Goal: Task Accomplishment & Management: Manage account settings

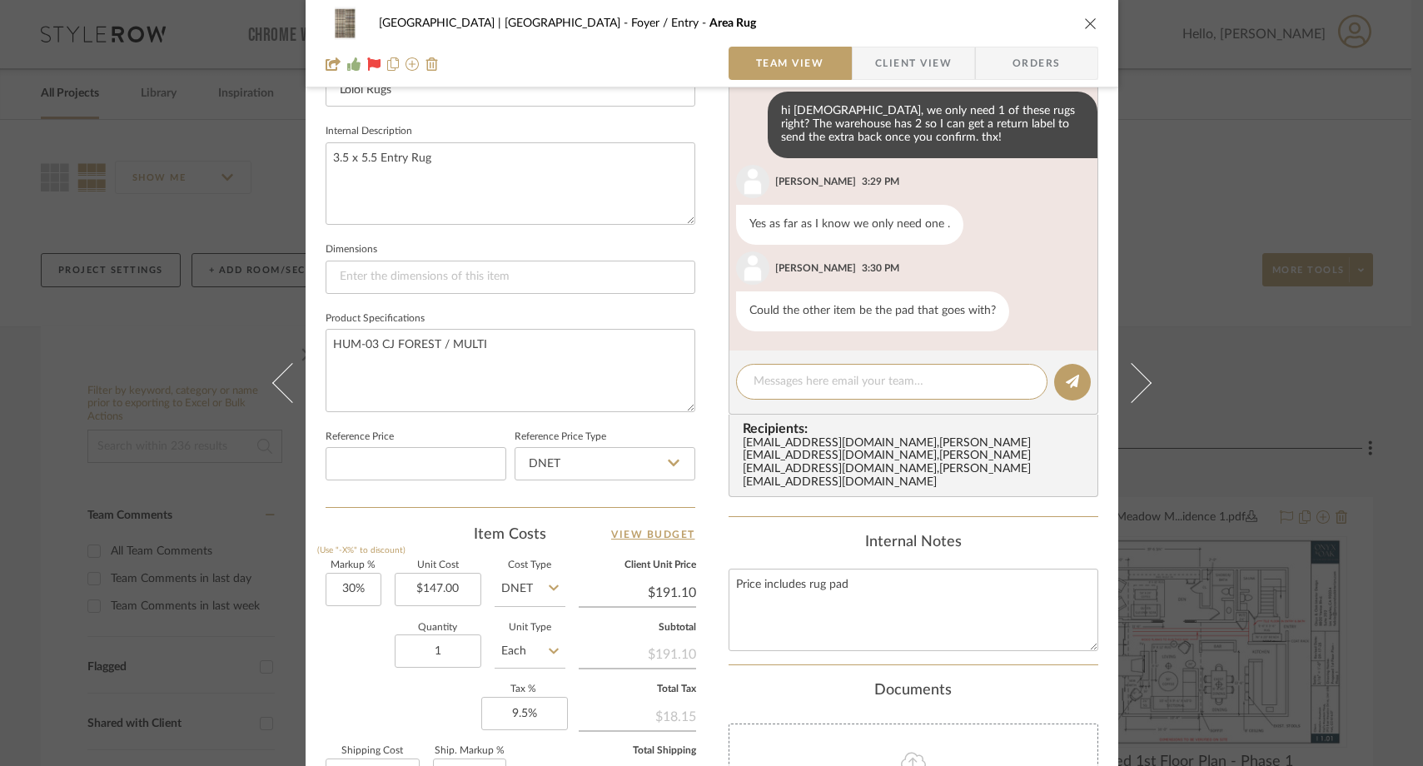
click at [1085, 23] on icon "close" at bounding box center [1090, 23] width 13 height 13
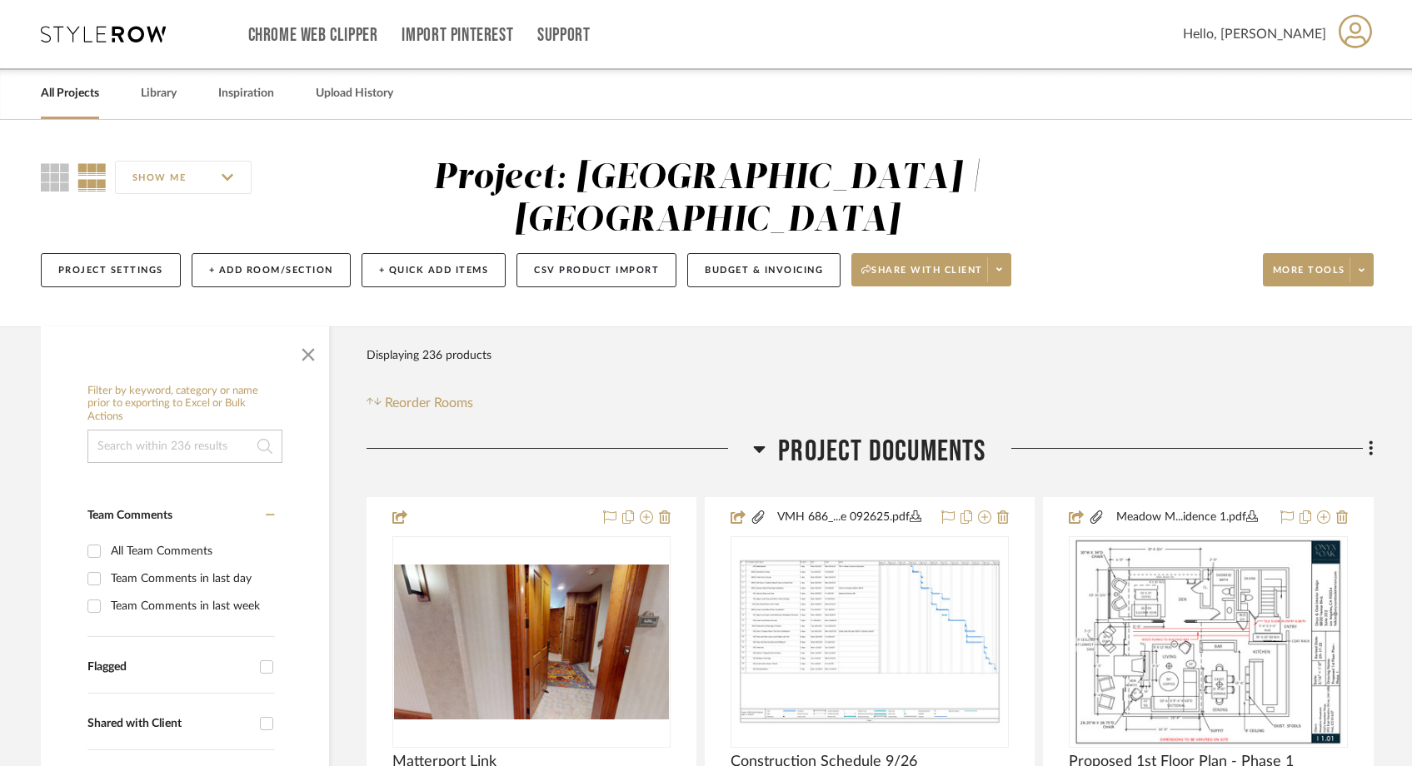
click at [80, 103] on link "All Projects" at bounding box center [70, 93] width 58 height 22
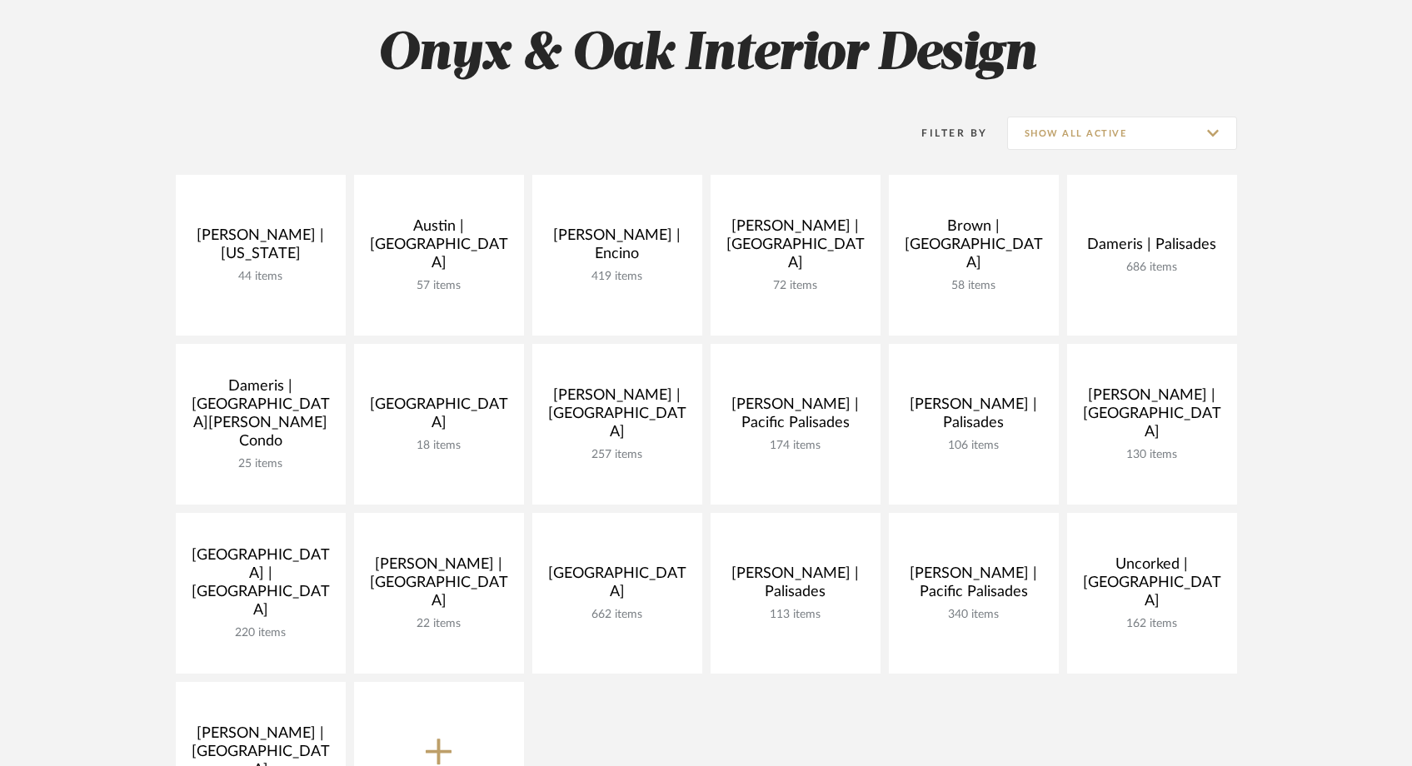
scroll to position [240, 0]
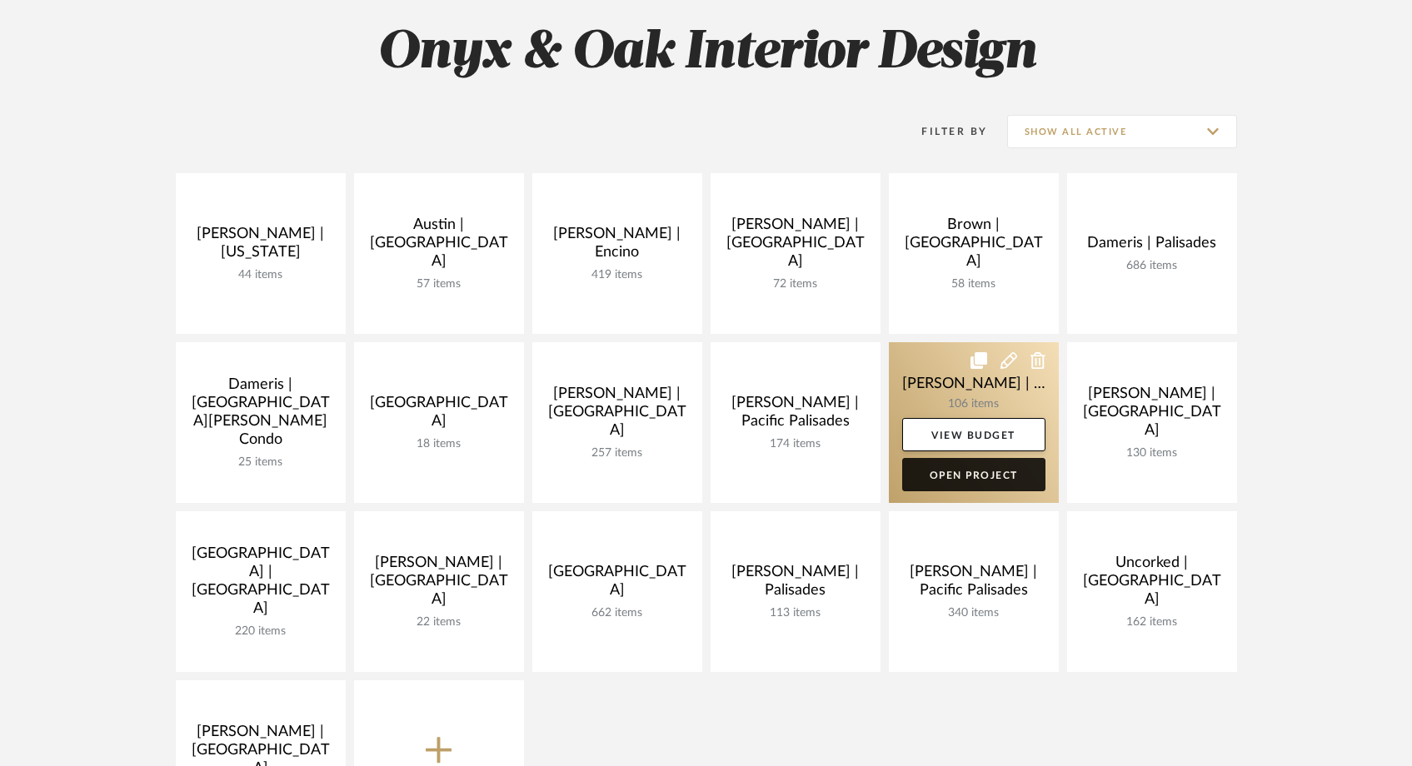
click at [967, 466] on link "Open Project" at bounding box center [973, 474] width 143 height 33
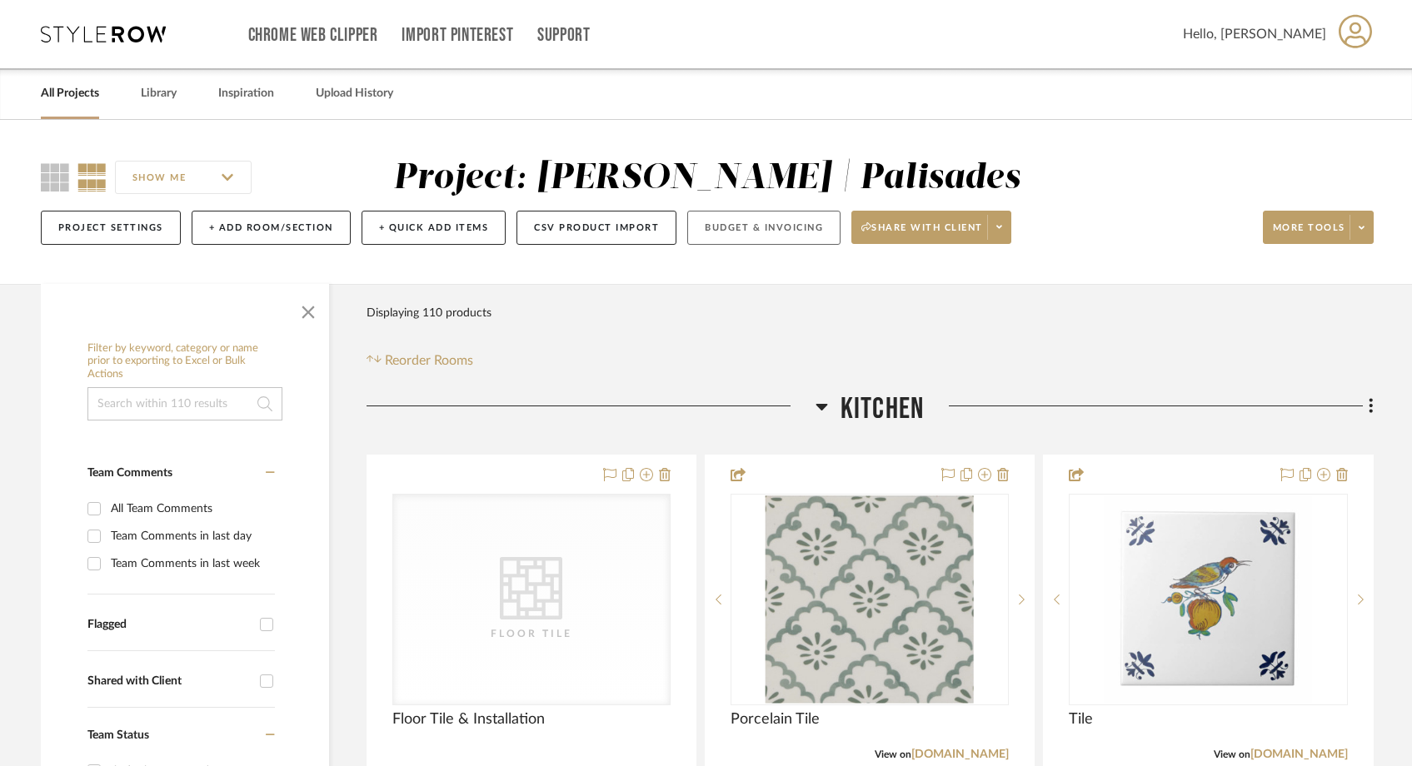
click at [778, 236] on button "Budget & Invoicing" at bounding box center [763, 228] width 153 height 34
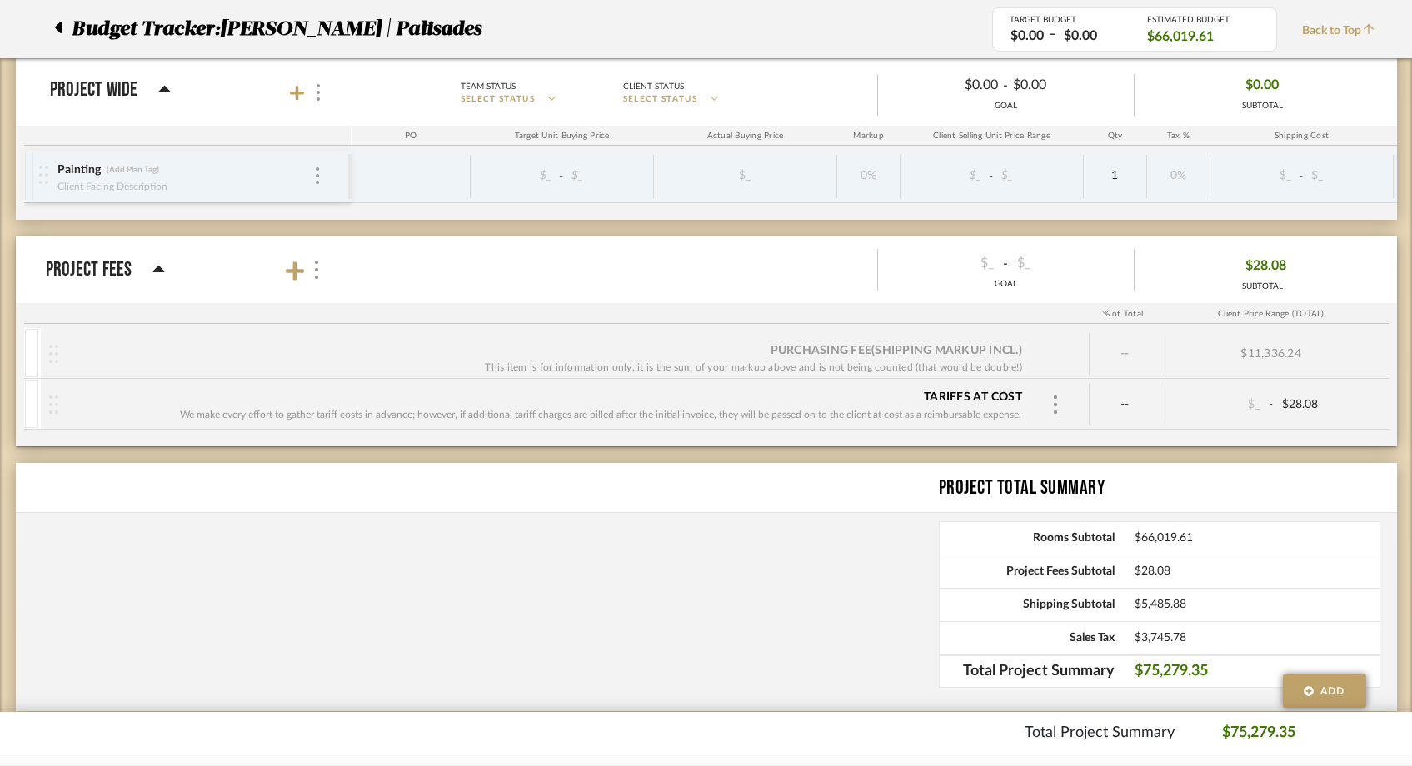
scroll to position [4100, 0]
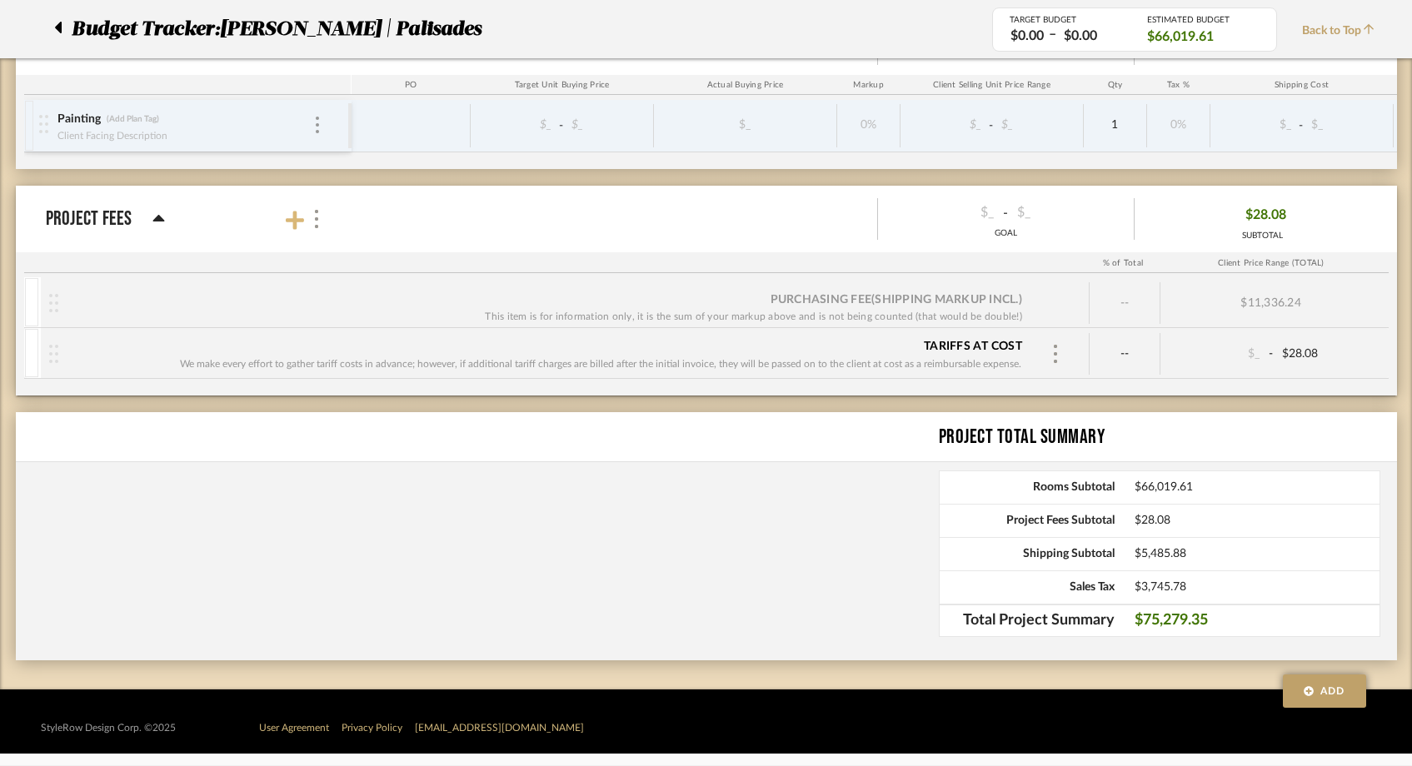
click at [291, 217] on icon at bounding box center [295, 220] width 18 height 21
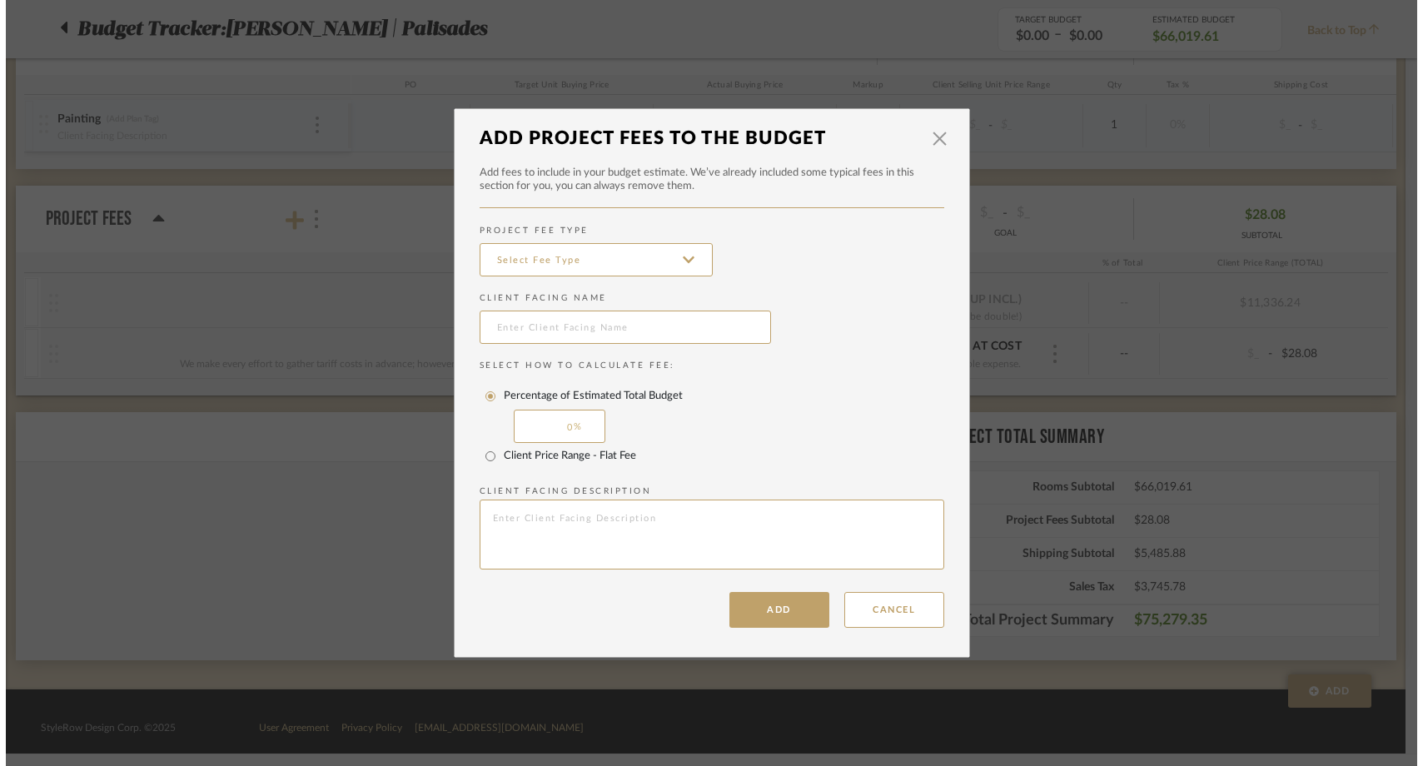
scroll to position [0, 0]
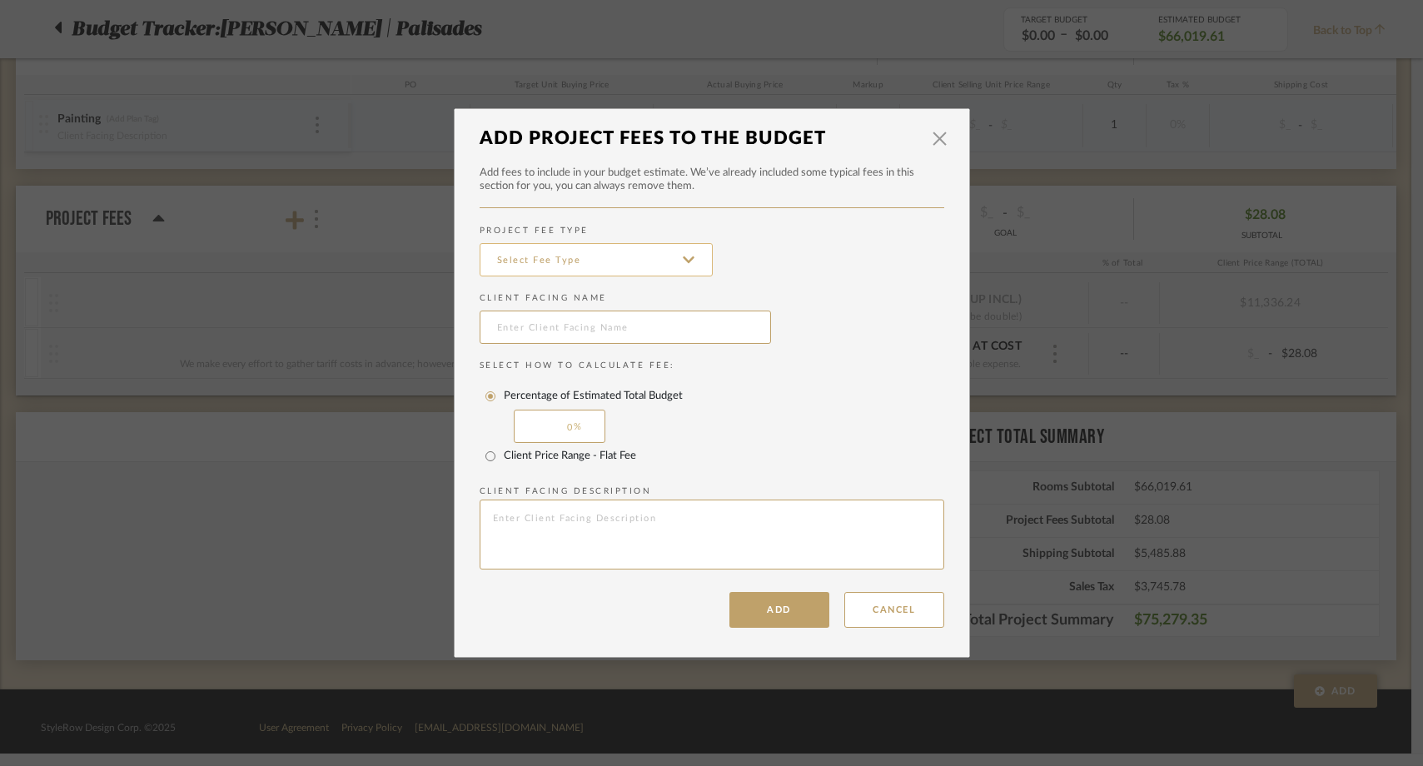
click at [601, 259] on input at bounding box center [596, 259] width 233 height 33
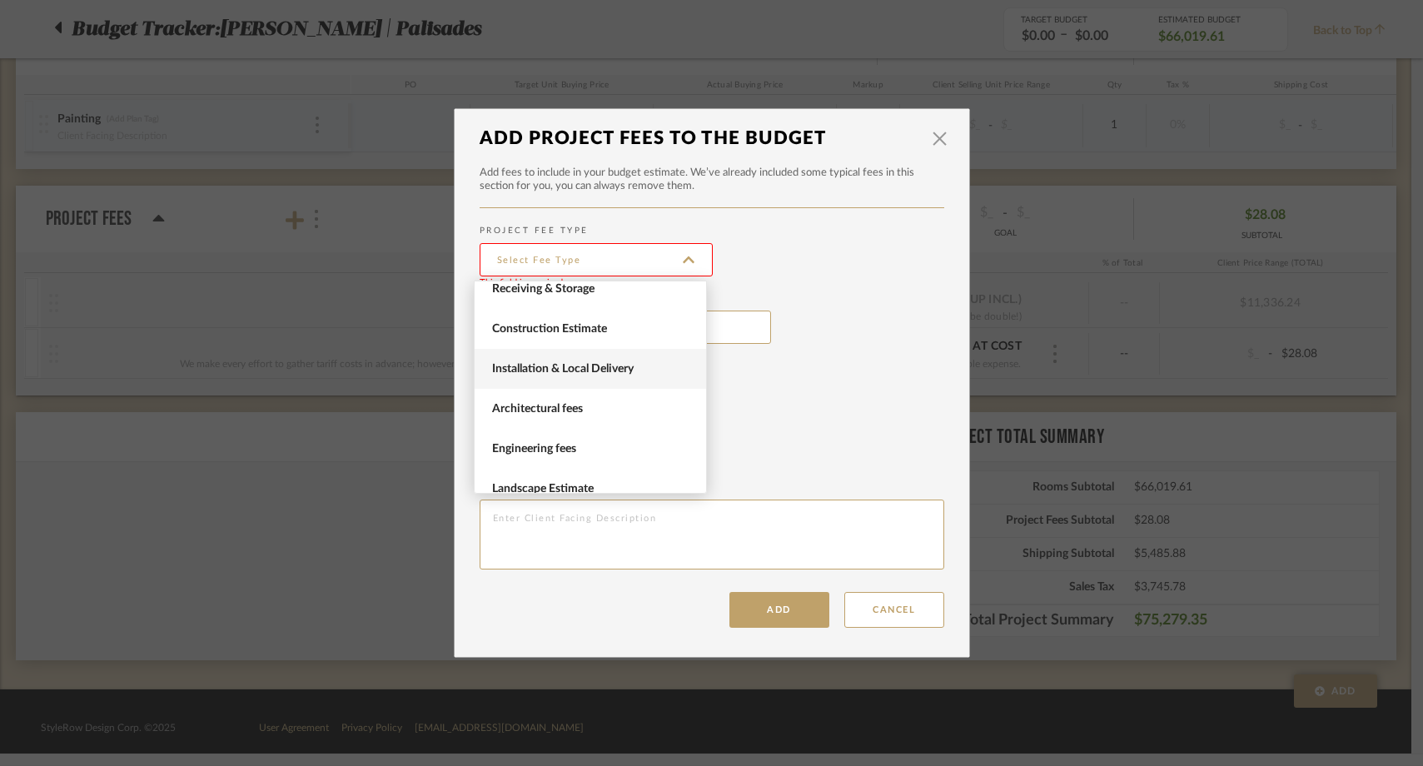
scroll to position [68, 0]
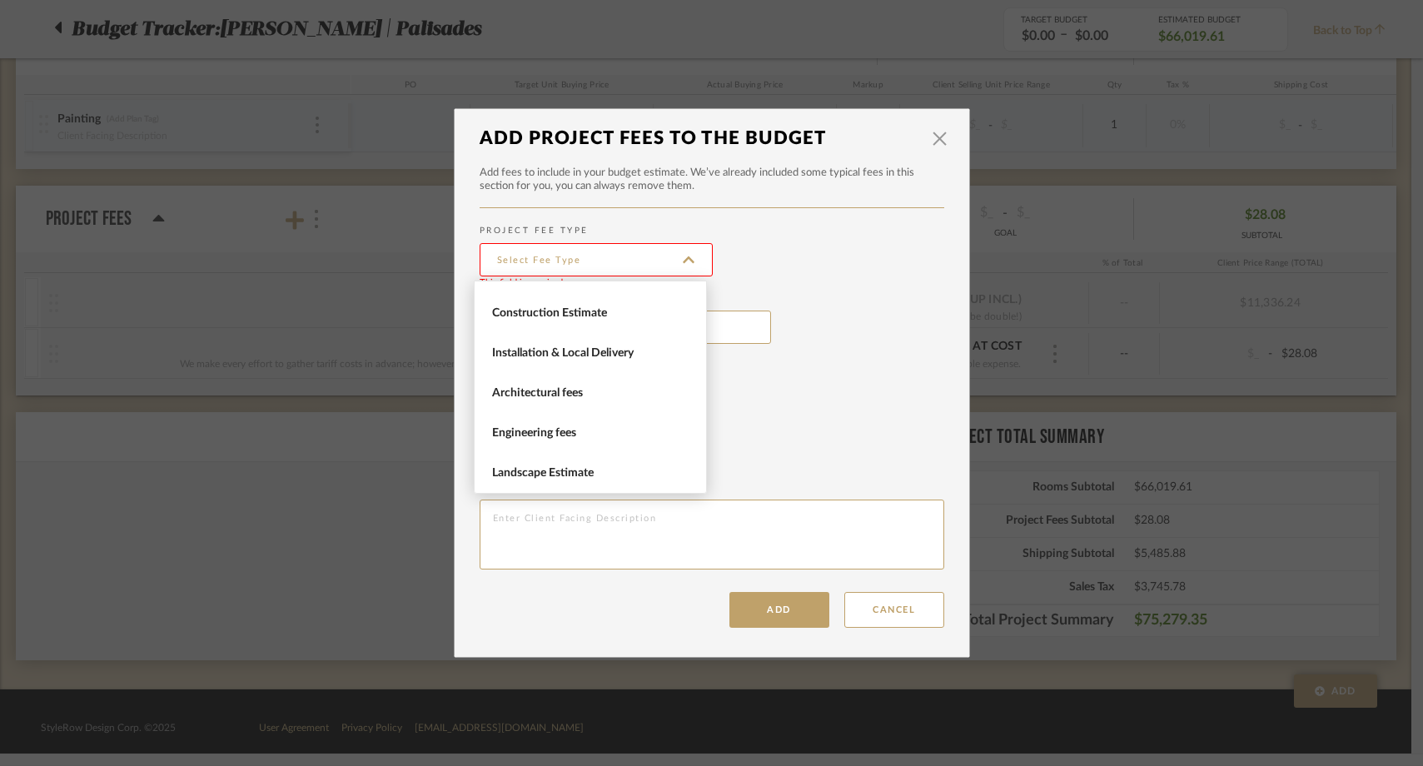
click at [830, 273] on sr-field-set "This field is required" at bounding box center [712, 262] width 465 height 47
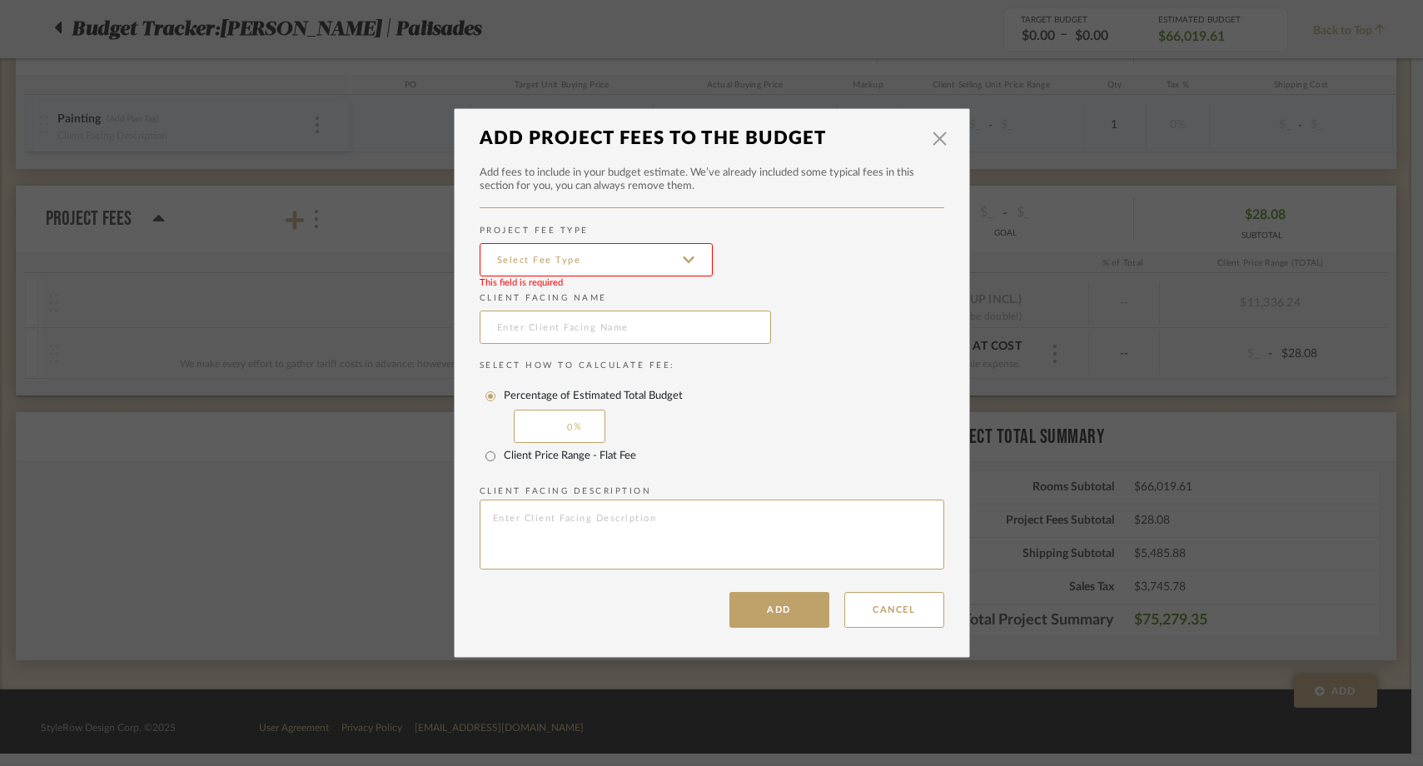
click at [627, 253] on input at bounding box center [596, 259] width 233 height 33
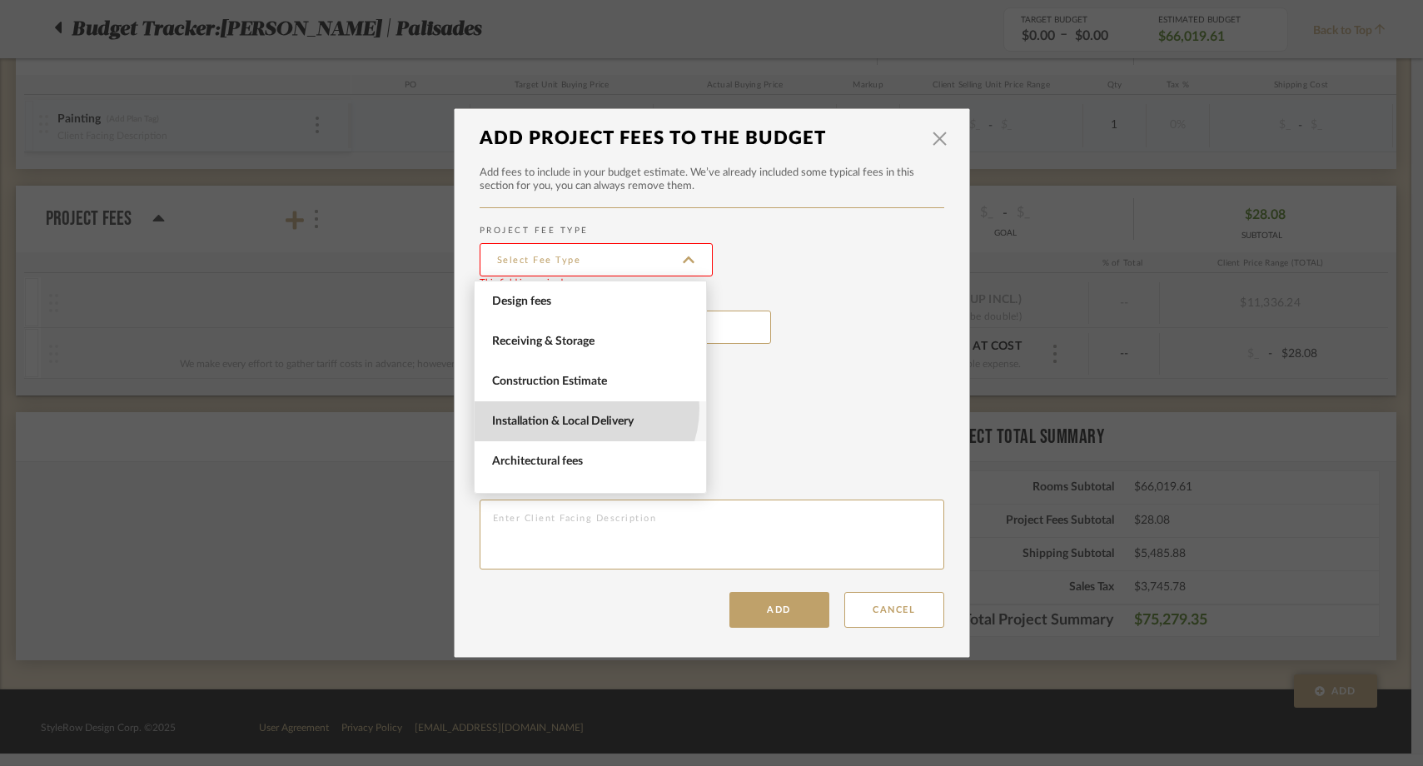
click at [585, 408] on span "Installation & Local Delivery" at bounding box center [591, 421] width 232 height 40
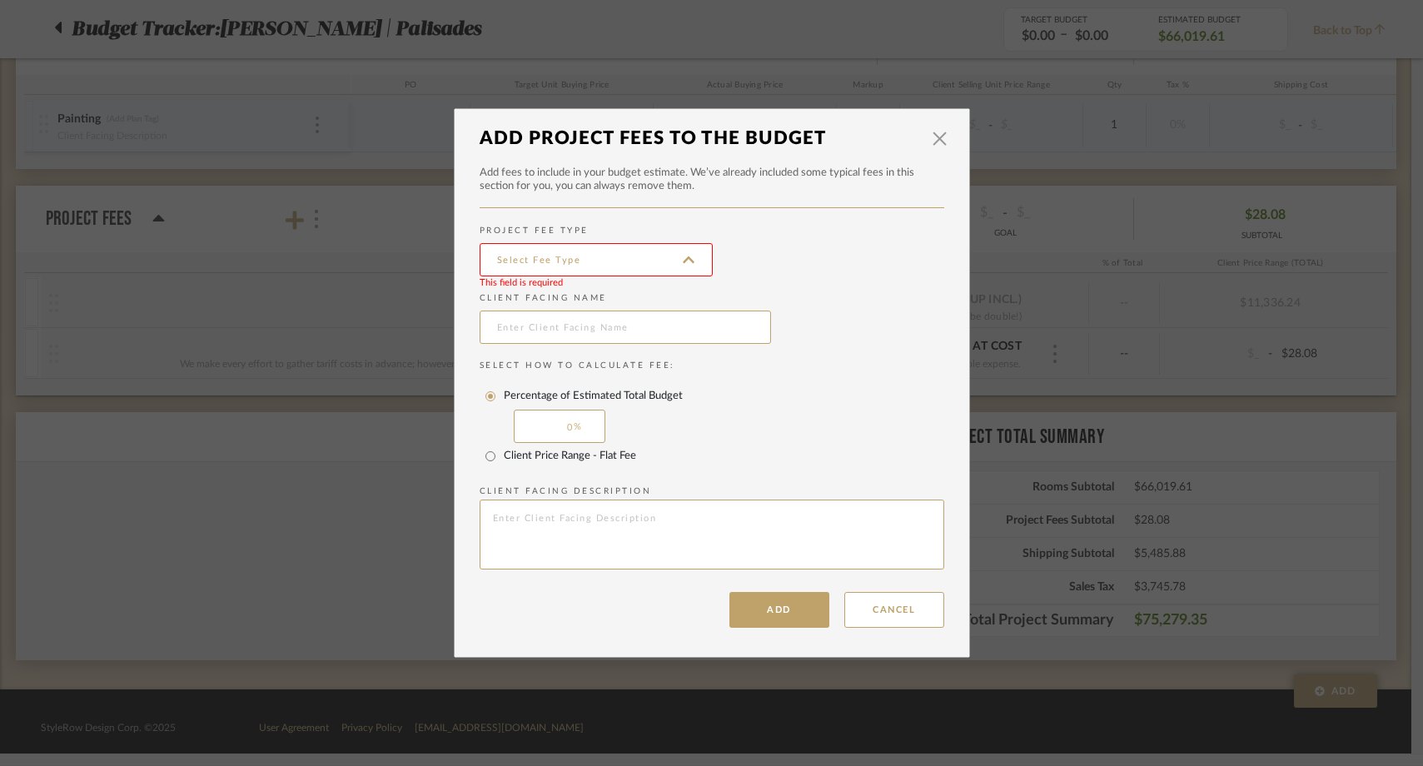
type input "Installation & Local Delivery"
click at [482, 461] on input "Client Price Range - Flat Fee" at bounding box center [490, 456] width 27 height 27
radio input "true"
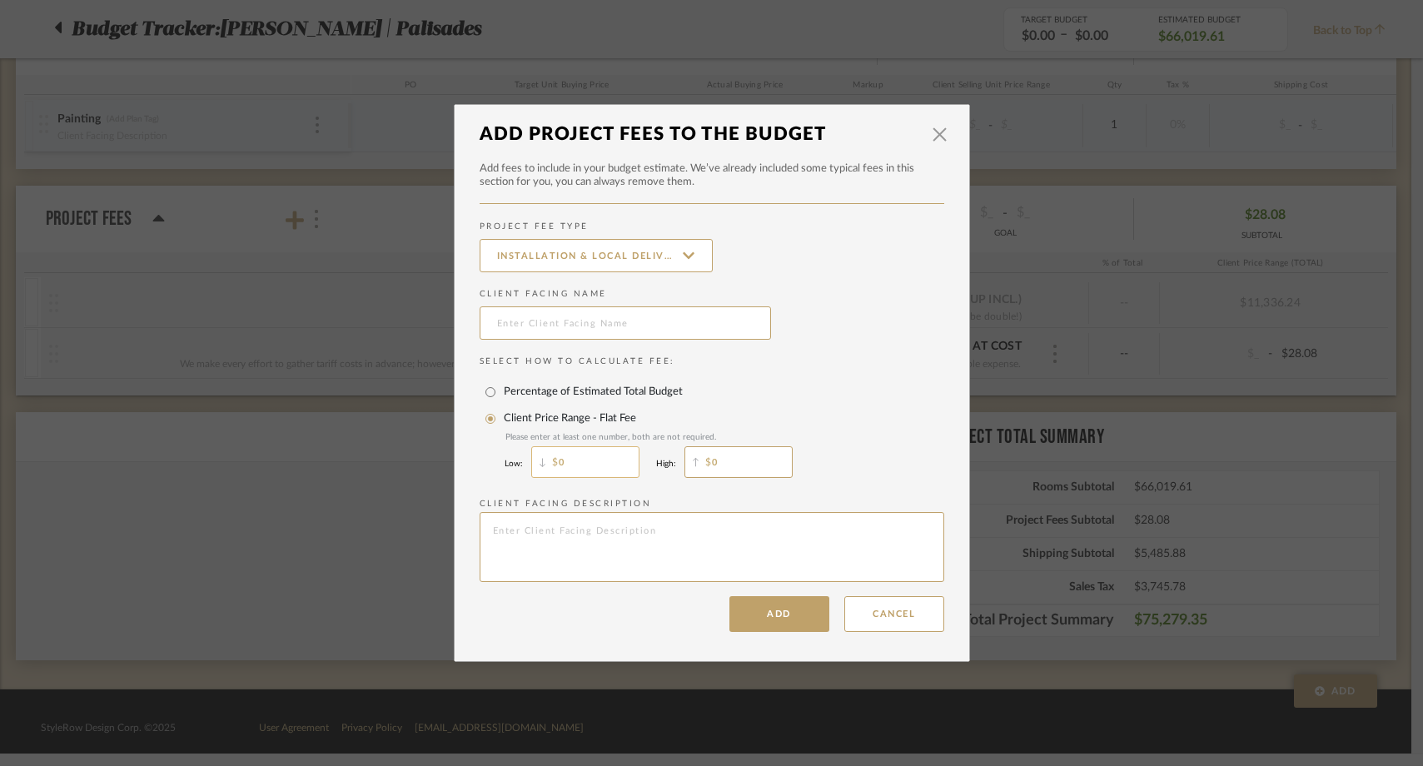
click at [622, 476] on input "0" at bounding box center [585, 462] width 108 height 32
type input "750"
click at [732, 470] on input "0" at bounding box center [739, 462] width 108 height 32
drag, startPoint x: 549, startPoint y: 474, endPoint x: 517, endPoint y: 472, distance: 31.7
click at [517, 472] on div "Low: 750" at bounding box center [572, 462] width 135 height 40
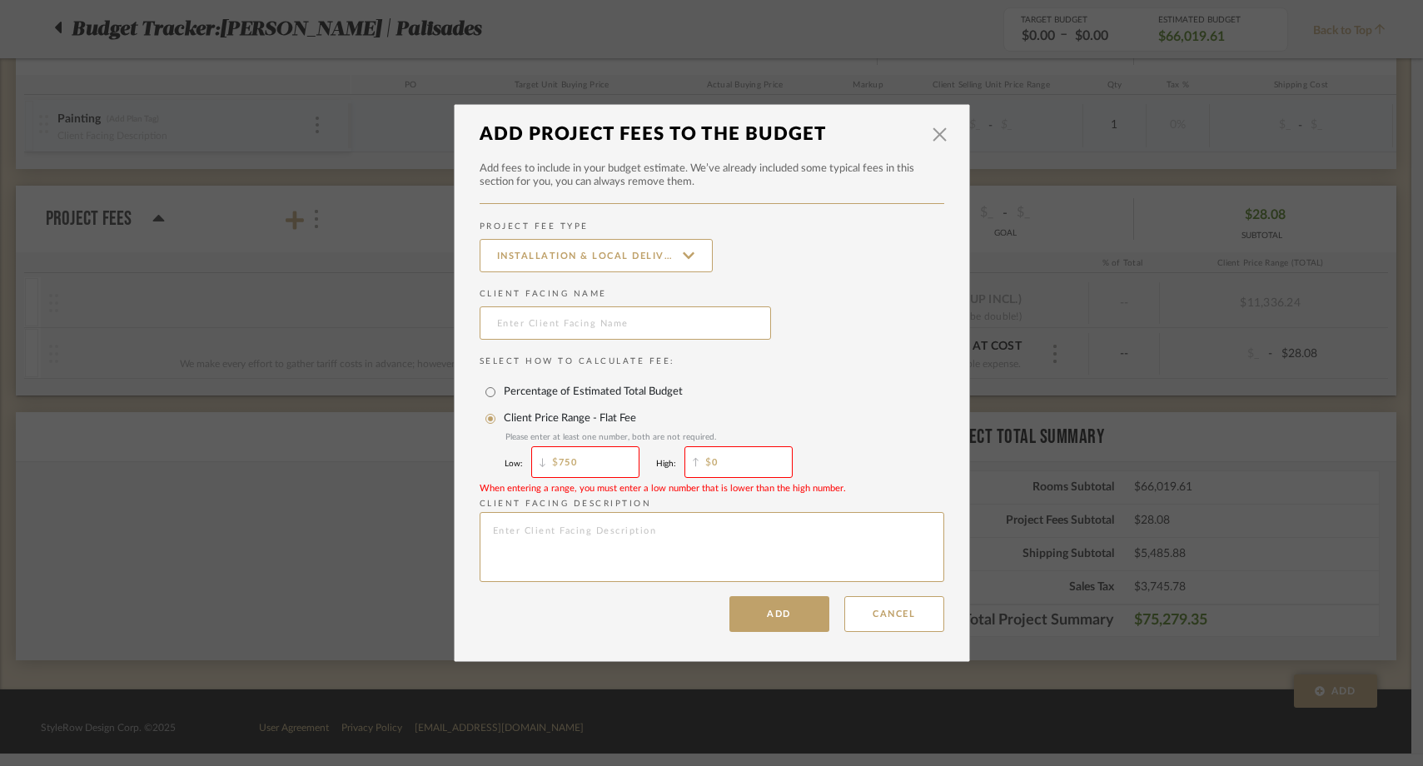
drag, startPoint x: 567, startPoint y: 464, endPoint x: 505, endPoint y: 460, distance: 62.6
click at [505, 460] on div "Low: 750" at bounding box center [572, 462] width 135 height 40
click at [727, 458] on input "0" at bounding box center [739, 462] width 108 height 32
type input "700"
click at [764, 527] on textarea at bounding box center [712, 547] width 465 height 70
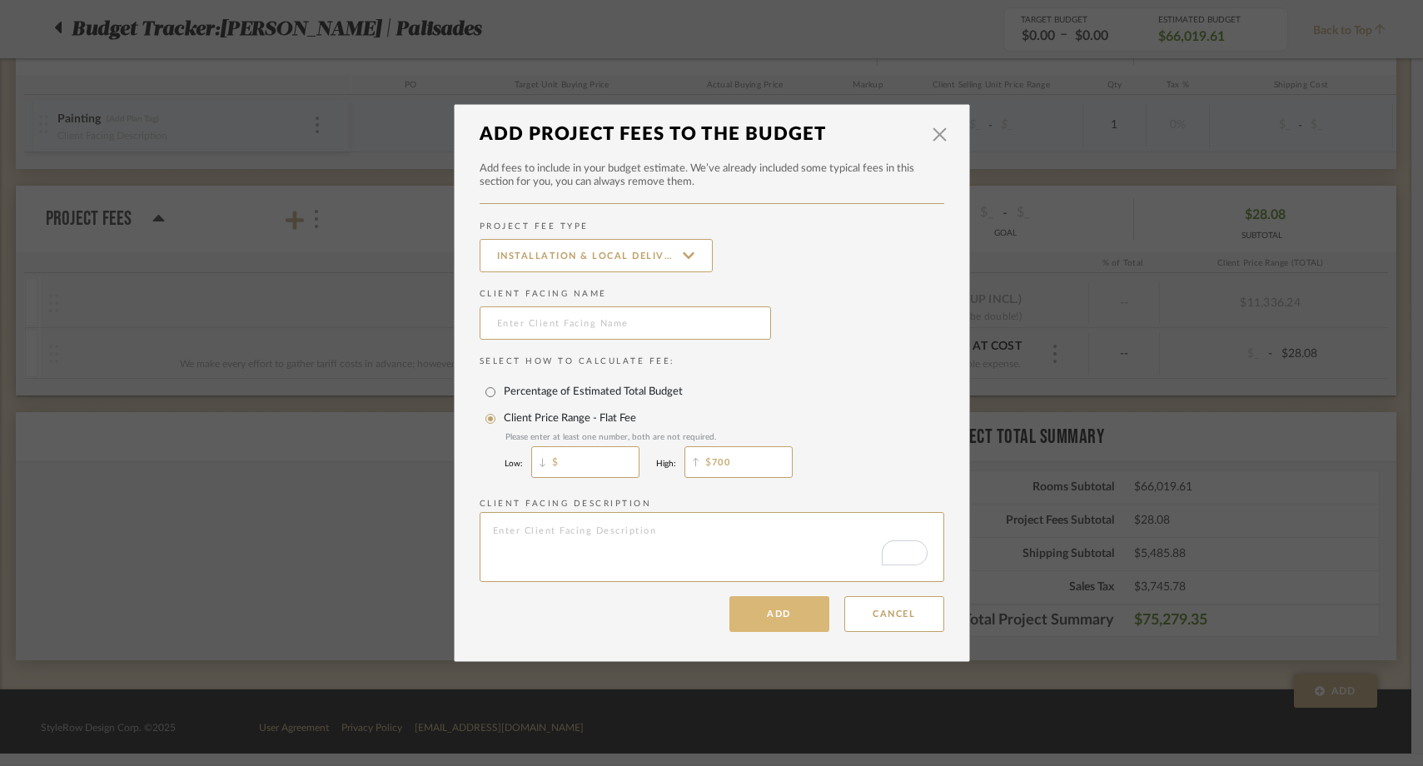
click at [790, 621] on button "Add" at bounding box center [780, 614] width 100 height 36
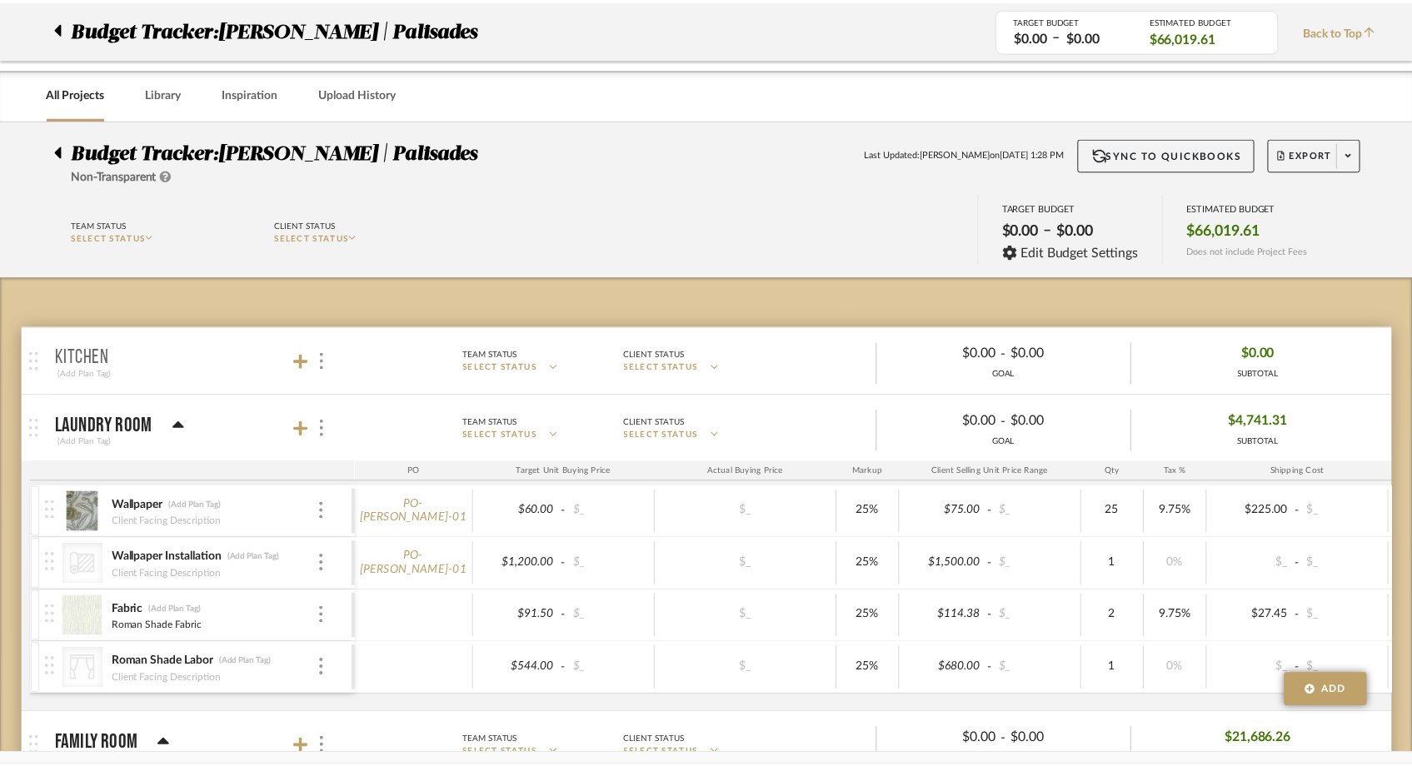
scroll to position [4100, 0]
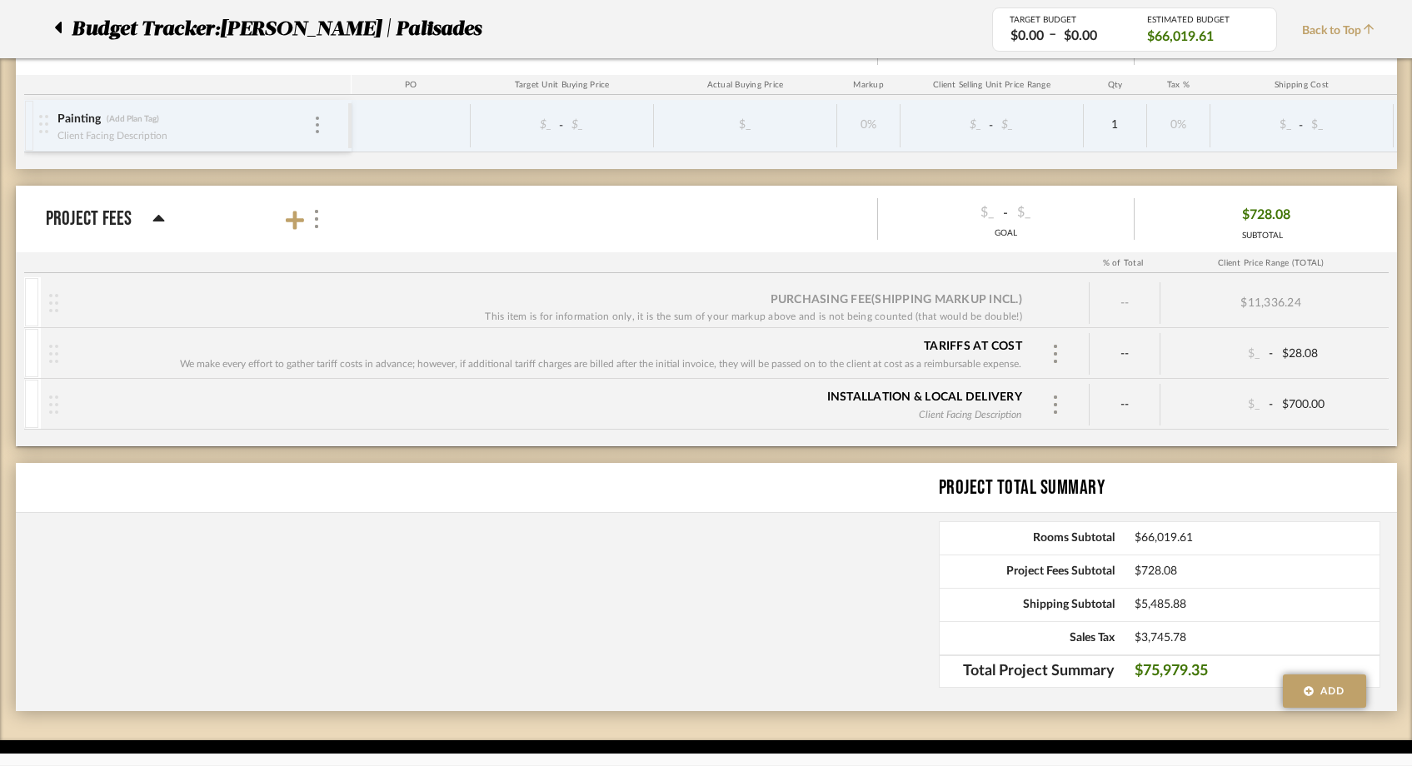
click at [1339, 32] on span "Back to Top" at bounding box center [1342, 30] width 81 height 17
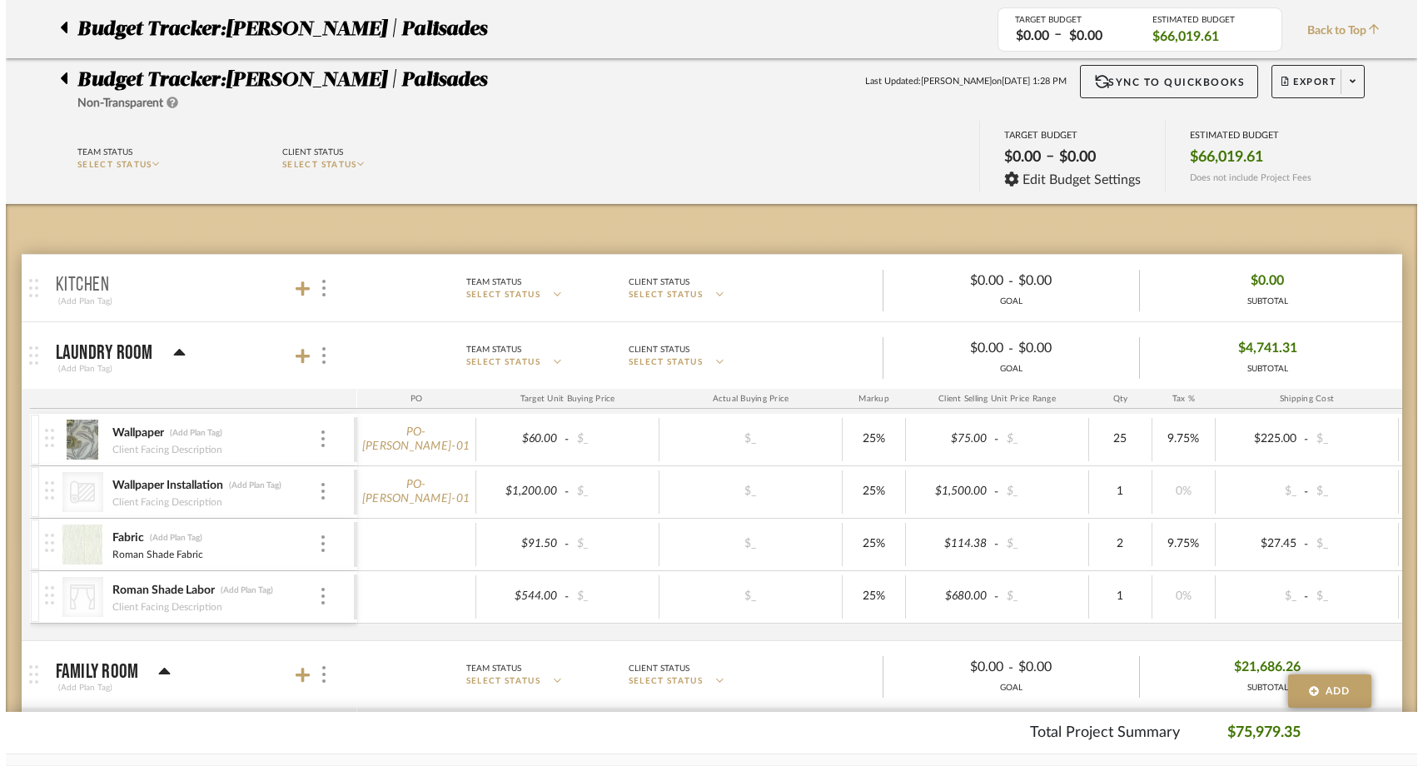
scroll to position [0, 0]
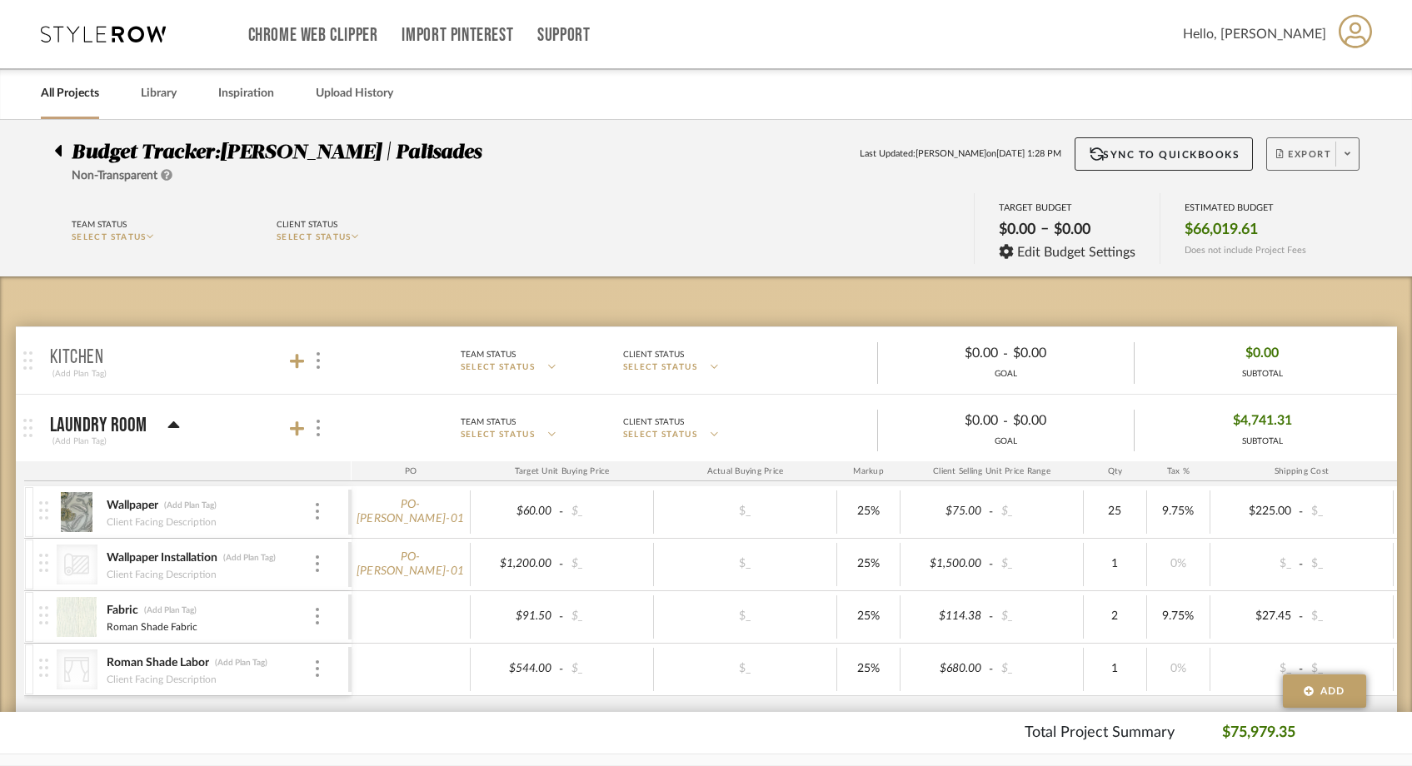
click at [1346, 150] on fa-icon at bounding box center [1347, 154] width 6 height 9
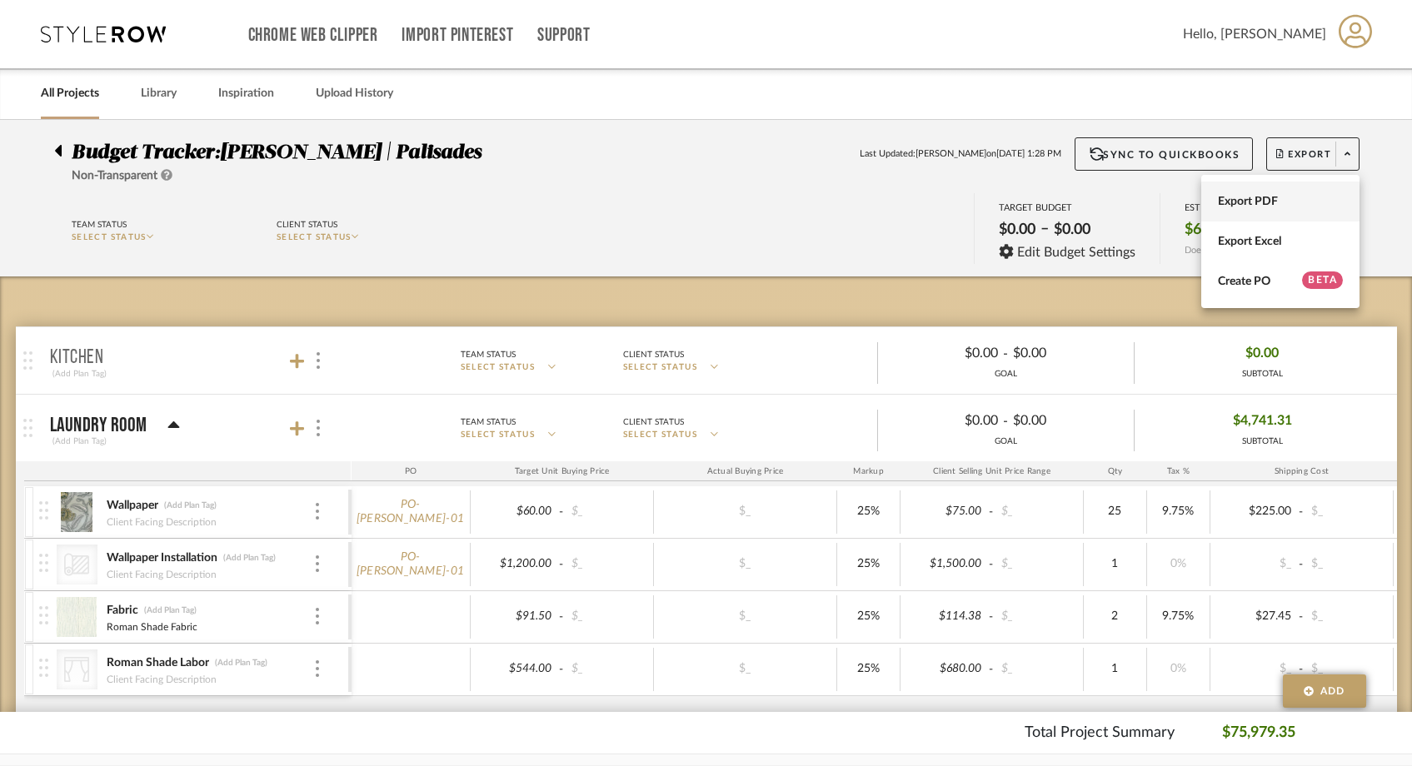
click at [1301, 192] on button "Export PDF" at bounding box center [1280, 202] width 158 height 40
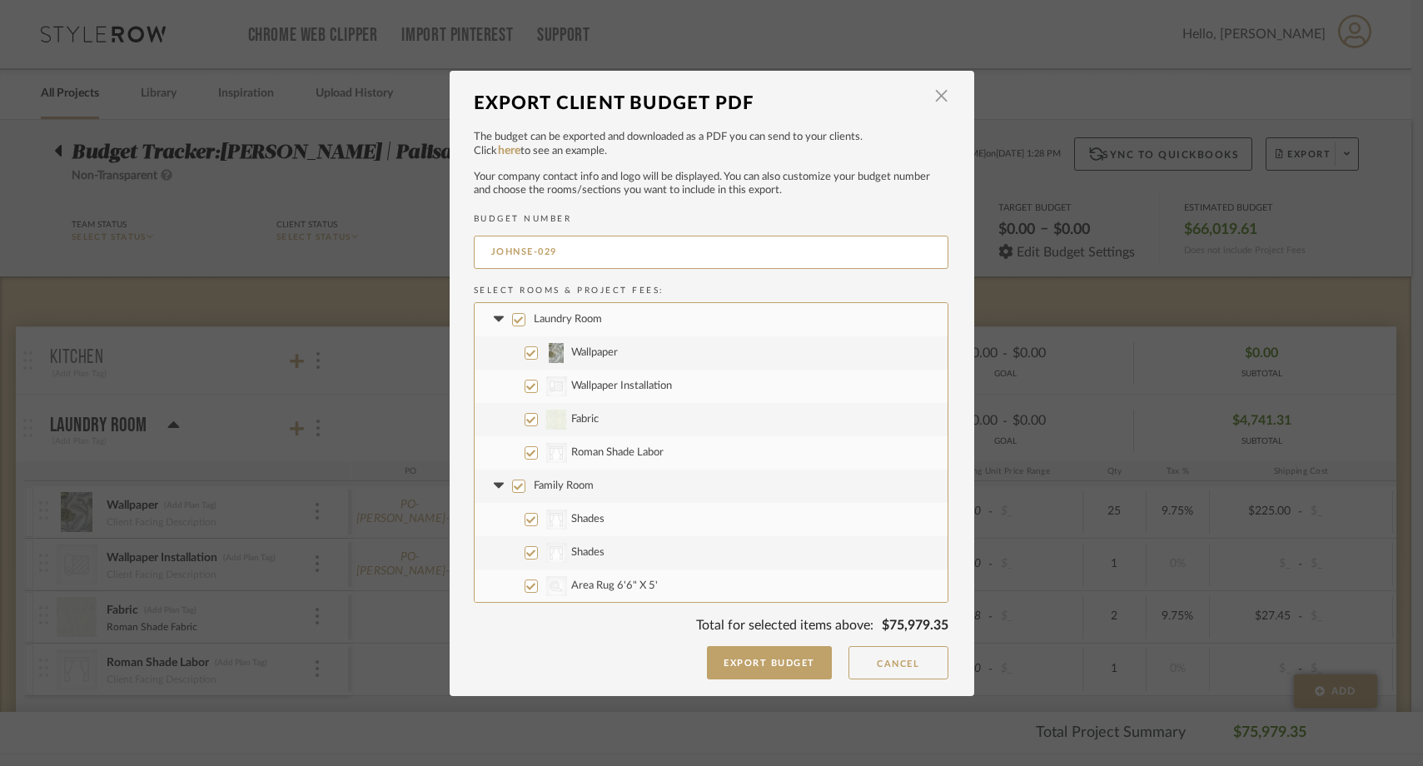
click at [516, 316] on input "Laundry Room" at bounding box center [518, 319] width 13 height 13
checkbox input "false"
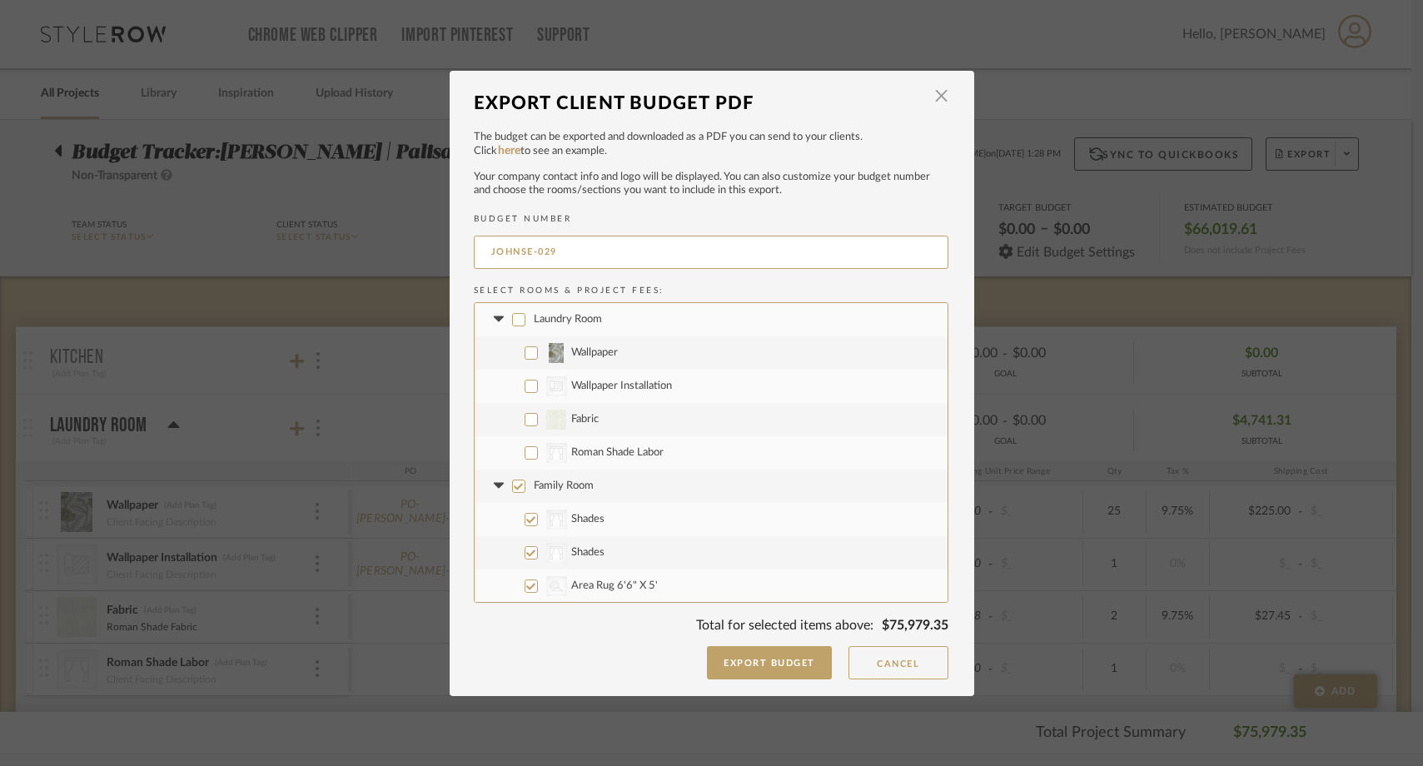
checkbox input "false"
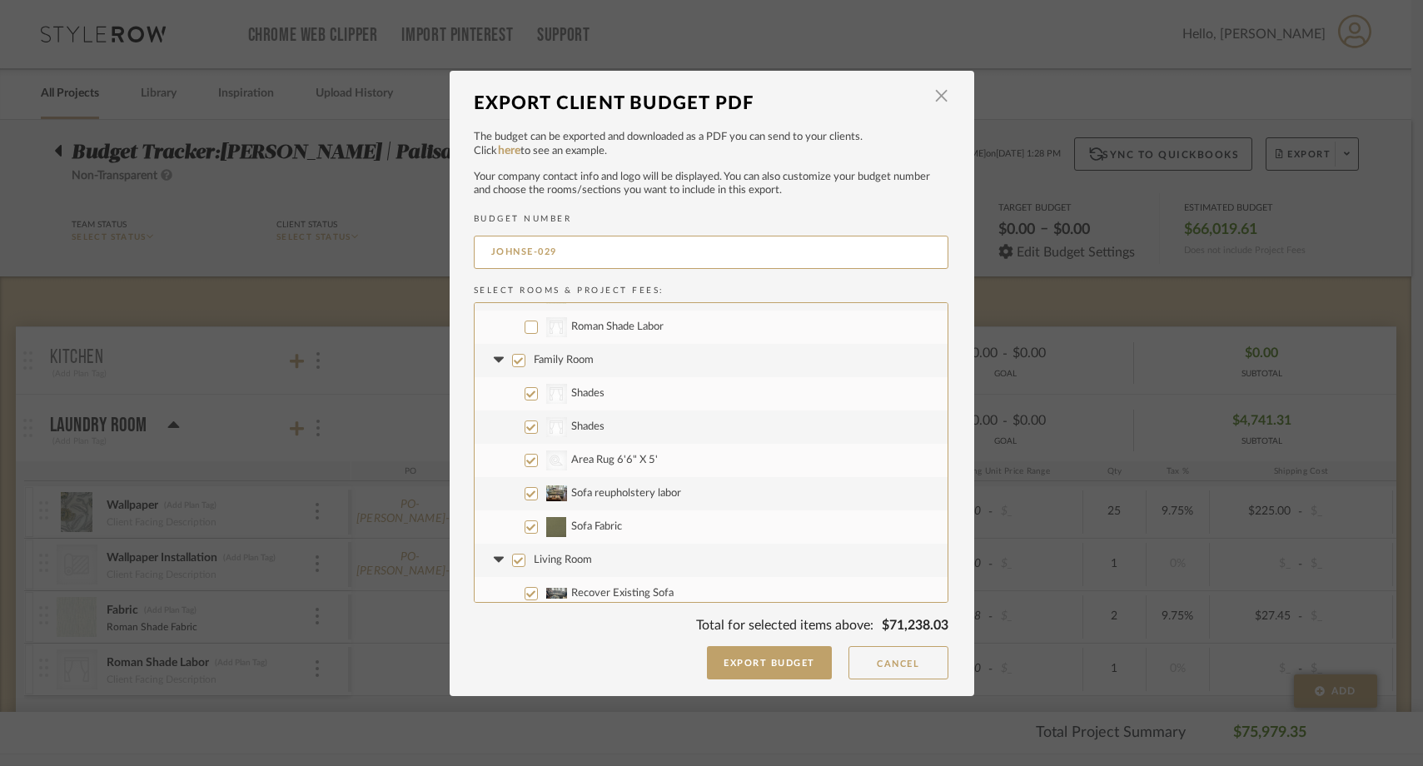
click at [512, 360] on input "Family Room" at bounding box center [518, 360] width 13 height 13
checkbox input "false"
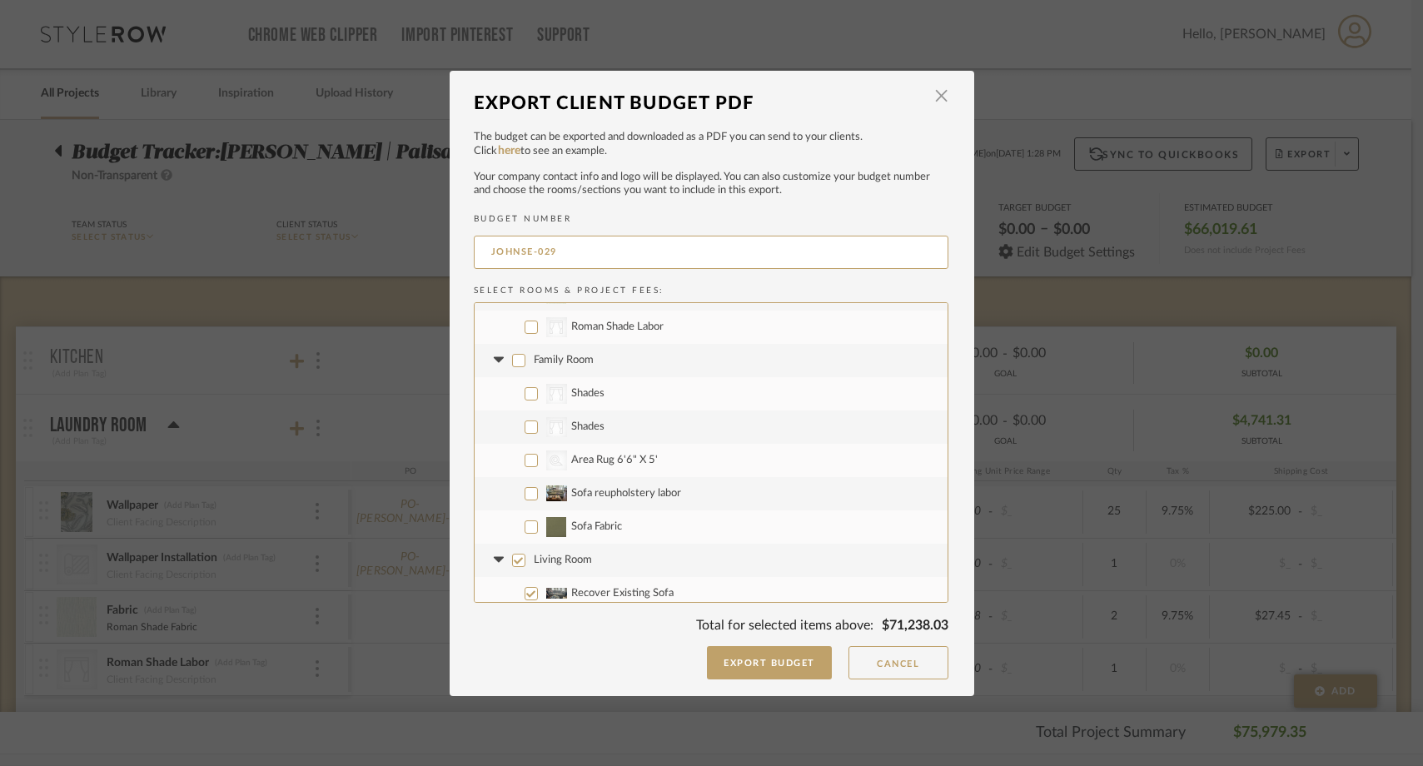
checkbox input "false"
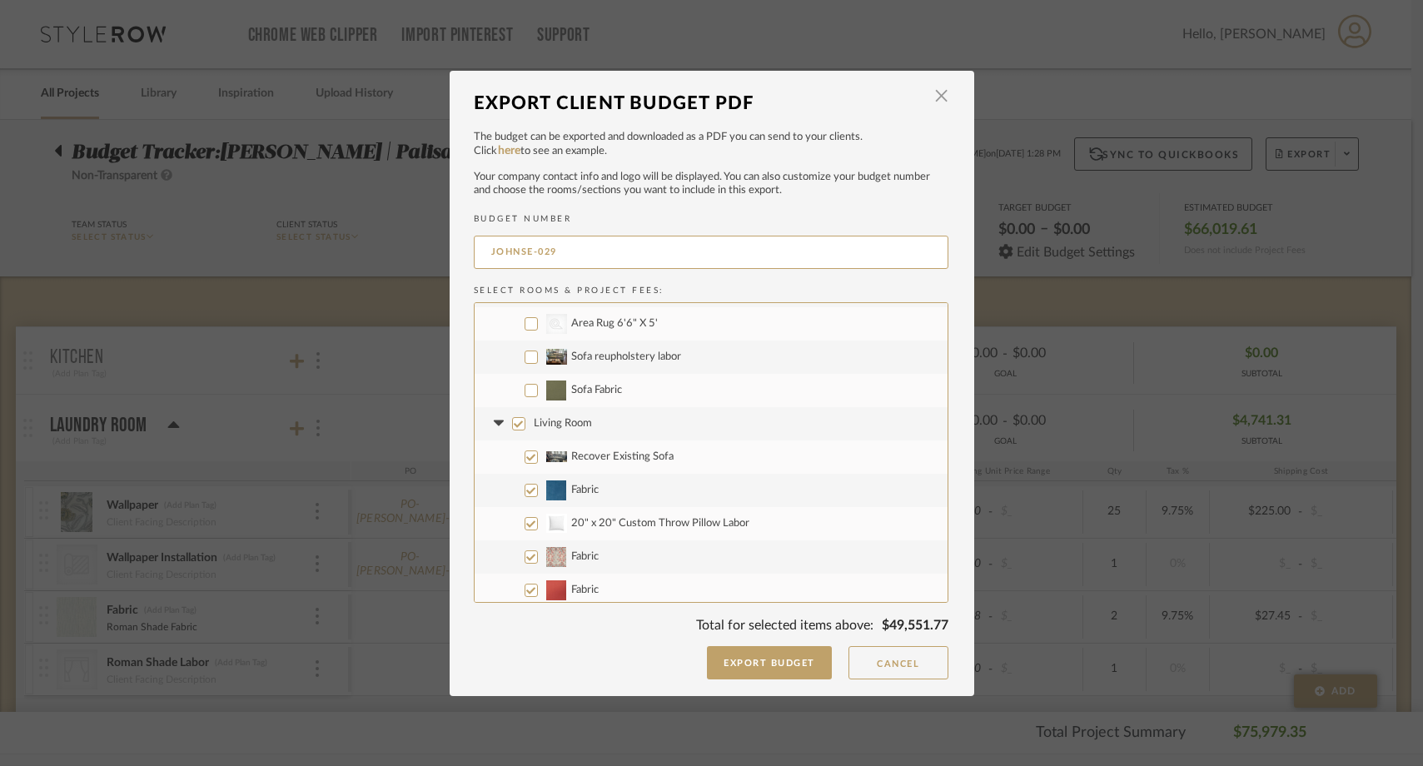
scroll to position [265, 0]
click at [512, 418] on input "Living Room" at bounding box center [518, 421] width 13 height 13
checkbox input "false"
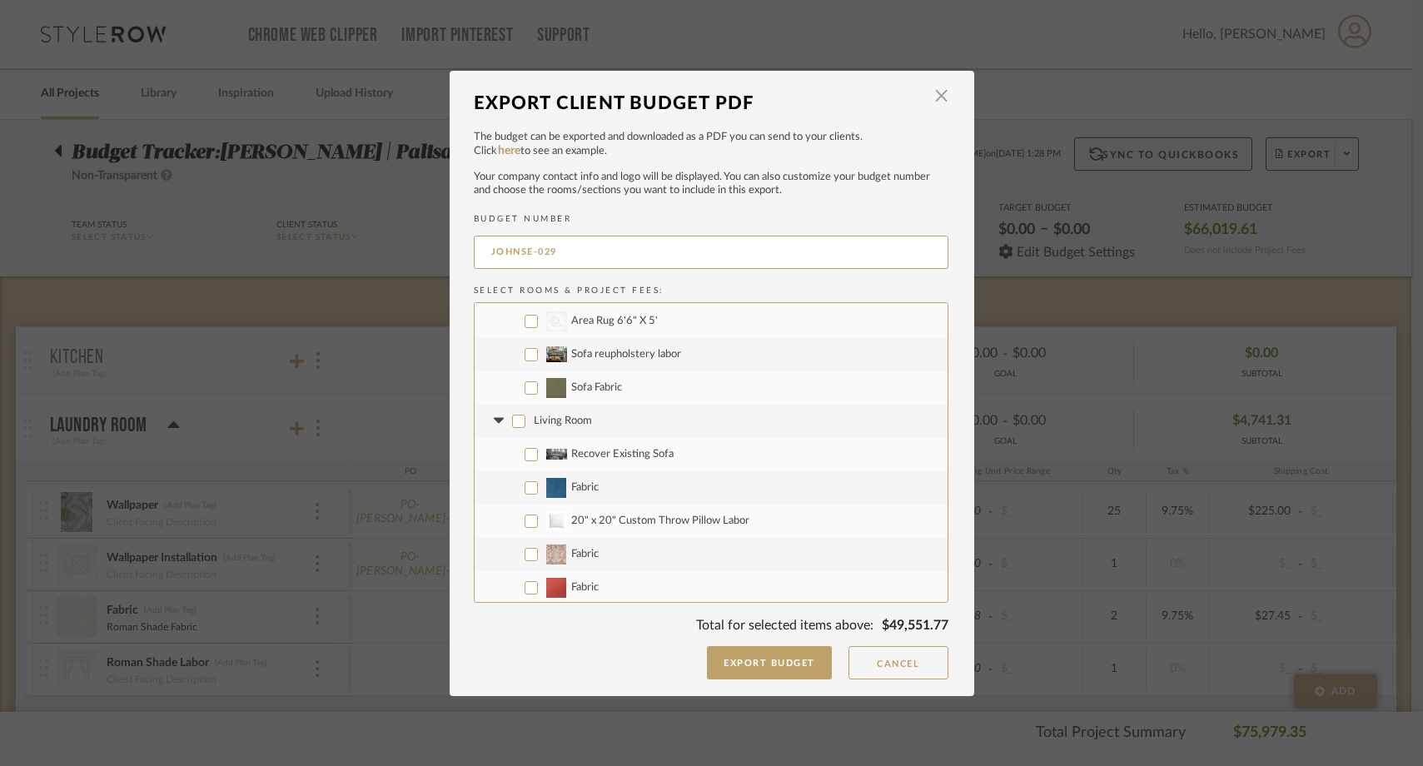
checkbox input "false"
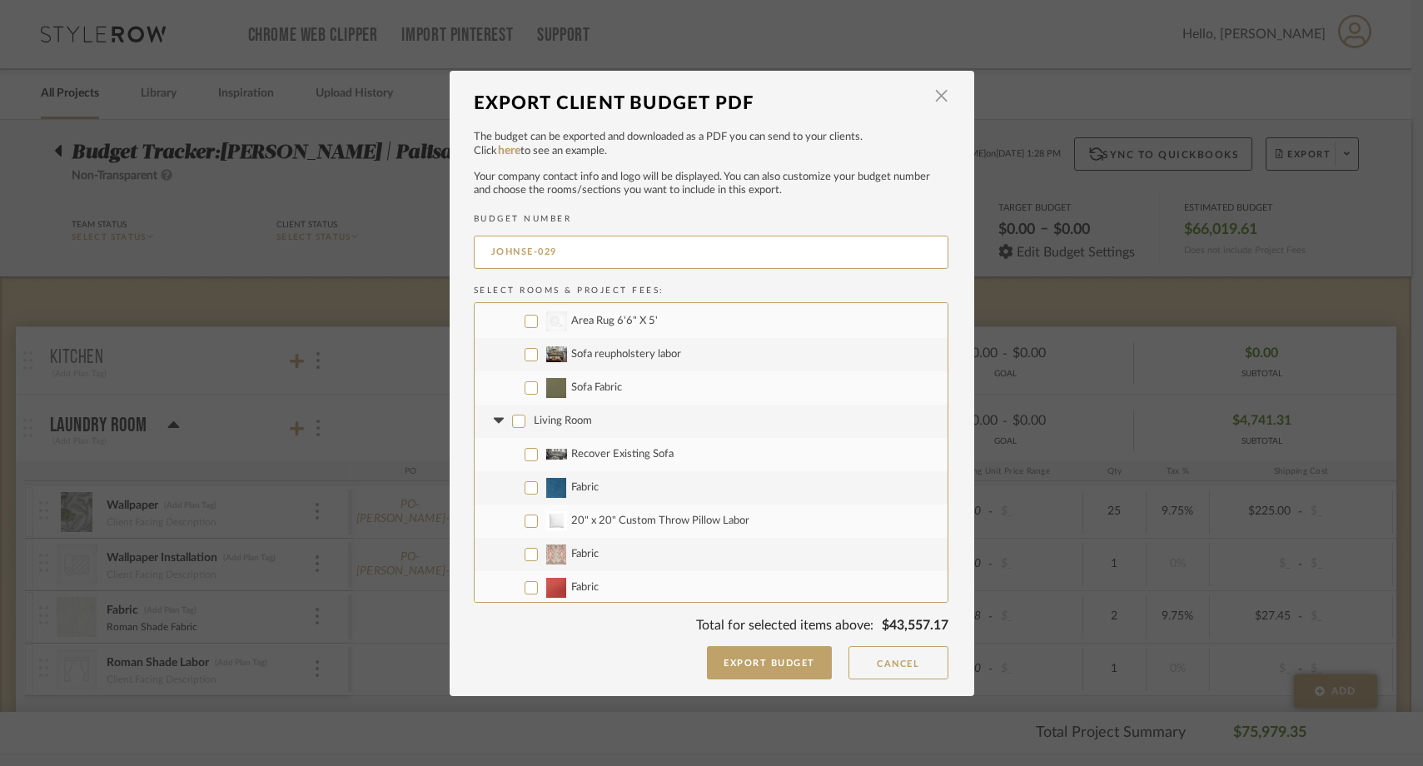
click at [525, 453] on input "Recover Existing Sofa" at bounding box center [531, 454] width 13 height 13
checkbox input "true"
click at [525, 481] on input "Fabric" at bounding box center [531, 487] width 13 height 13
checkbox input "true"
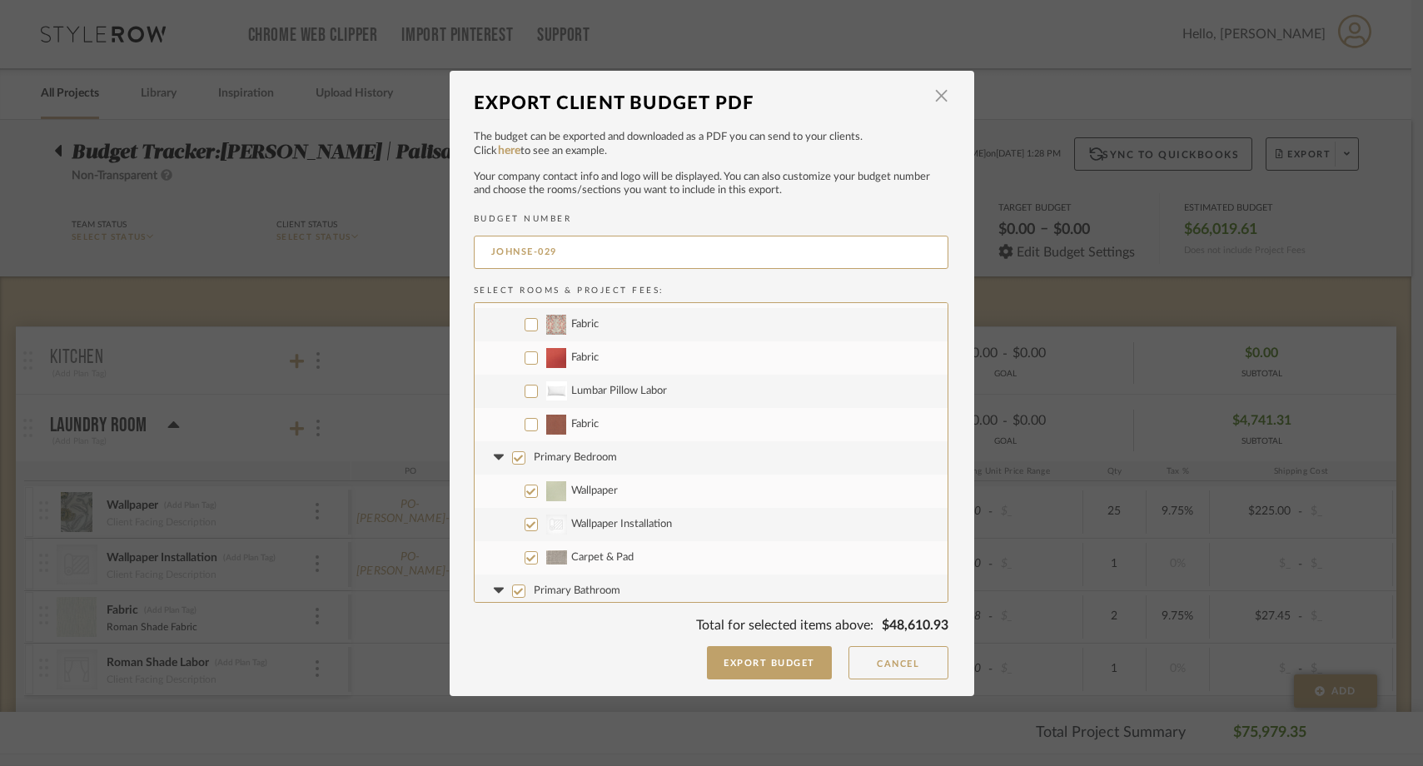
click at [512, 456] on input "Primary Bedroom" at bounding box center [518, 457] width 13 height 13
checkbox input "false"
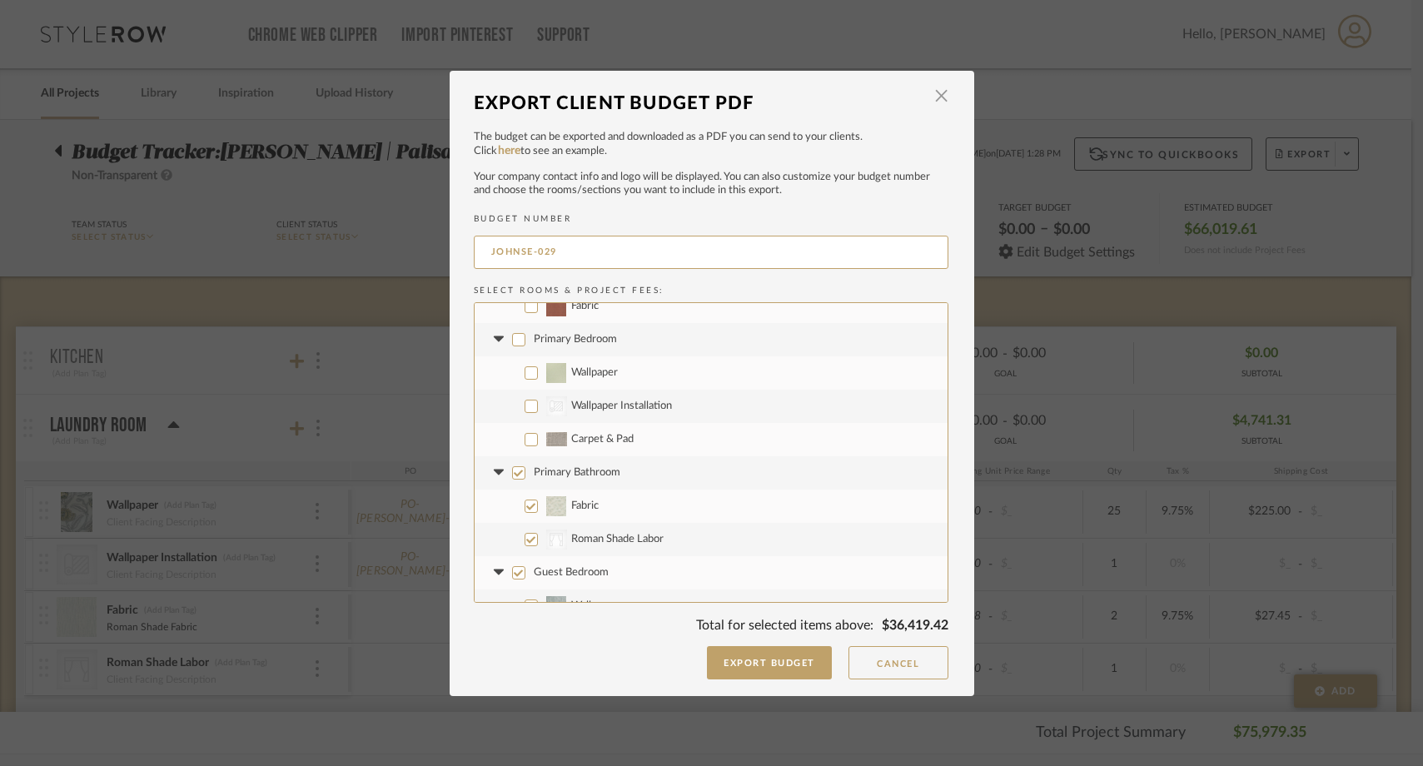
click at [512, 469] on input "Primary Bathroom" at bounding box center [518, 472] width 13 height 13
checkbox input "false"
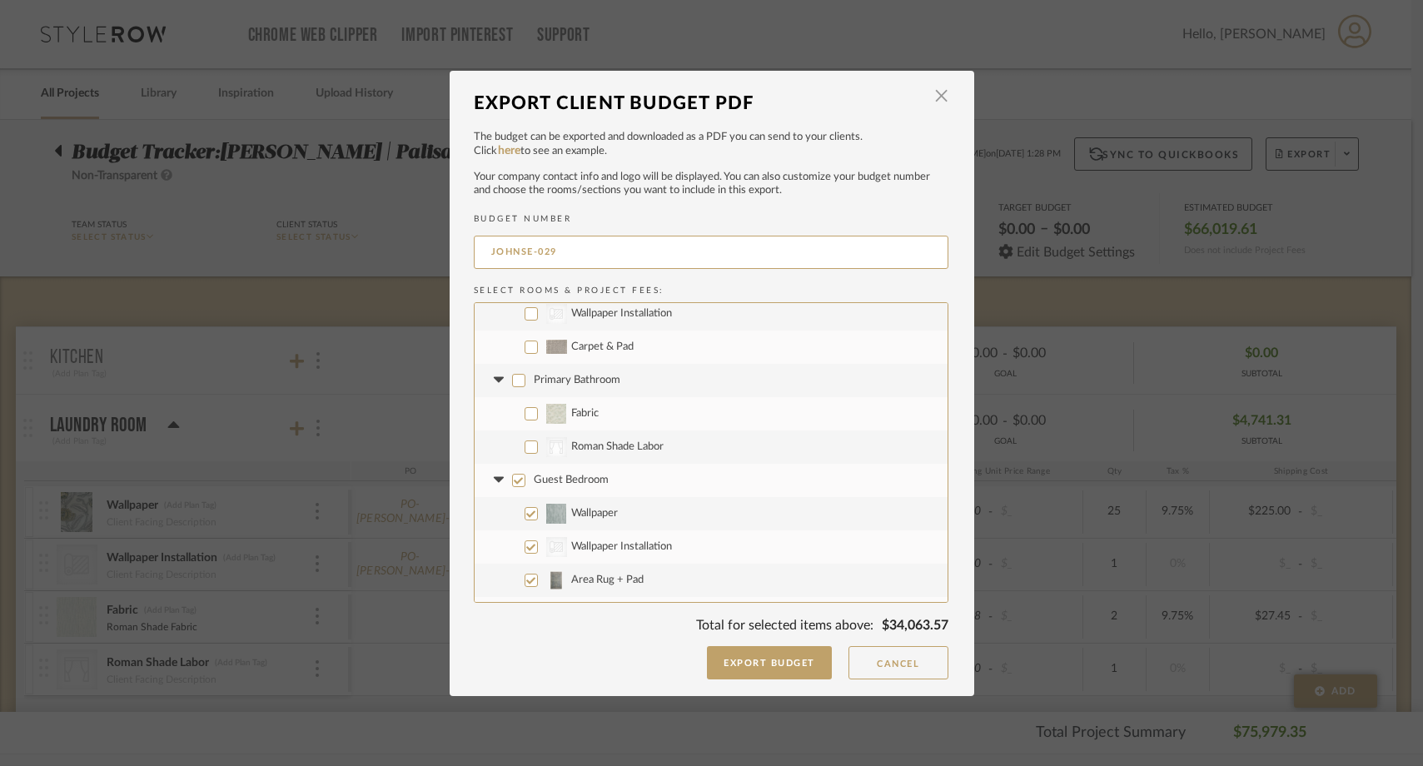
click at [512, 481] on input "Guest Bedroom" at bounding box center [518, 480] width 13 height 13
checkbox input "false"
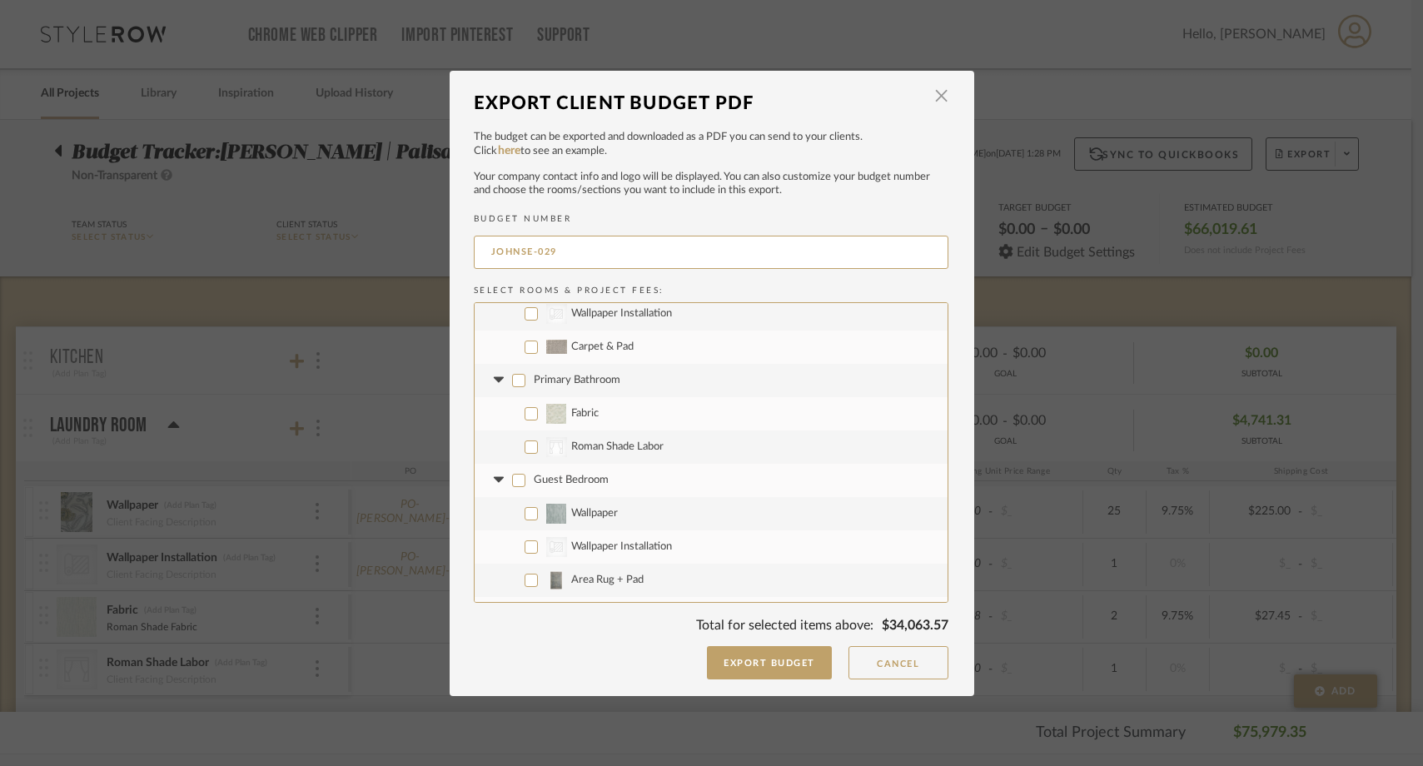
checkbox input "false"
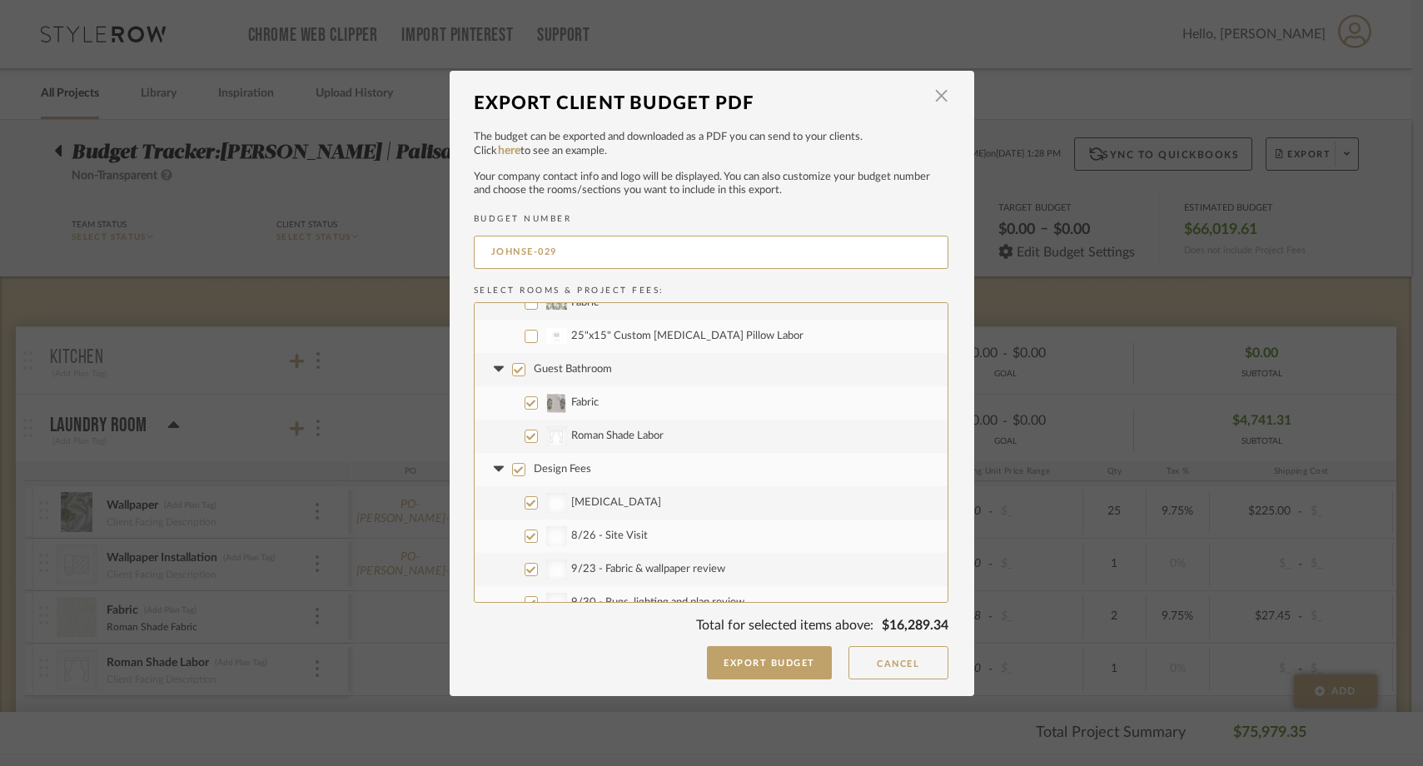
scroll to position [1125, 0]
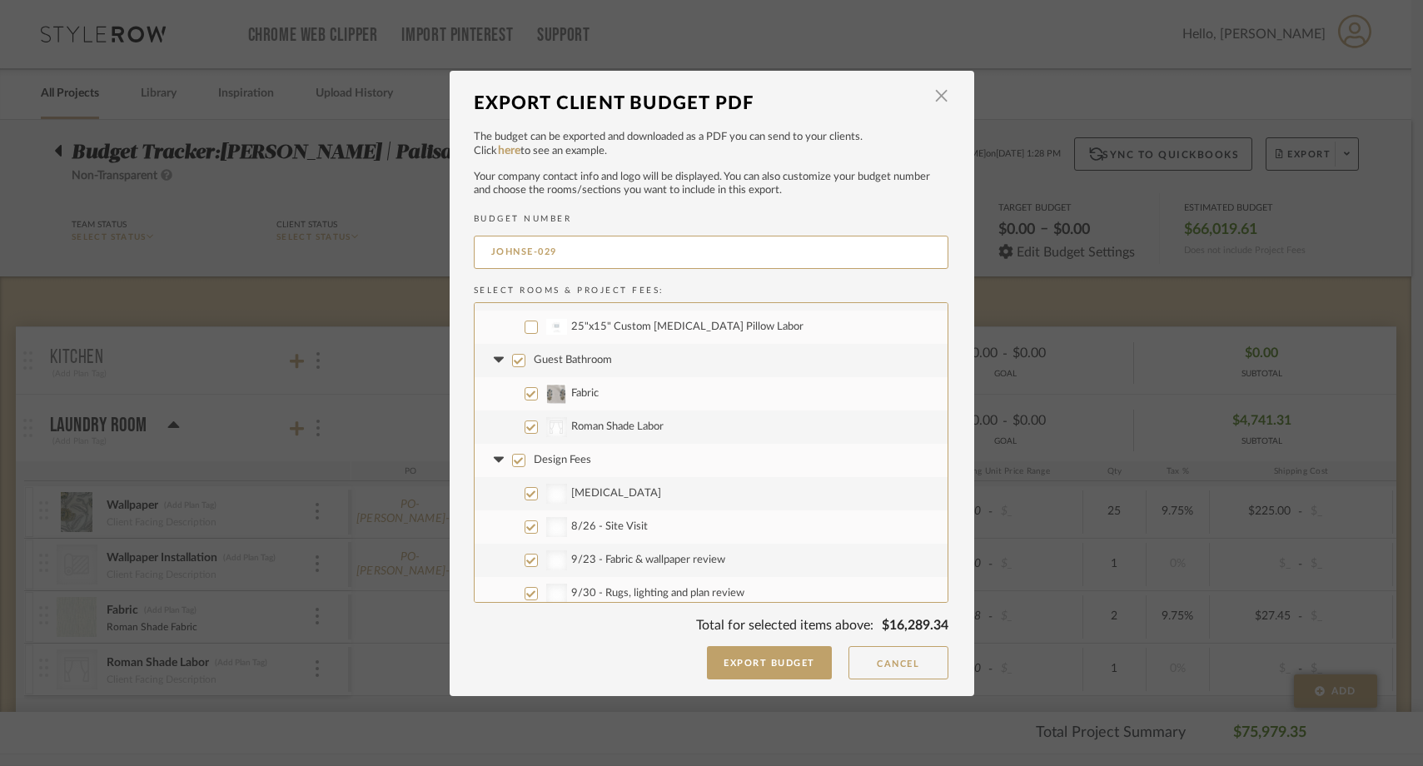
click at [516, 356] on input "Guest Bathroom" at bounding box center [518, 360] width 13 height 13
checkbox input "false"
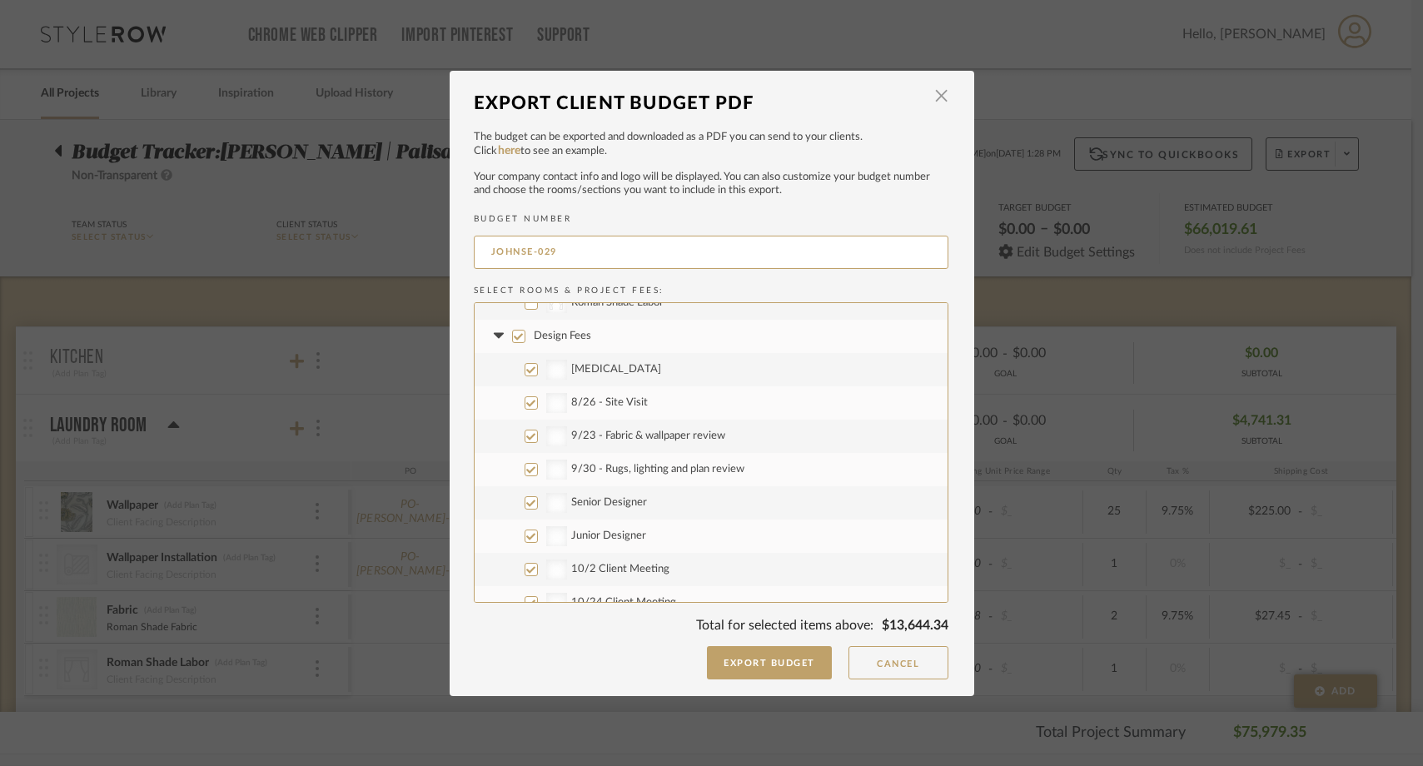
scroll to position [1253, 0]
click at [512, 336] on input "Design Fees" at bounding box center [518, 332] width 13 height 13
checkbox input "false"
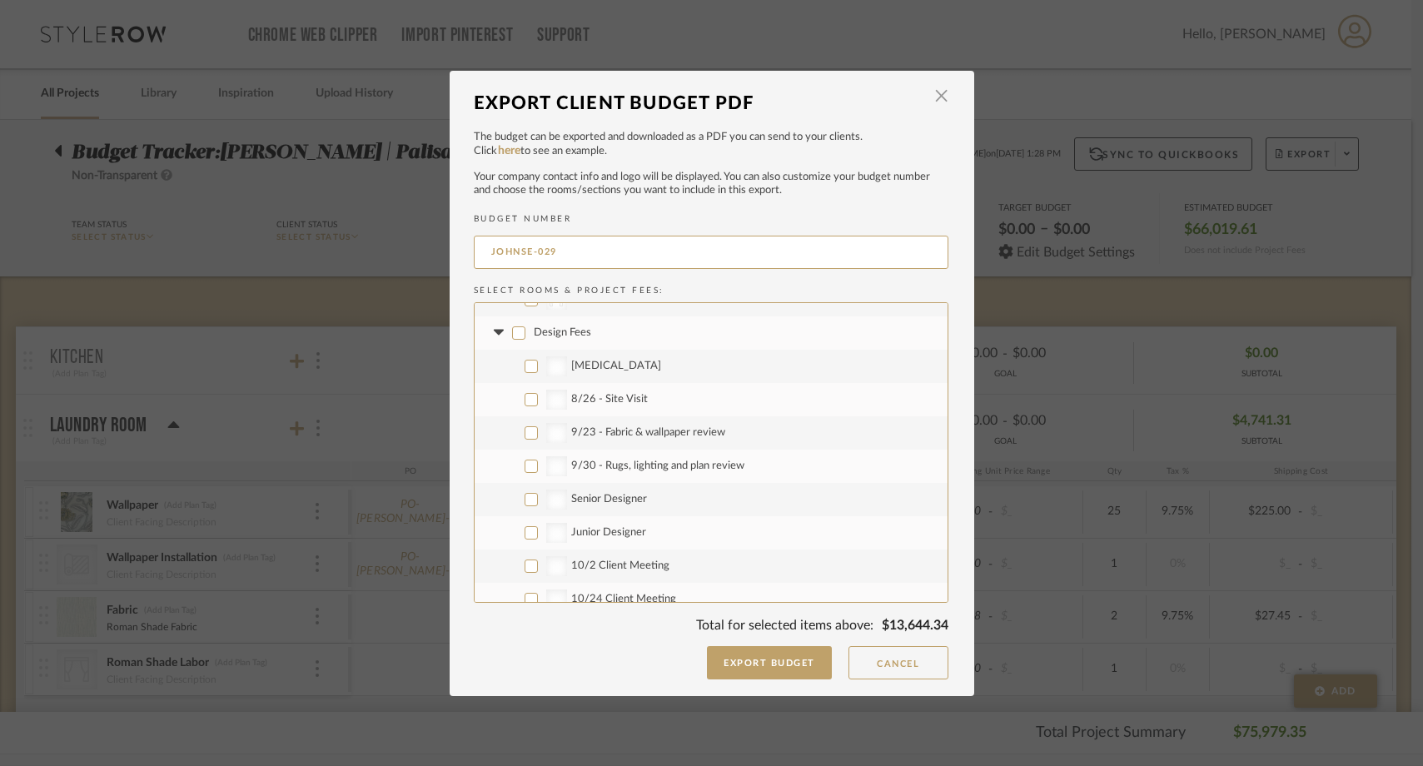
checkbox input "false"
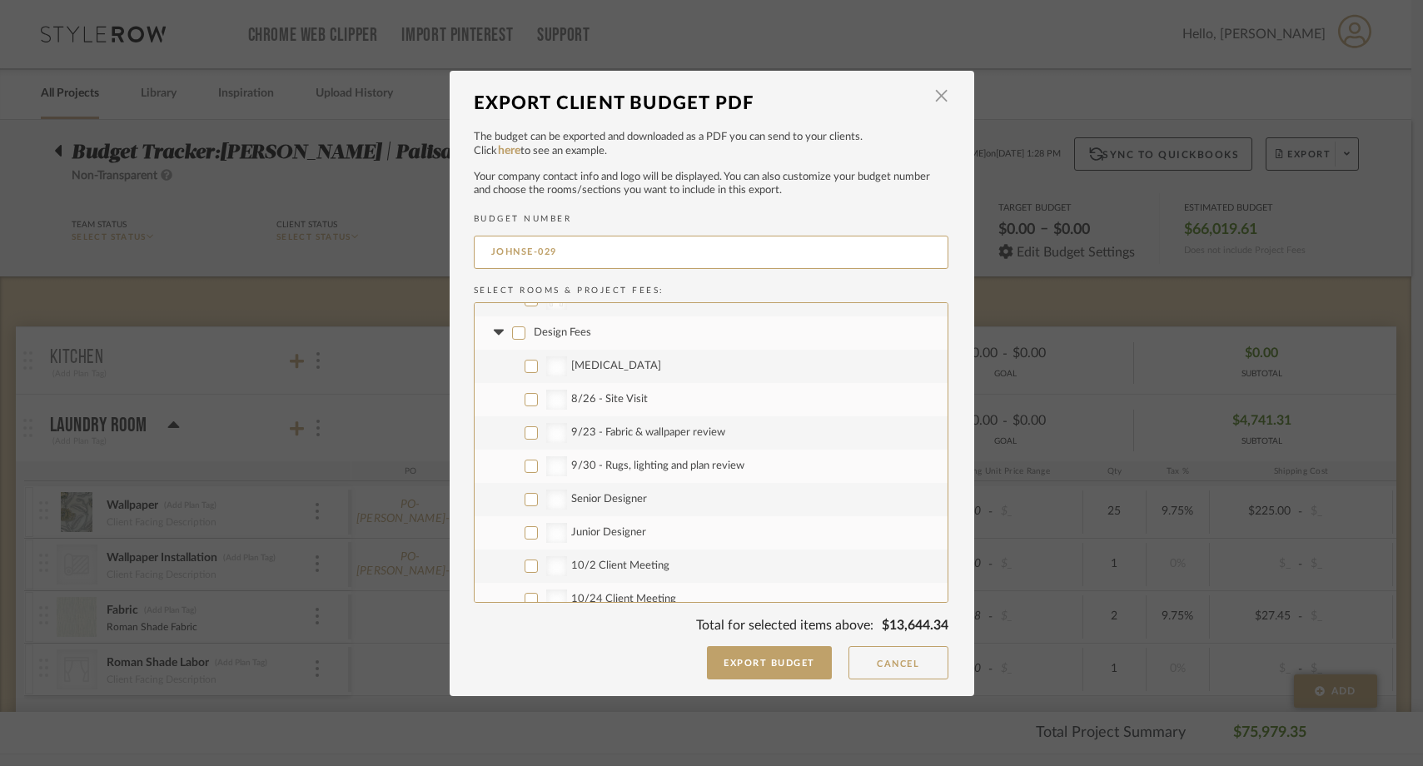
checkbox input "false"
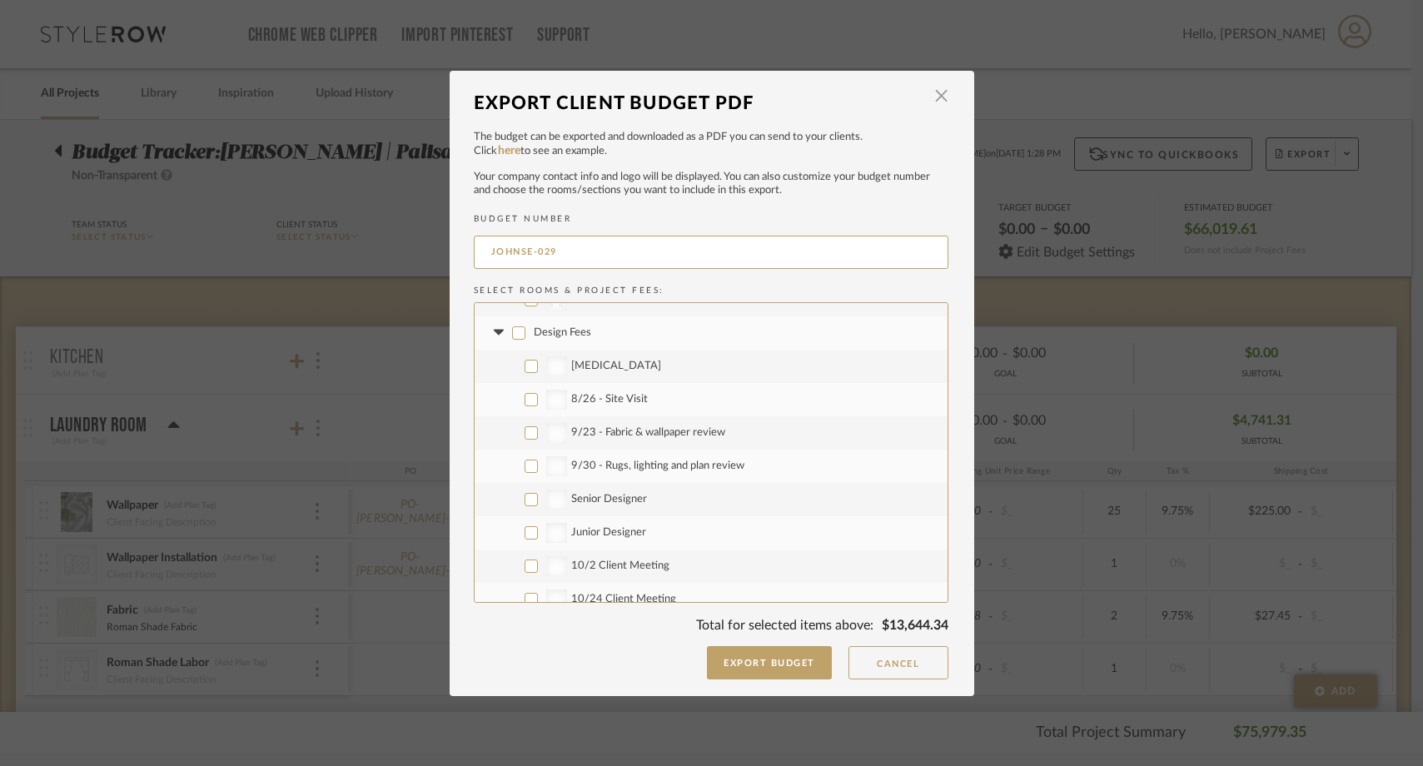
checkbox input "false"
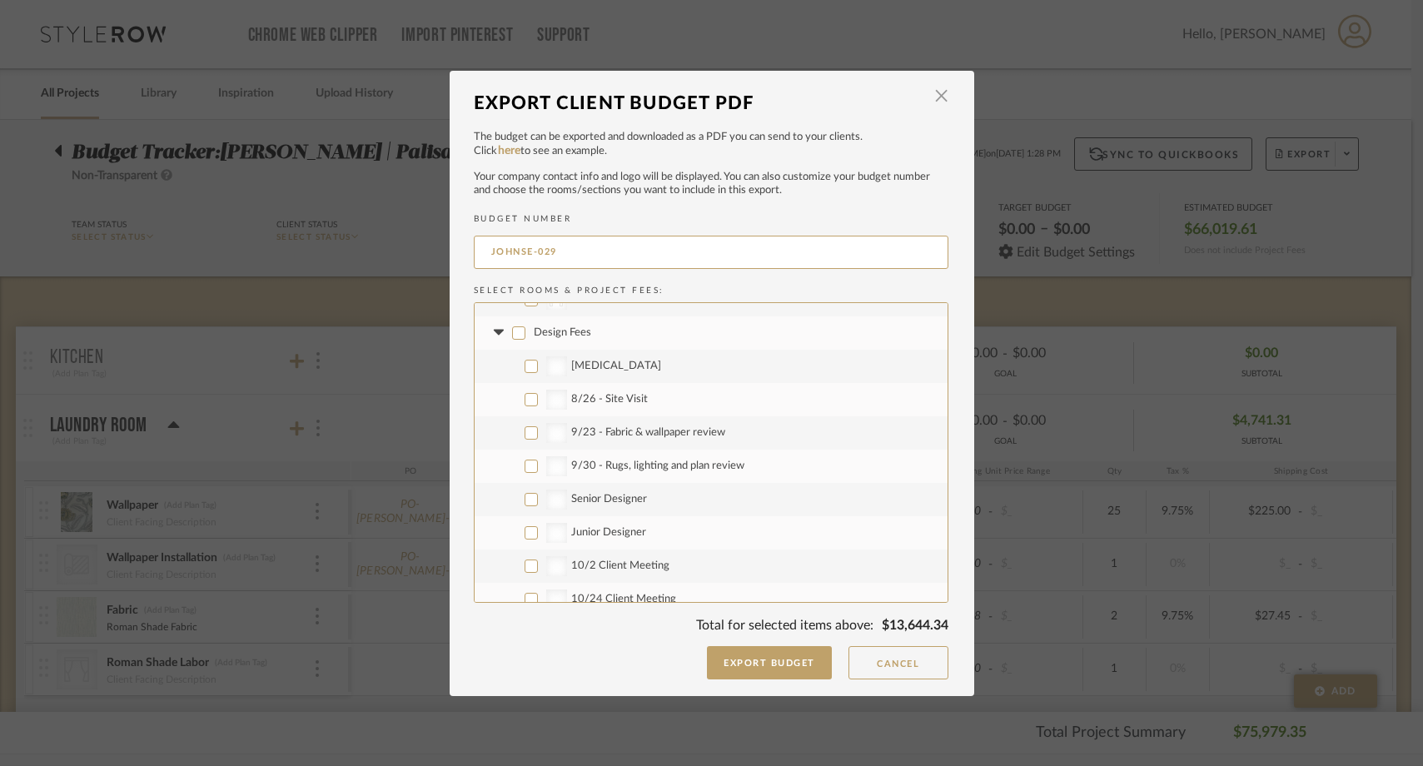
checkbox input "false"
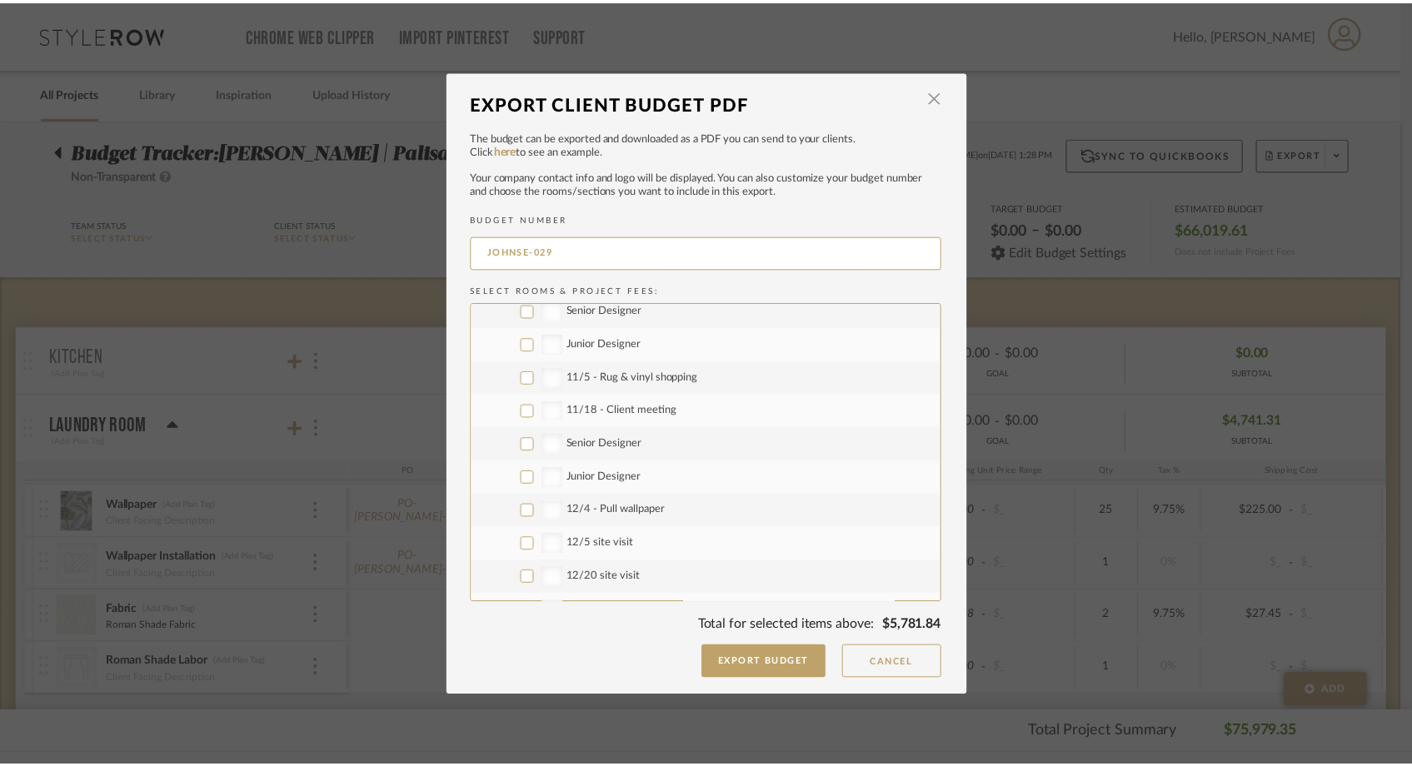
scroll to position [1766, 0]
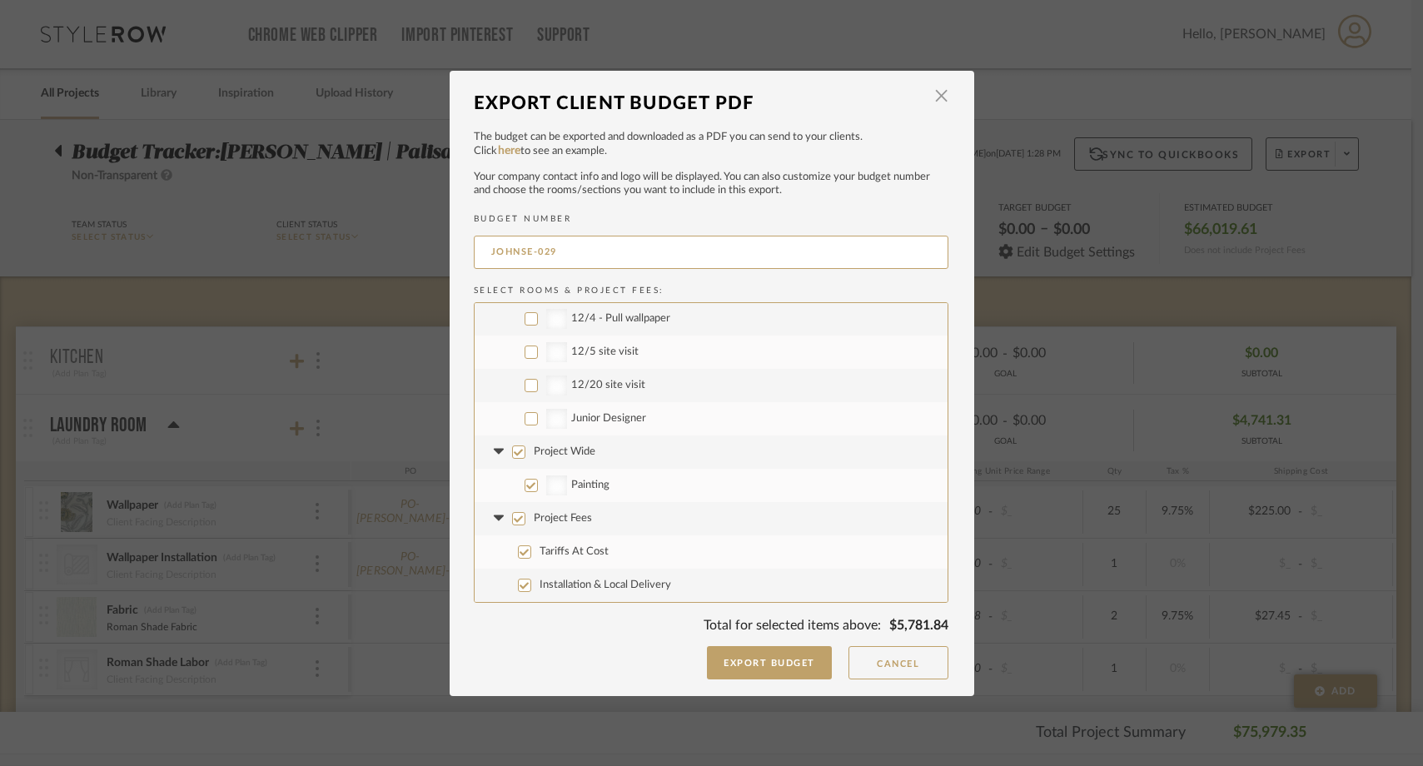
click at [505, 456] on label "Project Wide" at bounding box center [711, 452] width 473 height 33
click at [512, 456] on input "Project Wide" at bounding box center [518, 452] width 13 height 13
checkbox input "false"
click at [512, 517] on input "Project Fees" at bounding box center [518, 518] width 13 height 13
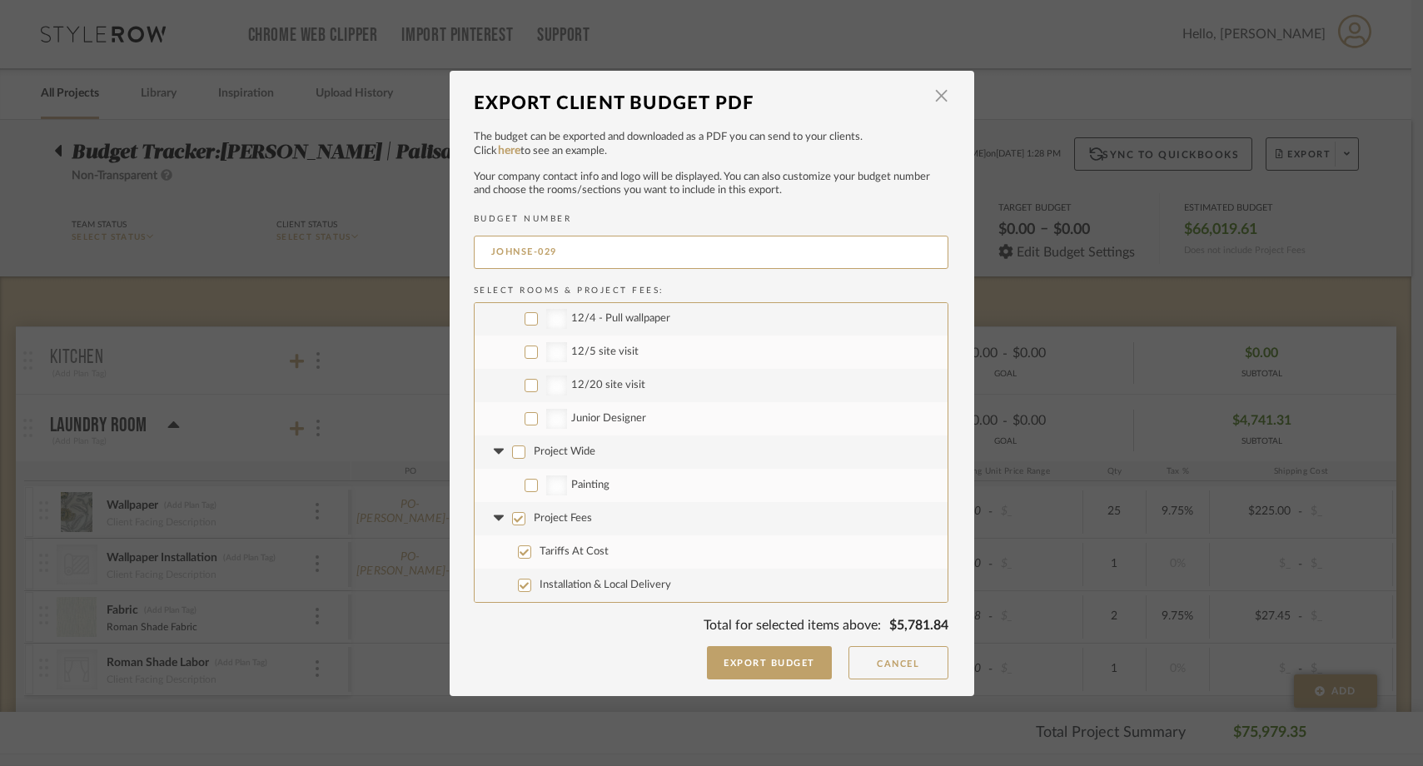
checkbox input "false"
click at [521, 587] on input "Installation & Local Delivery" at bounding box center [524, 585] width 13 height 13
checkbox input "true"
click at [770, 664] on button "Export Budget" at bounding box center [769, 662] width 125 height 33
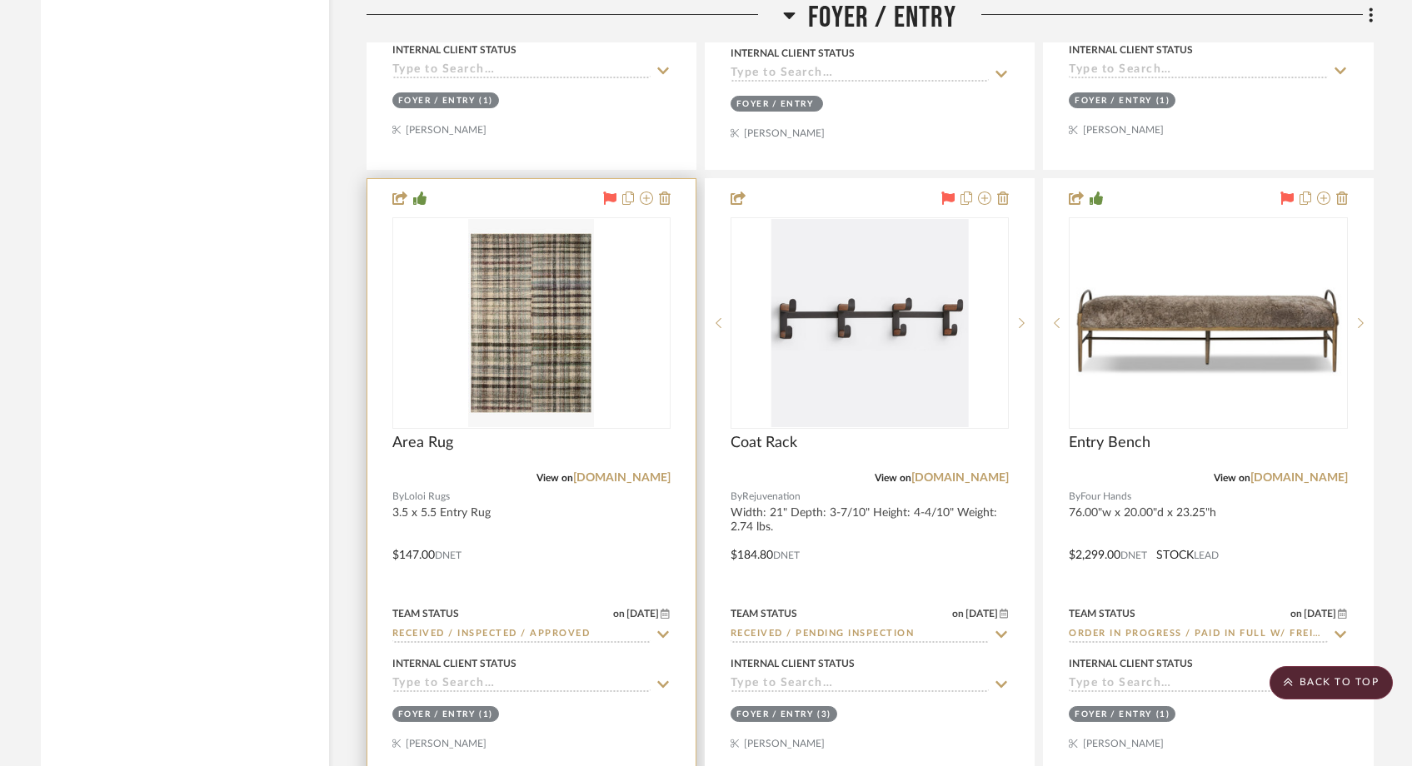
scroll to position [6105, 0]
click at [538, 275] on img "0" at bounding box center [531, 323] width 126 height 208
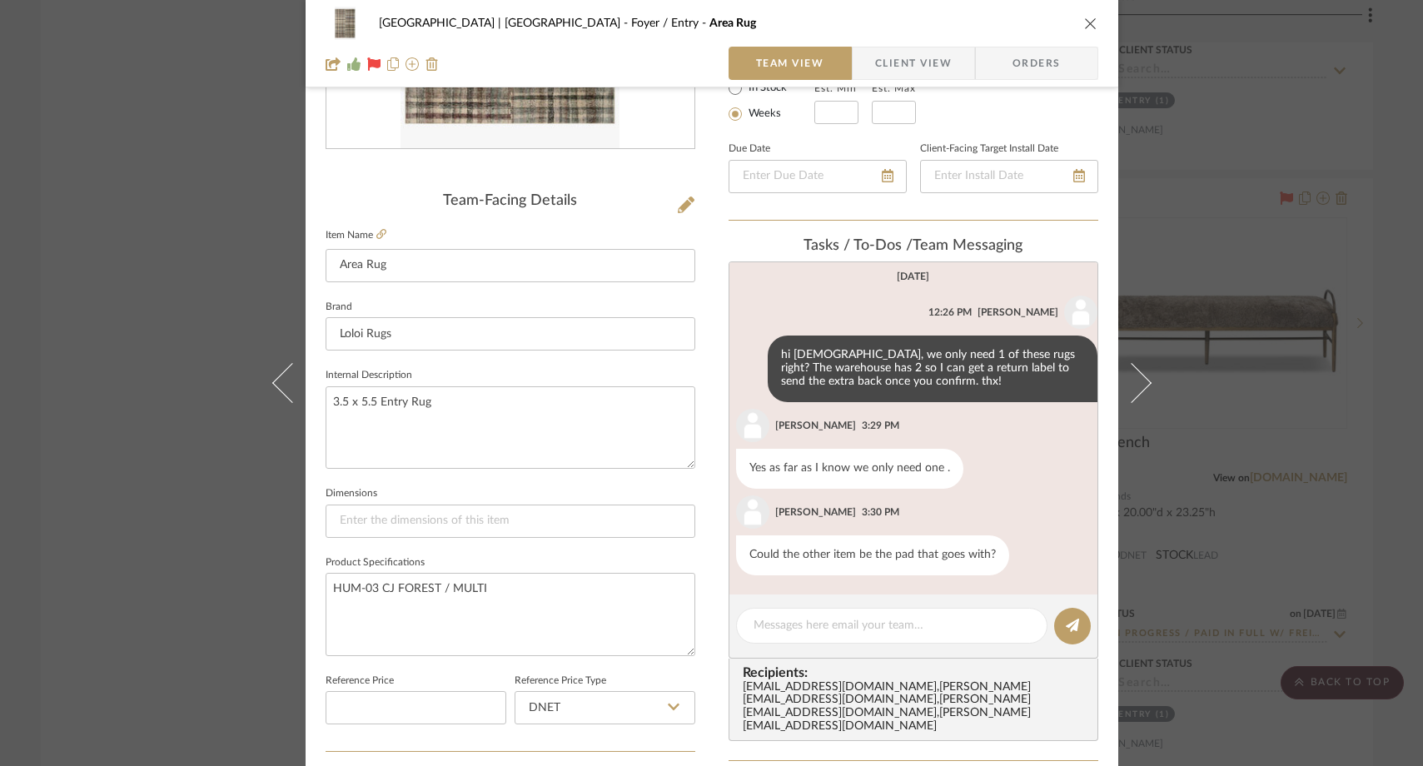
scroll to position [330, 0]
click at [815, 623] on textarea at bounding box center [892, 623] width 277 height 17
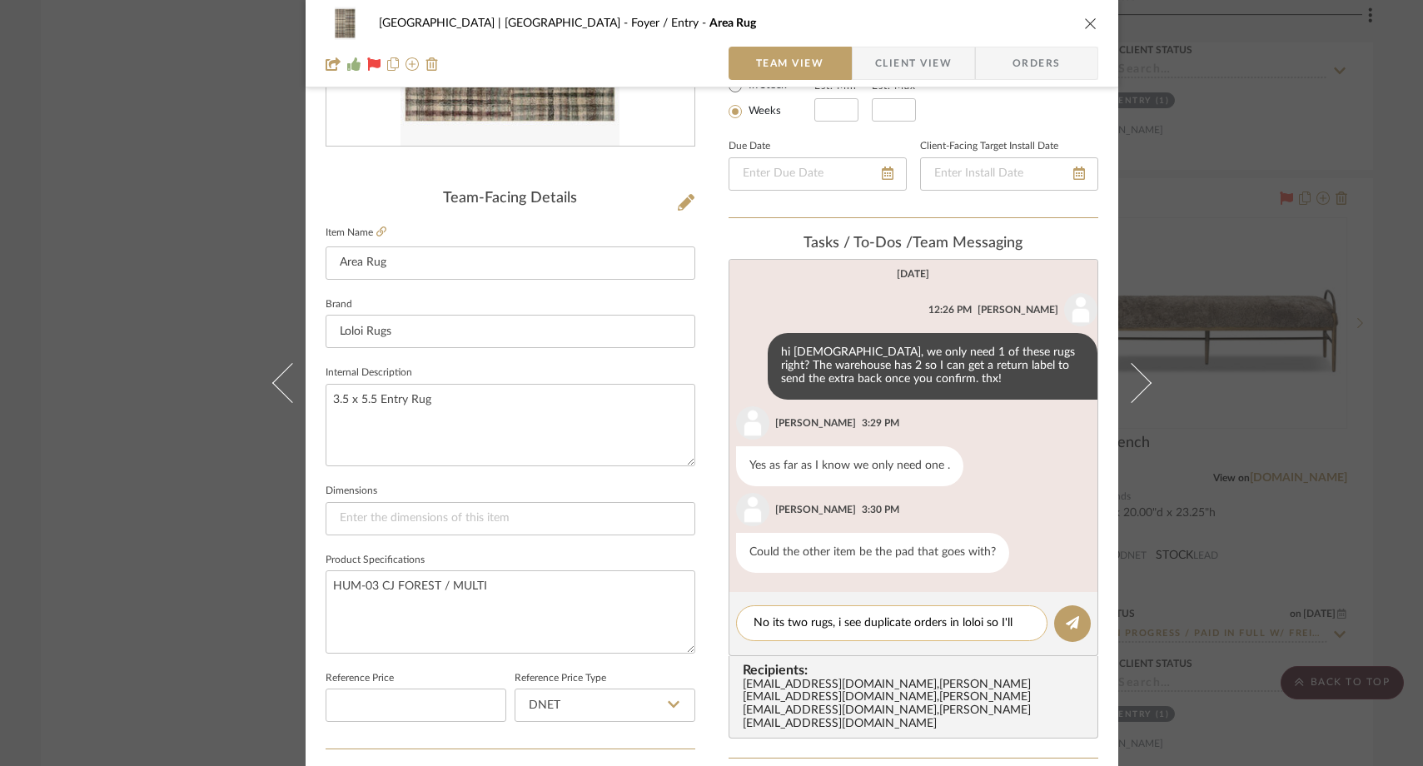
scroll to position [0, 0]
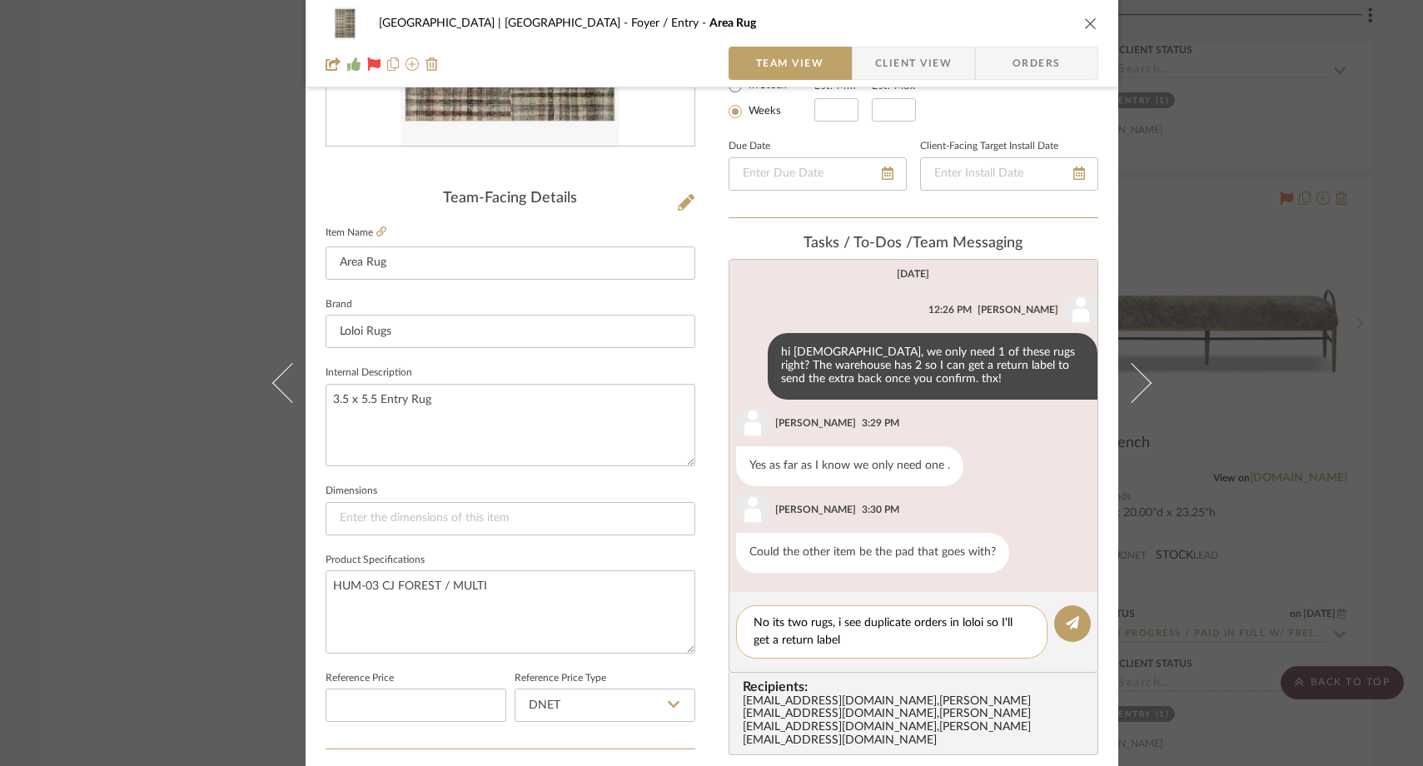
drag, startPoint x: 765, startPoint y: 623, endPoint x: 766, endPoint y: 632, distance: 9.2
click at [765, 623] on textarea "No its two rugs, i see duplicate orders in loloi so I'll get a return label" at bounding box center [892, 632] width 277 height 35
click at [1004, 625] on textarea "No the pad is also there. I see duplicate orders in loloi so I'll get a return …" at bounding box center [892, 632] width 277 height 35
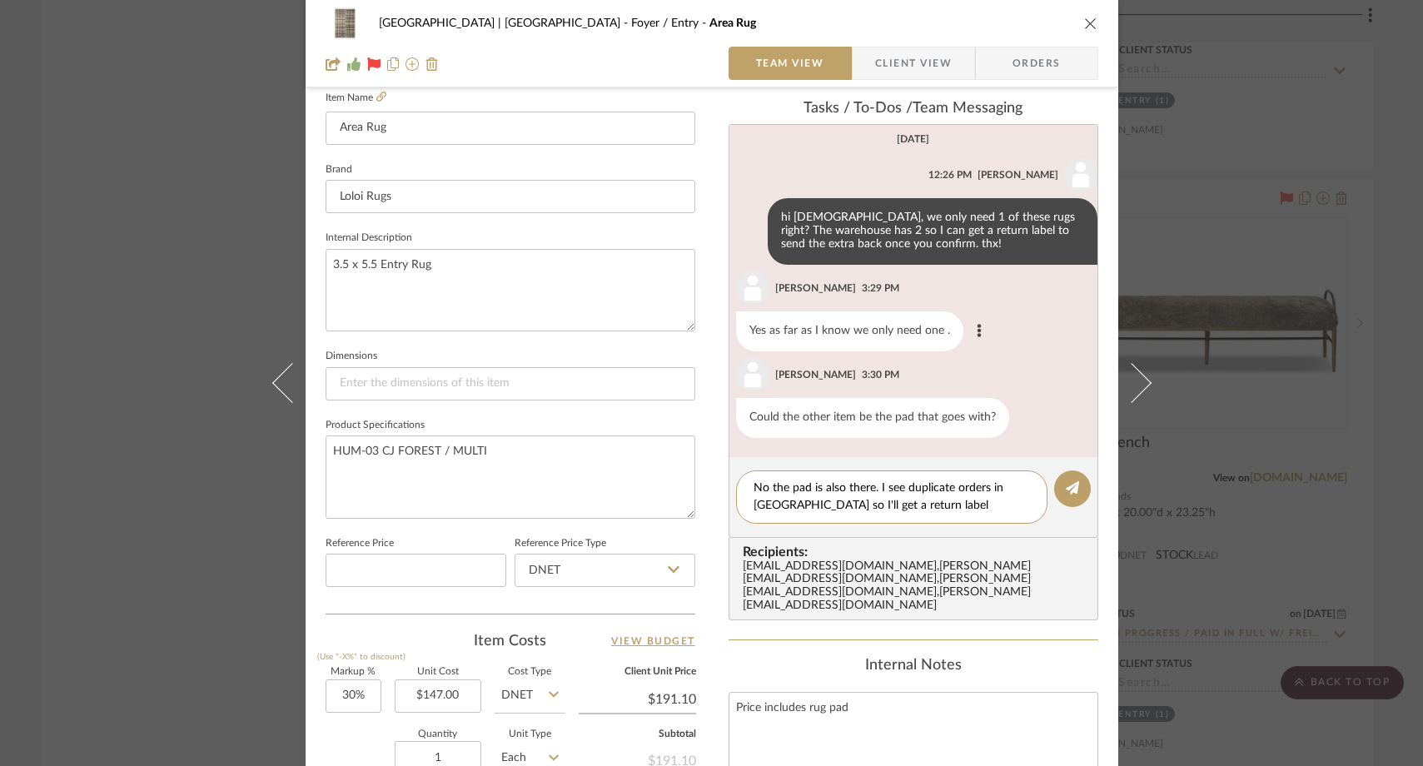
scroll to position [466, 0]
click at [914, 503] on textarea "No the pad is also there. I see duplicate orders in Loloi so I'll get a return …" at bounding box center [892, 496] width 277 height 35
type textarea "No the pad is also there. I see duplicate orders in Loloi so I'll get a return …"
click at [1069, 482] on icon at bounding box center [1072, 487] width 13 height 13
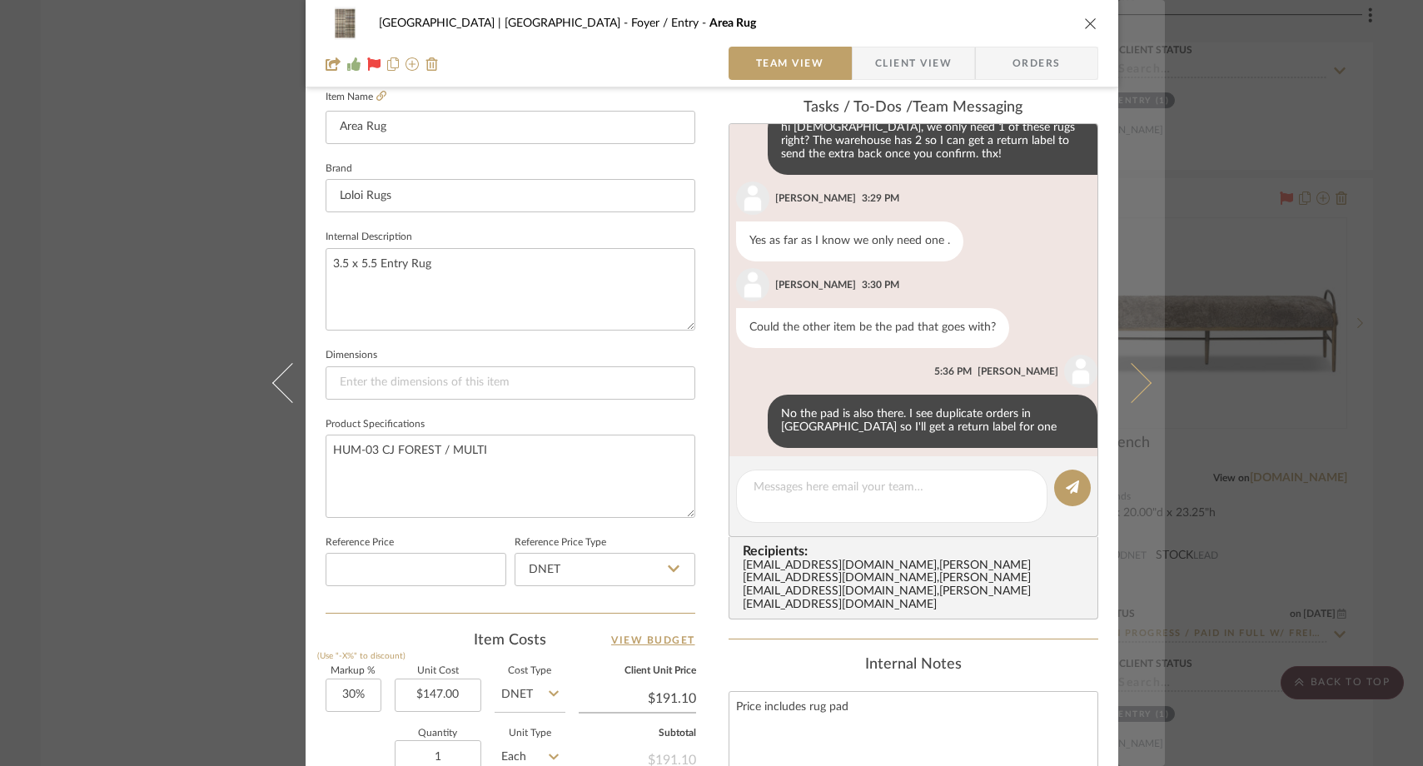
scroll to position [684, 0]
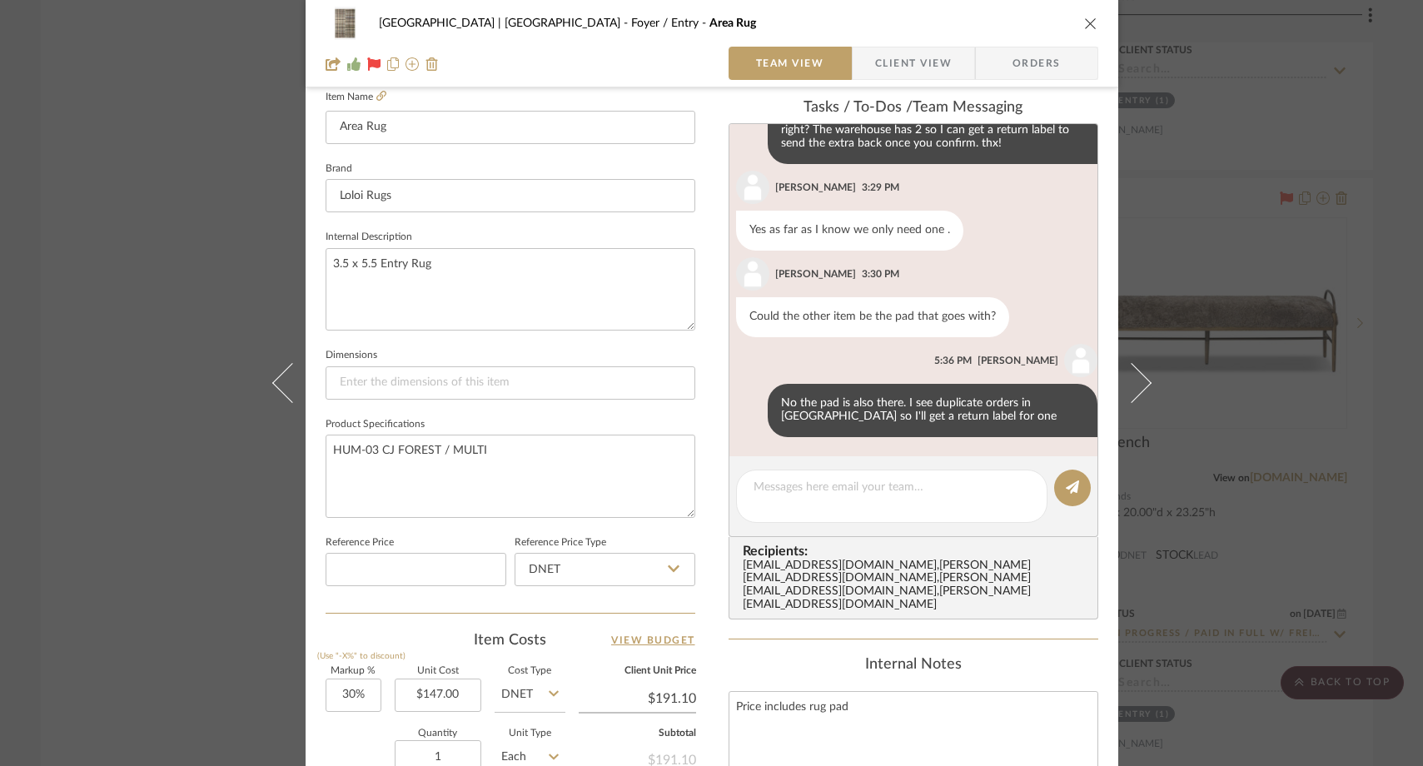
click at [189, 162] on div "Meadow Mountain | Vail Valley Foyer / Entry Area Rug Team View Client View Orde…" at bounding box center [711, 383] width 1423 height 766
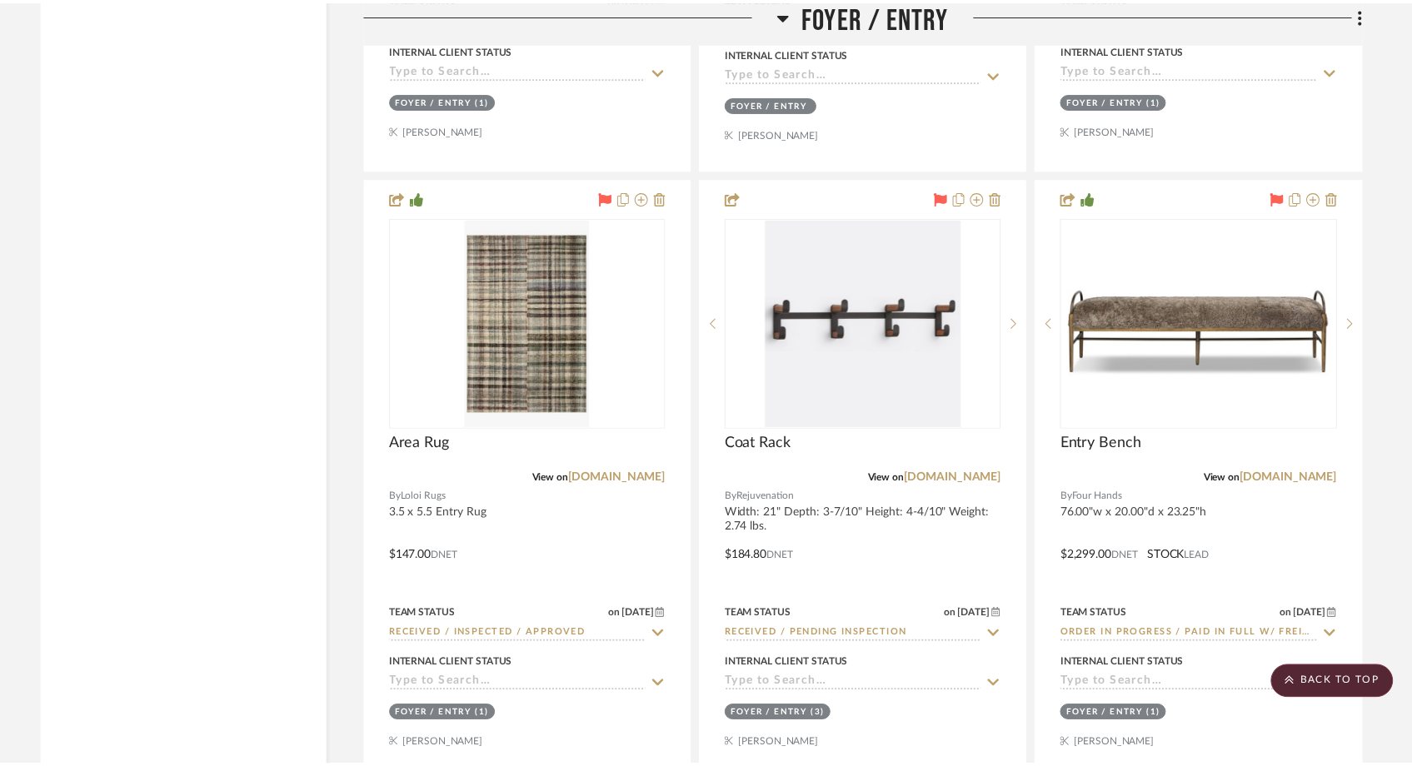
scroll to position [6105, 0]
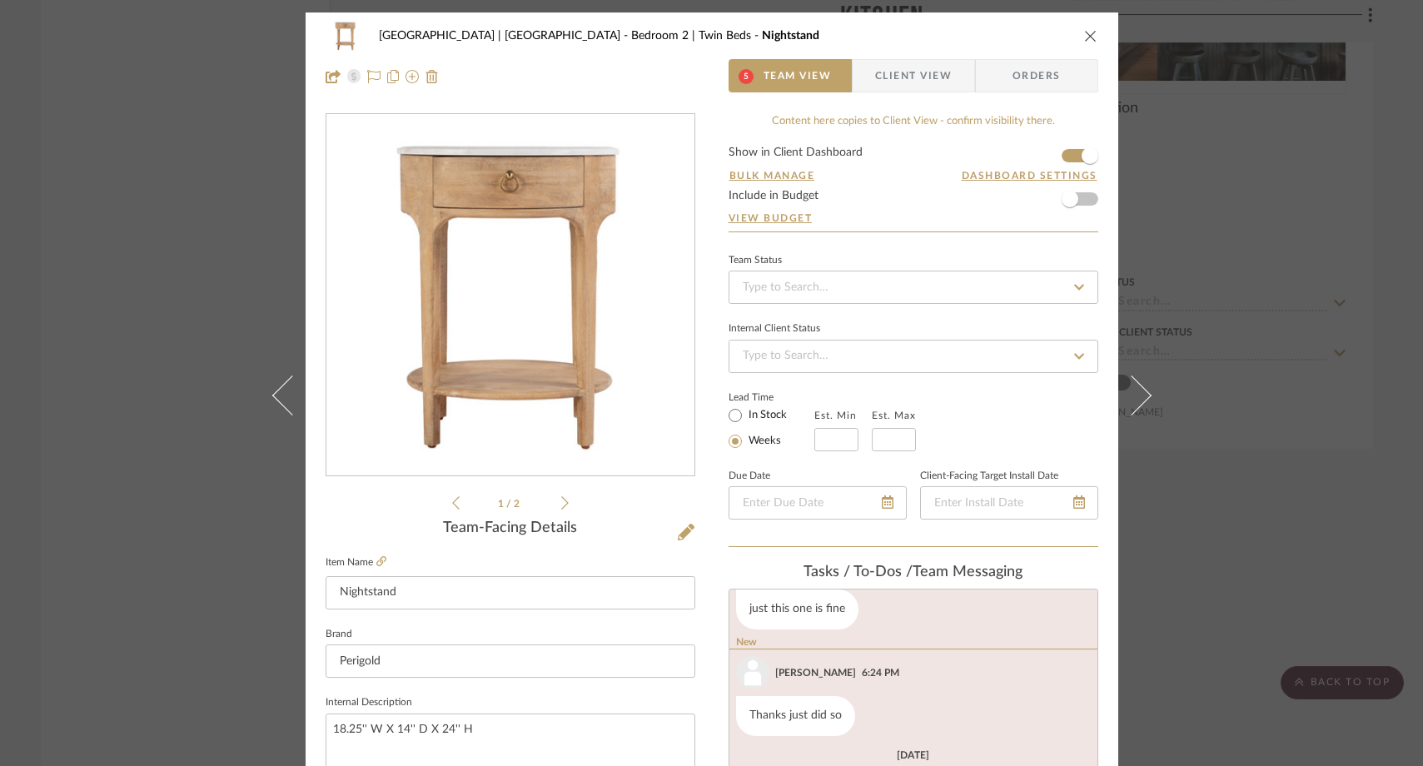
scroll to position [2, 0]
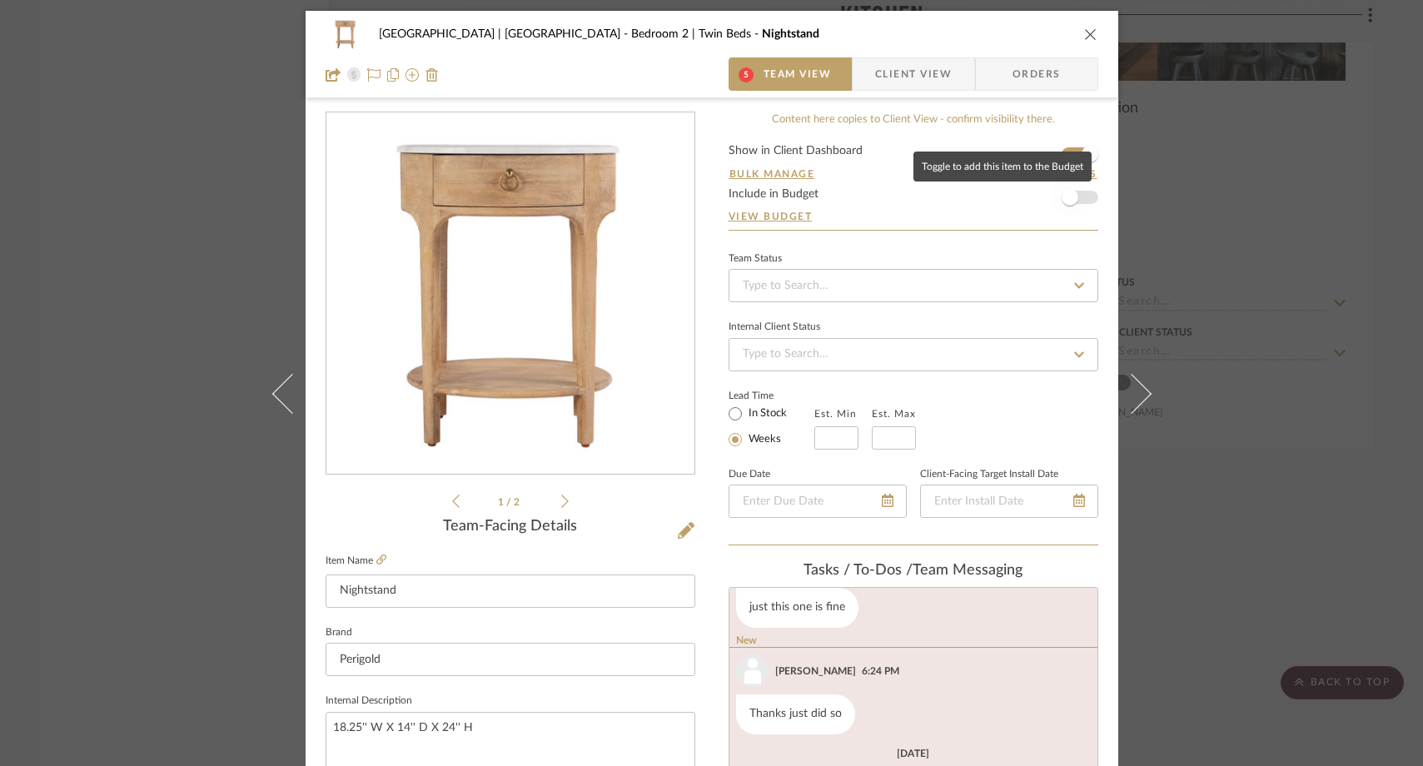
click at [1078, 196] on span "button" at bounding box center [1070, 197] width 37 height 37
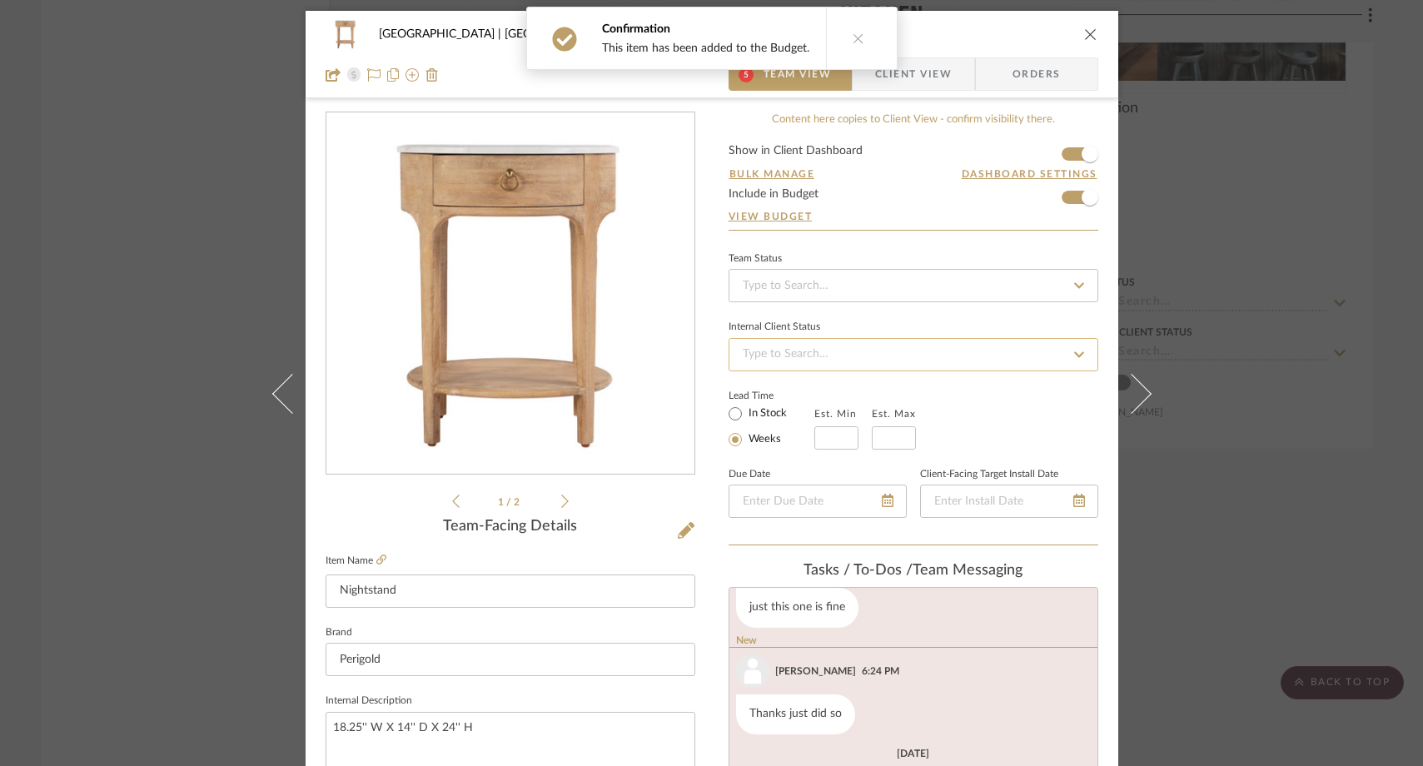
click at [811, 355] on input at bounding box center [914, 354] width 370 height 33
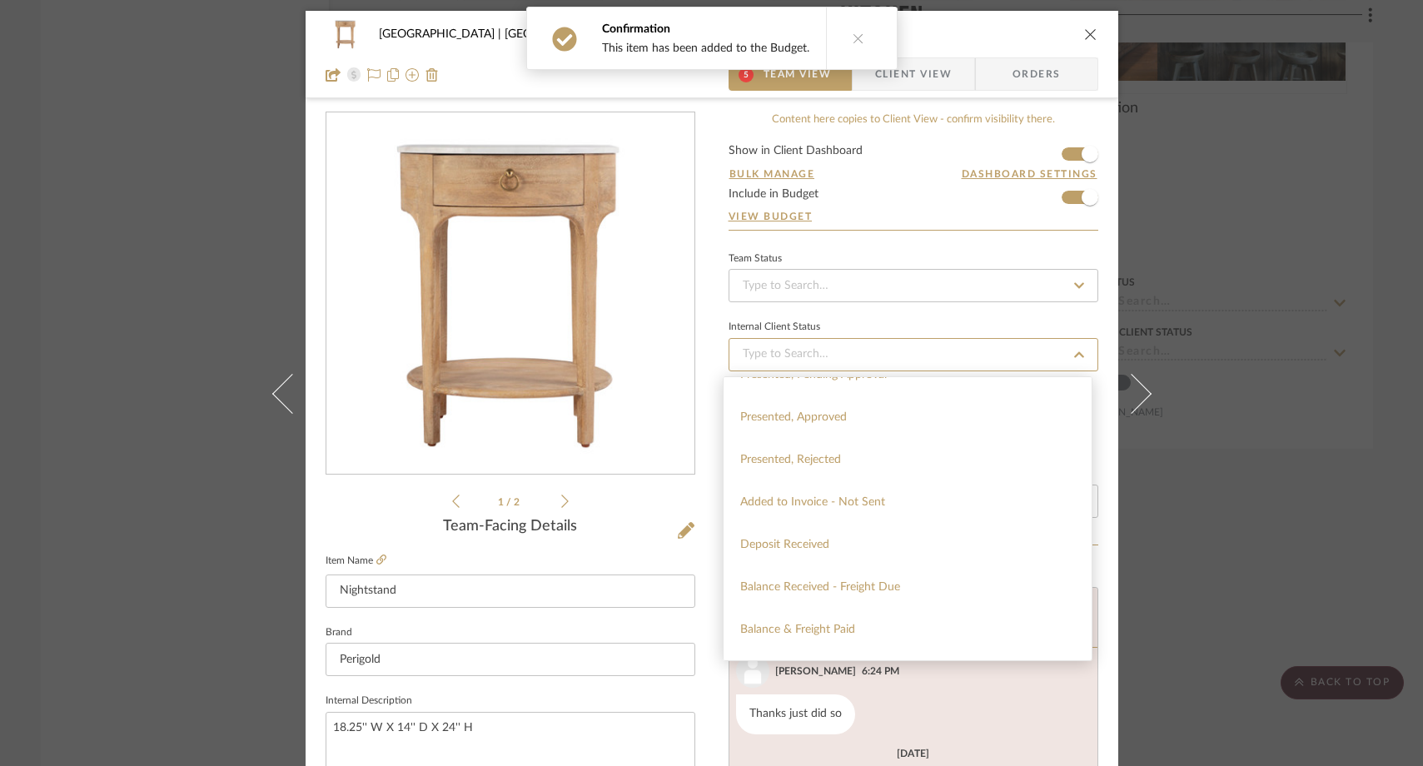
scroll to position [213, 0]
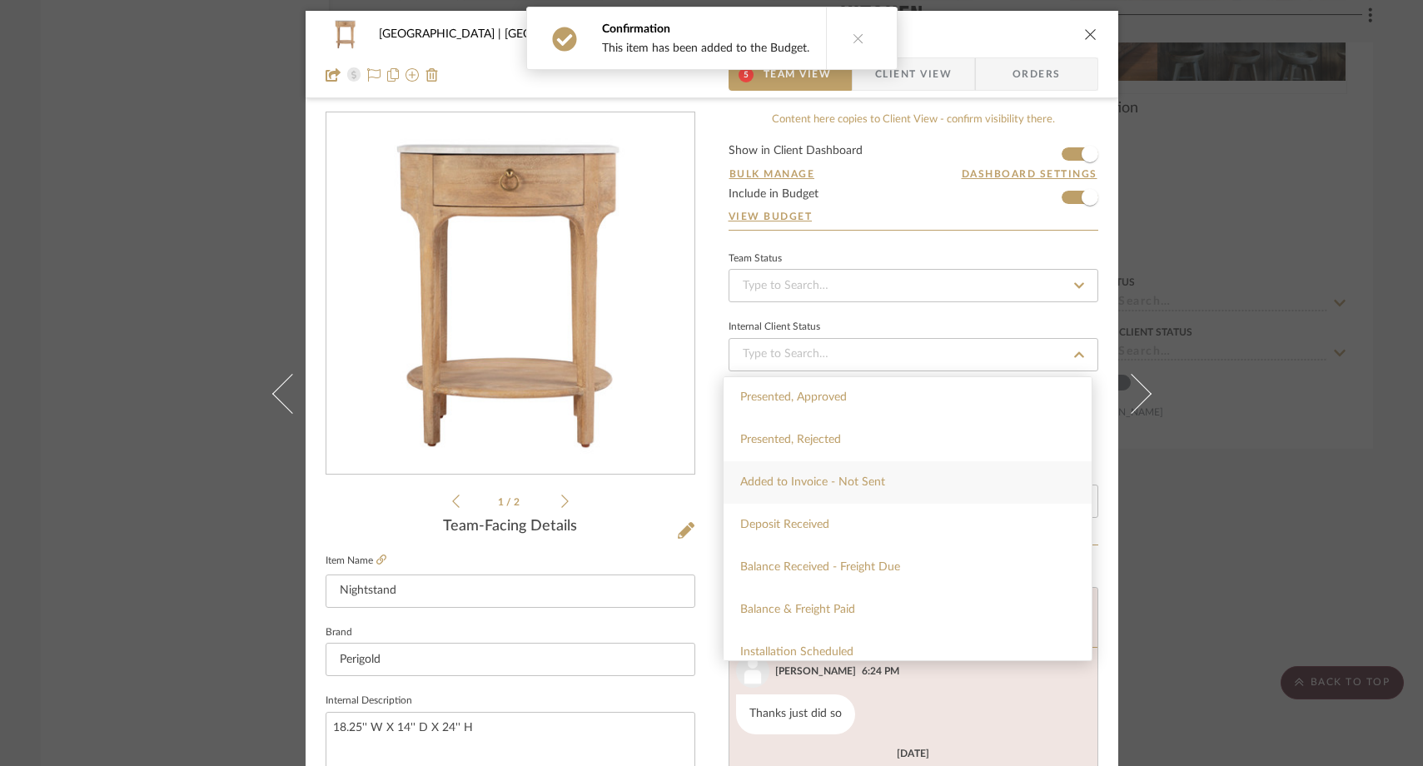
click at [816, 485] on span "Added to Invoice - Not Sent" at bounding box center [812, 482] width 145 height 12
type input "[DATE]"
type input "Added to Invoice - Not Sent"
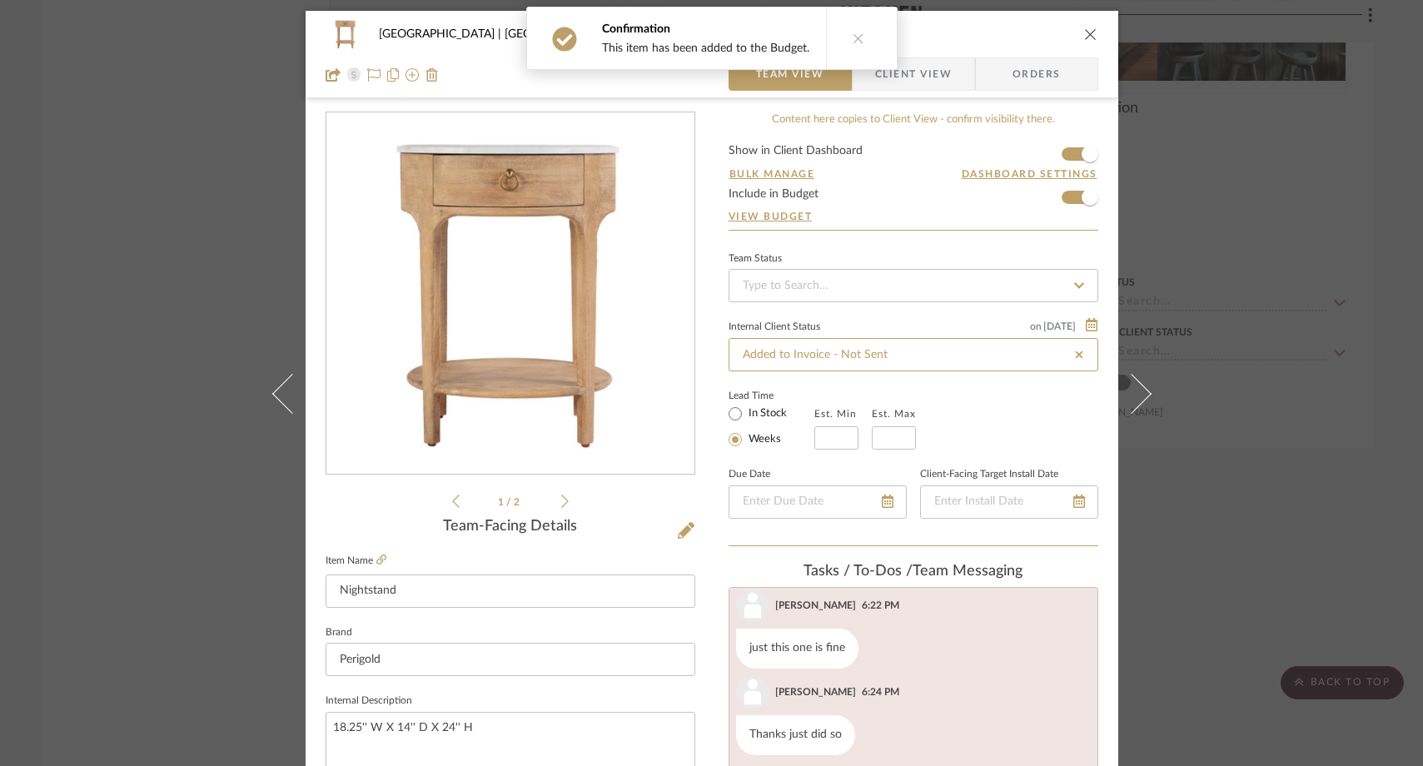
scroll to position [270, 0]
type input "[DATE]"
type input "Added to Invoice - Not Sent"
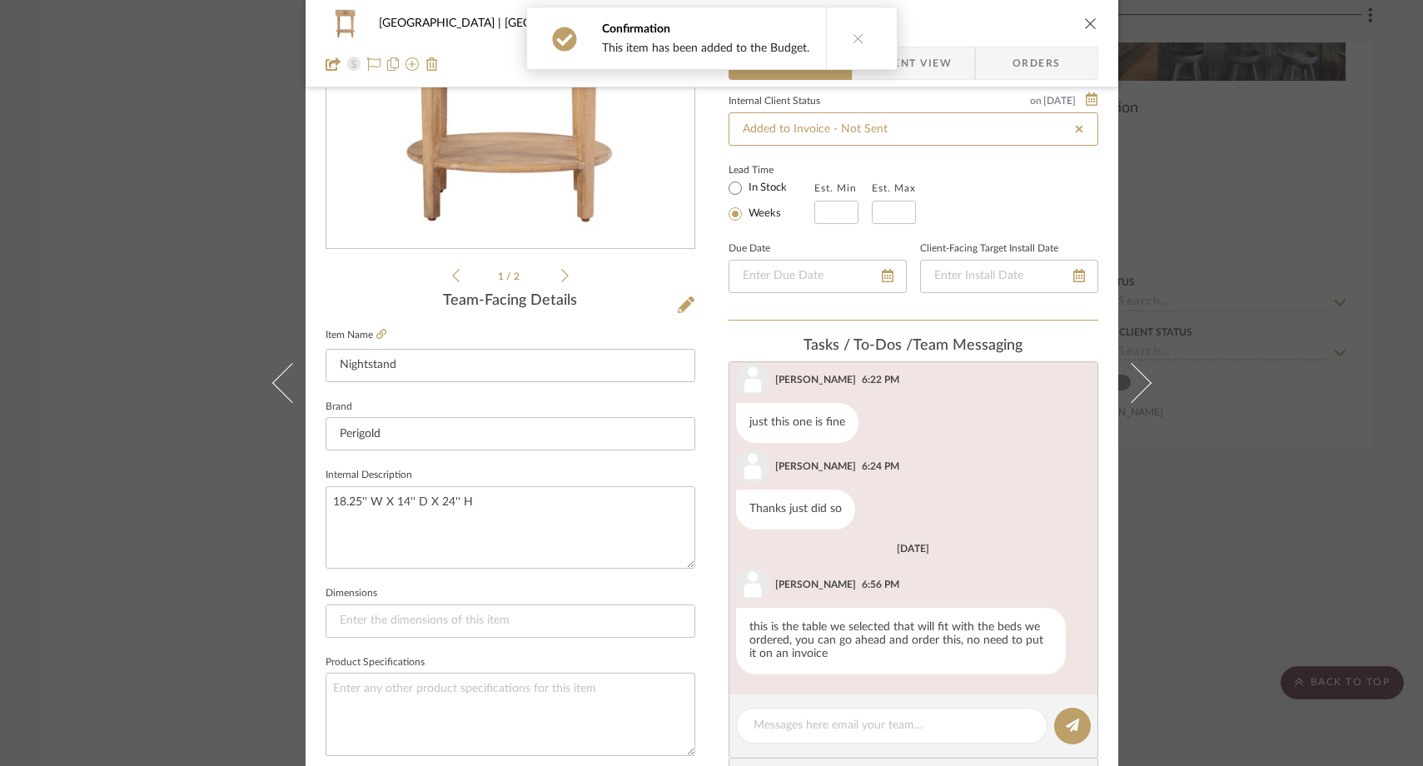
scroll to position [228, 0]
click at [376, 331] on icon at bounding box center [381, 333] width 10 height 10
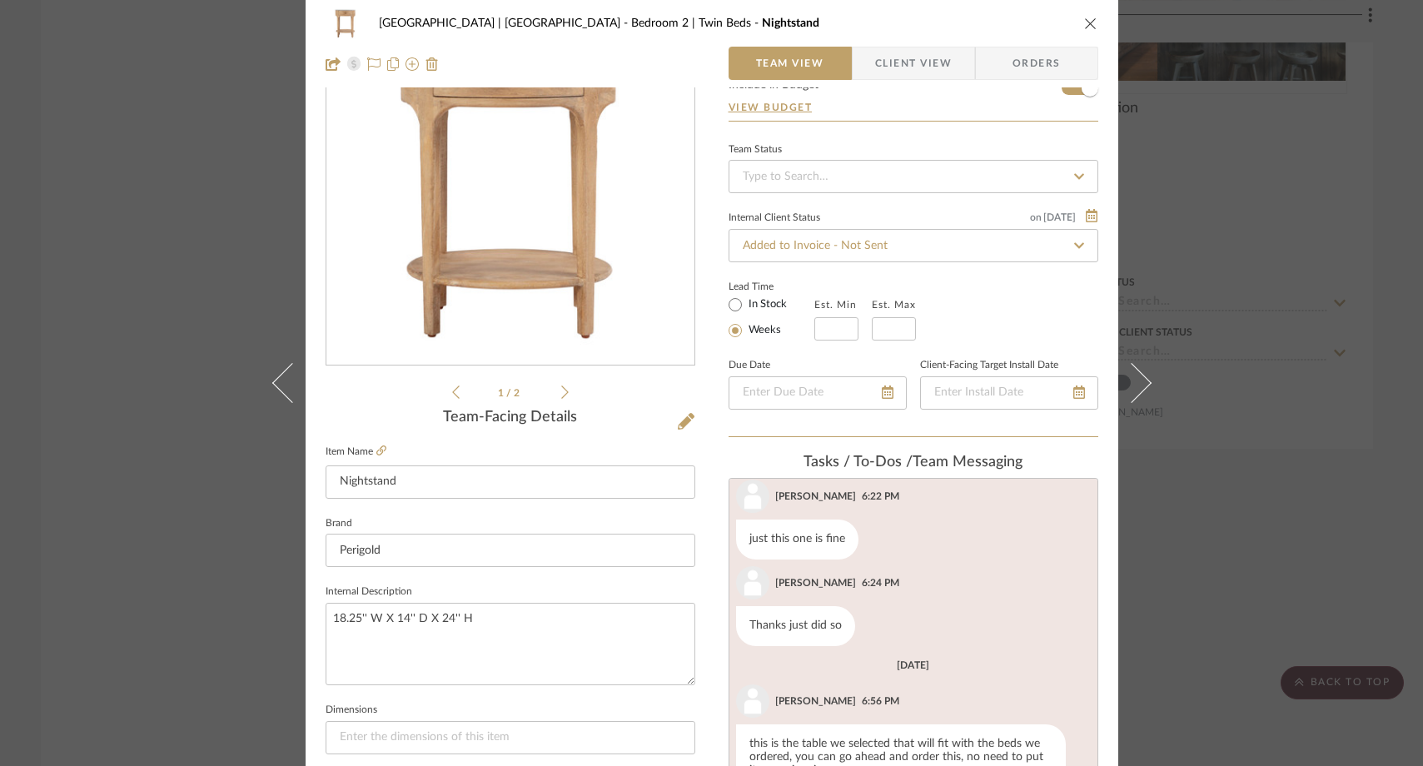
scroll to position [0, 0]
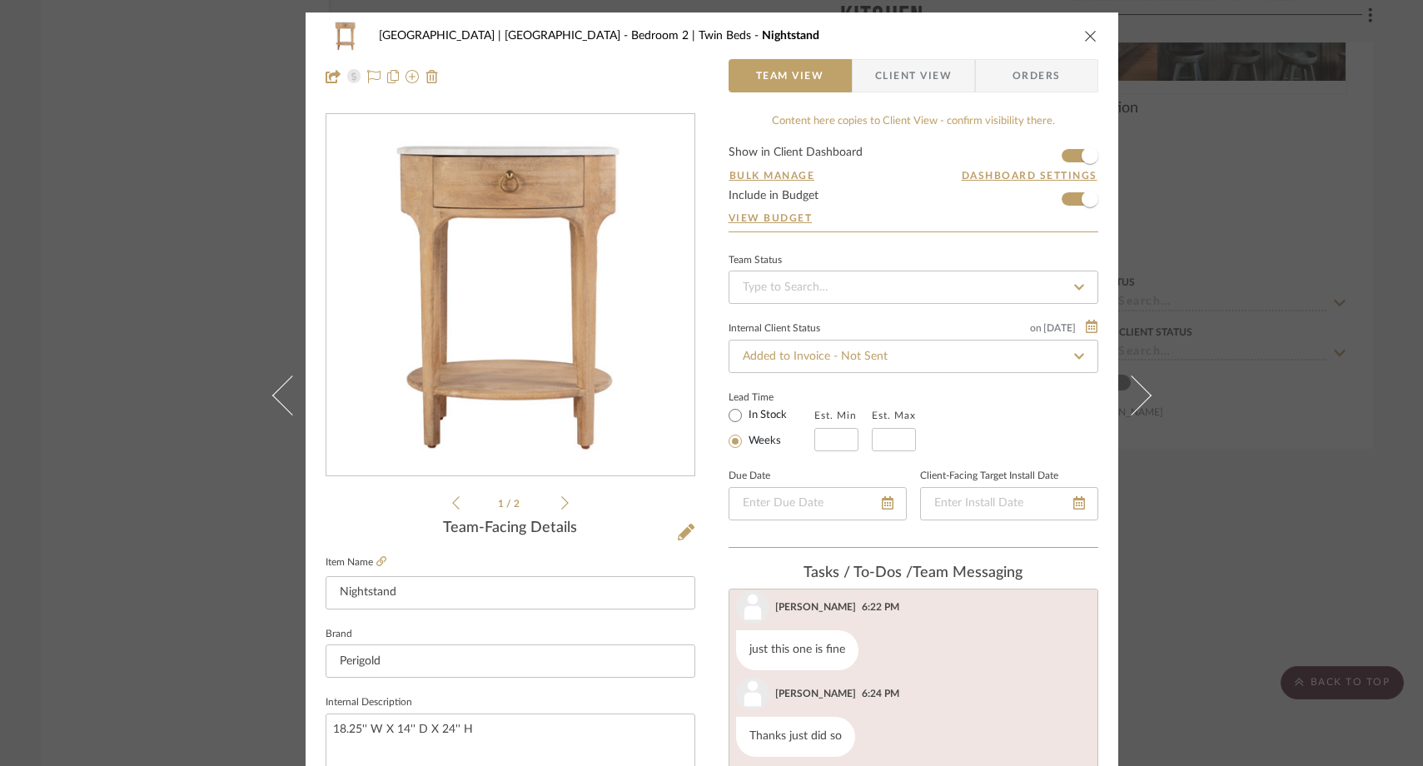
click at [561, 502] on icon at bounding box center [564, 503] width 7 height 15
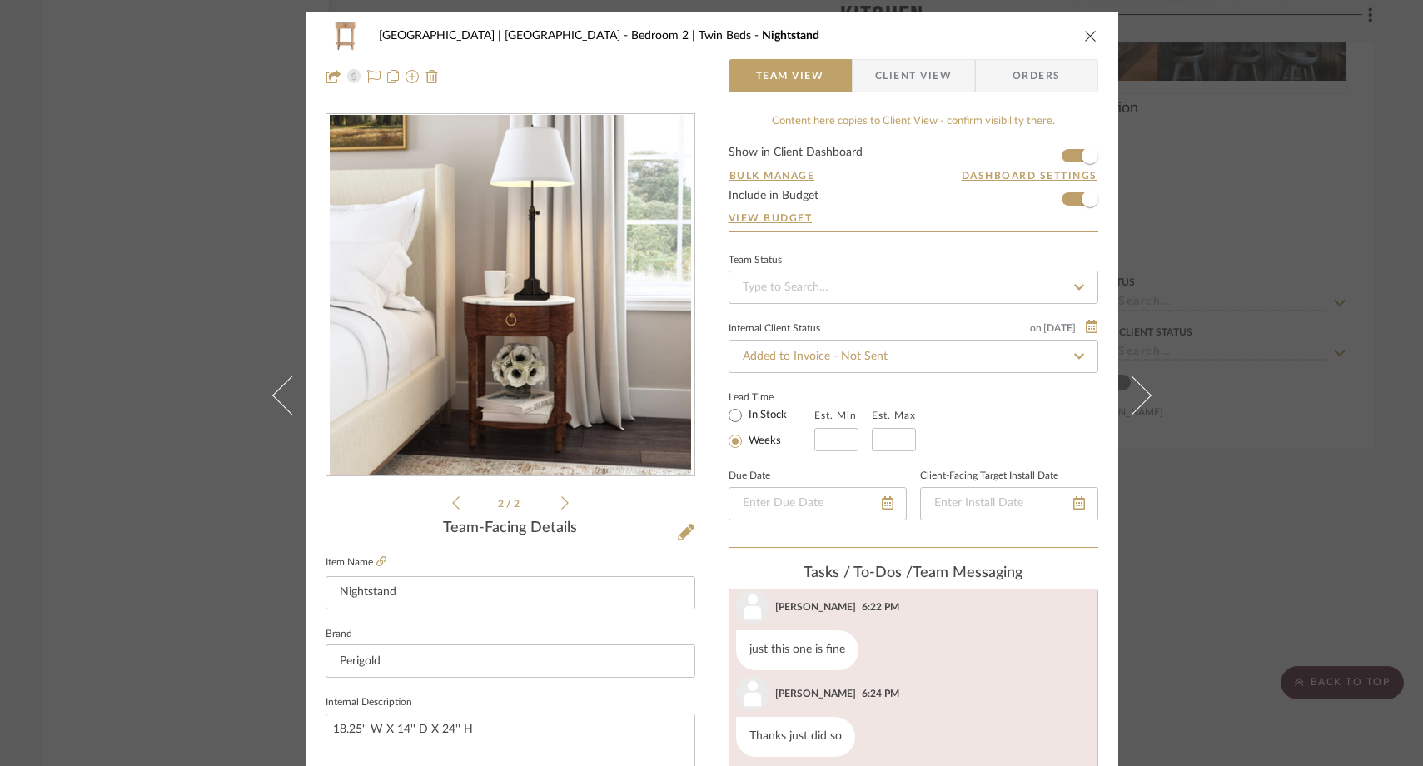
click at [452, 504] on icon at bounding box center [455, 503] width 7 height 15
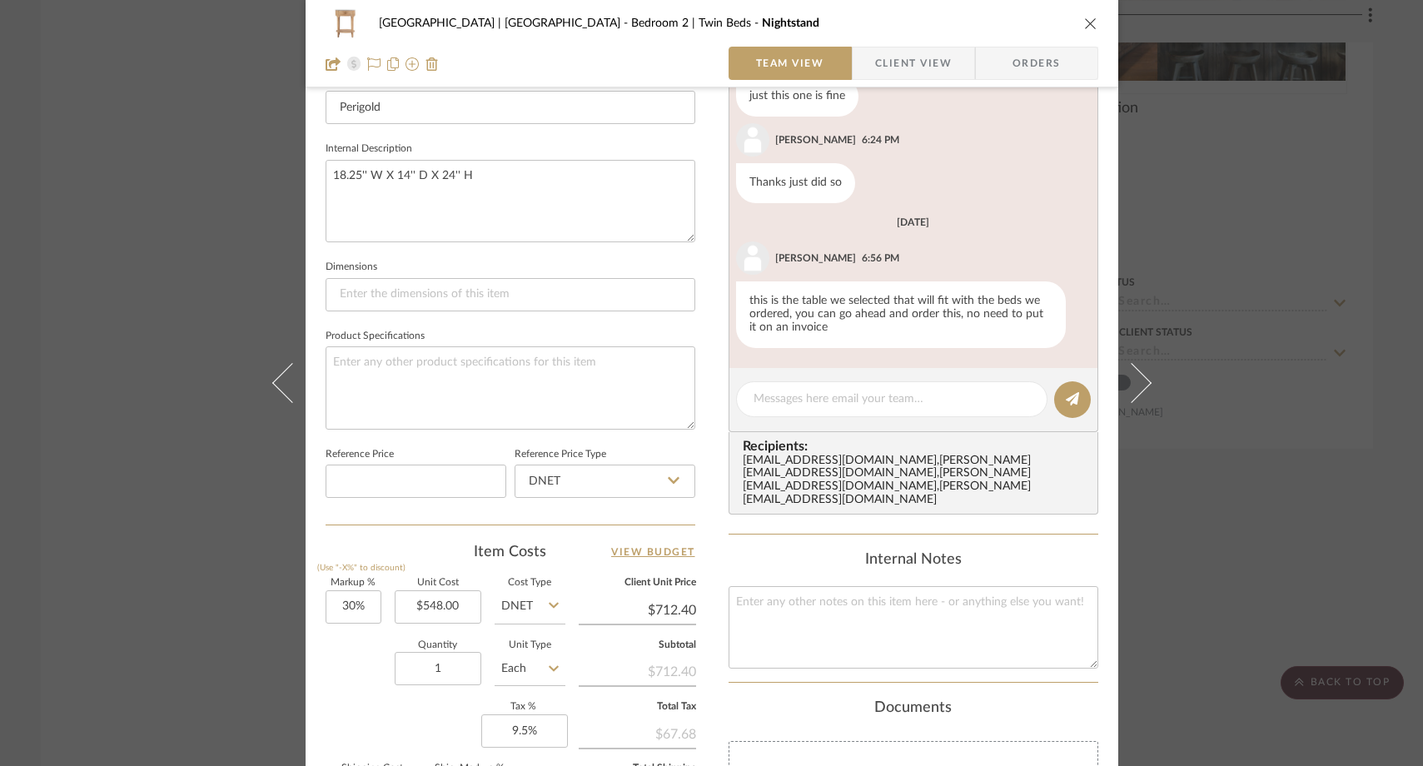
scroll to position [546, 0]
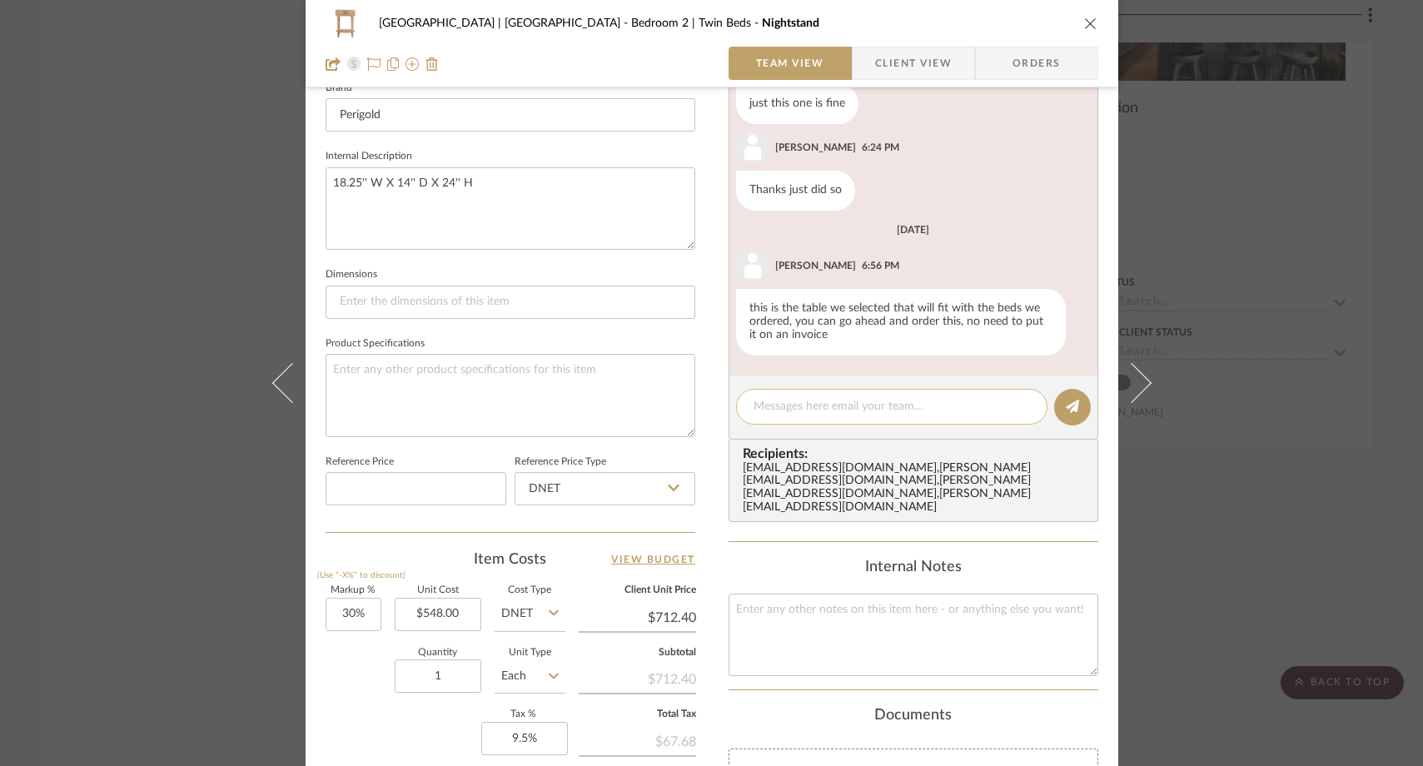
click at [780, 401] on textarea at bounding box center [892, 406] width 277 height 17
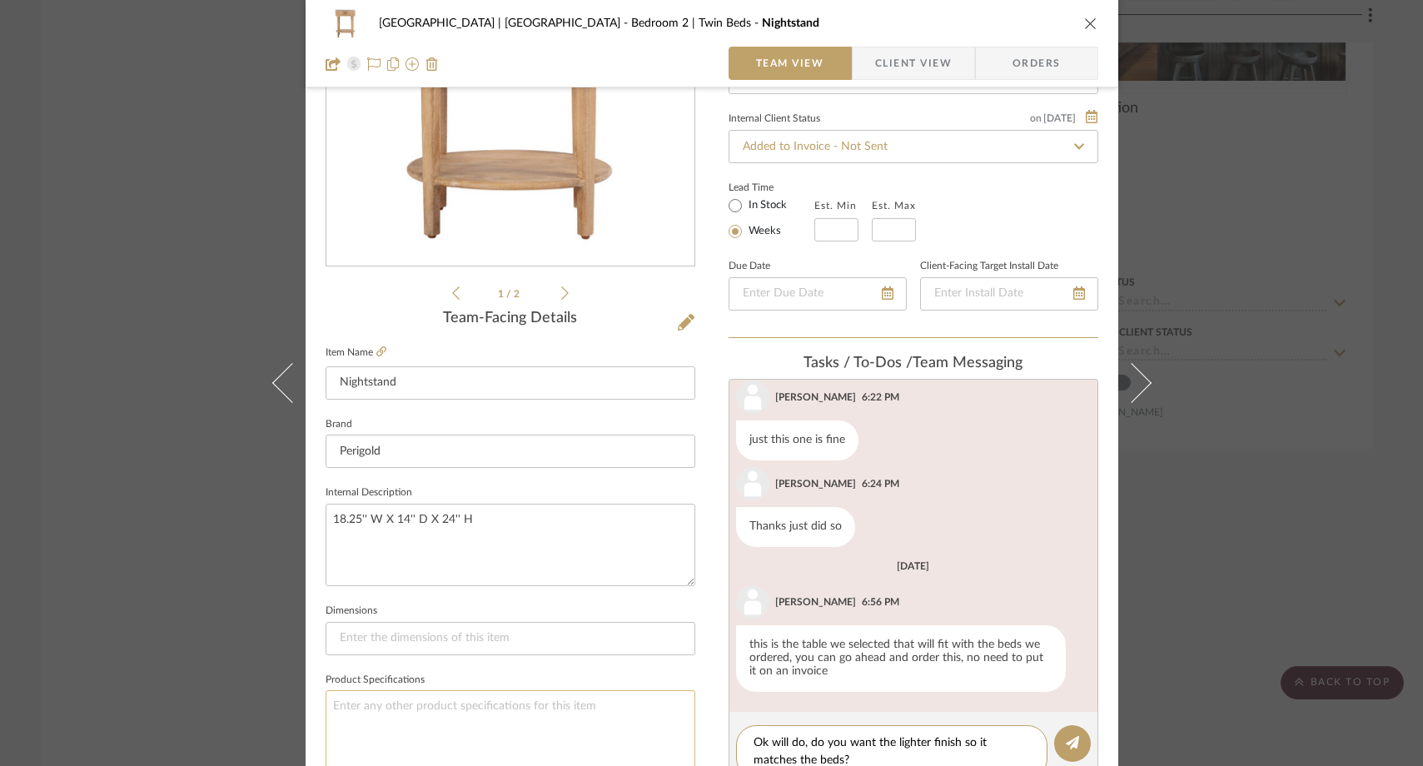
scroll to position [191, 0]
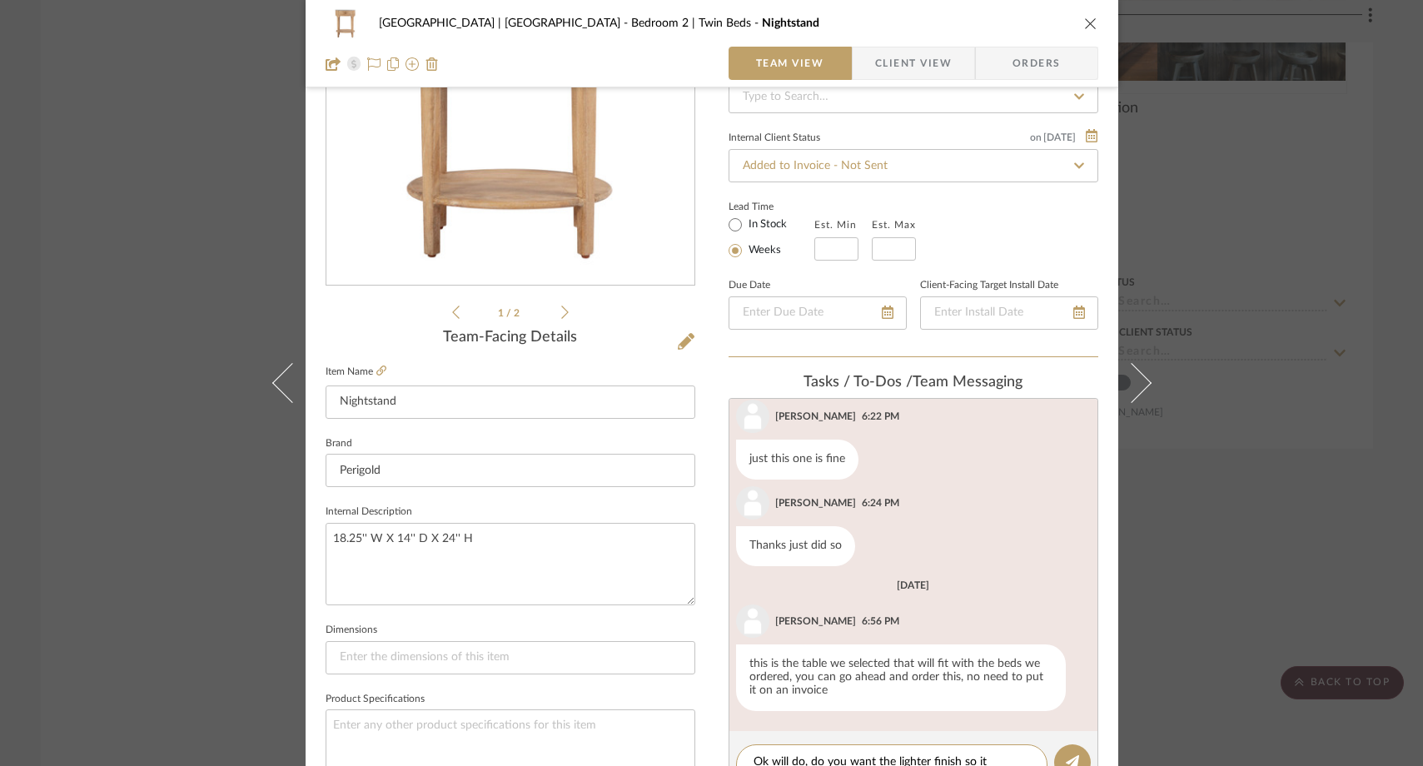
type textarea "Ok will do, do you want the lighter finish so it matches the beds?"
click at [561, 319] on icon at bounding box center [564, 312] width 7 height 15
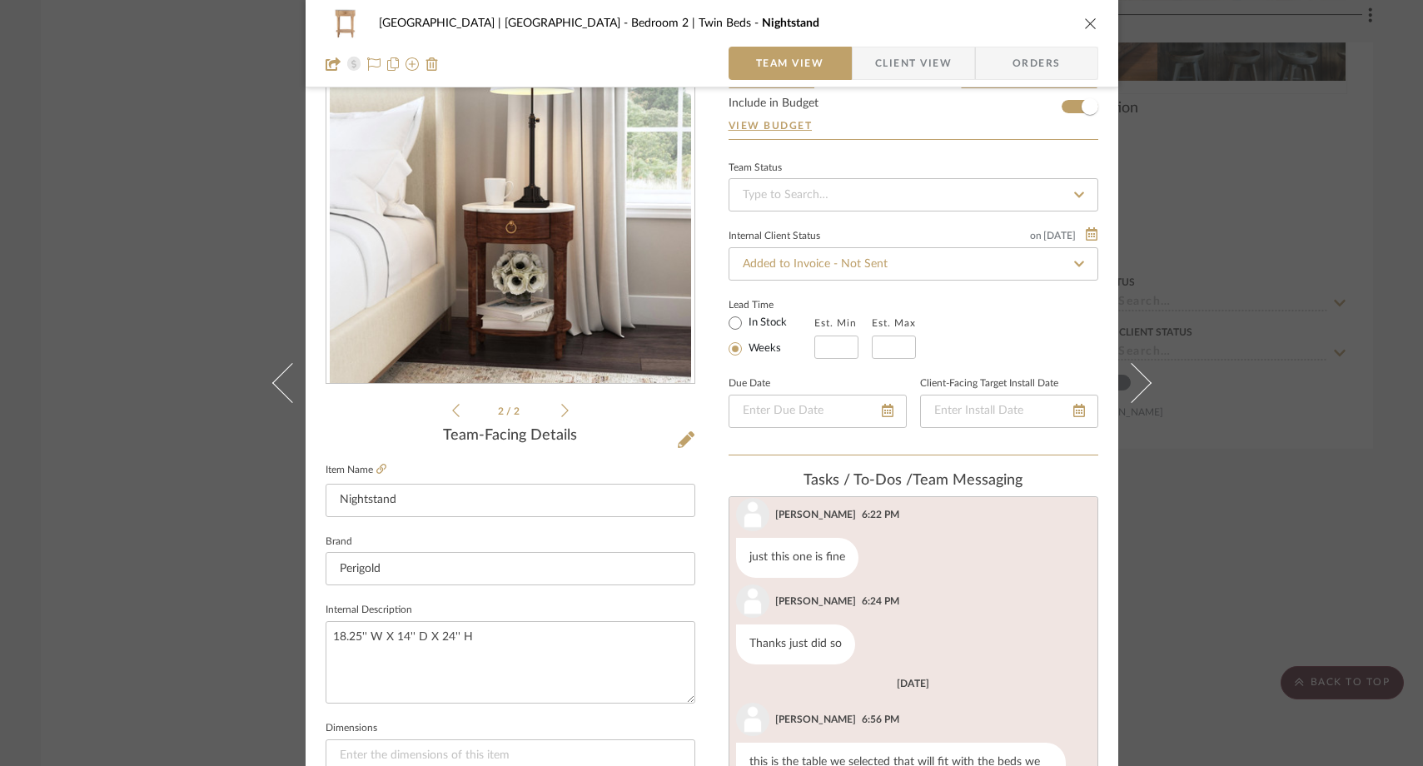
scroll to position [37, 0]
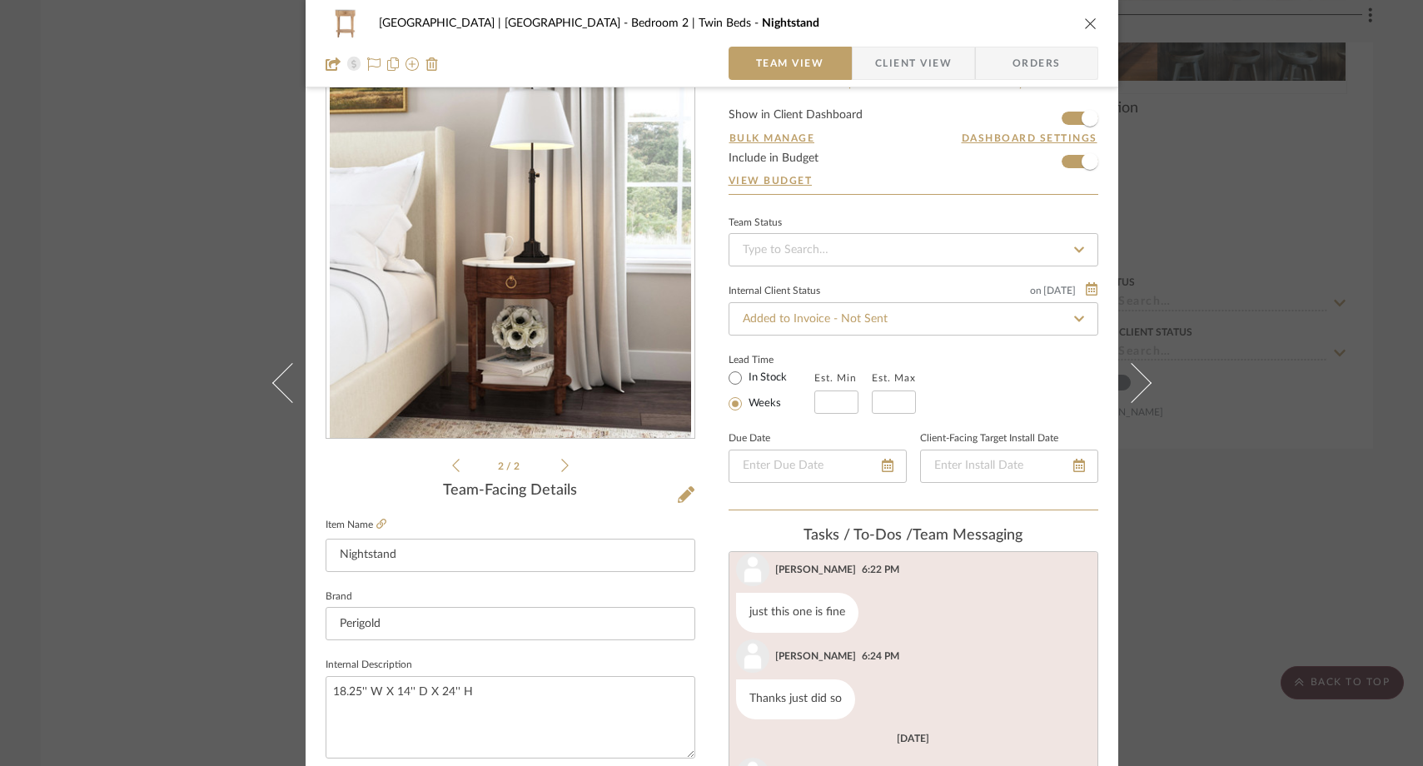
click at [452, 466] on icon at bounding box center [455, 465] width 7 height 15
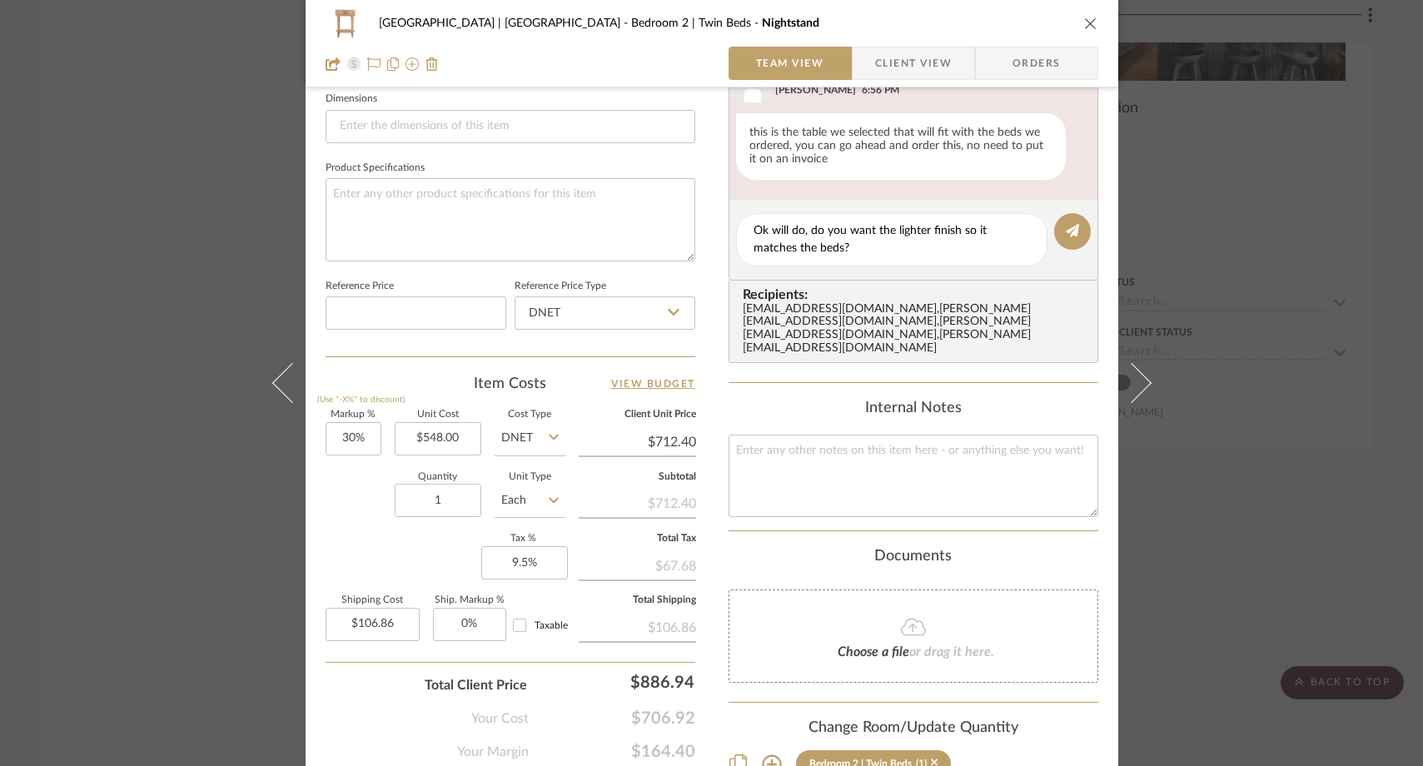
scroll to position [718, 0]
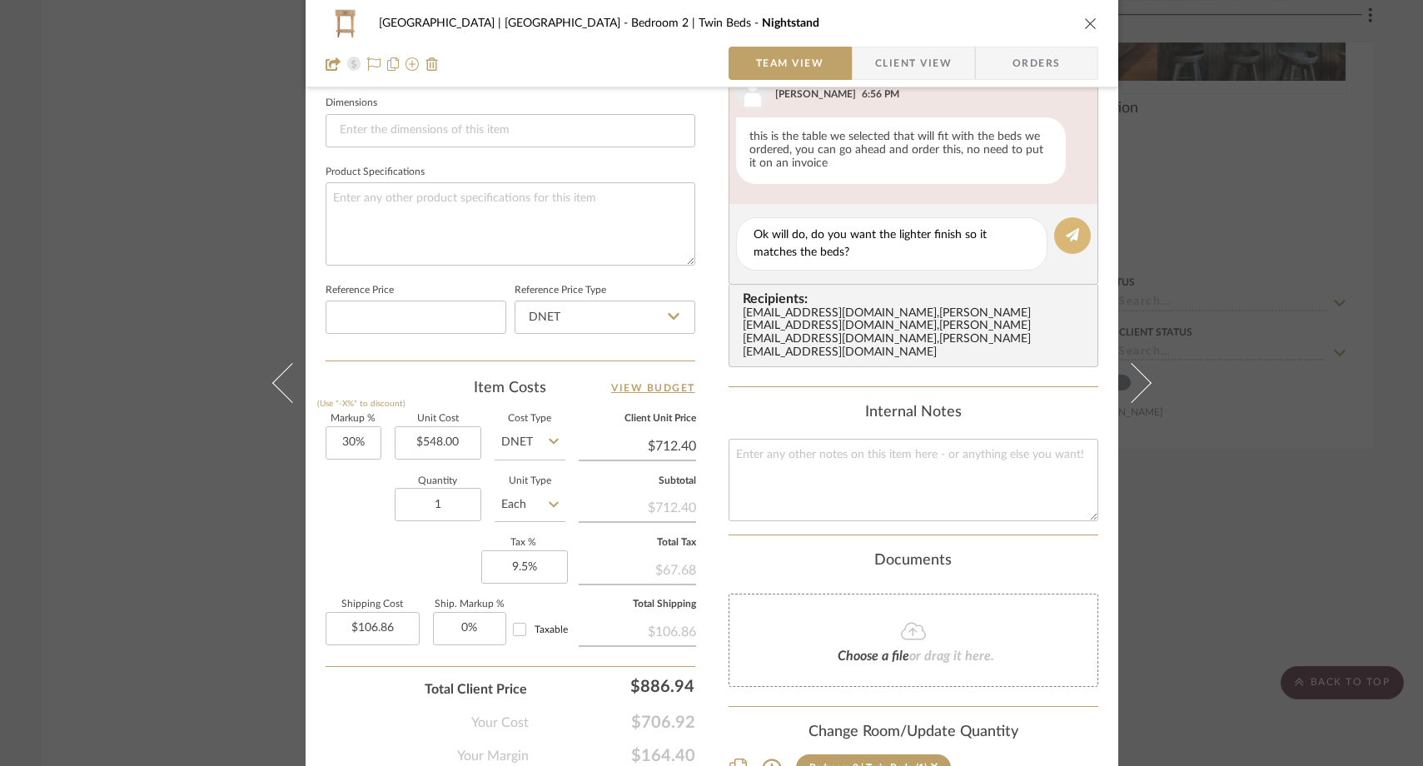
click at [1066, 233] on icon at bounding box center [1072, 234] width 13 height 13
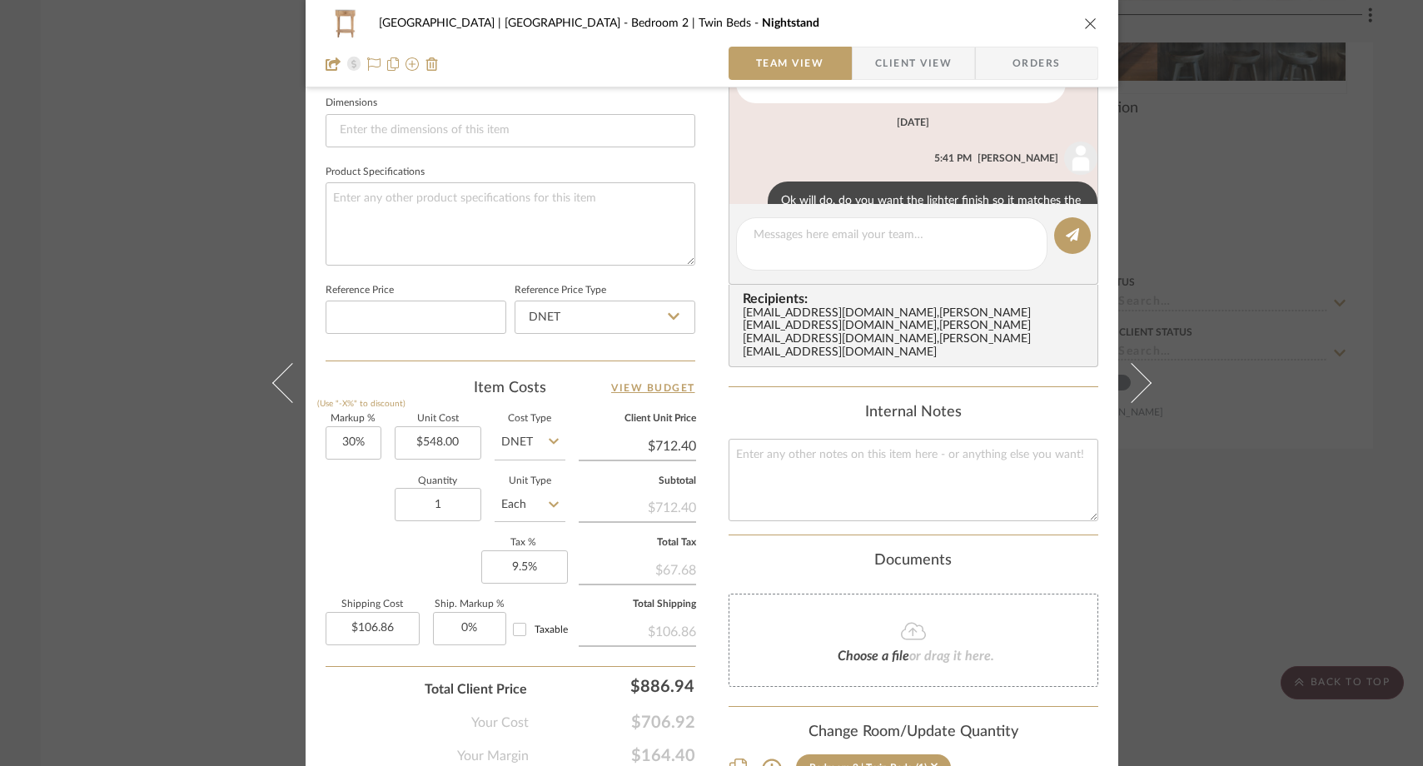
scroll to position [401, 0]
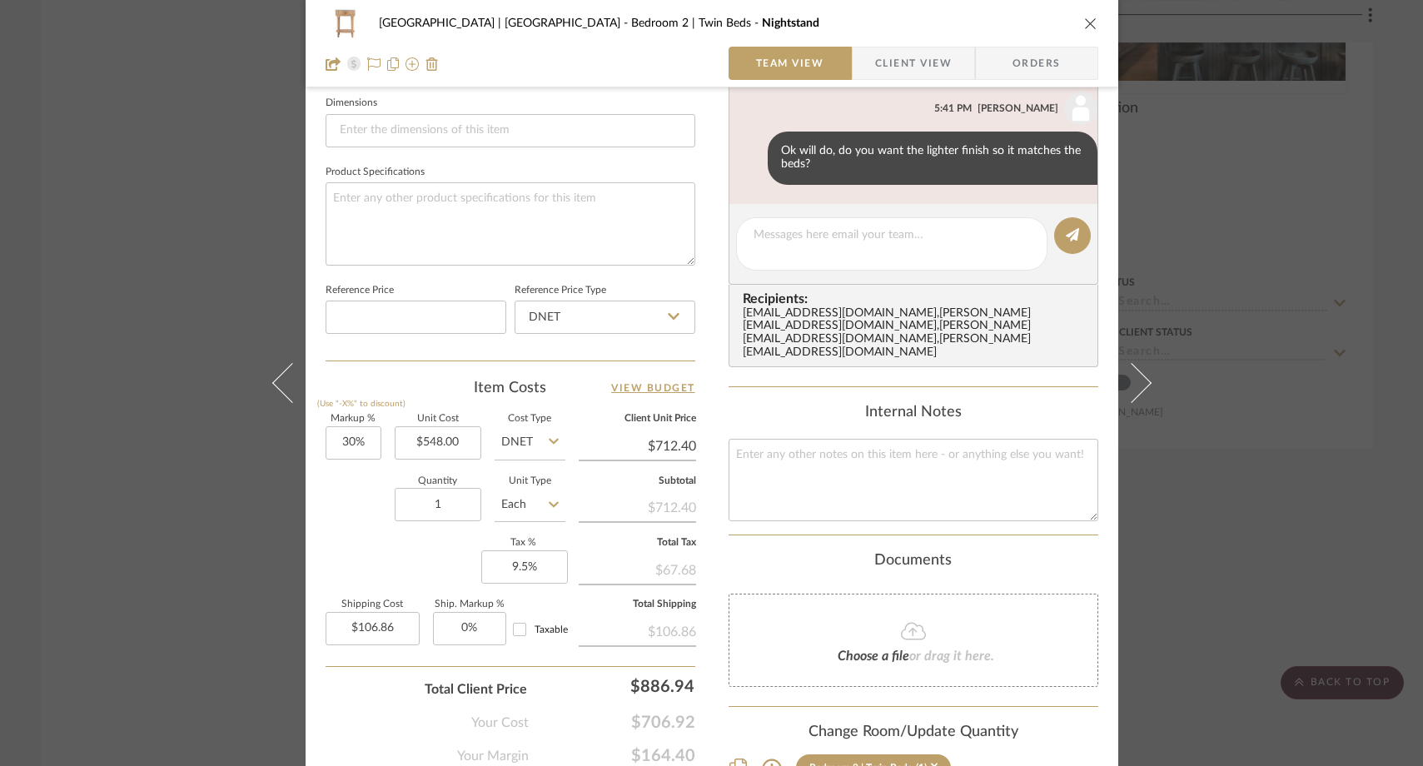
click at [169, 175] on div "Meadow Mountain | Vail Valley Bedroom 2 | Twin Beds Nightstand Team View Client…" at bounding box center [711, 383] width 1423 height 766
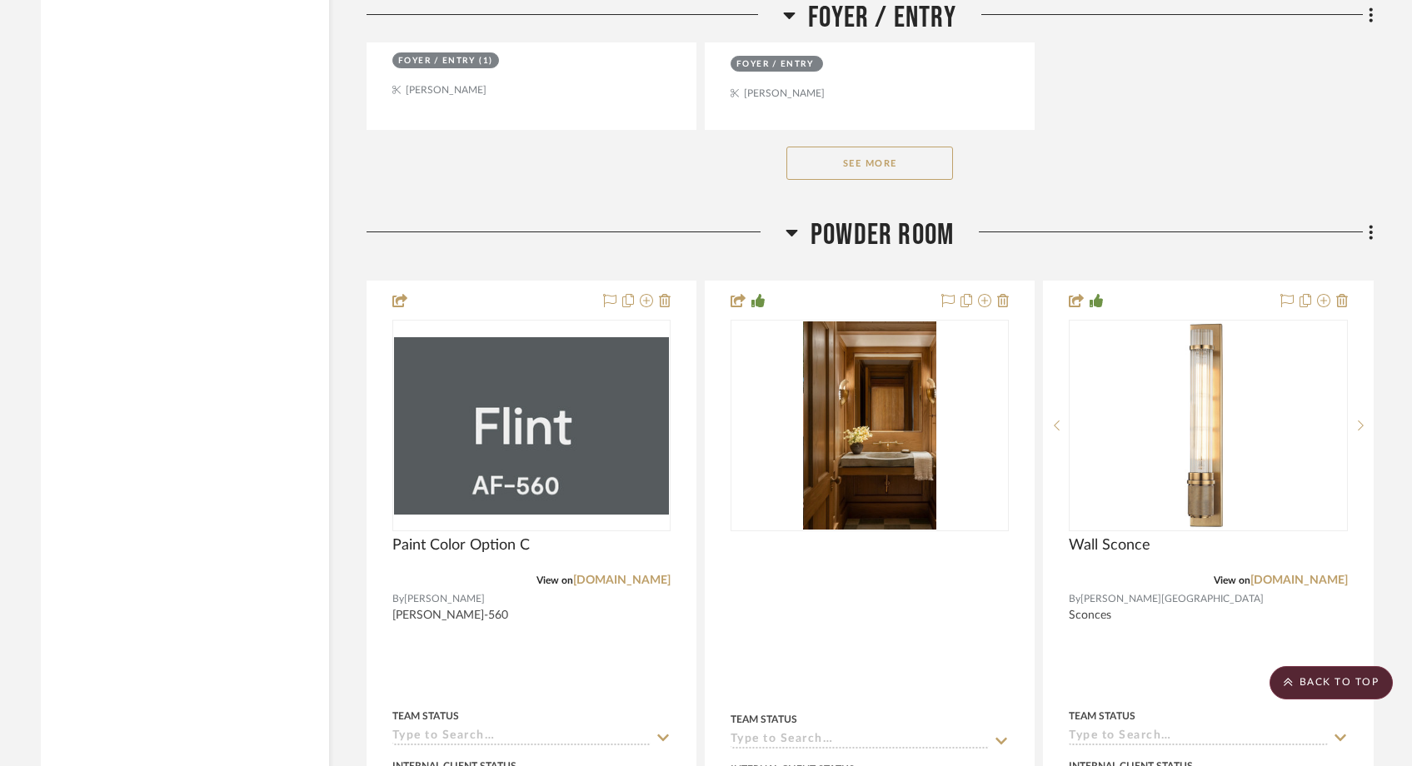
scroll to position [5956, 0]
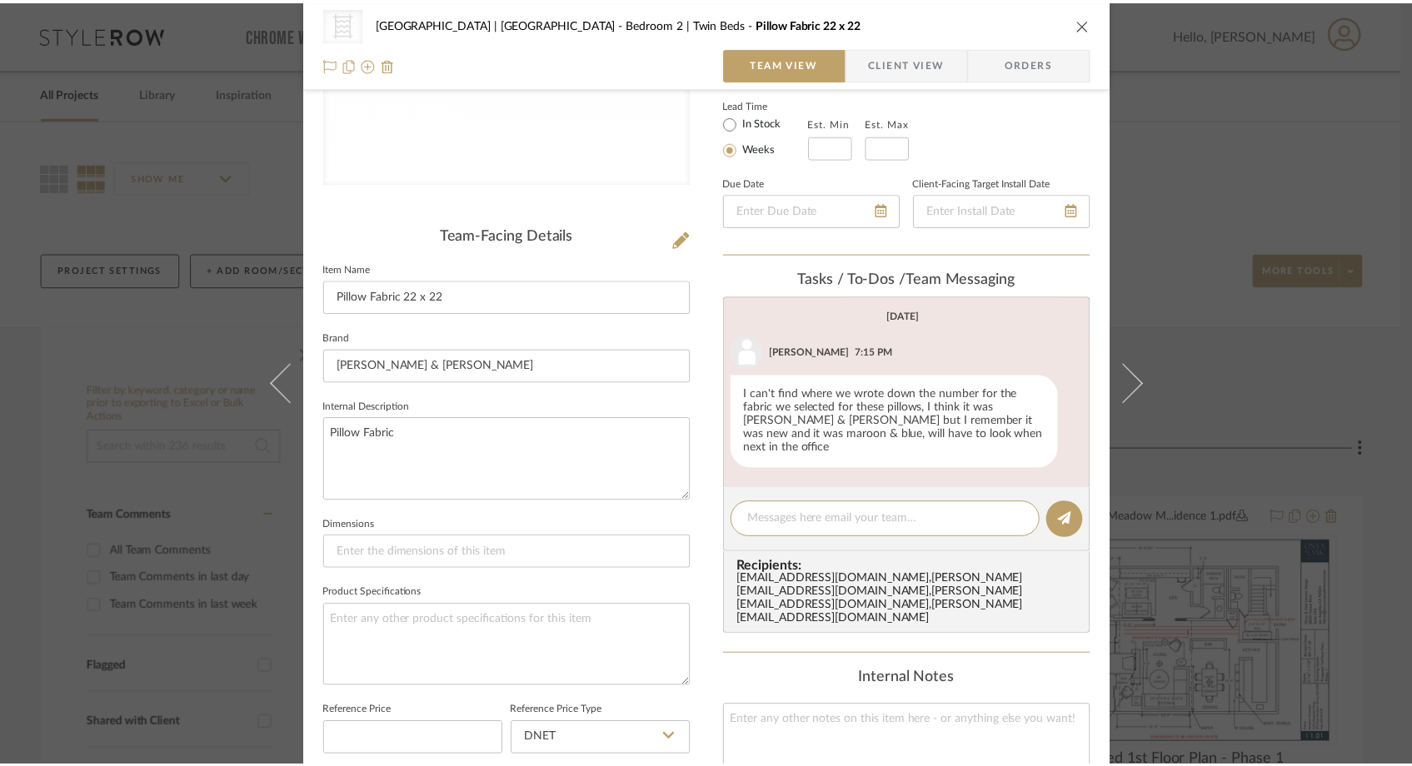
scroll to position [303, 0]
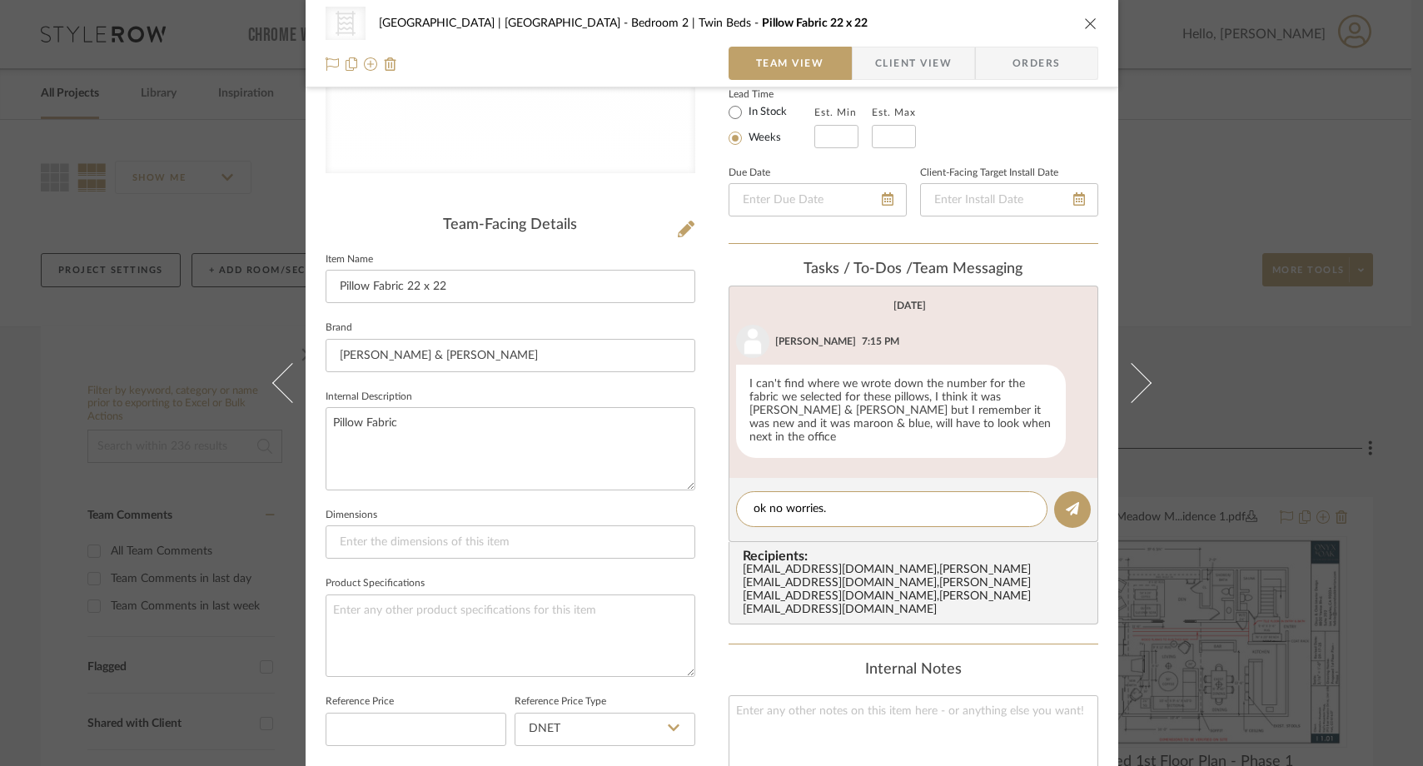
type textarea "ok no worries."
click at [235, 272] on div "CategoryIconFabric Created with Sketch. Fabrics Meadow Mountain | Vail Valley B…" at bounding box center [711, 383] width 1423 height 766
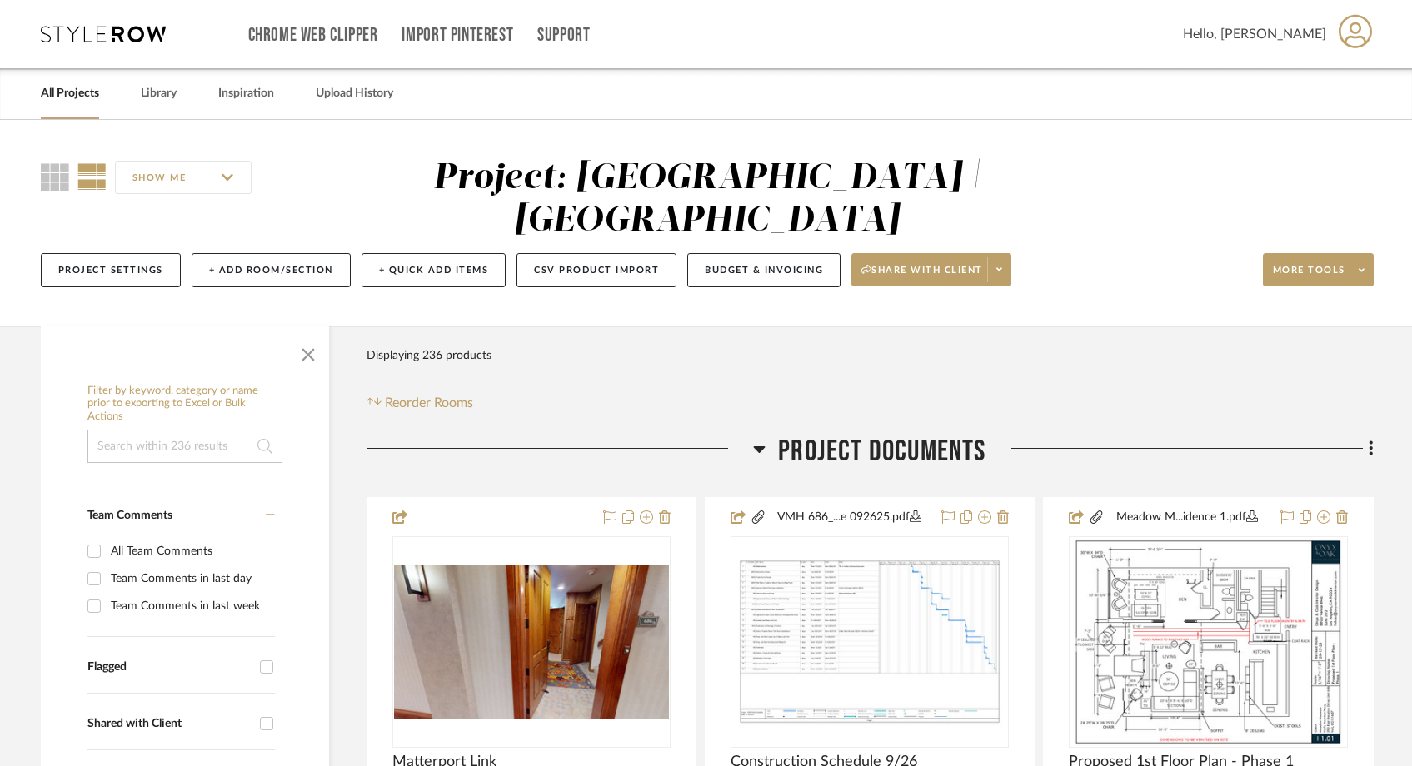
click at [205, 430] on input at bounding box center [184, 446] width 195 height 33
type input "m"
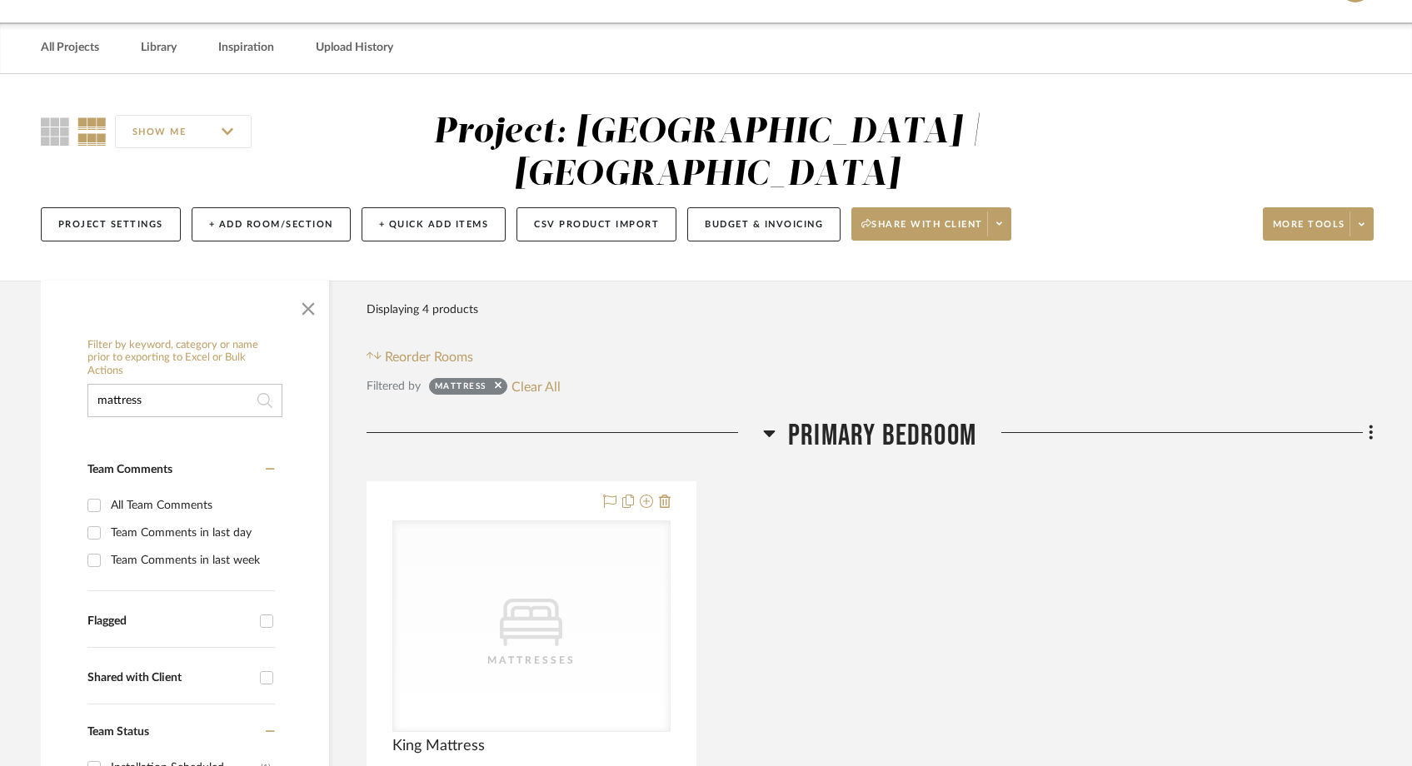
scroll to position [52, 0]
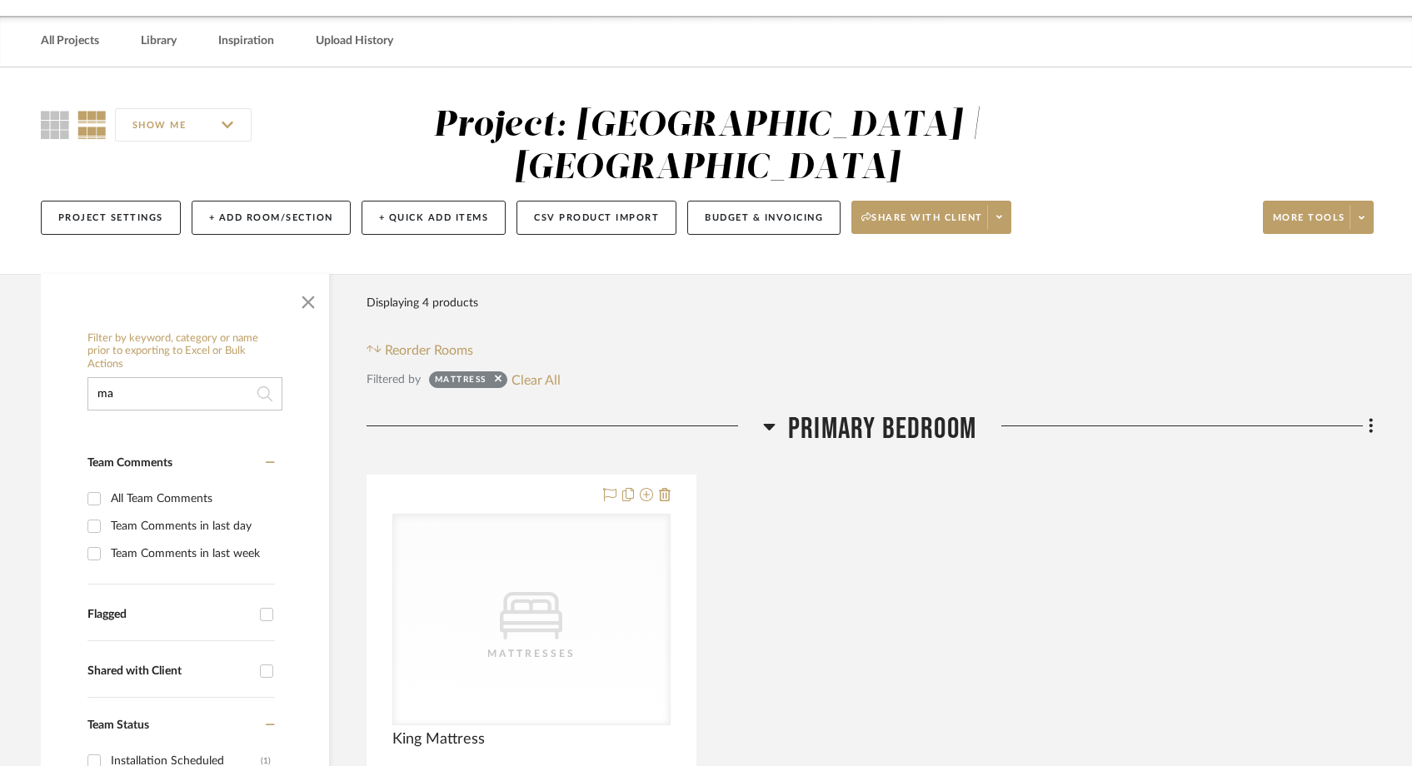
type input "m"
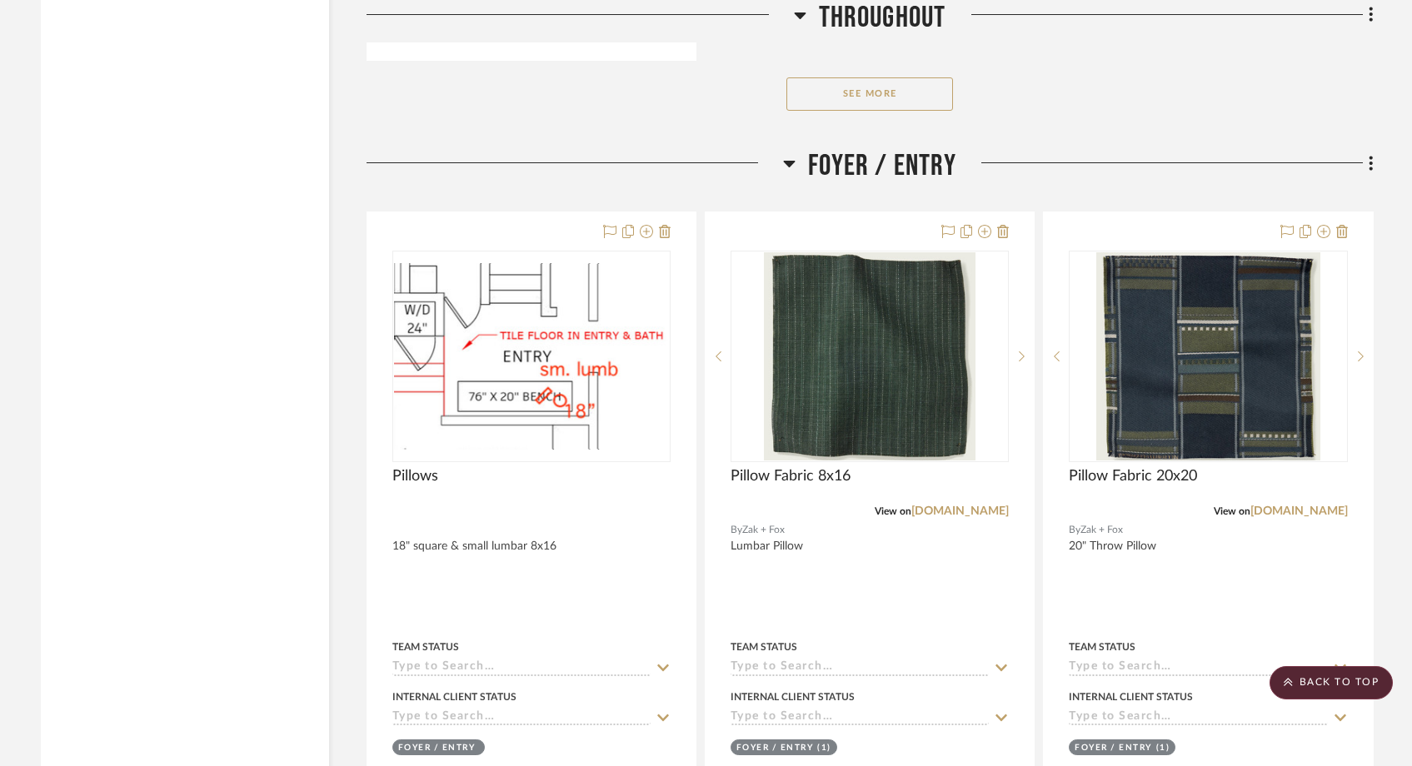
scroll to position [4242, 0]
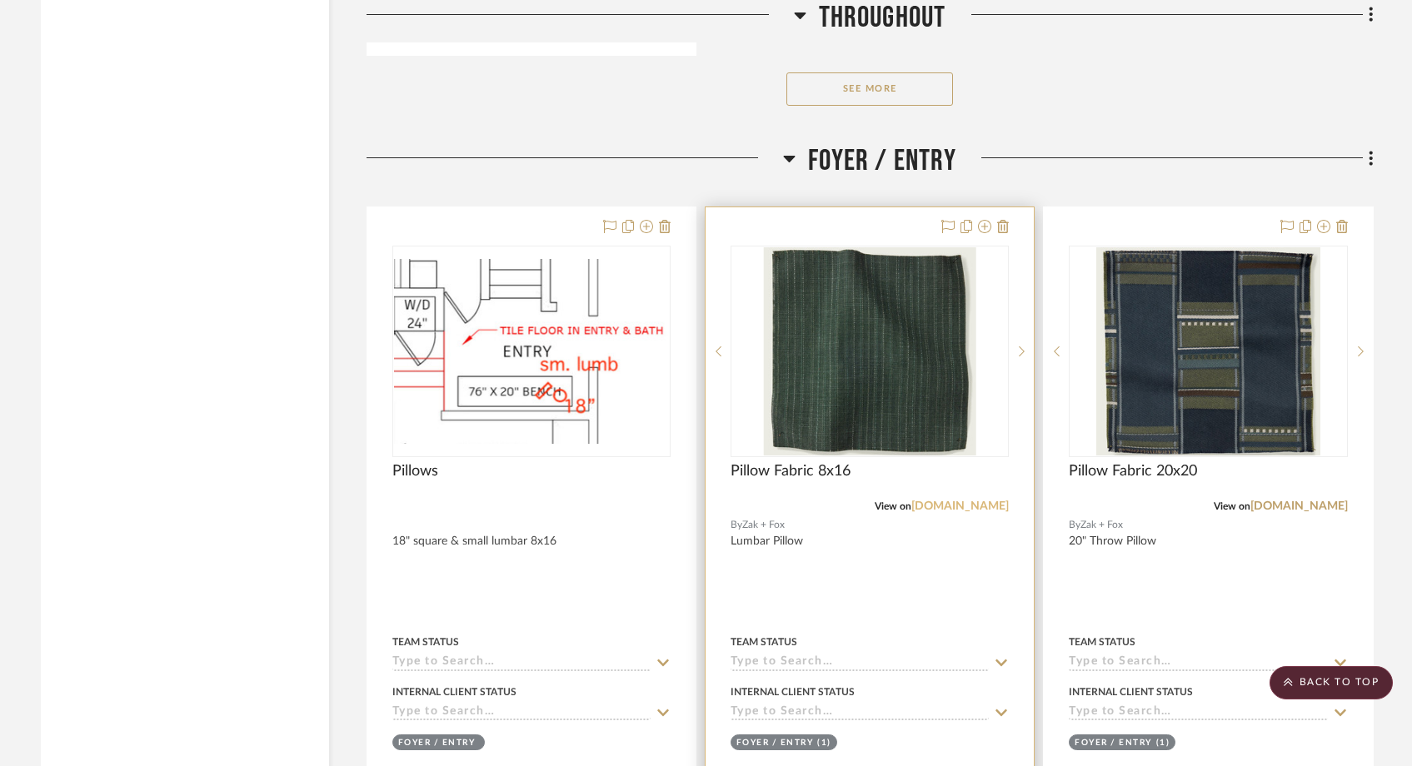
click at [954, 501] on link "[DOMAIN_NAME]" at bounding box center [959, 507] width 97 height 12
click at [851, 366] on img "0" at bounding box center [870, 351] width 212 height 208
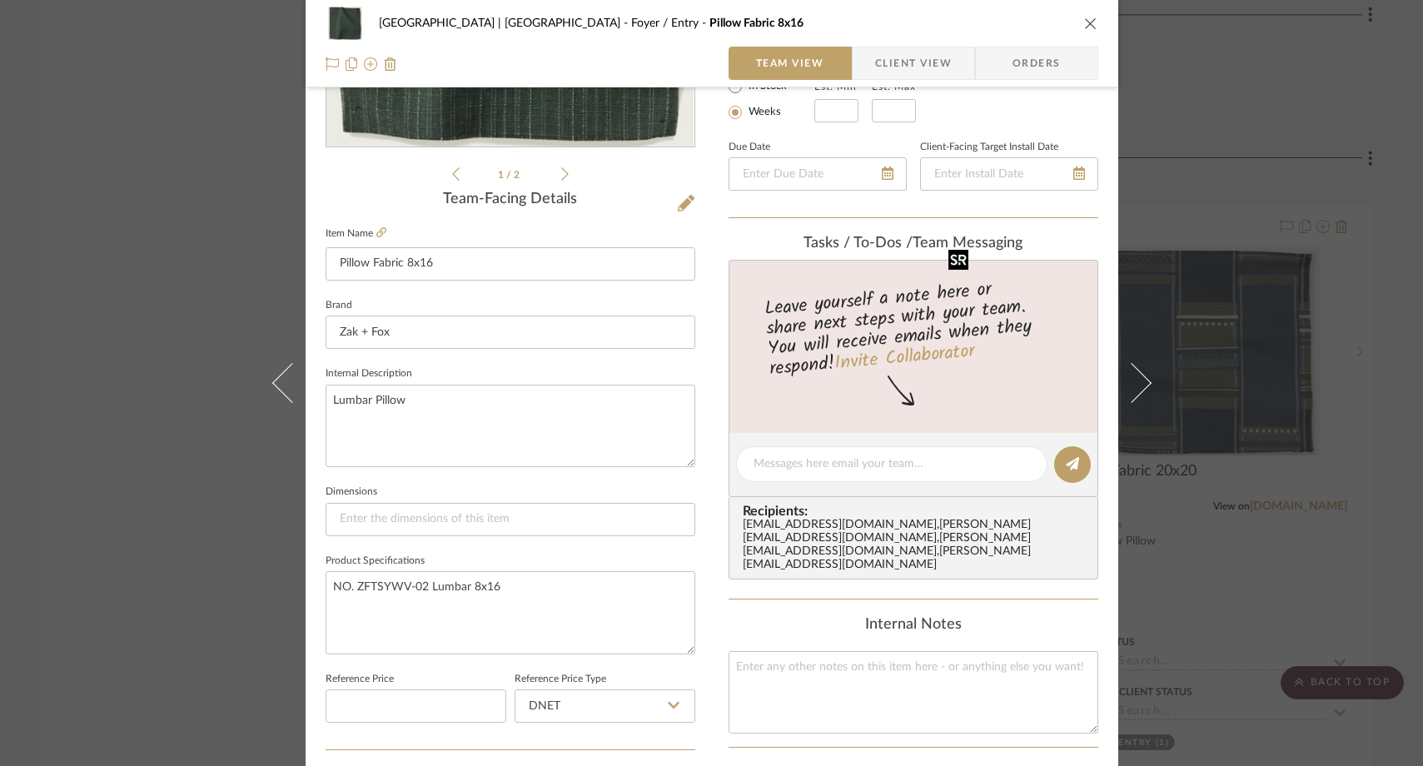
scroll to position [399, 0]
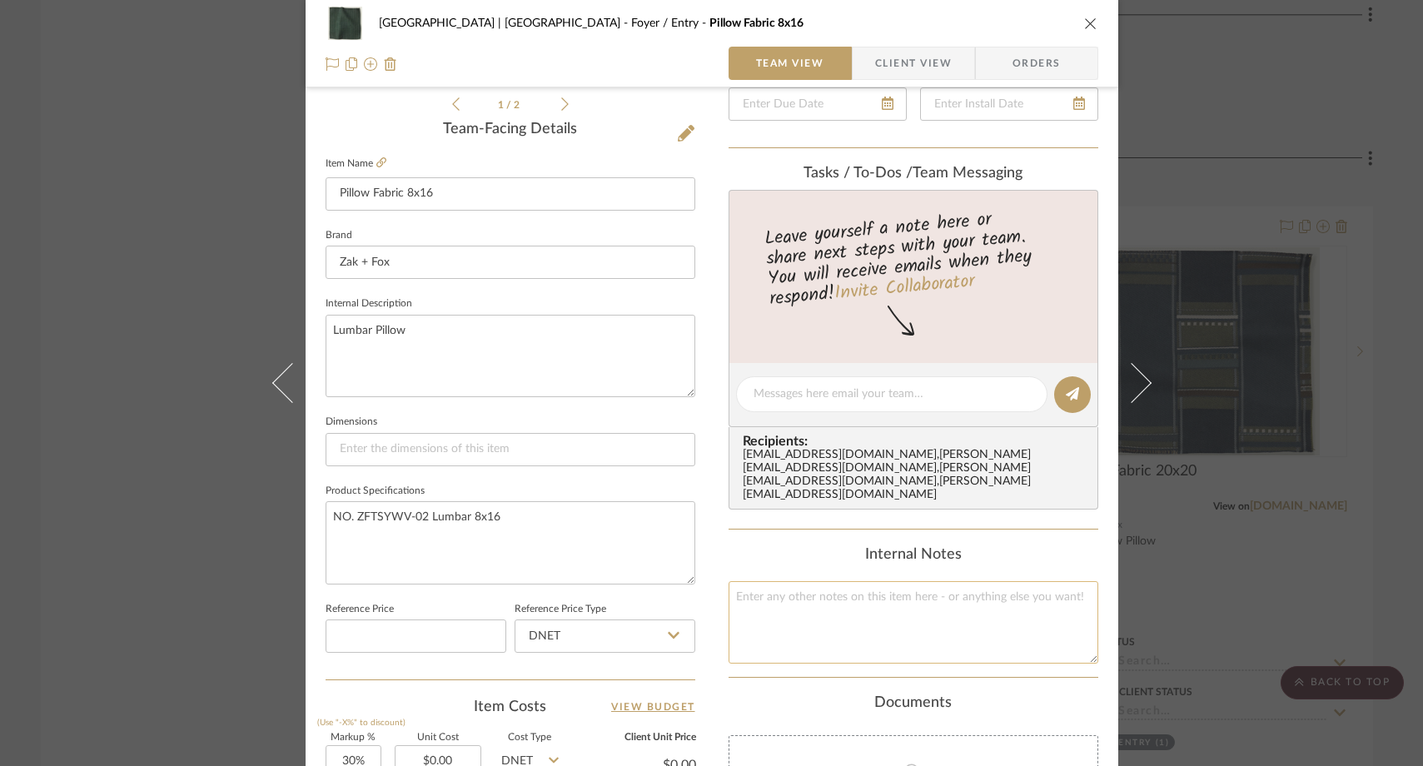
click at [762, 597] on textarea at bounding box center [914, 622] width 370 height 82
paste textarea "$170"
type textarea "$170"
click at [773, 546] on div "Internal Notes" at bounding box center [914, 555] width 370 height 18
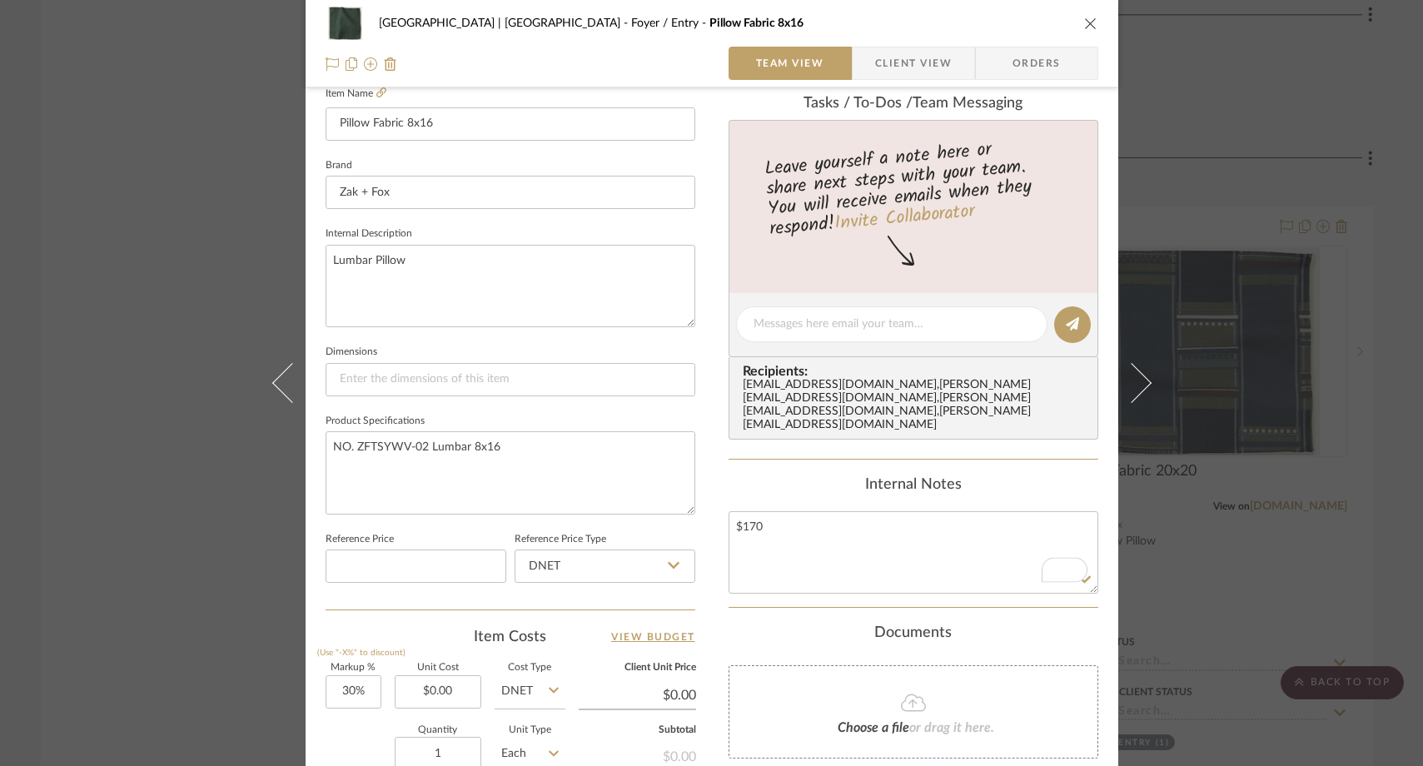
scroll to position [481, 0]
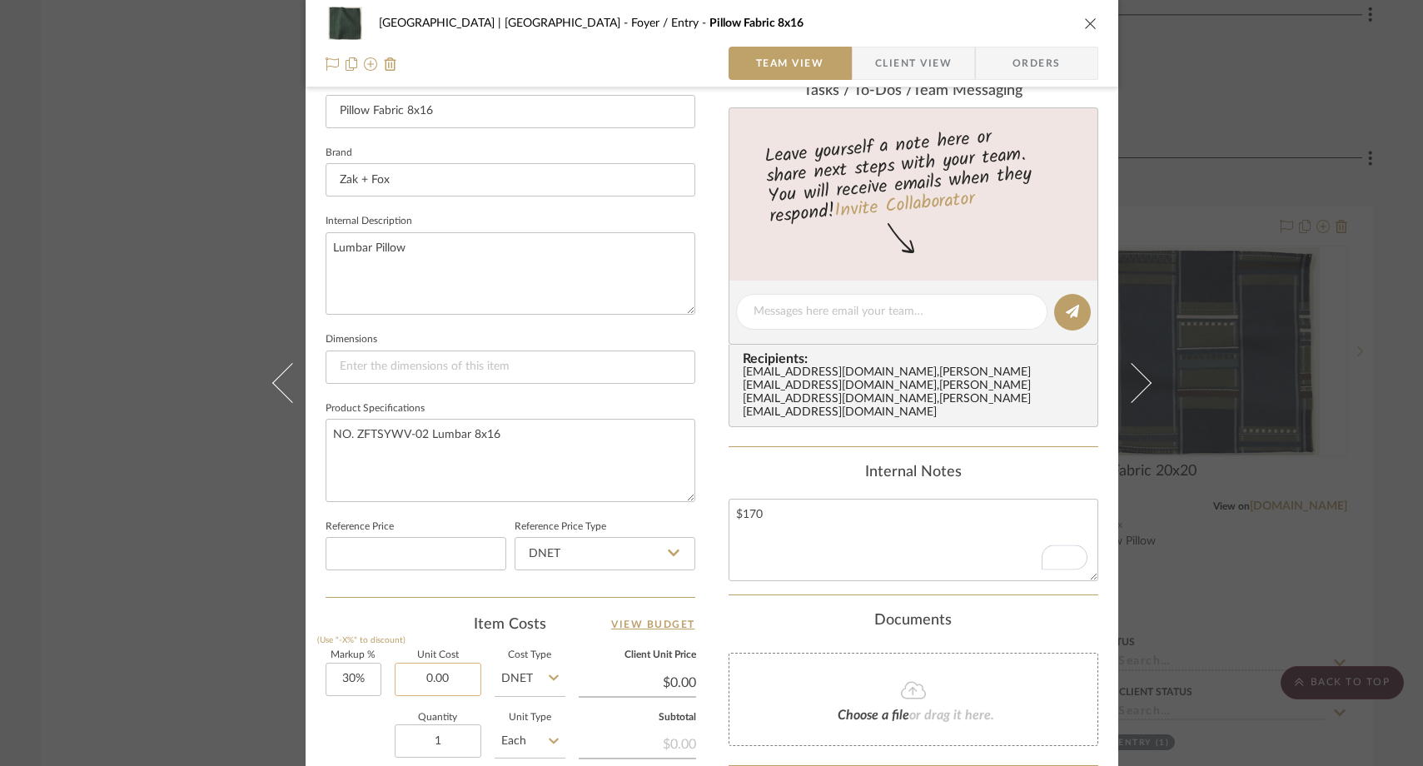
click at [451, 679] on input "0.00" at bounding box center [438, 679] width 87 height 33
paste input "17"
type input "$170.00"
click at [361, 724] on div "Quantity 1 Unit Type Each" at bounding box center [446, 743] width 240 height 59
type input "$221.00"
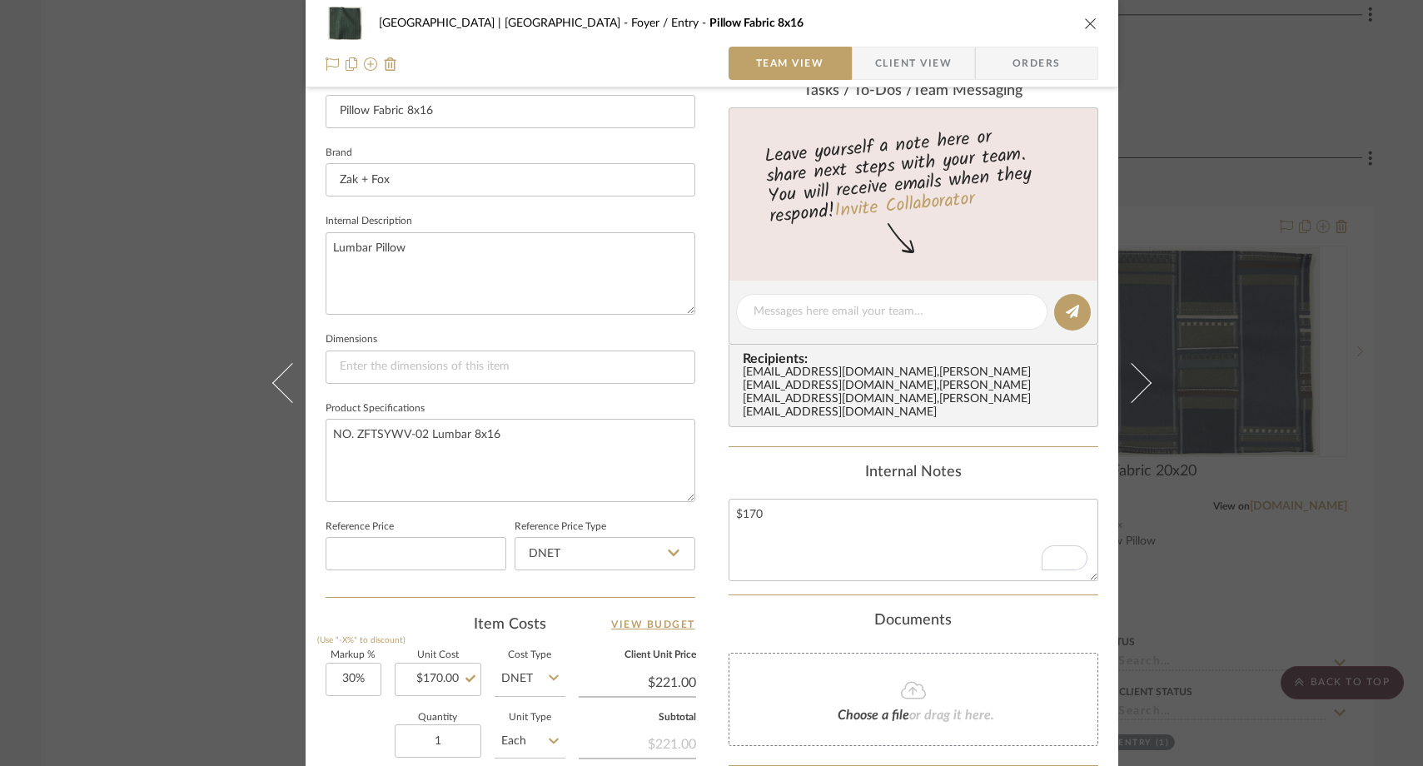
click at [222, 355] on div "Meadow Mountain | Vail Valley Foyer / Entry Pillow Fabric 8x16 Team View Client…" at bounding box center [711, 383] width 1423 height 766
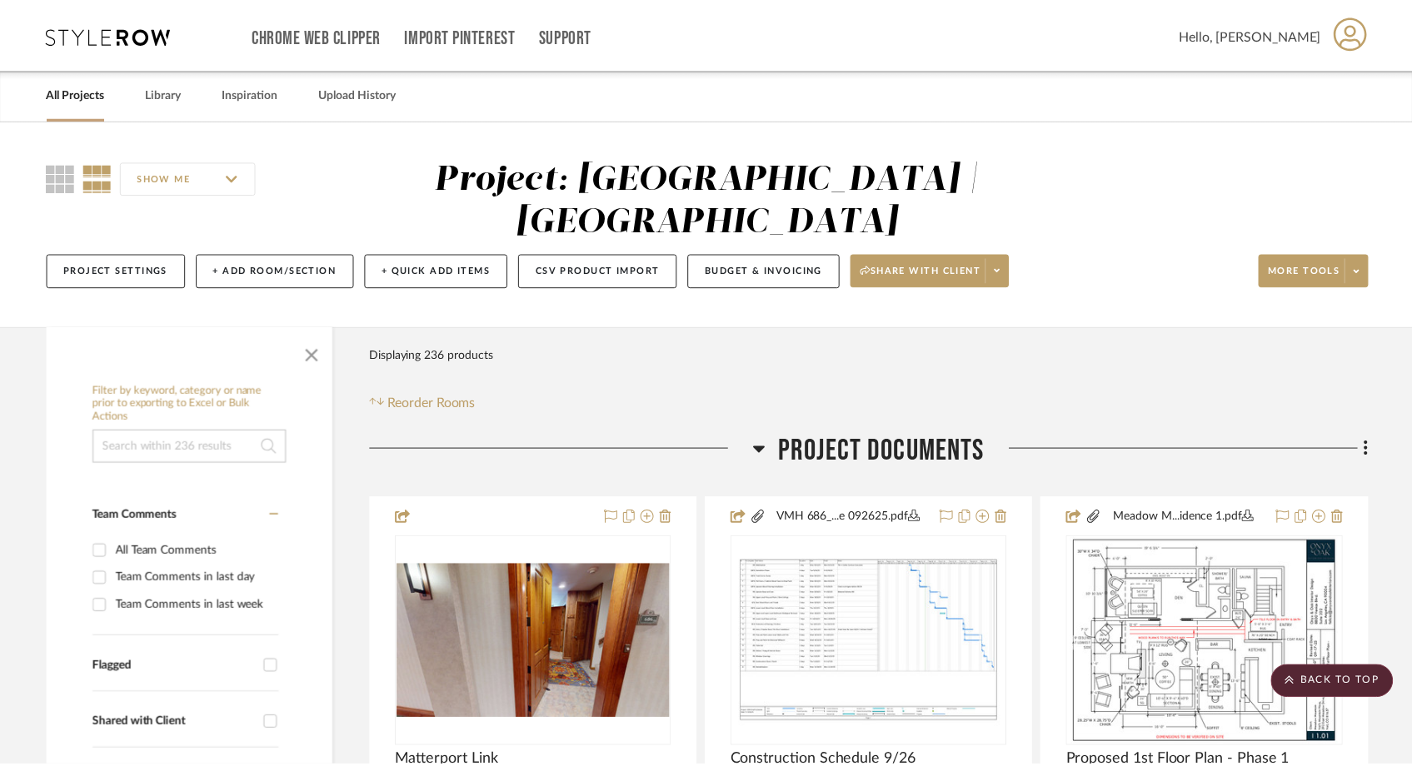
scroll to position [4242, 0]
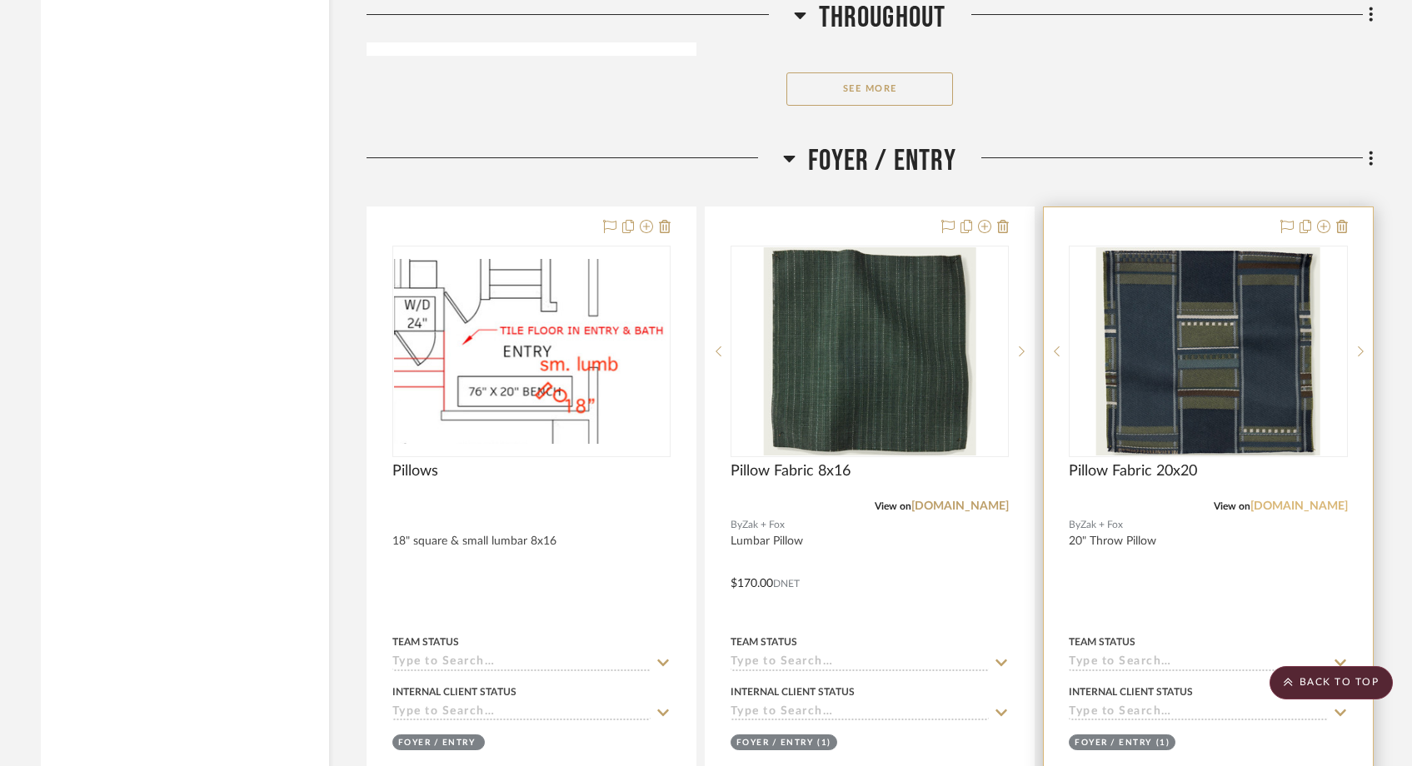
click at [1299, 501] on link "[DOMAIN_NAME]" at bounding box center [1298, 507] width 97 height 12
click at [1155, 371] on img "0" at bounding box center [1208, 351] width 224 height 208
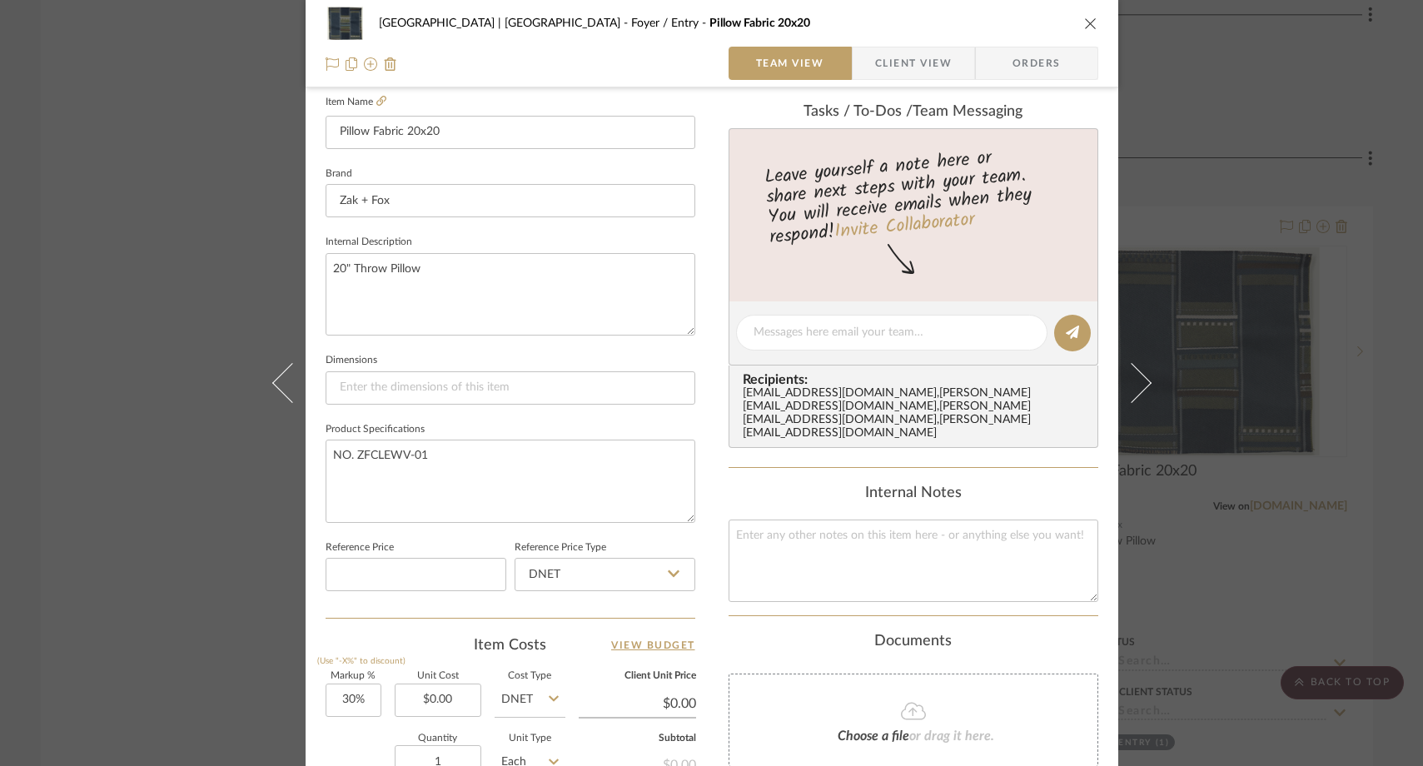
scroll to position [483, 0]
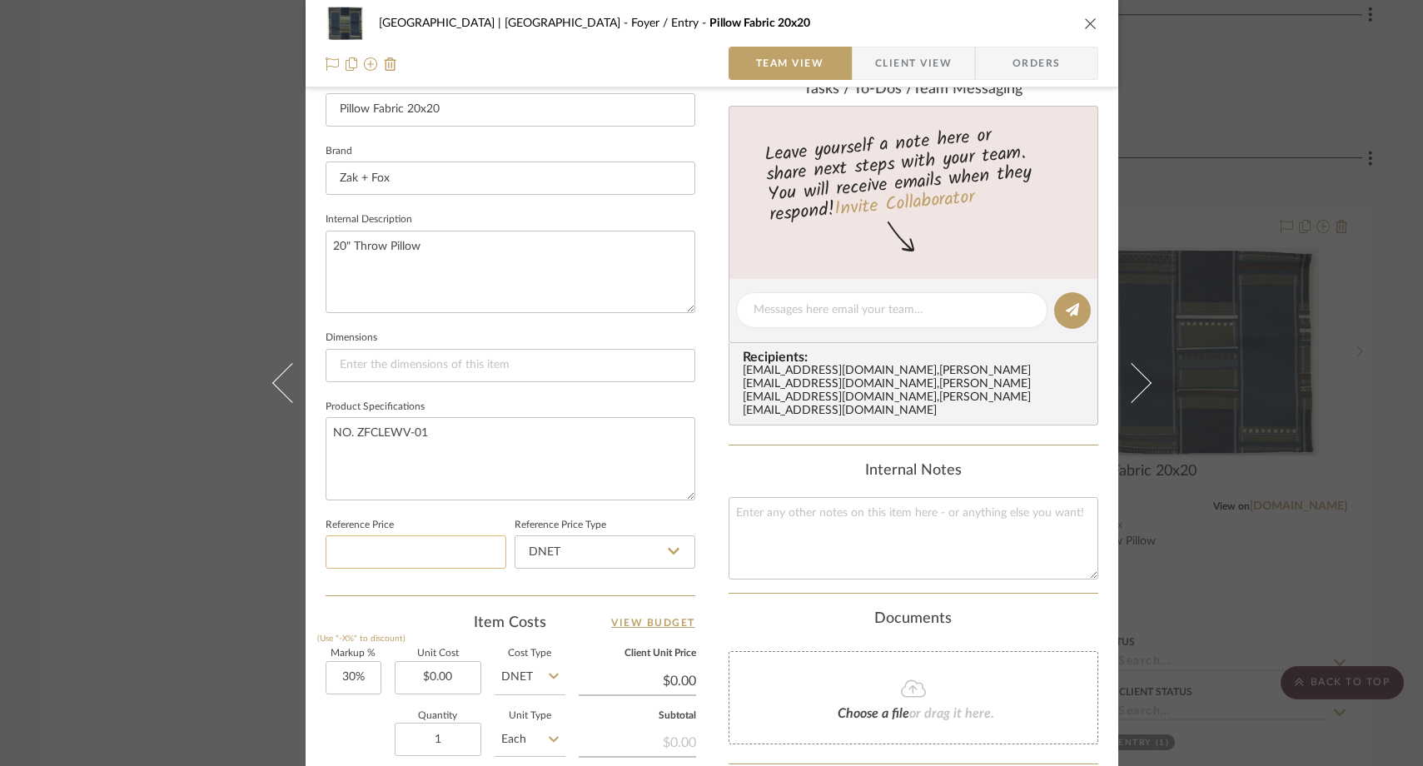
click at [414, 553] on input at bounding box center [416, 552] width 181 height 33
paste input "209"
type input "$209.00"
click at [410, 577] on sr-form-field "Reference Price $209.00" at bounding box center [416, 548] width 181 height 69
click at [206, 303] on div "Meadow Mountain | Vail Valley Foyer / Entry Pillow Fabric 20x20 Team View Clien…" at bounding box center [711, 383] width 1423 height 766
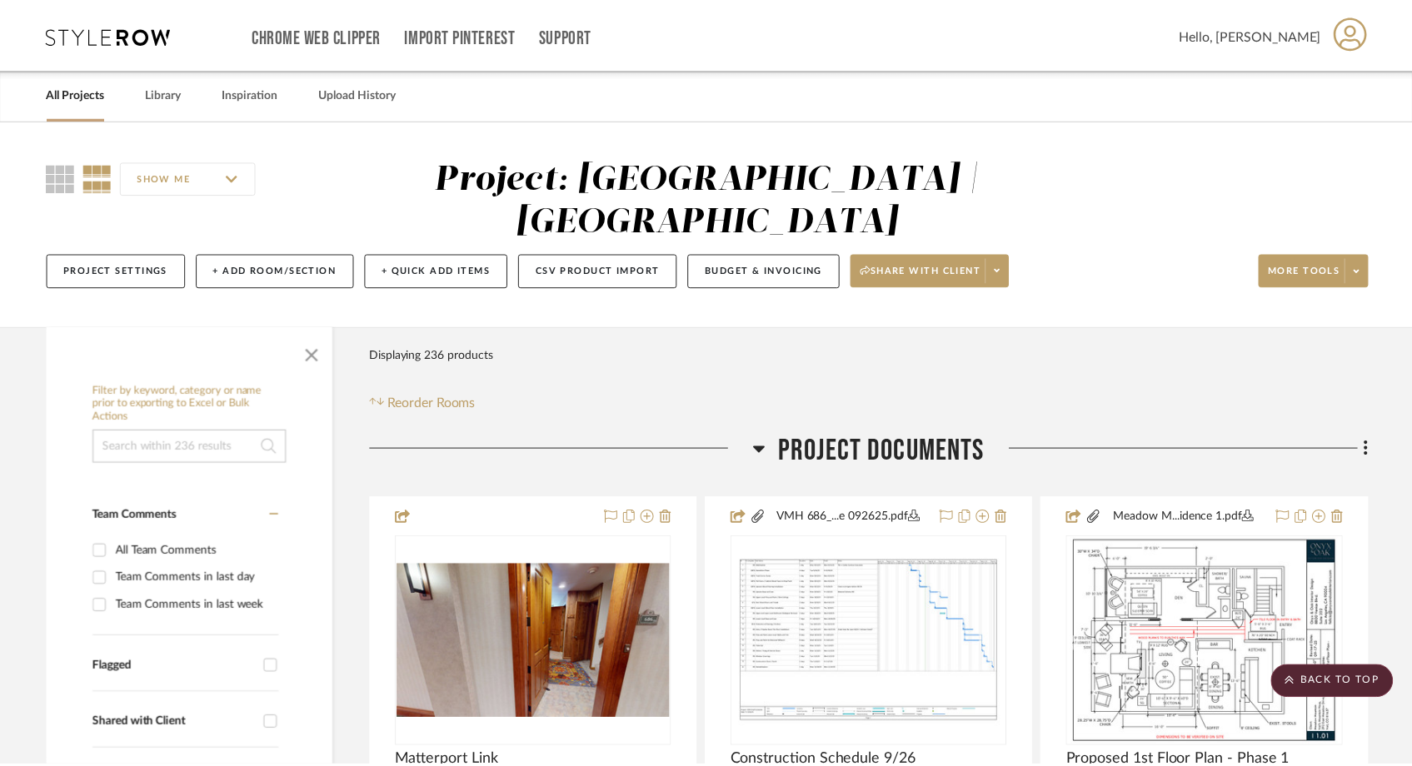
scroll to position [4242, 0]
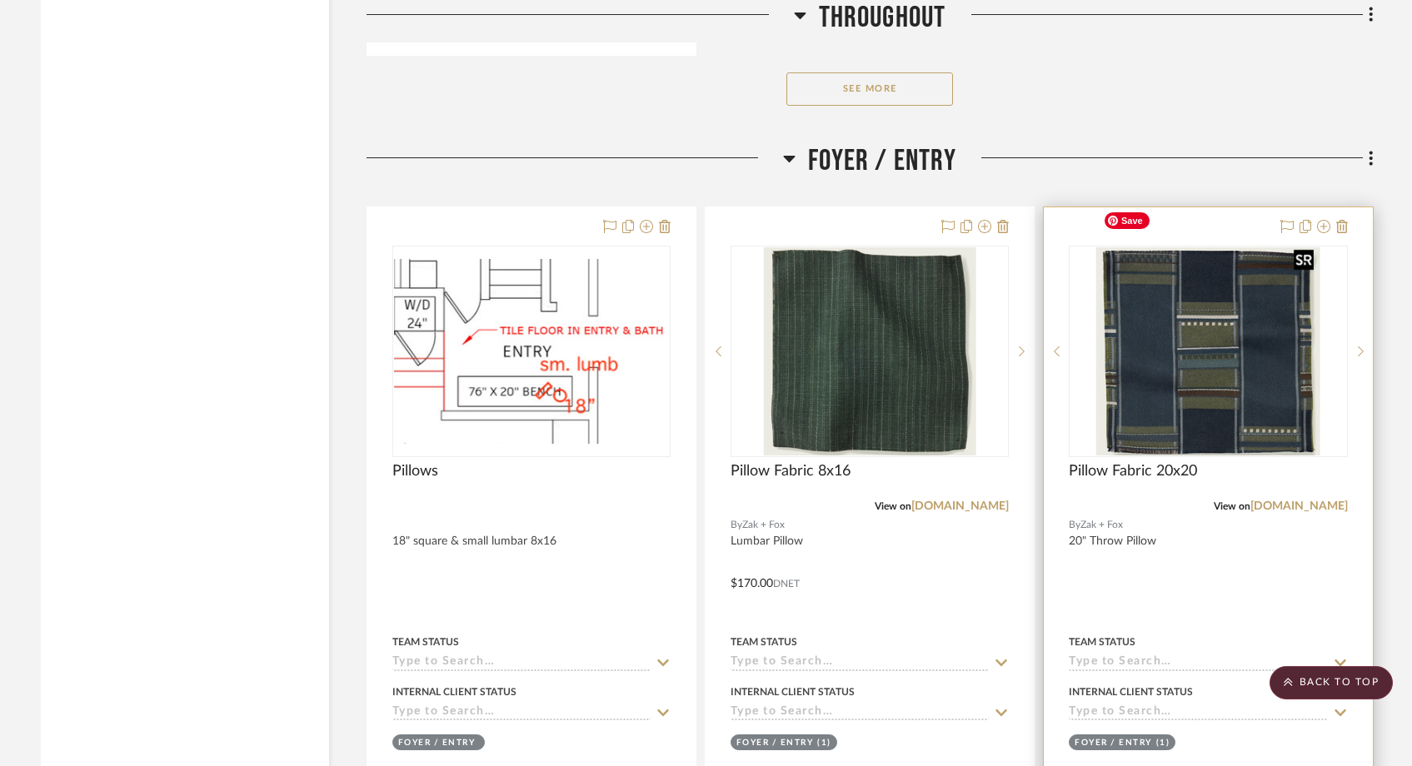
click at [1173, 351] on img "0" at bounding box center [1208, 351] width 224 height 208
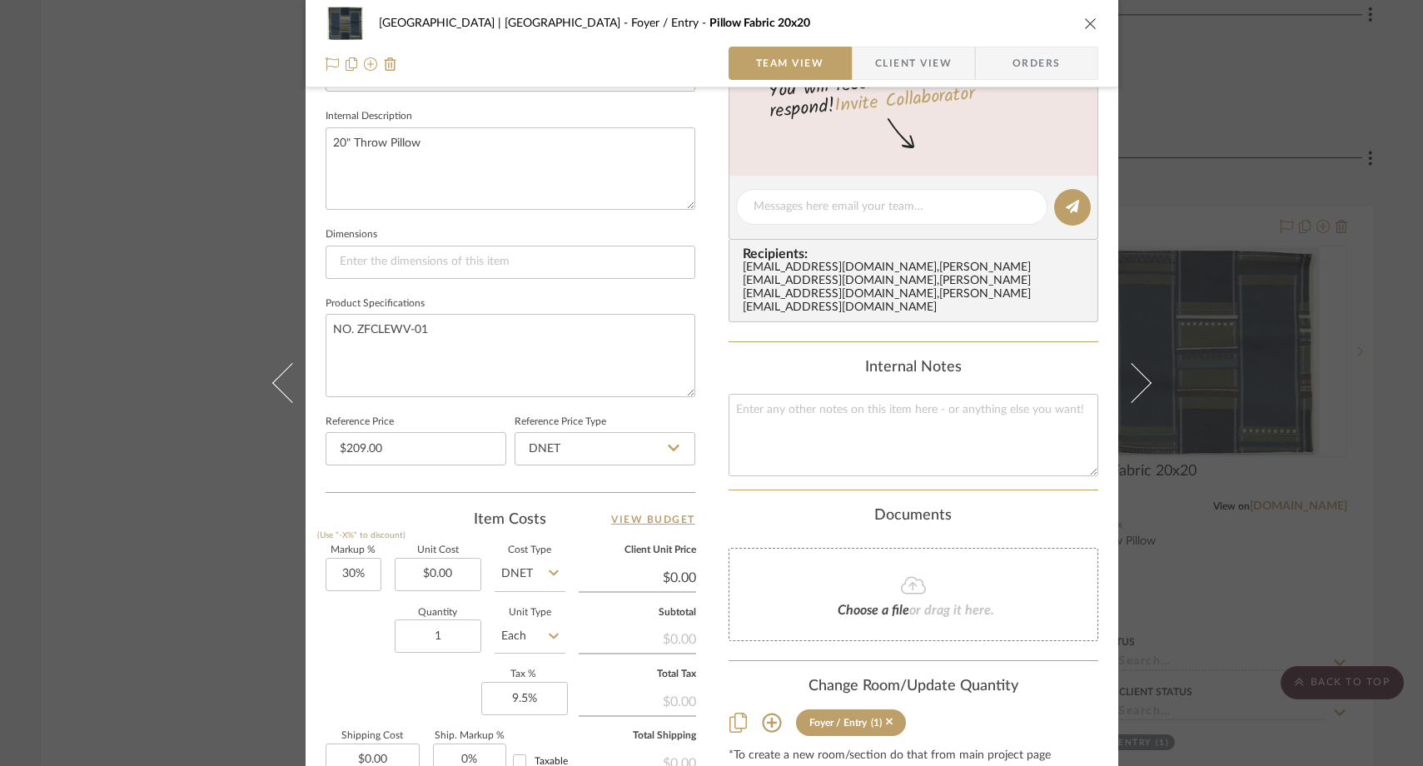
scroll to position [591, 0]
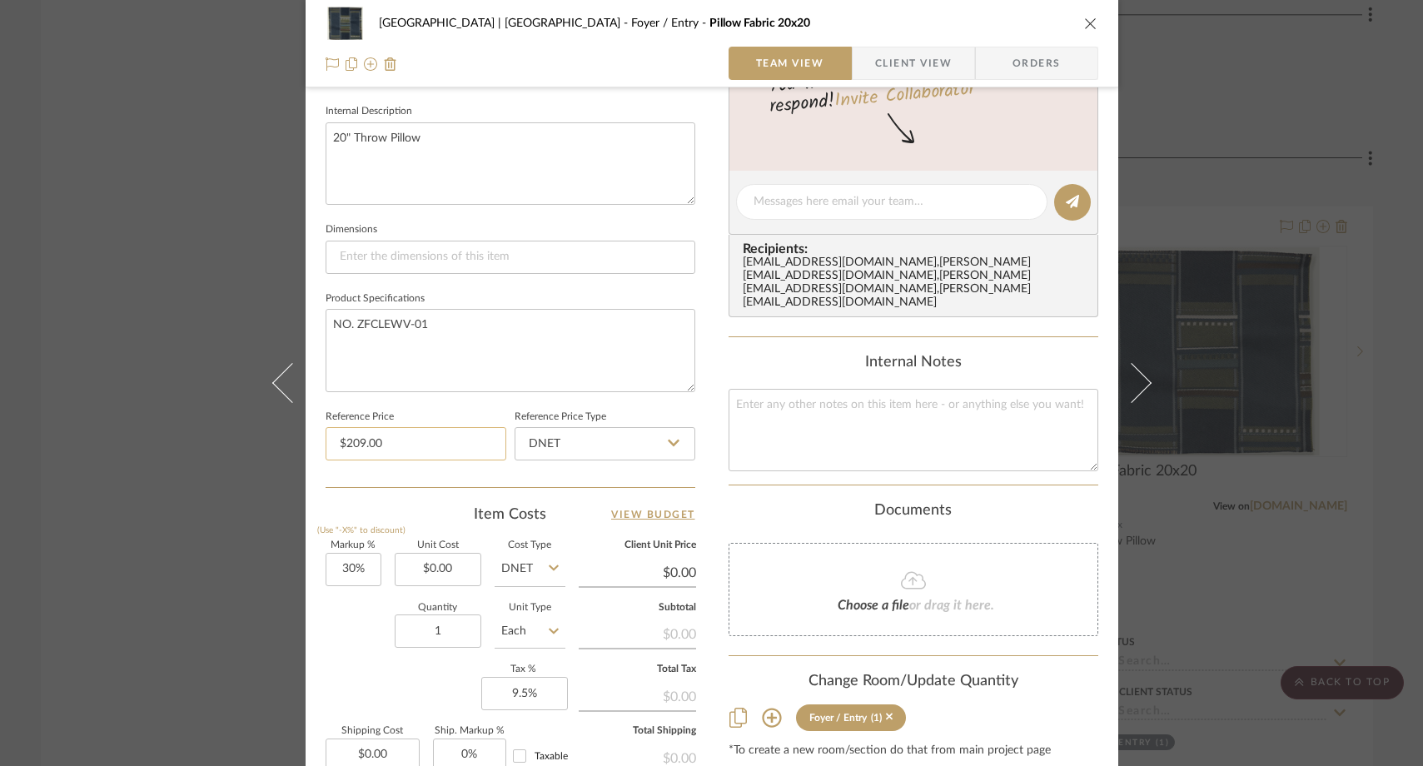
type input "209.00"
drag, startPoint x: 390, startPoint y: 447, endPoint x: 419, endPoint y: 446, distance: 29.2
click at [419, 446] on input "209.00" at bounding box center [416, 443] width 181 height 33
type input "0.00"
click at [454, 565] on input "0.00" at bounding box center [438, 569] width 87 height 33
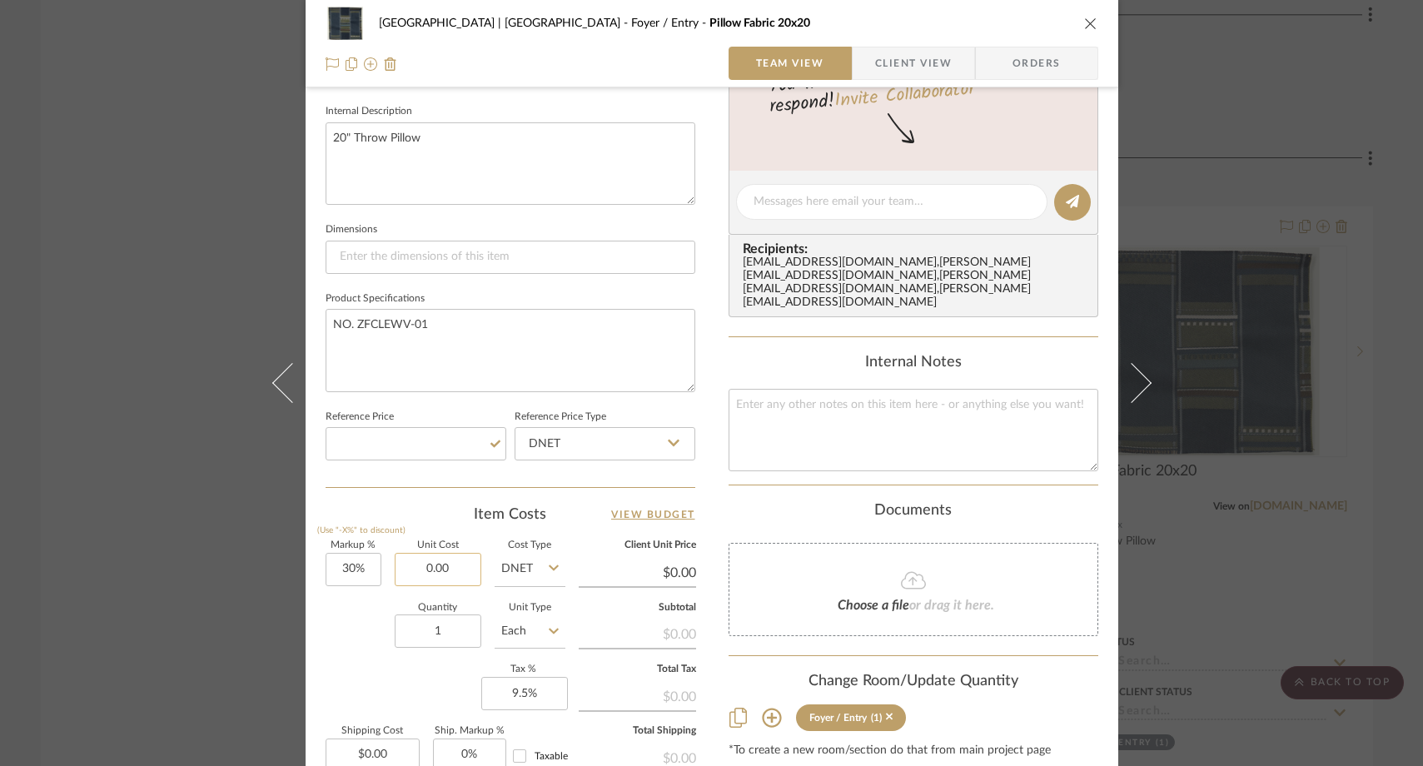
paste input "209"
type input "$209.00"
click at [341, 633] on div "Quantity 1 Unit Type Each" at bounding box center [446, 633] width 240 height 59
type input "$271.70"
click at [765, 416] on textarea at bounding box center [914, 430] width 370 height 82
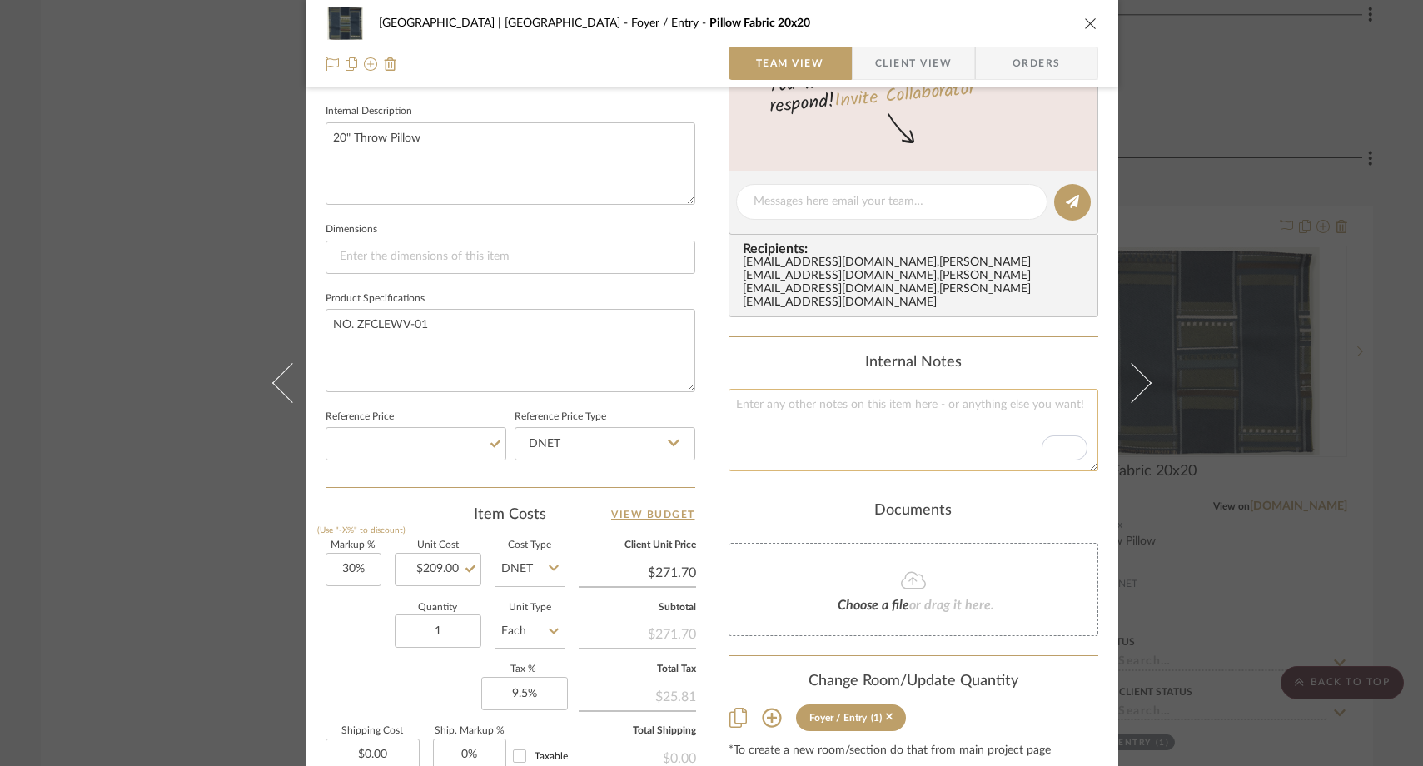
paste textarea "209.00"
type textarea "209.00/yd"
click at [752, 361] on div "Internal Notes 209.00/yd" at bounding box center [914, 412] width 370 height 117
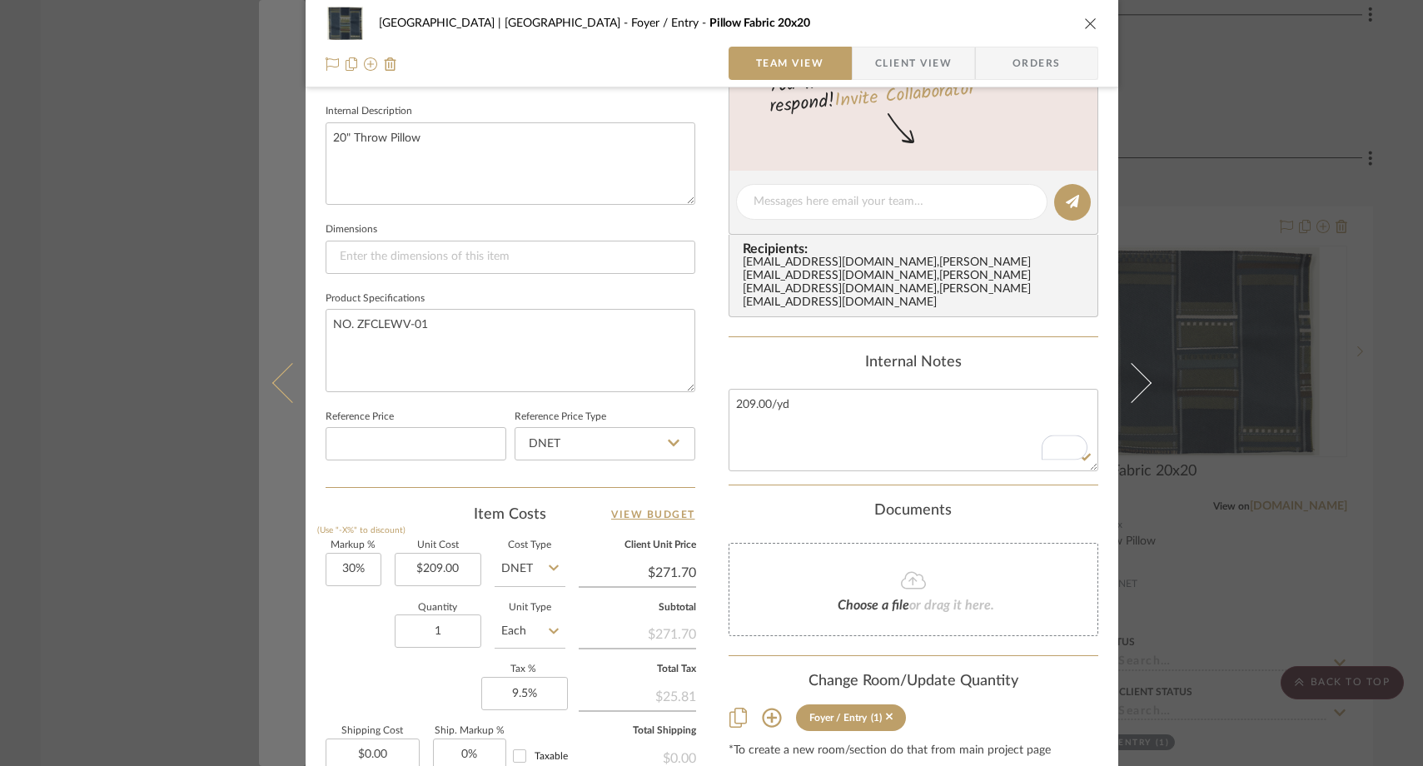
click at [281, 388] on icon at bounding box center [292, 383] width 40 height 40
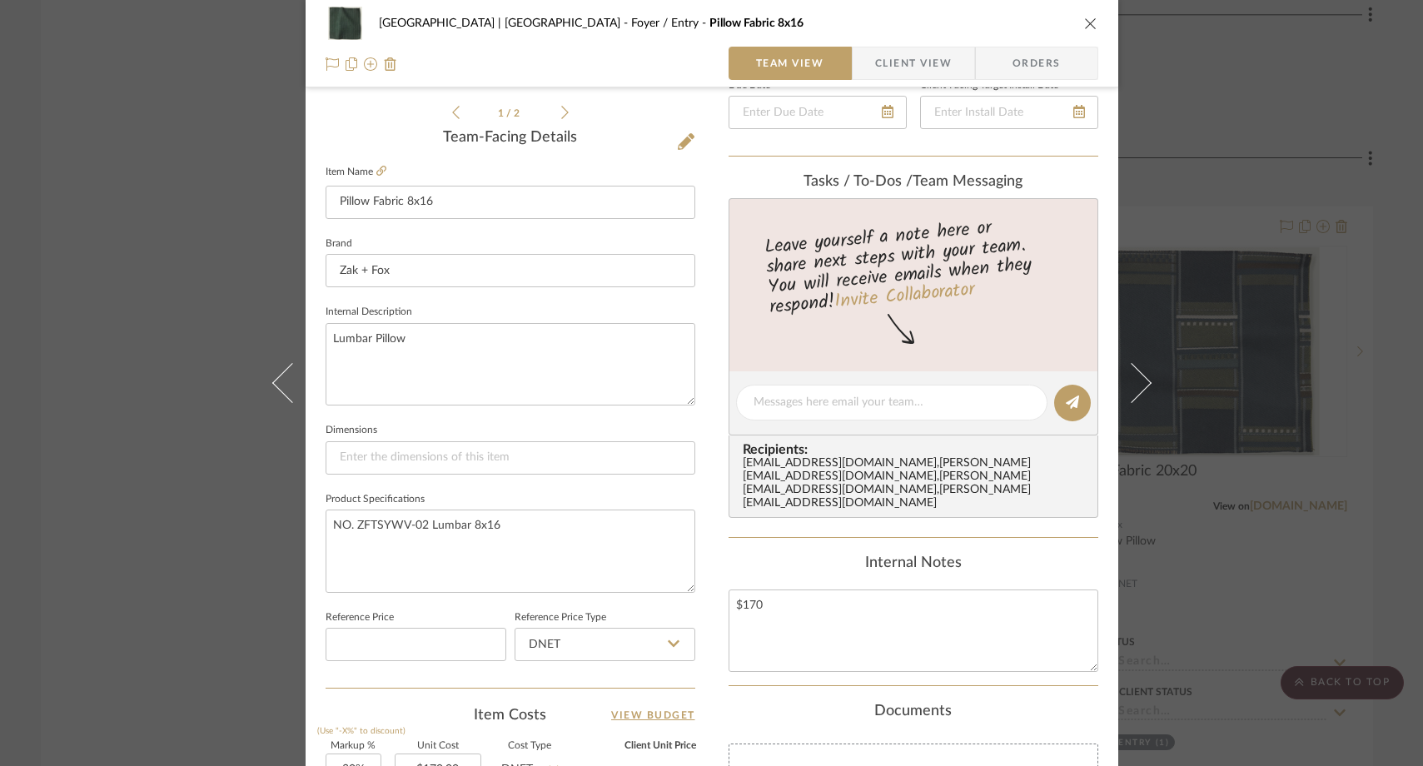
scroll to position [398, 0]
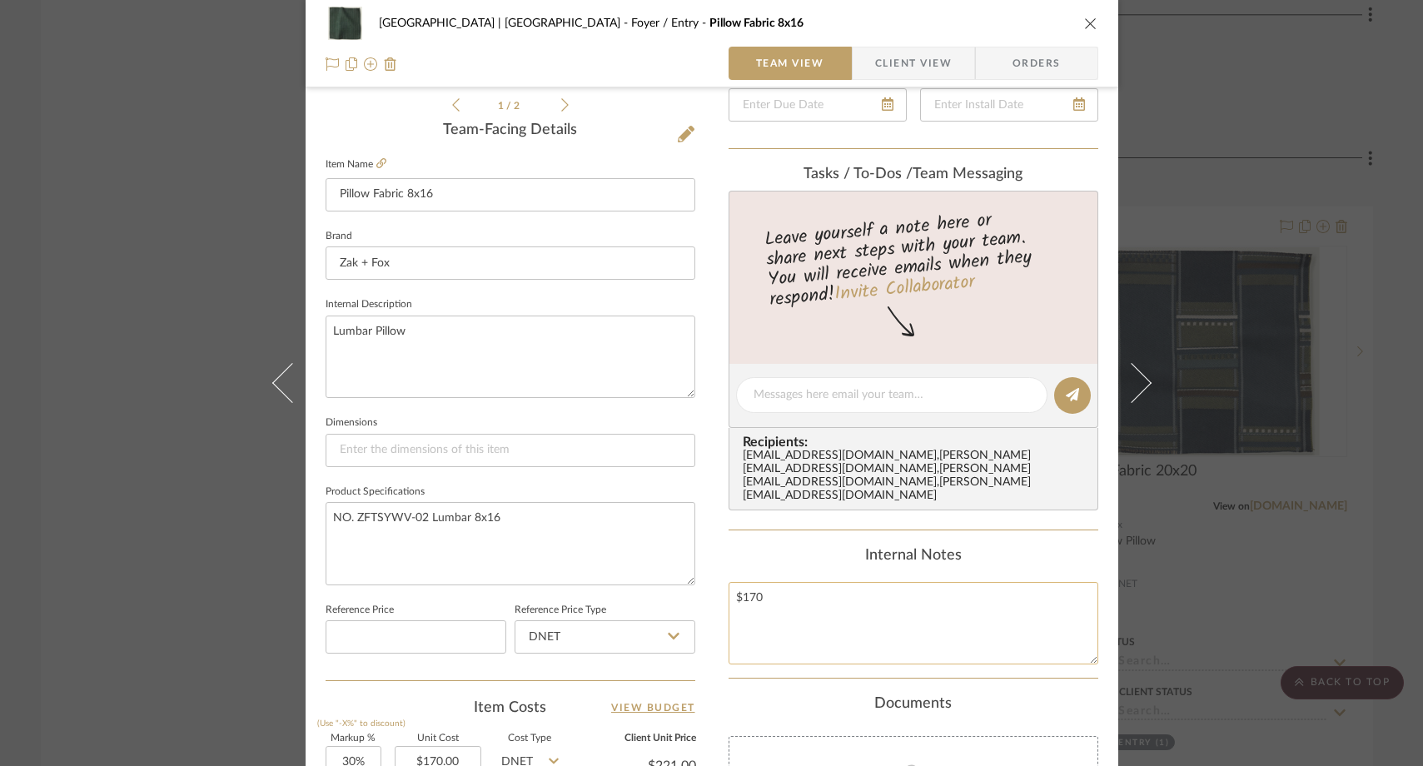
click at [772, 583] on textarea "$170" at bounding box center [914, 623] width 370 height 82
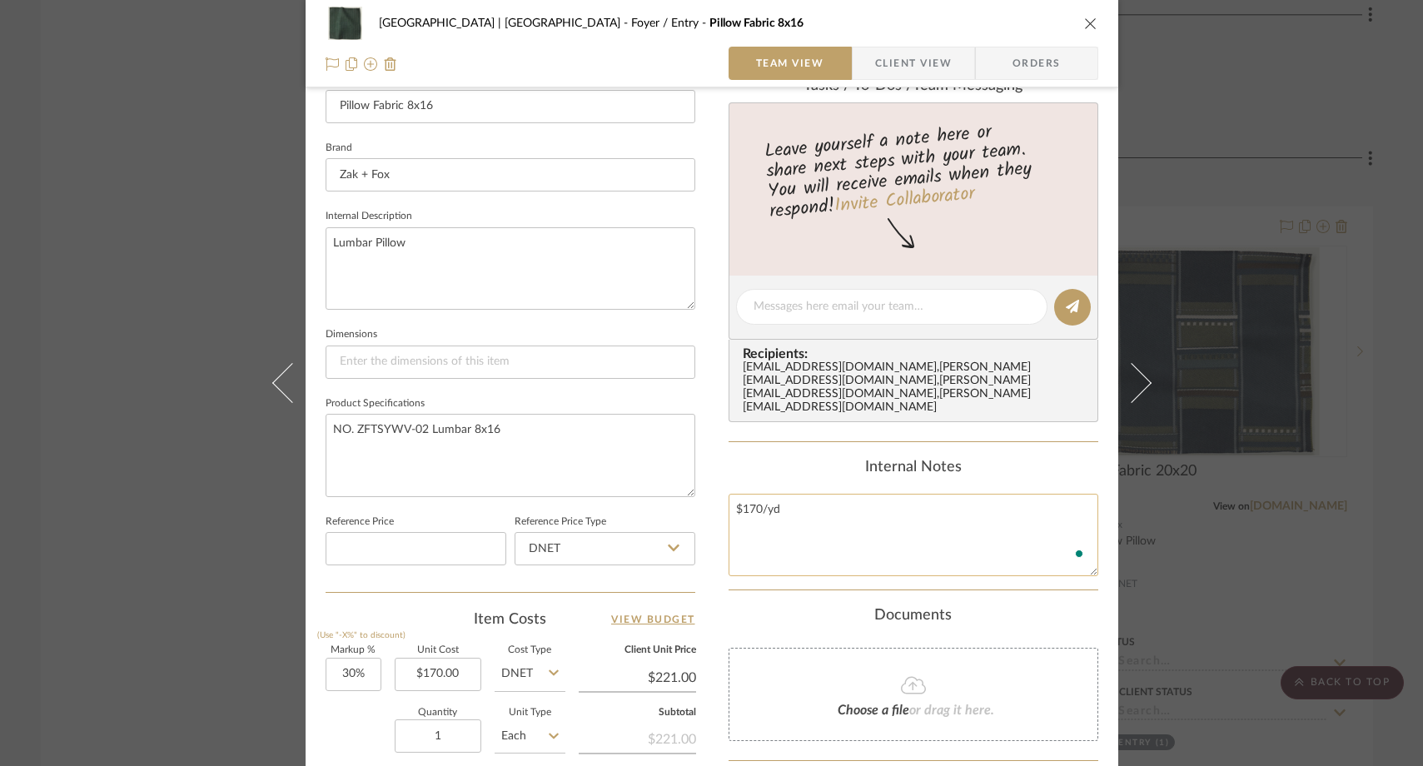
scroll to position [511, 0]
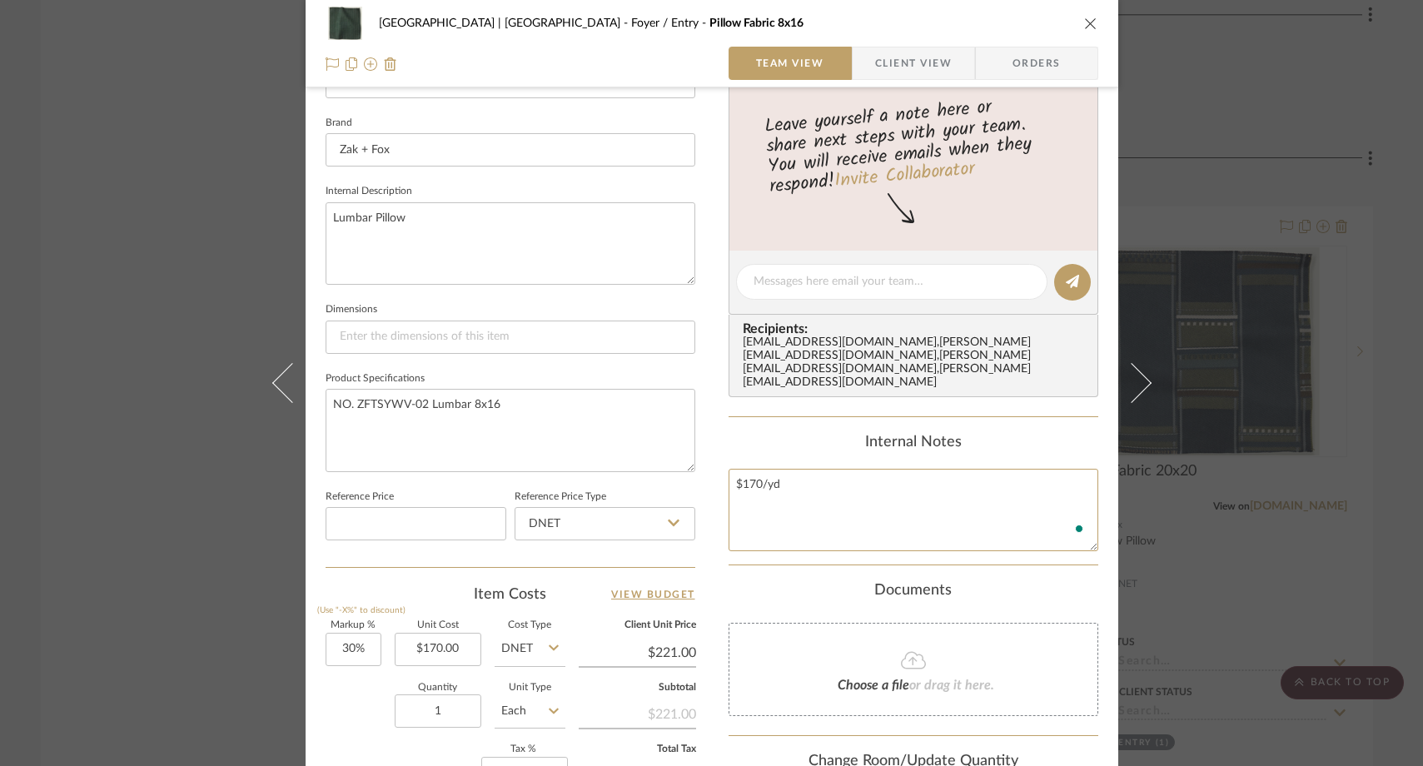
type textarea "$170/yd"
click at [199, 257] on div "Meadow Mountain | Vail Valley Foyer / Entry Pillow Fabric 8x16 Team View Client…" at bounding box center [711, 383] width 1423 height 766
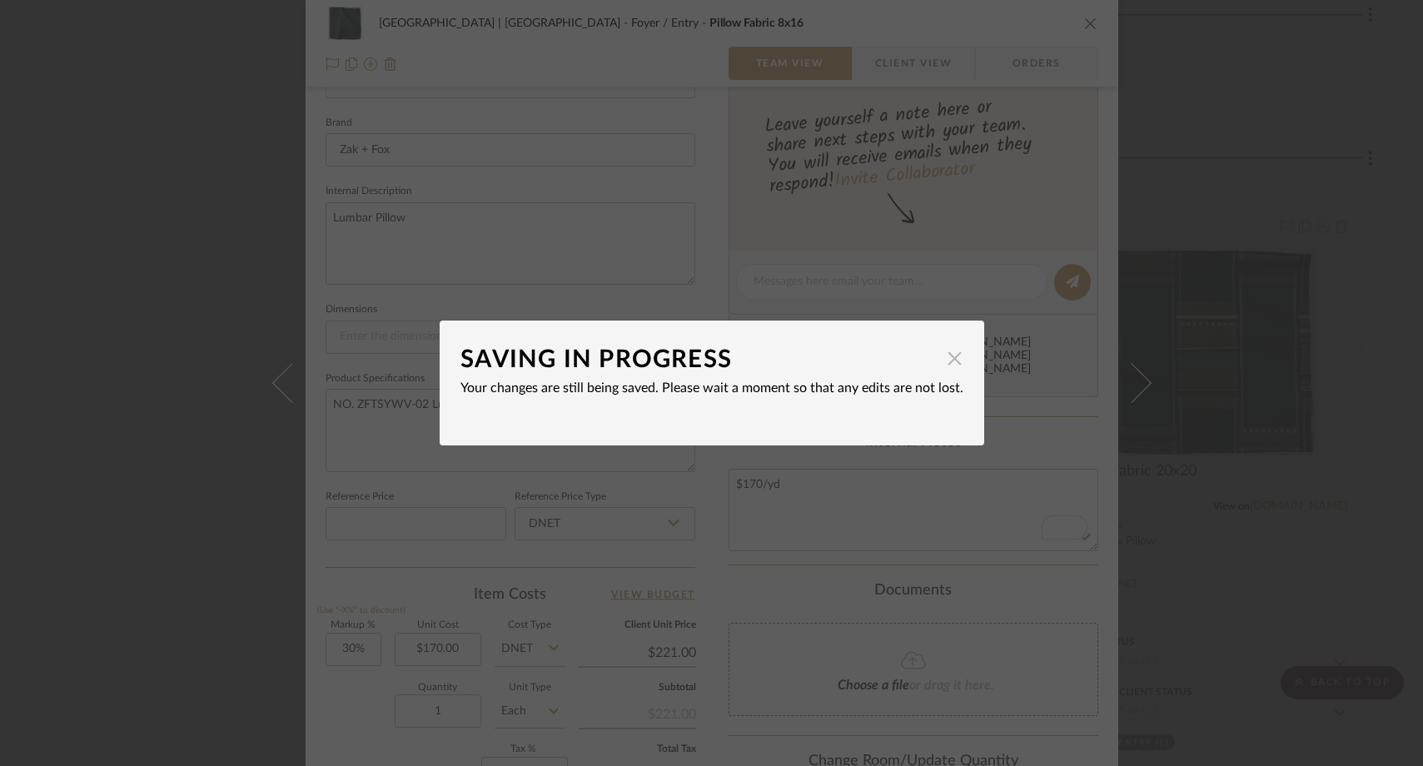
click at [949, 359] on span "button" at bounding box center [955, 357] width 33 height 33
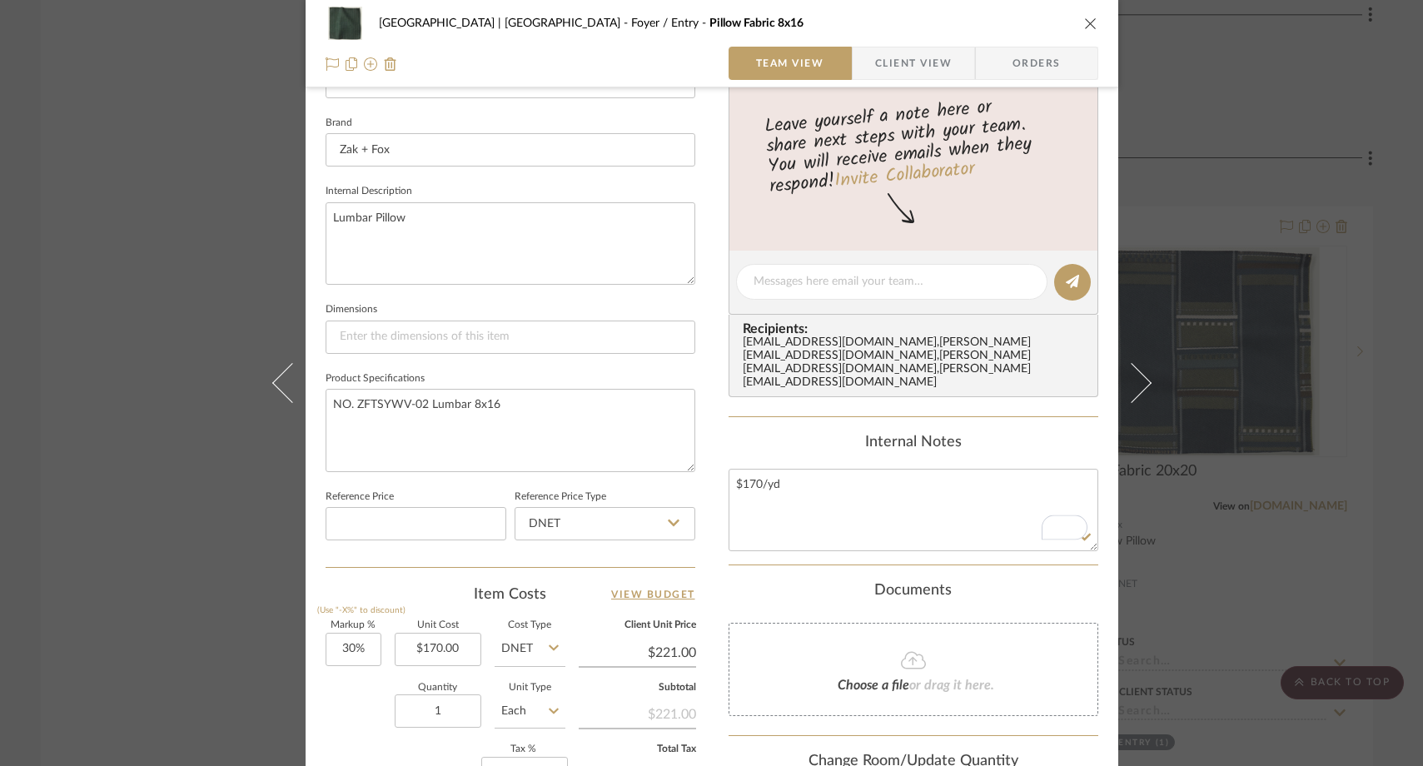
click at [1084, 17] on icon "close" at bounding box center [1090, 23] width 13 height 13
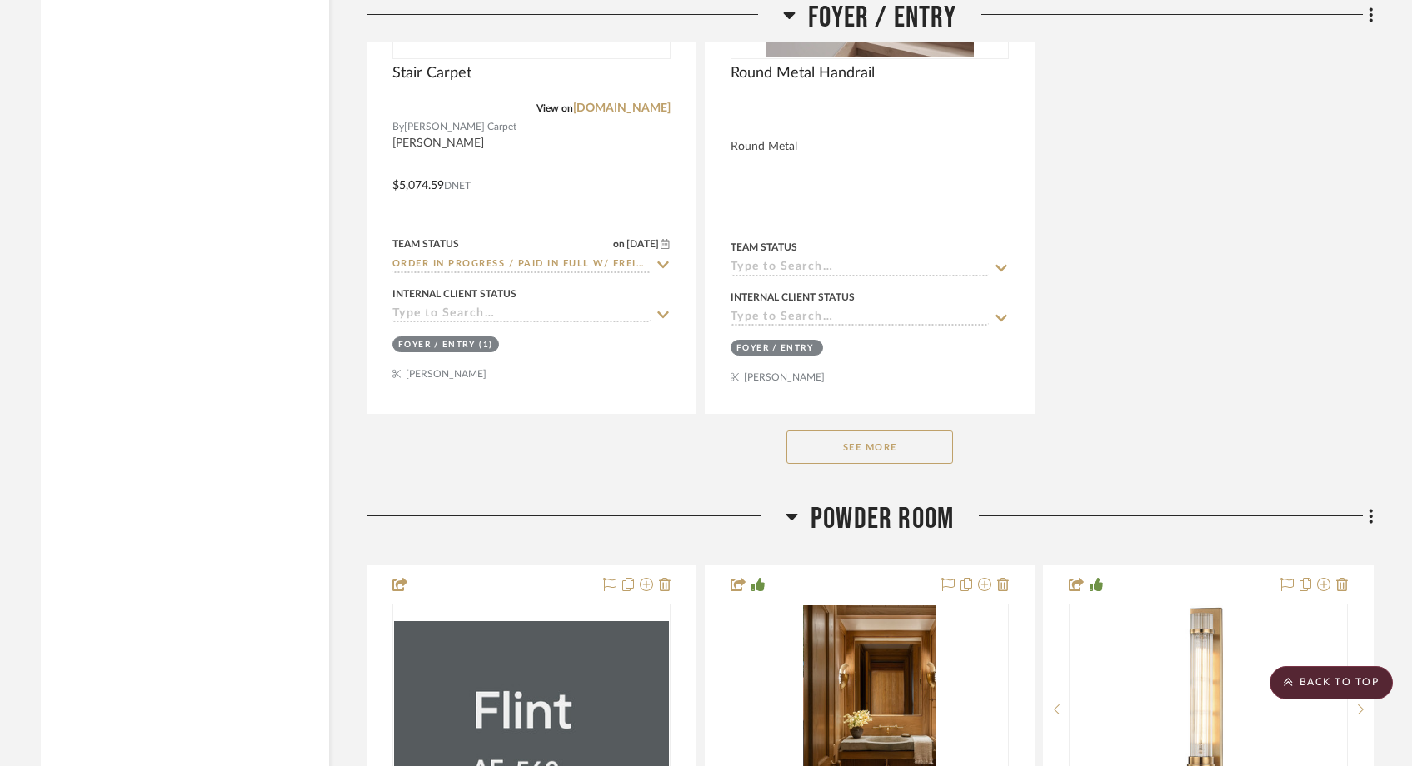
scroll to position [5852, 0]
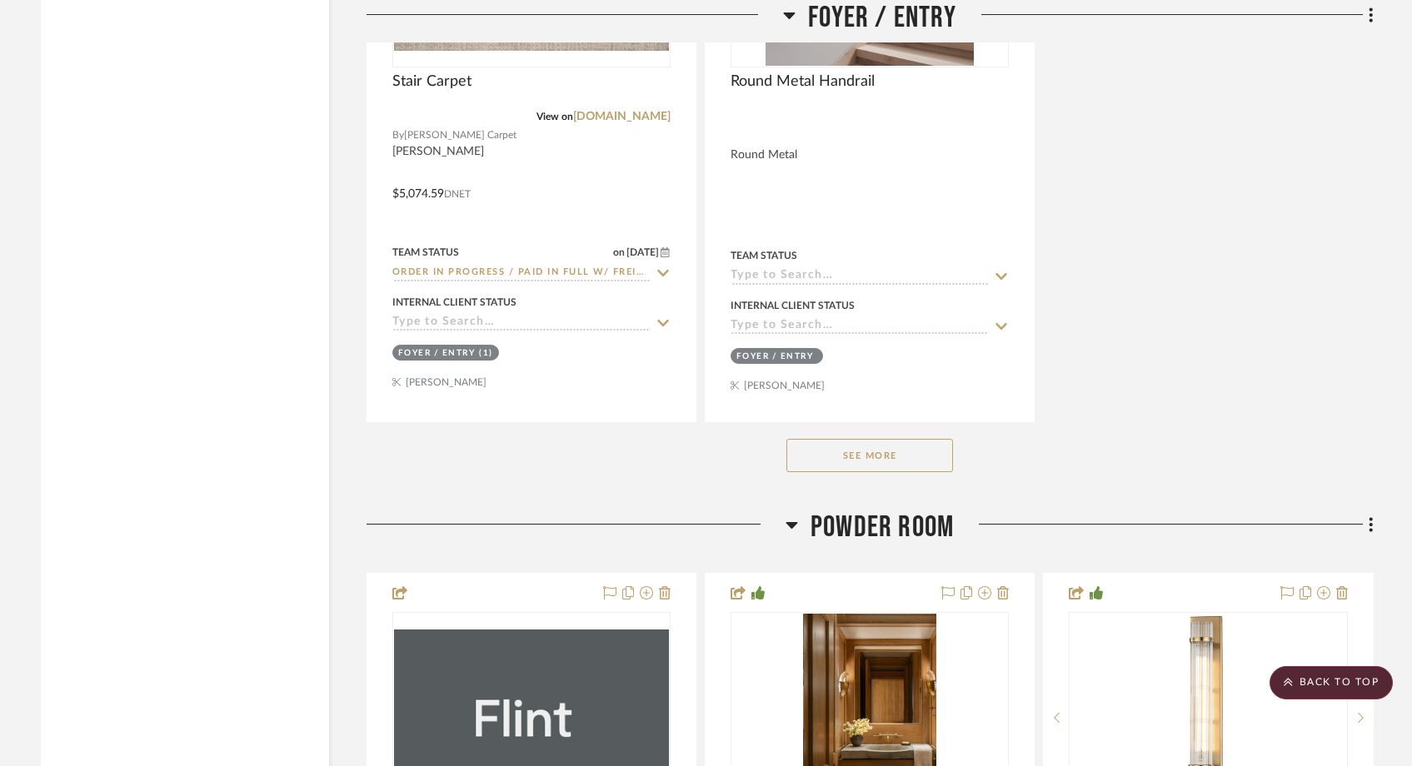
click at [923, 439] on button "See More" at bounding box center [869, 455] width 167 height 33
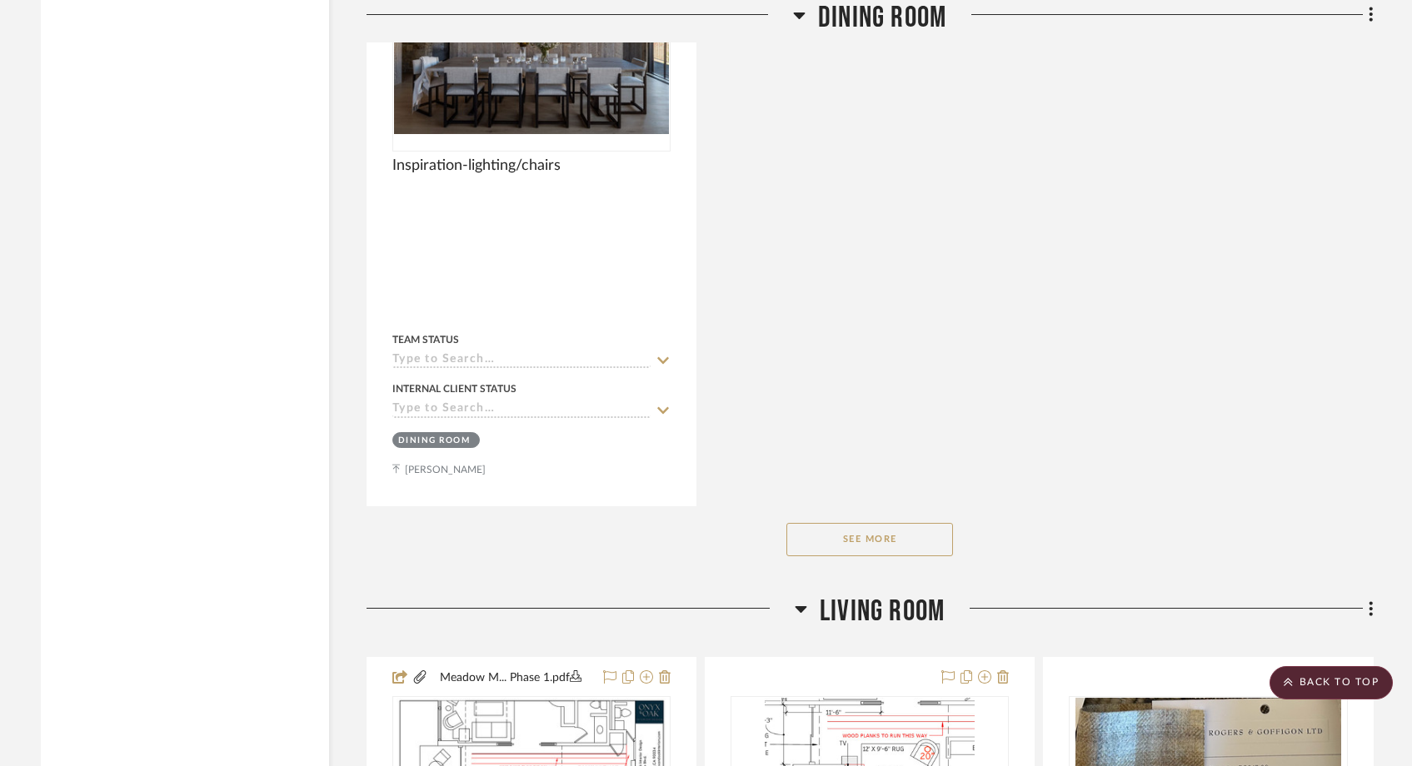
click at [879, 523] on button "See More" at bounding box center [869, 539] width 167 height 33
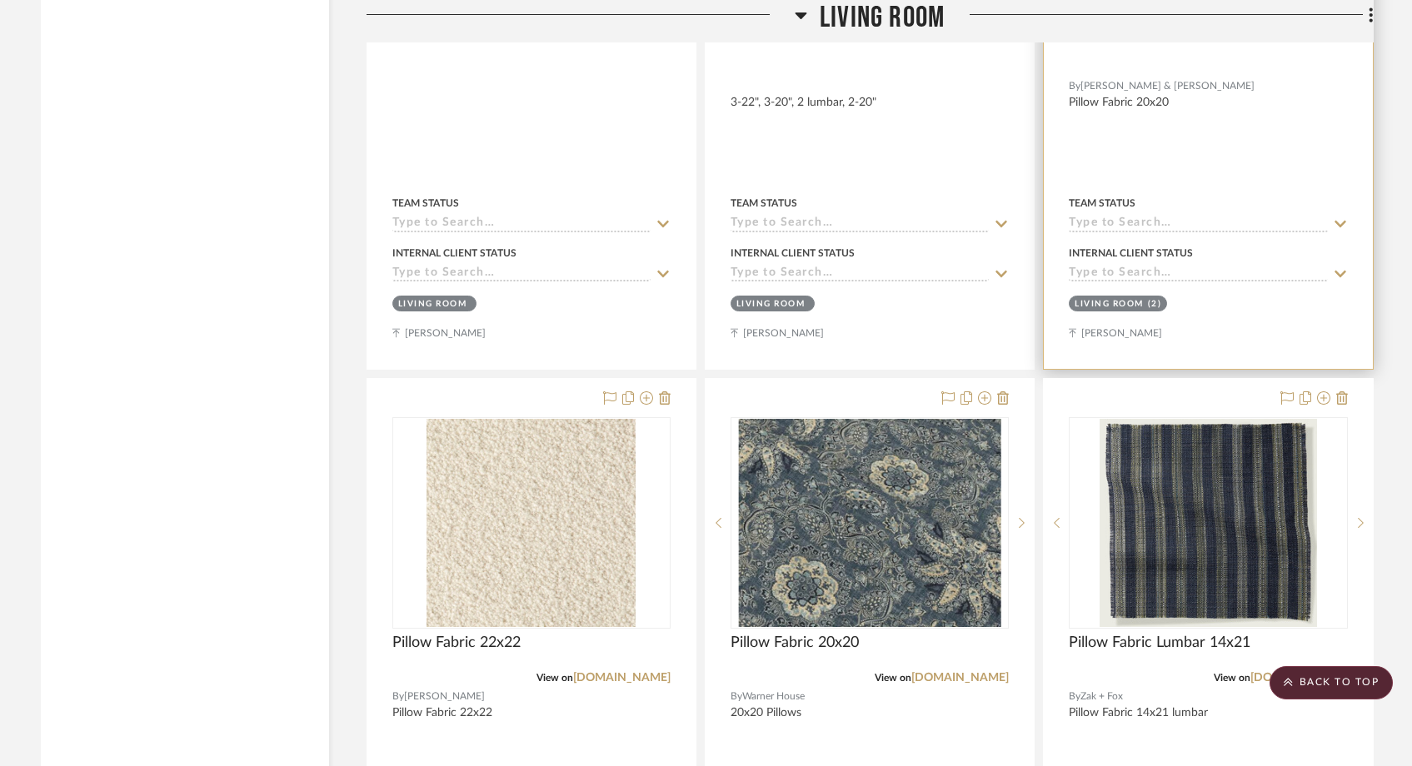
scroll to position [13928, 0]
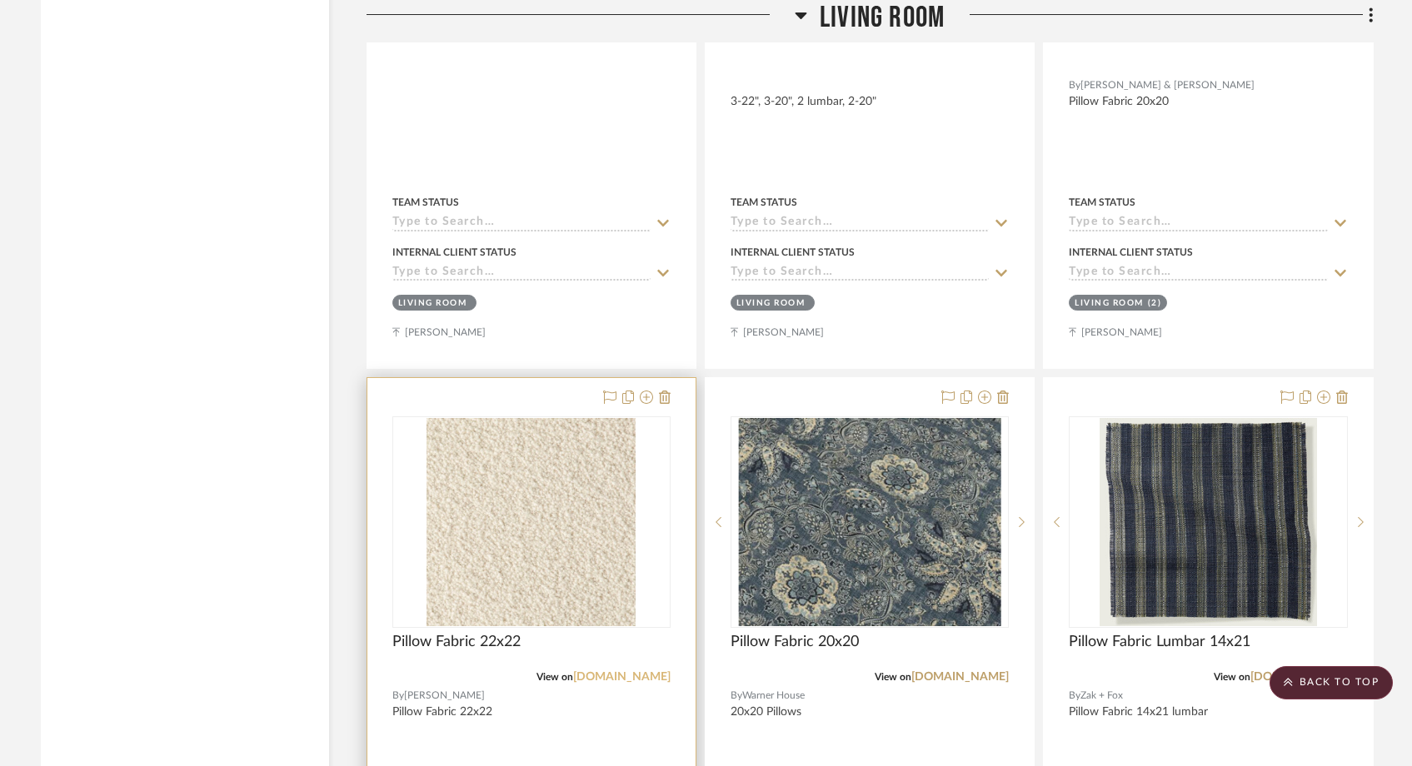
click at [580, 671] on link "[DOMAIN_NAME]" at bounding box center [621, 677] width 97 height 12
click at [484, 531] on div at bounding box center [531, 522] width 278 height 212
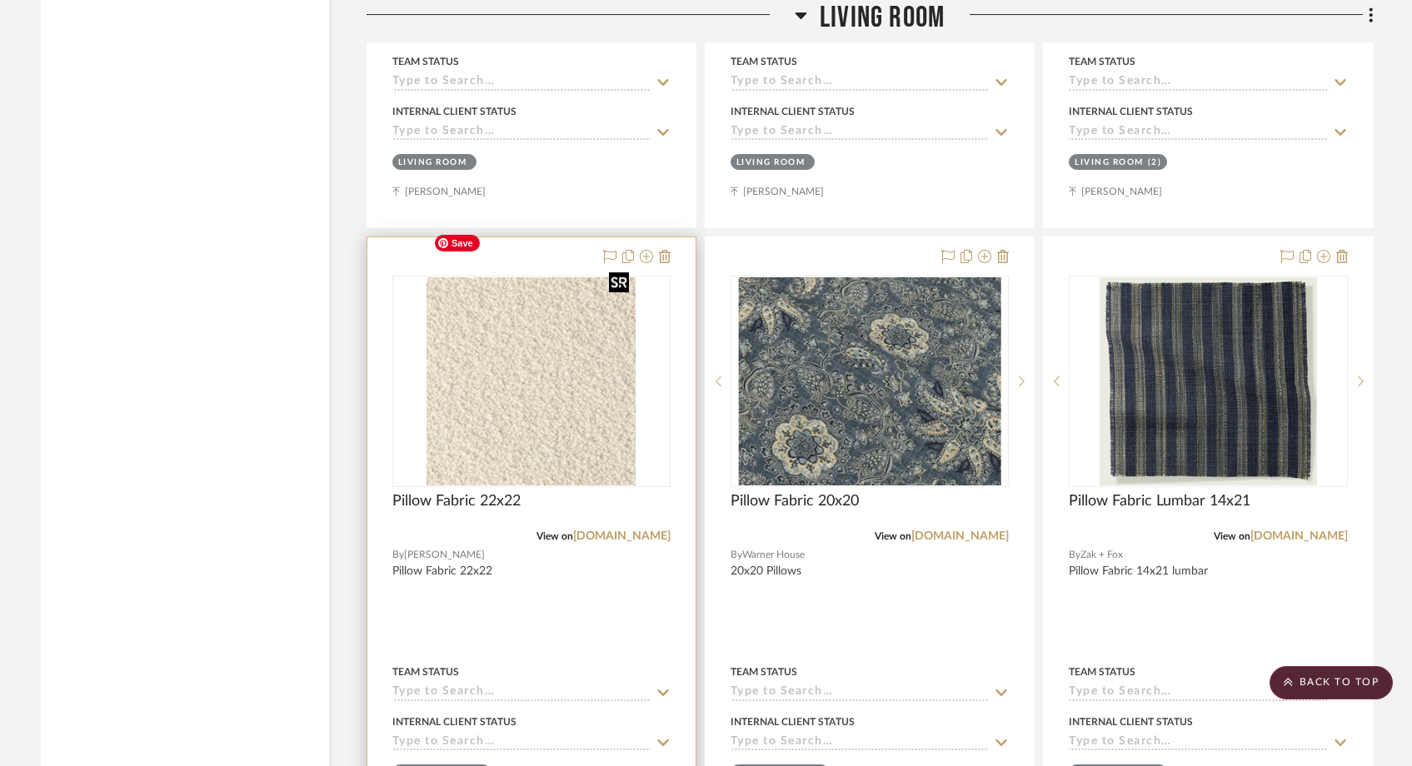
scroll to position [14077, 0]
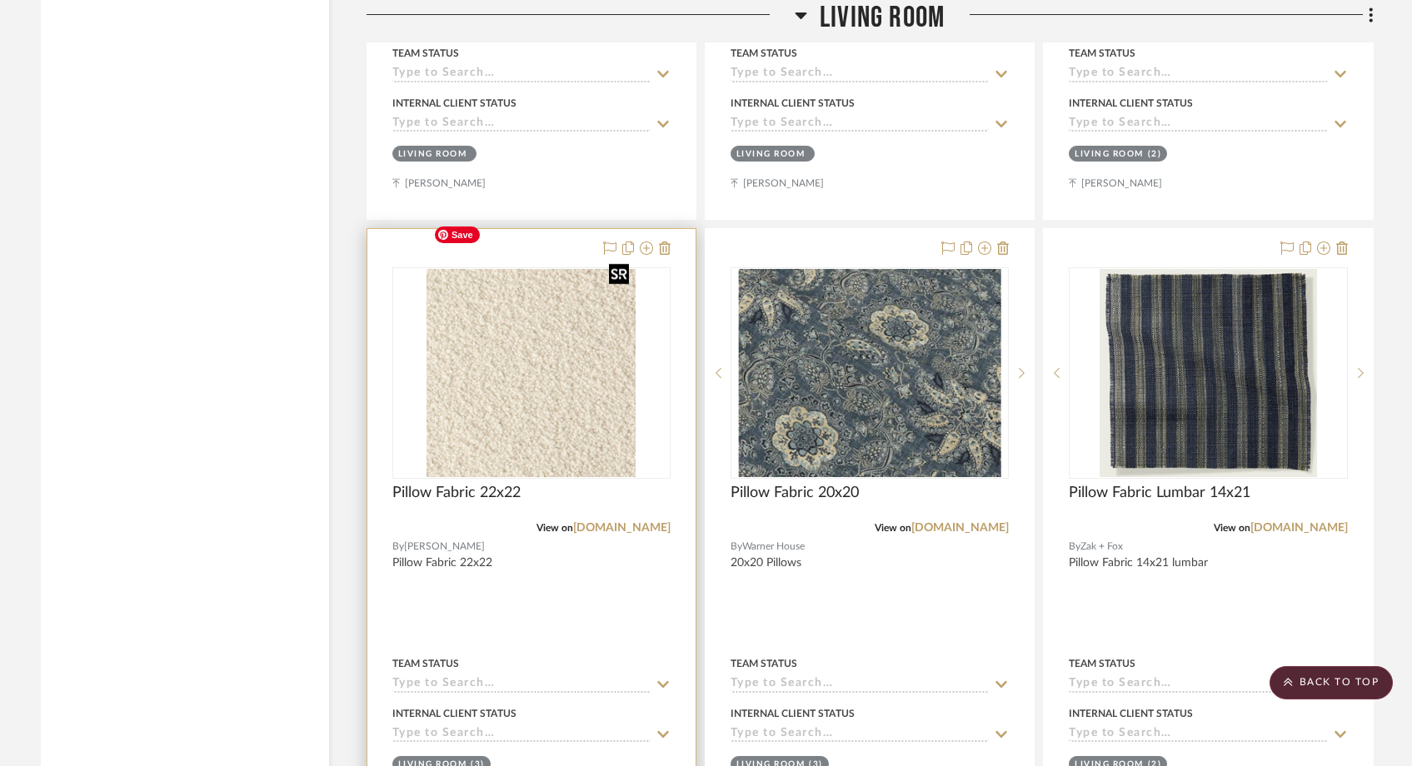
click at [510, 369] on img "0" at bounding box center [530, 373] width 209 height 208
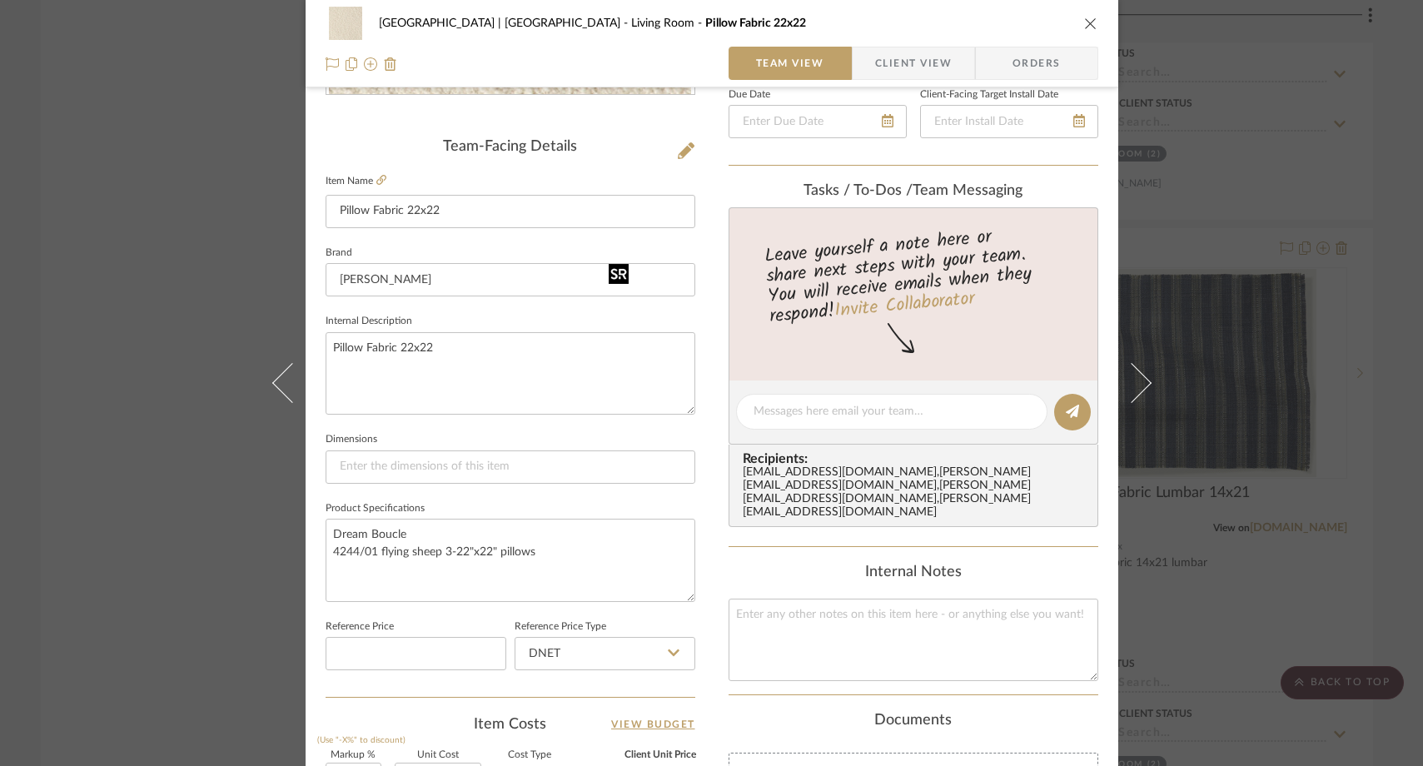
scroll to position [473, 0]
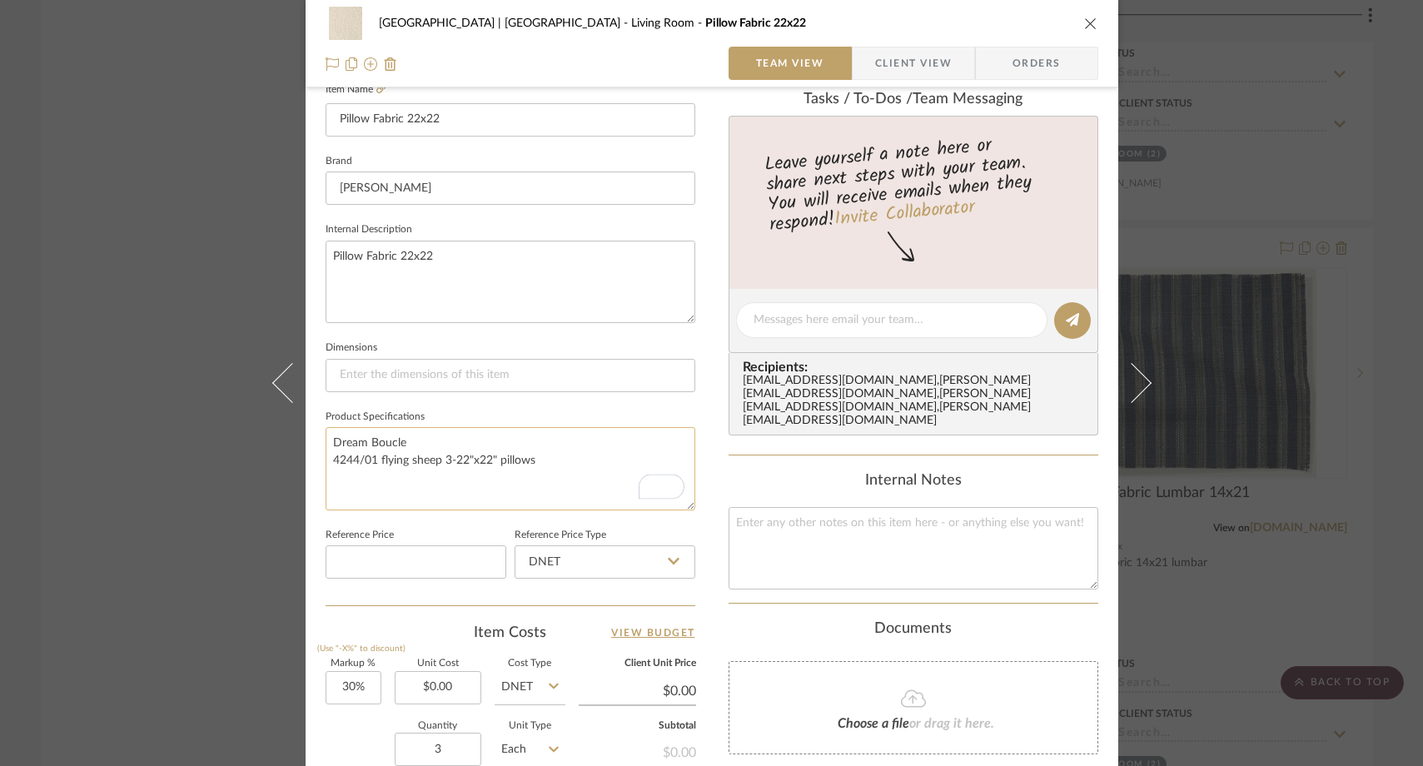
drag, startPoint x: 402, startPoint y: 438, endPoint x: 341, endPoint y: 438, distance: 61.6
click at [341, 438] on textarea "Dream Boucle 4244/01 flying sheep 3-22"x22" pillows" at bounding box center [511, 468] width 370 height 82
drag, startPoint x: 373, startPoint y: 461, endPoint x: 324, endPoint y: 461, distance: 49.1
click at [326, 461] on textarea "Dream Boucle 4244/01 flying sheep 3-22"x22" pillows" at bounding box center [511, 468] width 370 height 82
click at [194, 227] on div "Meadow Mountain | Vail Valley Living Room Pillow Fabric 22x22 Team View Client …" at bounding box center [711, 383] width 1423 height 766
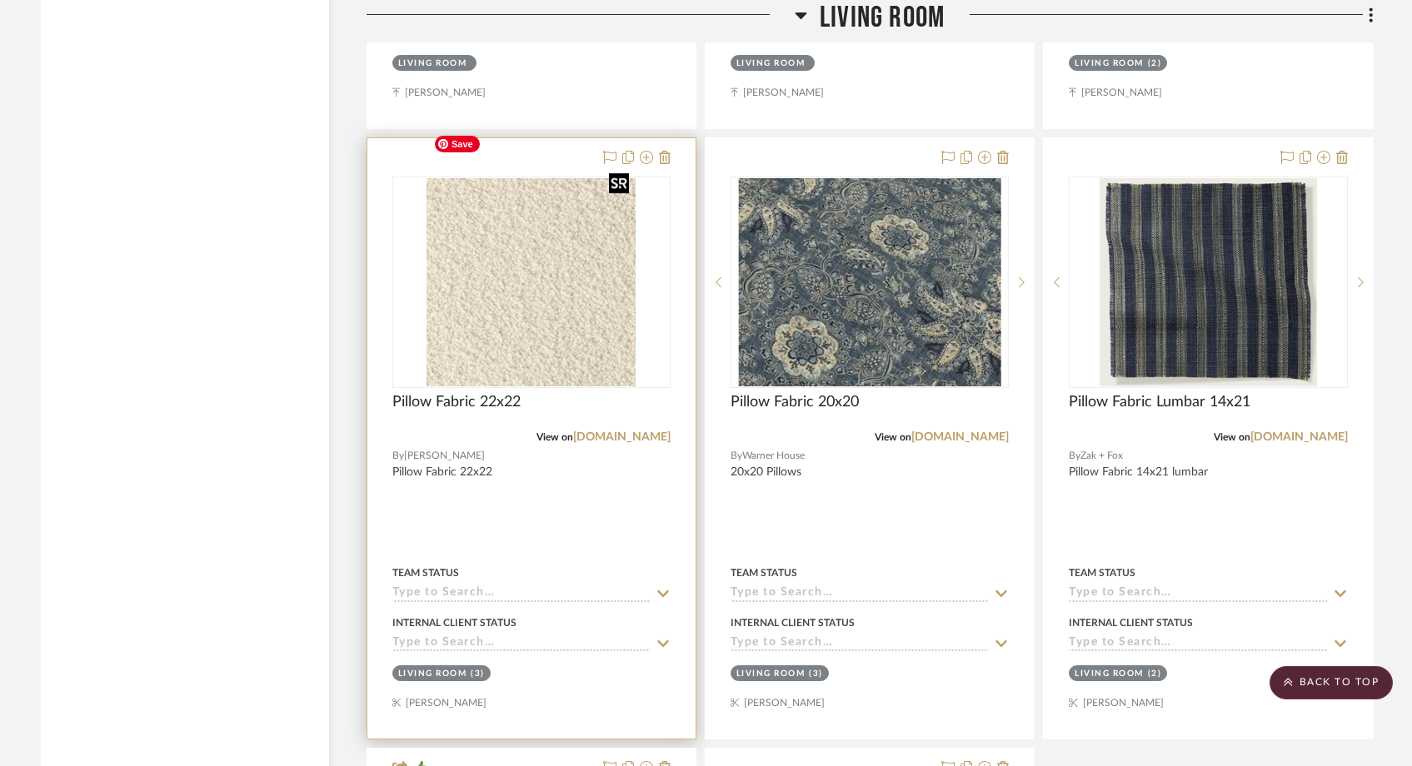
scroll to position [14176, 0]
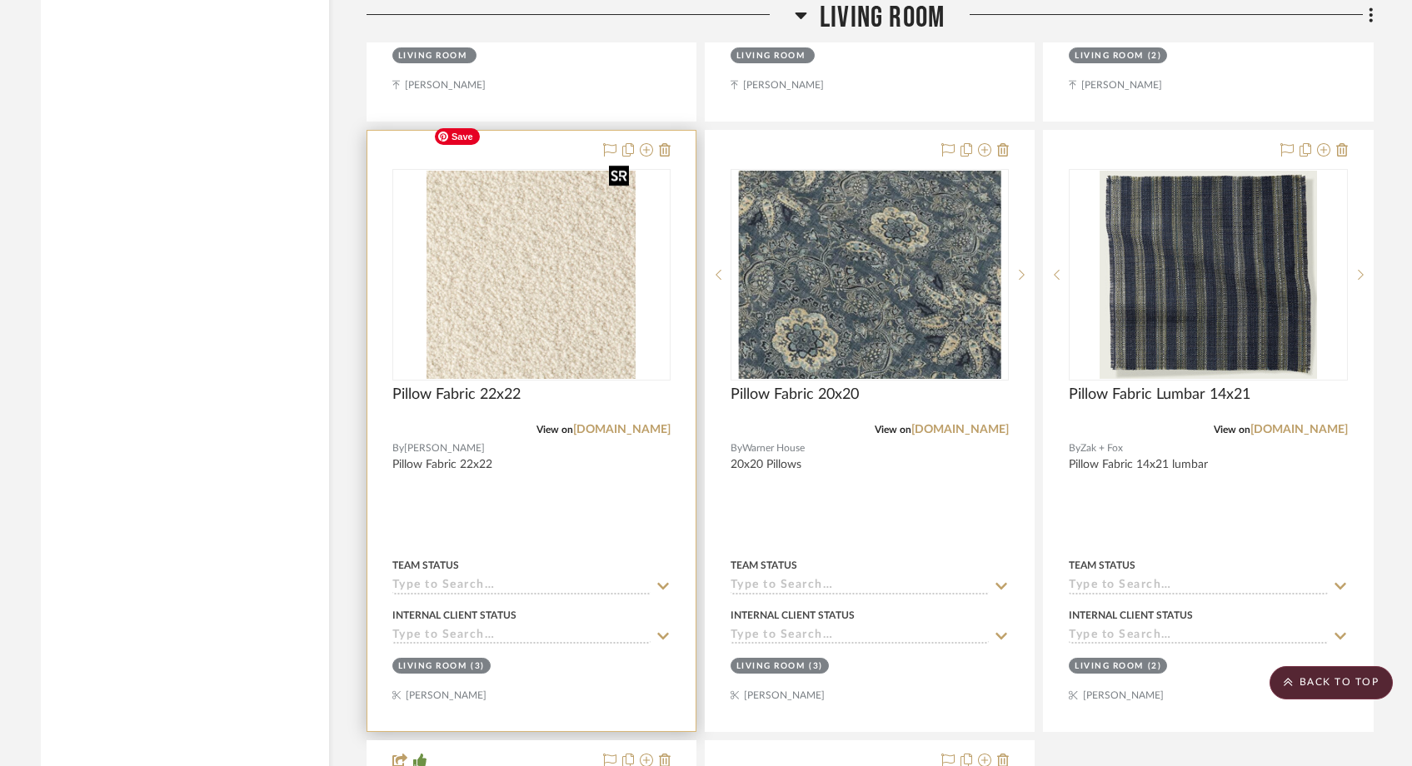
click at [474, 301] on img "0" at bounding box center [530, 275] width 209 height 208
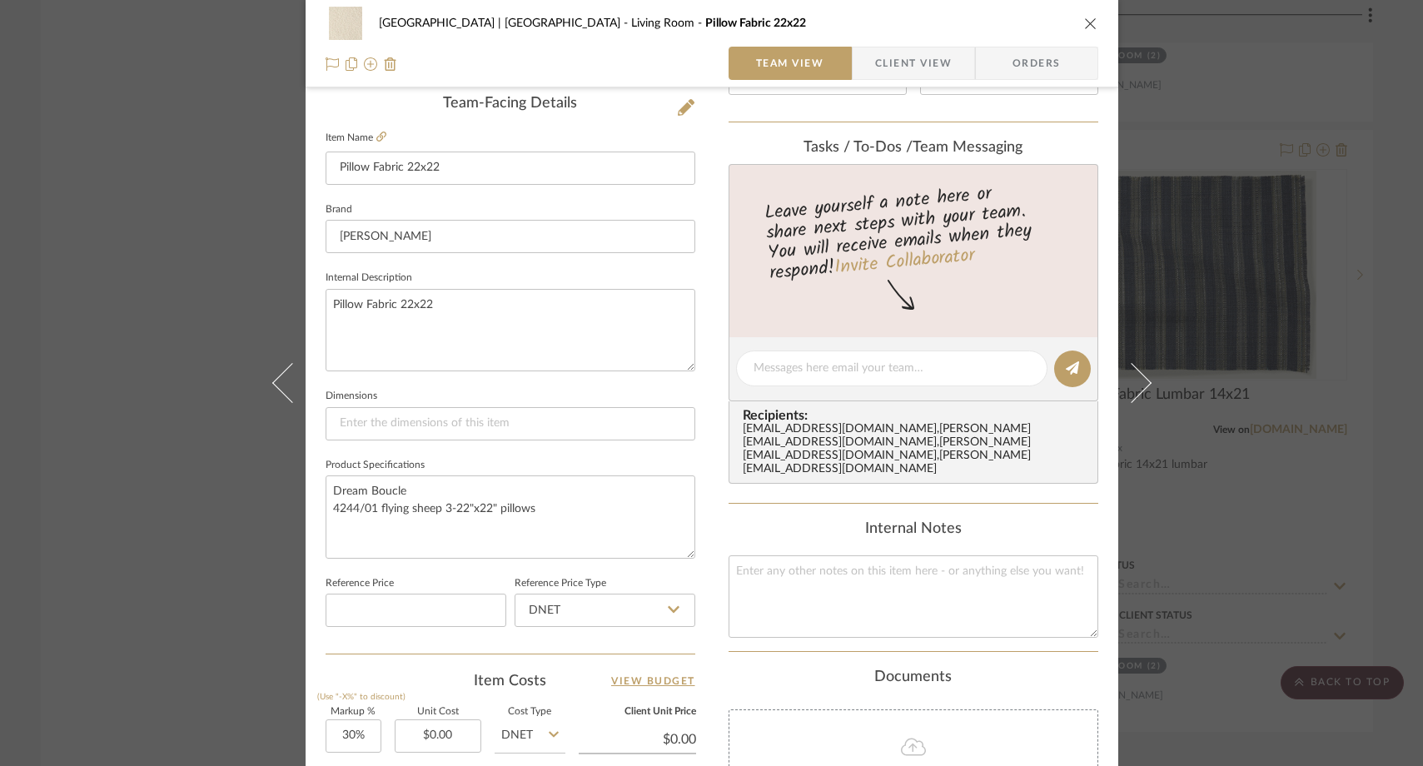
scroll to position [436, 0]
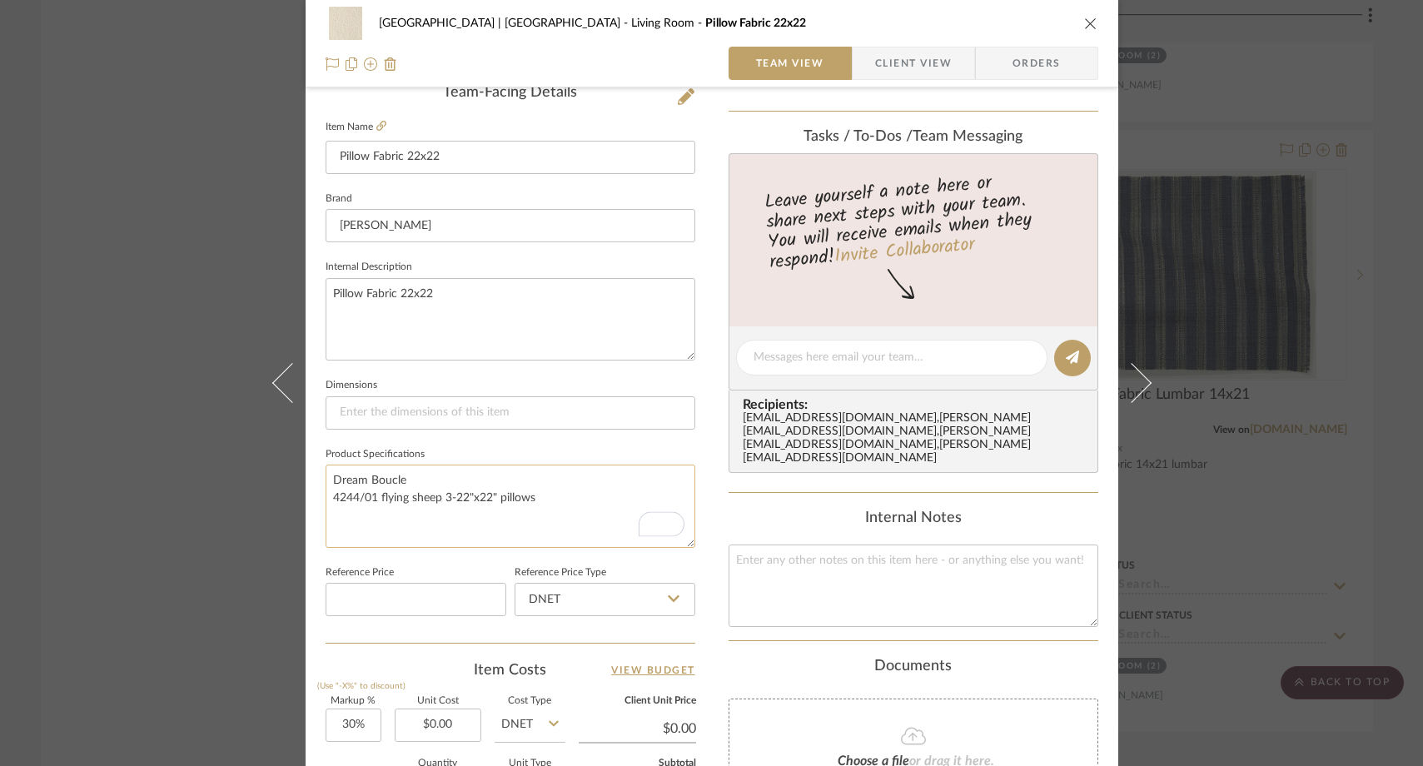
drag, startPoint x: 436, startPoint y: 500, endPoint x: 321, endPoint y: 475, distance: 118.4
click at [326, 475] on textarea "Dream Boucle 4244/01 flying sheep 3-22"x22" pillows" at bounding box center [511, 506] width 370 height 82
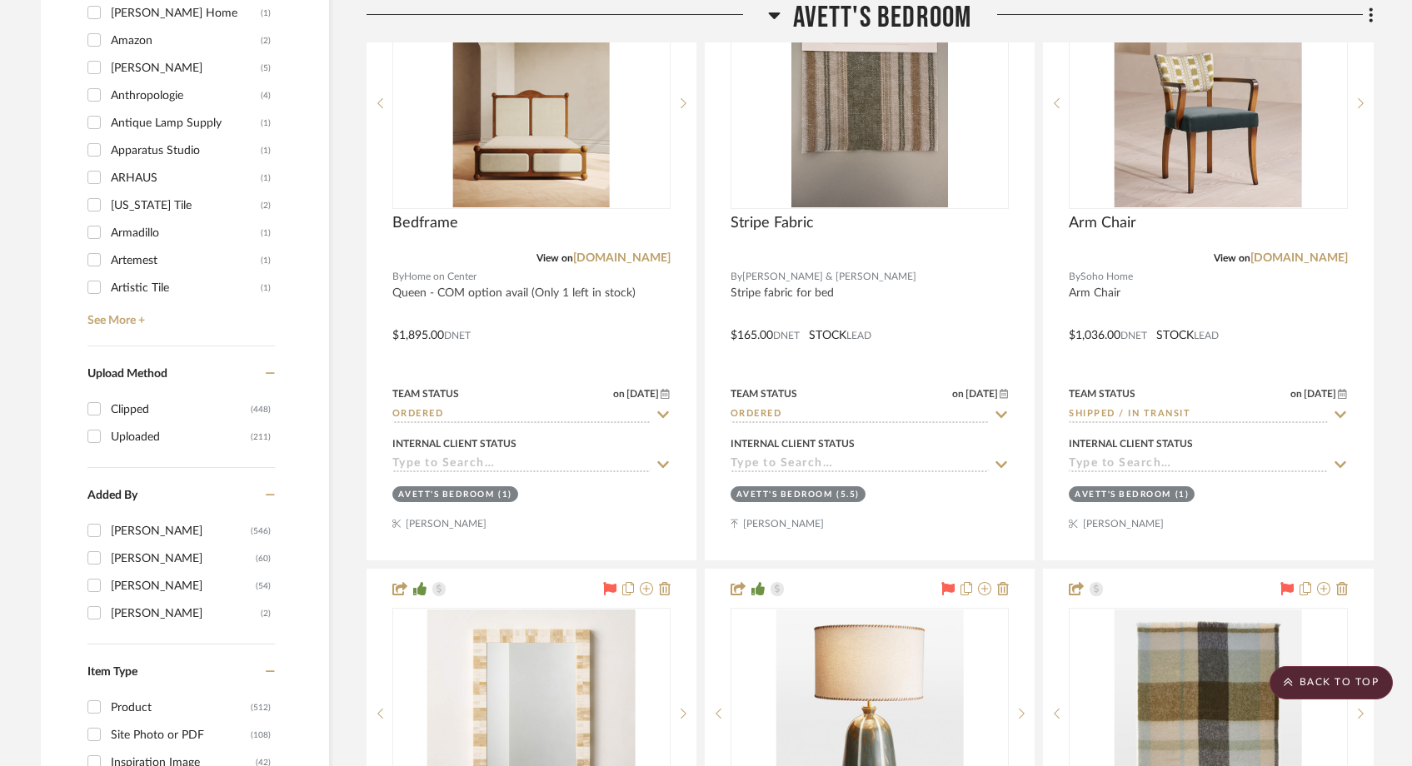
scroll to position [2244, 0]
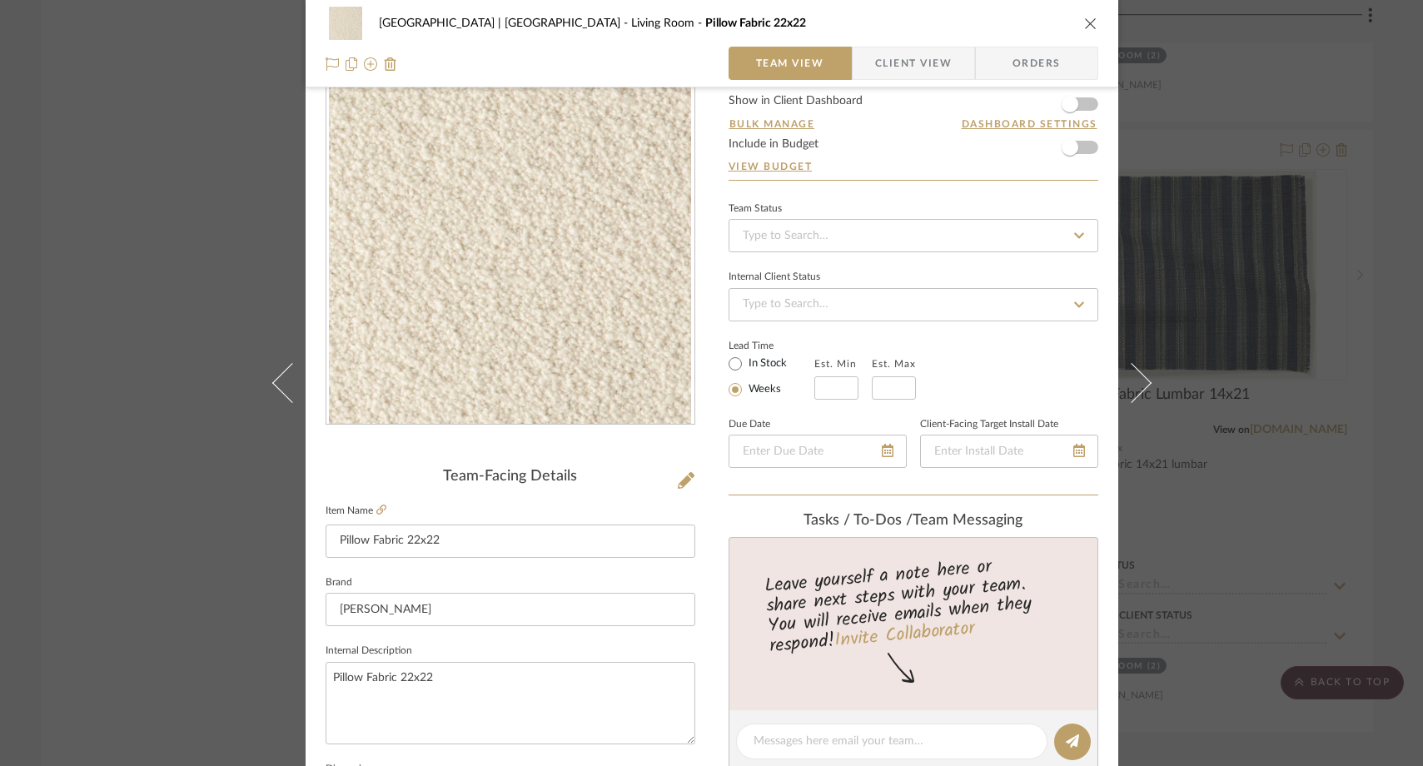
scroll to position [51, 0]
click at [824, 242] on input at bounding box center [914, 236] width 370 height 33
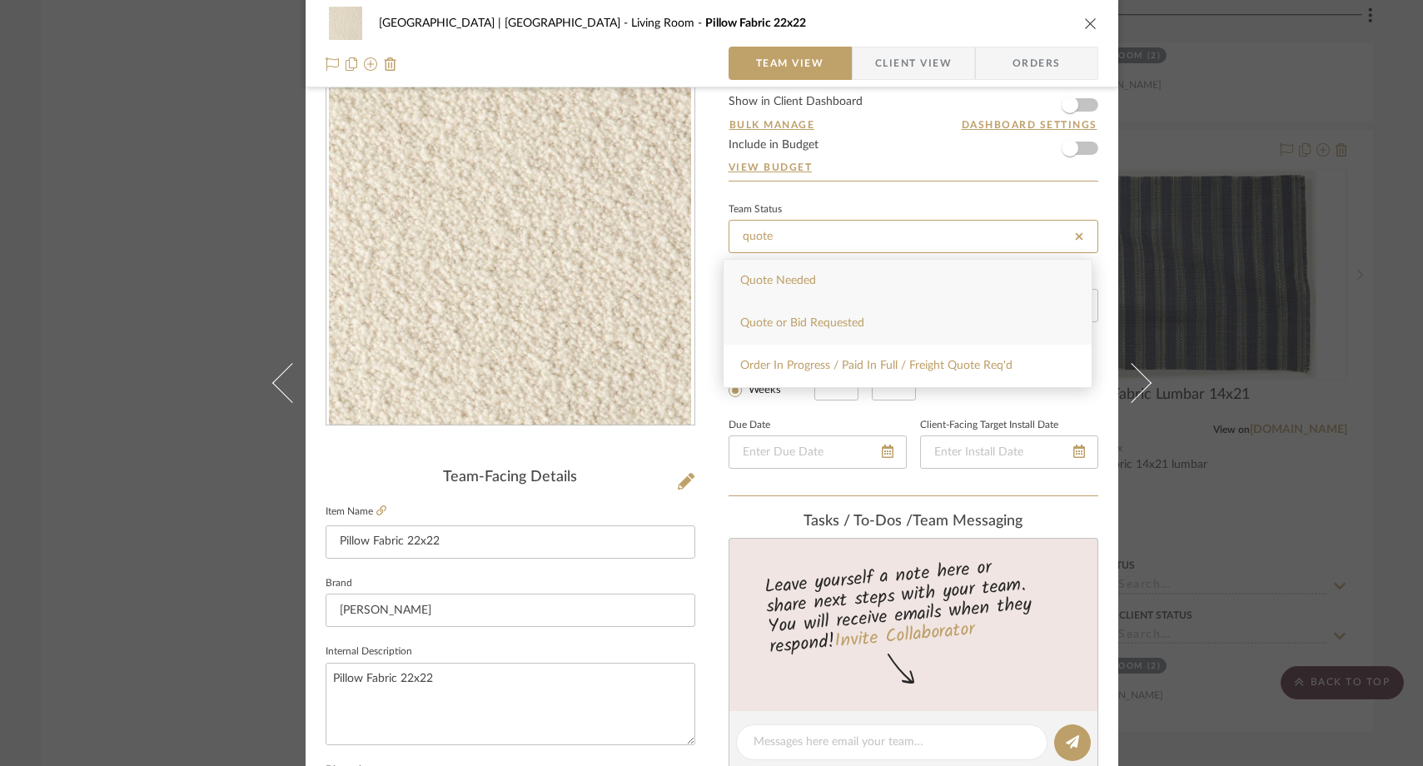
type input "quote"
click at [790, 321] on span "Quote or Bid Requested" at bounding box center [802, 323] width 124 height 12
type input "[DATE]"
type input "Quote or Bid Requested"
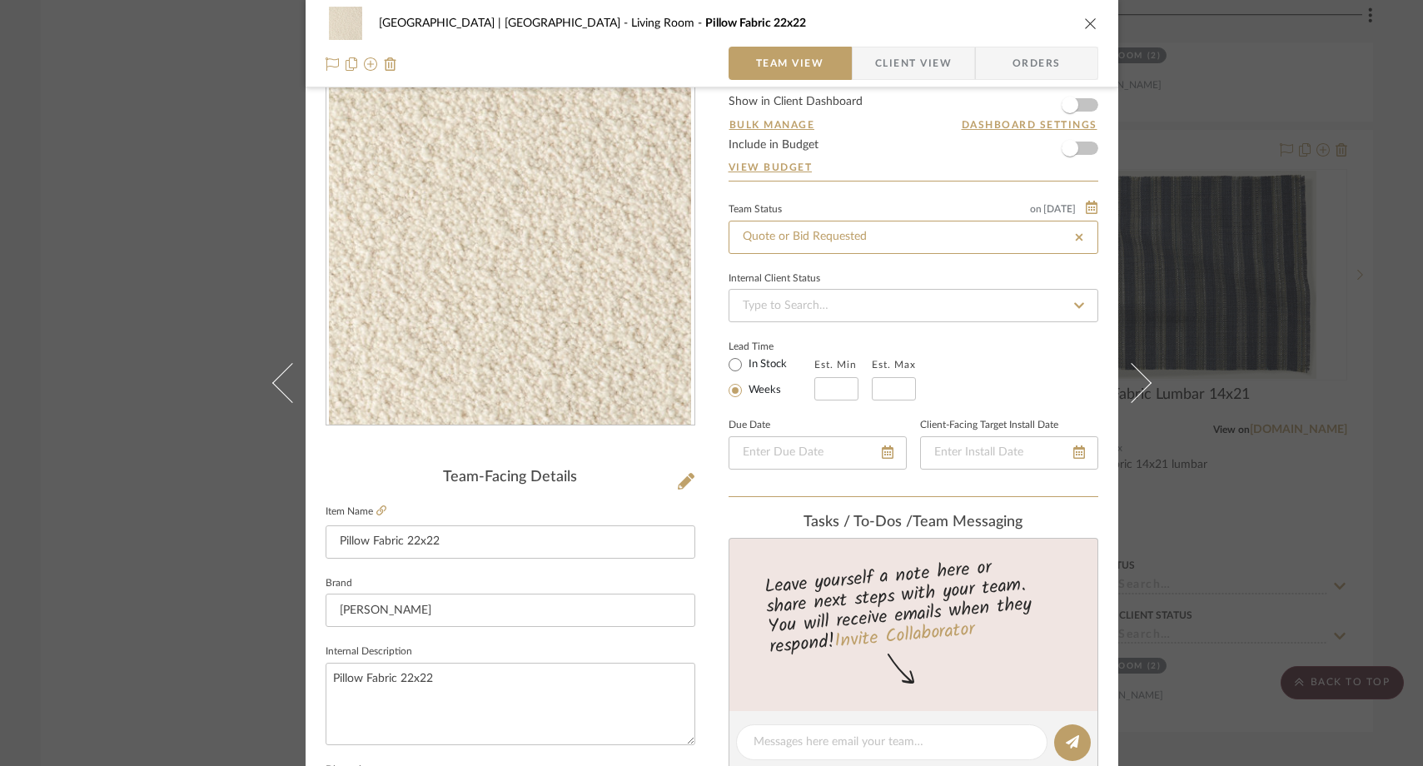
type input "[DATE]"
type input "Quote or Bid Requested"
click at [168, 241] on div "Meadow Mountain | [GEOGRAPHIC_DATA] Living Room Pillow Fabric 22x22 Team View C…" at bounding box center [711, 383] width 1423 height 766
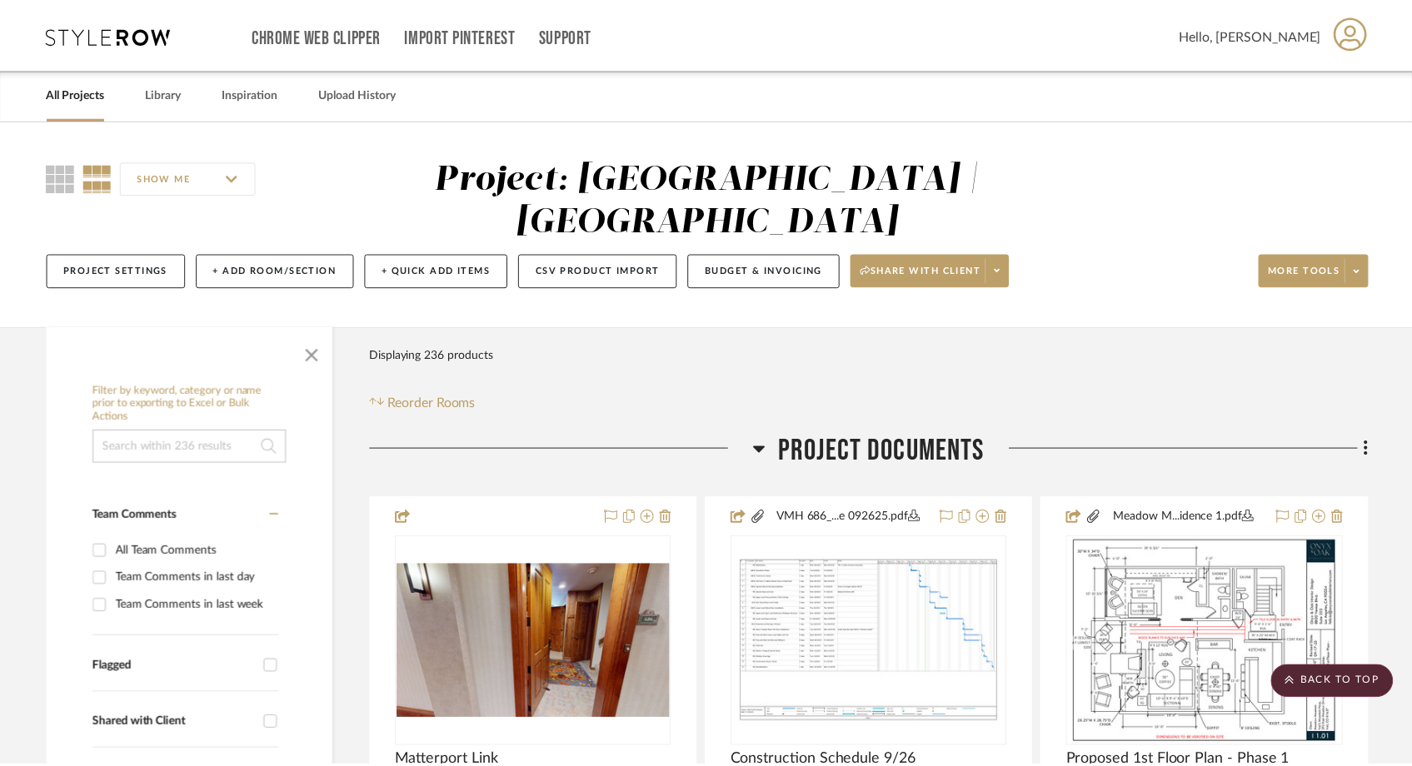
scroll to position [14176, 0]
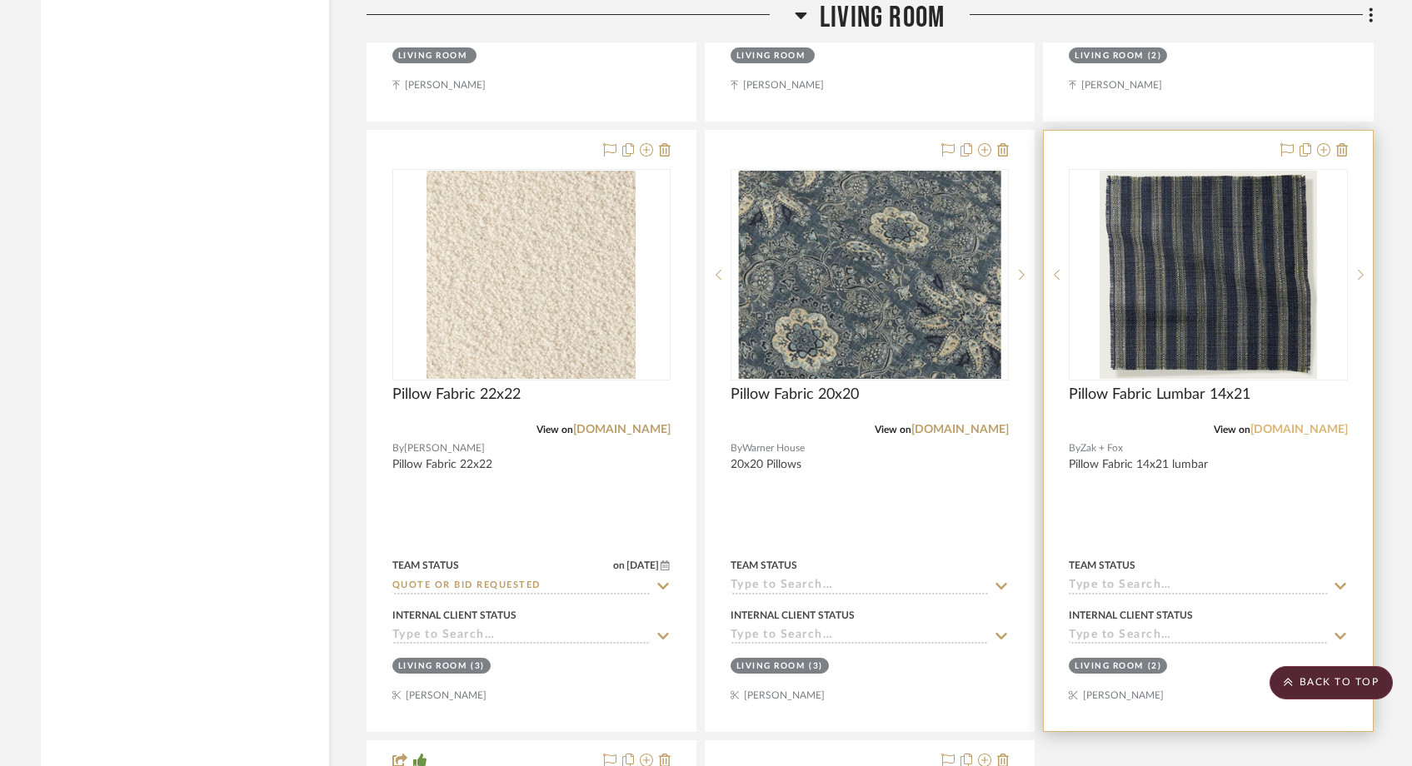
click at [1292, 424] on link "[DOMAIN_NAME]" at bounding box center [1298, 430] width 97 height 12
click at [0, 0] on img at bounding box center [0, 0] width 0 height 0
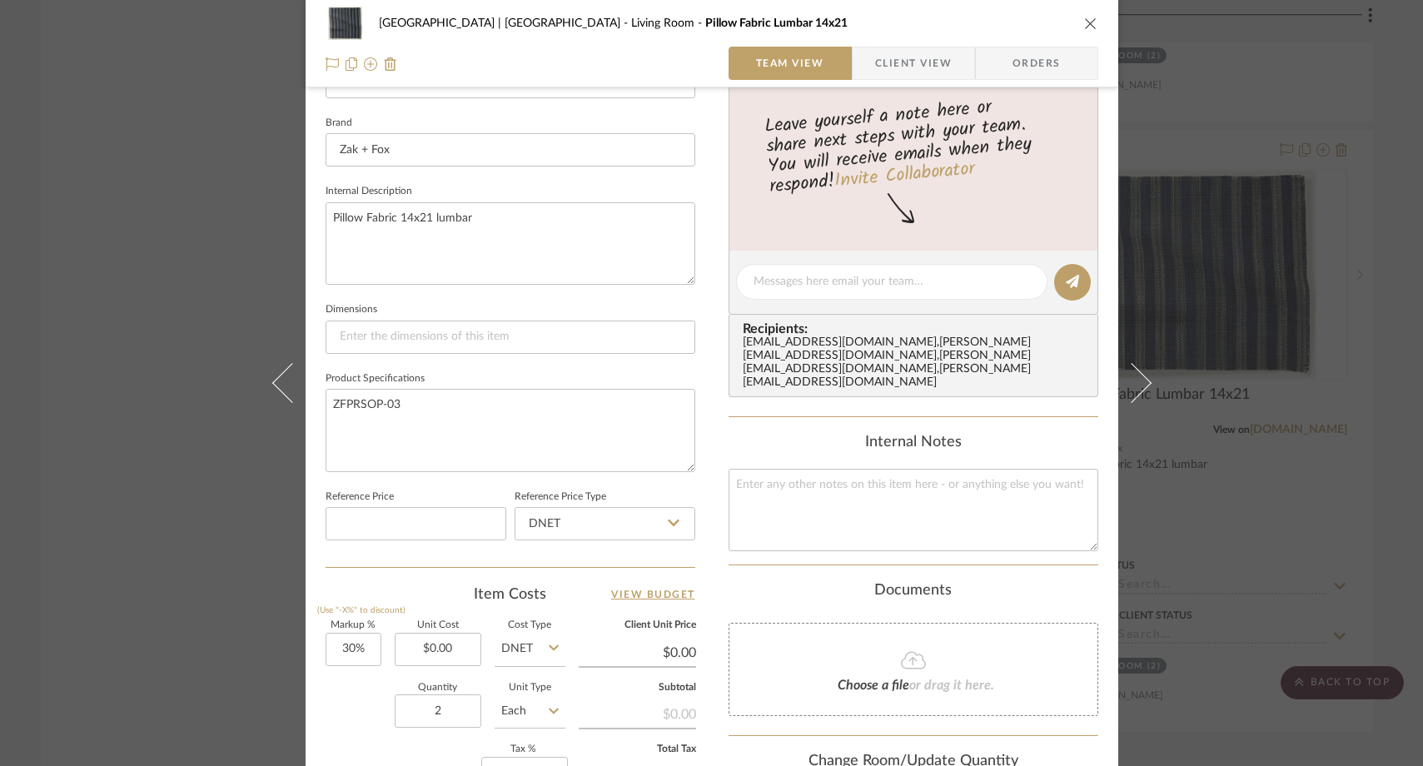
scroll to position [566, 0]
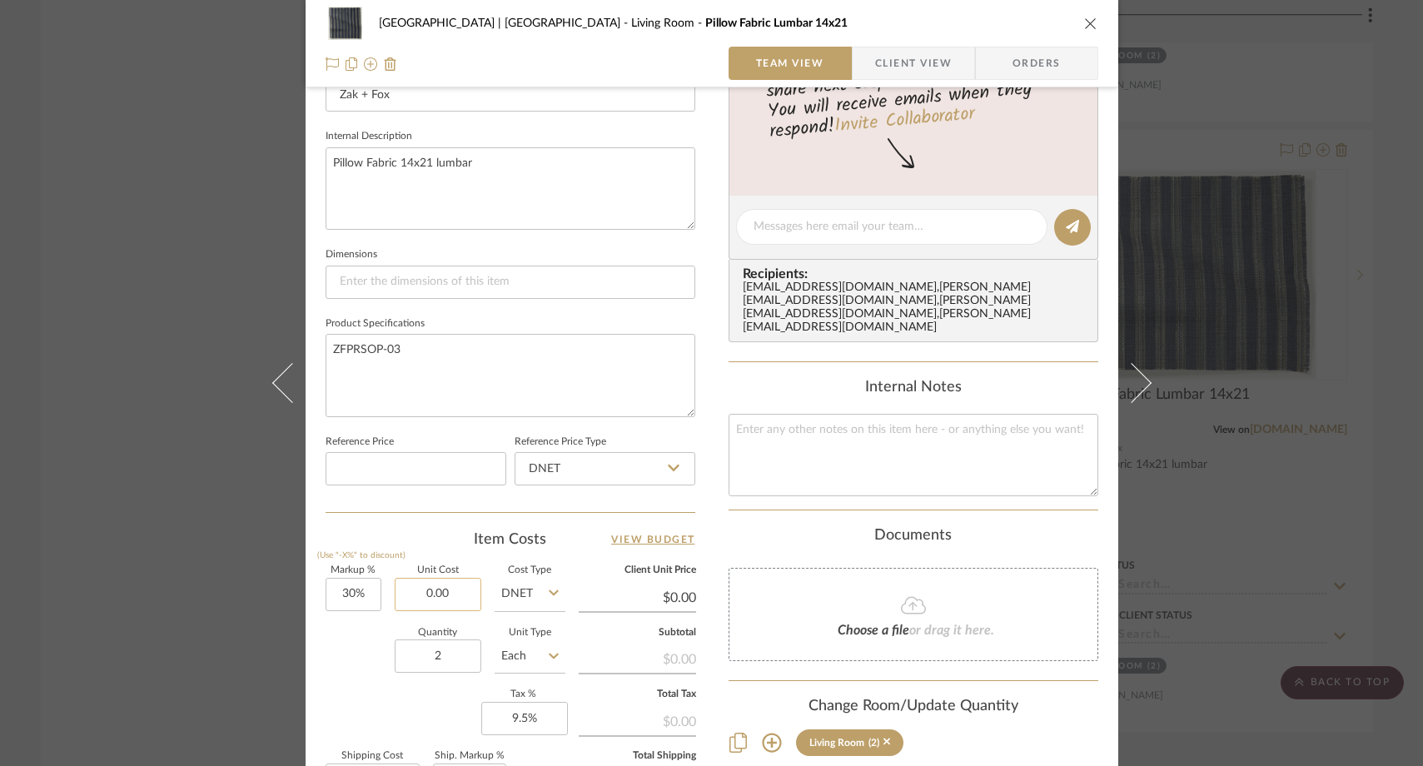
click at [457, 590] on input "0.00" at bounding box center [438, 594] width 87 height 33
paste input "185"
type input "$185.00"
click at [354, 644] on div "Quantity 2 Unit Type Each" at bounding box center [446, 658] width 240 height 59
type input "$240.50"
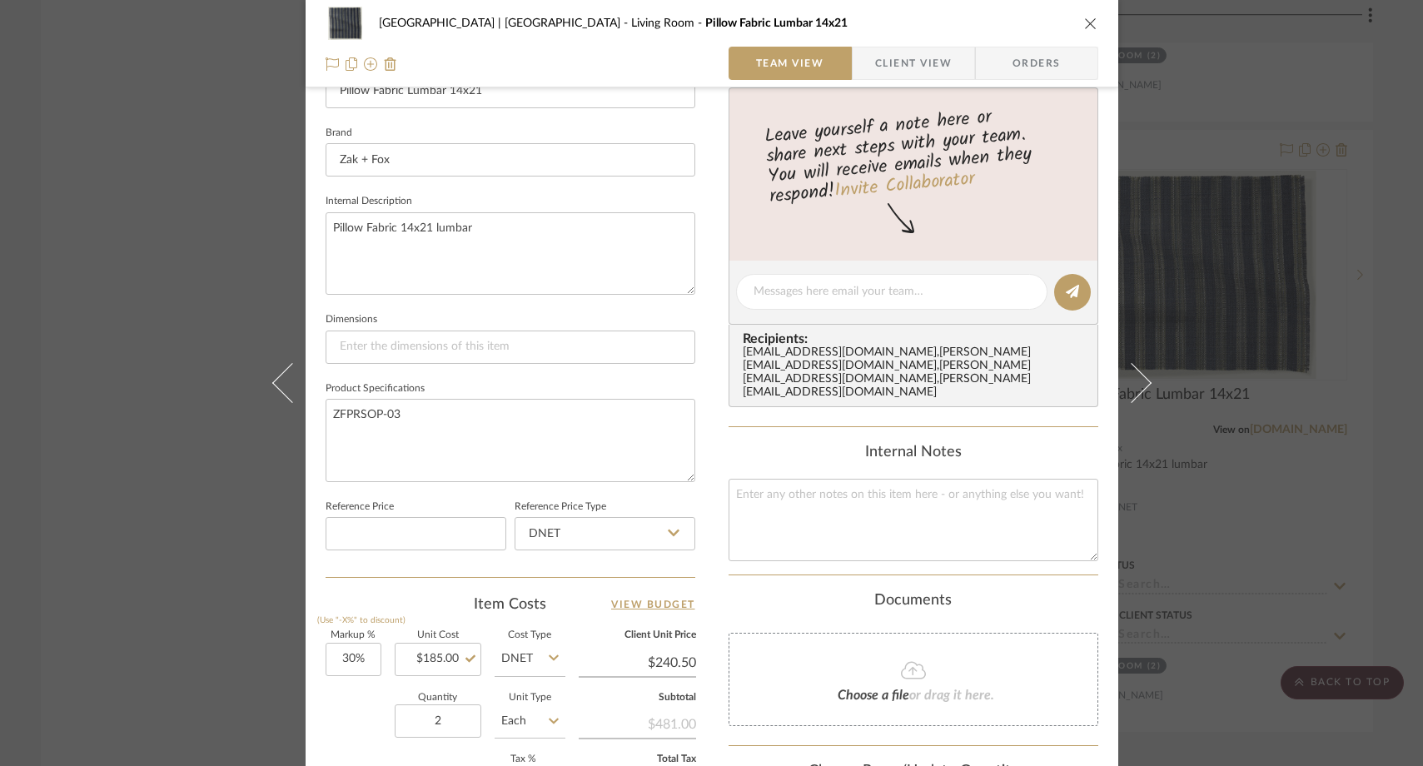
scroll to position [494, 0]
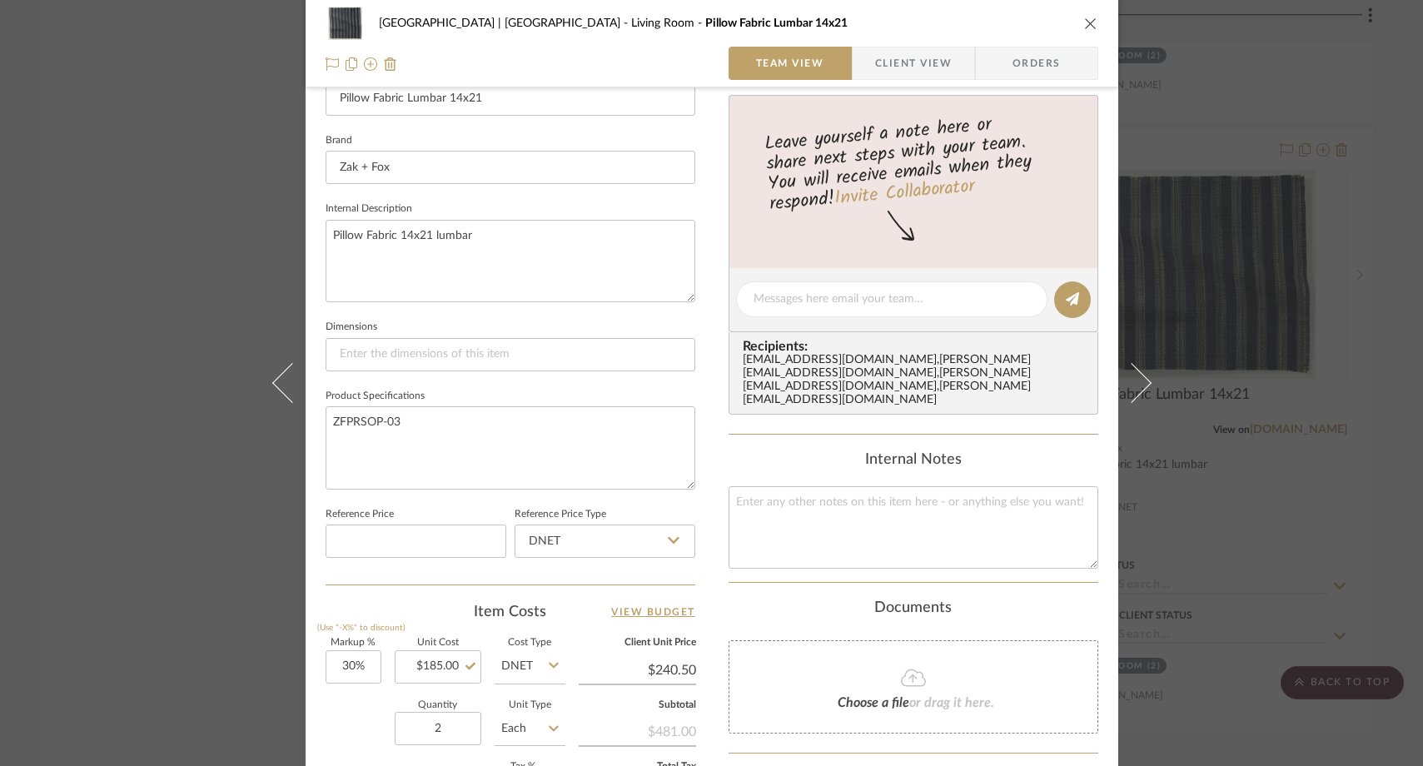
click at [146, 185] on div "Meadow Mountain | [GEOGRAPHIC_DATA] Living Room Pillow Fabric Lumbar 14x21 Team…" at bounding box center [711, 383] width 1423 height 766
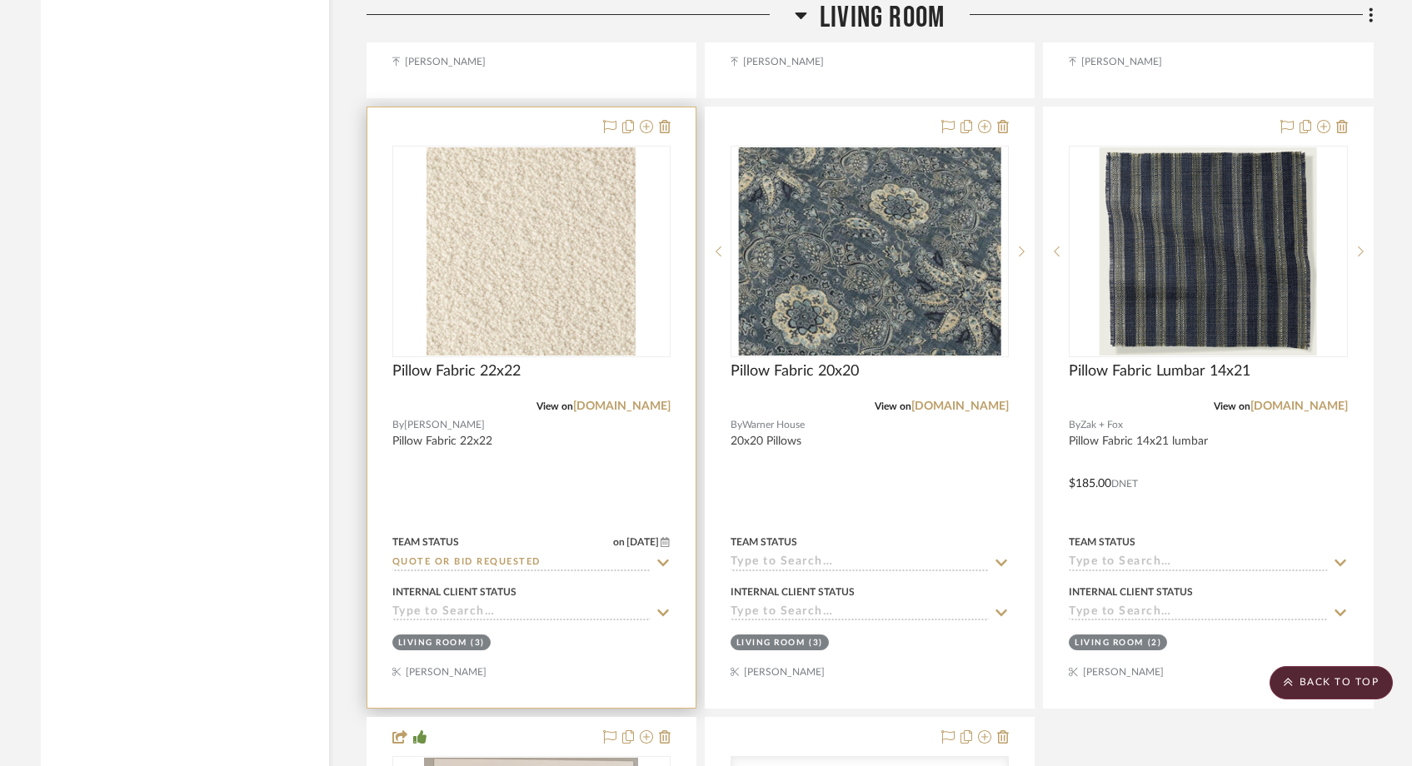
scroll to position [14218, 0]
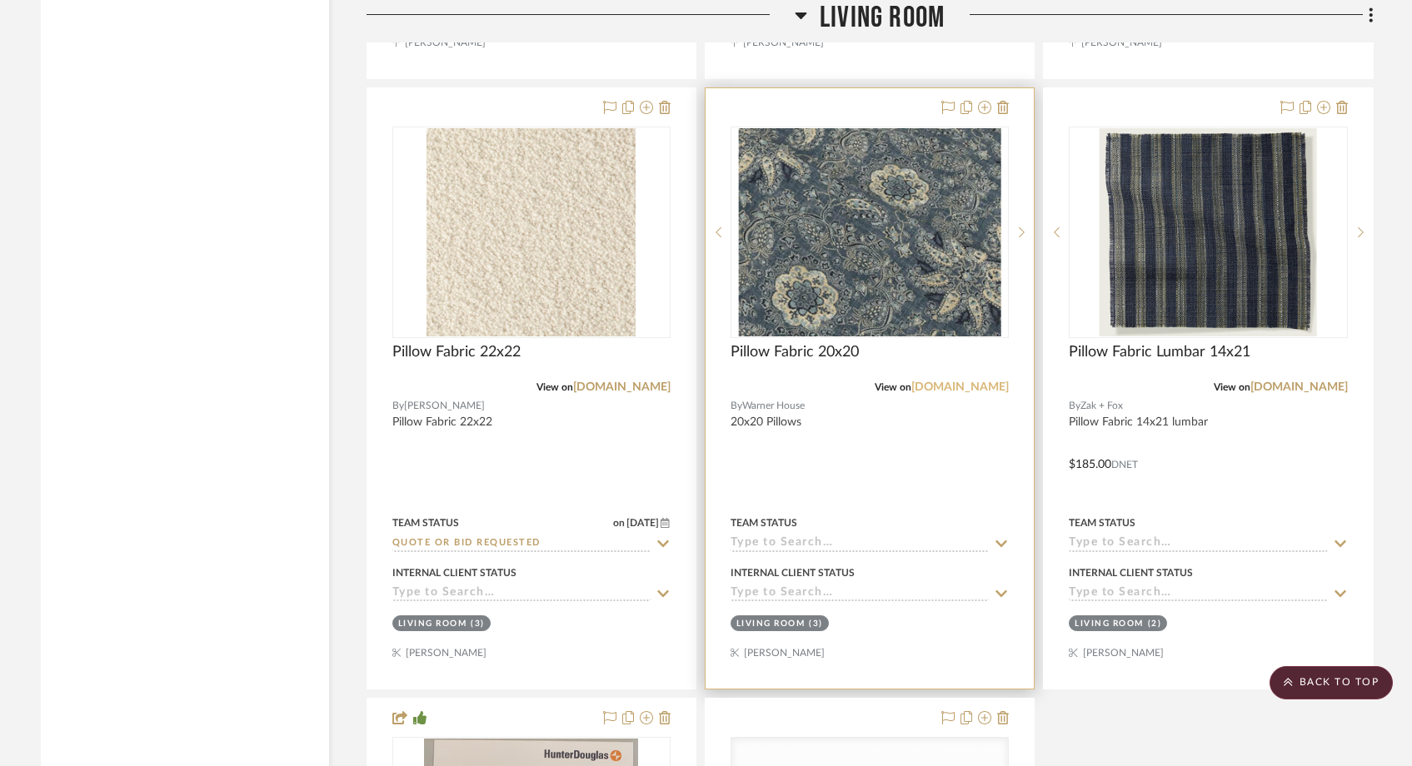
click at [939, 381] on link "[DOMAIN_NAME]" at bounding box center [959, 387] width 97 height 12
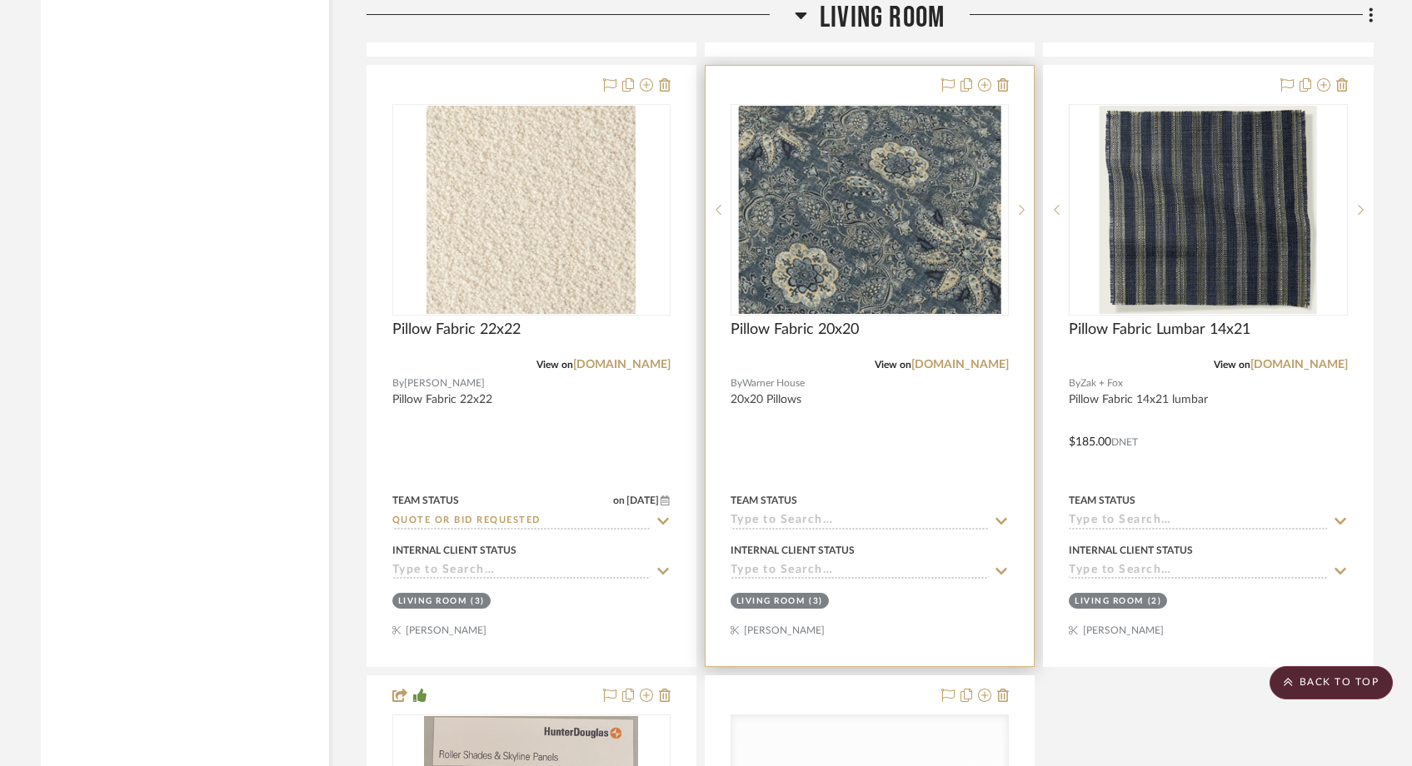
scroll to position [14245, 0]
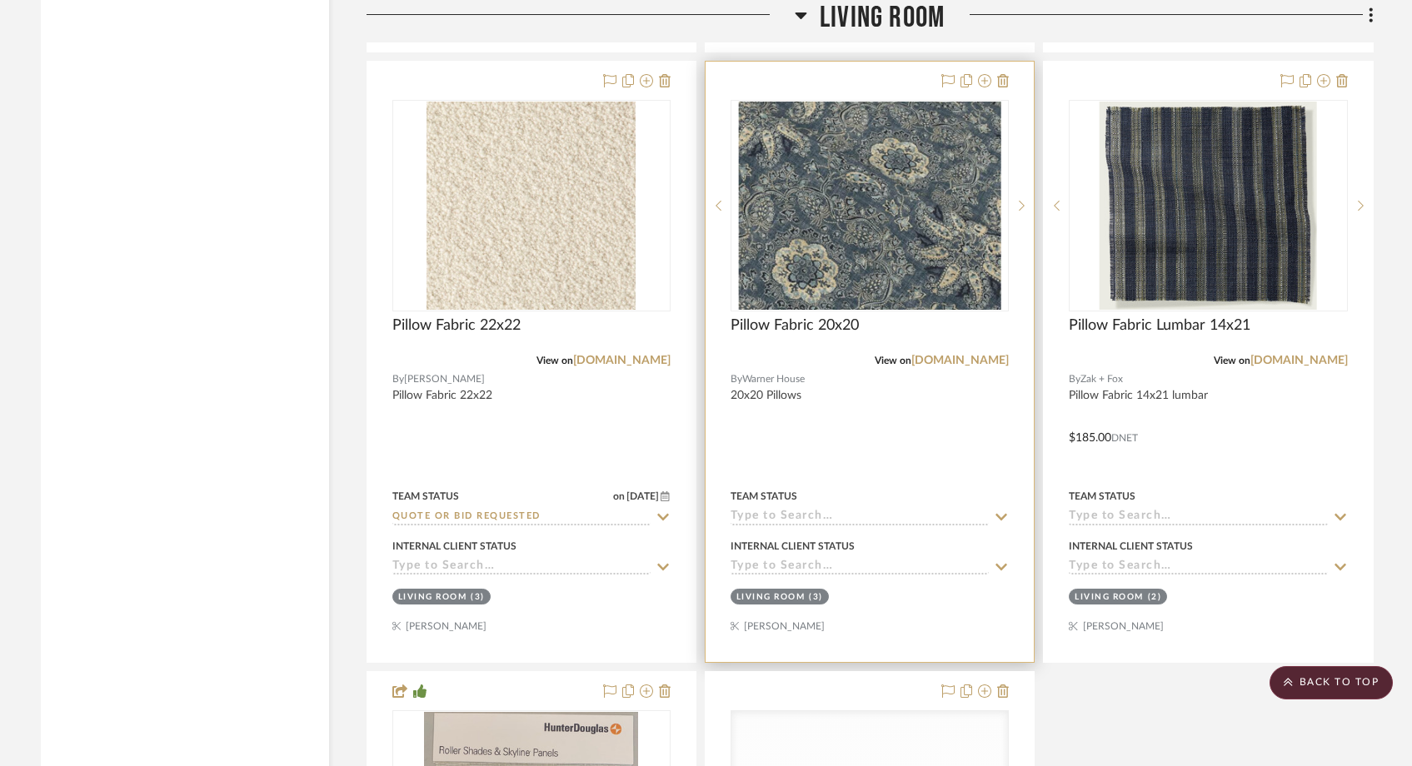
click at [787, 510] on input at bounding box center [859, 518] width 258 height 16
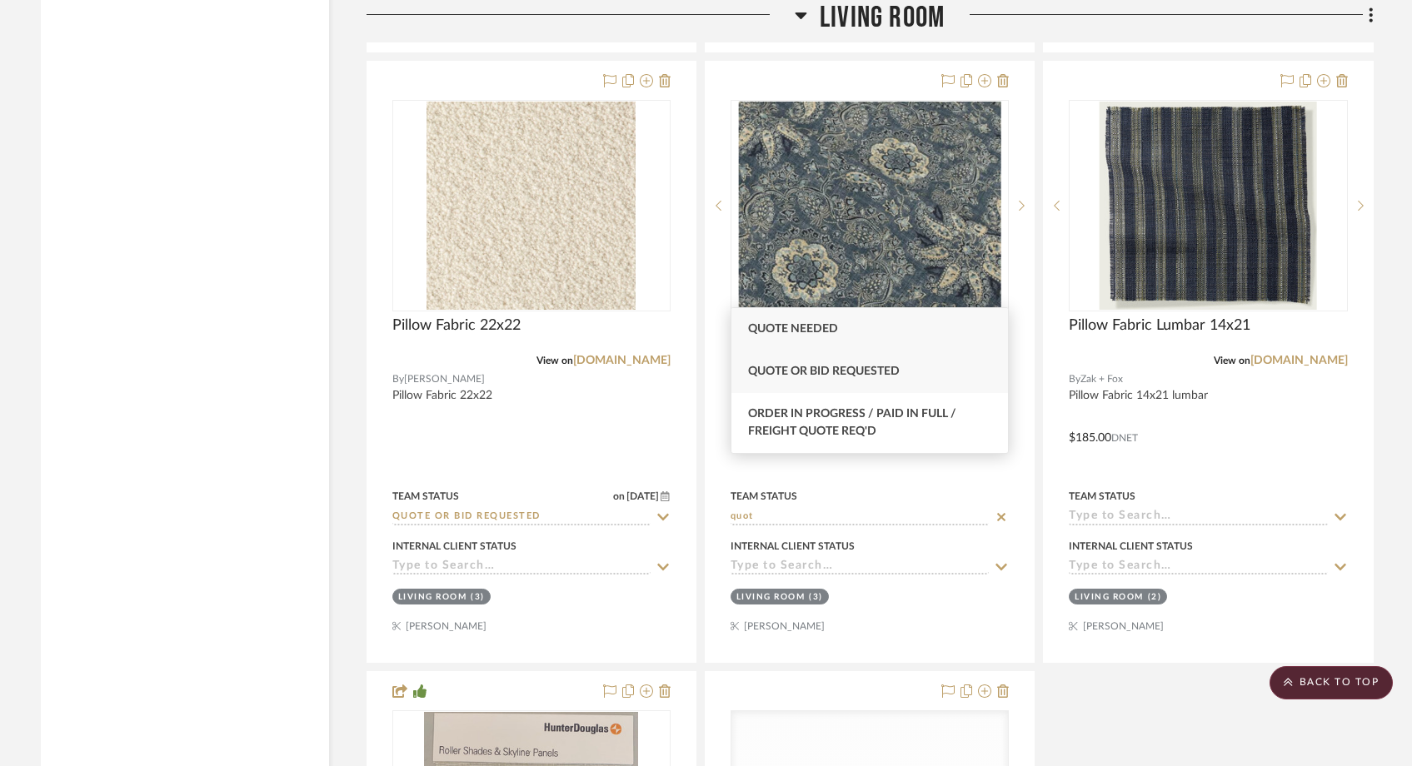
type input "quot"
click at [819, 375] on span "Quote or Bid Requested" at bounding box center [824, 372] width 152 height 12
type input "[DATE]"
type input "Quote or Bid Requested"
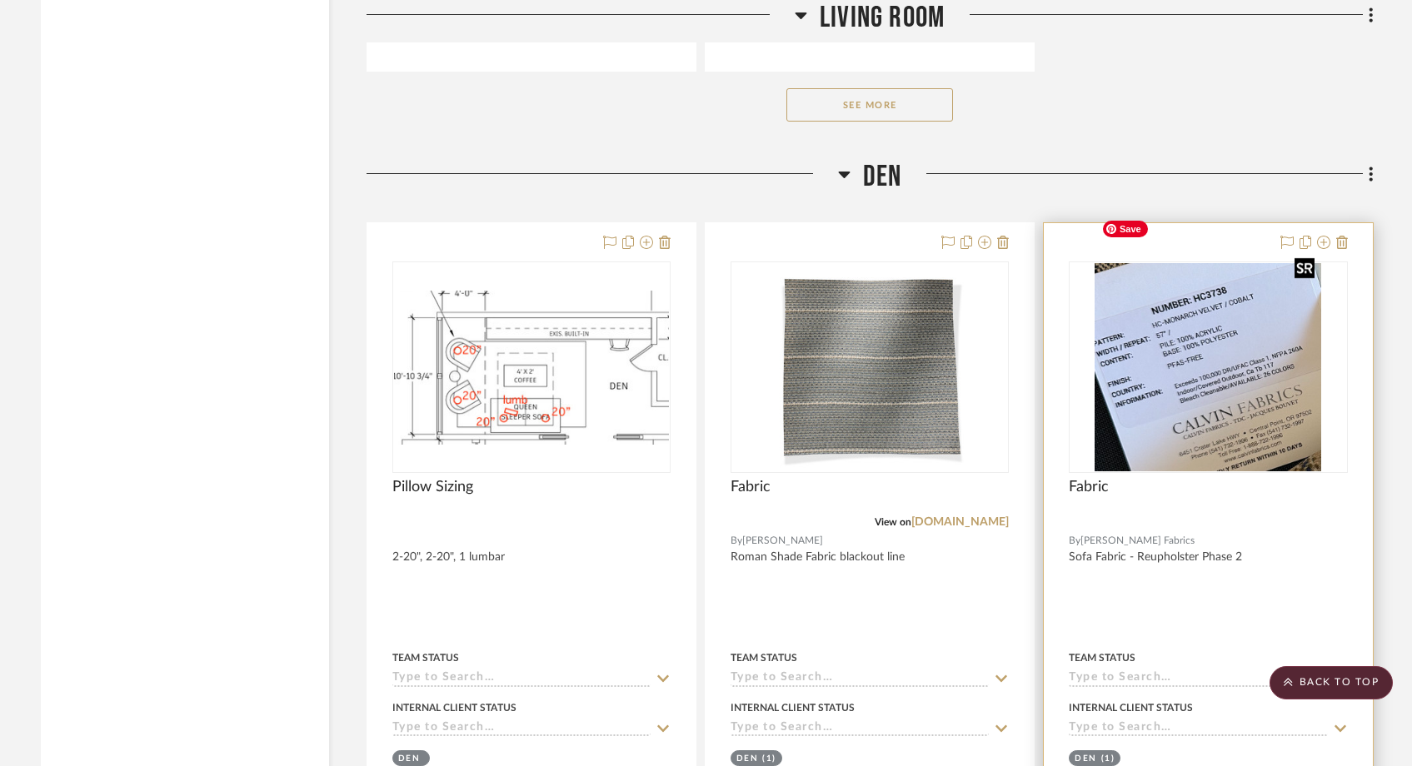
scroll to position [15439, 0]
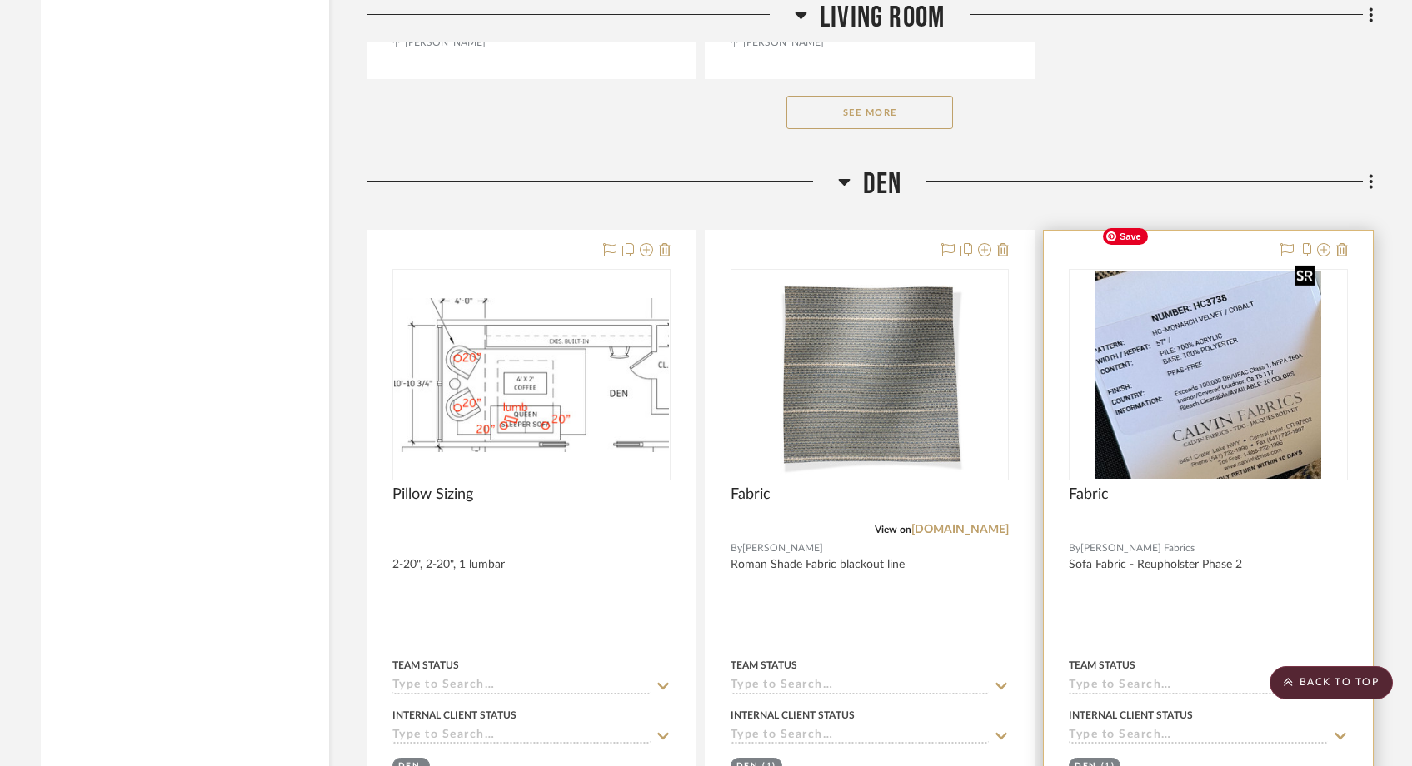
click at [1190, 396] on img "0" at bounding box center [1207, 375] width 227 height 208
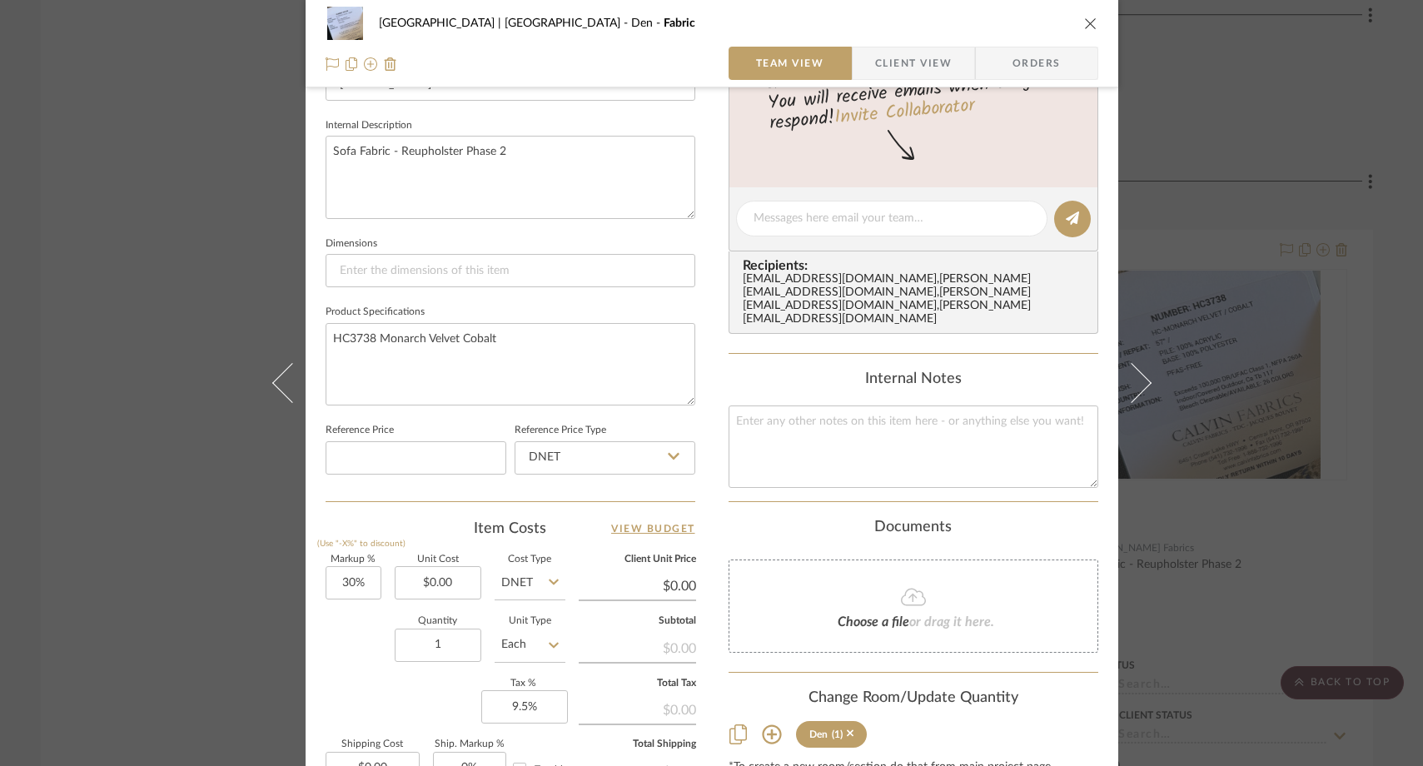
scroll to position [593, 0]
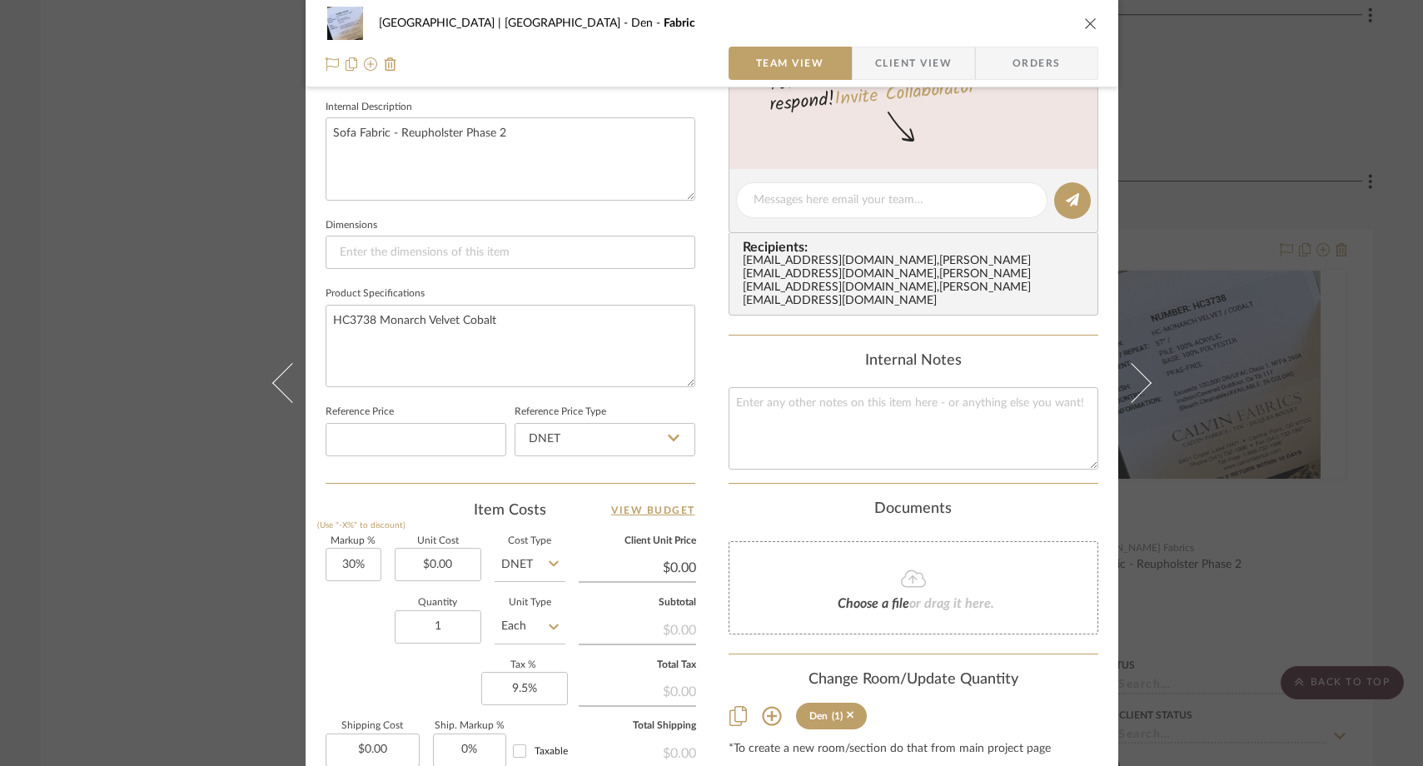
drag, startPoint x: 581, startPoint y: 409, endPoint x: 82, endPoint y: 2, distance: 644.1
click at [0, 0] on div "Meadow Mountain | Vail Valley Den Fabric Team View Client View Orders Team-Faci…" at bounding box center [711, 383] width 1423 height 766
click at [160, 276] on div "Meadow Mountain | Vail Valley Den Fabric Team View Client View Orders Team-Faci…" at bounding box center [711, 383] width 1423 height 766
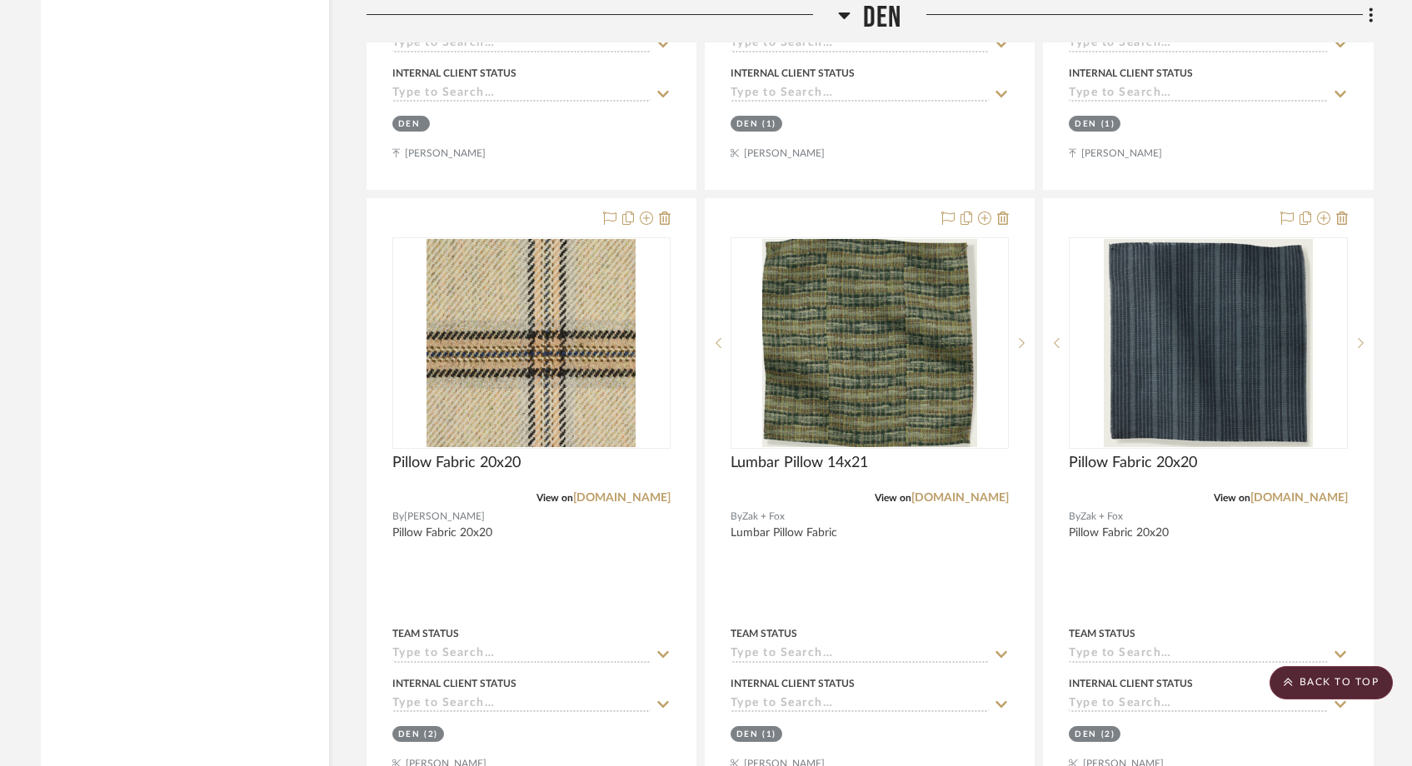
scroll to position [16085, 0]
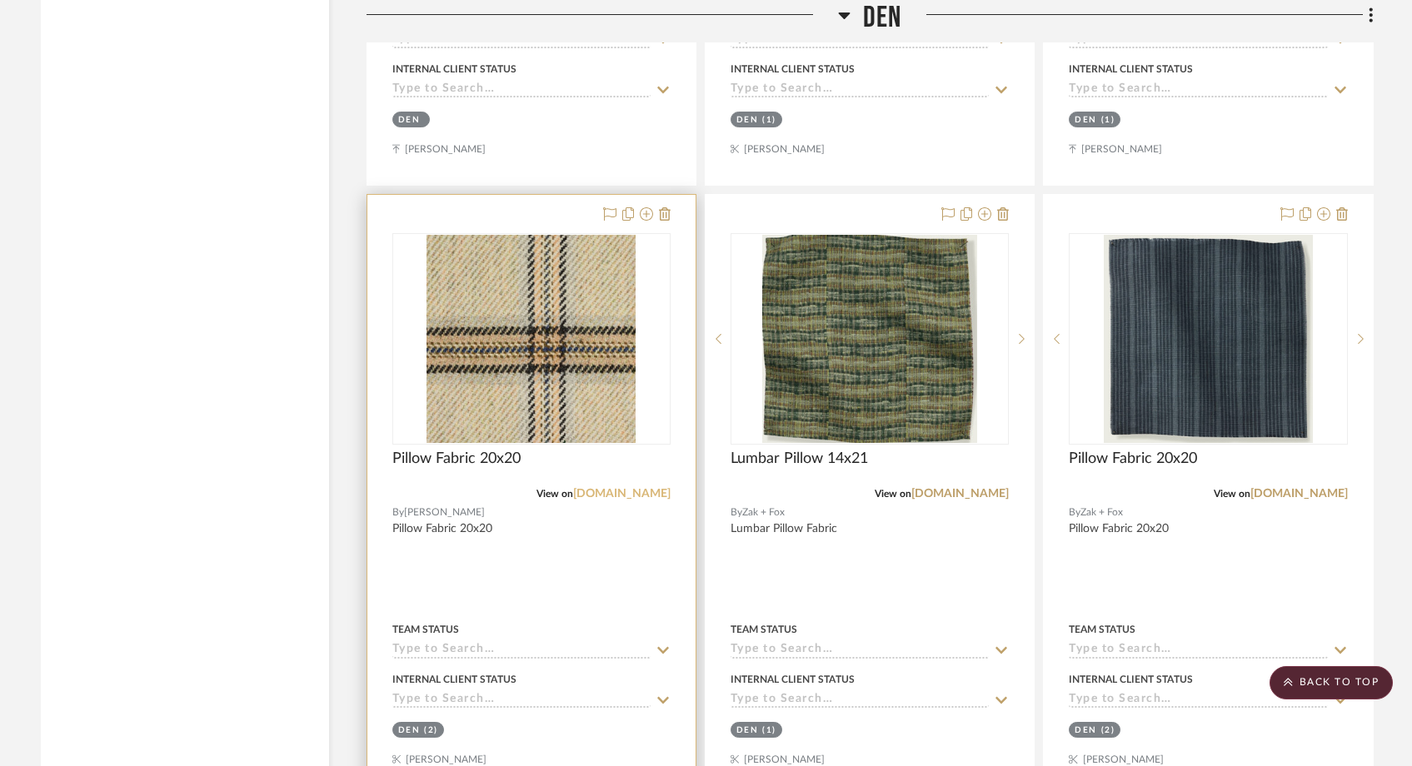
click at [607, 488] on link "pollackassociates.com" at bounding box center [621, 494] width 97 height 12
click at [490, 643] on input at bounding box center [521, 651] width 258 height 16
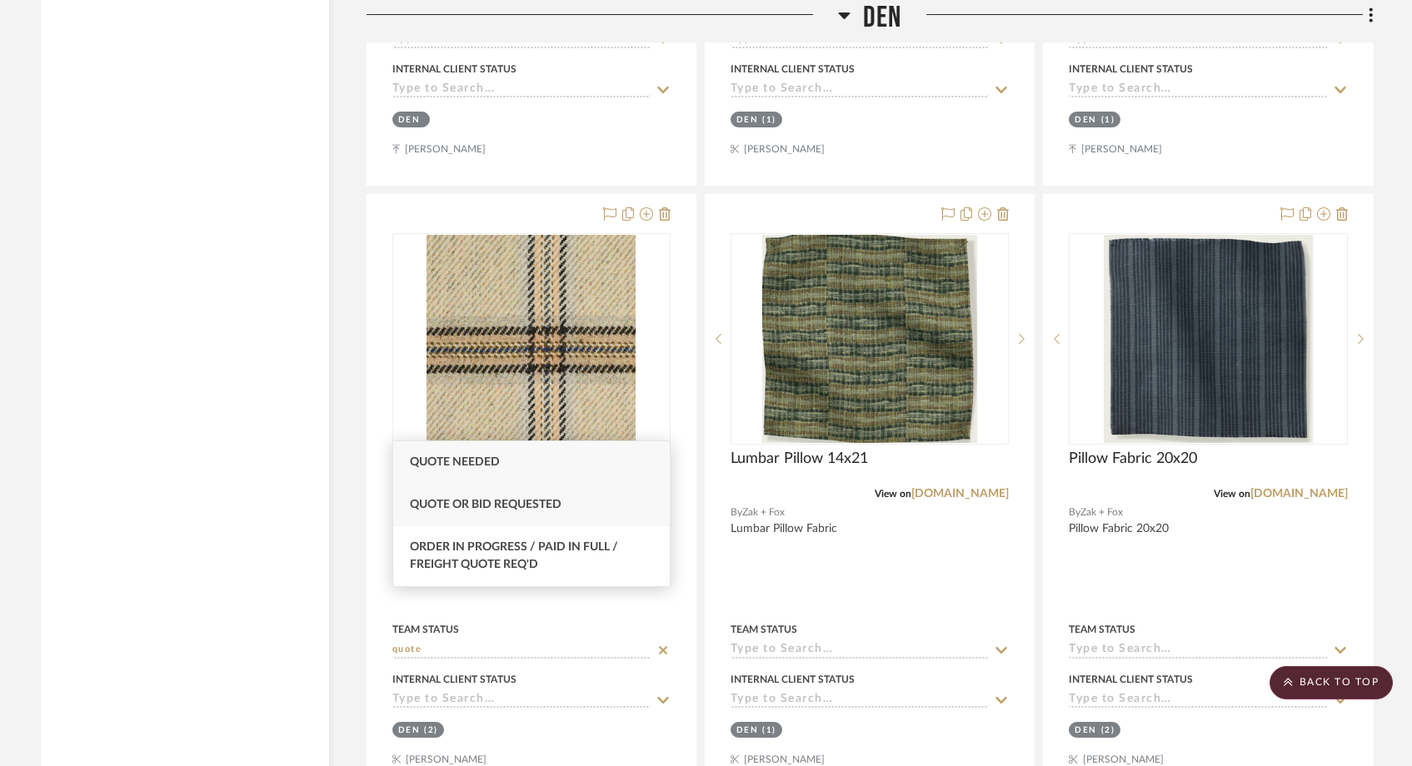
type input "quote"
click at [512, 513] on div "Quote or Bid Requested" at bounding box center [531, 505] width 277 height 42
type input "[DATE]"
type input "Quote or Bid Requested"
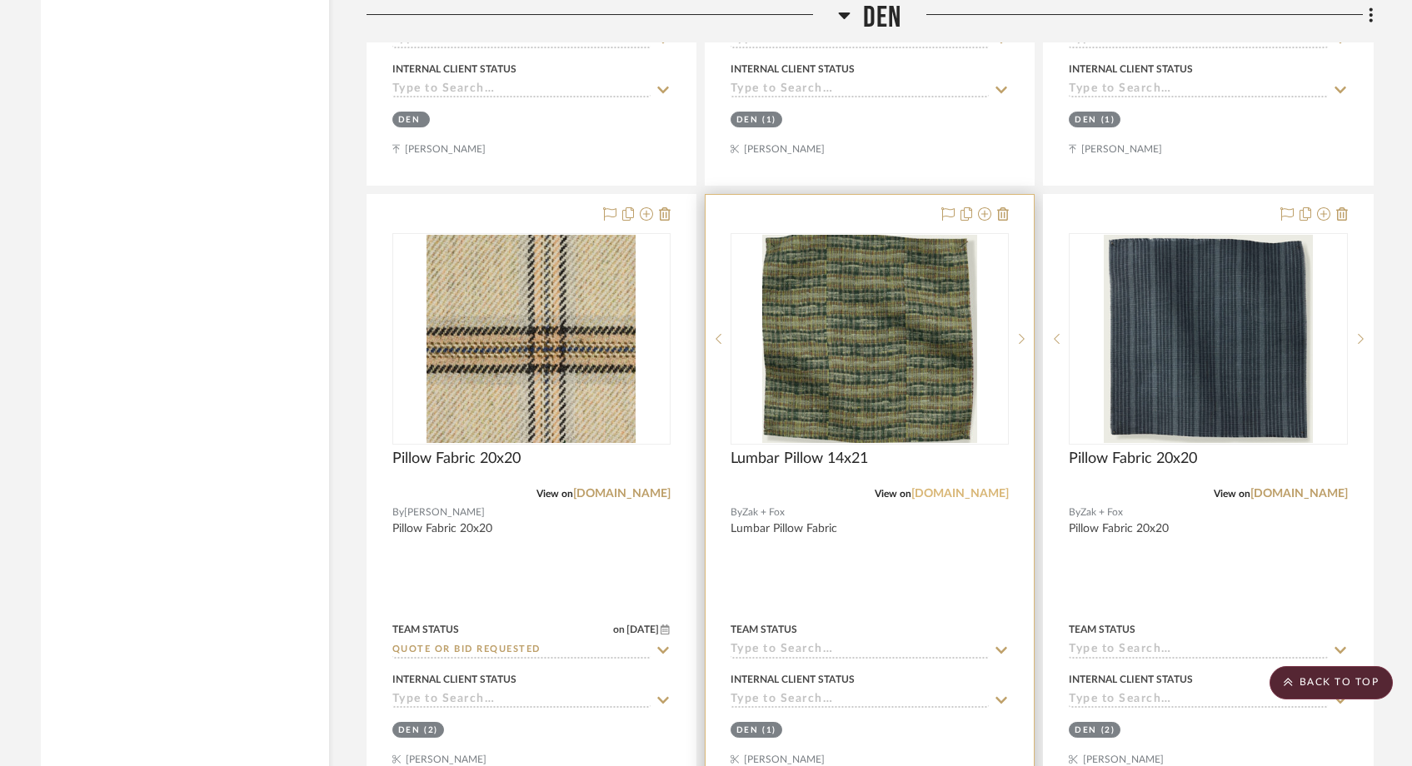
click at [949, 488] on link "zakandfox.com" at bounding box center [959, 494] width 97 height 12
click at [841, 300] on img "0" at bounding box center [869, 339] width 214 height 208
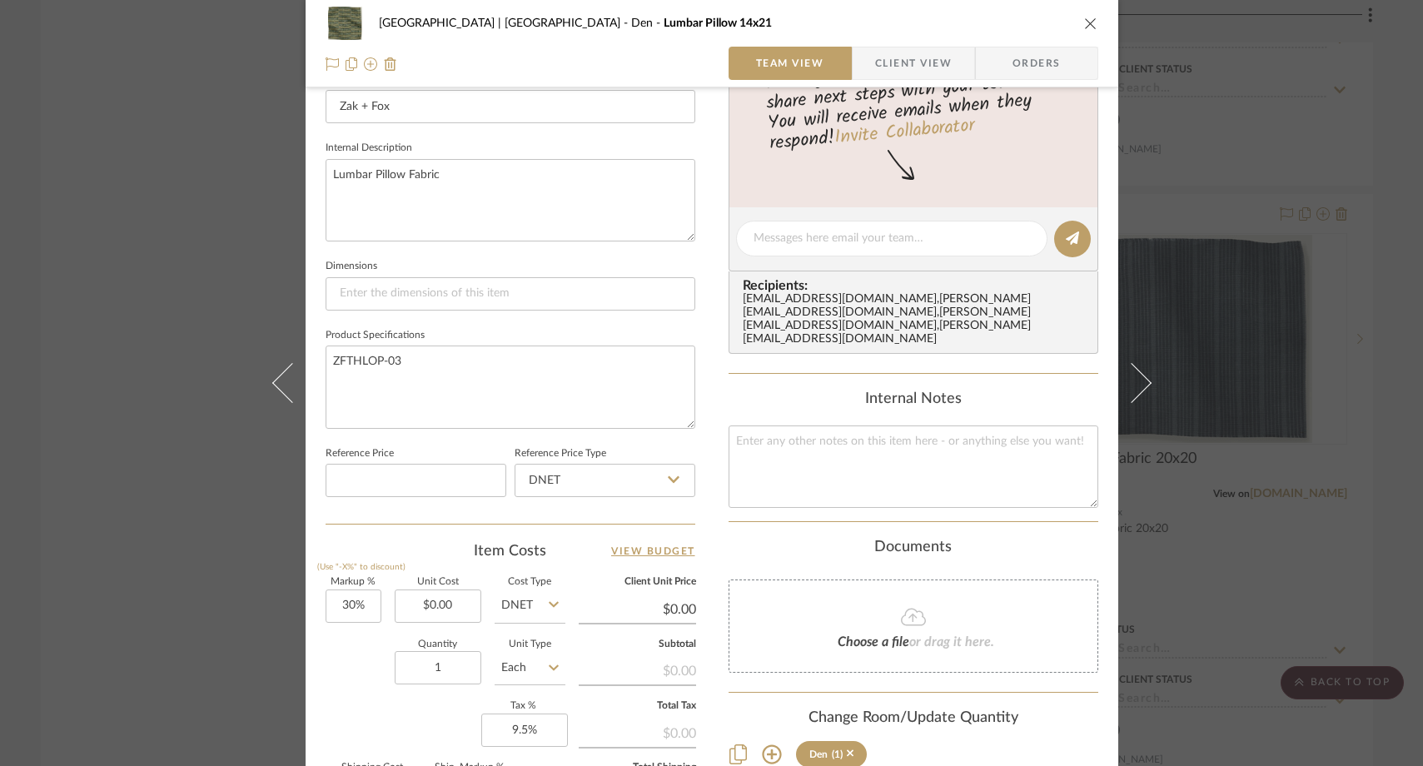
scroll to position [577, 0]
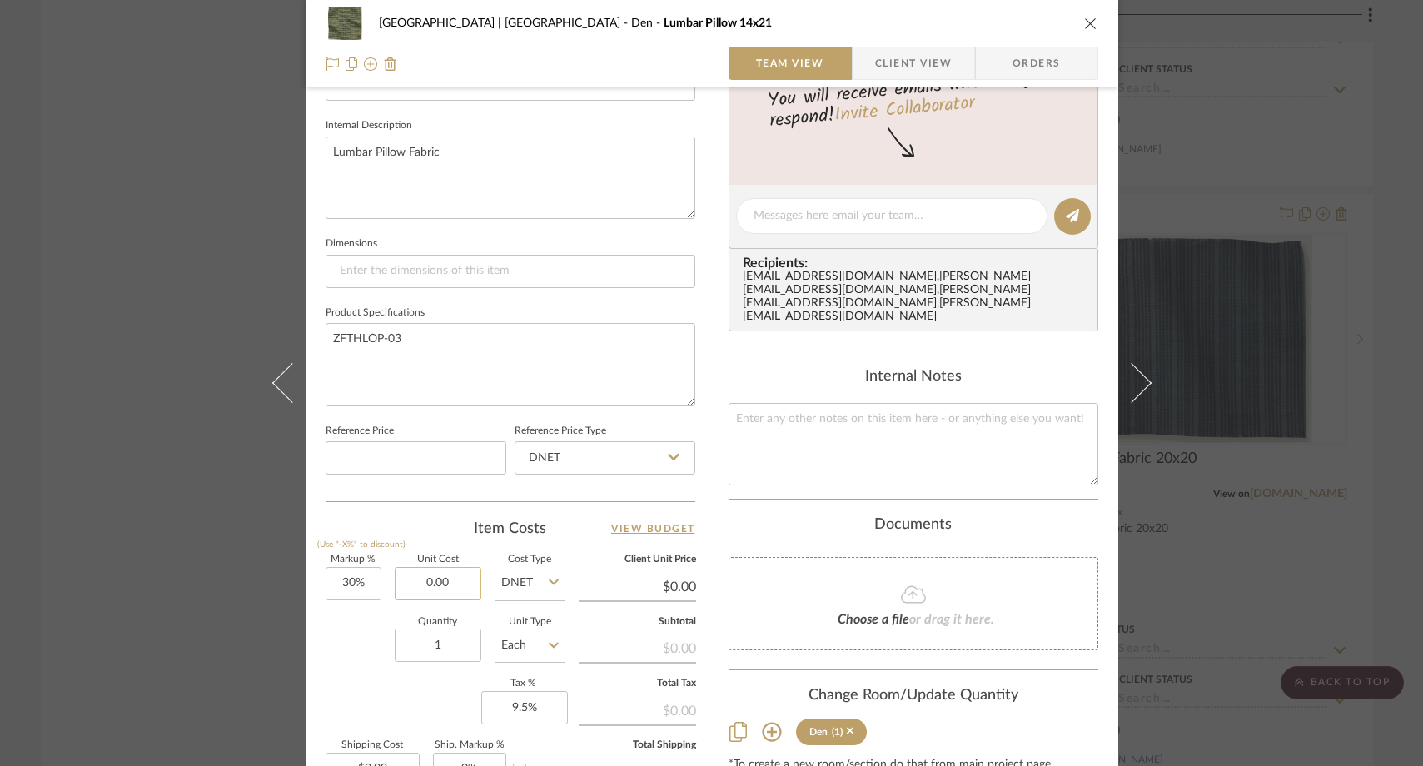
click at [454, 581] on input "0.00" at bounding box center [438, 583] width 87 height 33
paste input "198"
type input "$198.00"
click at [364, 648] on div "Quantity 1 Unit Type Each" at bounding box center [446, 647] width 240 height 59
type input "$257.40"
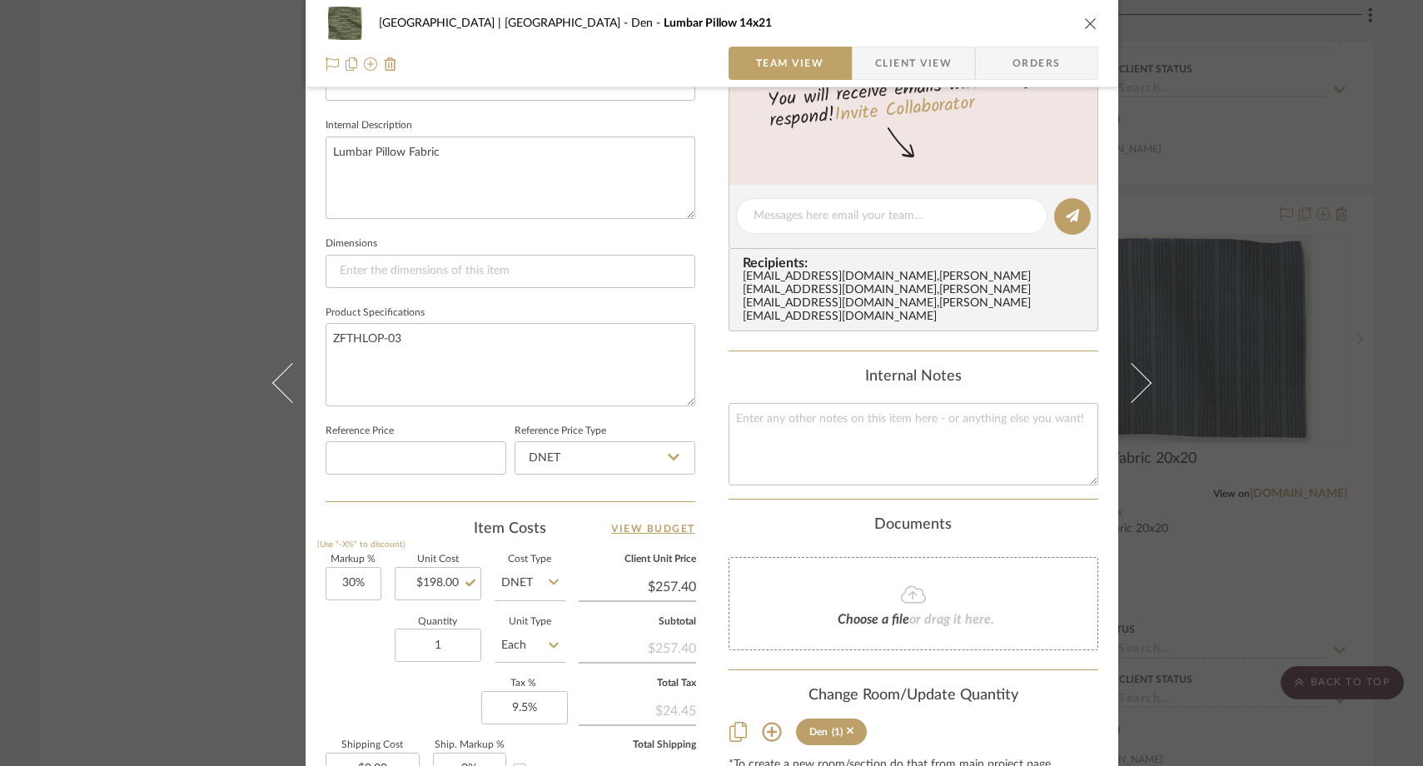
click at [159, 177] on div "Meadow Mountain | Vail Valley Den Lumbar Pillow 14x21 Team View Client View Ord…" at bounding box center [711, 383] width 1423 height 766
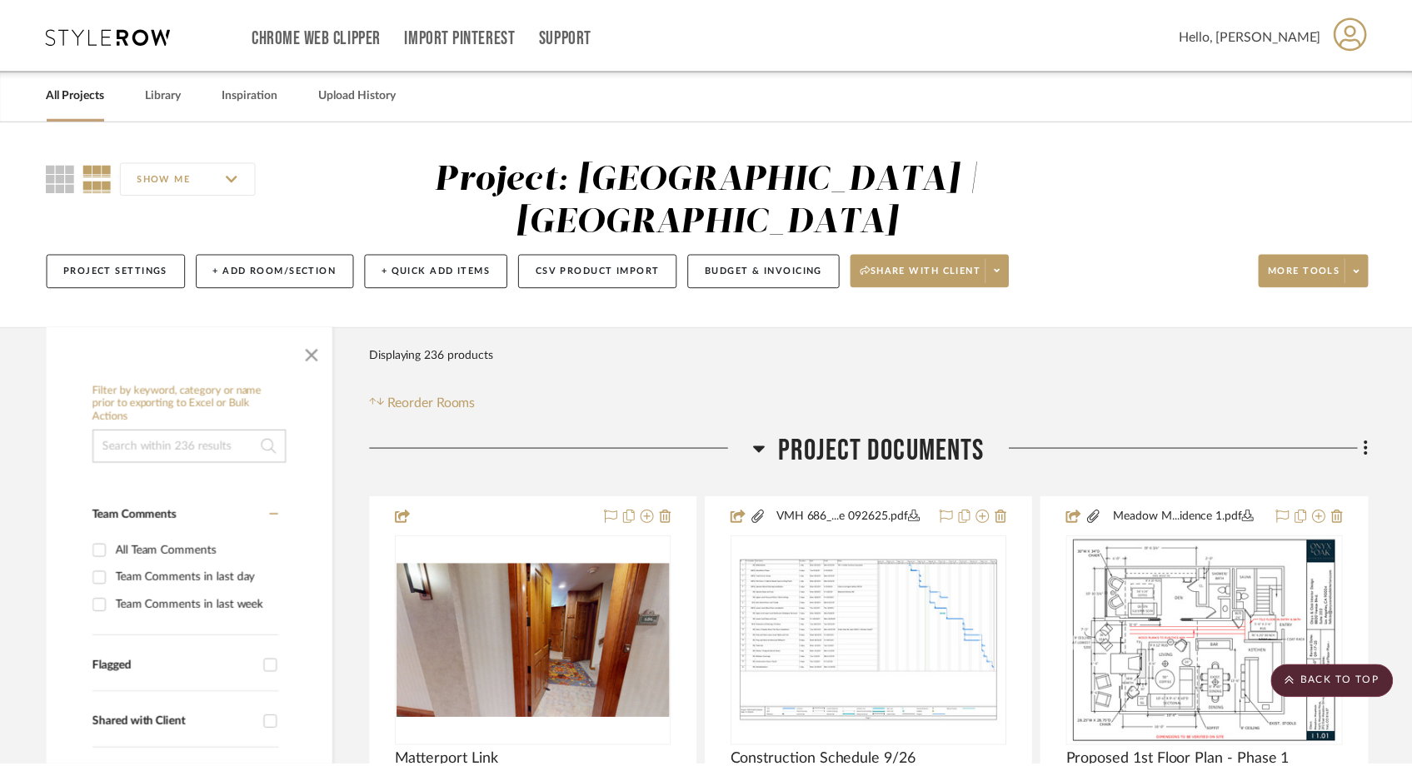
scroll to position [16085, 0]
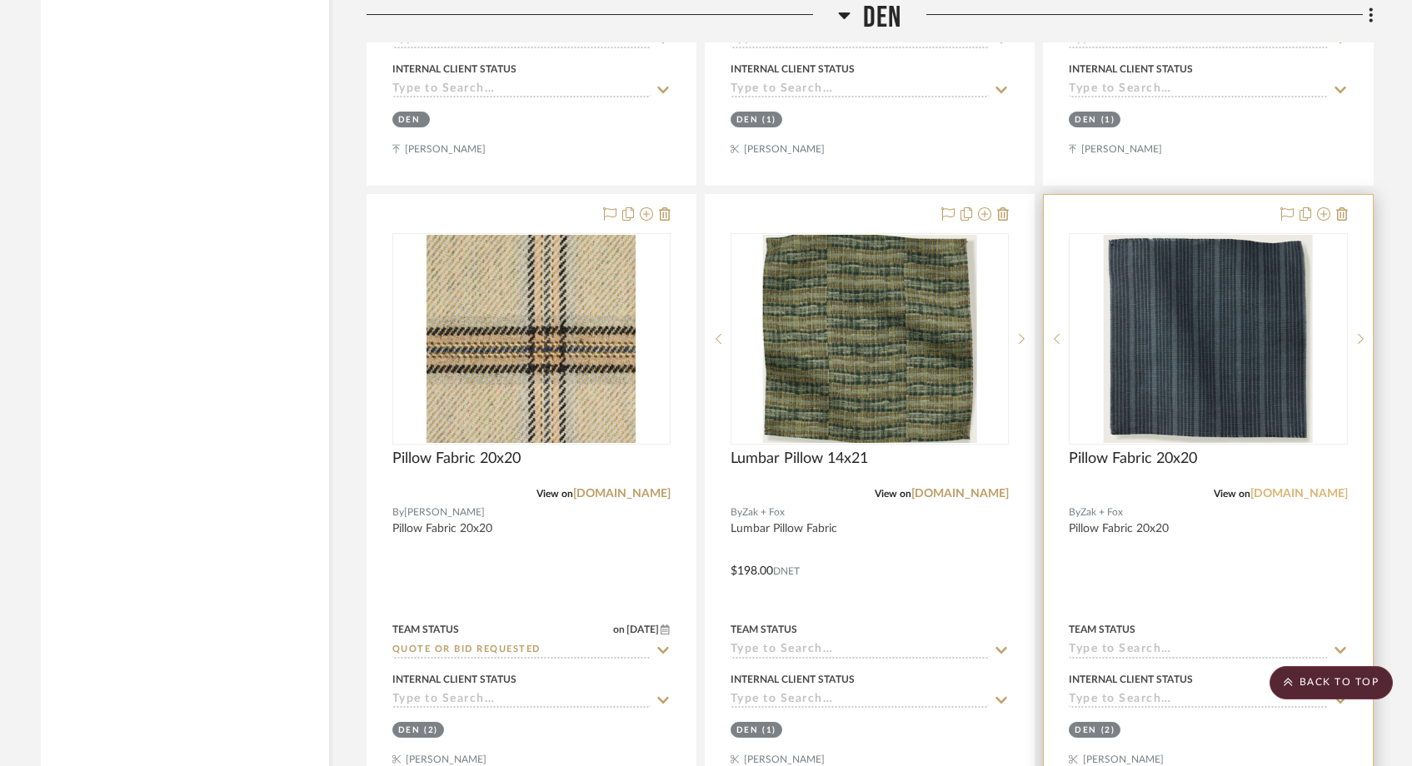
click at [1291, 488] on link "[DOMAIN_NAME]" at bounding box center [1298, 494] width 97 height 12
click at [1181, 391] on img "0" at bounding box center [1208, 339] width 209 height 208
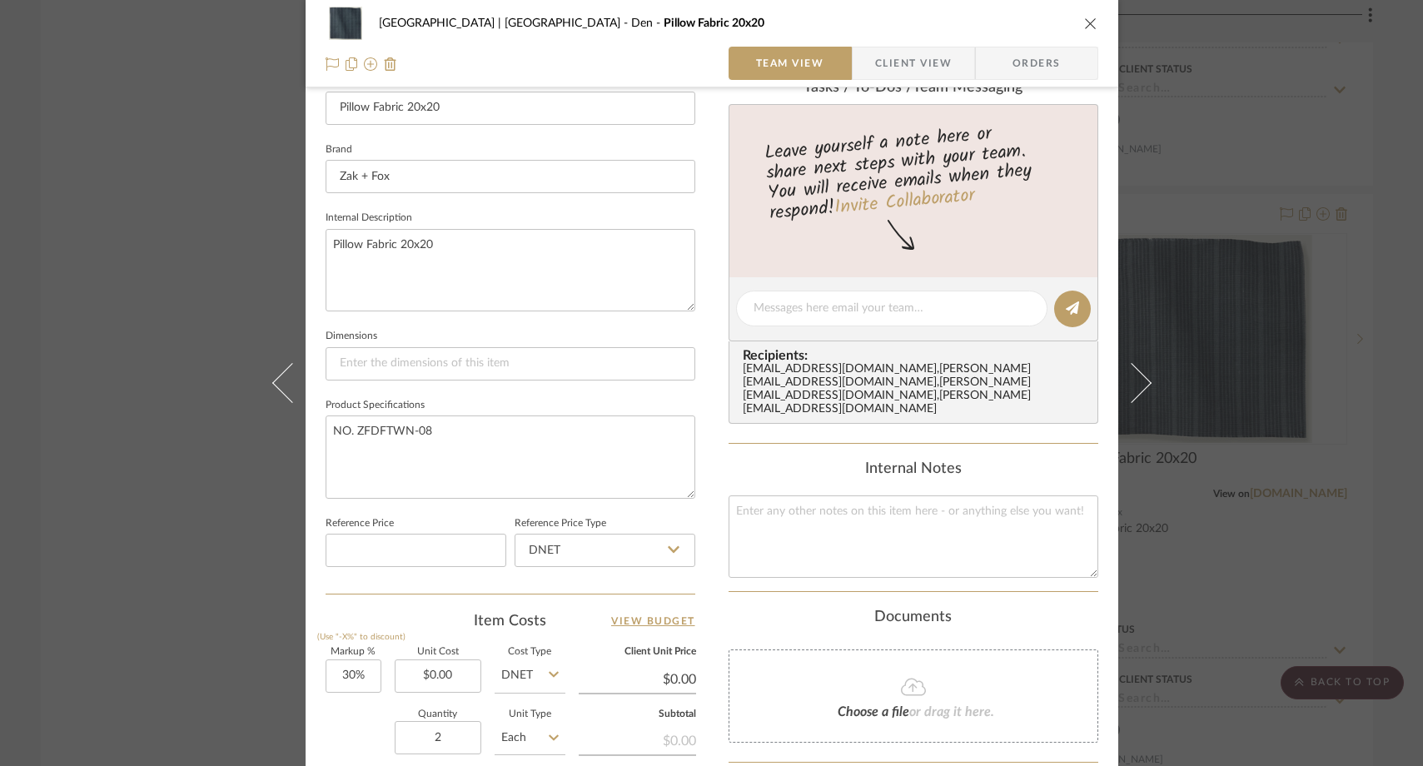
scroll to position [532, 0]
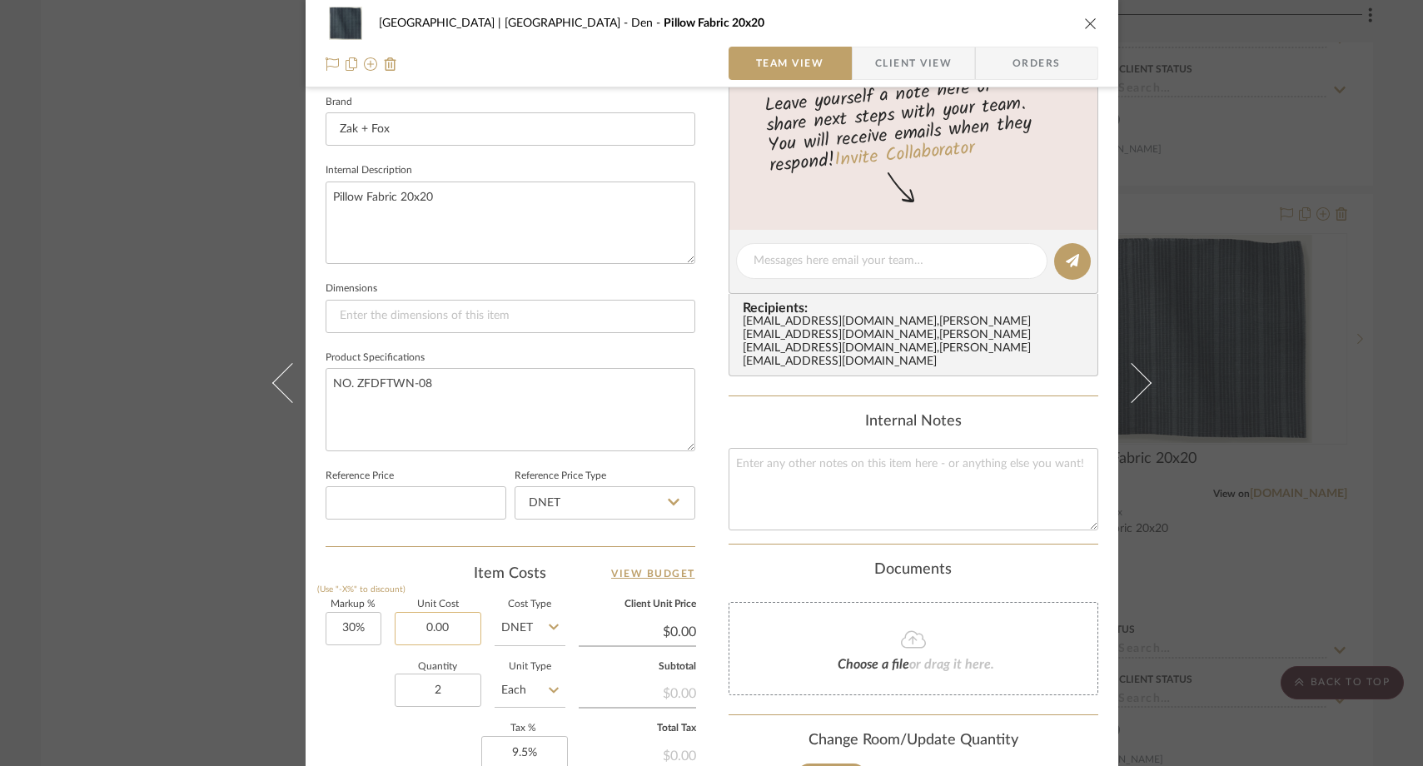
click at [456, 630] on input "0.00" at bounding box center [438, 628] width 87 height 33
paste input "152"
type input "$152.00"
click at [364, 685] on div "Quantity 2 Unit Type Each" at bounding box center [446, 692] width 240 height 59
type input "$197.60"
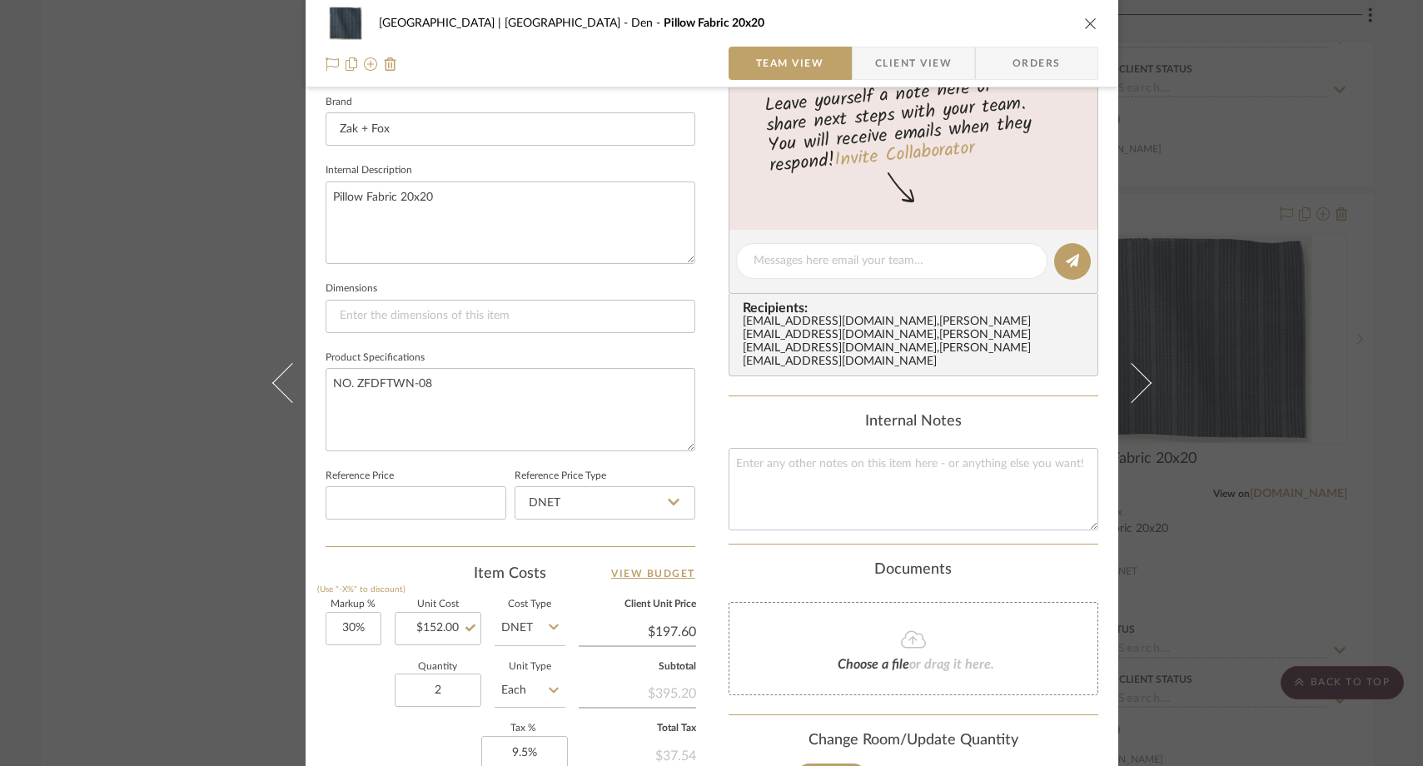
click at [171, 223] on div "Meadow Mountain | Vail Valley Den Pillow Fabric 20x20 Team View Client View Ord…" at bounding box center [711, 383] width 1423 height 766
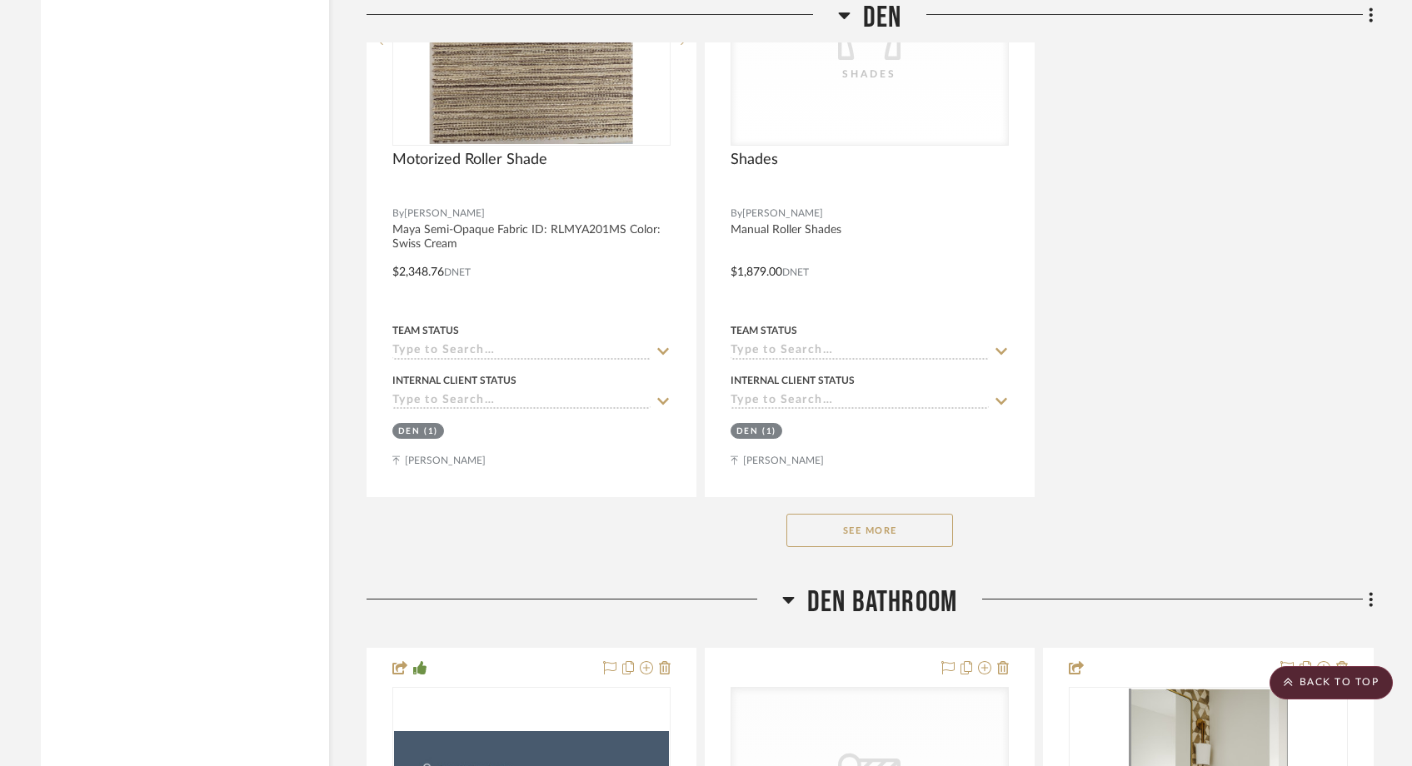
scroll to position [16996, 0]
click at [835, 513] on button "See More" at bounding box center [869, 529] width 167 height 33
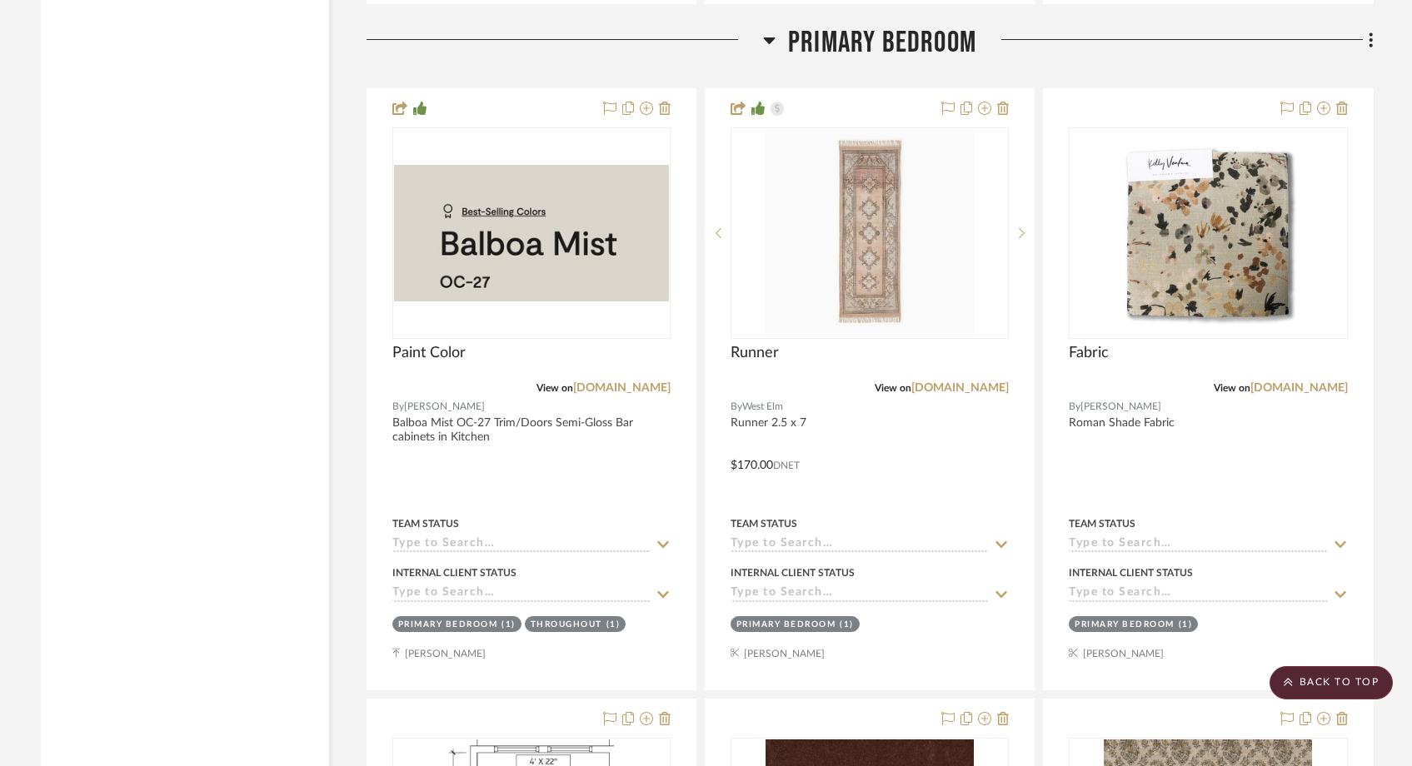
scroll to position [25129, 0]
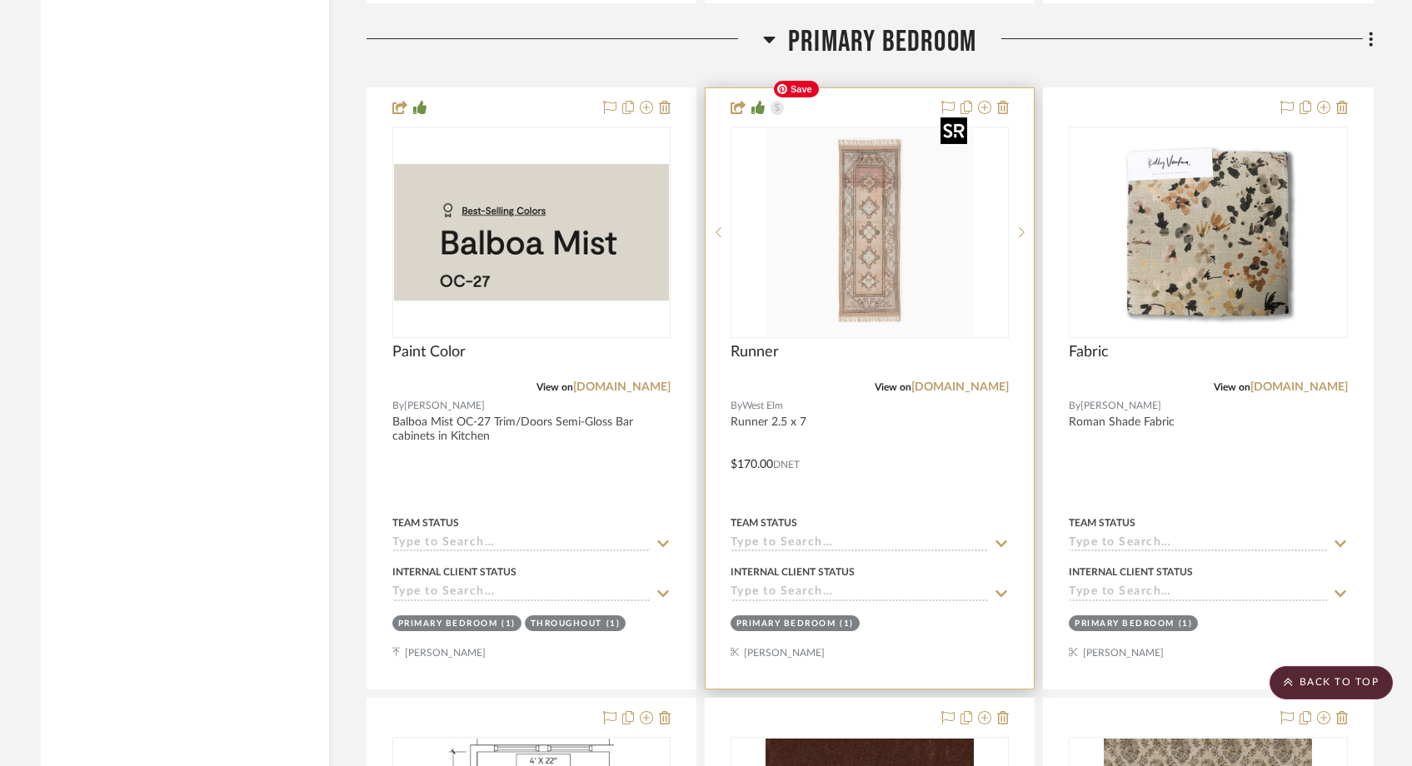
click at [0, 0] on img at bounding box center [0, 0] width 0 height 0
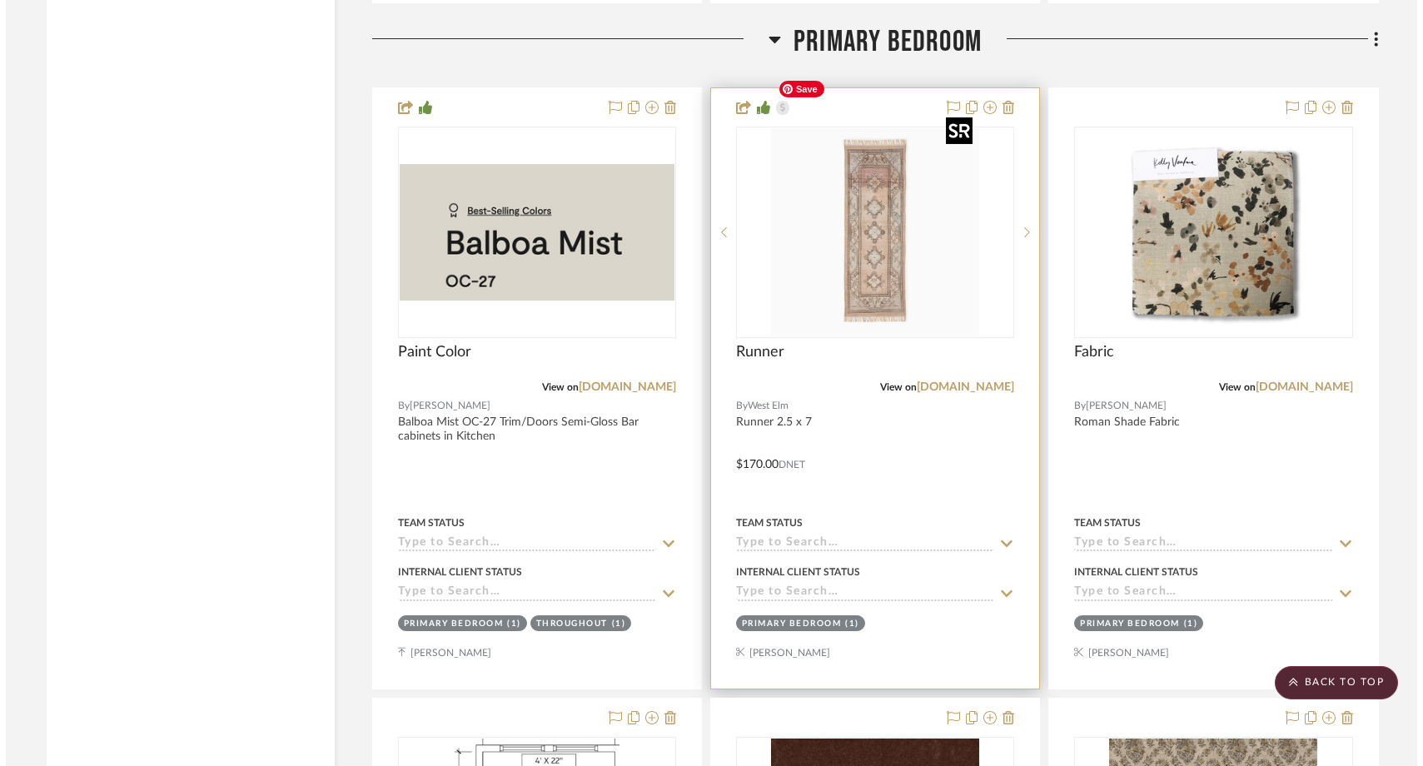
scroll to position [0, 0]
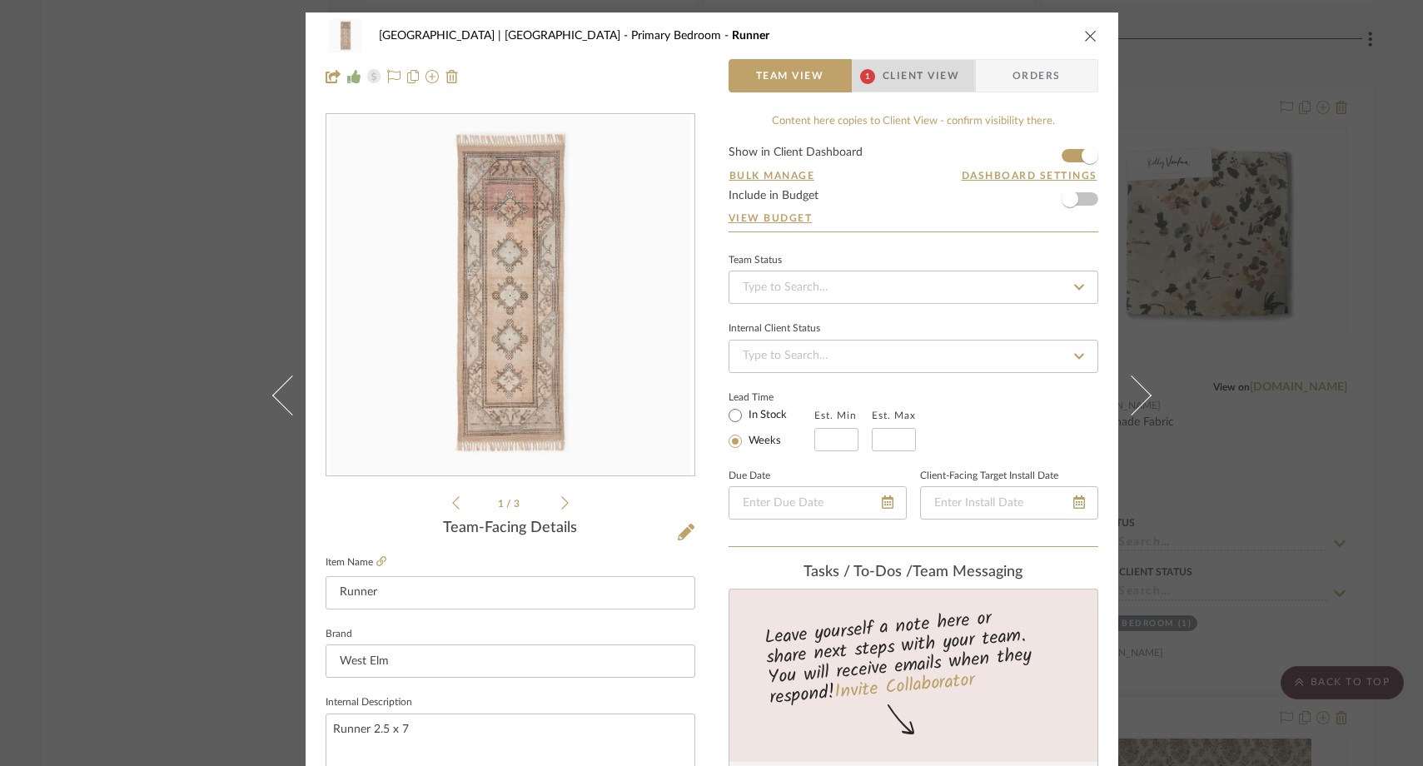
click at [924, 72] on span "Client View" at bounding box center [921, 75] width 77 height 33
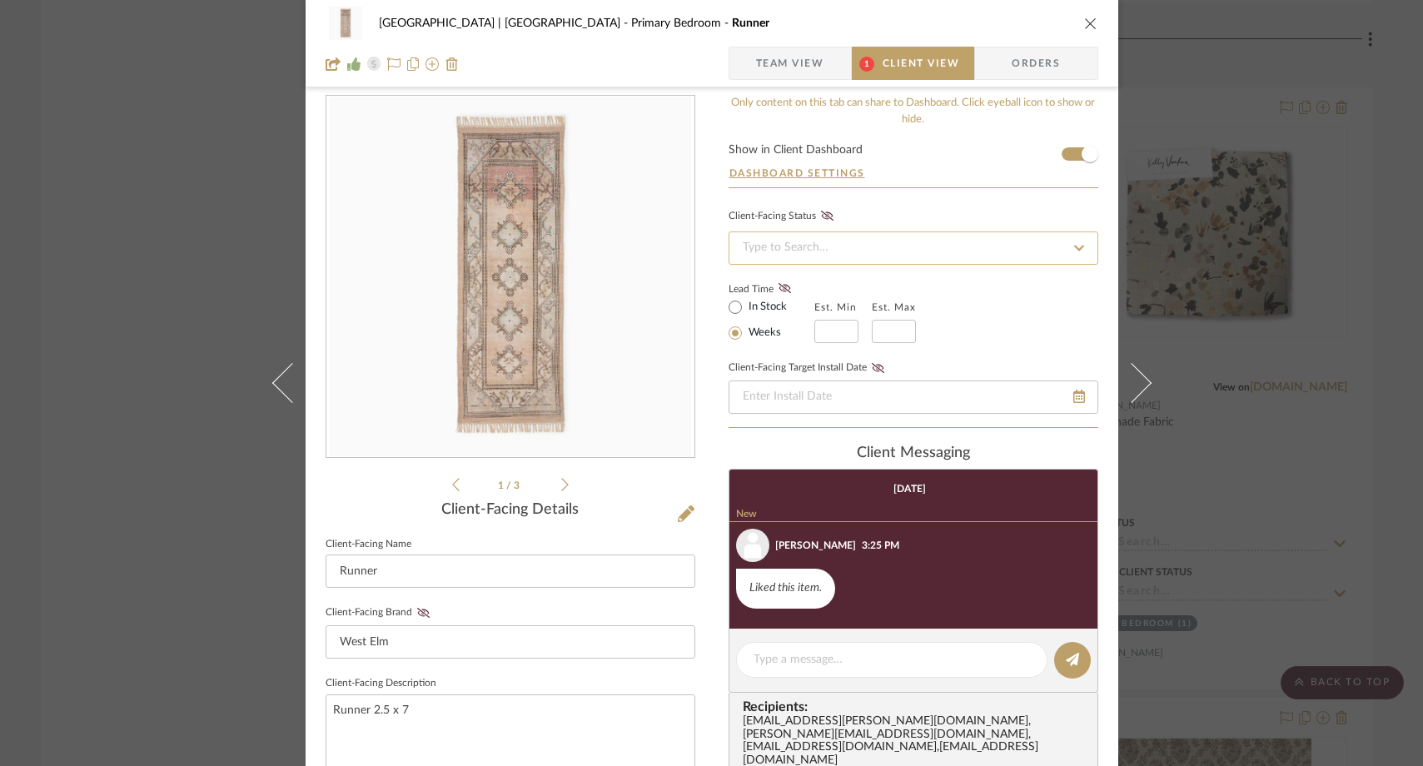
scroll to position [17, 0]
click at [155, 199] on div "Meadow Mountain | Vail Valley Primary Bedroom Runner Team View 1 Client View Or…" at bounding box center [711, 383] width 1423 height 766
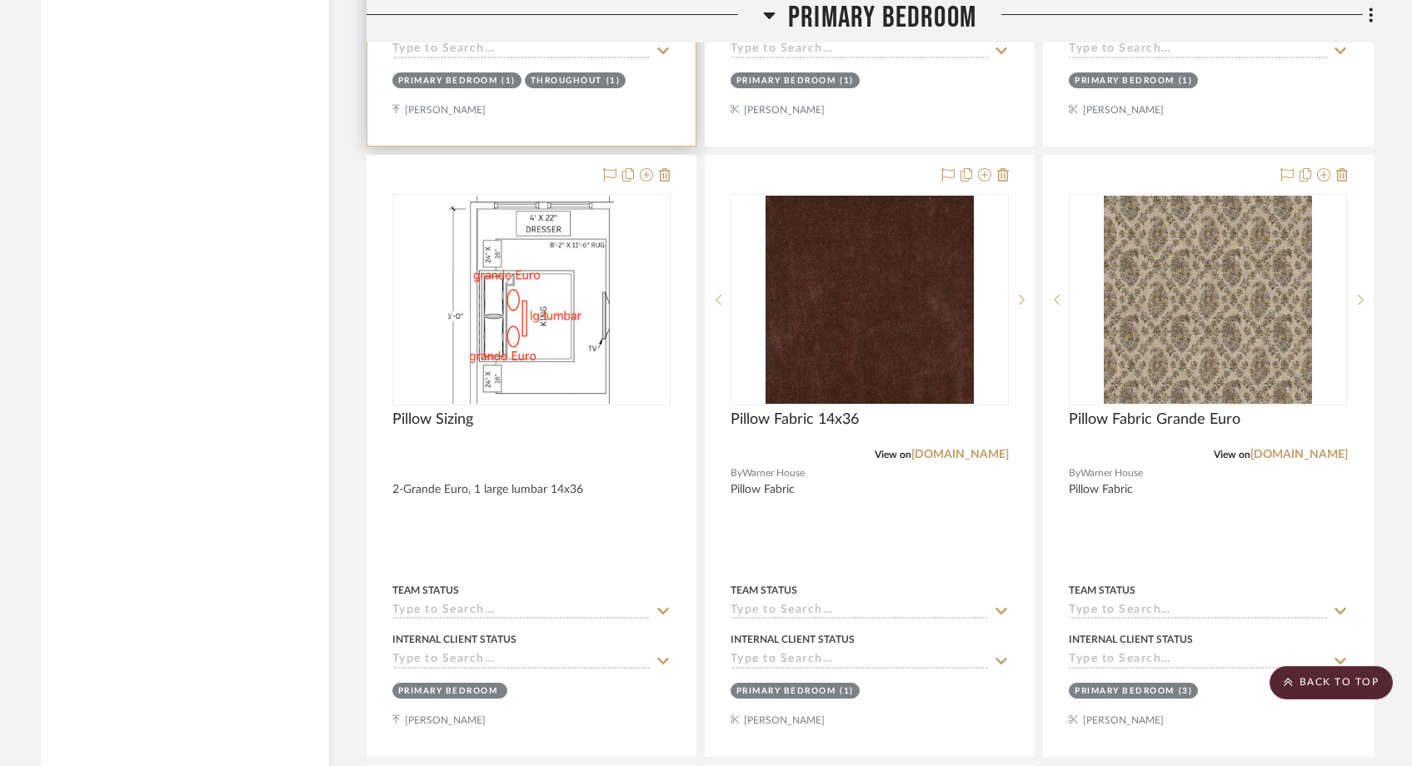
scroll to position [25695, 0]
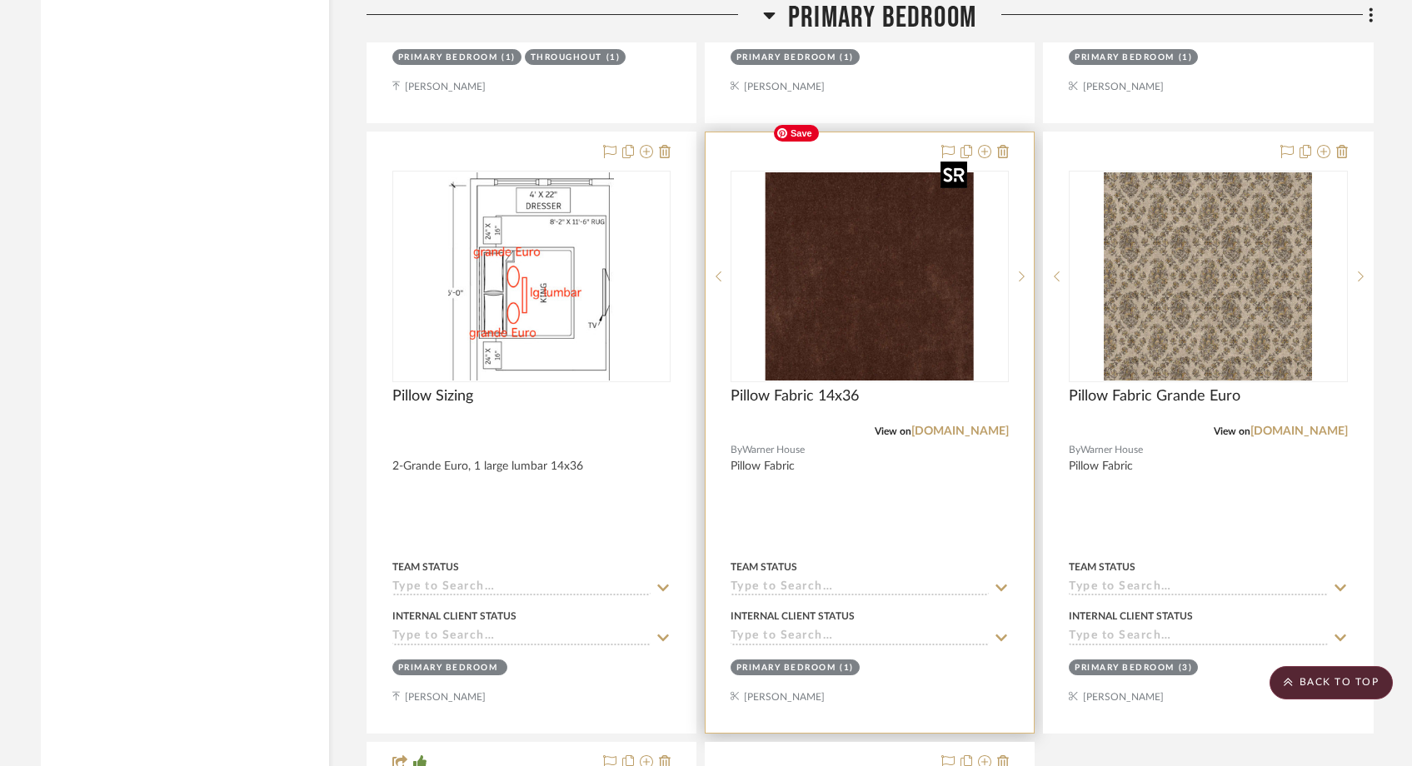
click at [887, 252] on img "0" at bounding box center [869, 276] width 208 height 208
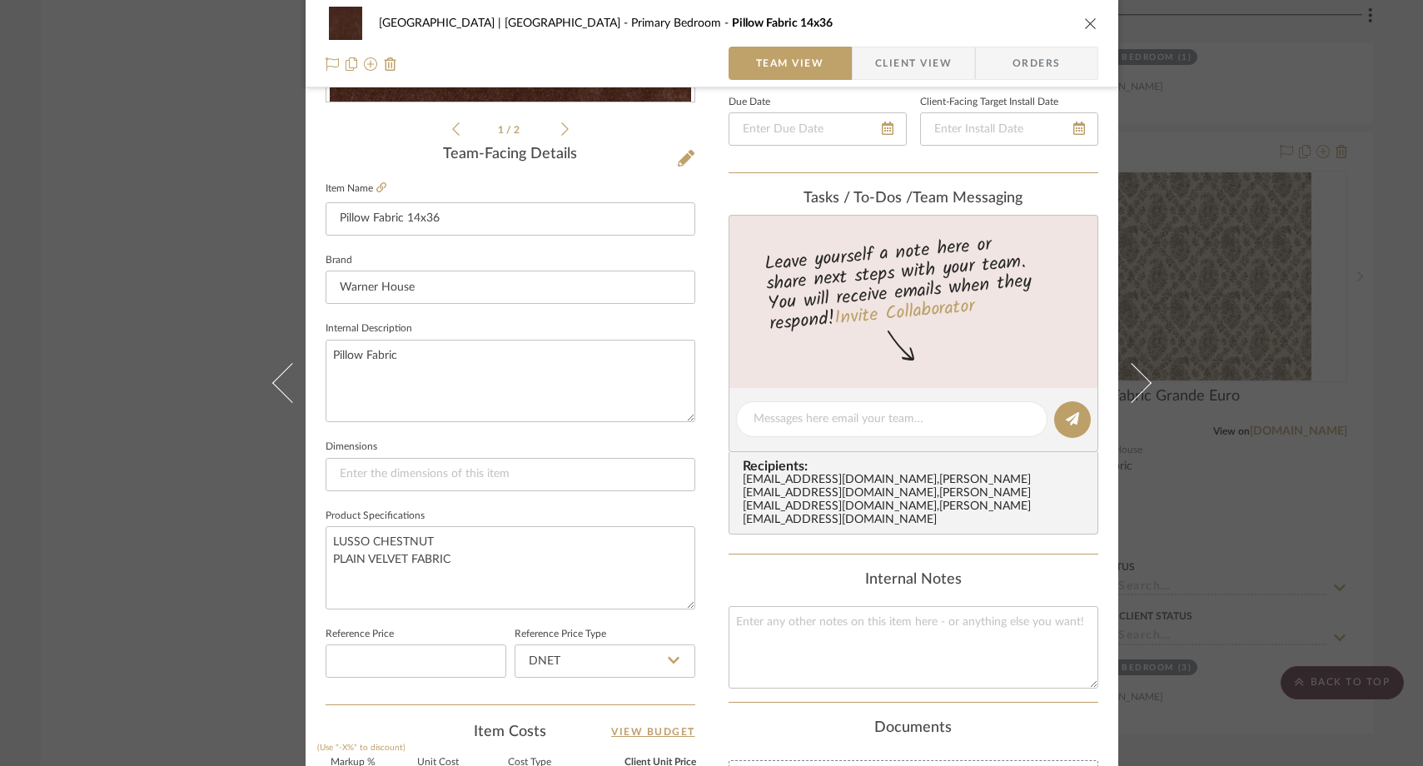
scroll to position [388, 0]
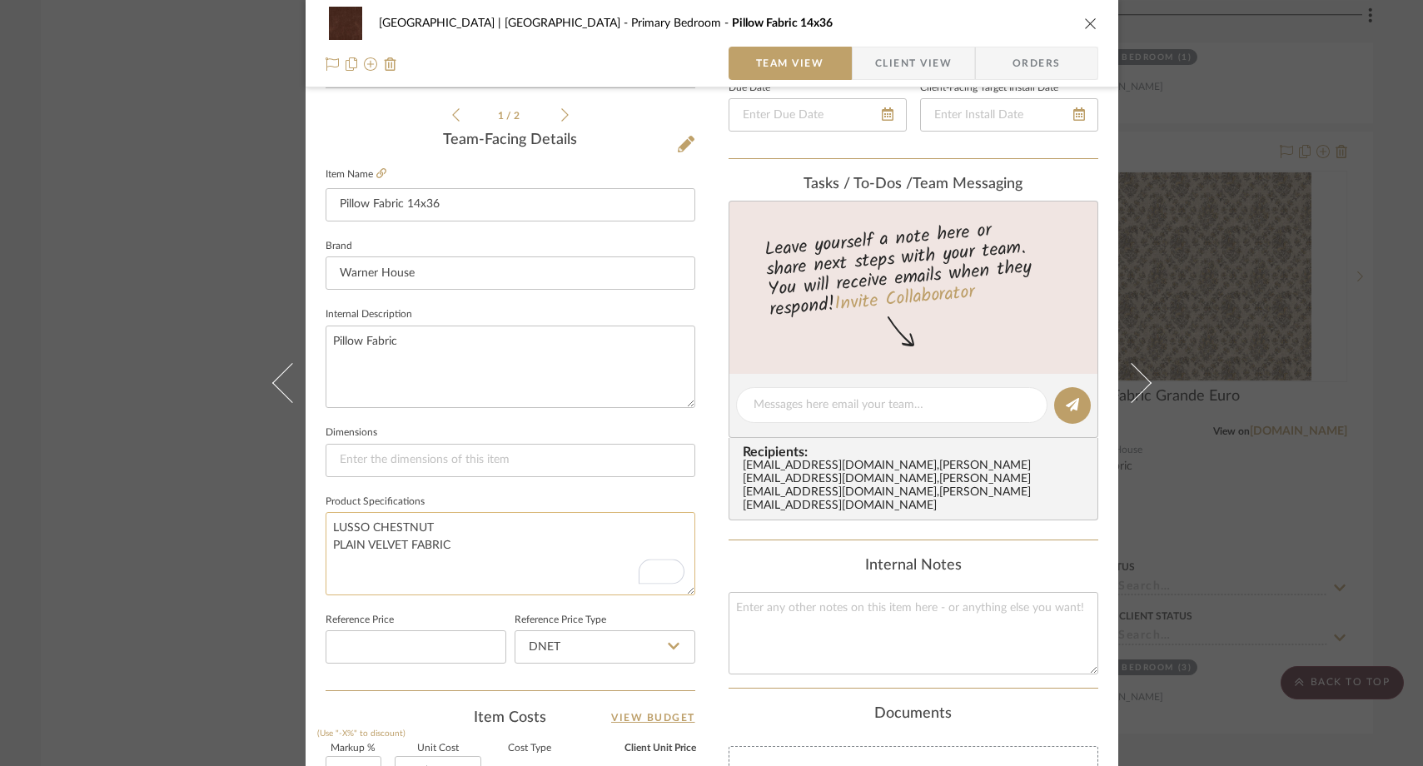
drag, startPoint x: 462, startPoint y: 544, endPoint x: 326, endPoint y: 519, distance: 138.9
click at [326, 519] on textarea "LUSSO CHESTNUT PLAIN VELVET FABRIC" at bounding box center [511, 553] width 370 height 82
click at [377, 172] on icon at bounding box center [381, 173] width 10 height 10
click at [212, 265] on div "Meadow Mountain | Vail Valley Primary Bedroom Pillow Fabric 14x36 Team View Cli…" at bounding box center [711, 383] width 1423 height 766
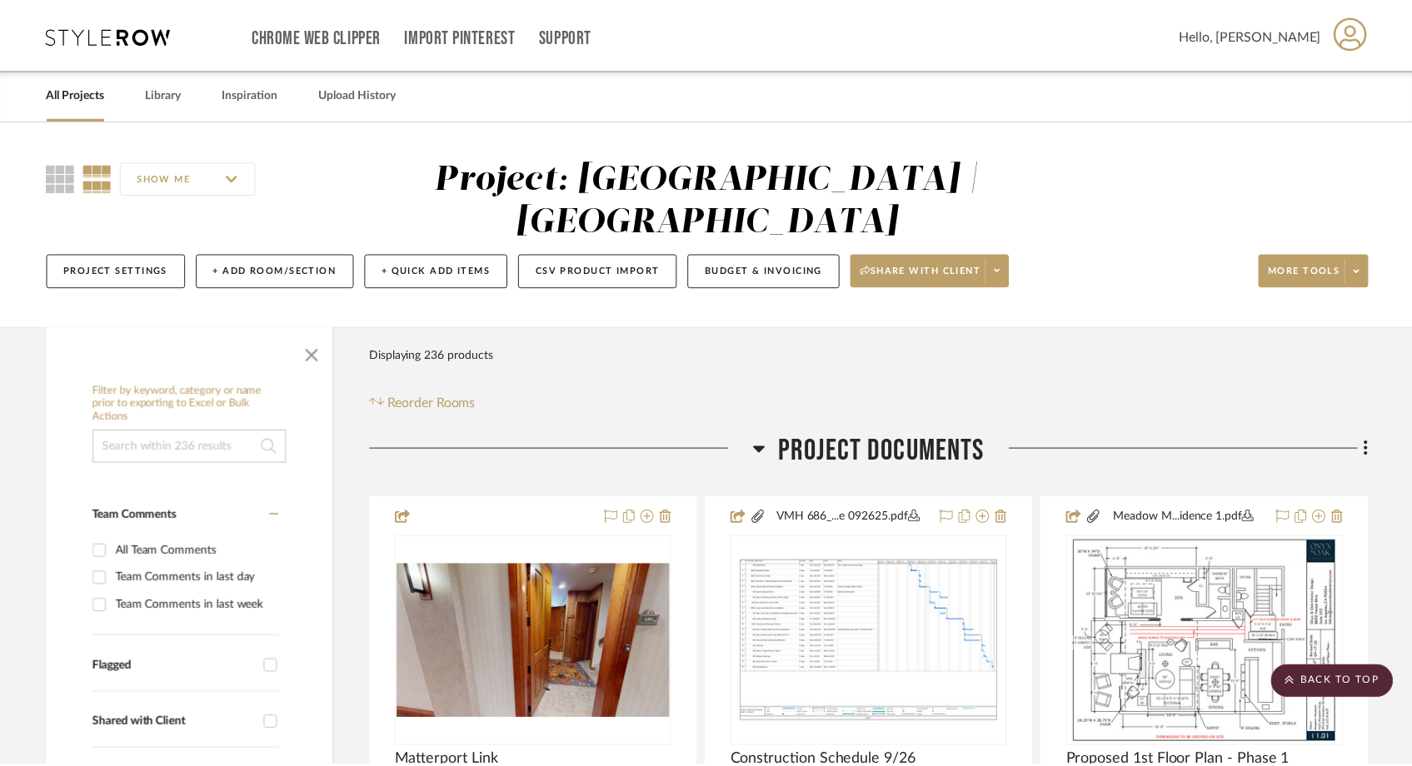
scroll to position [25695, 0]
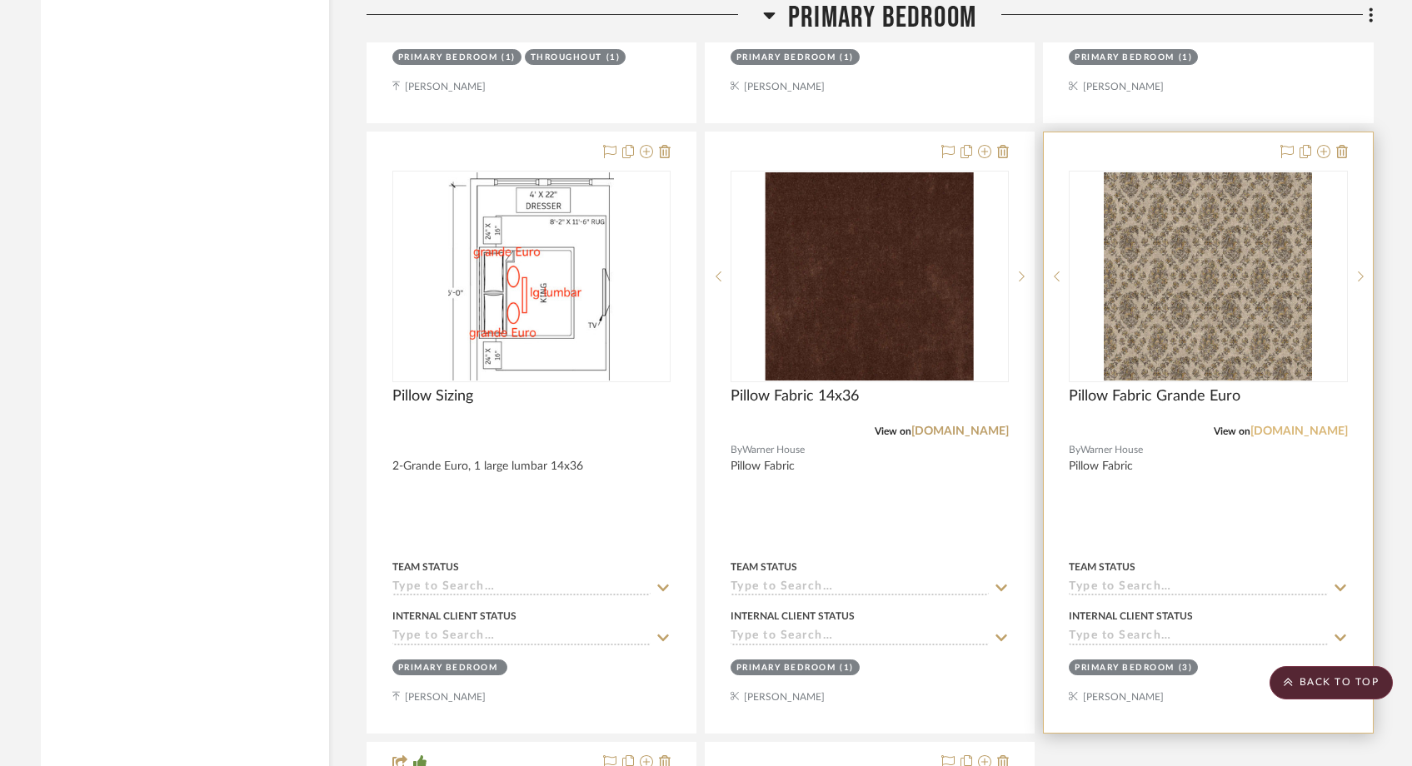
click at [1273, 426] on link "[DOMAIN_NAME]" at bounding box center [1298, 432] width 97 height 12
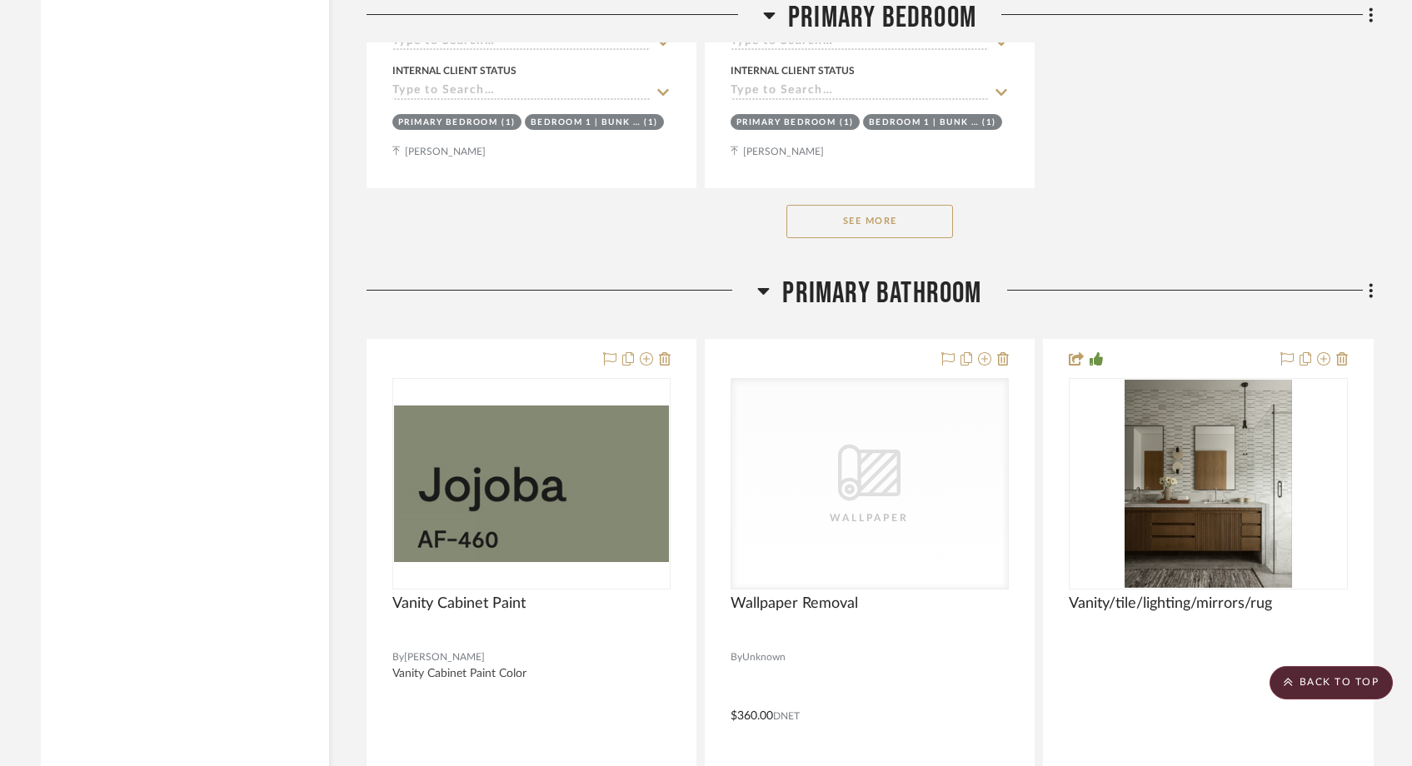
scroll to position [26859, 0]
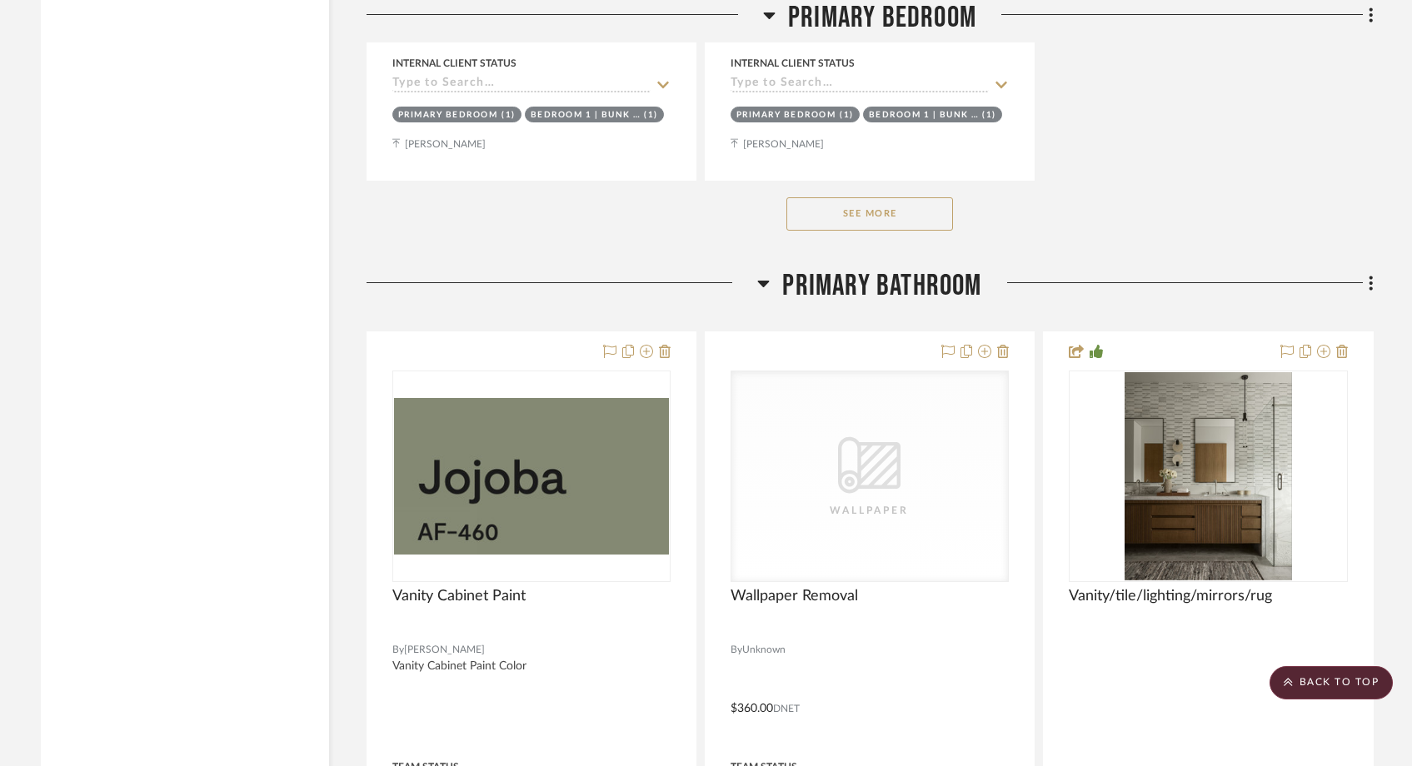
click at [892, 197] on button "See More" at bounding box center [869, 213] width 167 height 33
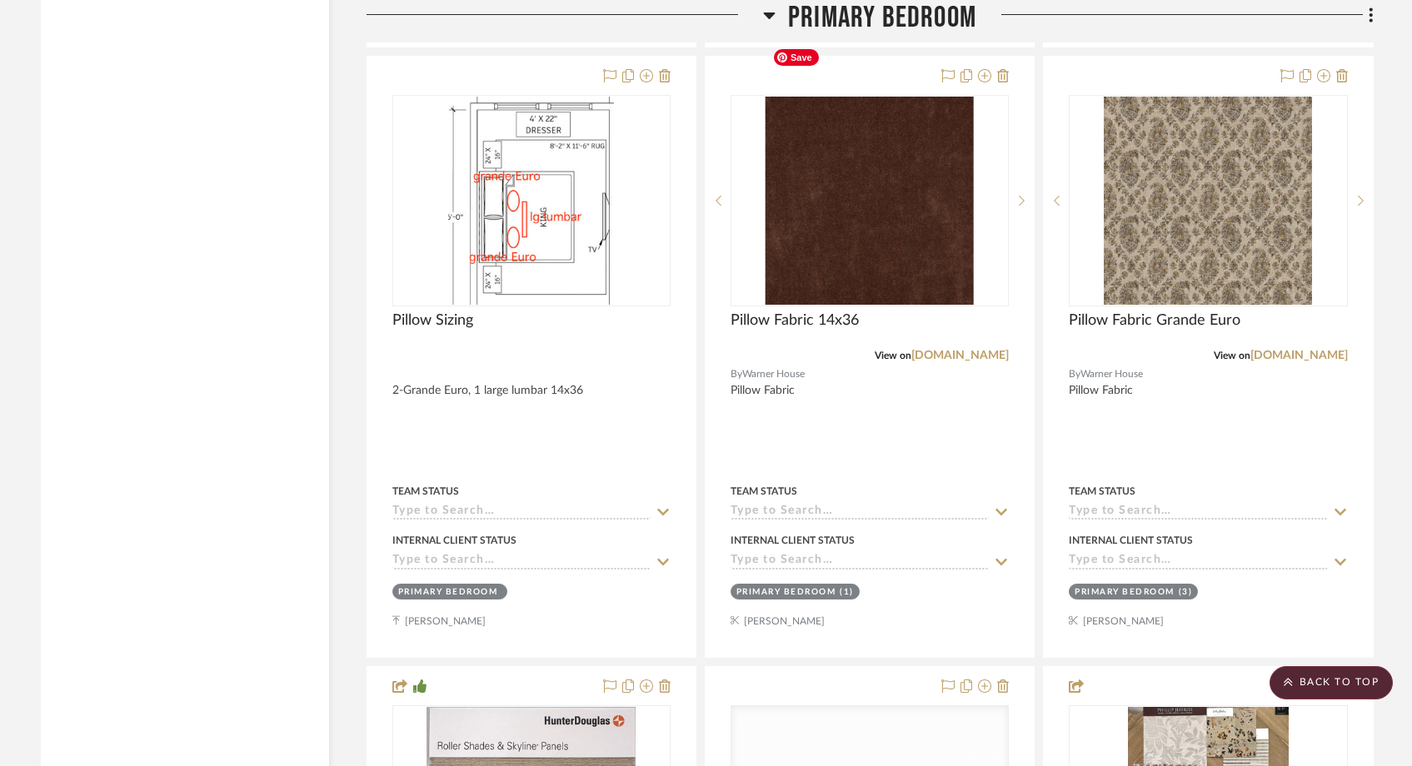
scroll to position [25798, 0]
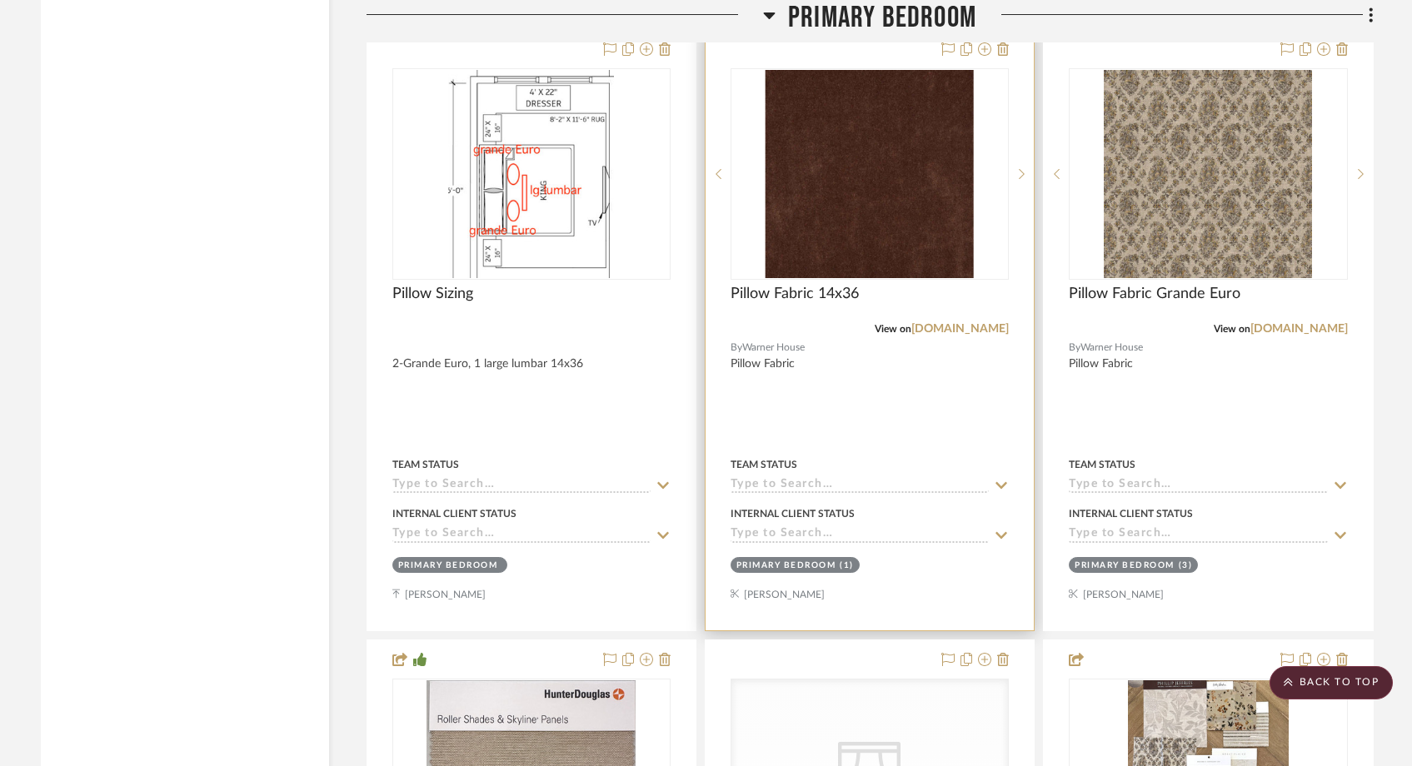
click at [755, 442] on div at bounding box center [869, 330] width 328 height 600
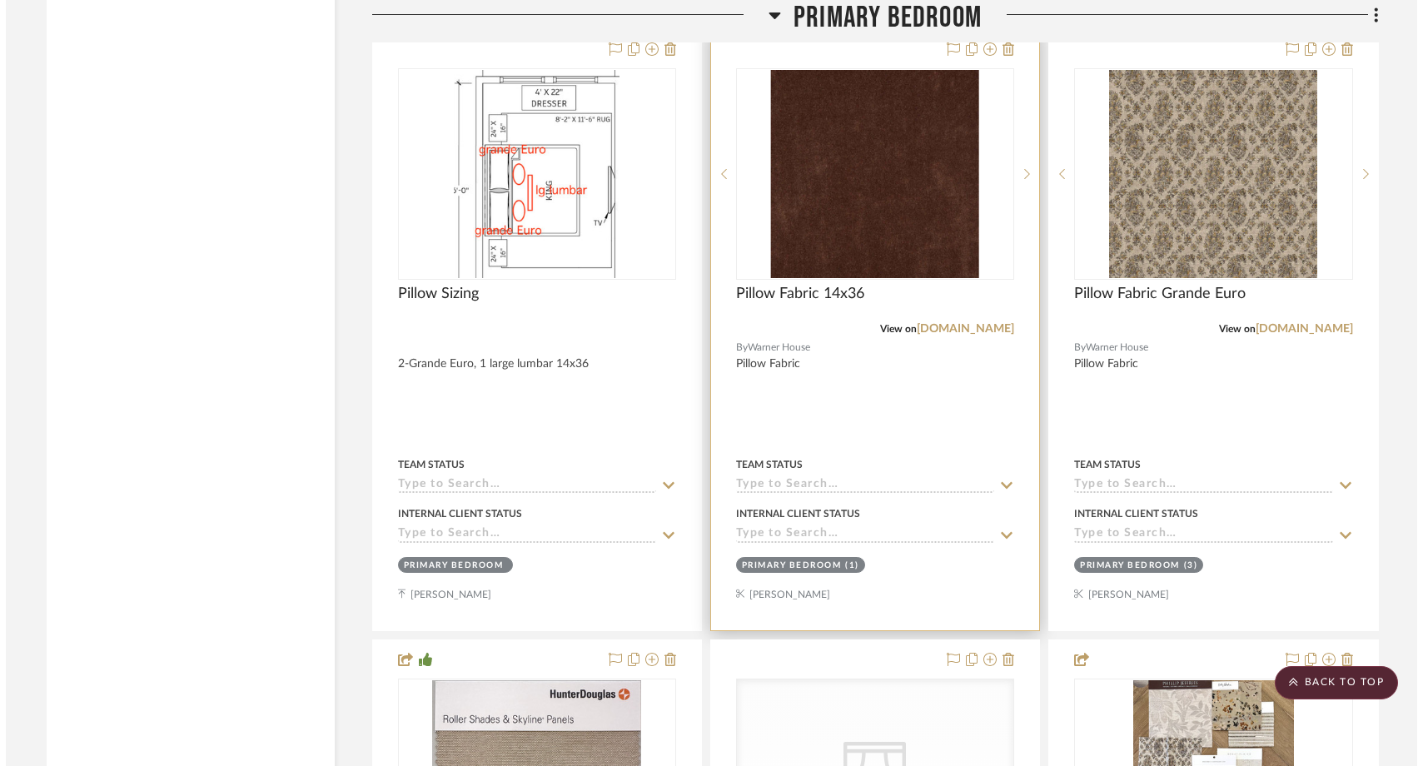
scroll to position [0, 0]
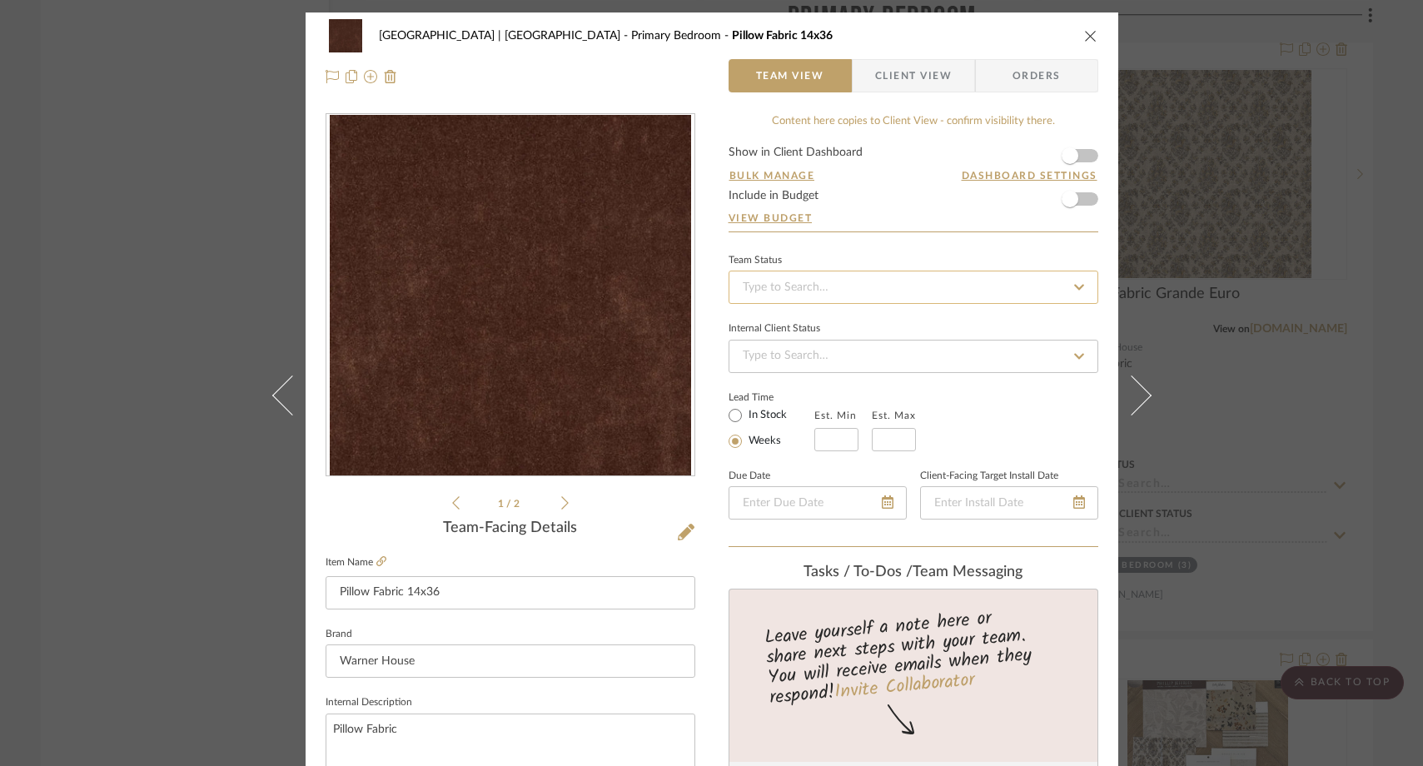
click at [823, 292] on input at bounding box center [914, 287] width 370 height 33
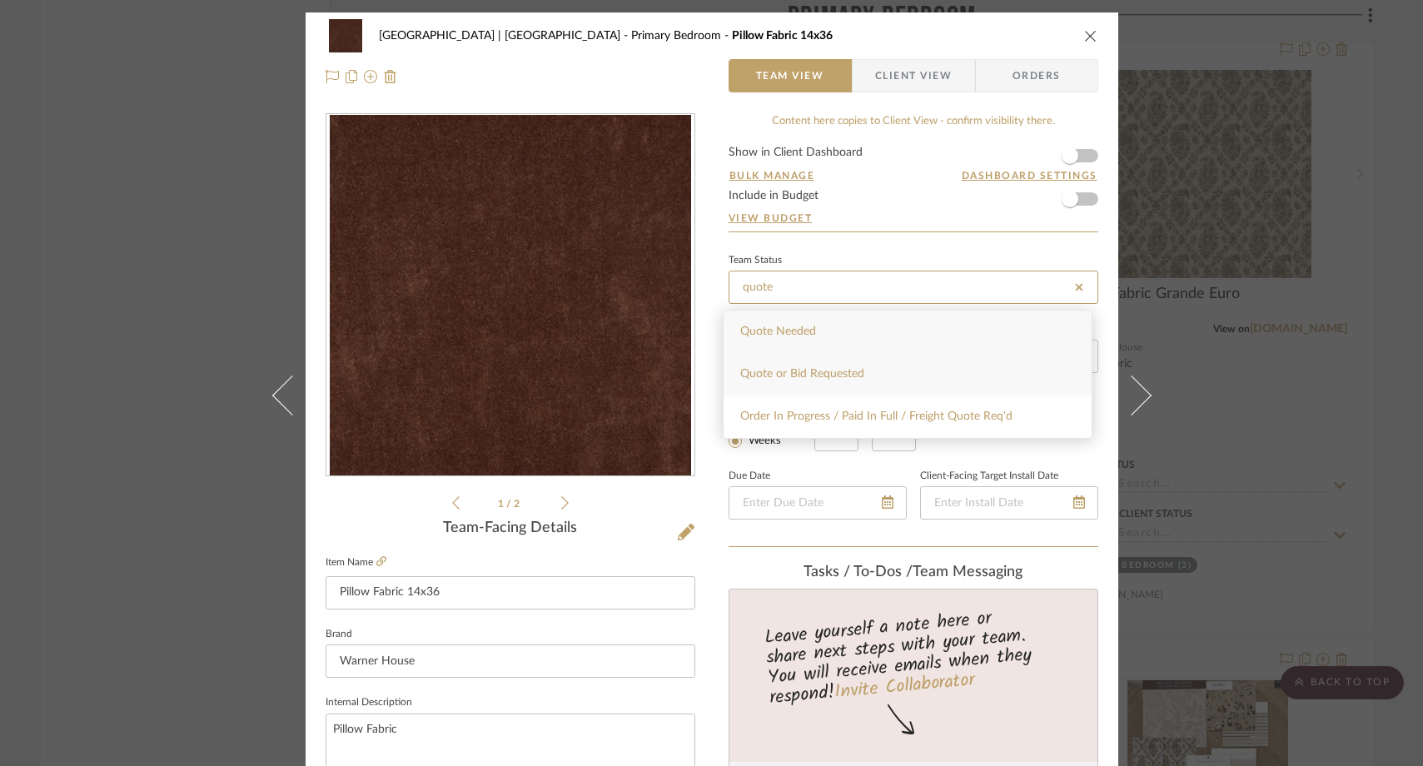
type input "quote"
click at [802, 362] on div "Quote or Bid Requested" at bounding box center [908, 374] width 368 height 42
type input "[DATE]"
type input "Quote or Bid Requested"
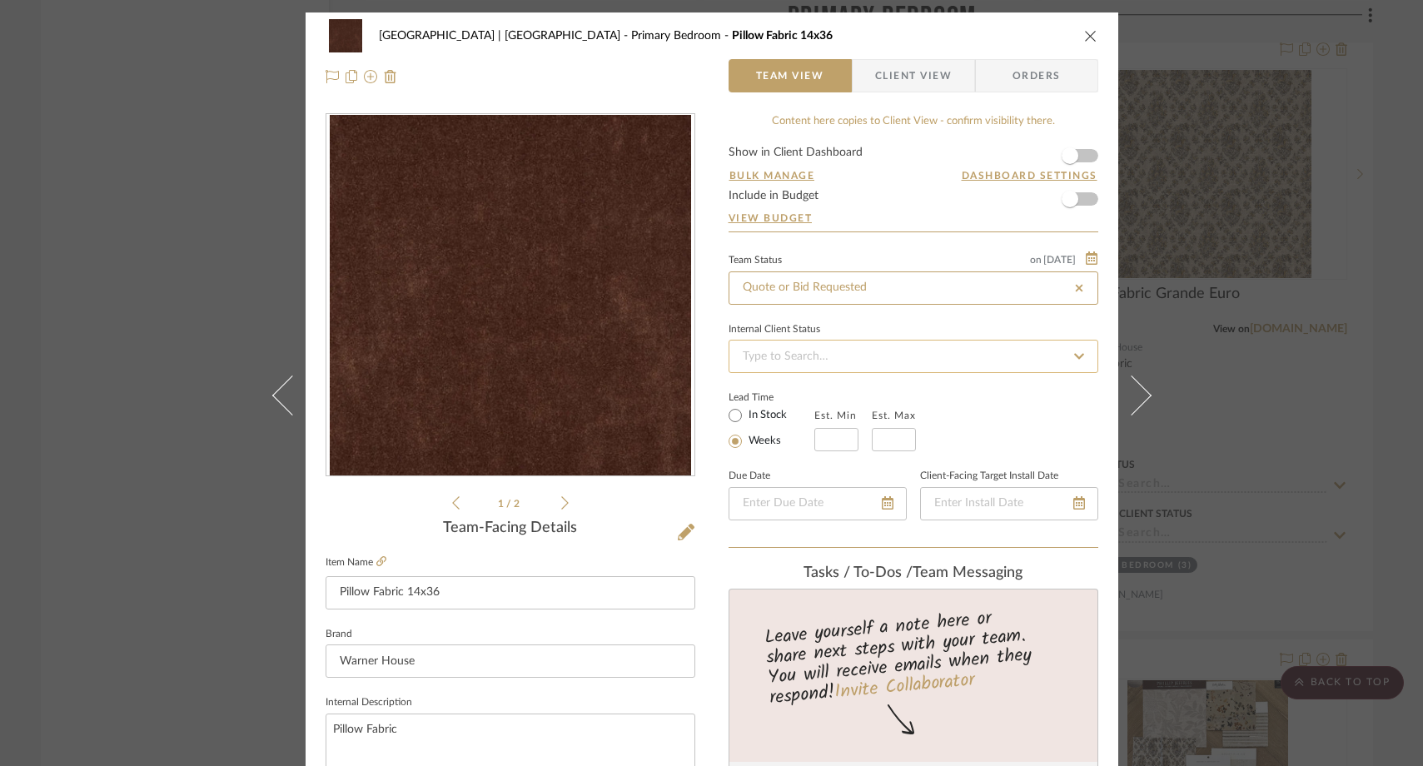
type input "[DATE]"
type input "Quote or Bid Requested"
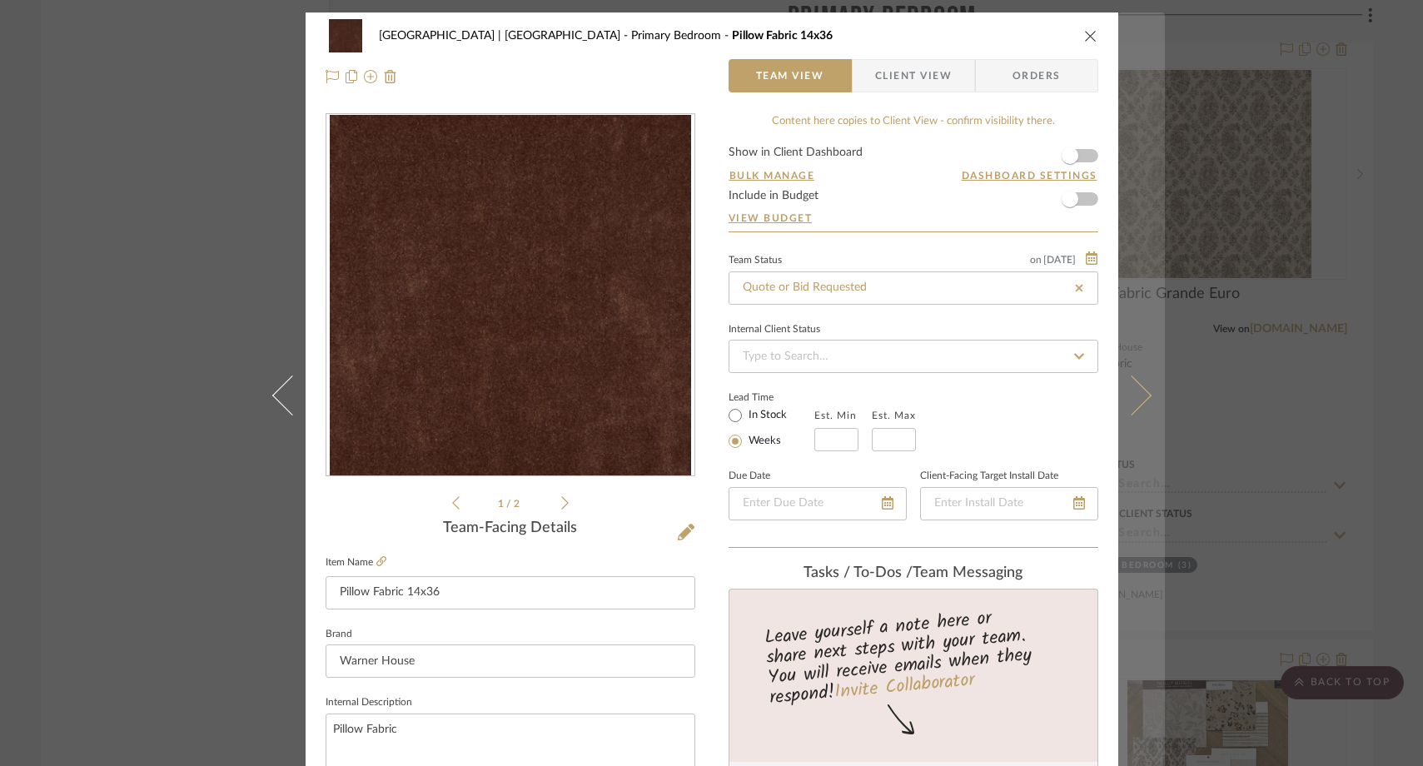
click at [1128, 391] on icon at bounding box center [1131, 396] width 40 height 40
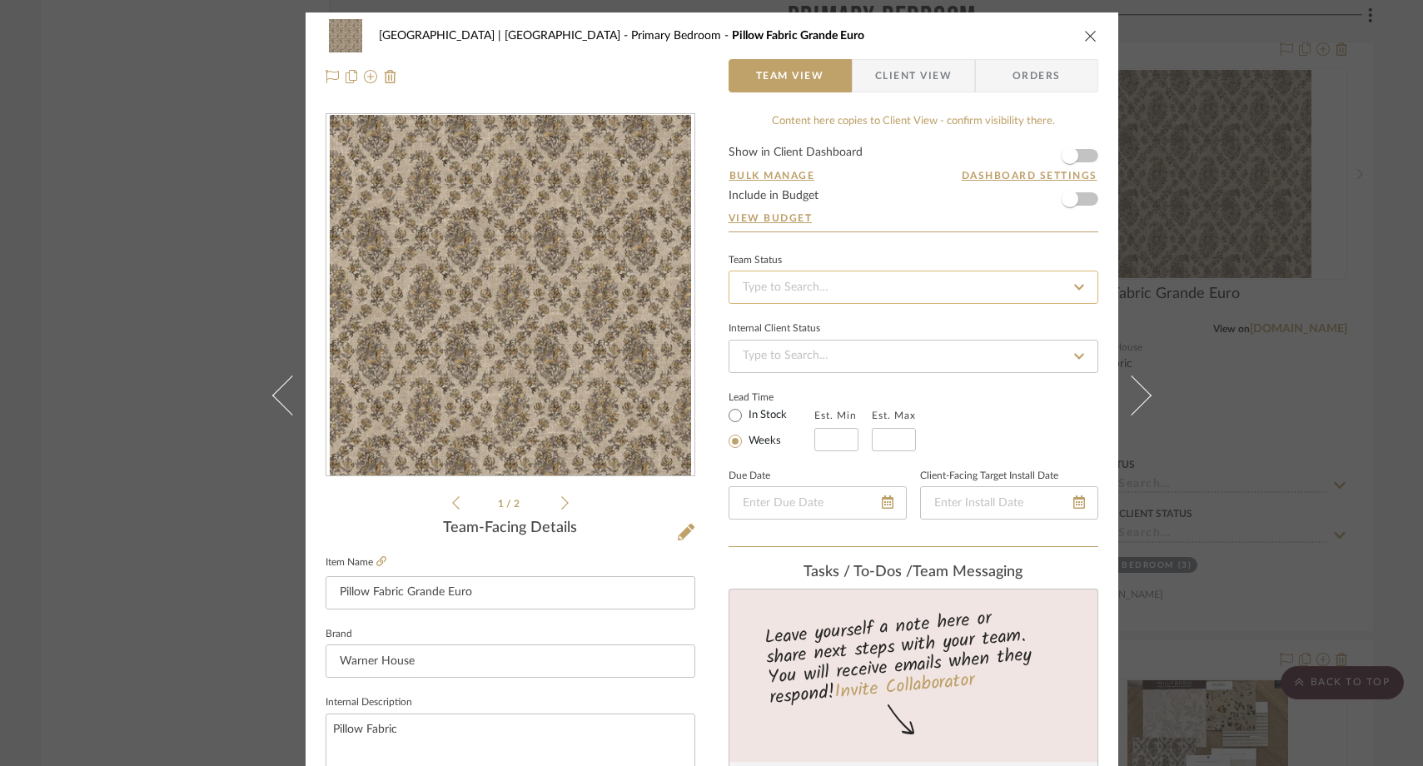
click at [815, 288] on input at bounding box center [914, 287] width 370 height 33
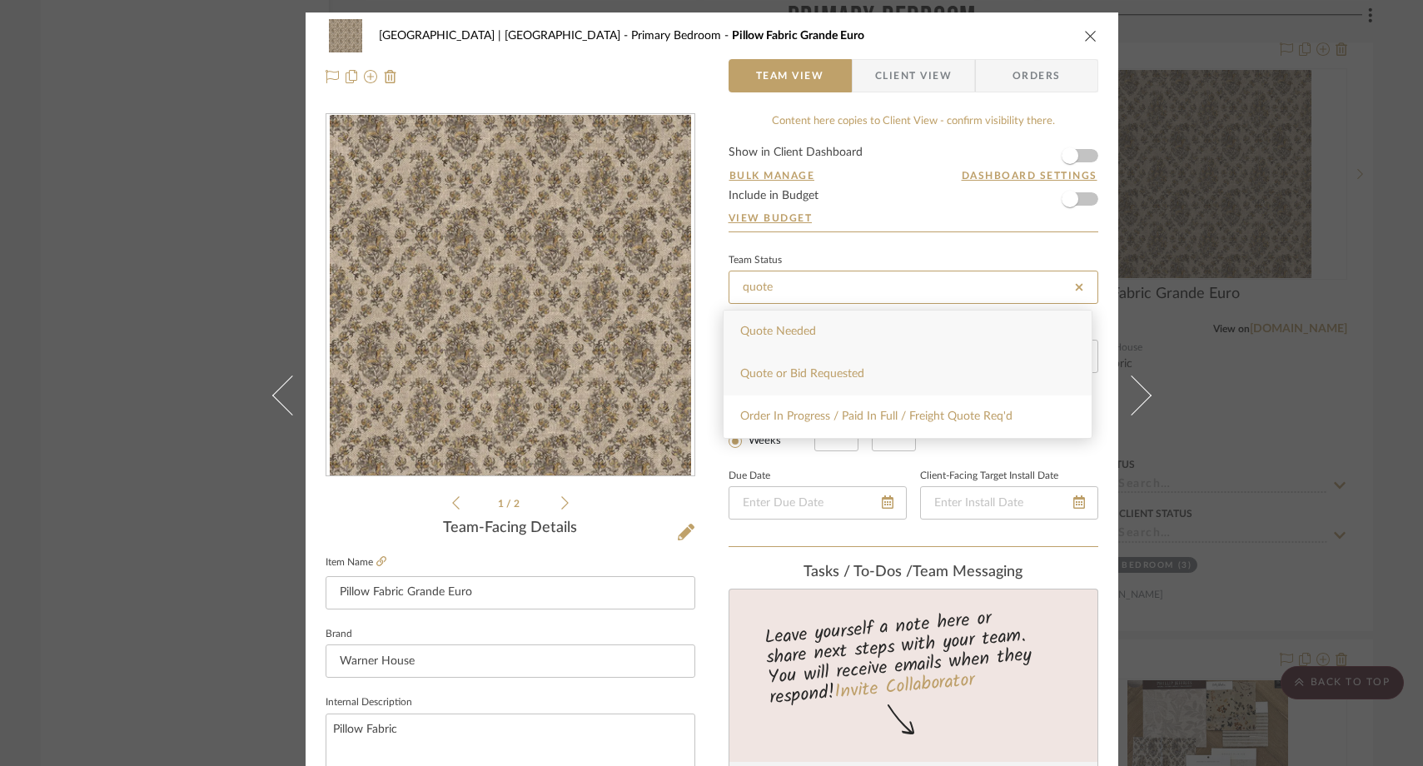
type input "quote"
click at [768, 370] on span "Quote or Bid Requested" at bounding box center [802, 374] width 124 height 12
type input "[DATE]"
type input "Quote or Bid Requested"
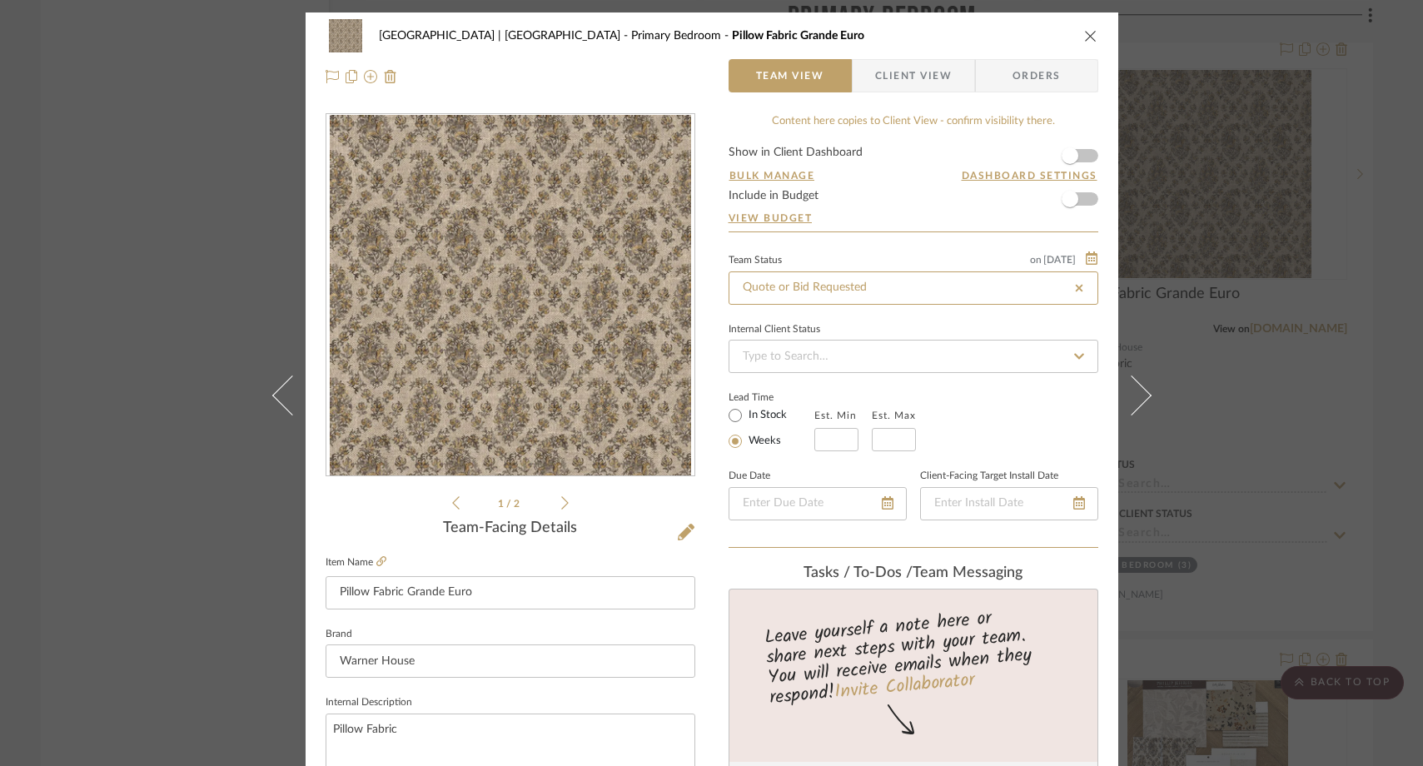
type input "[DATE]"
type input "Quote or Bid Requested"
click at [178, 242] on div "Meadow Mountain | Vail Valley Primary Bedroom Pillow Fabric Grande Euro Team Vi…" at bounding box center [711, 383] width 1423 height 766
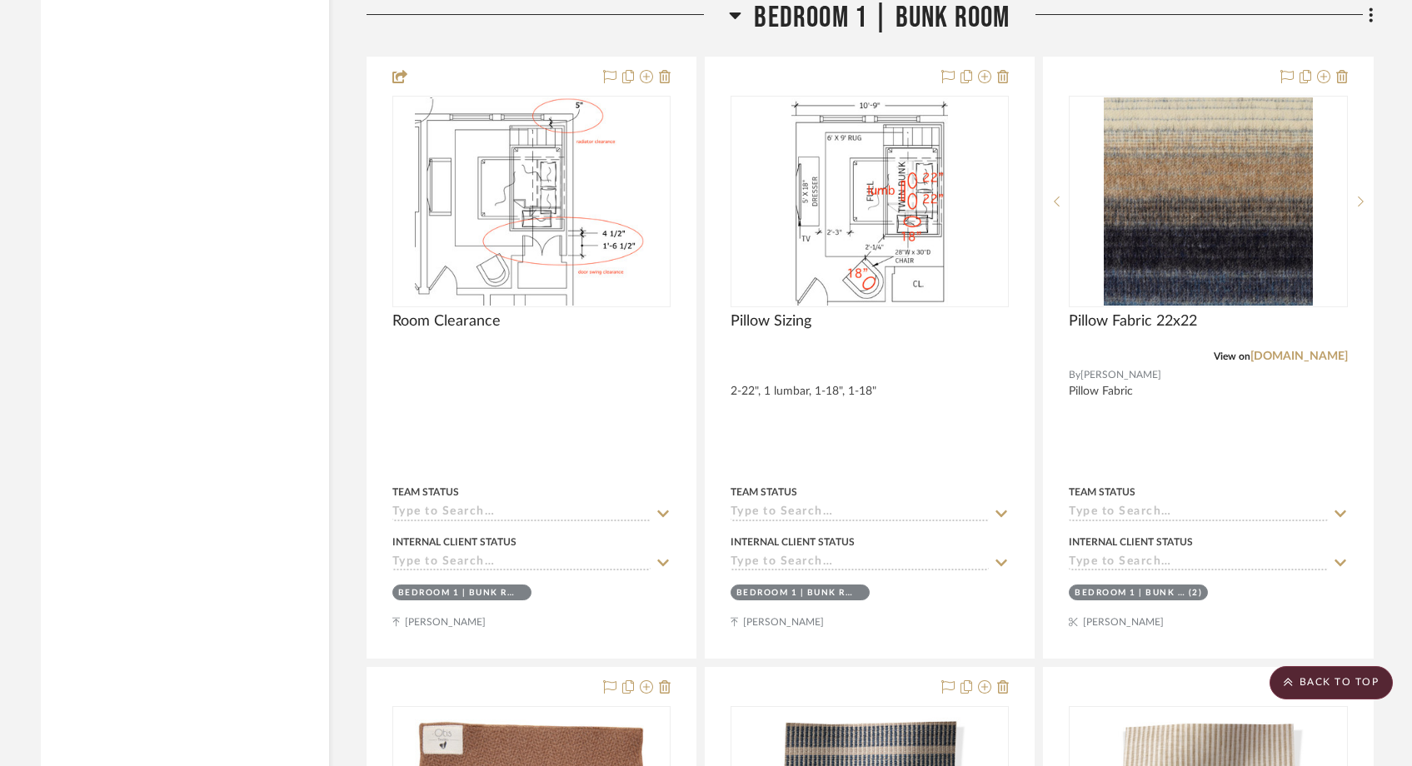
scroll to position [32145, 0]
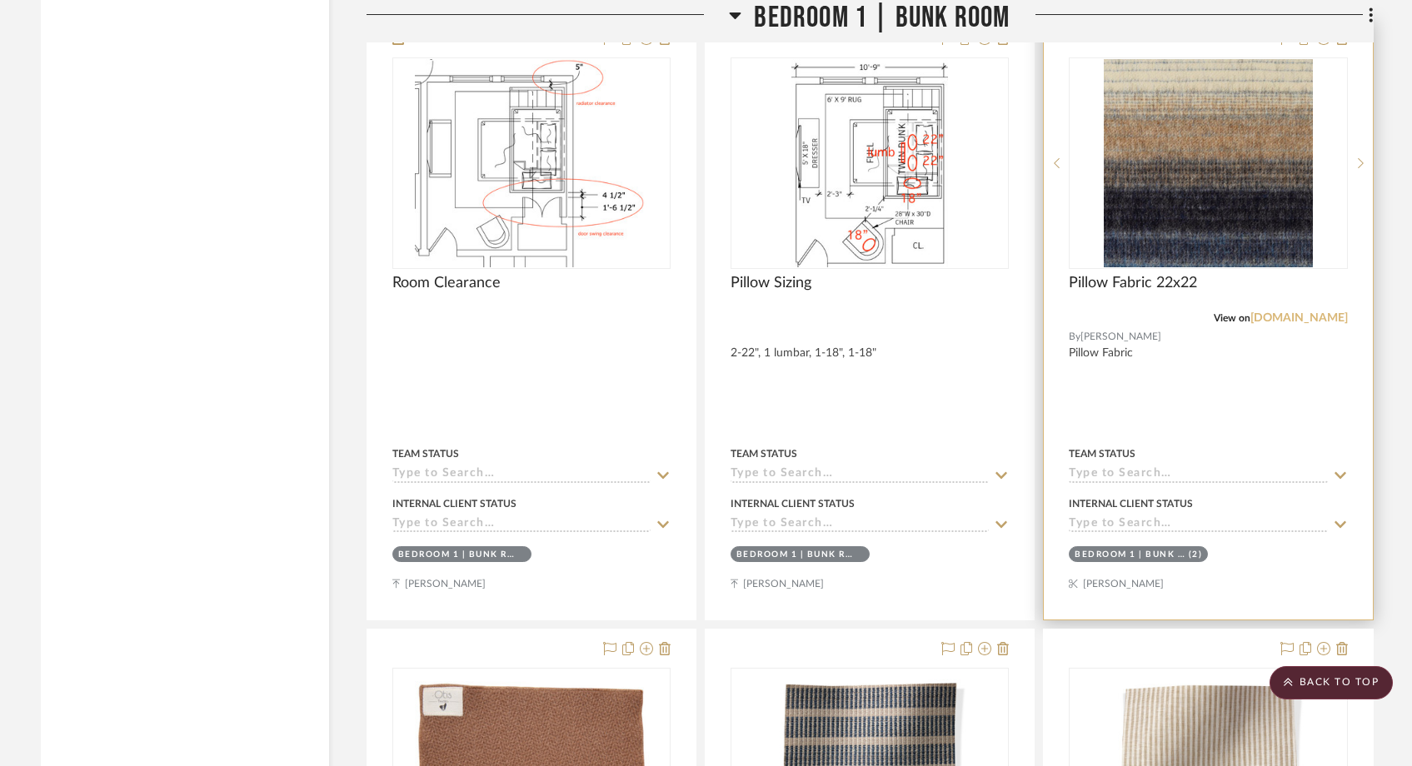
click at [1293, 312] on link "pollackassociates.com" at bounding box center [1298, 318] width 97 height 12
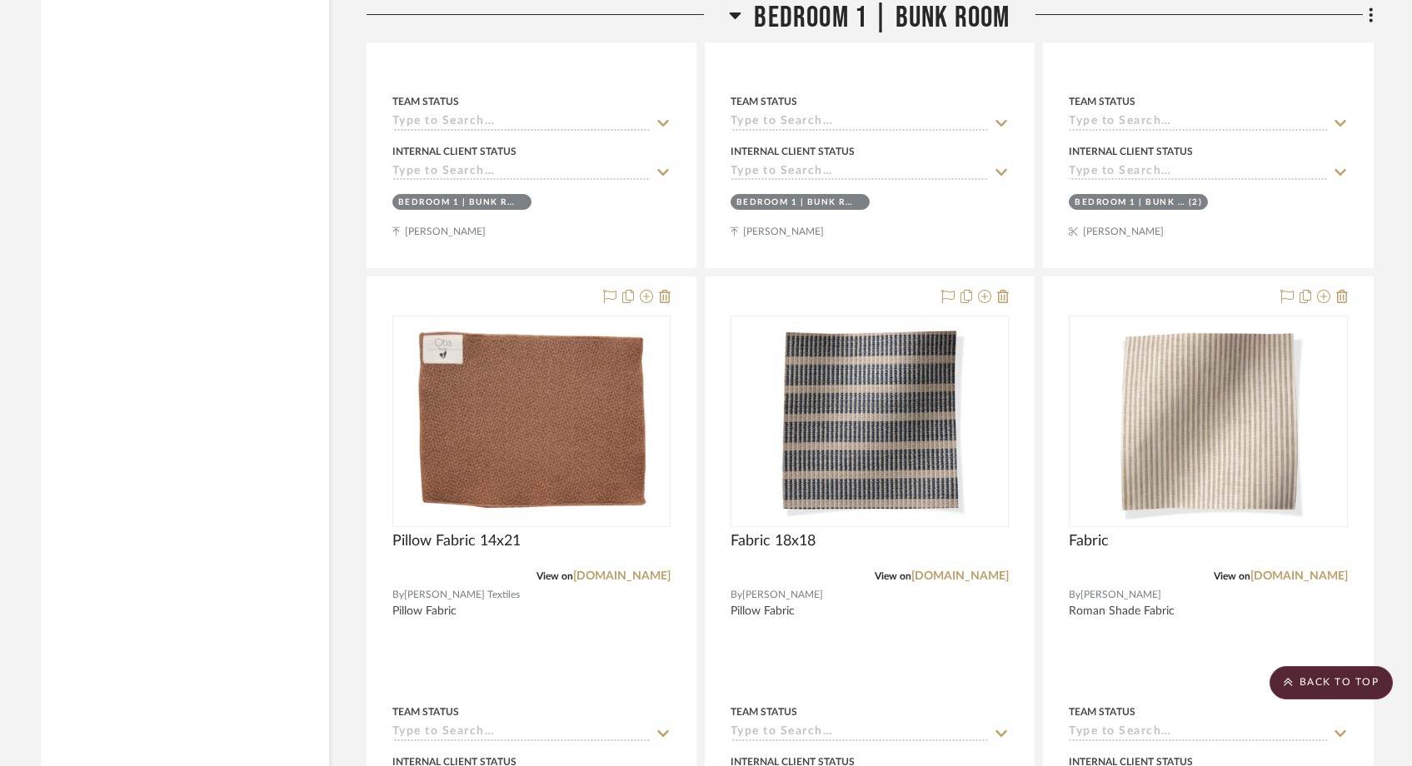
scroll to position [32559, 0]
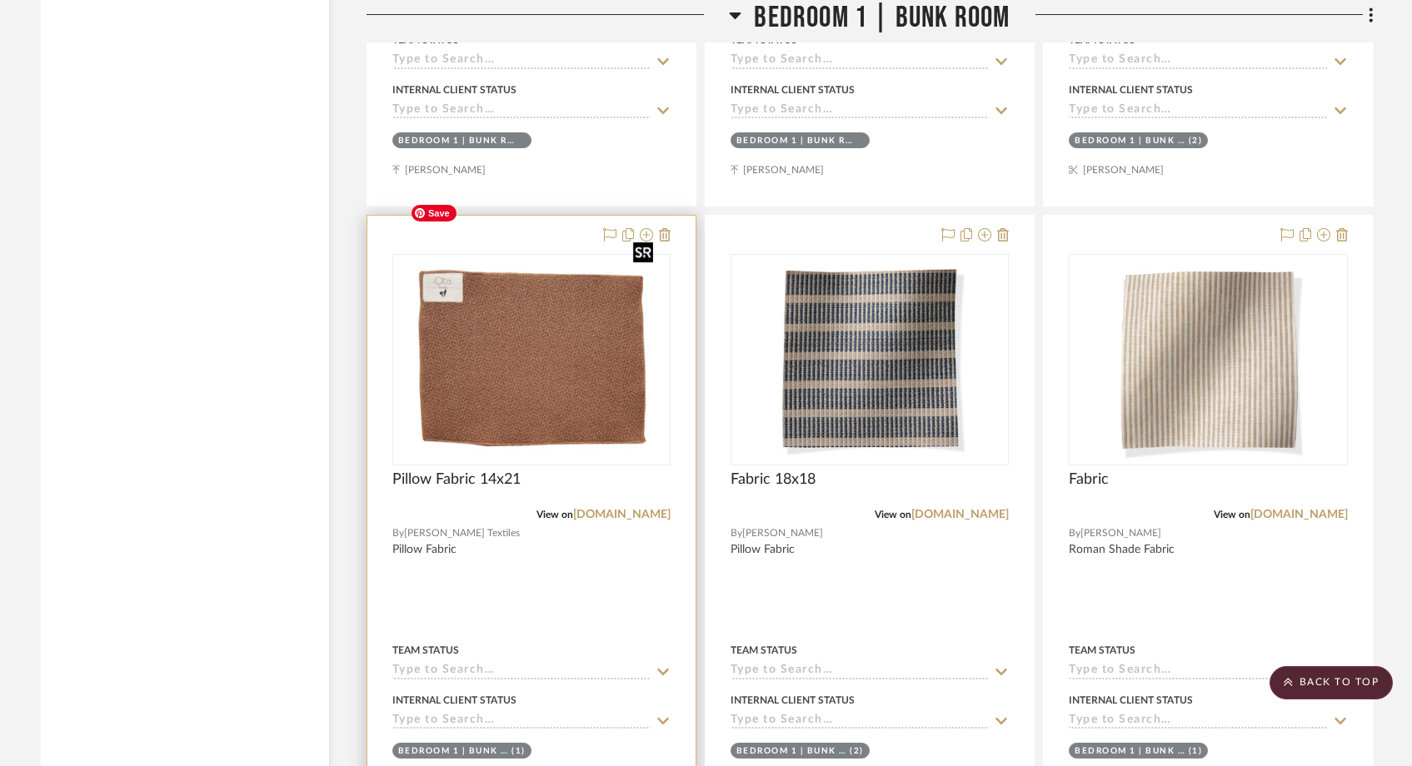
click at [564, 324] on img "0" at bounding box center [531, 360] width 257 height 208
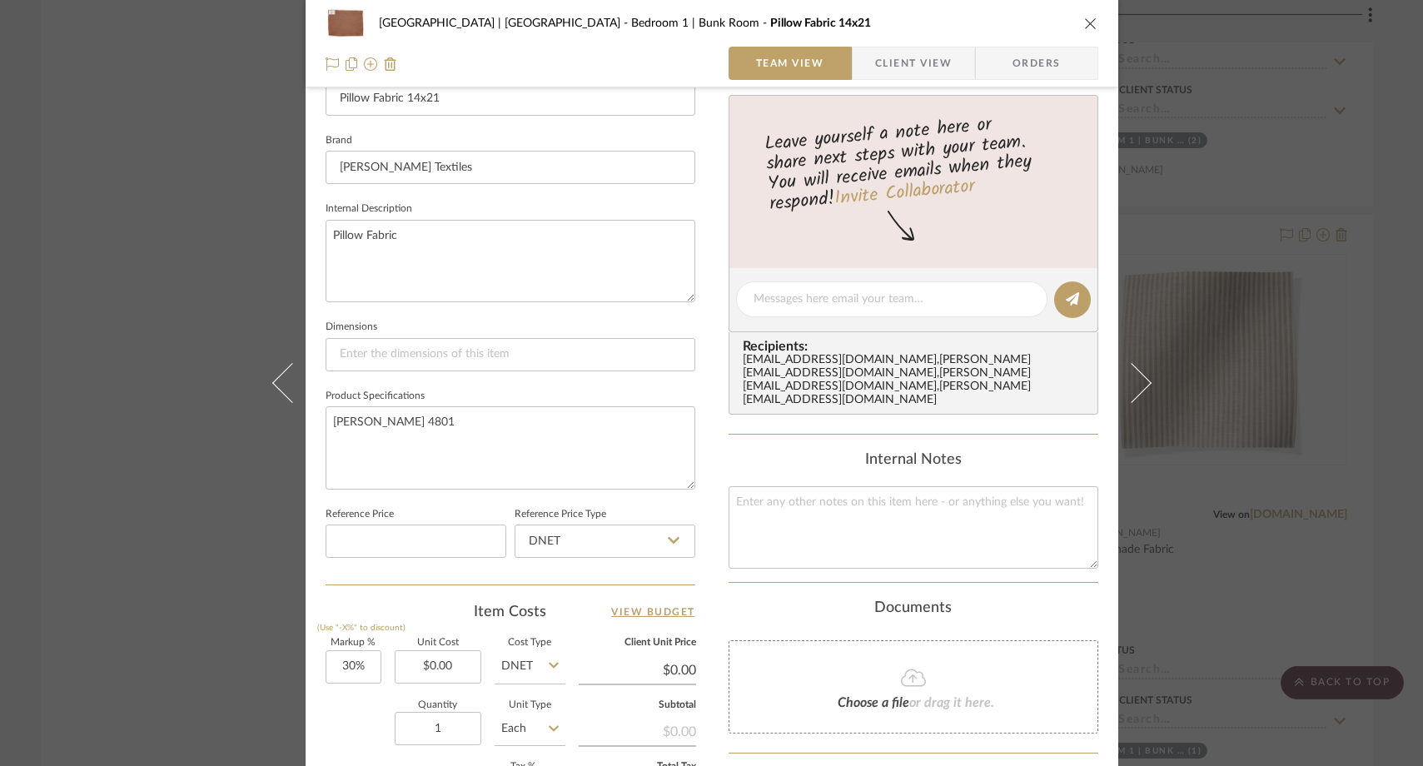
scroll to position [491, 0]
drag, startPoint x: 466, startPoint y: 426, endPoint x: 326, endPoint y: 426, distance: 139.9
click at [326, 426] on textarea "Kalmyk Chester Otis 4801" at bounding box center [511, 451] width 370 height 82
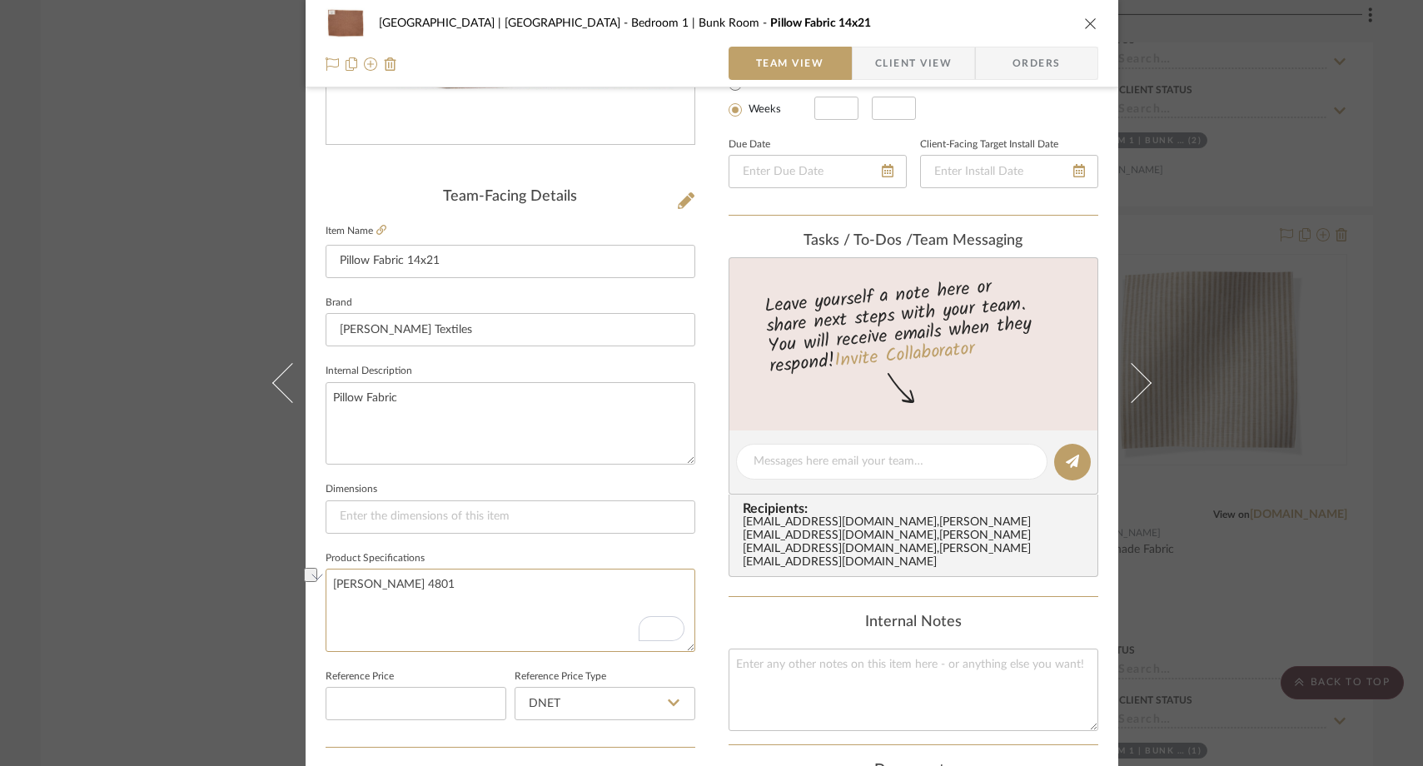
scroll to position [326, 0]
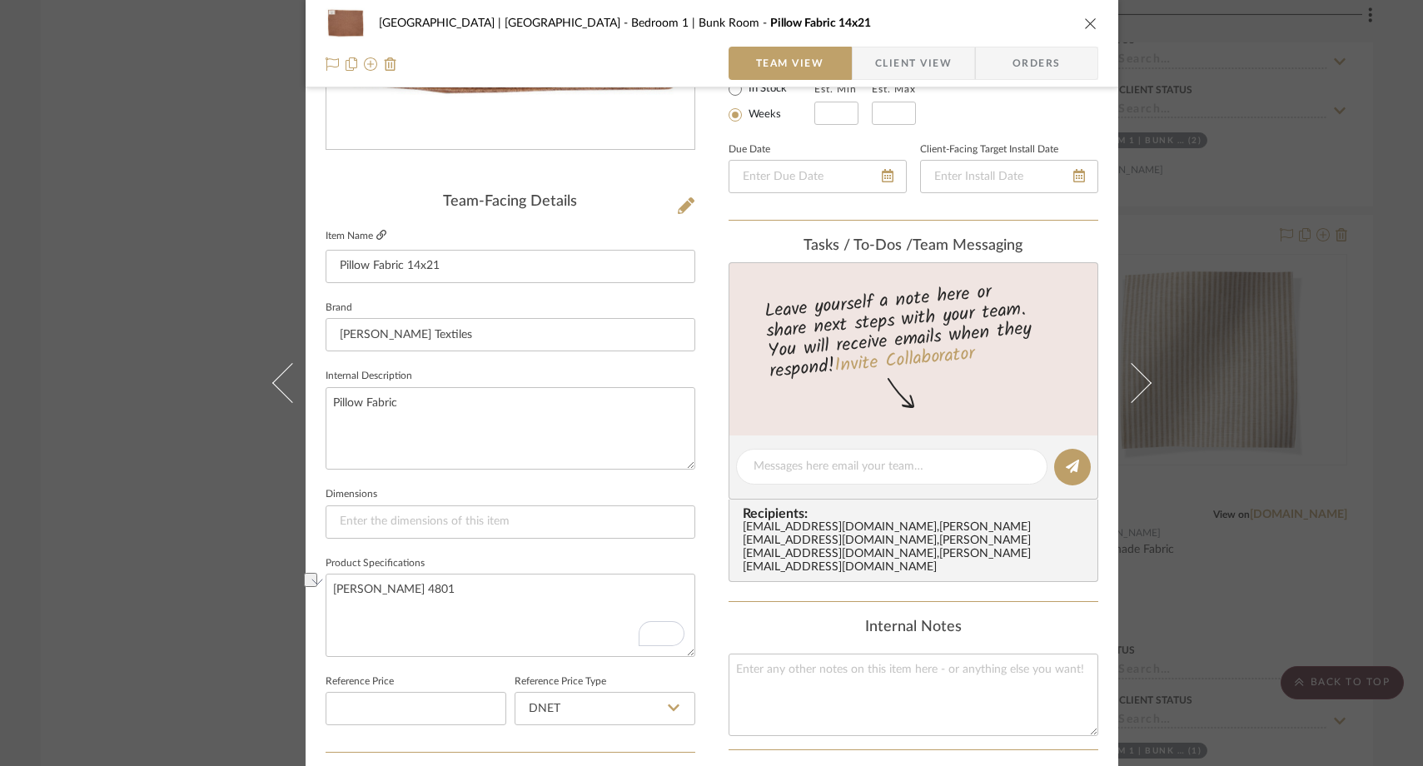
click at [378, 236] on icon at bounding box center [381, 235] width 10 height 10
click at [182, 290] on div "Meadow Mountain | Vail Valley Bedroom 1 | Bunk Room Pillow Fabric 14x21 Team Vi…" at bounding box center [711, 383] width 1423 height 766
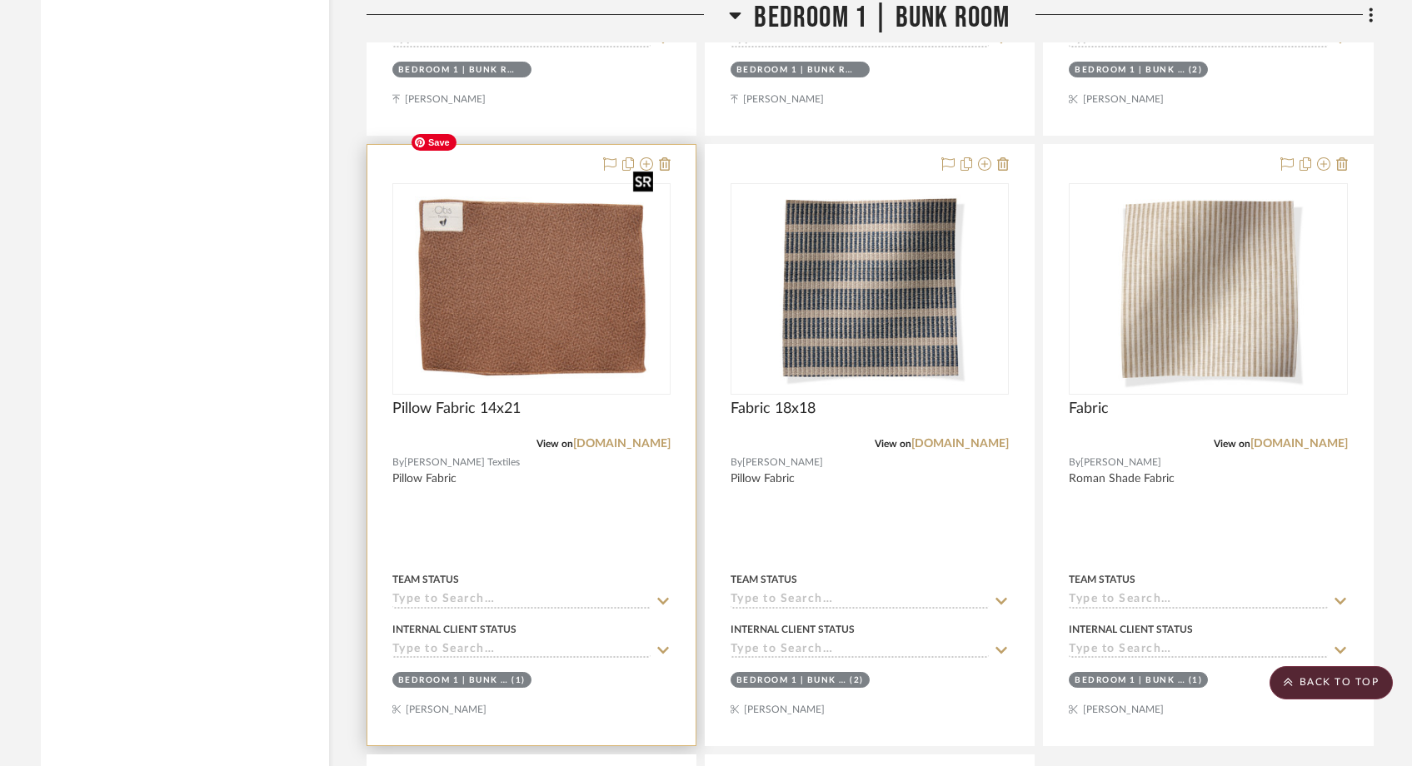
scroll to position [32640, 0]
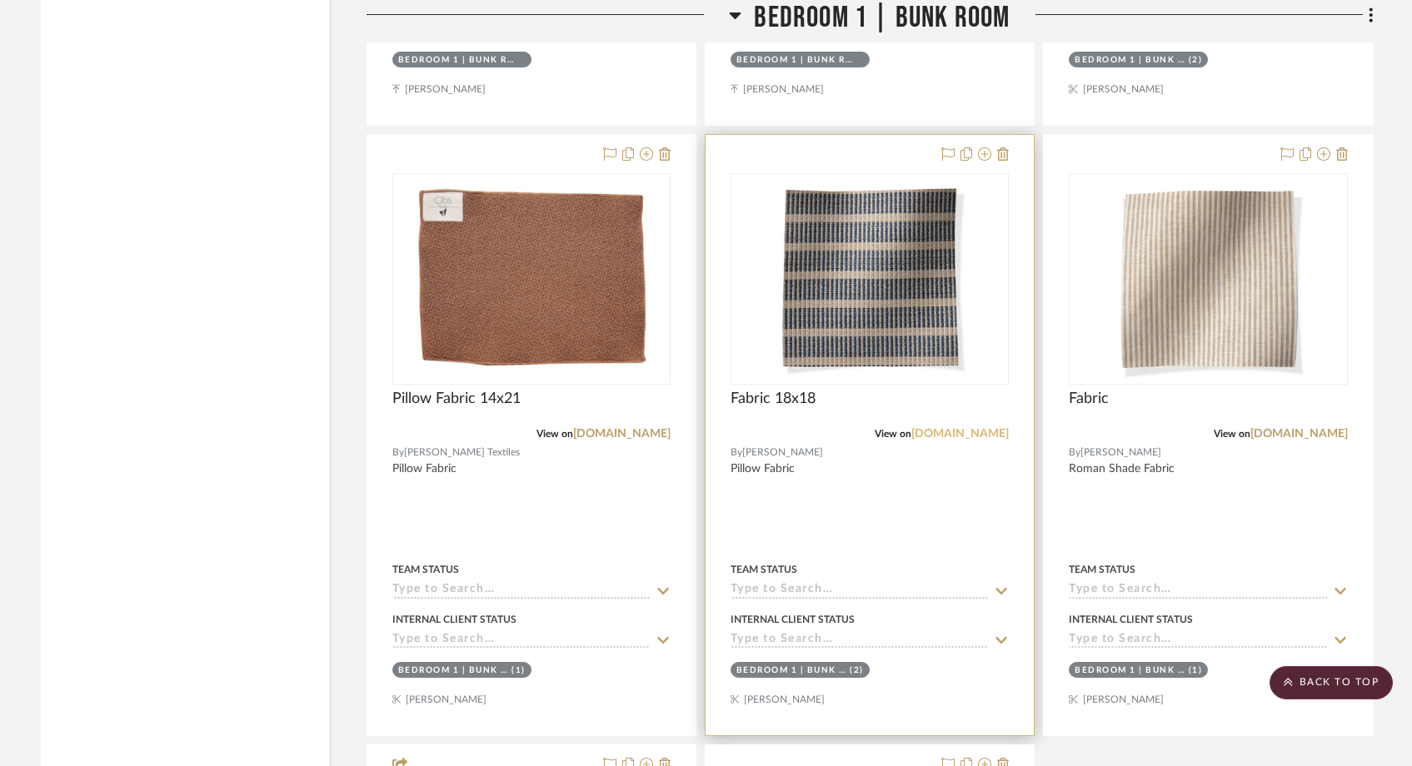
click at [989, 428] on link "rosetarlow.com" at bounding box center [959, 434] width 97 height 12
click at [979, 428] on link "rosetarlow.com" at bounding box center [959, 434] width 97 height 12
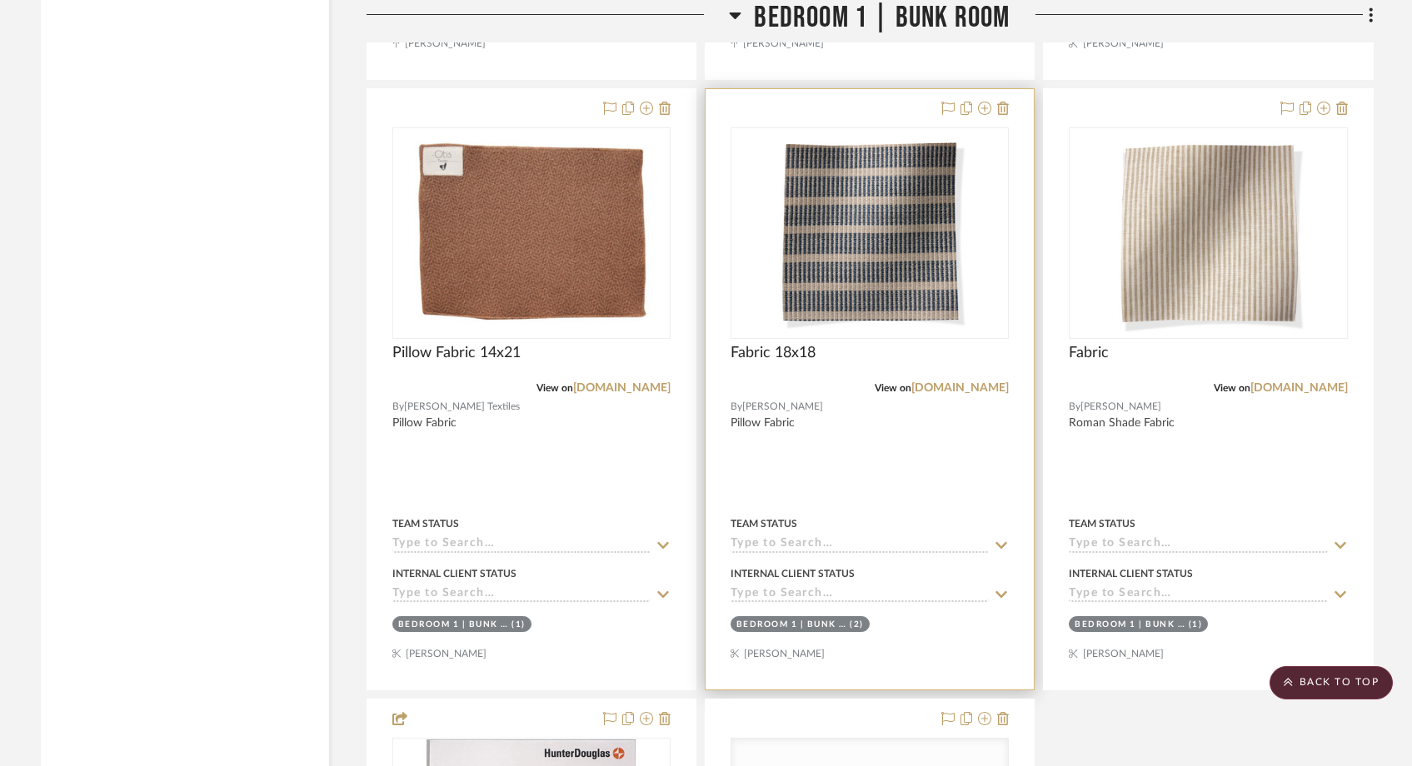
scroll to position [32688, 0]
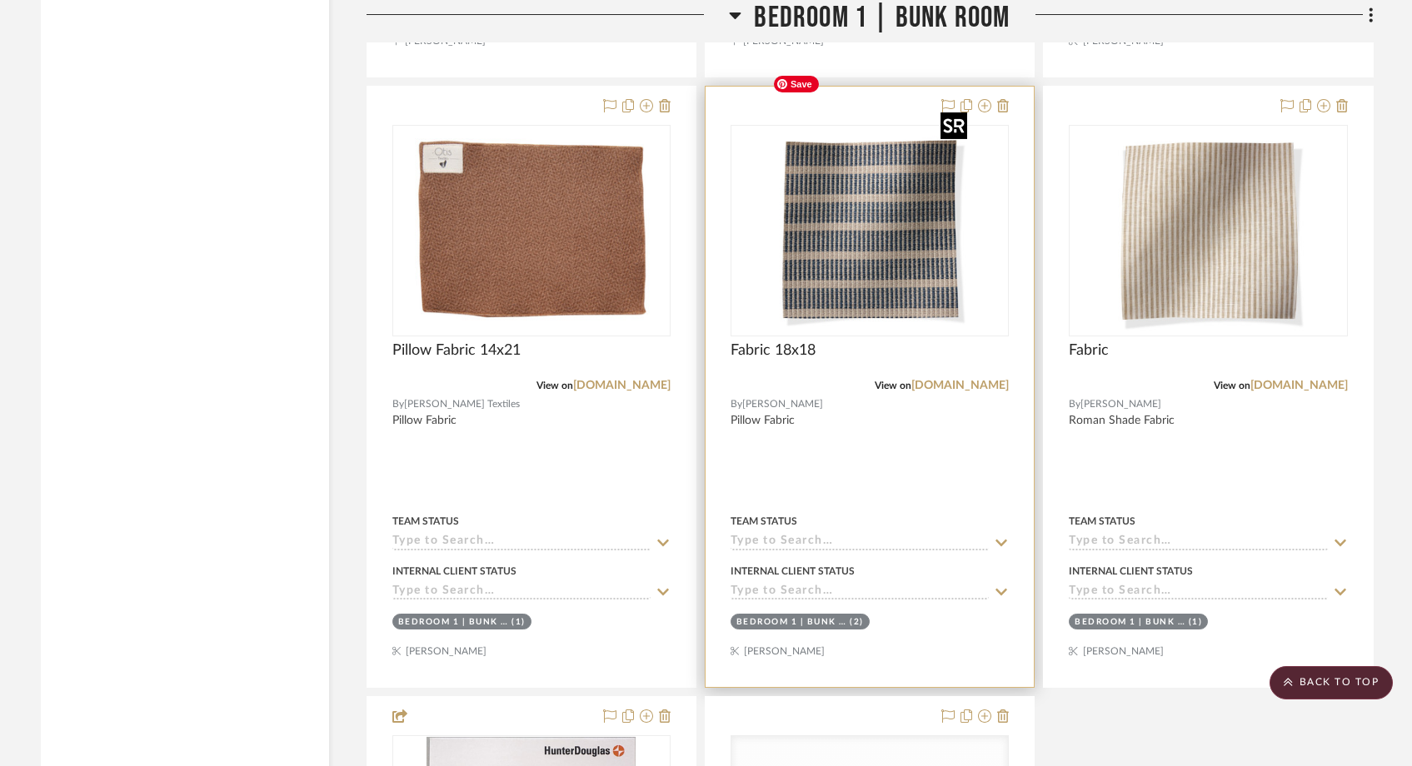
click at [922, 217] on img "0" at bounding box center [869, 231] width 208 height 208
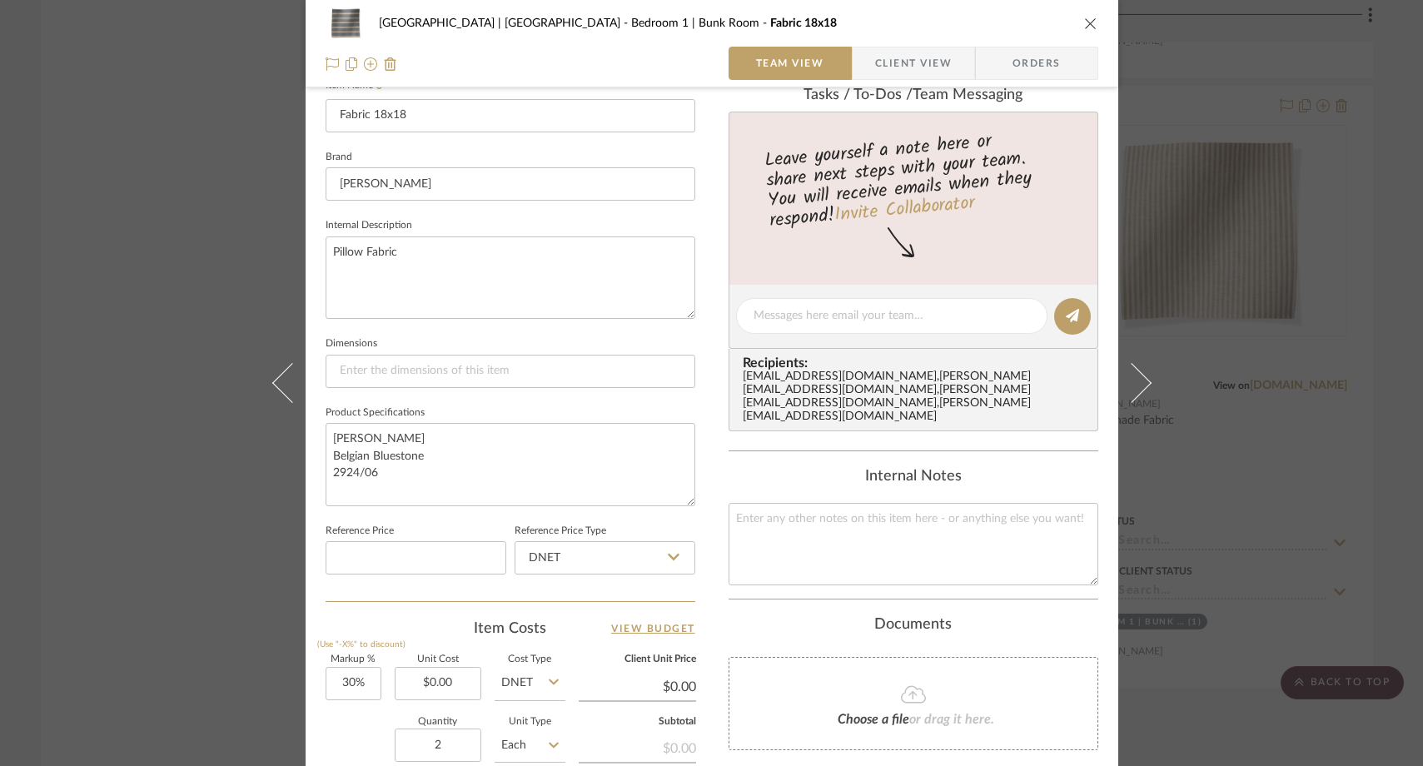
scroll to position [501, 0]
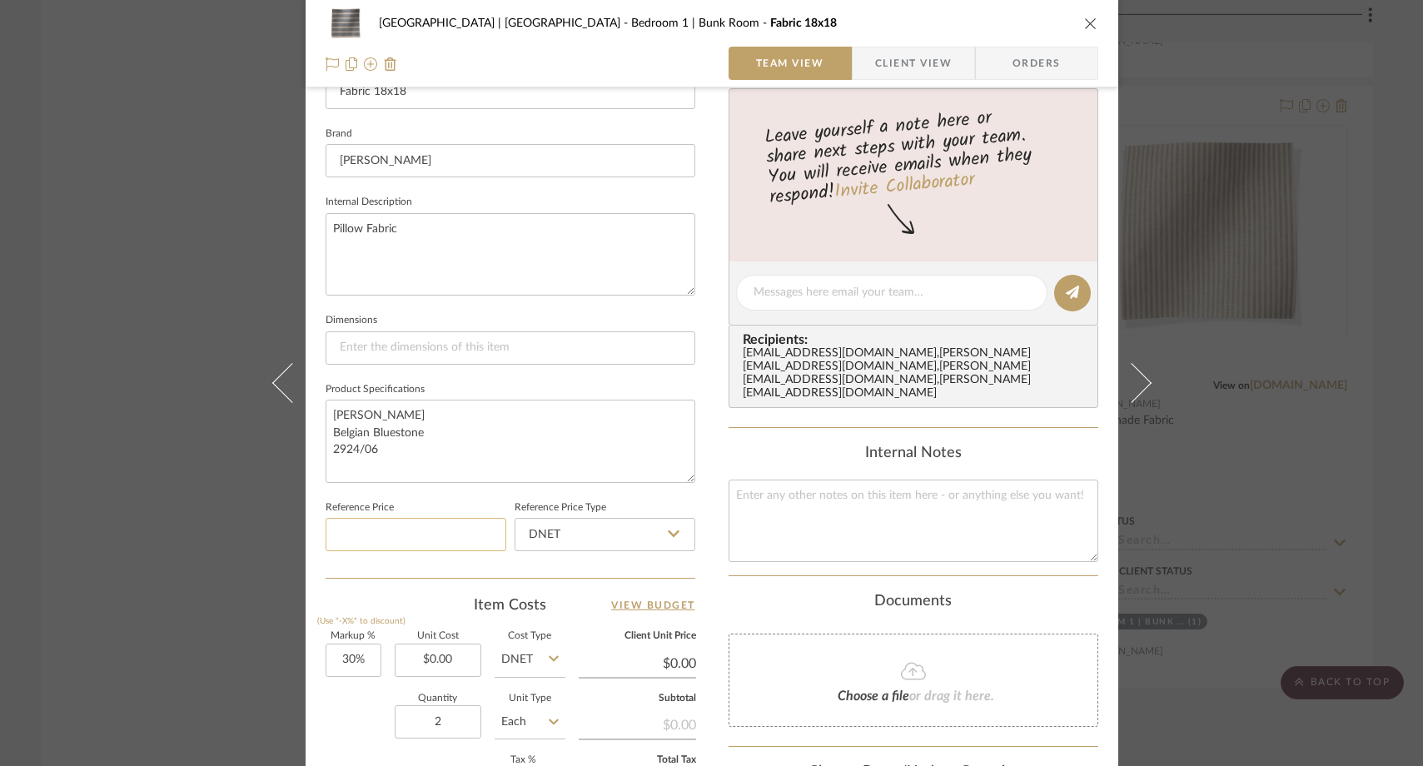
click at [429, 535] on input at bounding box center [416, 534] width 181 height 33
click at [446, 660] on input "0.00" at bounding box center [438, 660] width 87 height 33
paste input "13"
type input "$130.00"
click at [366, 707] on div "Quantity 2 Unit Type Each" at bounding box center [446, 724] width 240 height 59
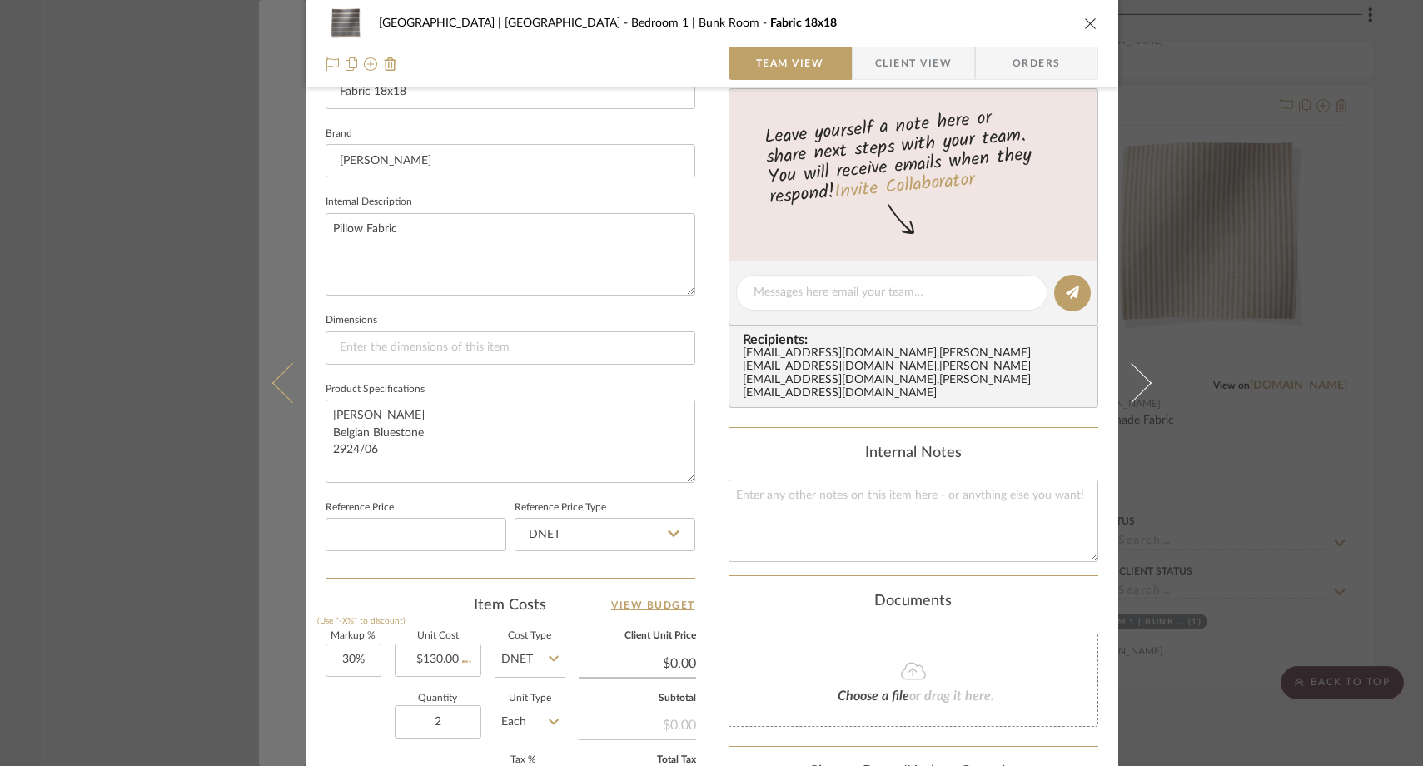
type input "$169.00"
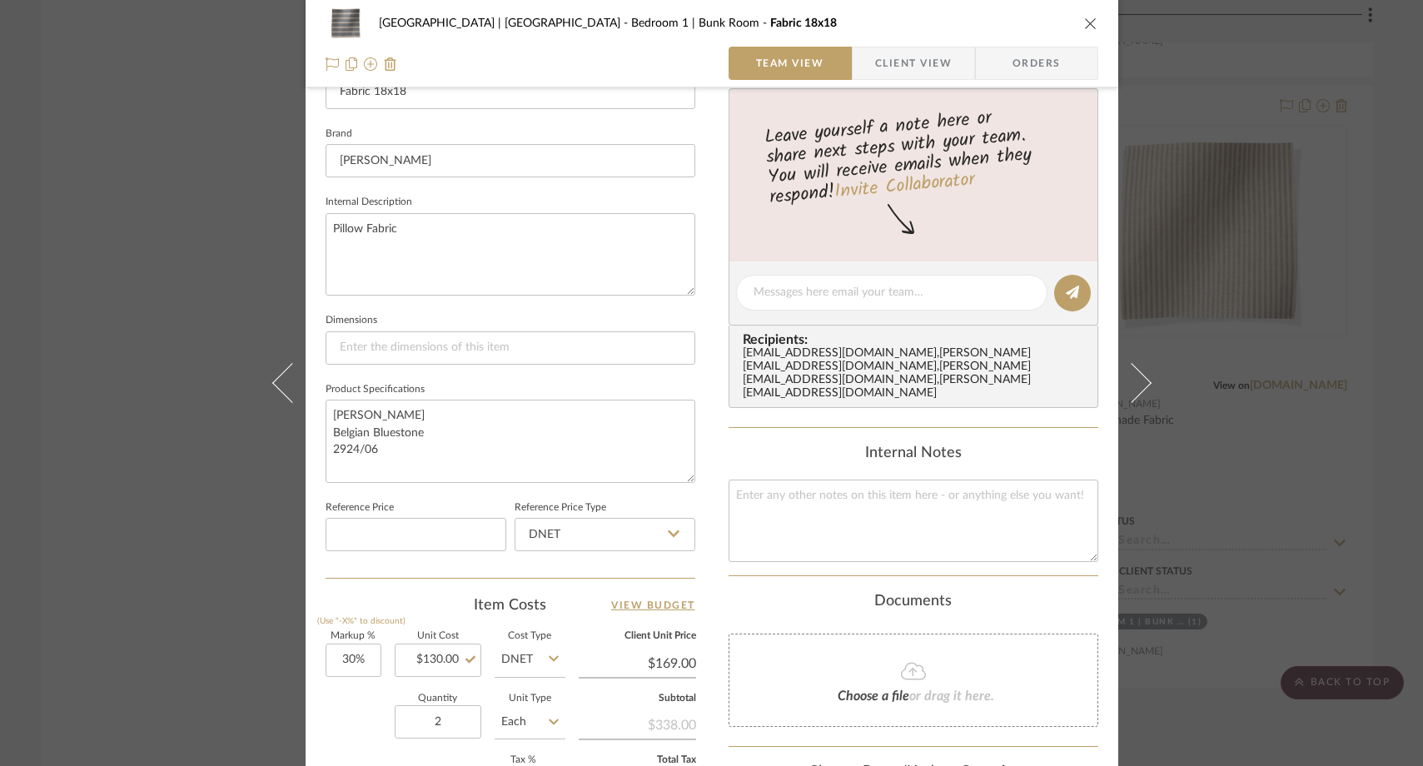
click at [187, 228] on div "Meadow Mountain | Vail Valley Bedroom 1 | Bunk Room Fabric 18x18 Team View Clie…" at bounding box center [711, 383] width 1423 height 766
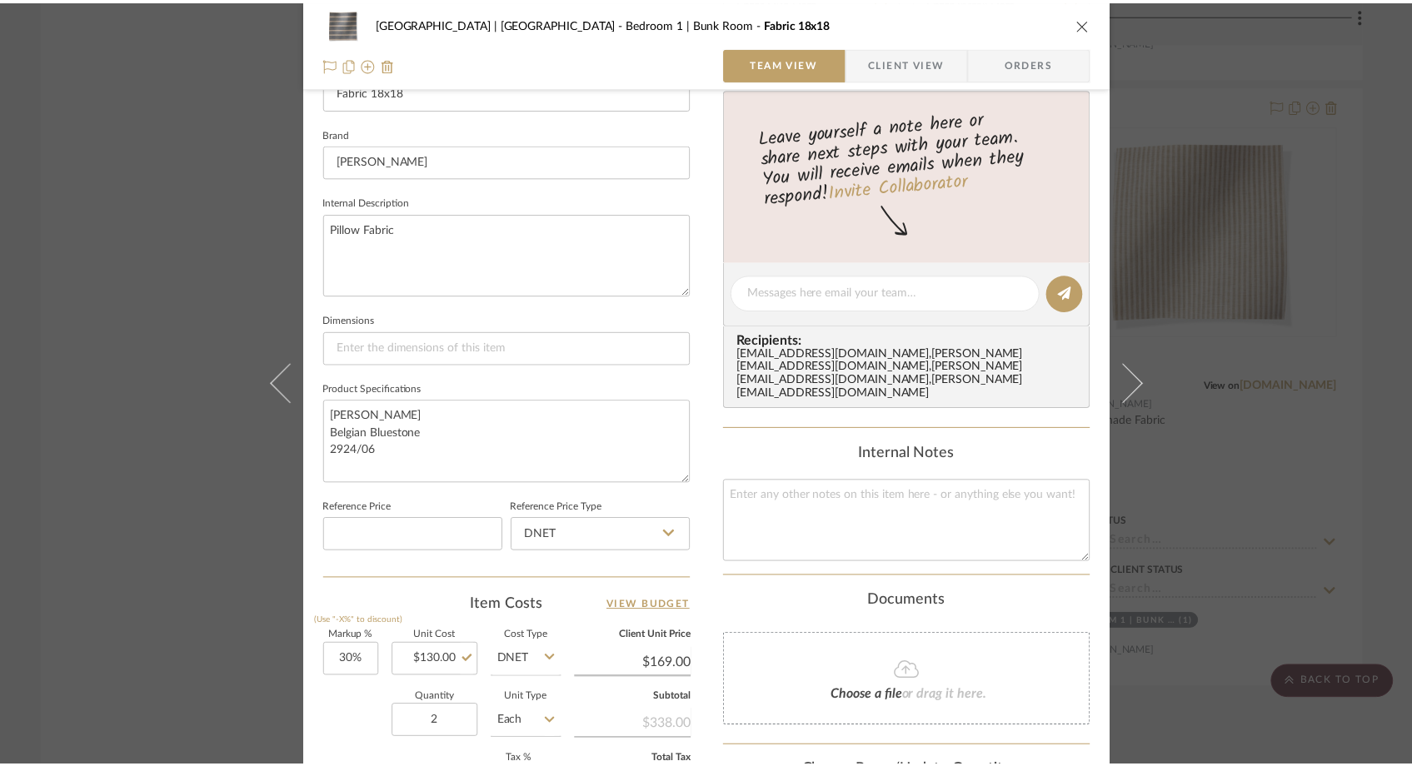
scroll to position [32688, 0]
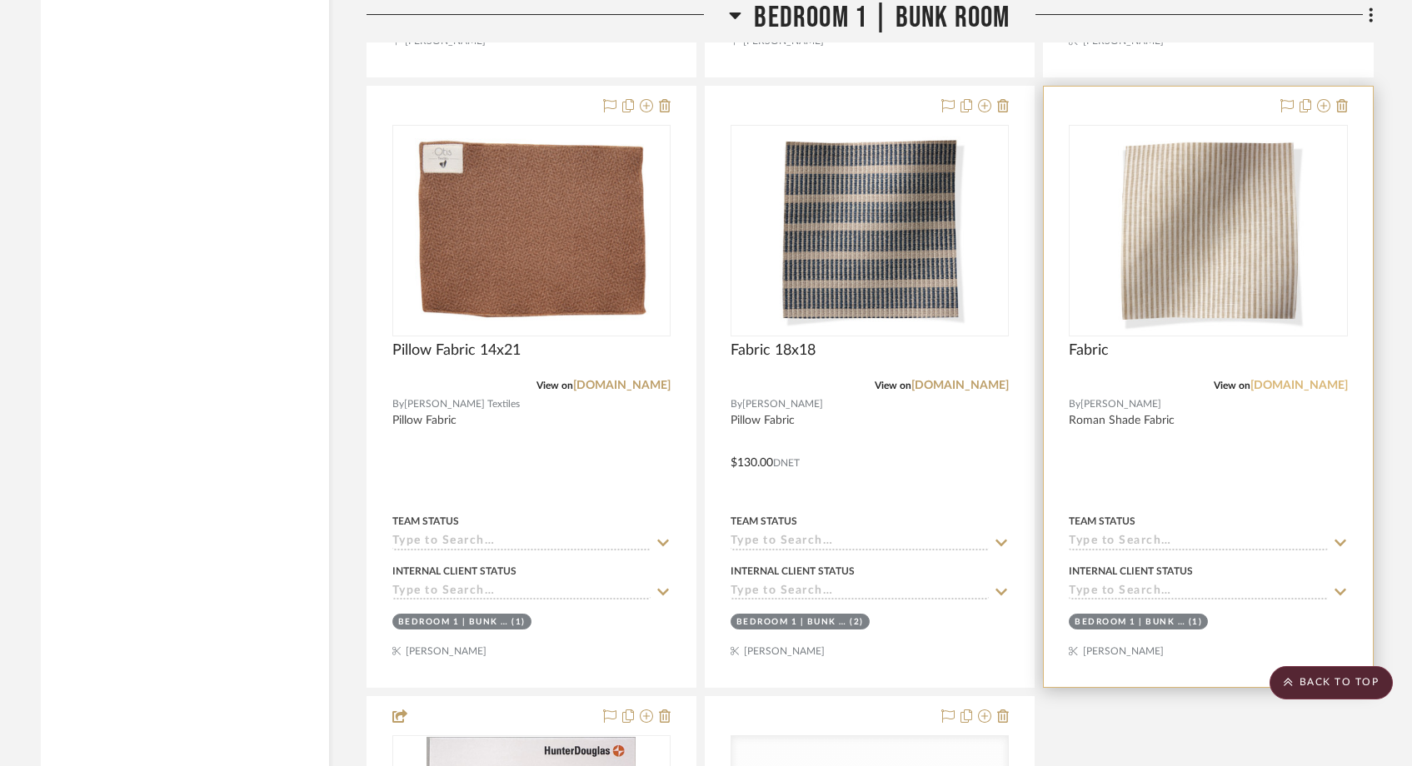
click at [1281, 380] on link "rosetarlow.com" at bounding box center [1298, 386] width 97 height 12
click at [1195, 182] on img "0" at bounding box center [1208, 231] width 208 height 208
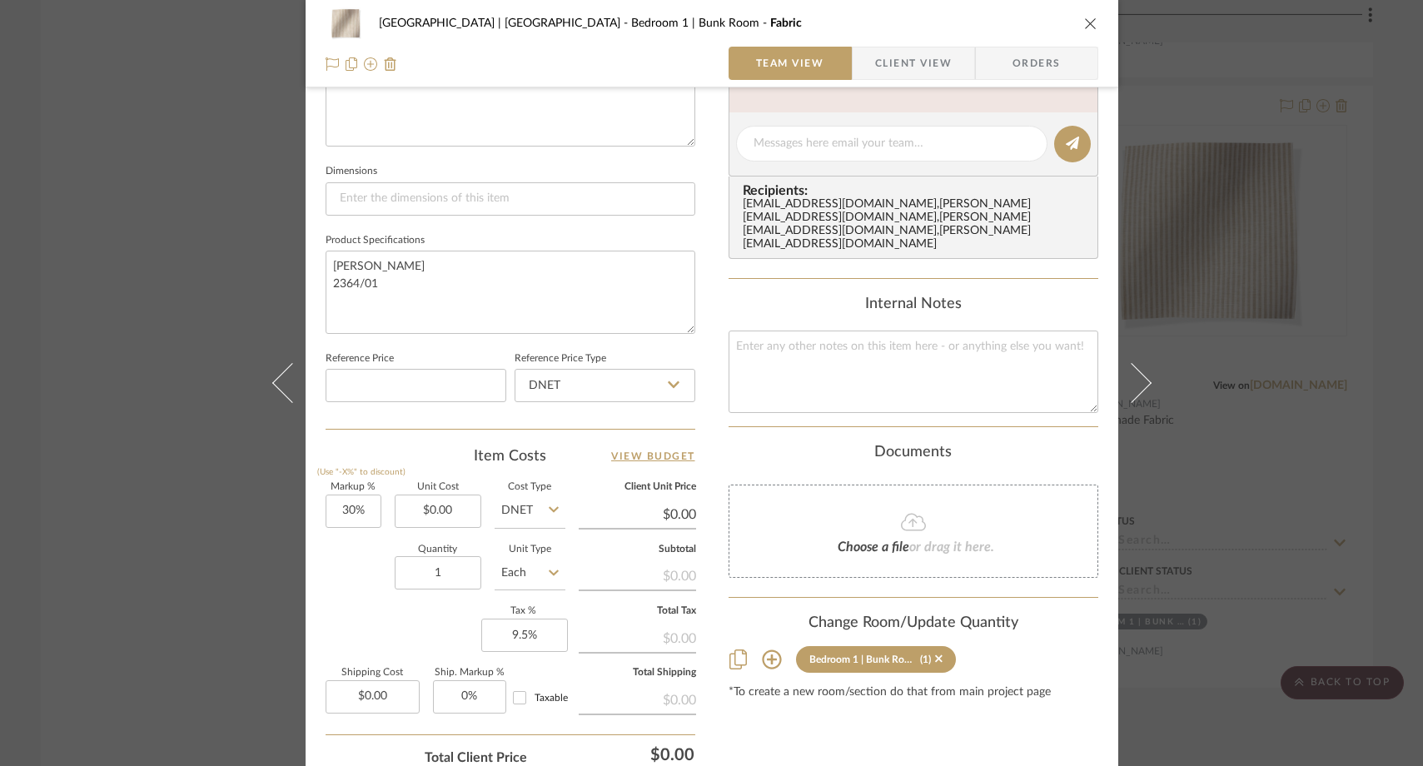
scroll to position [662, 0]
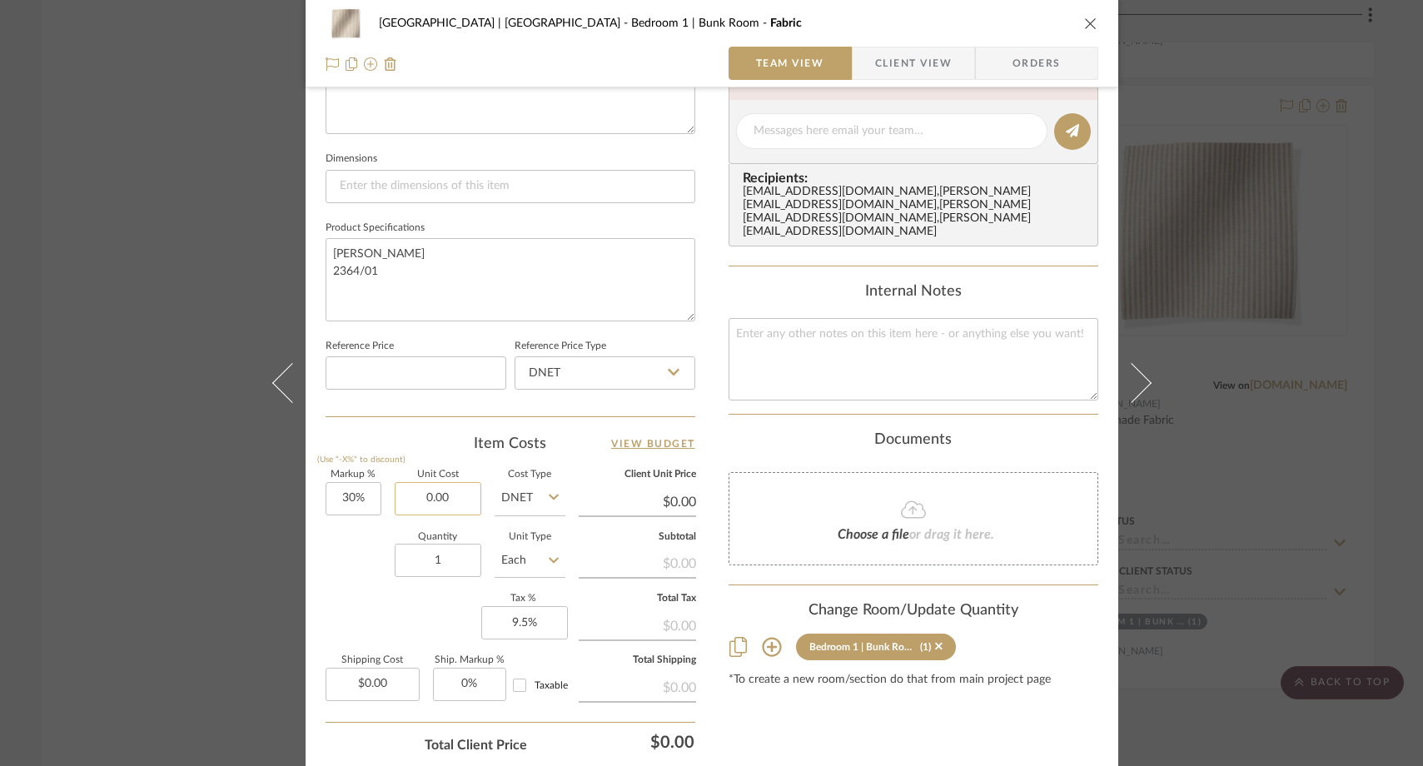
click at [463, 490] on input "0.00" at bounding box center [438, 498] width 87 height 33
paste input "172"
type input "$172.00"
click at [351, 542] on div "Quantity 1 Unit Type Each" at bounding box center [446, 562] width 240 height 59
type input "$223.60"
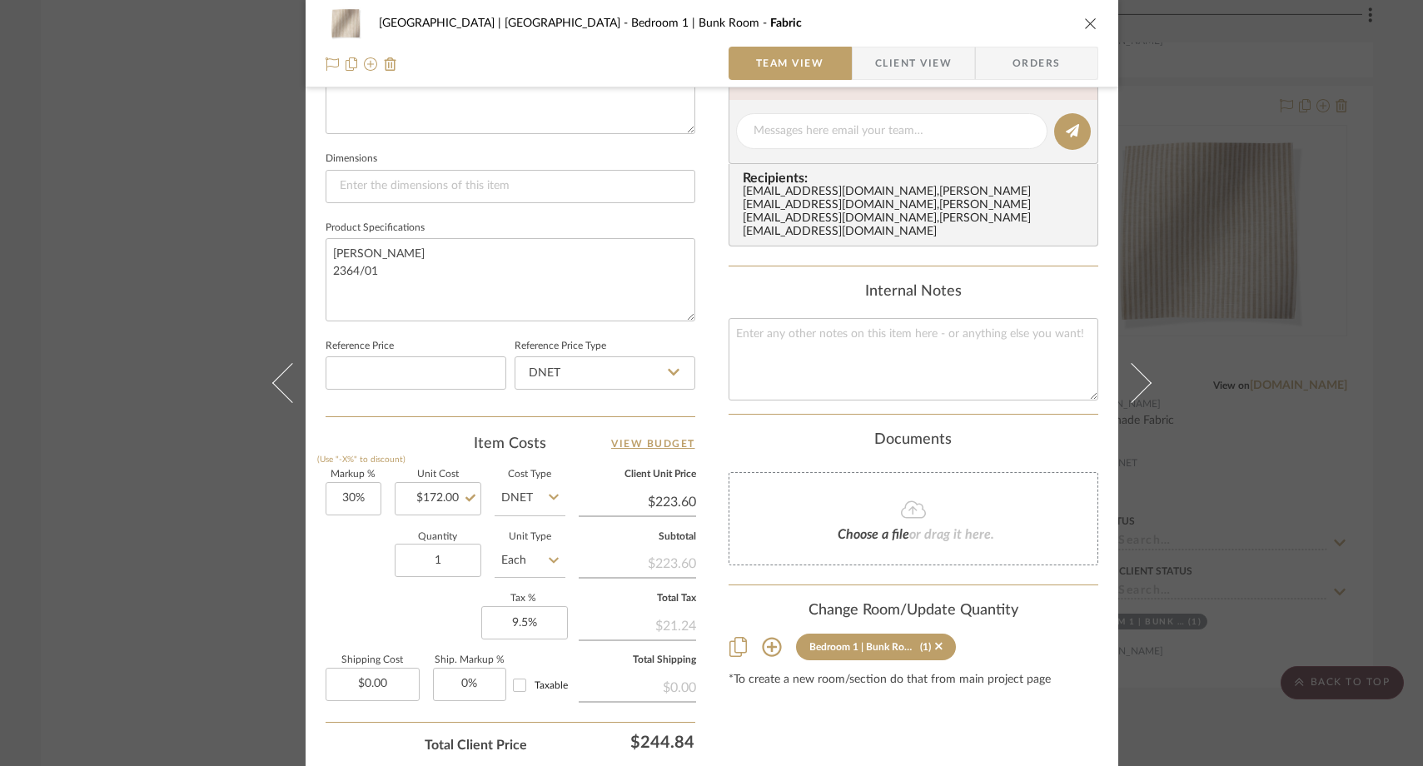
click at [172, 192] on div "Meadow Mountain | Vail Valley Bedroom 1 | Bunk Room Fabric Team View Client Vie…" at bounding box center [711, 383] width 1423 height 766
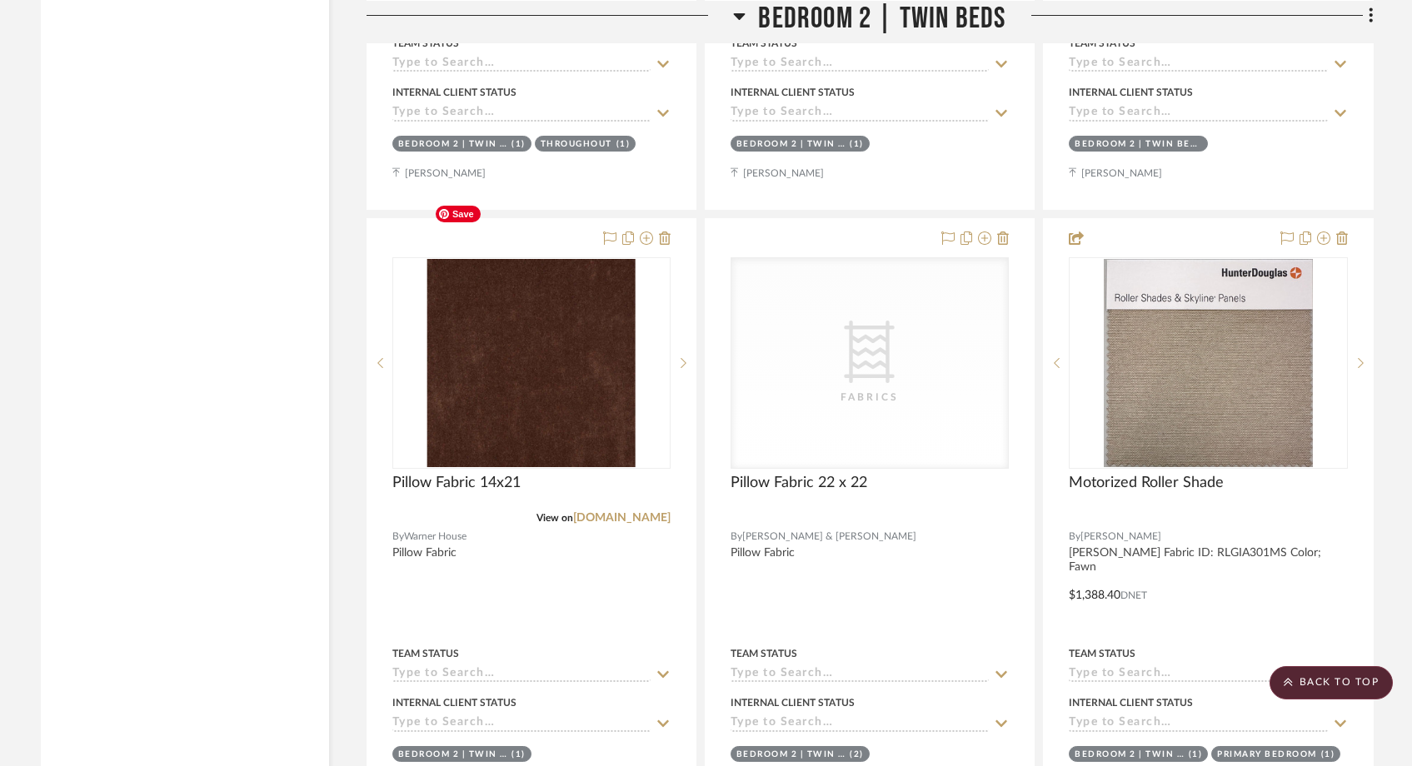
scroll to position [36534, 0]
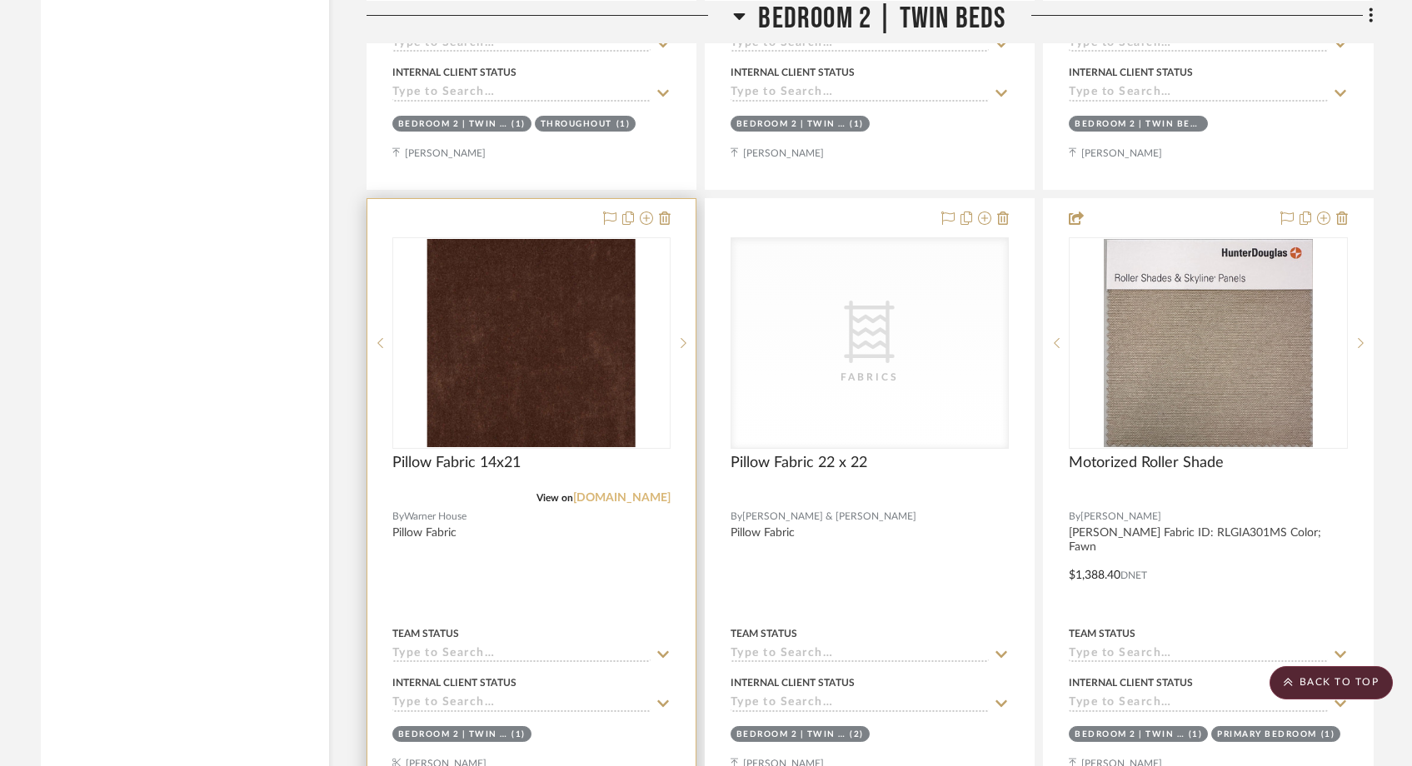
click at [601, 492] on link "[DOMAIN_NAME]" at bounding box center [621, 498] width 97 height 12
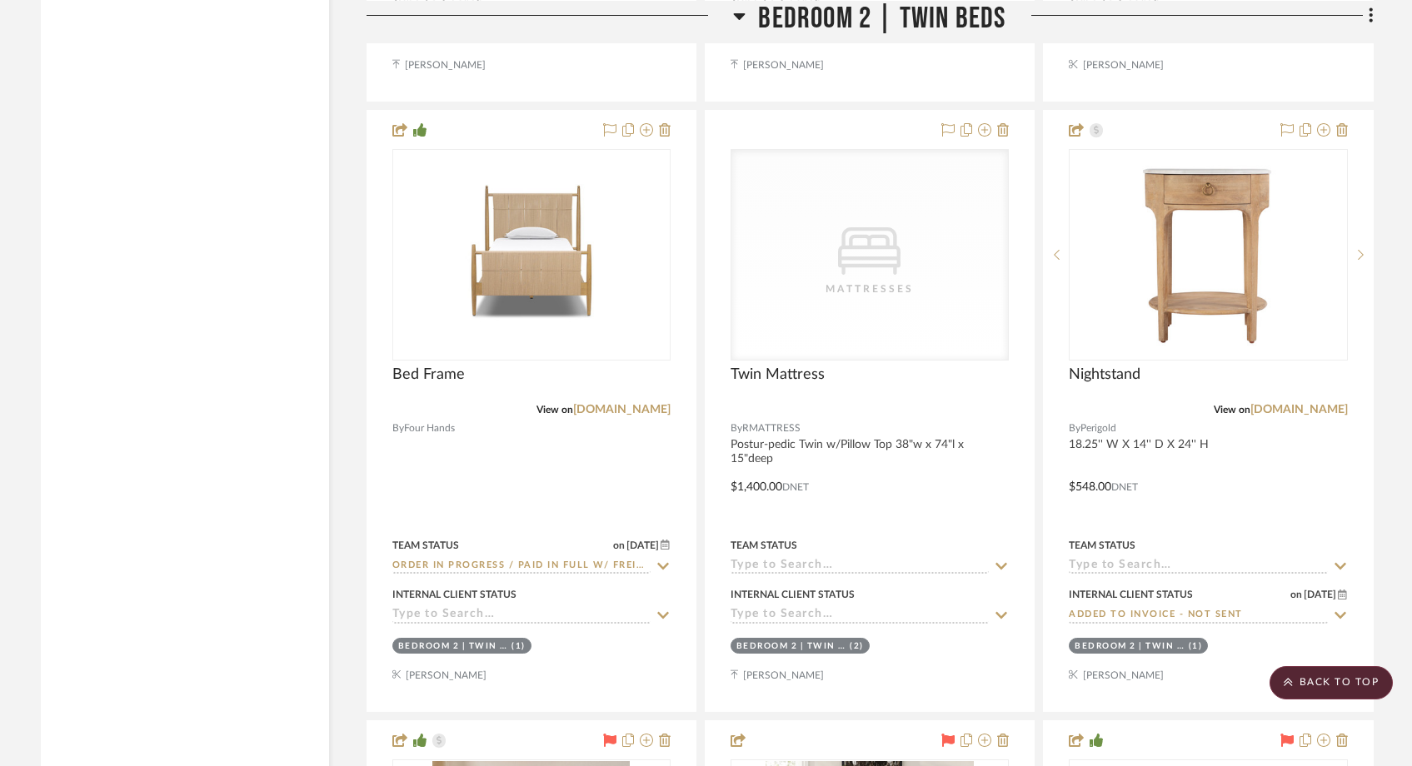
scroll to position [38459, 0]
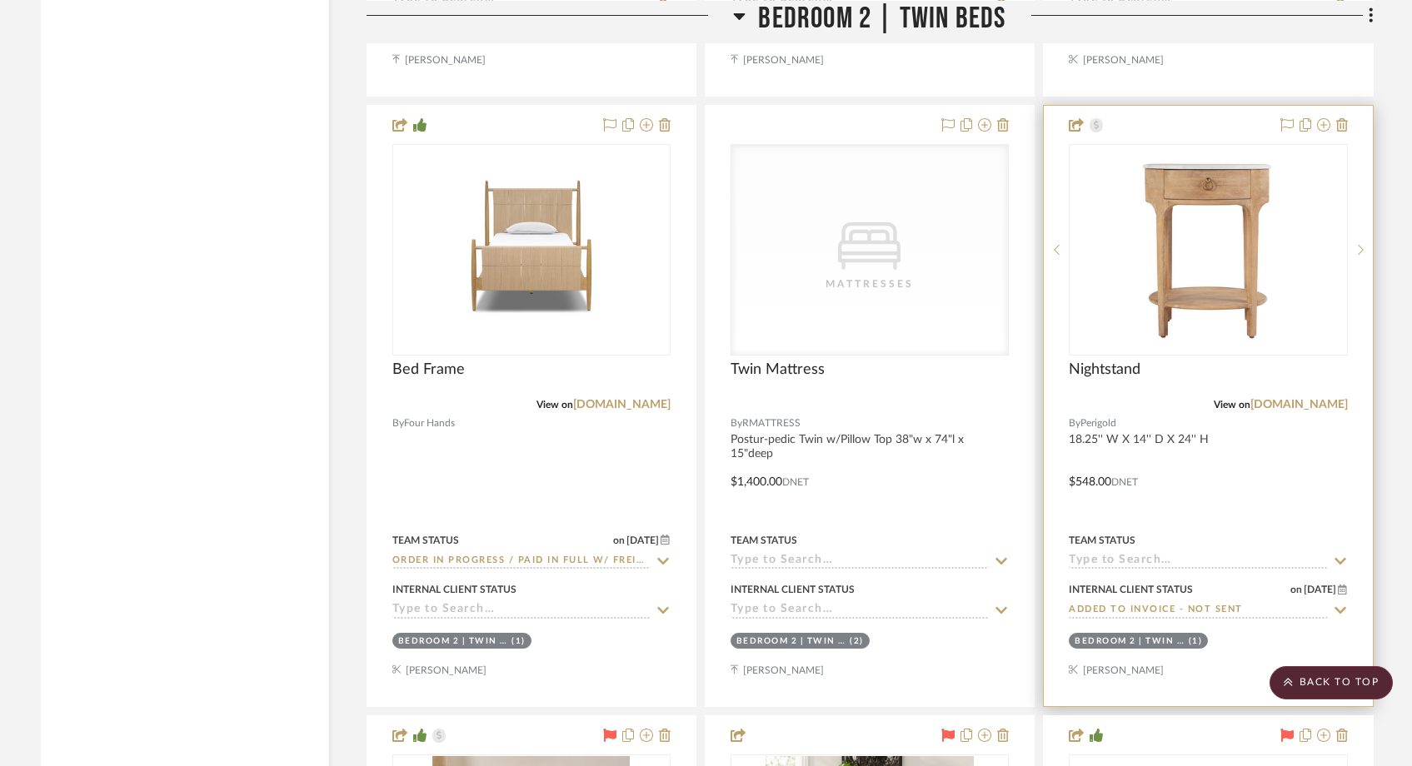
click at [1091, 554] on input at bounding box center [1198, 562] width 258 height 16
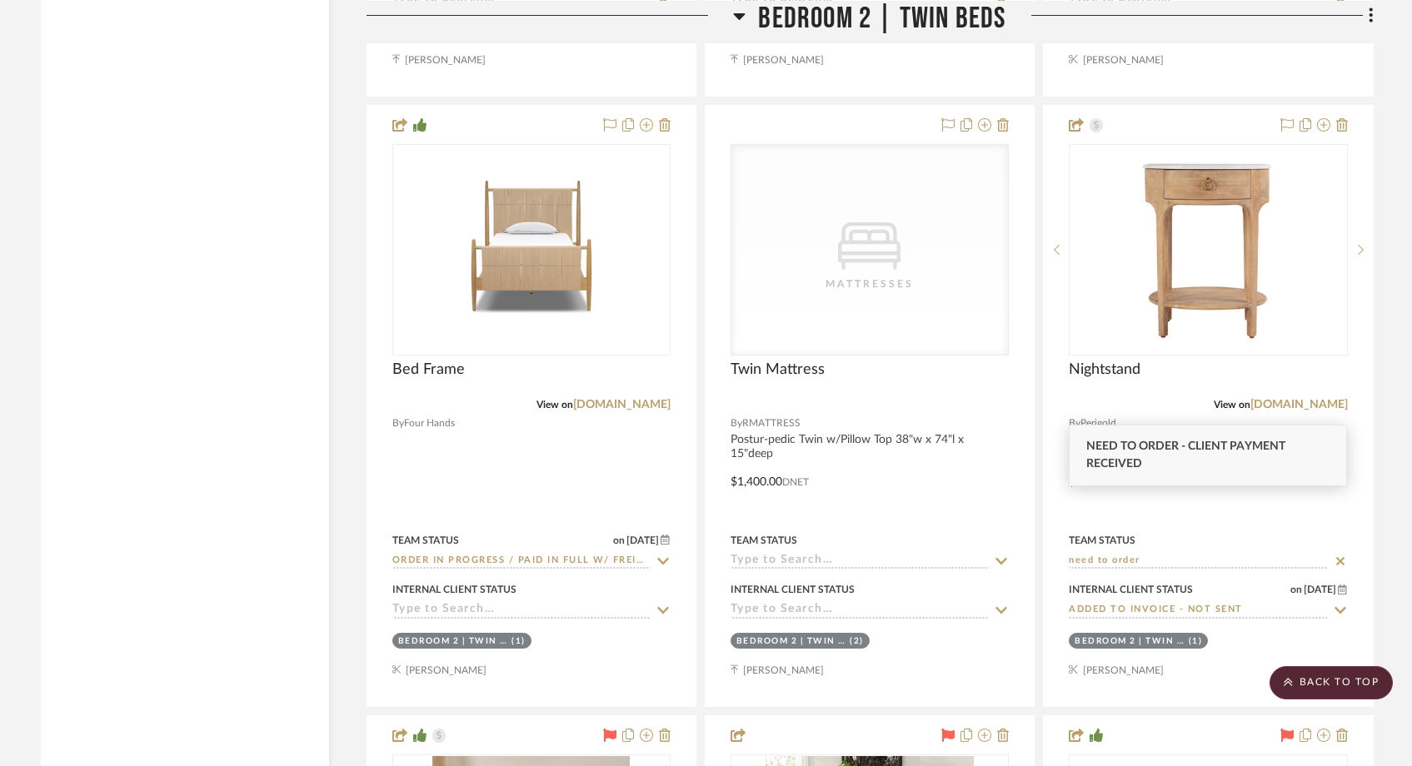
type input "need to order"
click at [1108, 452] on span "Need to Order - Client Payment Received" at bounding box center [1185, 455] width 199 height 29
type input "[DATE]"
type input "Need to Order - Client Payment Received"
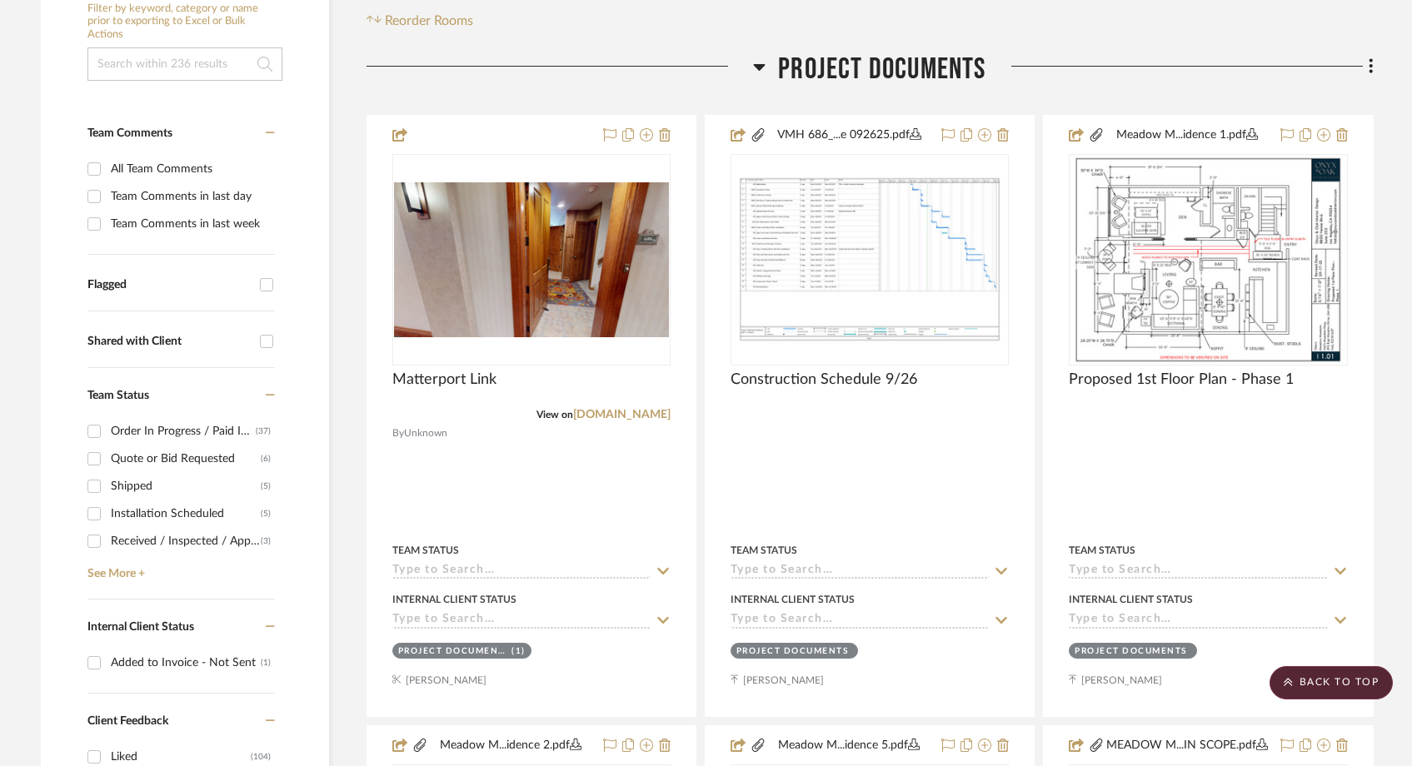
scroll to position [0, 0]
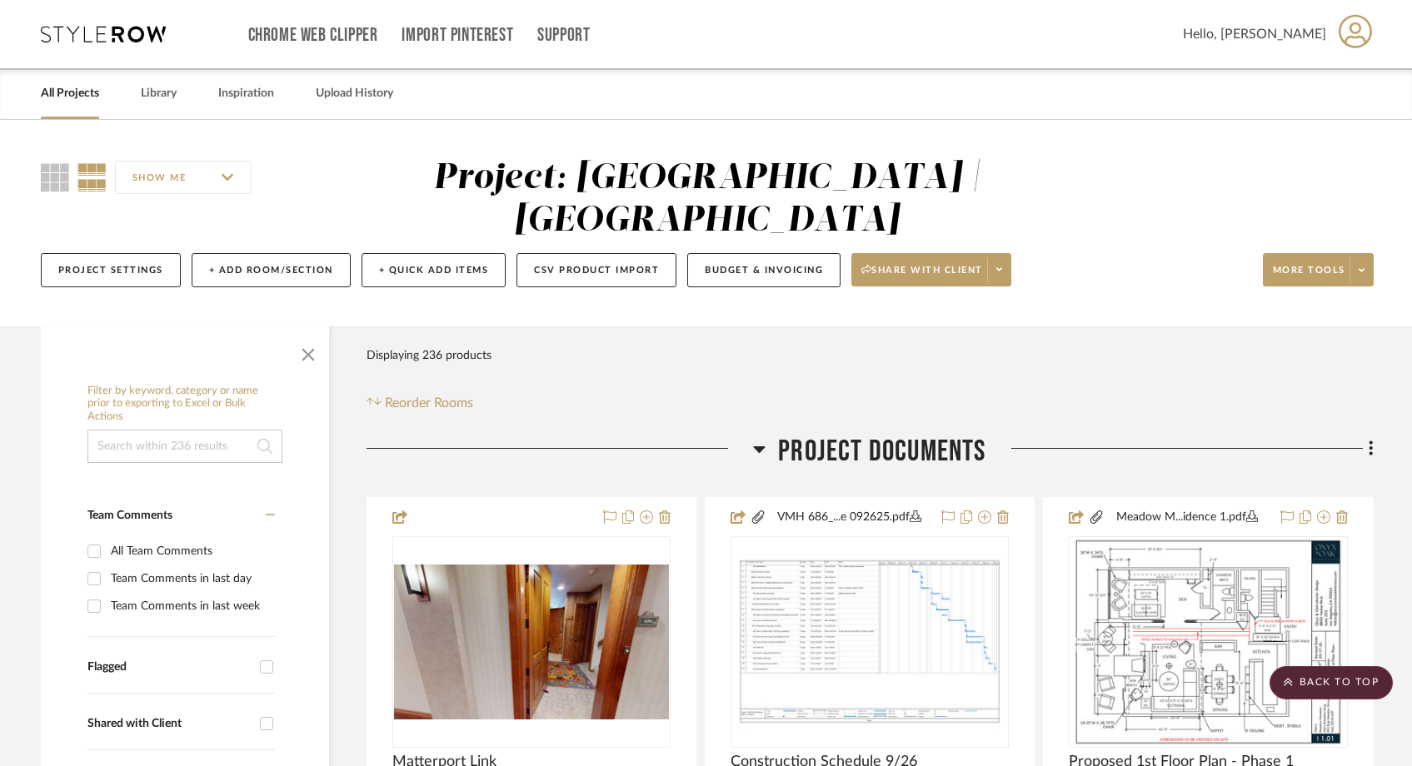
click at [170, 430] on input at bounding box center [184, 446] width 195 height 33
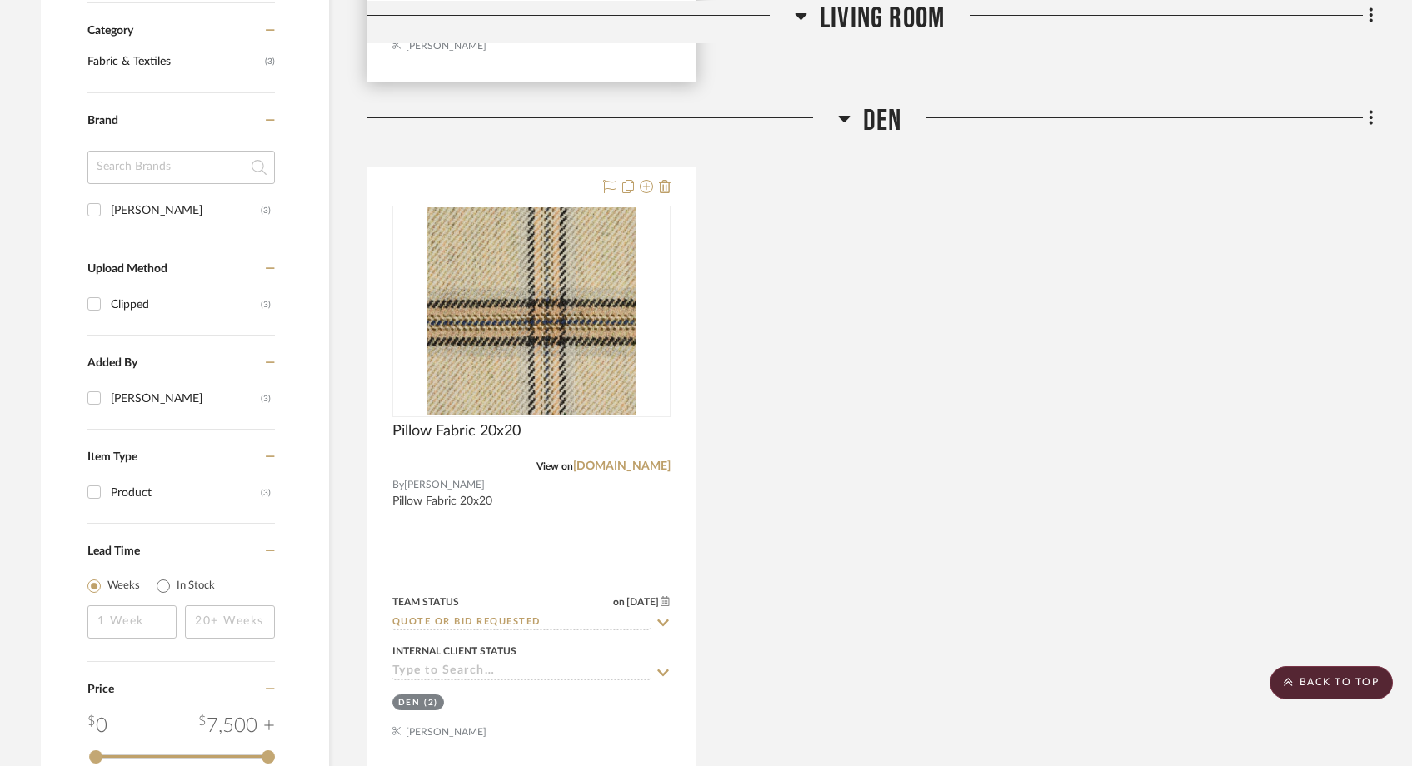
scroll to position [989, 0]
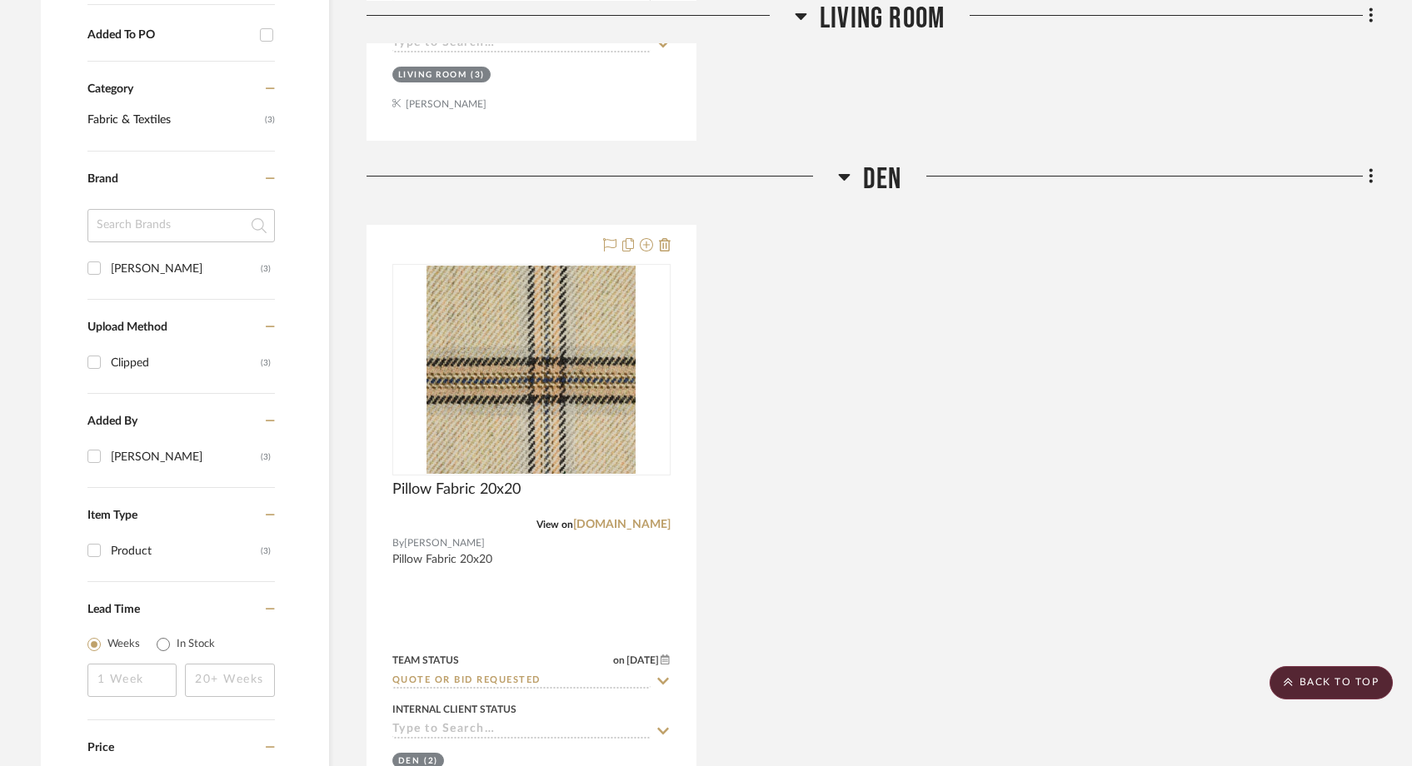
type input "pollack"
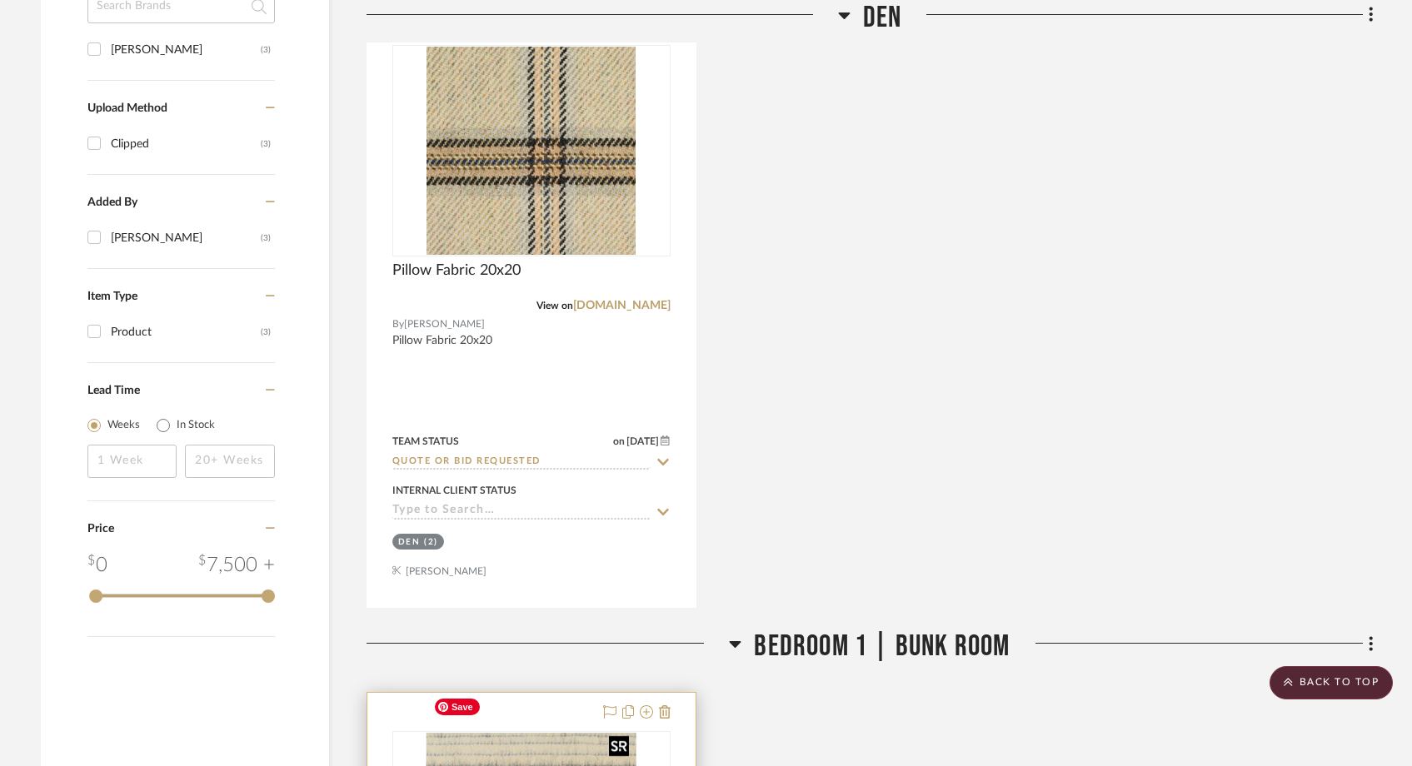
scroll to position [1029, 0]
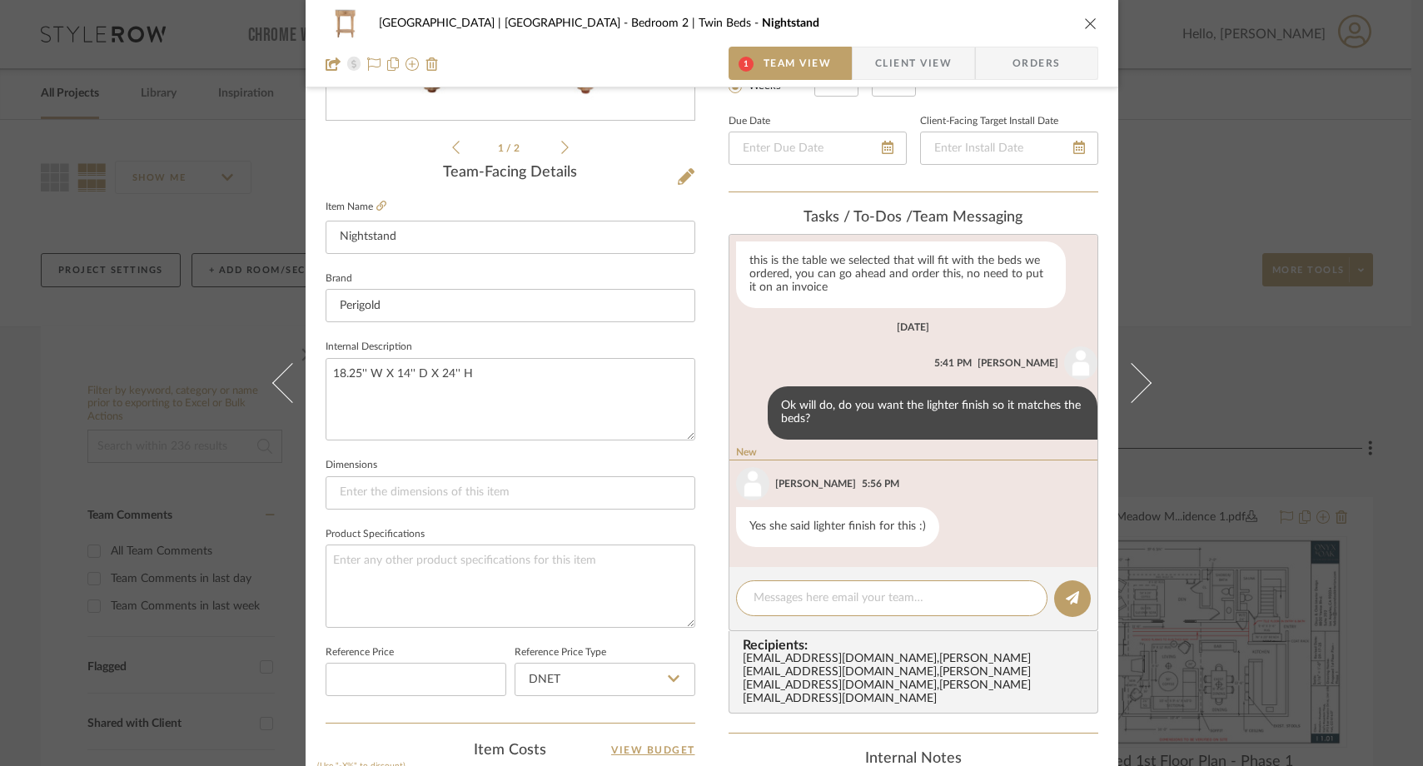
scroll to position [353, 0]
click at [376, 207] on icon at bounding box center [381, 208] width 10 height 10
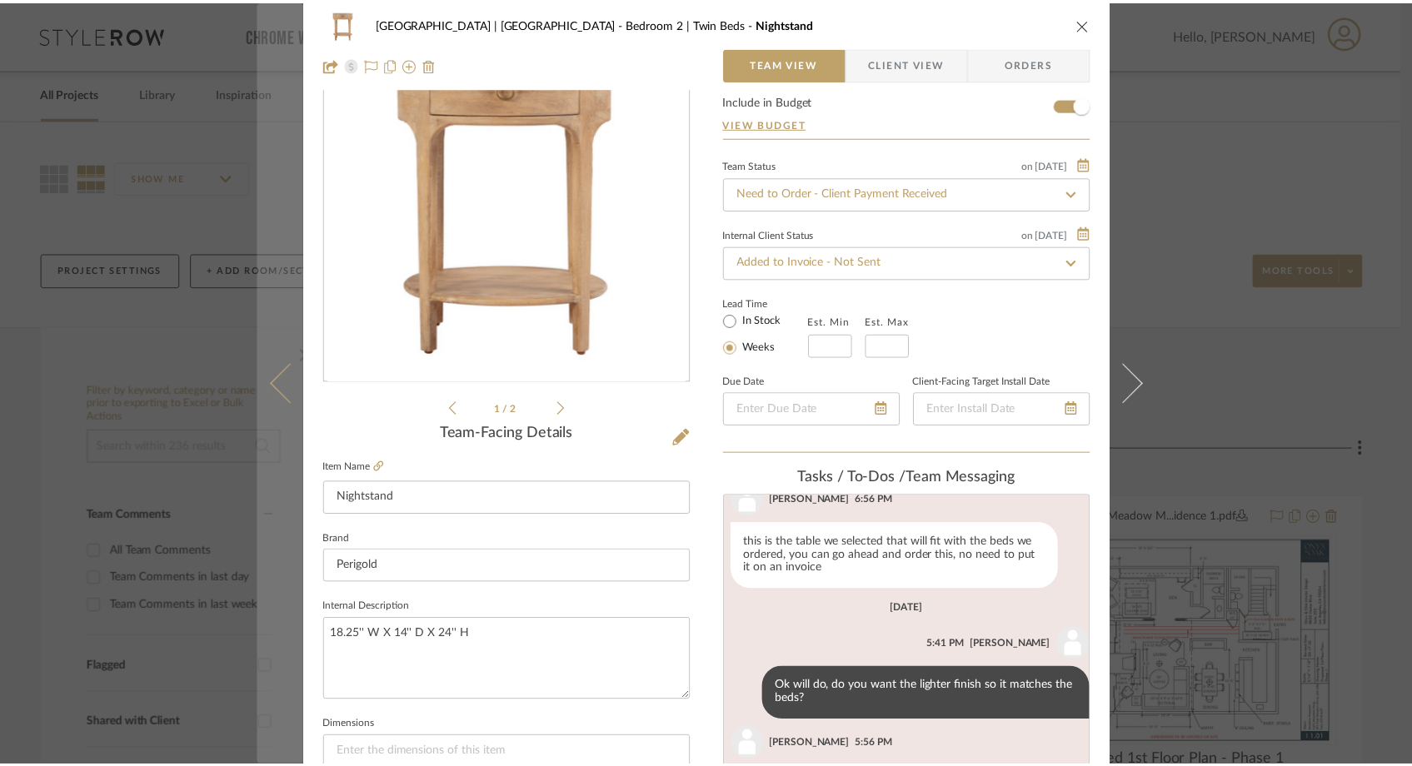
scroll to position [0, 0]
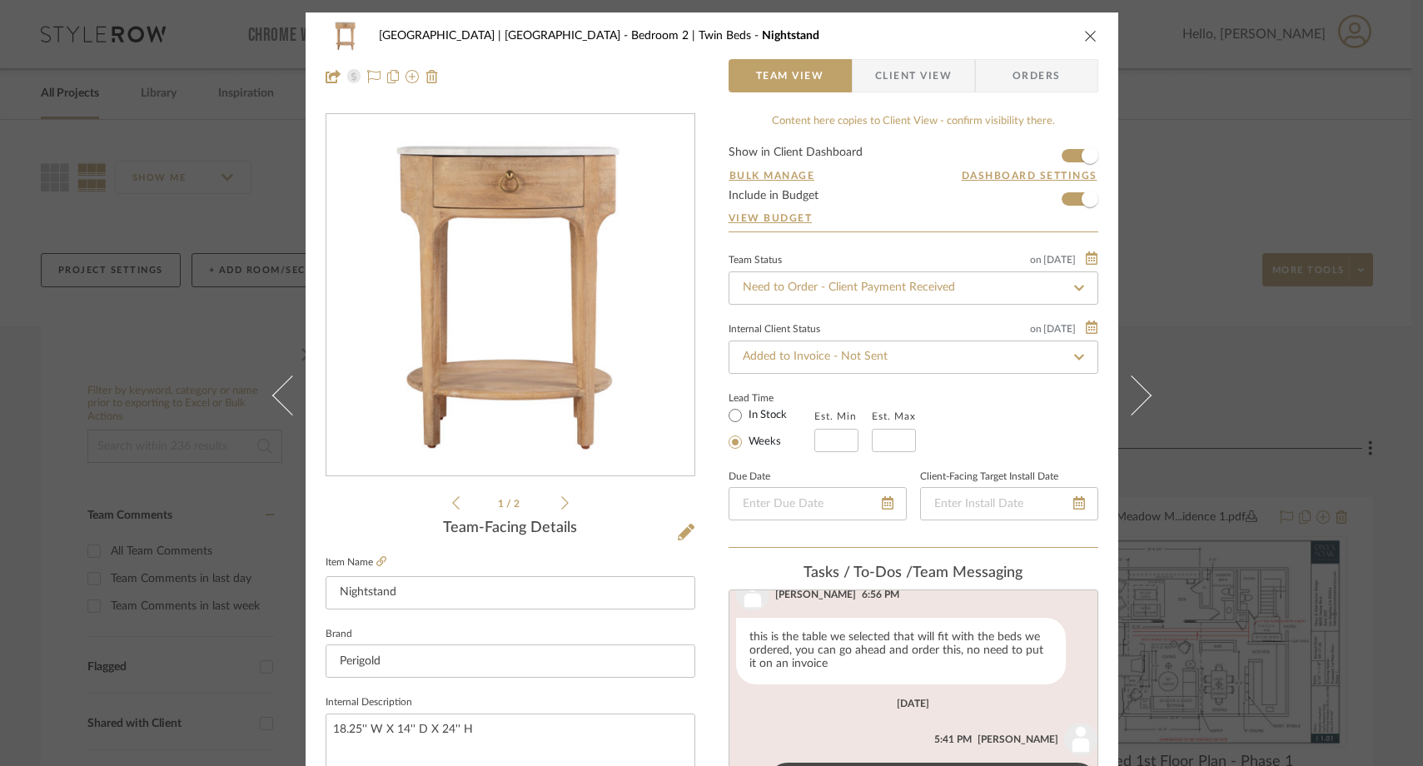
click at [214, 282] on div "Meadow Mountain | Vail Valley Bedroom 2 | Twin Beds Nightstand Team View Client…" at bounding box center [711, 383] width 1423 height 766
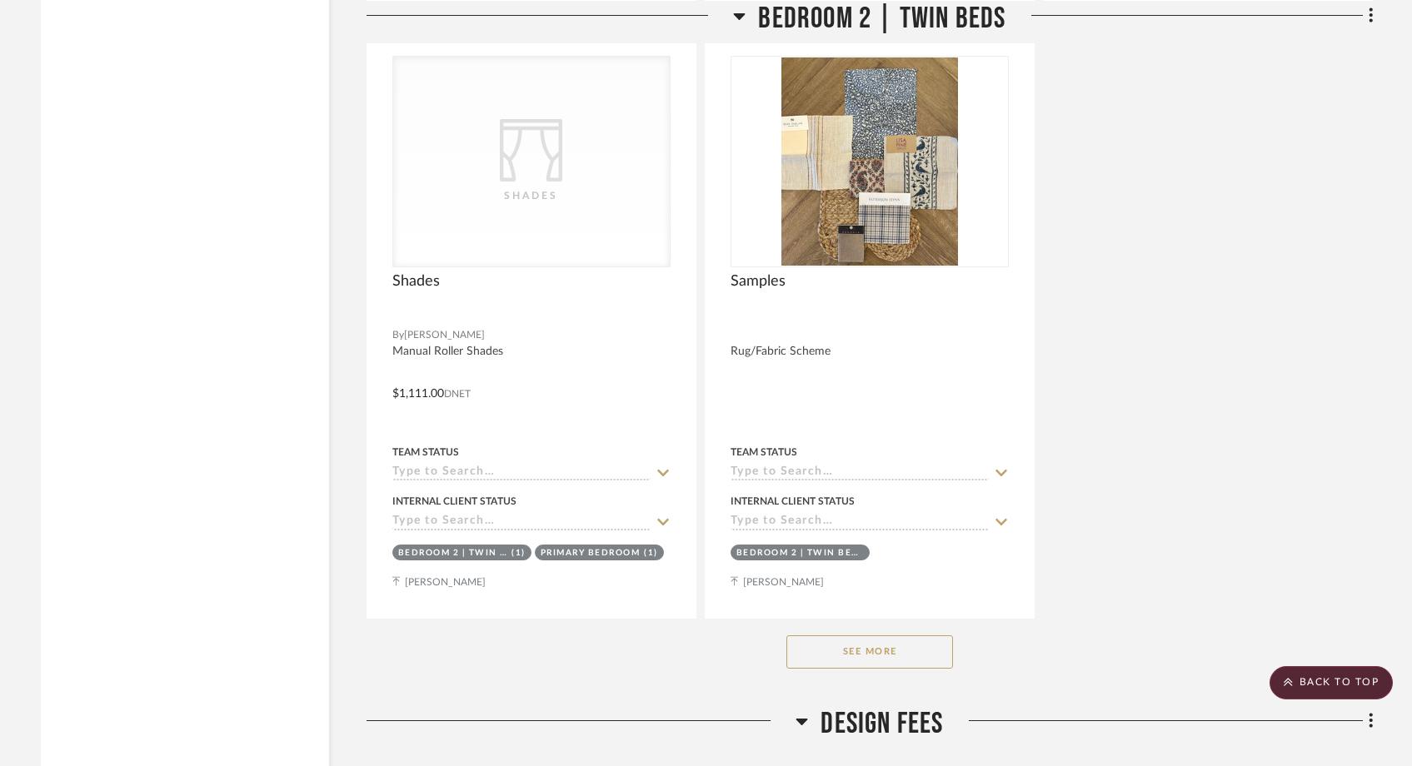
scroll to position [27841, 0]
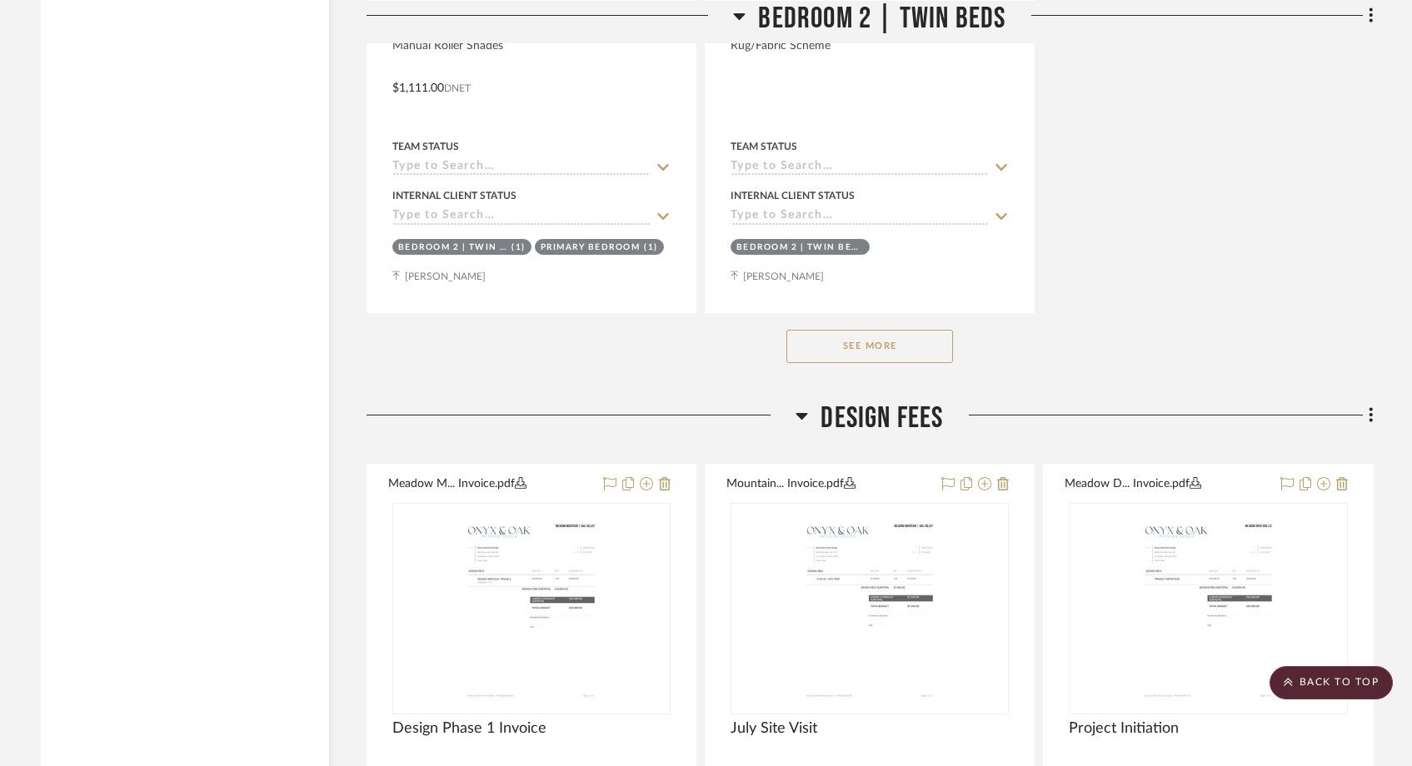
click at [830, 330] on button "See More" at bounding box center [869, 346] width 167 height 33
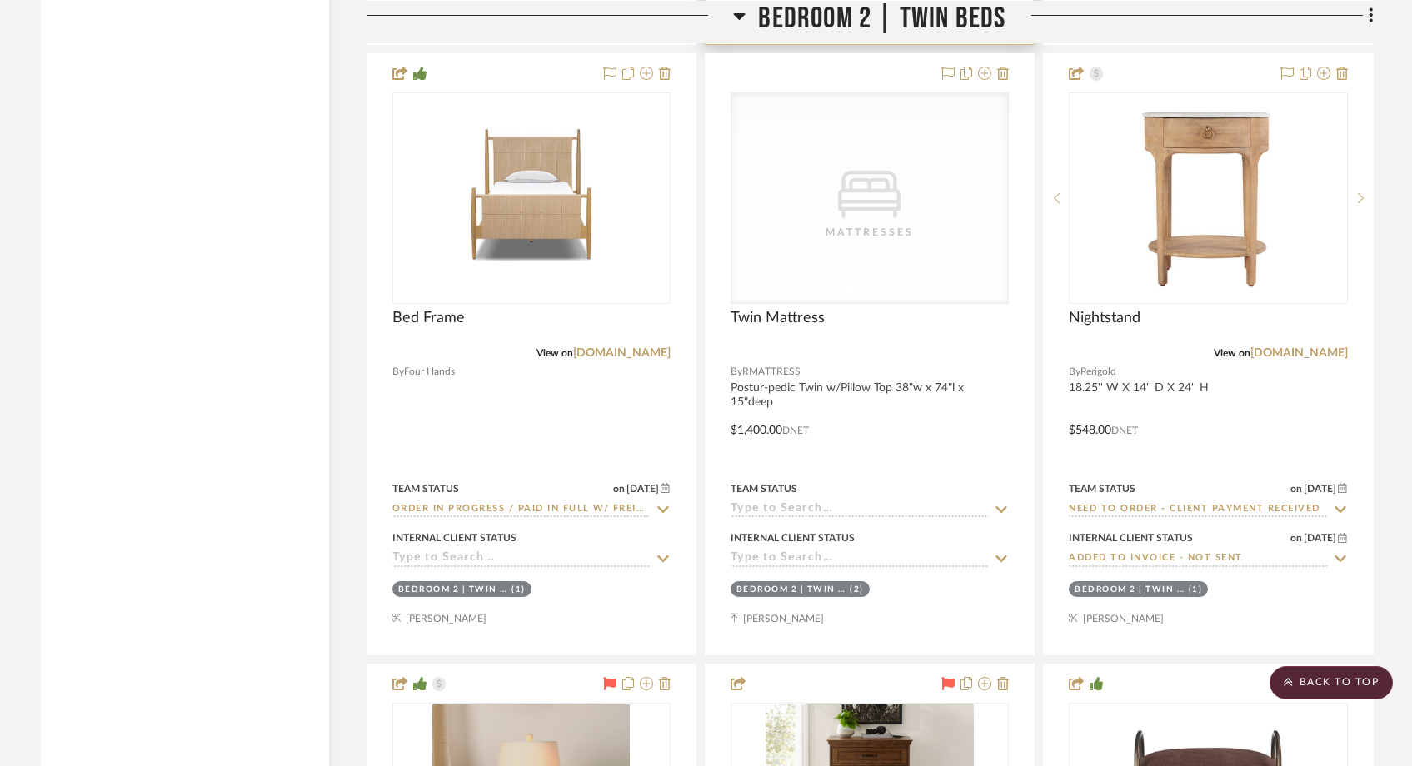
scroll to position [28712, 0]
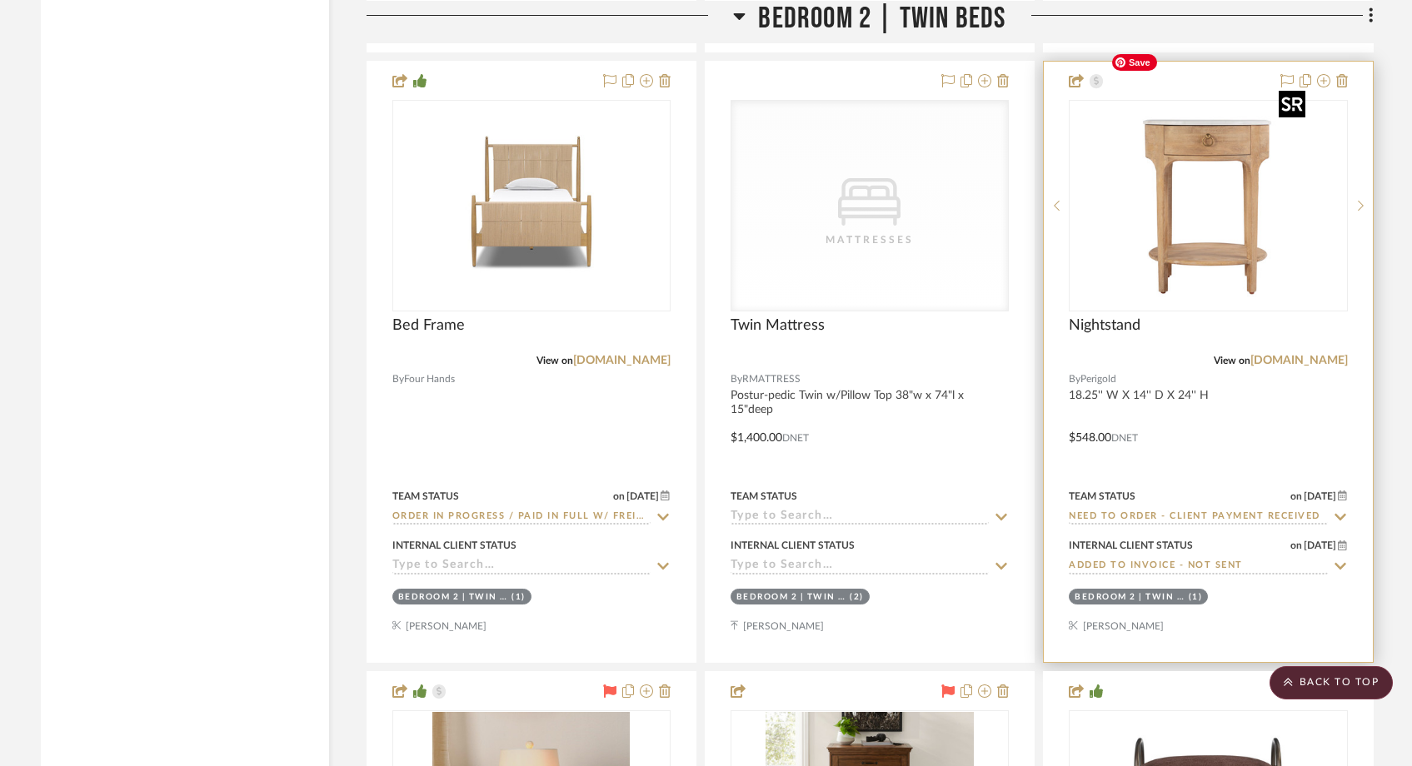
click at [1178, 172] on img "0" at bounding box center [1208, 206] width 208 height 208
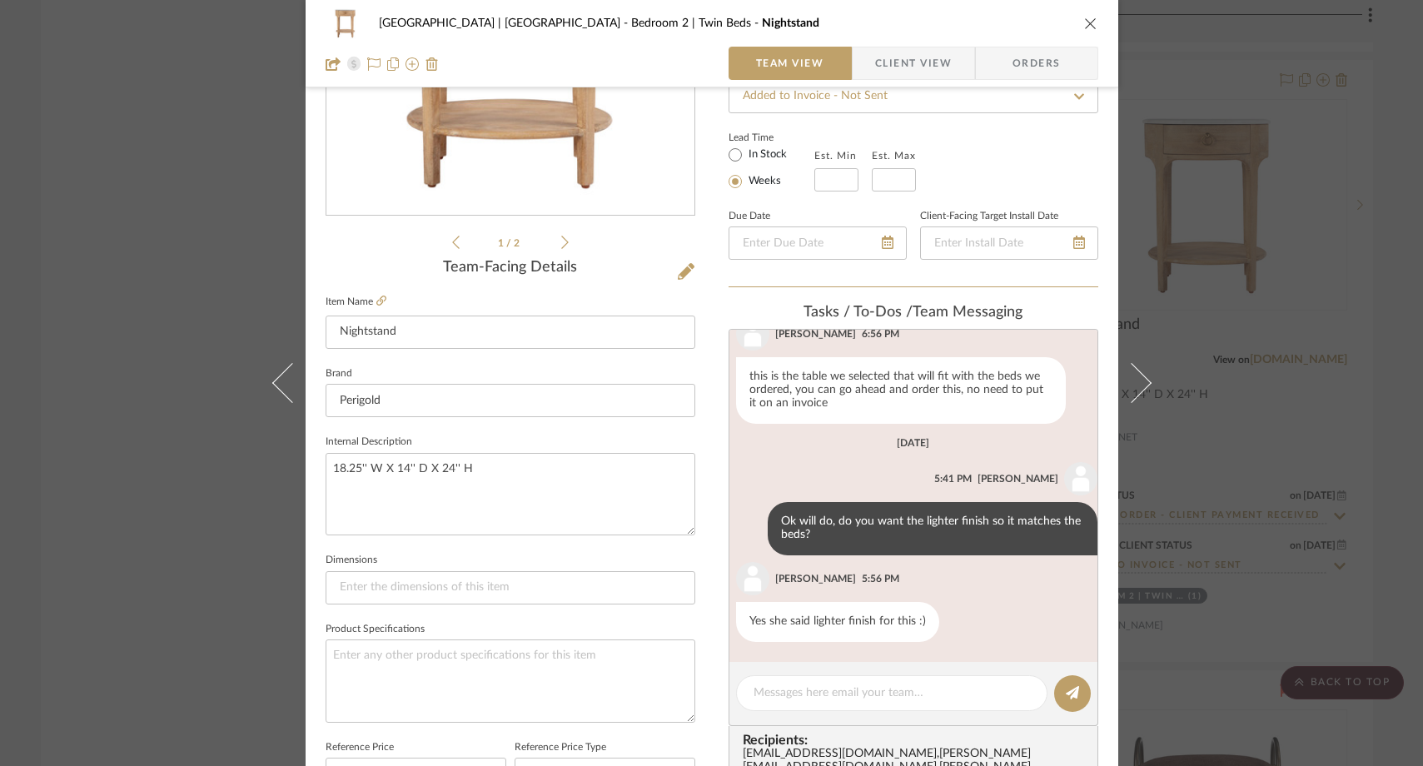
scroll to position [263, 0]
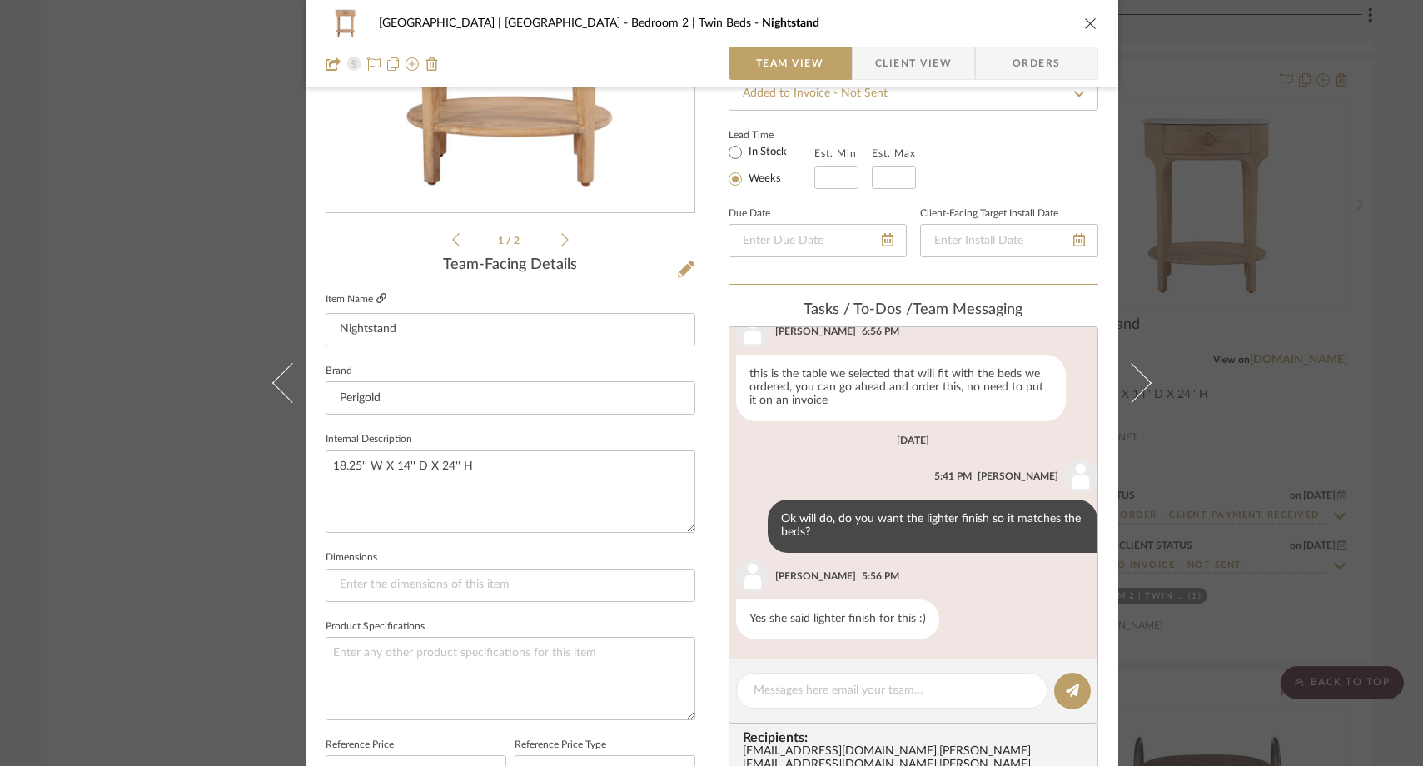
click at [376, 300] on icon at bounding box center [381, 298] width 10 height 10
click at [783, 696] on textarea at bounding box center [892, 690] width 277 height 17
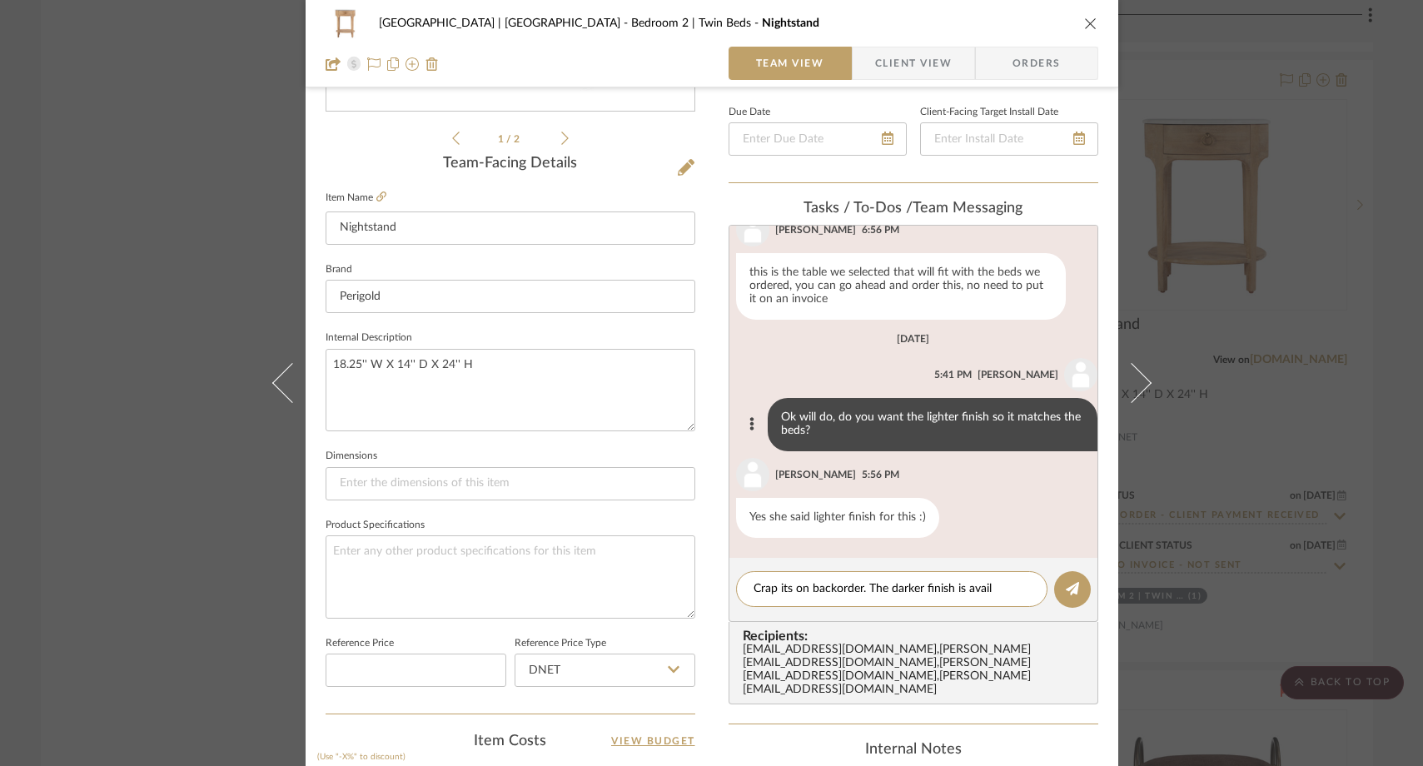
scroll to position [366, 0]
type textarea "Crap its on backorder. The darker finish is avail"
click at [1070, 593] on icon at bounding box center [1072, 586] width 13 height 13
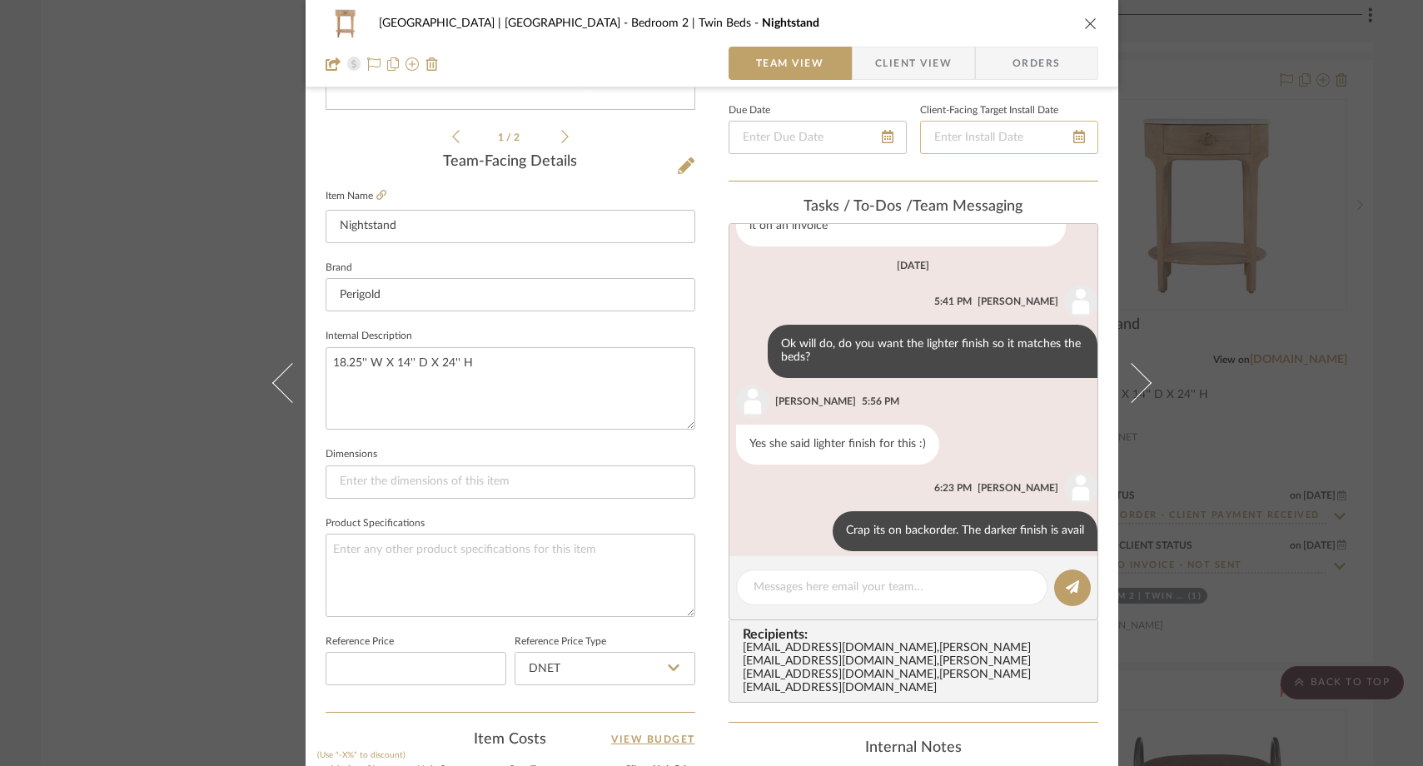
scroll to position [575, 0]
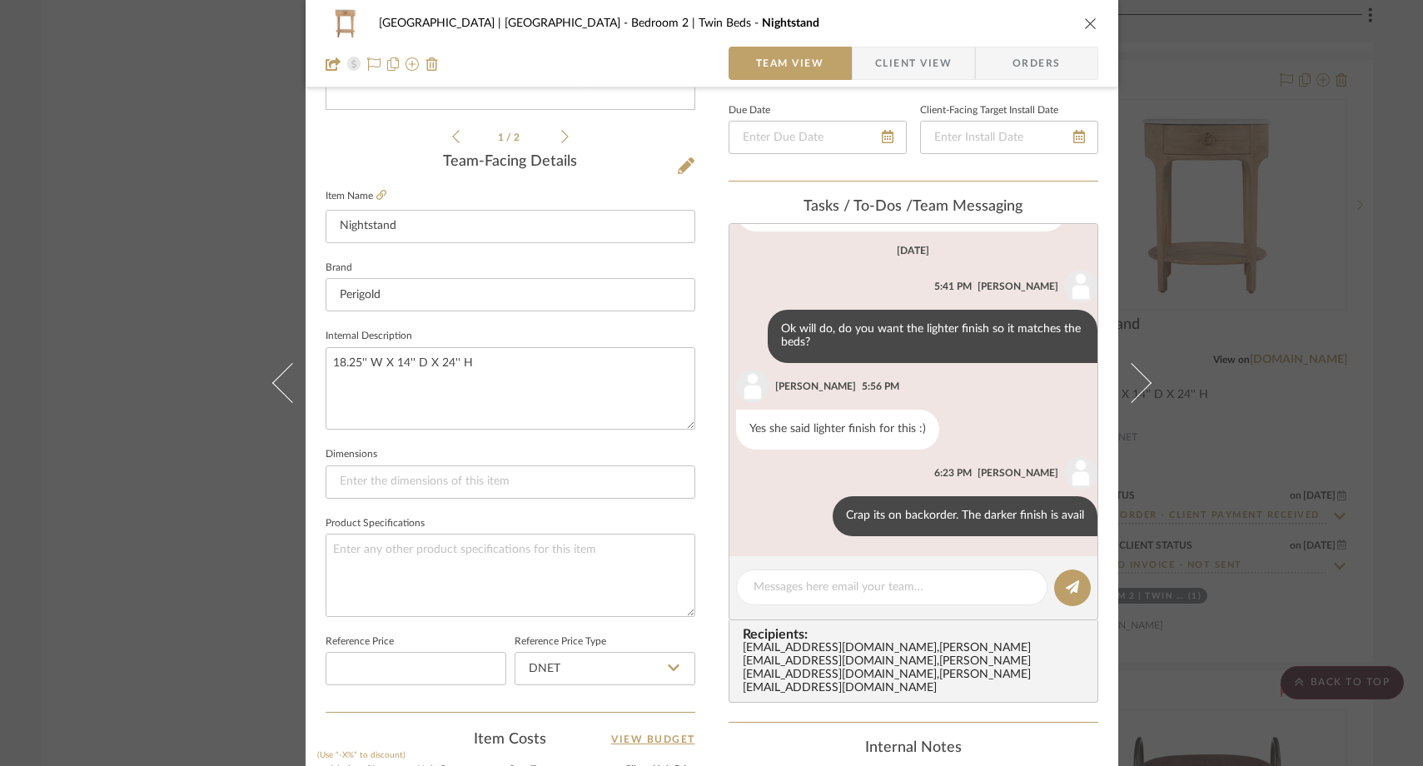
click at [1087, 23] on icon "close" at bounding box center [1090, 23] width 13 height 13
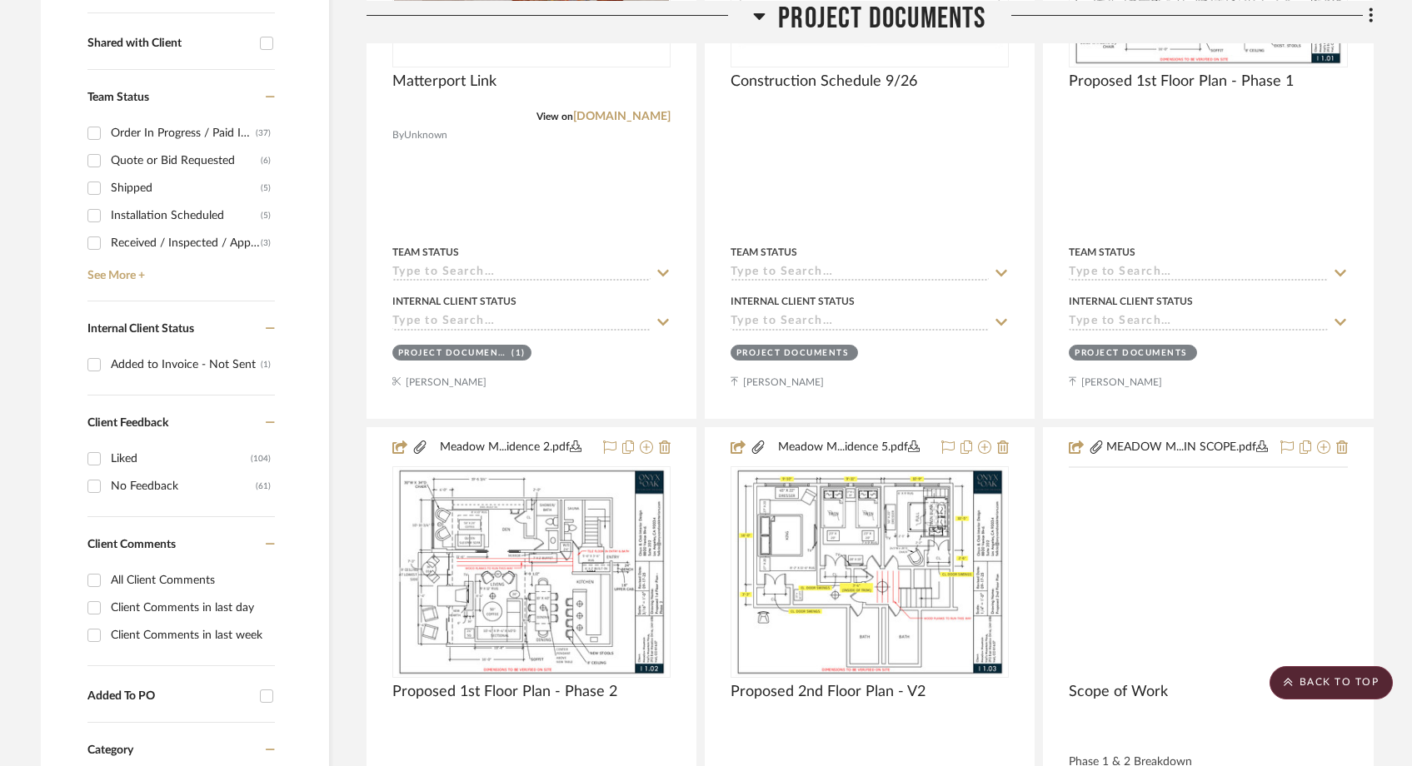
scroll to position [856, 0]
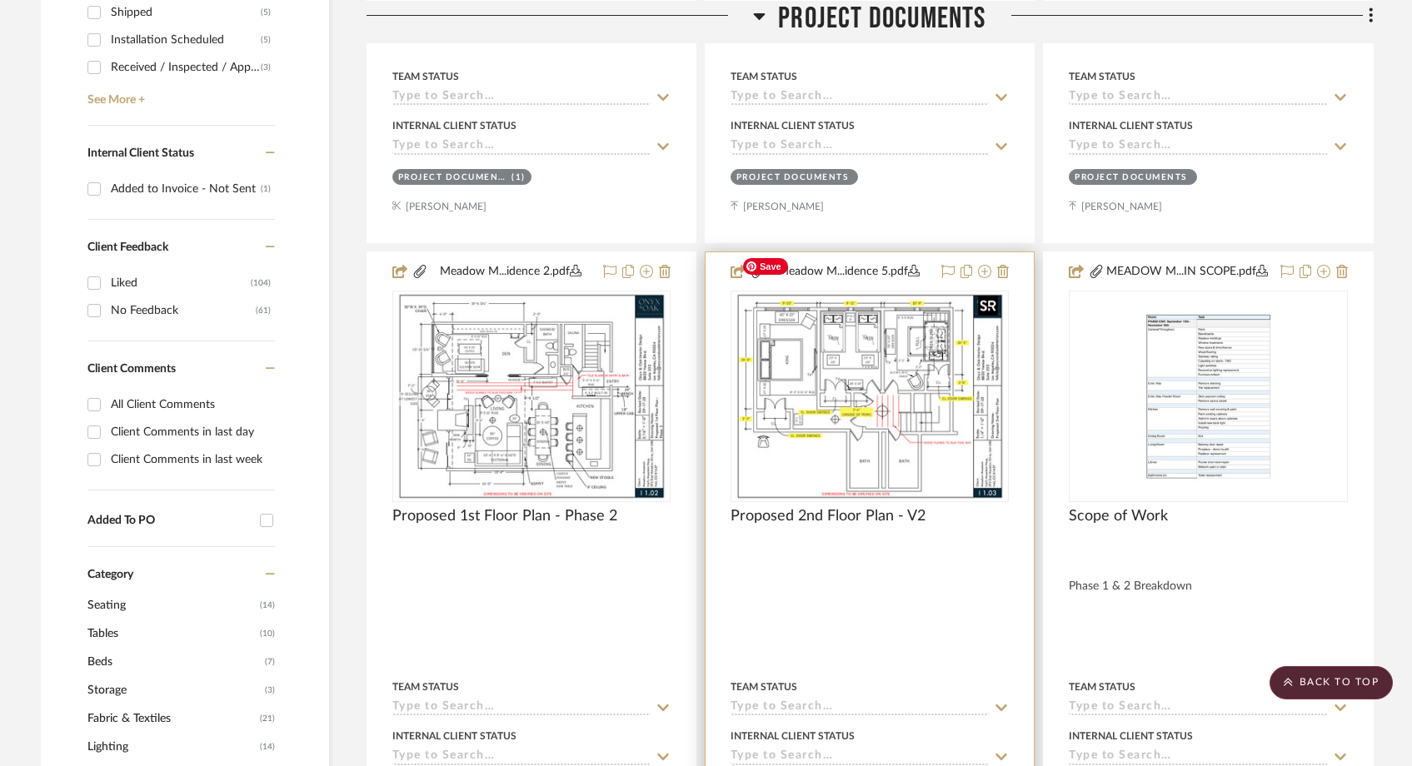
click at [0, 0] on img at bounding box center [0, 0] width 0 height 0
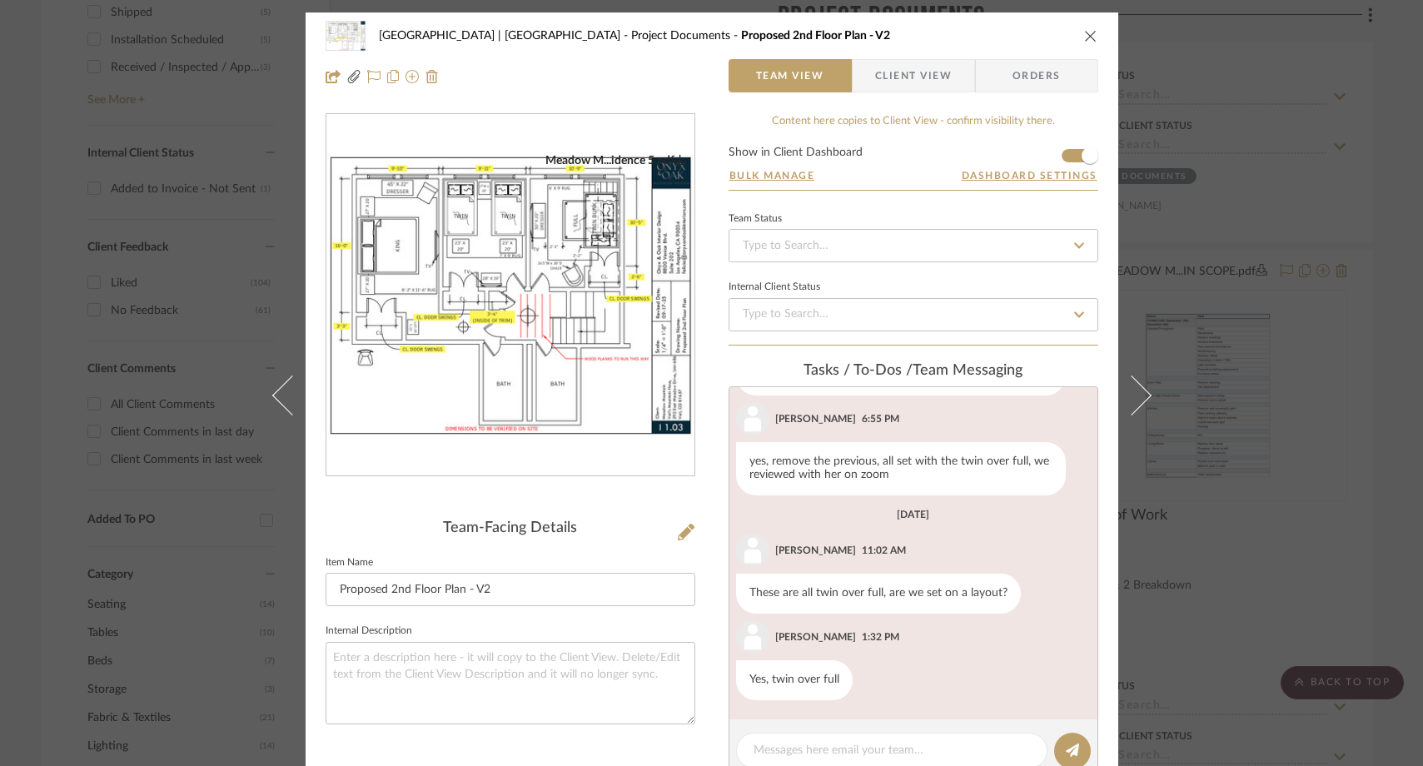
scroll to position [1288, 0]
click at [498, 217] on img "0" at bounding box center [510, 295] width 368 height 285
click at [236, 86] on div "Meadow Mountain | Vail Valley Project Documents Proposed 2nd Floor Plan - V2 Te…" at bounding box center [711, 383] width 1423 height 766
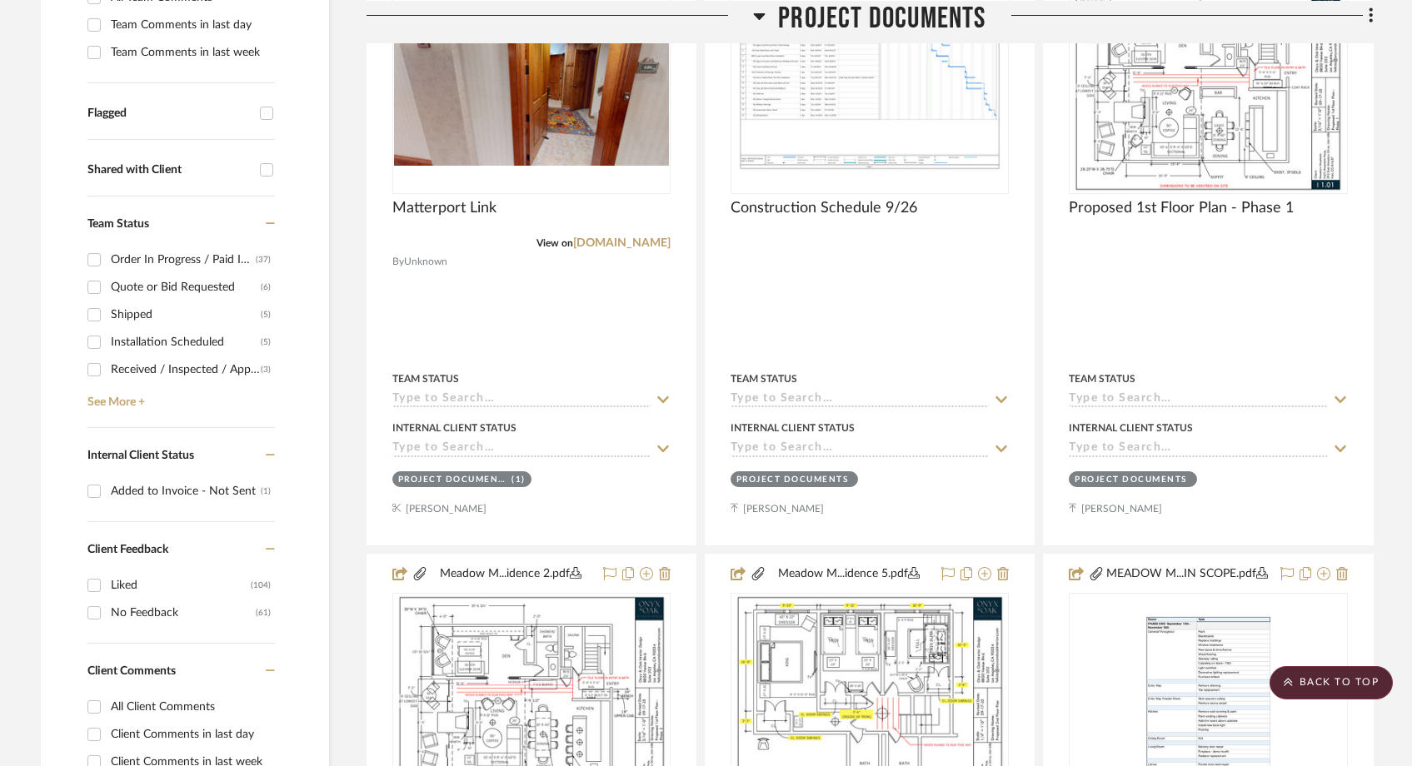
scroll to position [801, 0]
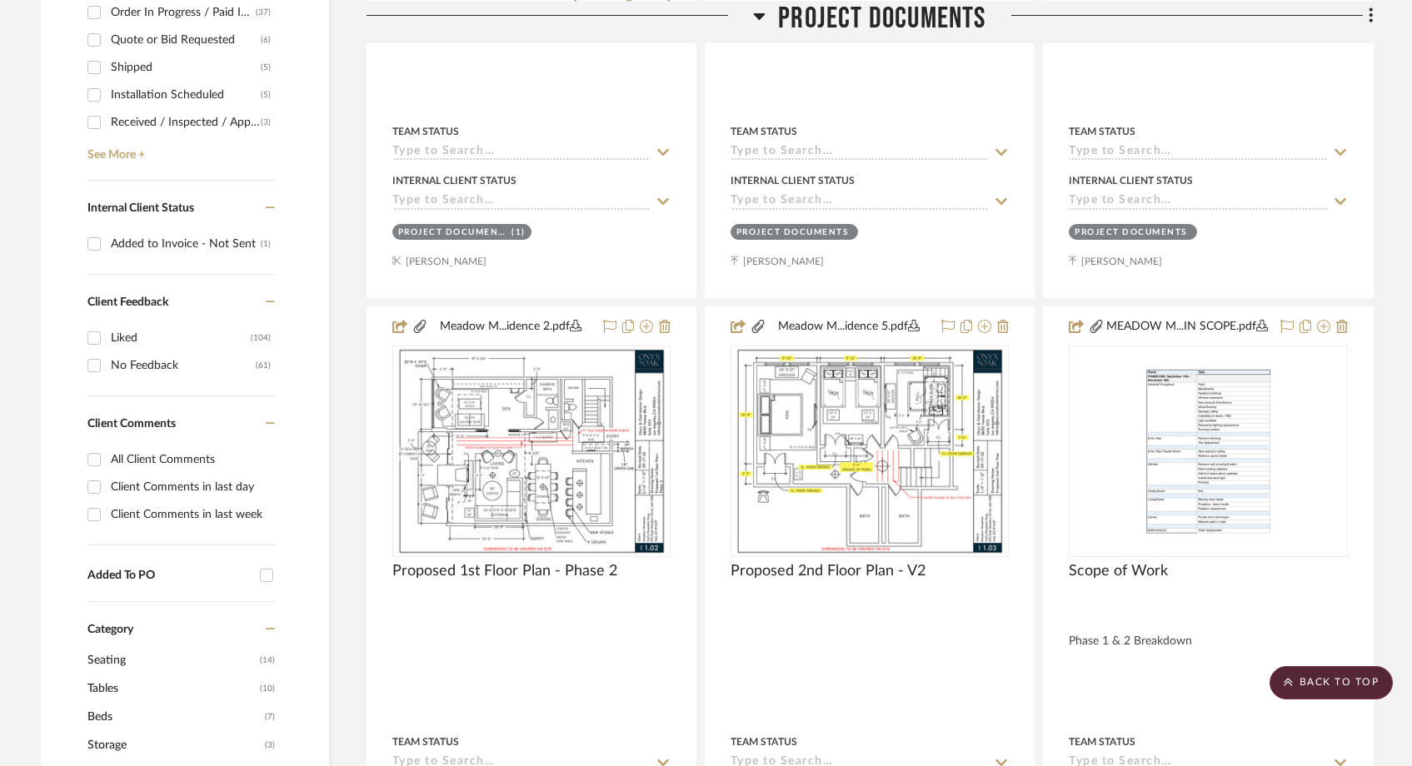
click at [96, 474] on input "Client Comments in last day" at bounding box center [94, 487] width 27 height 27
checkbox input "true"
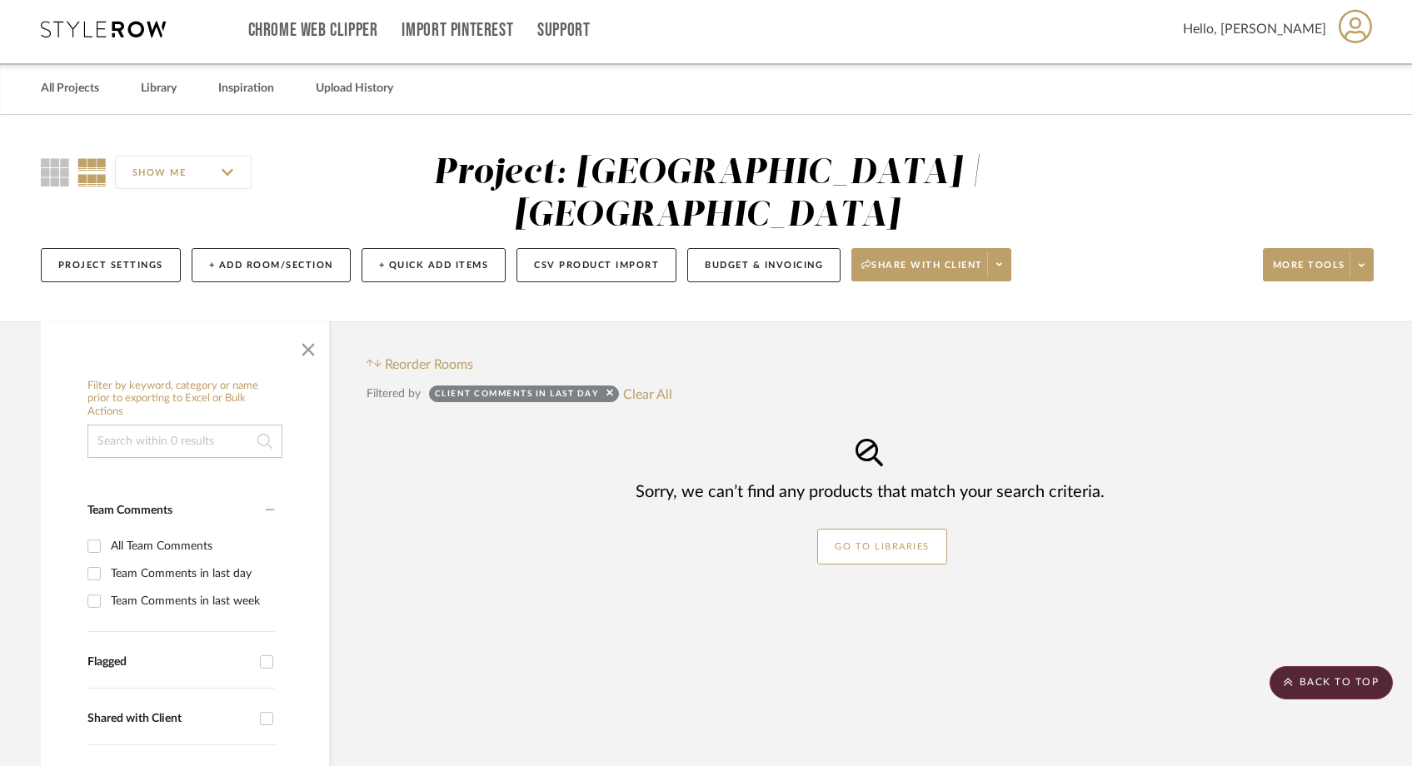
scroll to position [498, 0]
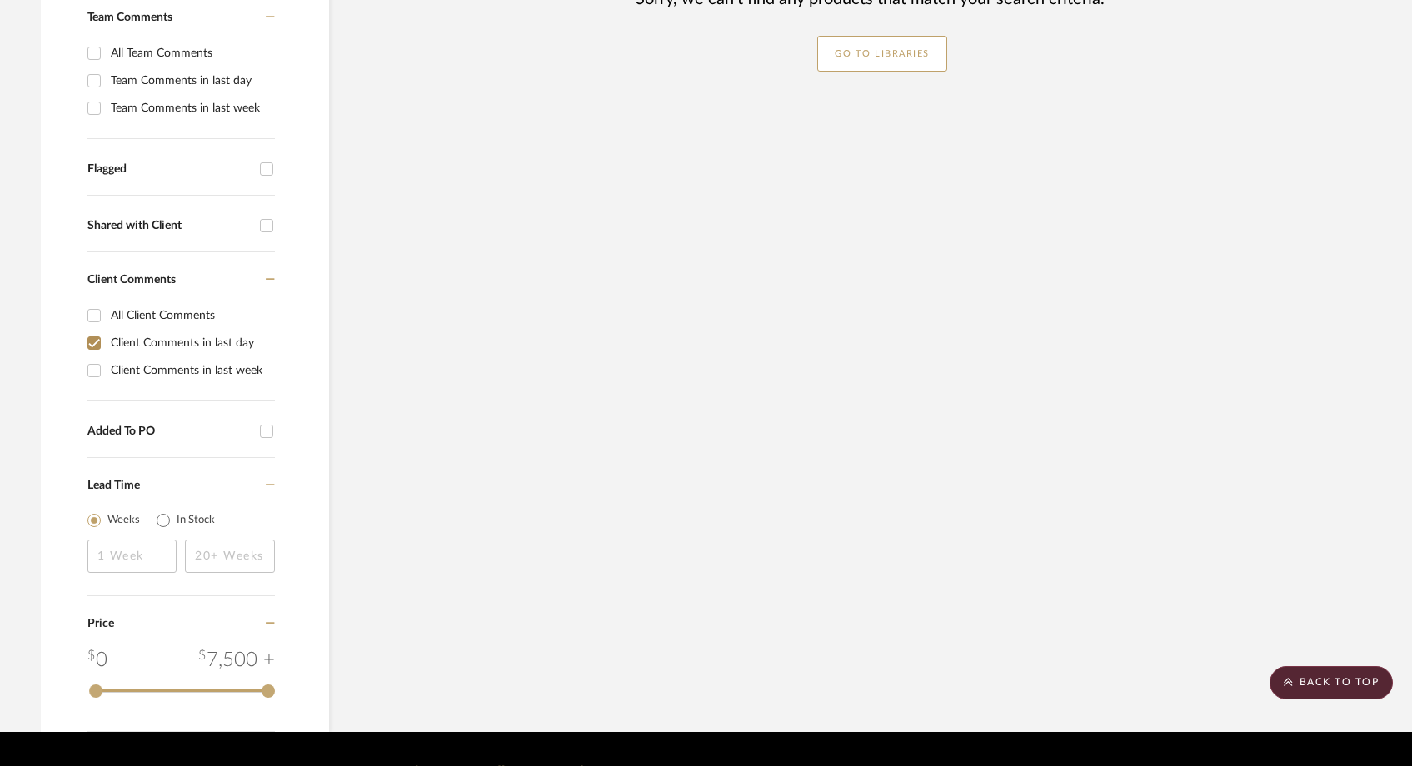
click at [92, 357] on input "Client Comments in last week" at bounding box center [94, 370] width 27 height 27
checkbox input "true"
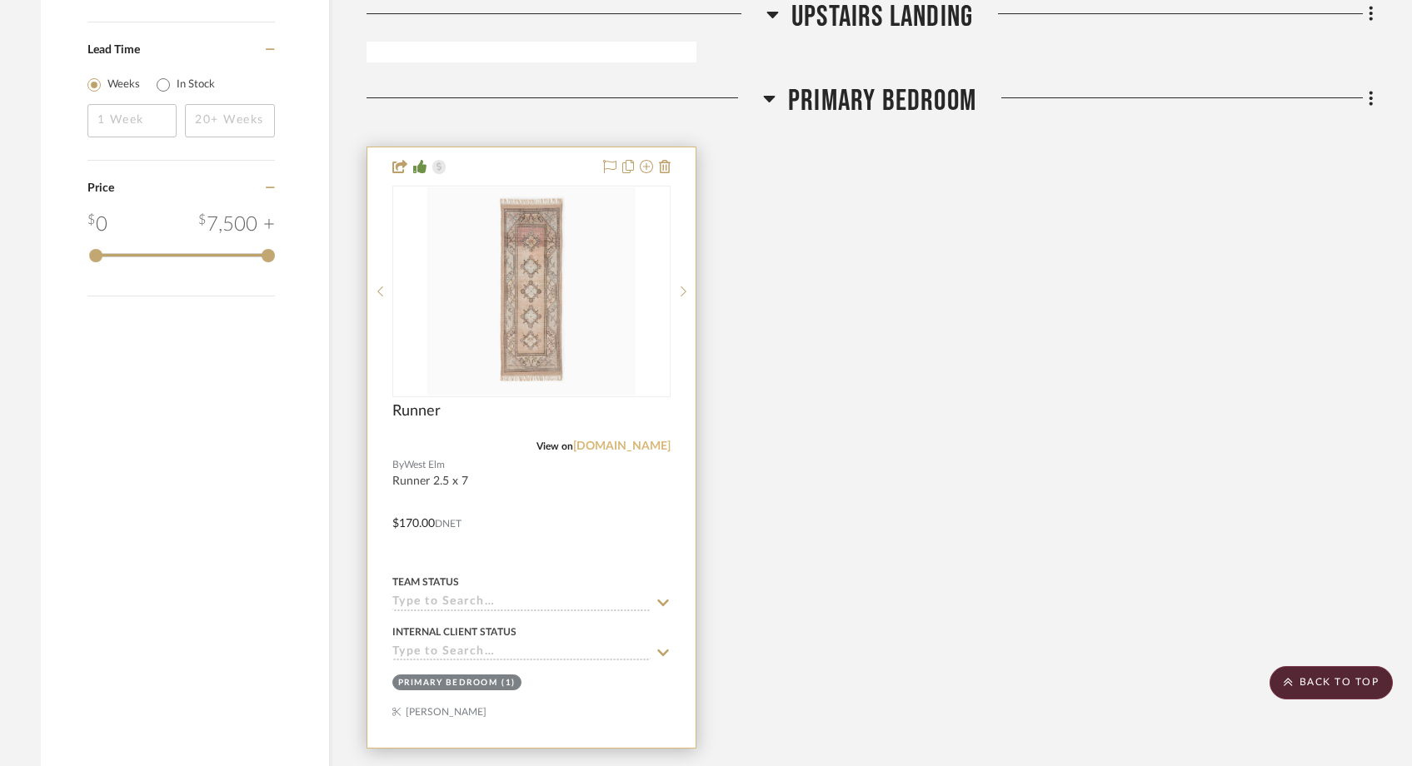
scroll to position [1755, 0]
click at [591, 329] on img "0" at bounding box center [531, 290] width 208 height 208
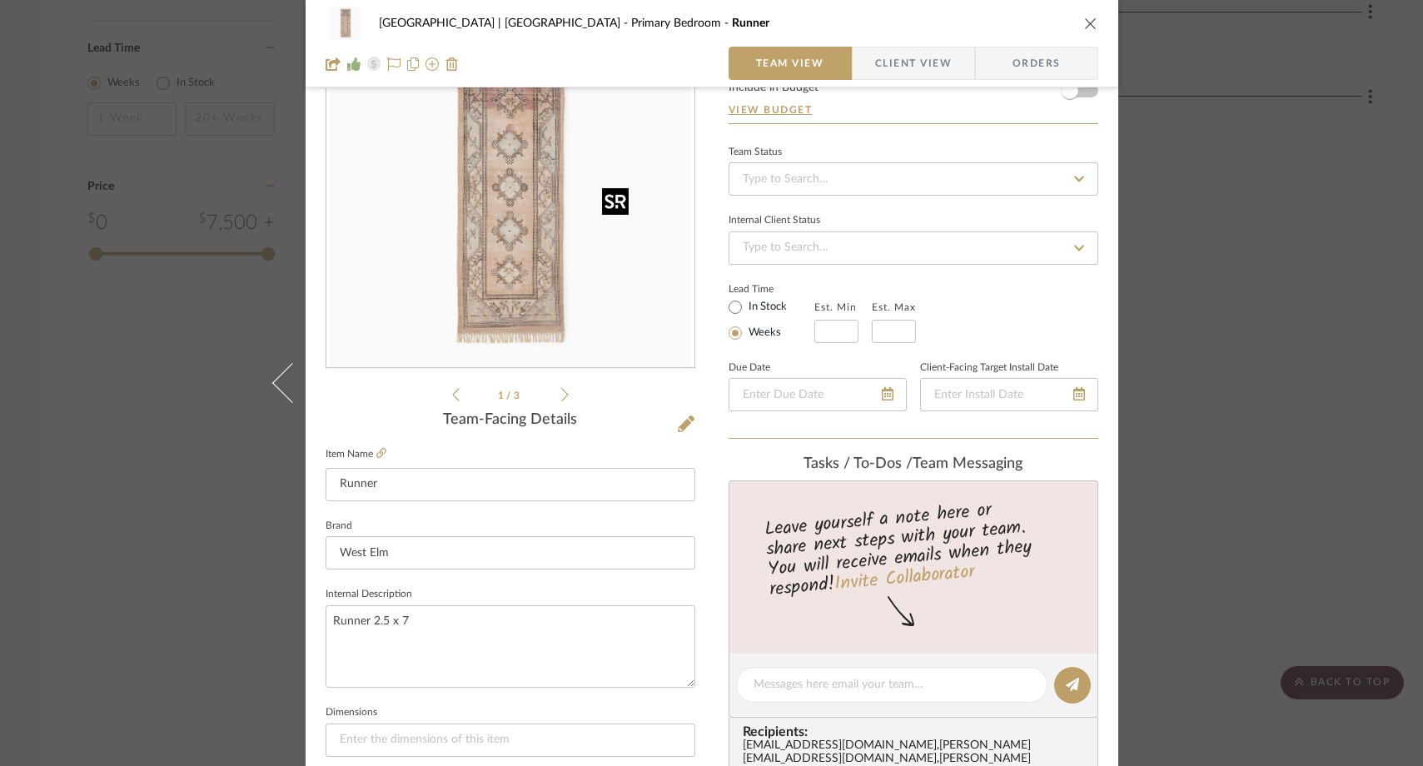
scroll to position [103, 0]
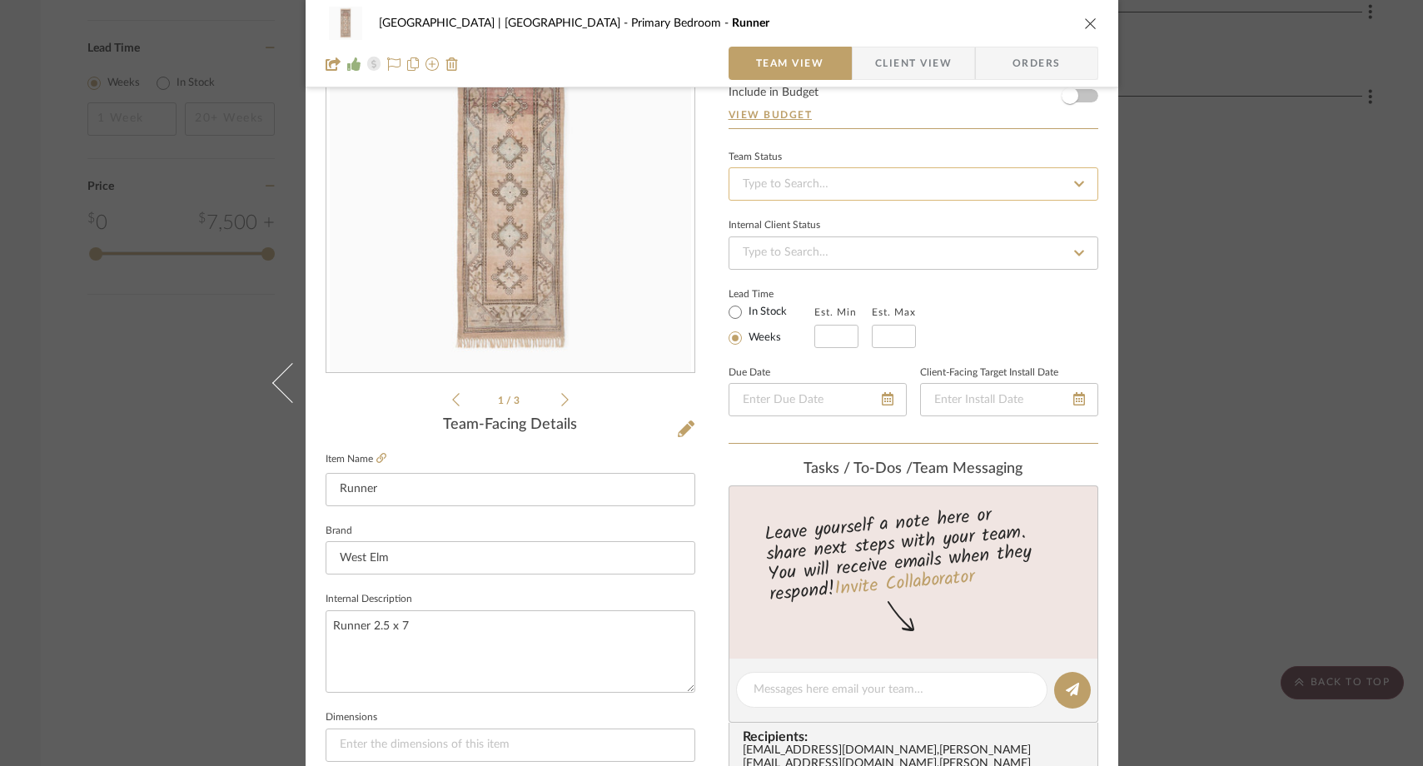
click at [784, 188] on input at bounding box center [914, 183] width 370 height 33
type input "a"
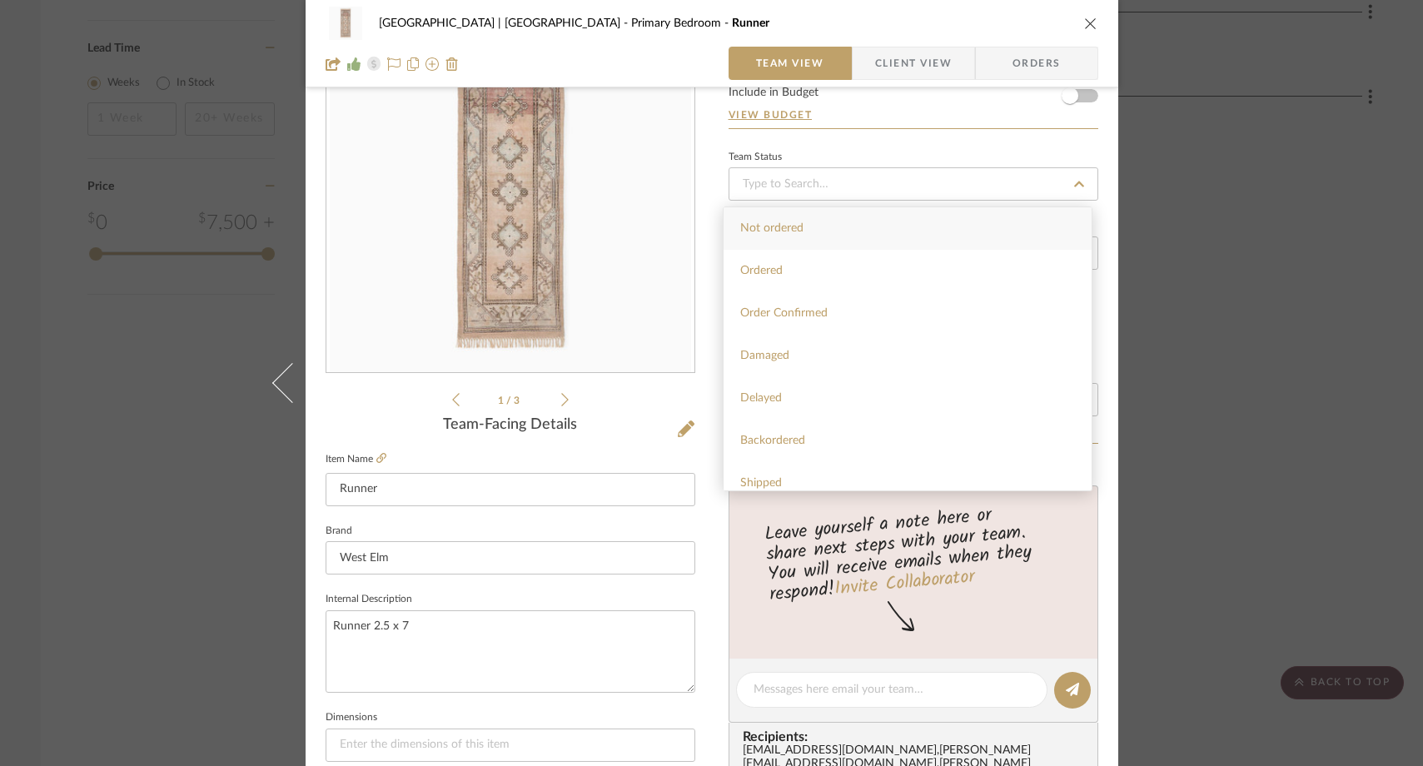
click at [682, 377] on div "1 / 3" at bounding box center [511, 210] width 370 height 400
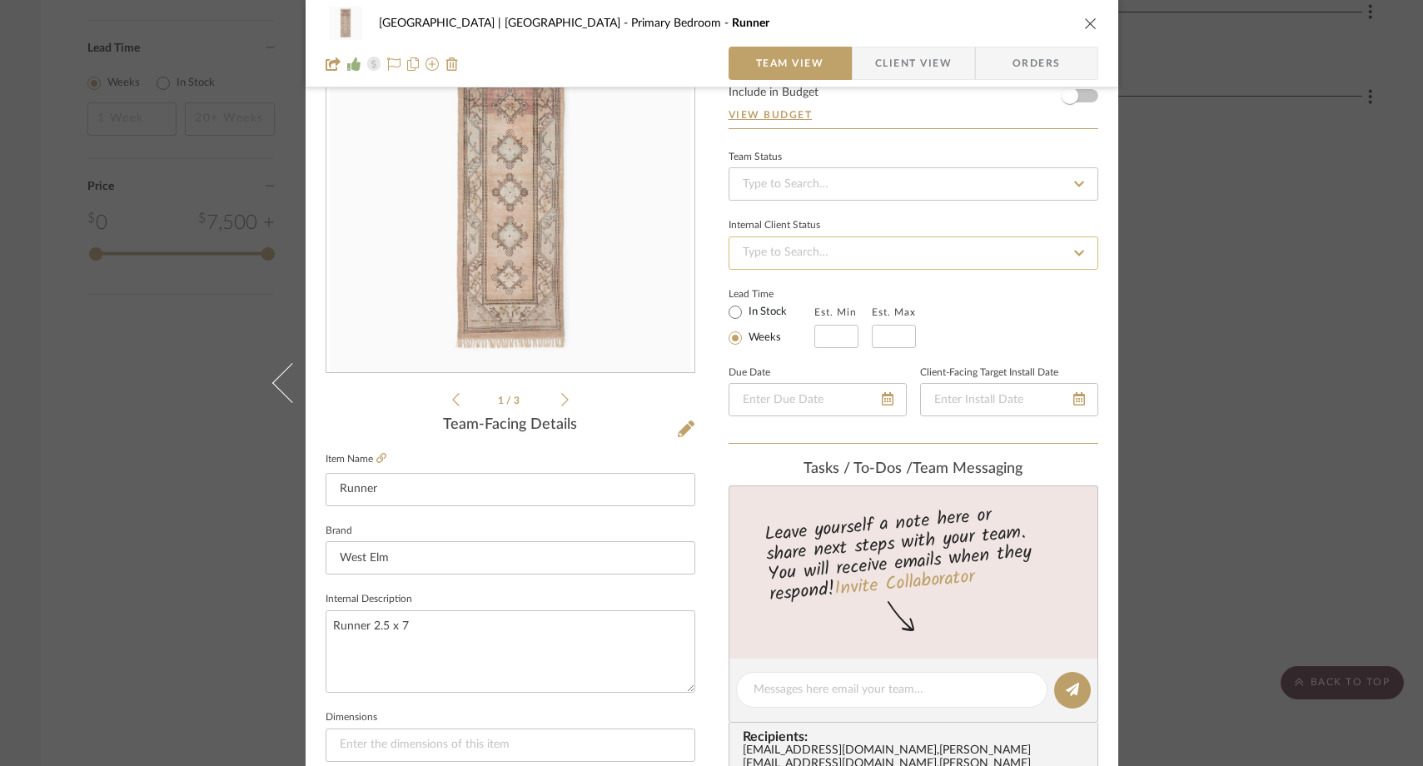
click at [773, 255] on input at bounding box center [914, 253] width 370 height 33
type input "added"
click at [781, 291] on span "Added to Invoice - Not Sent" at bounding box center [812, 297] width 145 height 12
type input "[DATE]"
type input "Added to Invoice - Not Sent"
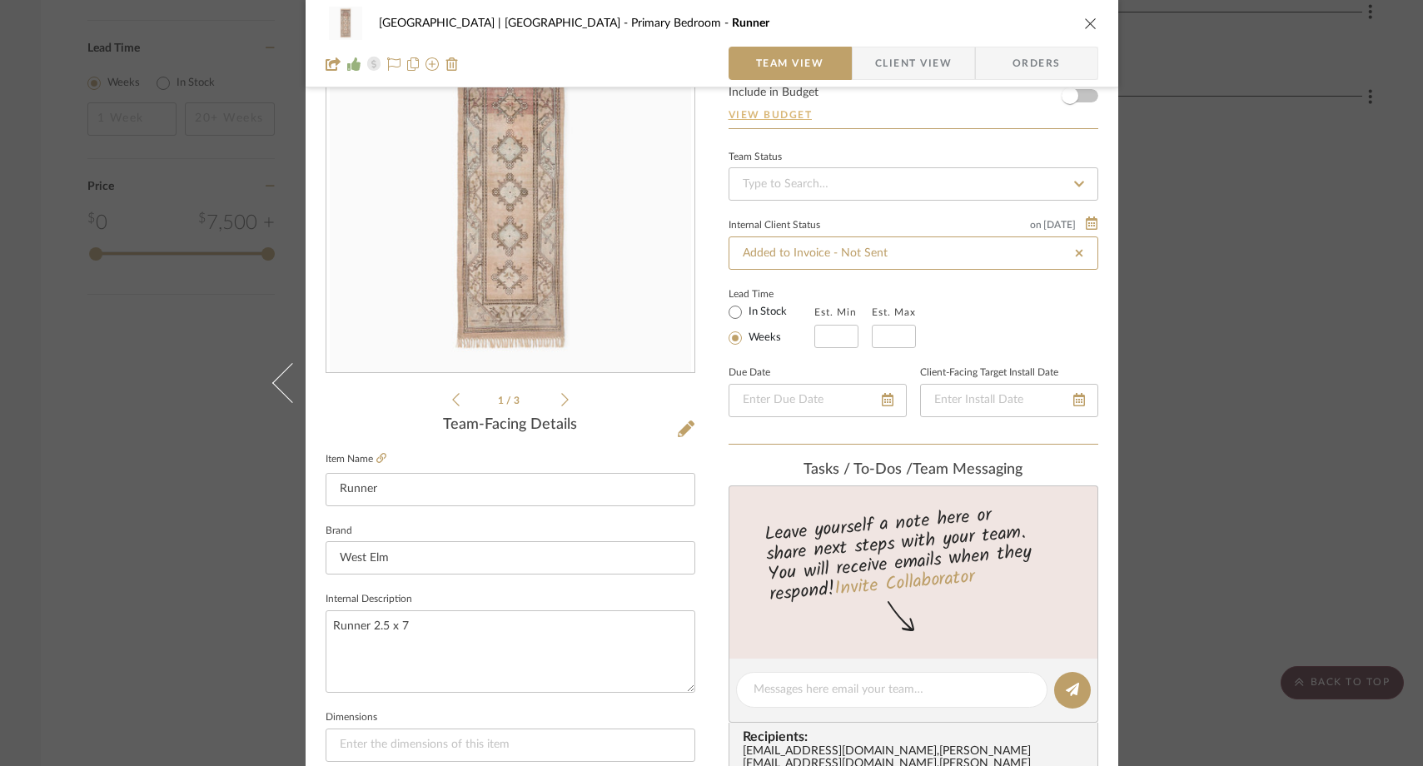
type input "[DATE]"
type input "Added to Invoice - Not Sent"
click at [1076, 95] on span "button" at bounding box center [1070, 95] width 37 height 37
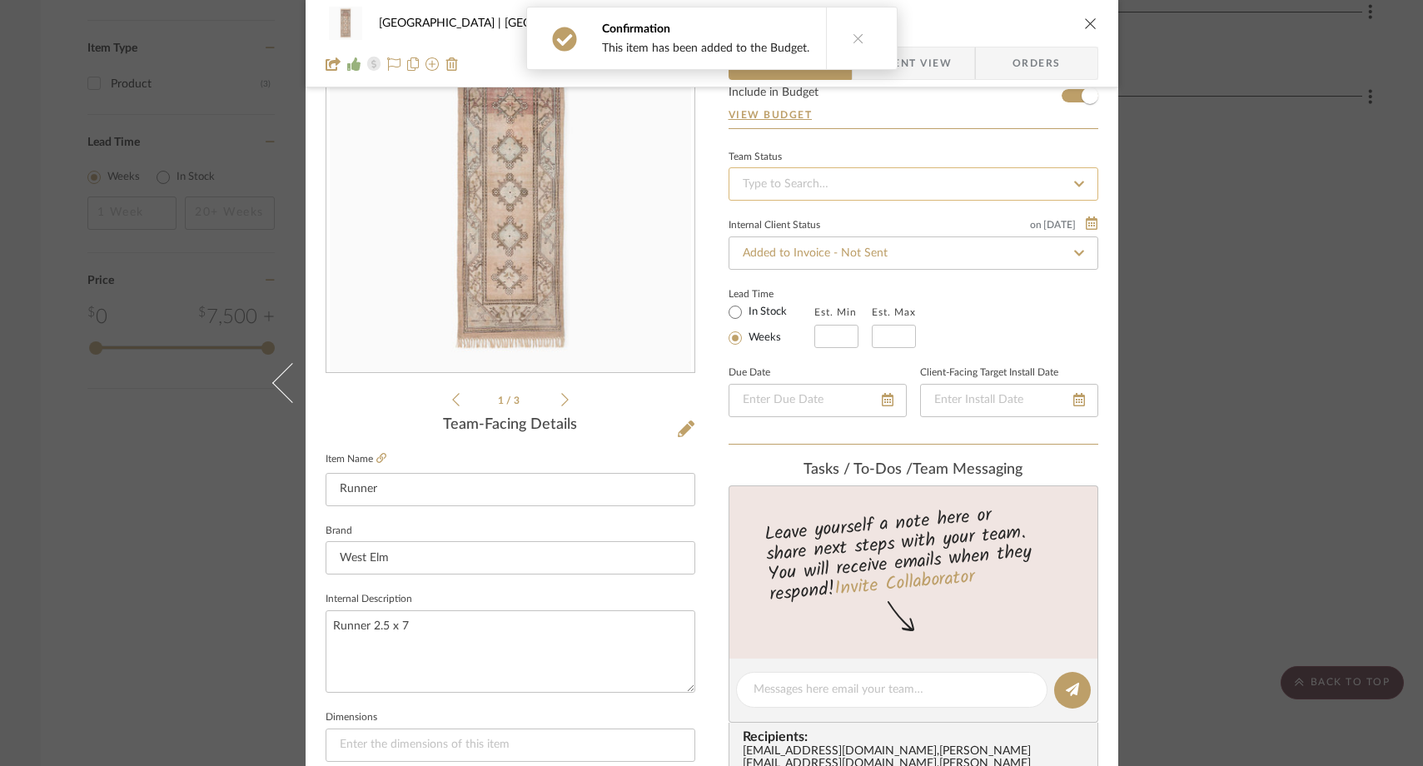
click at [839, 181] on input at bounding box center [914, 183] width 370 height 33
type input "need to order"
click at [816, 222] on span "Need to Order - Client Payment Received" at bounding box center [846, 228] width 212 height 12
type input "[DATE]"
type input "Need to Order - Client Payment Received"
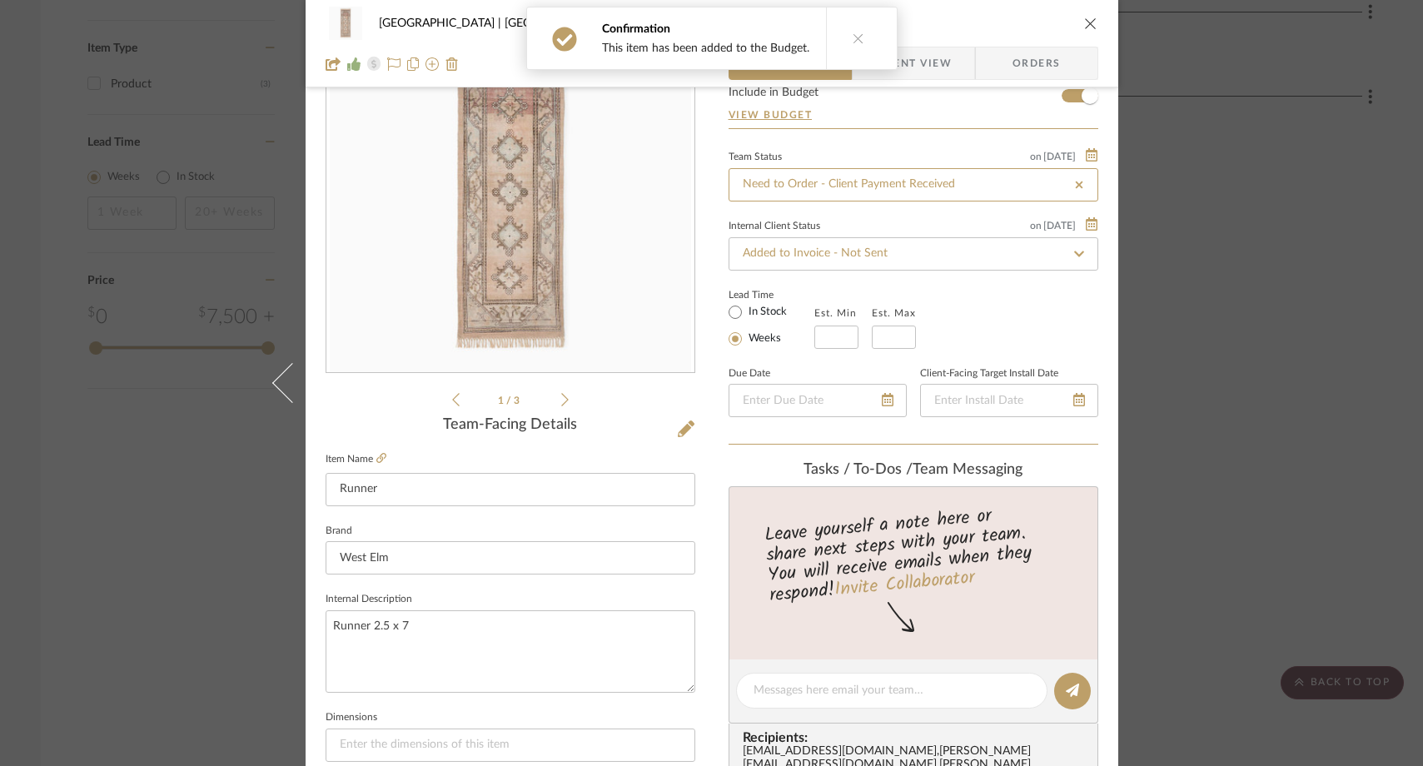
type input "[DATE]"
type input "Need to Order - Client Payment Received"
click at [1250, 189] on div "Meadow Mountain | Vail Valley Primary Bedroom Runner Team View Client View Orde…" at bounding box center [711, 383] width 1423 height 766
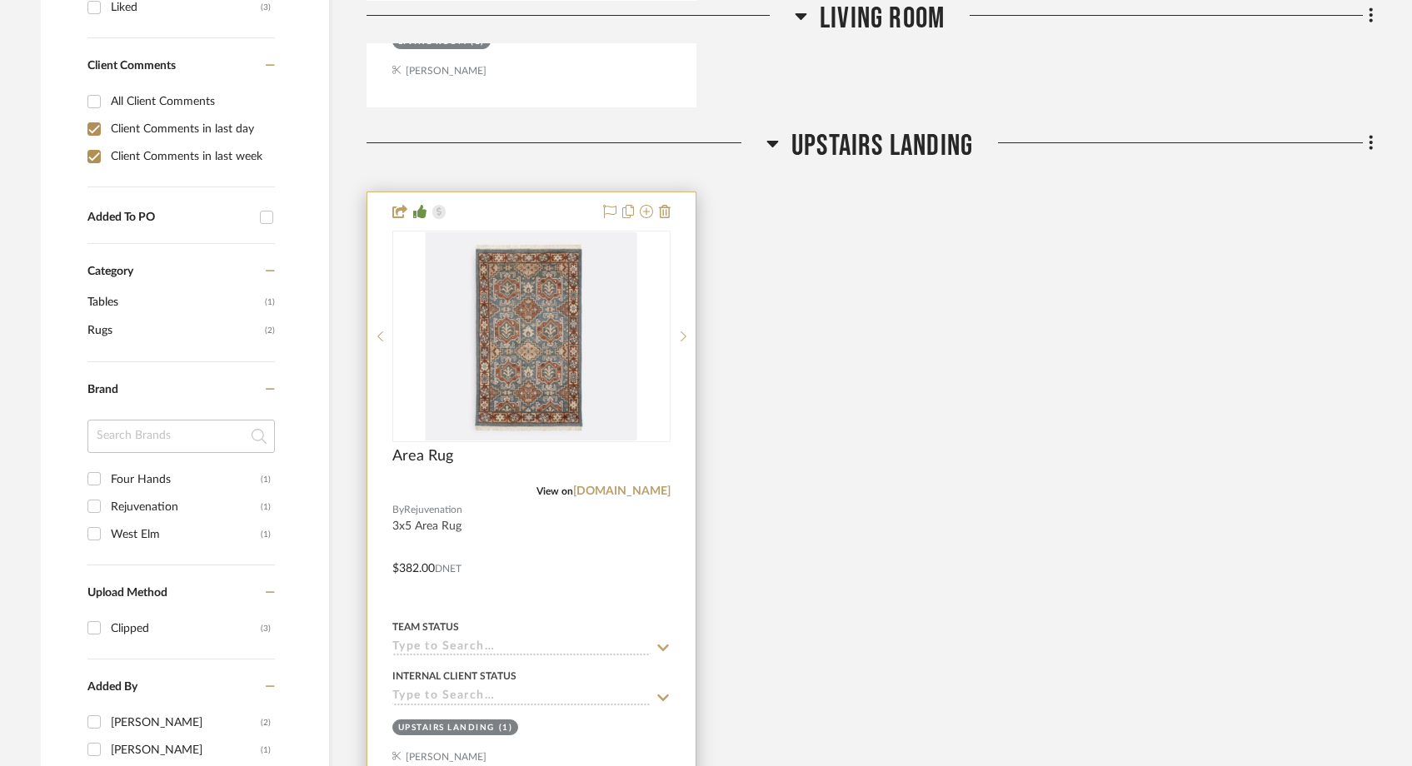
scroll to position [1031, 0]
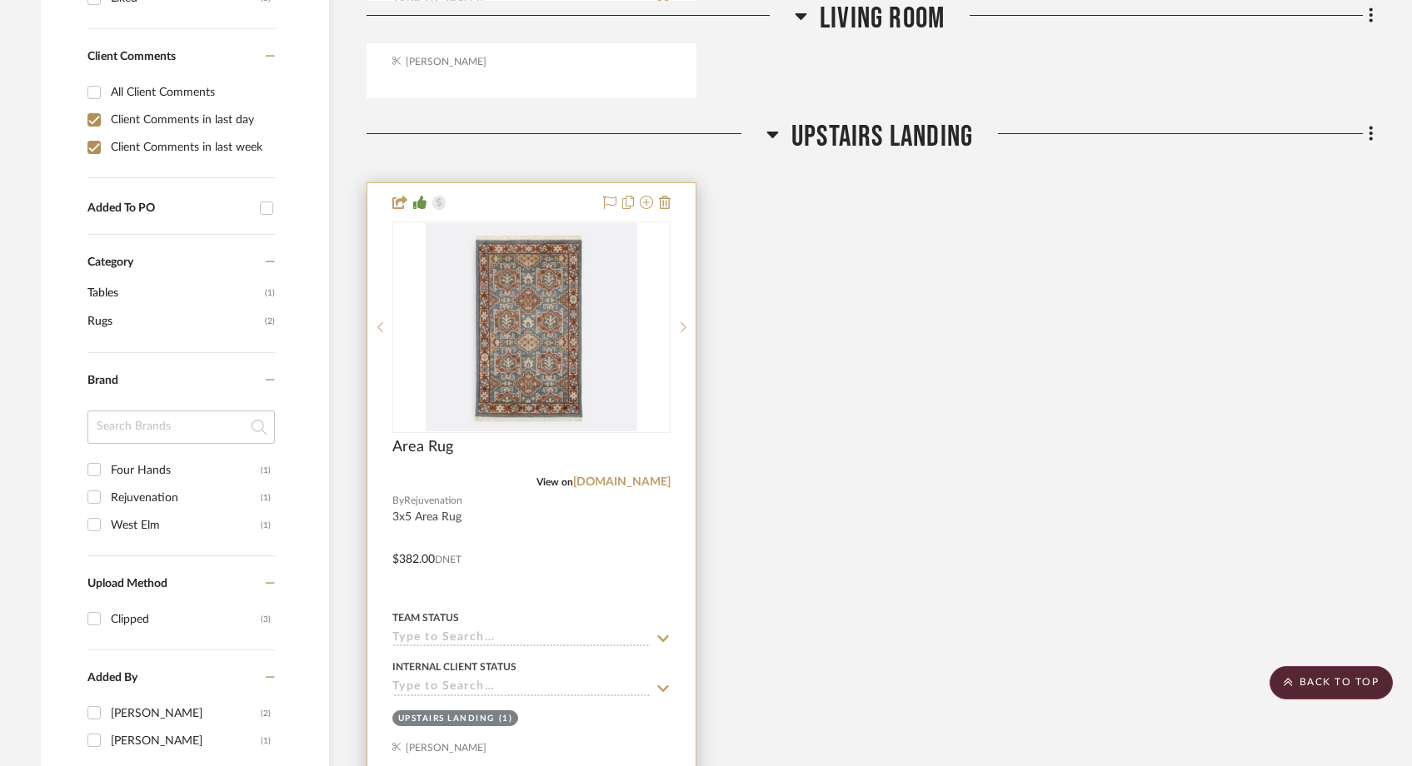
click at [449, 631] on input at bounding box center [521, 639] width 258 height 16
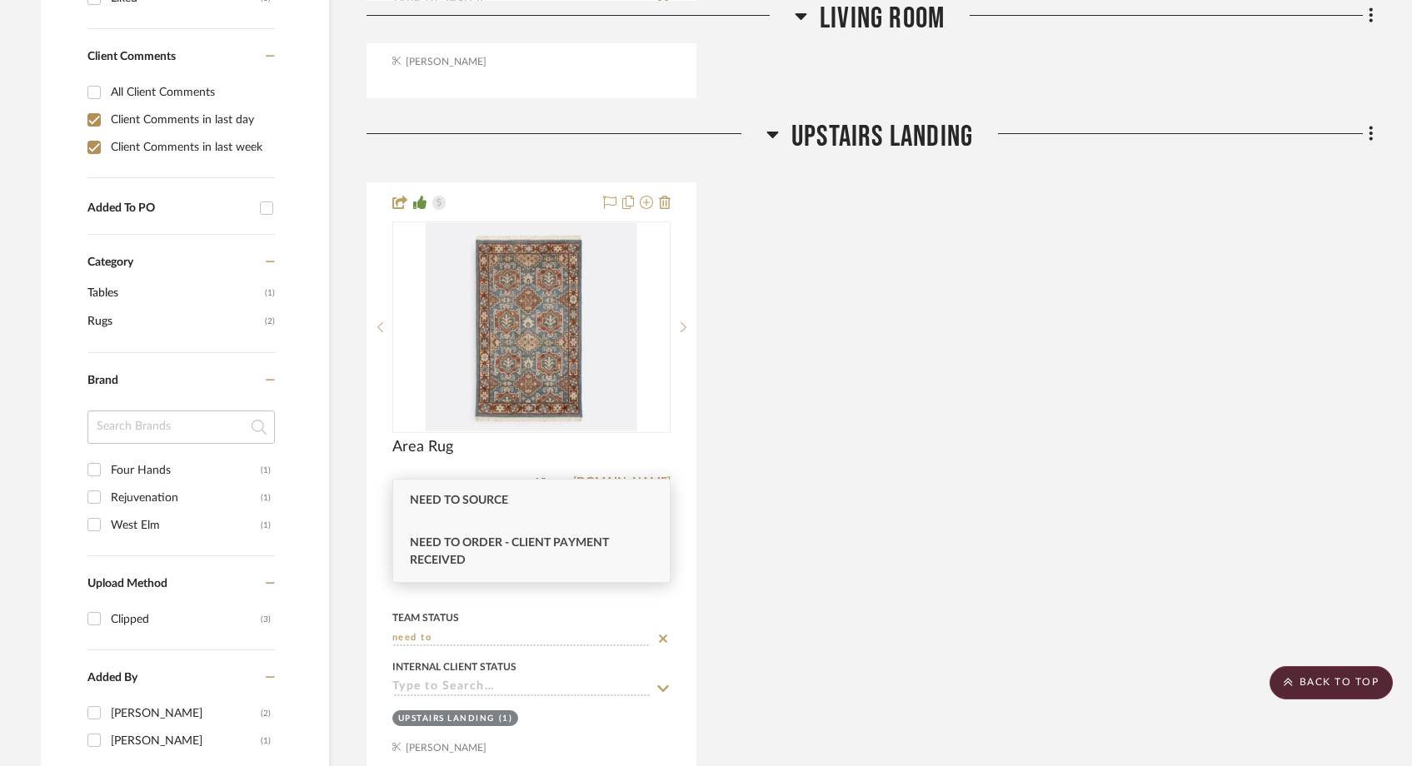
type input "need to"
click at [455, 558] on span "Need to Order - Client Payment Received" at bounding box center [509, 551] width 199 height 29
type input "[DATE]"
type input "Need to Order - Client Payment Received"
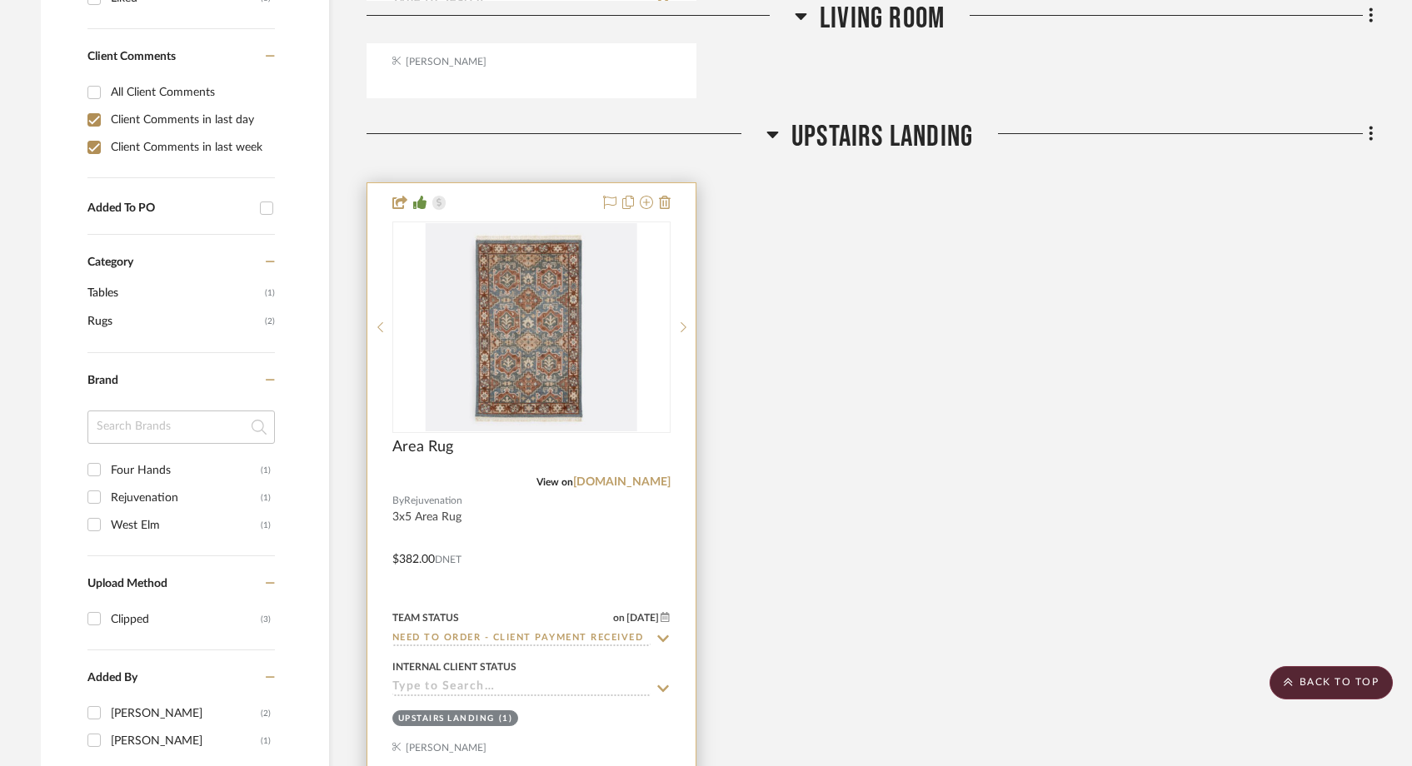
click at [432, 680] on input at bounding box center [521, 688] width 258 height 16
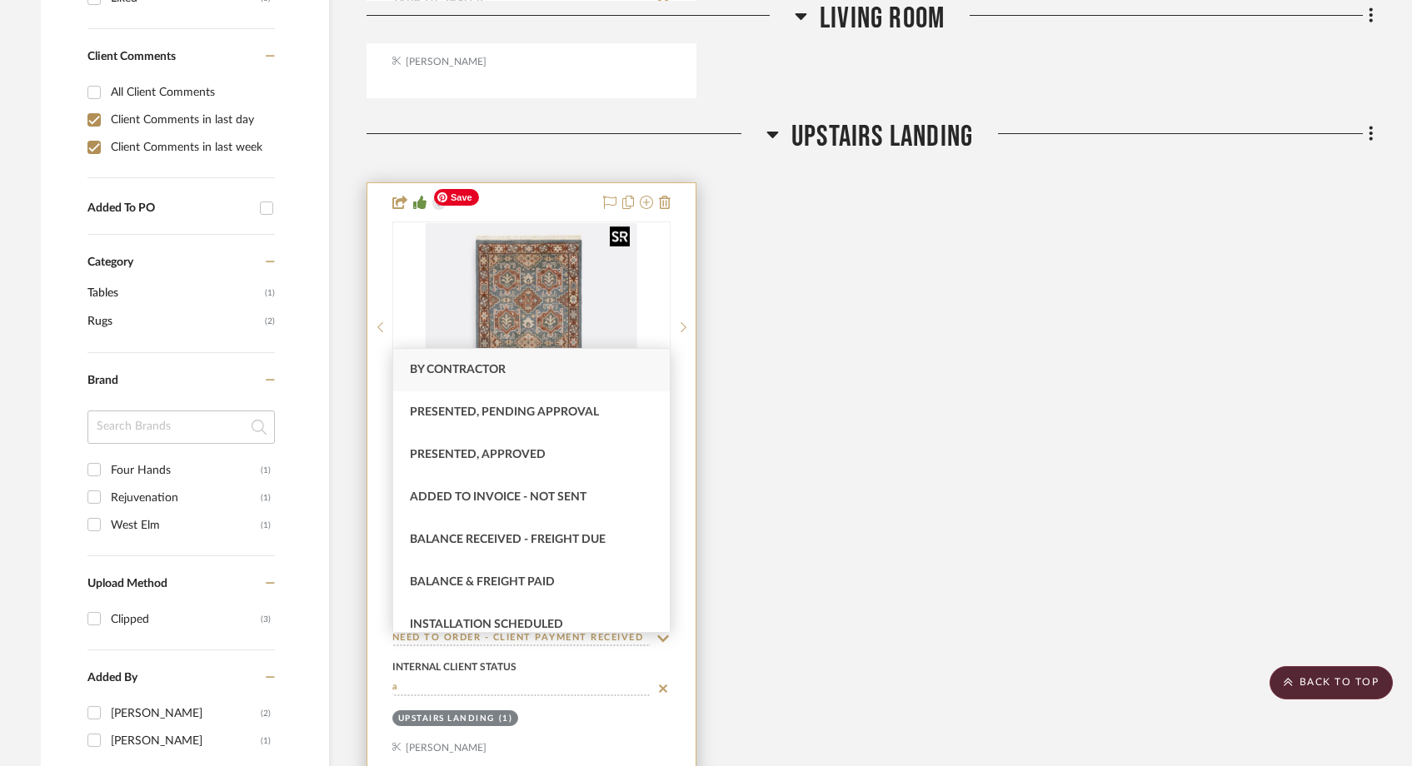
type input "a"
click at [525, 277] on img "0" at bounding box center [532, 327] width 212 height 208
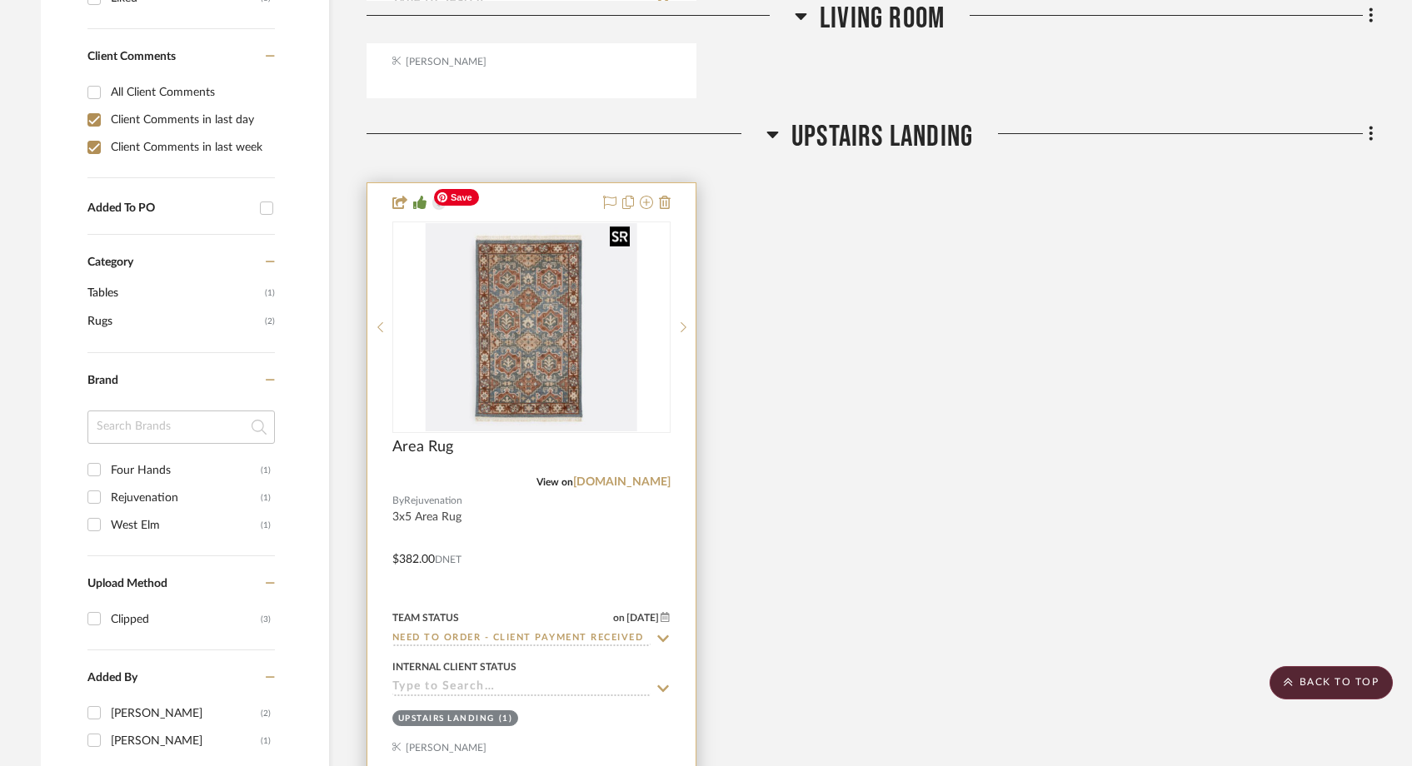
click at [551, 279] on img "0" at bounding box center [532, 327] width 212 height 208
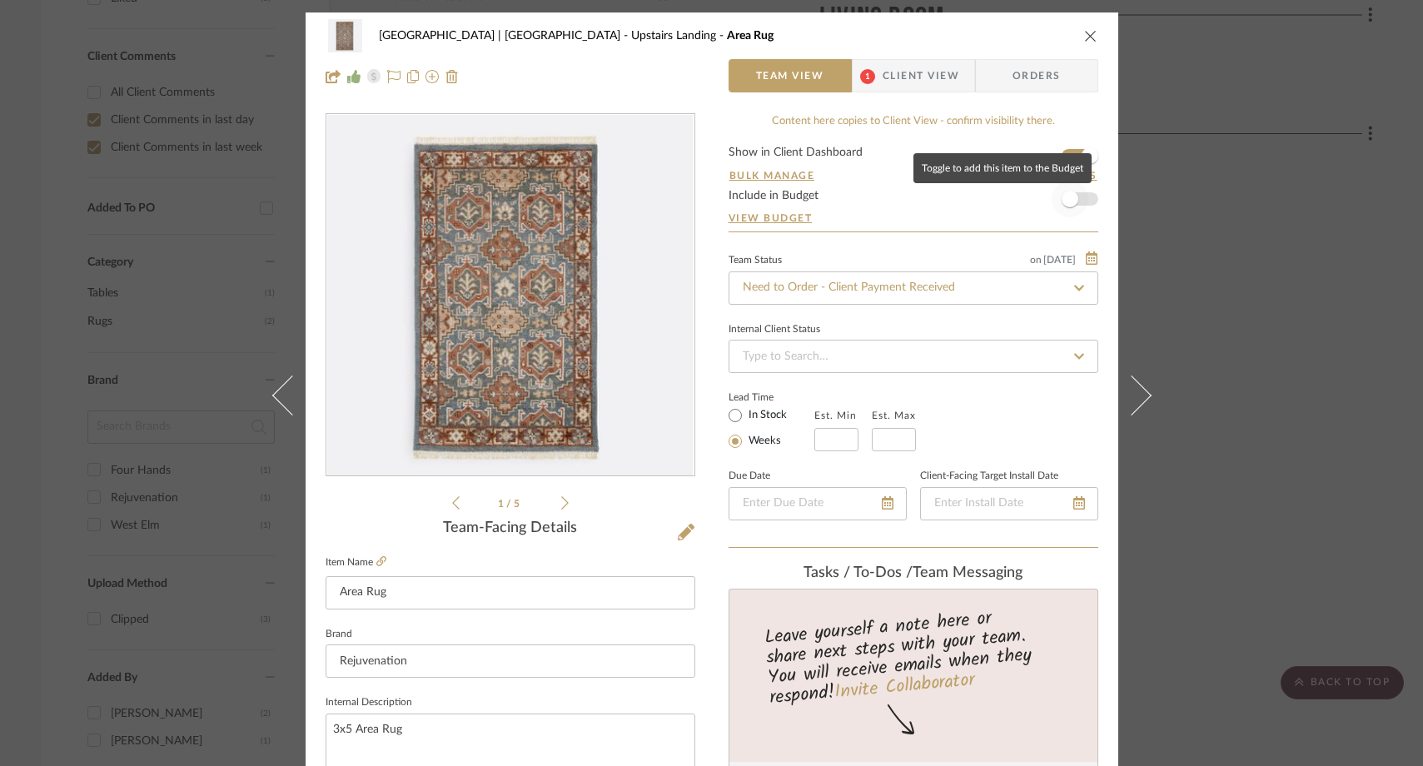
click at [1074, 202] on span "button" at bounding box center [1070, 199] width 37 height 37
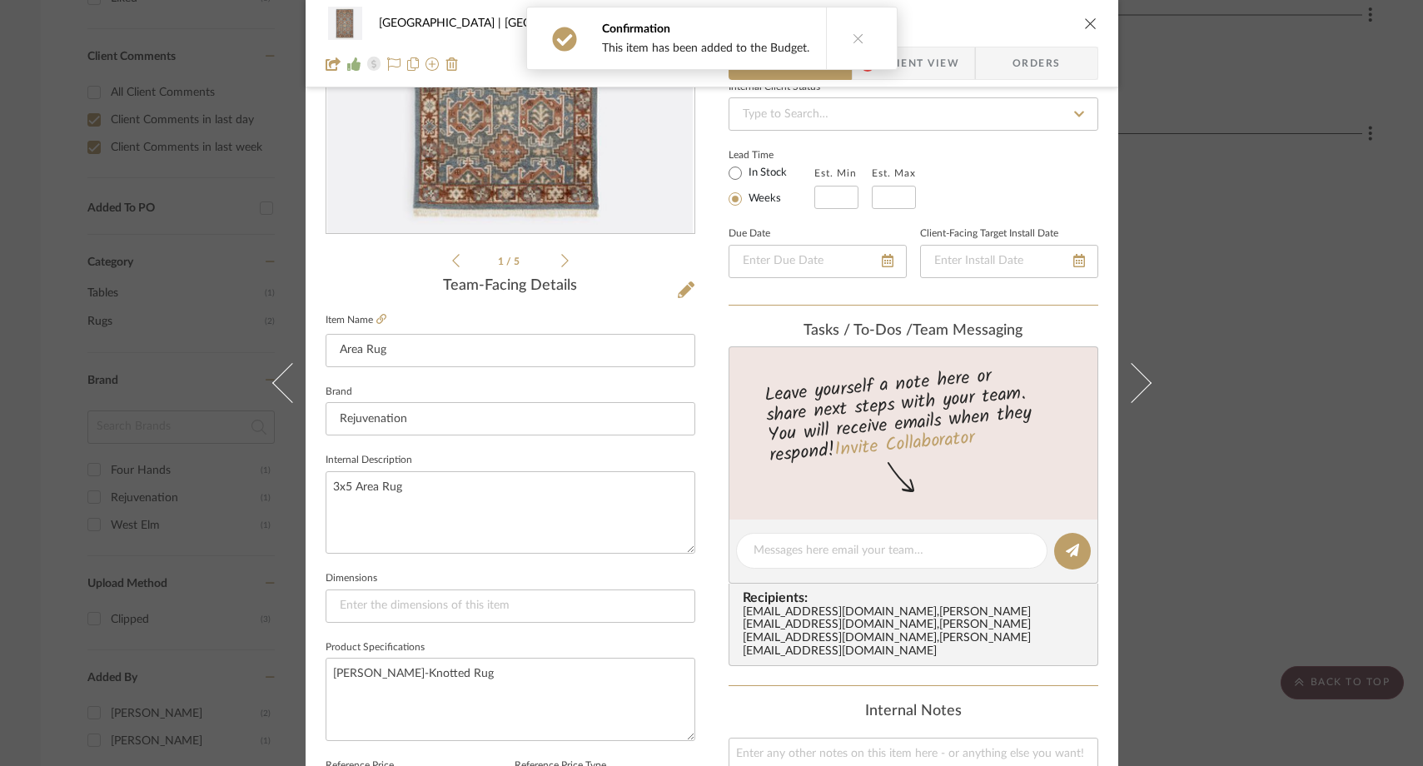
scroll to position [211, 0]
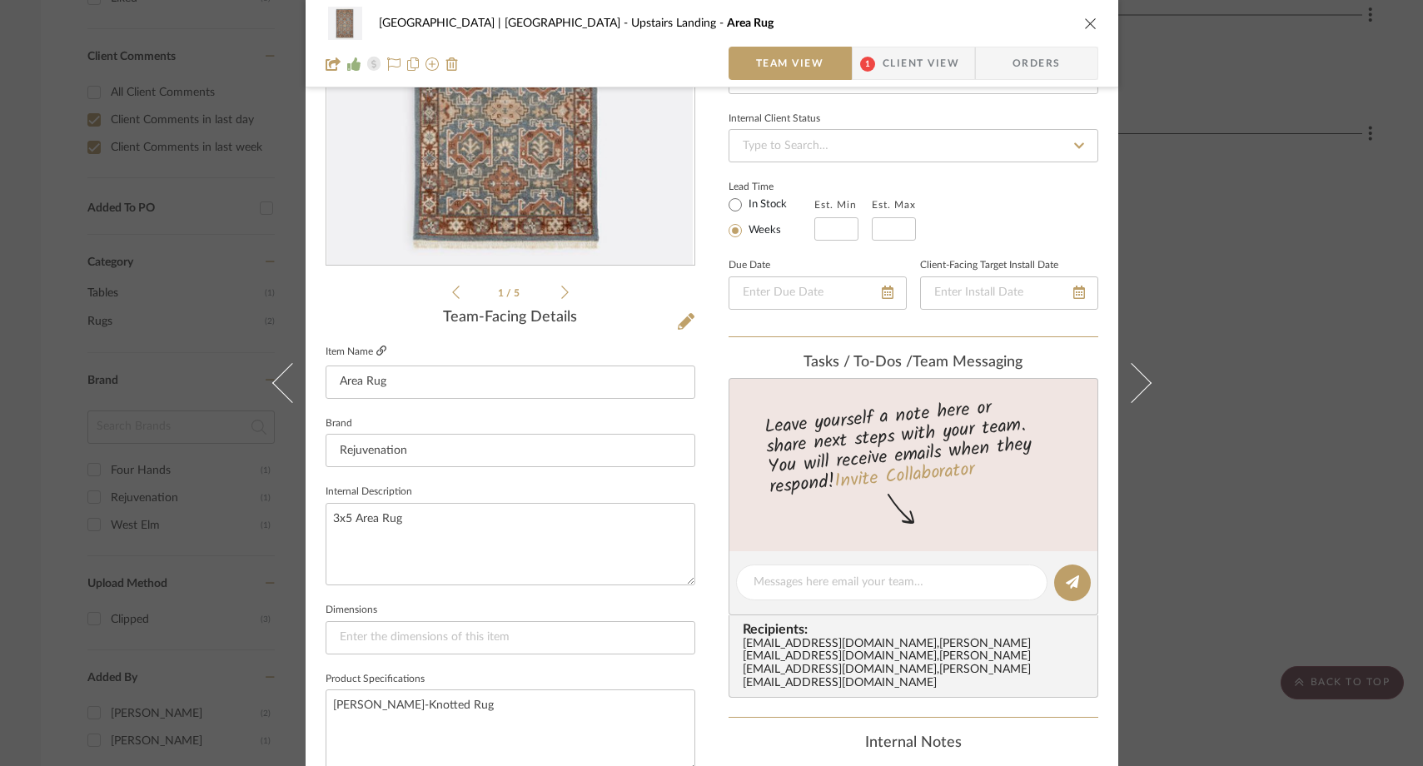
click at [376, 349] on icon at bounding box center [381, 351] width 10 height 10
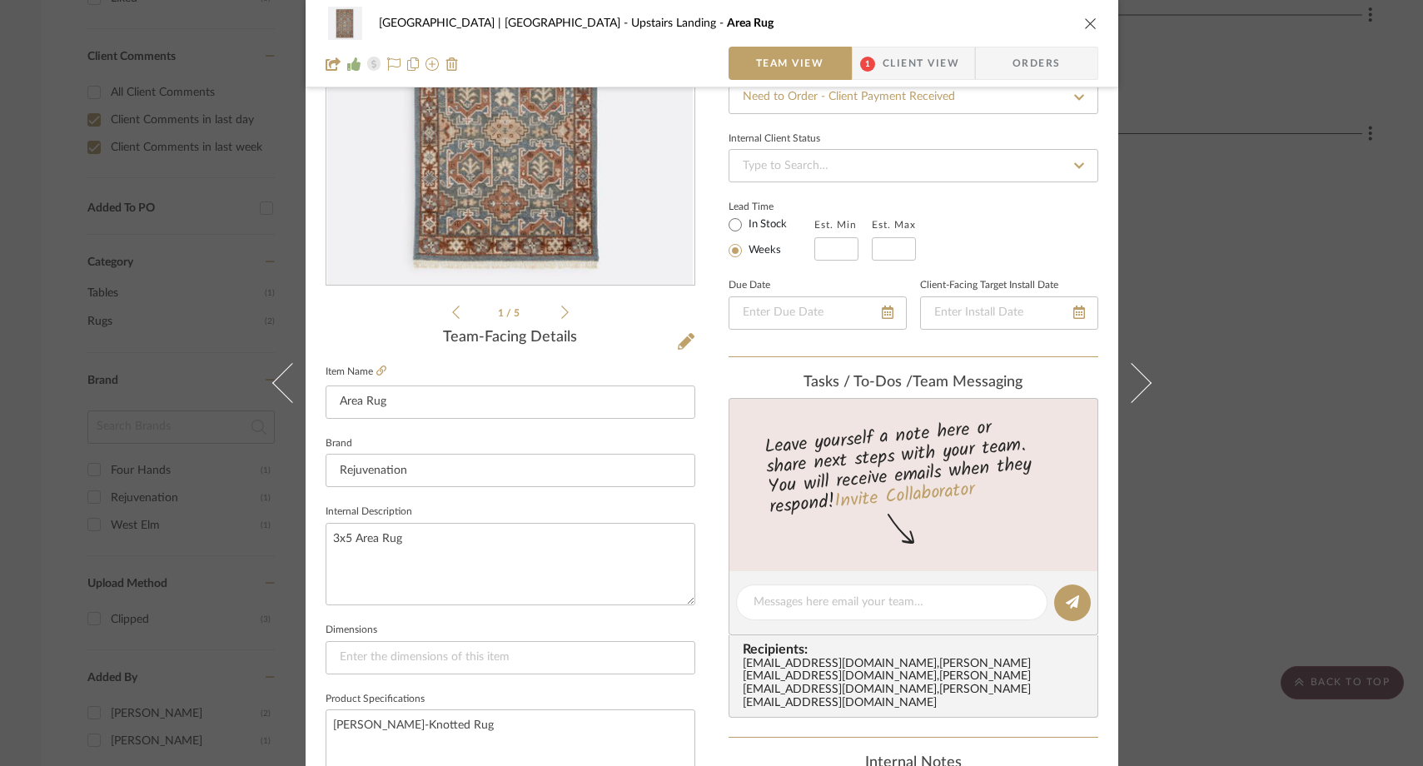
scroll to position [0, 0]
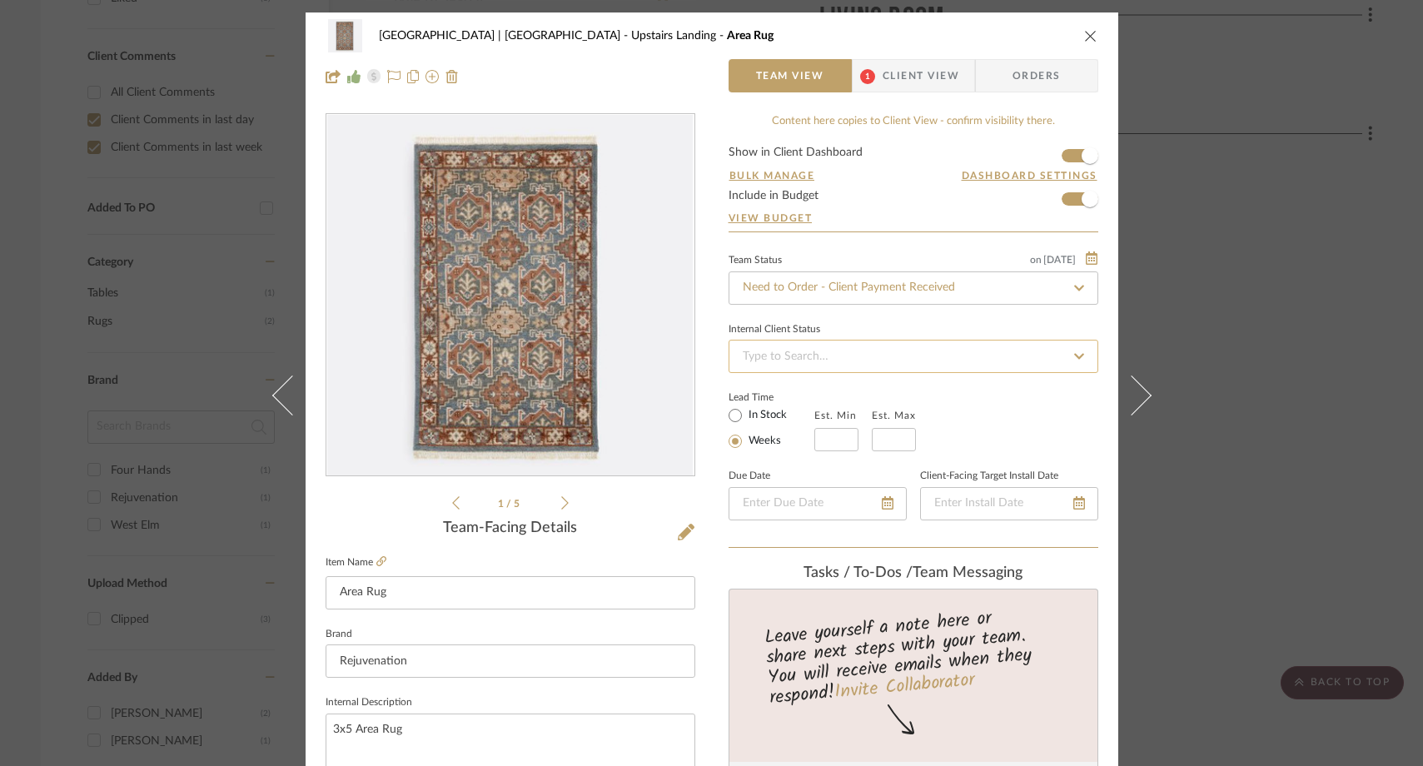
click at [891, 356] on input at bounding box center [914, 356] width 370 height 33
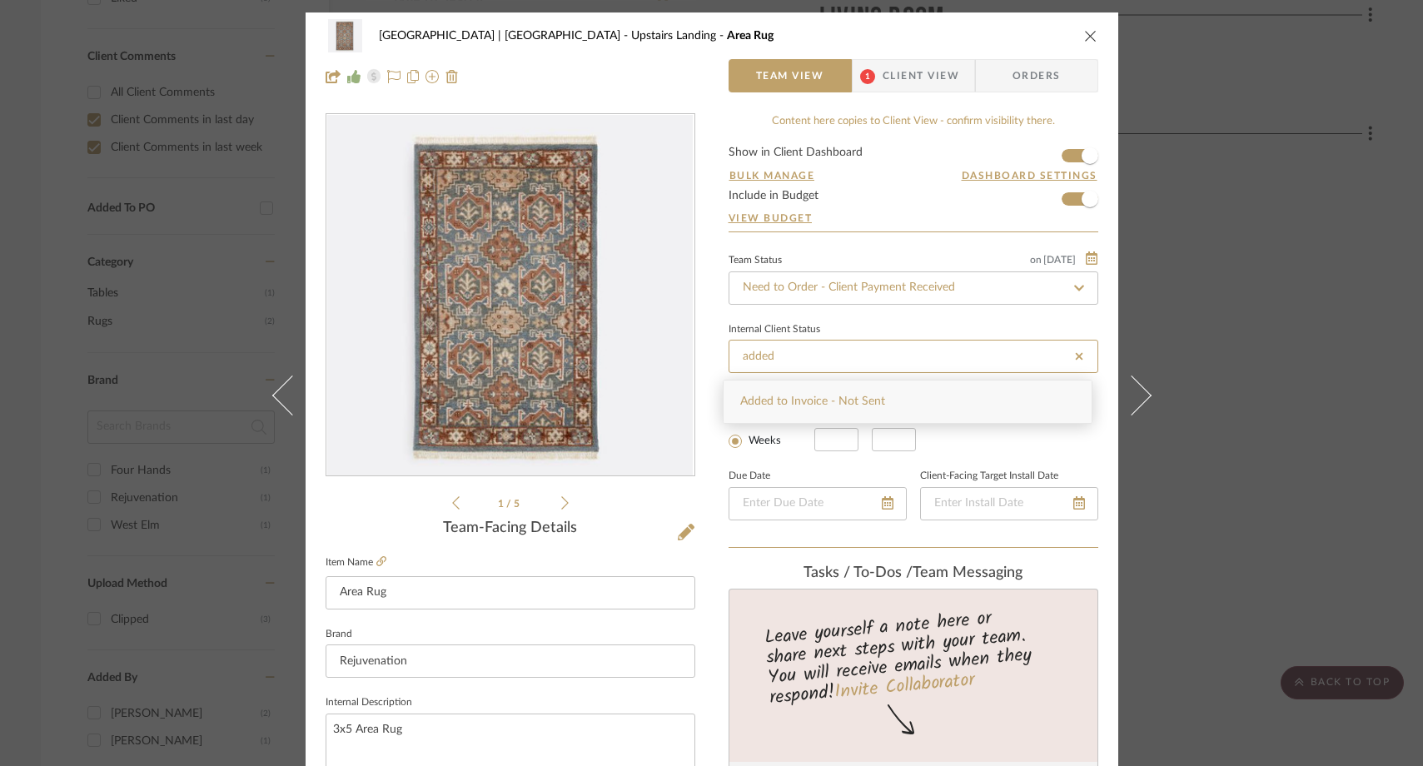
type input "added"
click at [805, 399] on span "Added to Invoice - Not Sent" at bounding box center [812, 402] width 145 height 12
type input "[DATE]"
type input "Added to Invoice - Not Sent"
type input "[DATE]"
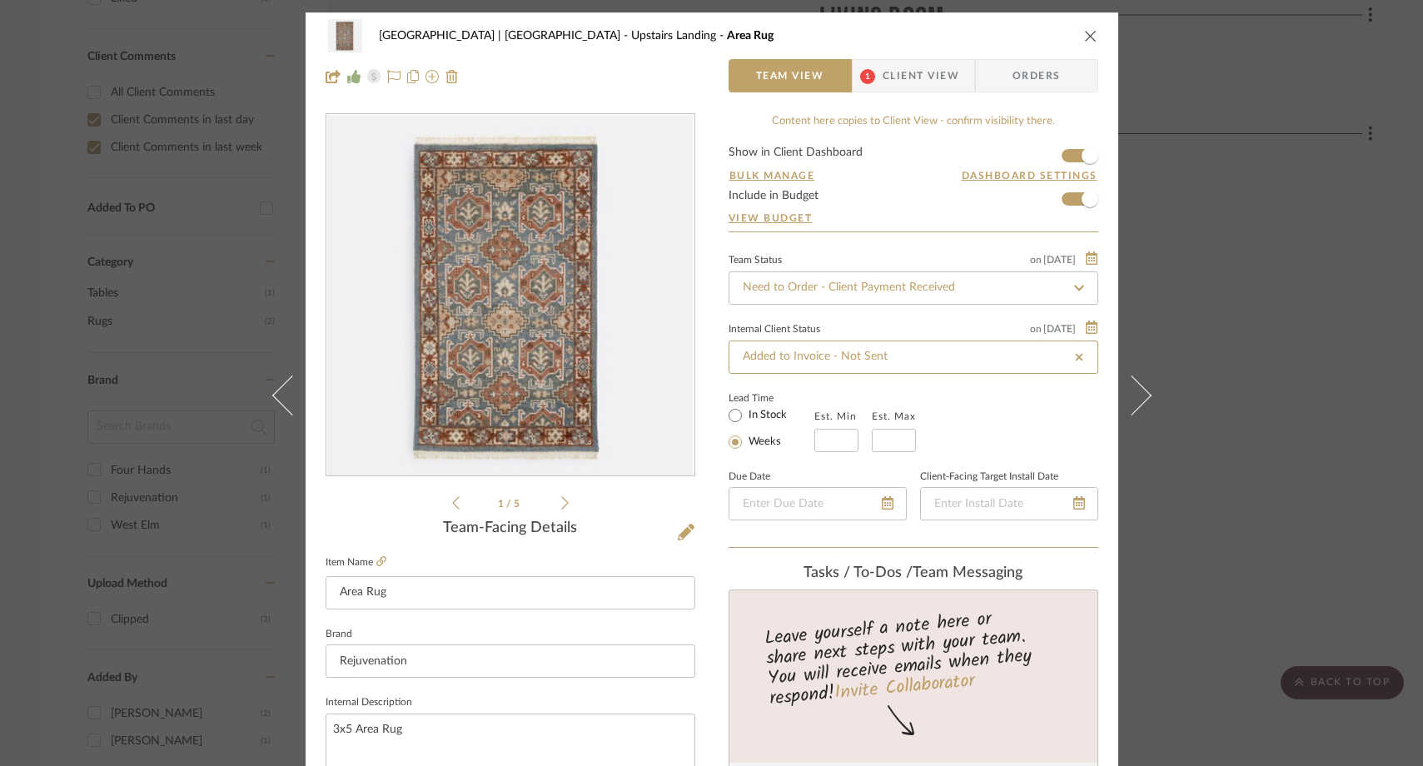
type input "Added to Invoice - Not Sent"
click at [1084, 37] on icon "close" at bounding box center [1090, 35] width 13 height 13
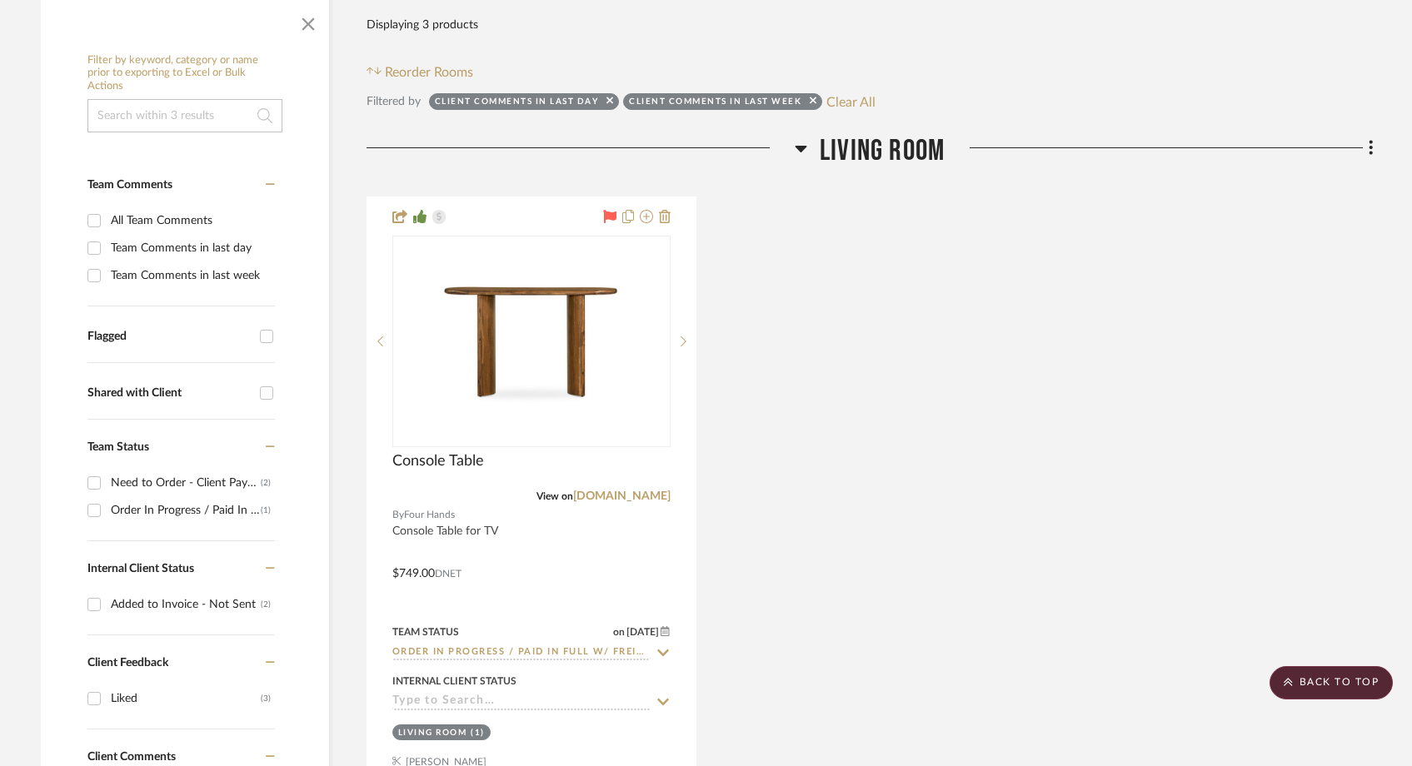
scroll to position [251, 0]
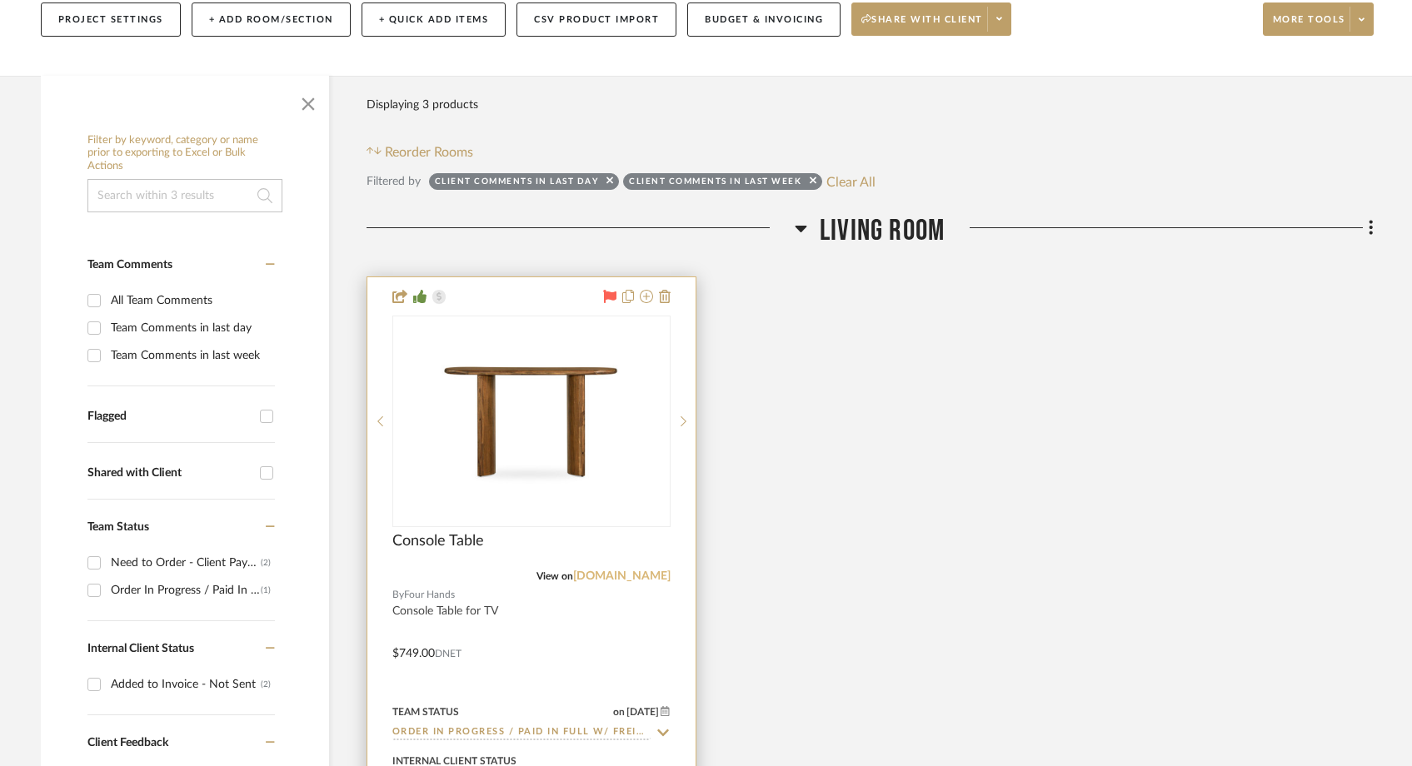
click at [607, 570] on link "[DOMAIN_NAME]" at bounding box center [621, 576] width 97 height 12
click at [487, 370] on img "0" at bounding box center [531, 421] width 208 height 208
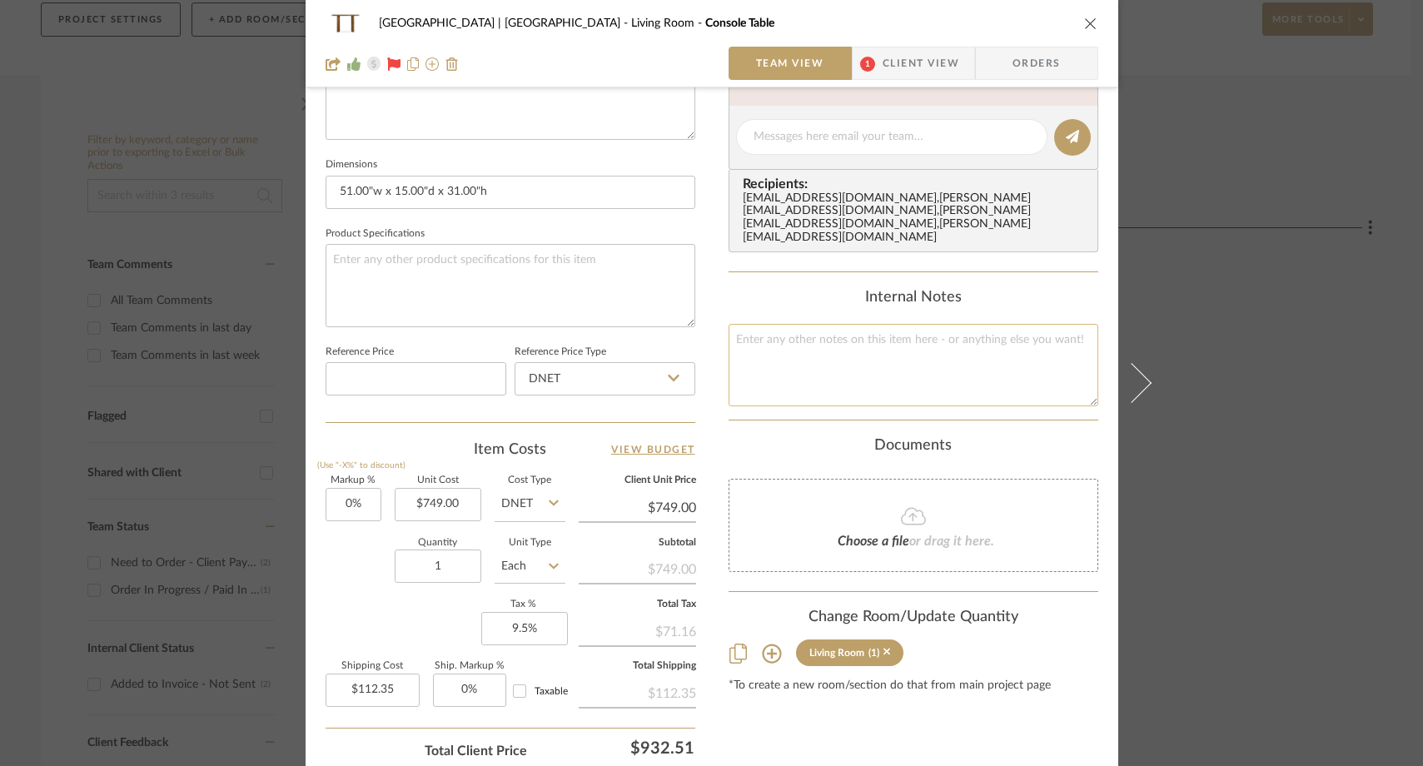
scroll to position [657, 0]
click at [790, 493] on div "Choose a file or drag it here." at bounding box center [914, 524] width 370 height 93
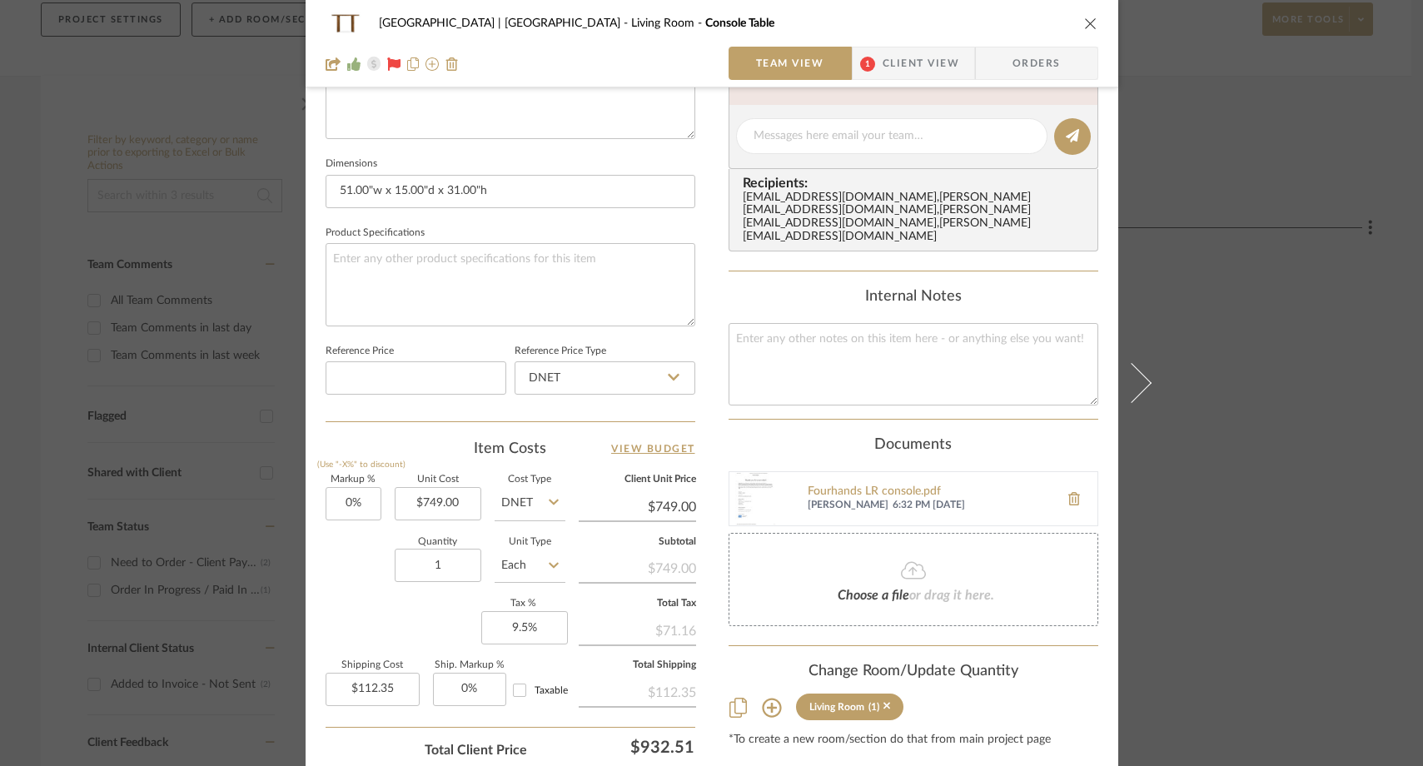
click at [1287, 242] on div "Meadow Mountain | Vail Valley Living Room Console Table Team View 1 Client View…" at bounding box center [711, 383] width 1423 height 766
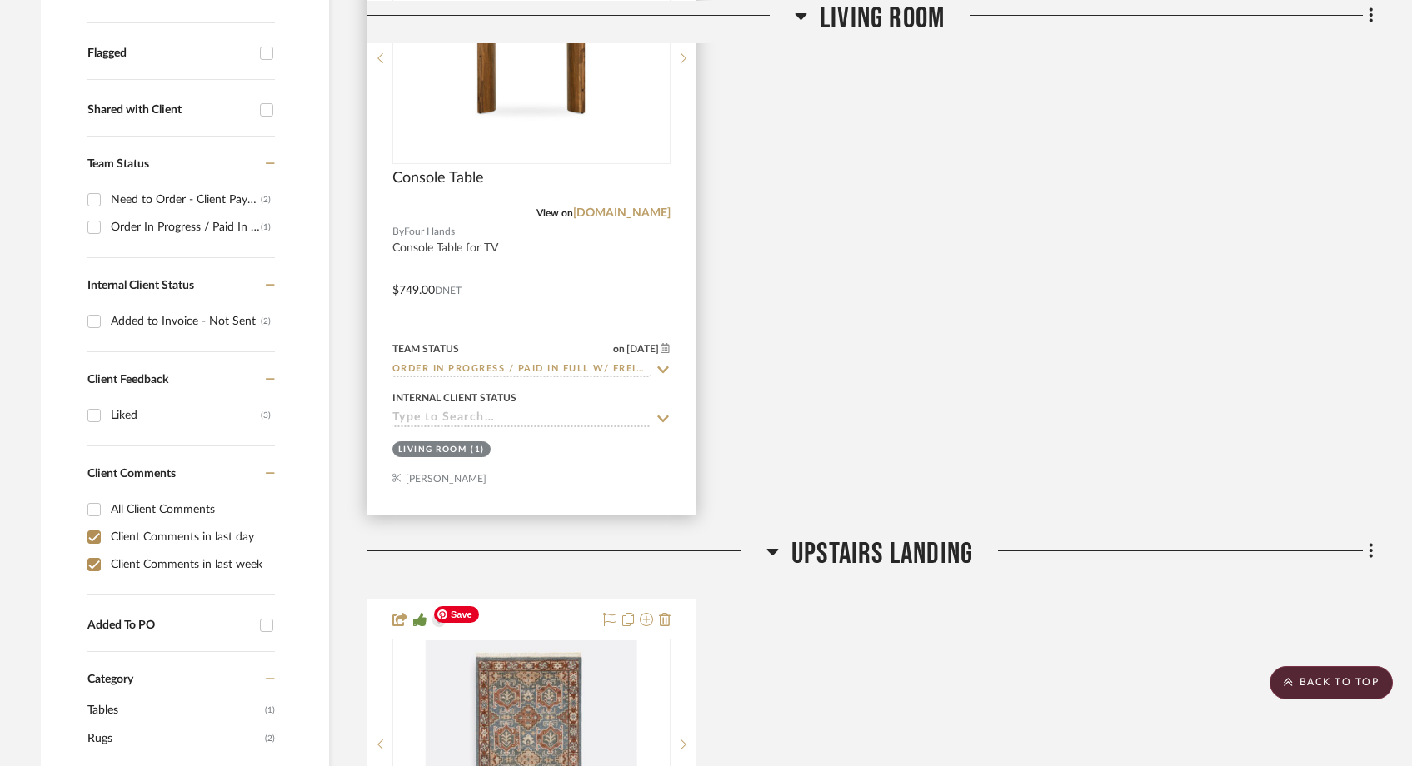
scroll to position [598, 0]
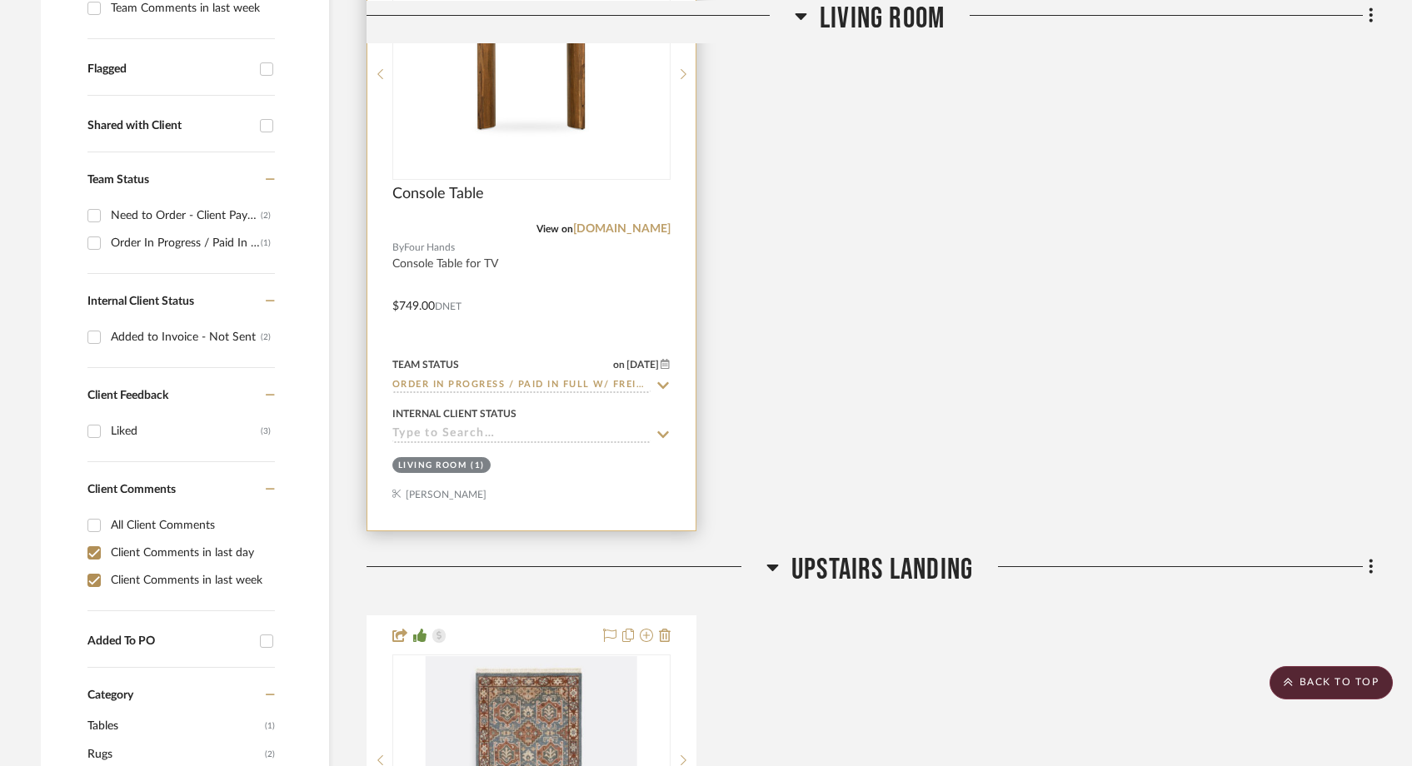
click at [487, 427] on input at bounding box center [521, 435] width 258 height 16
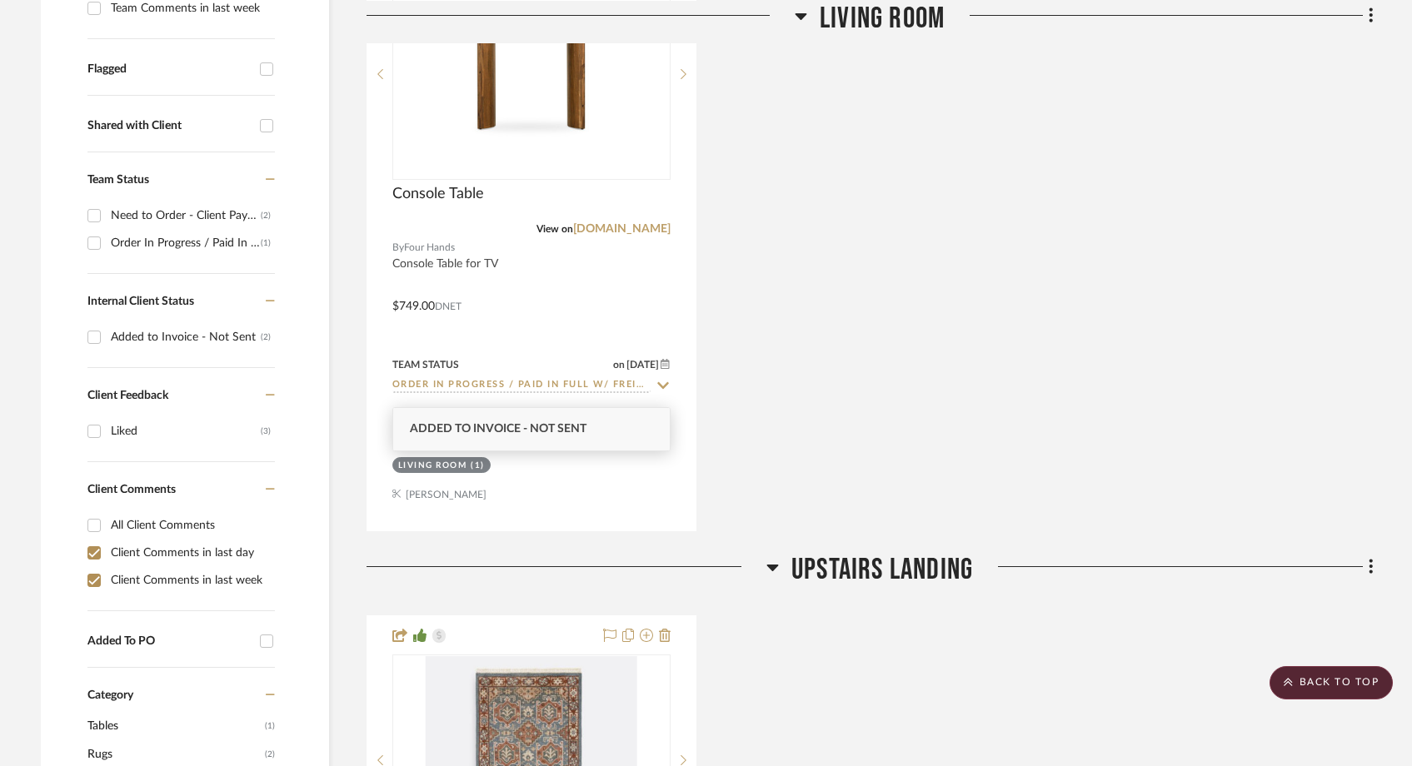
type input "added"
click at [486, 423] on span "Added to Invoice - Not Sent" at bounding box center [498, 429] width 177 height 12
type input "[DATE]"
type input "Added to Invoice - Not Sent"
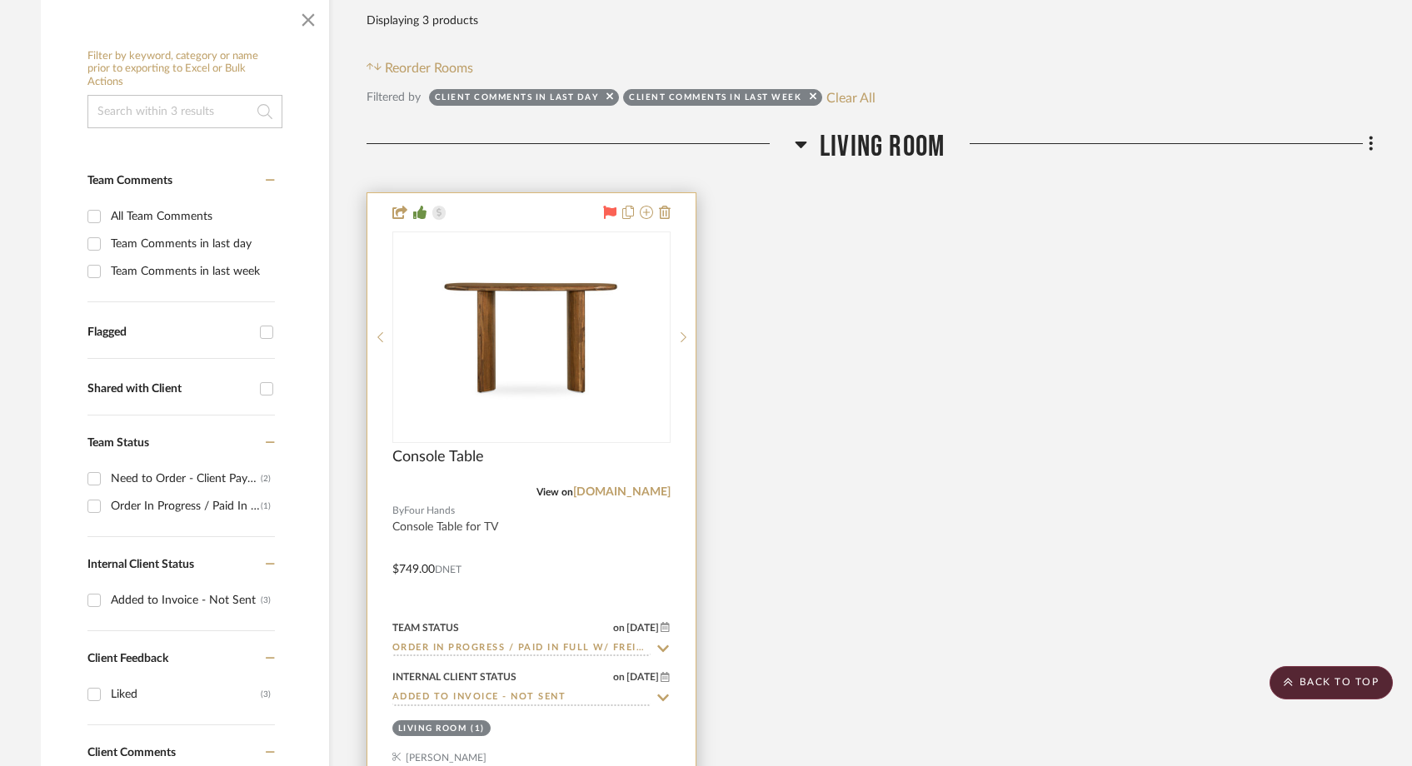
scroll to position [311, 0]
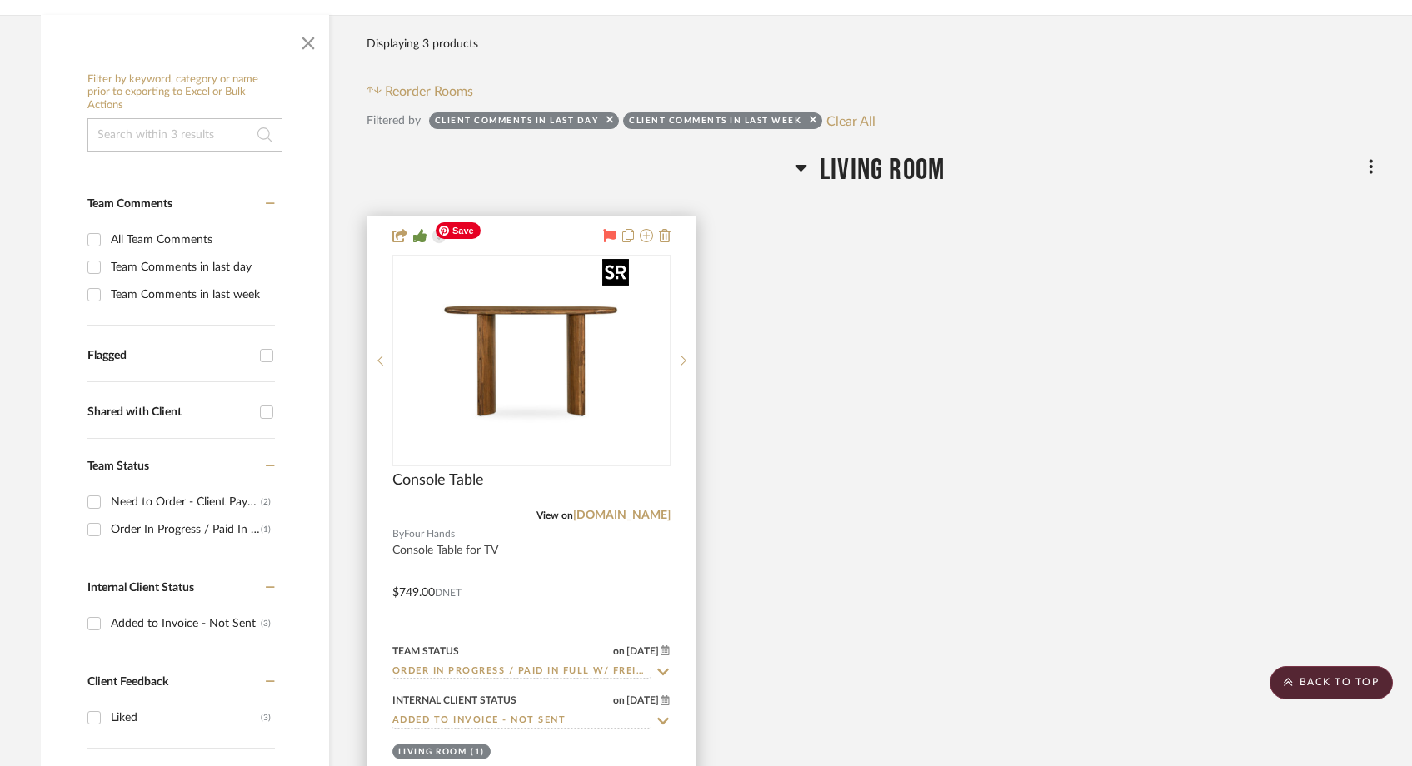
click at [506, 344] on img "0" at bounding box center [531, 361] width 208 height 208
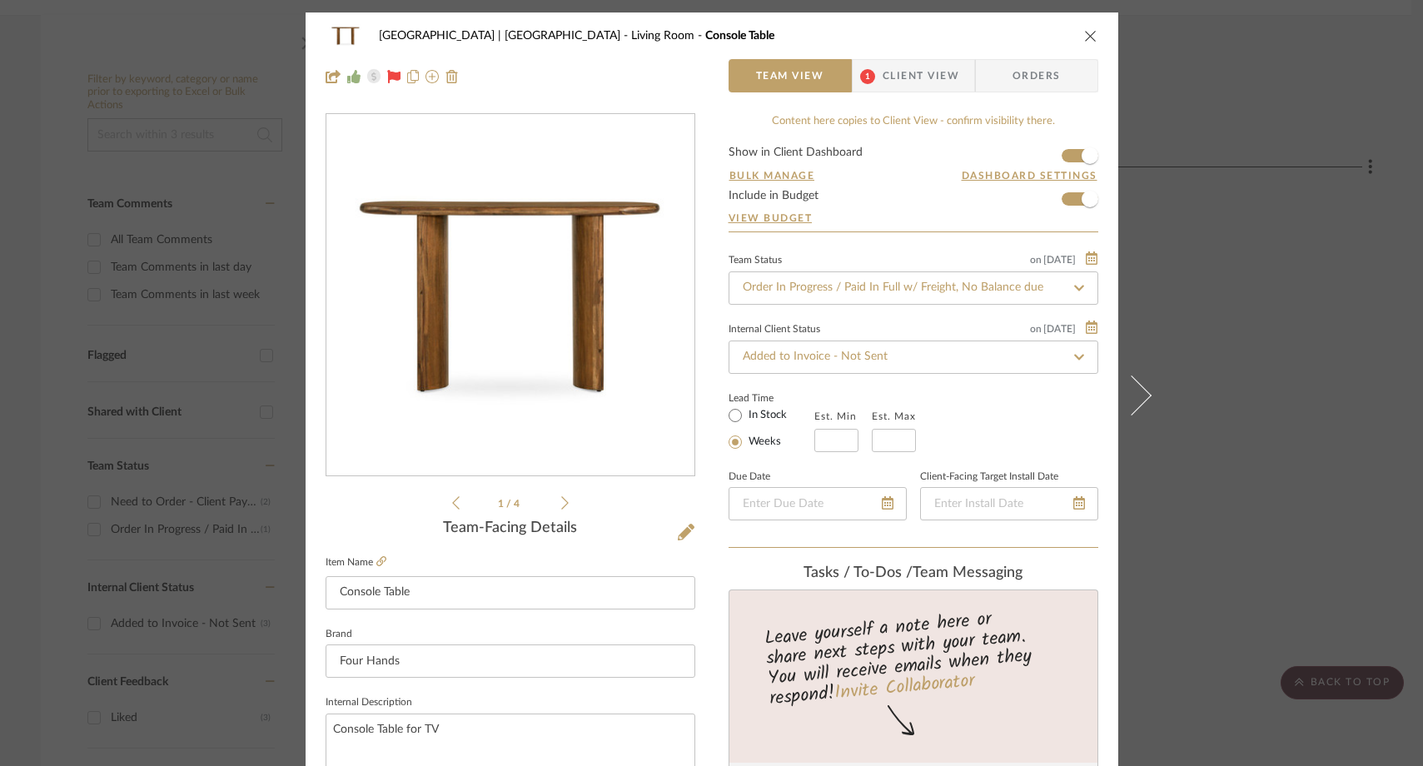
click at [1206, 187] on div "Meadow Mountain | Vail Valley Living Room Console Table Team View 1 Client View…" at bounding box center [711, 383] width 1423 height 766
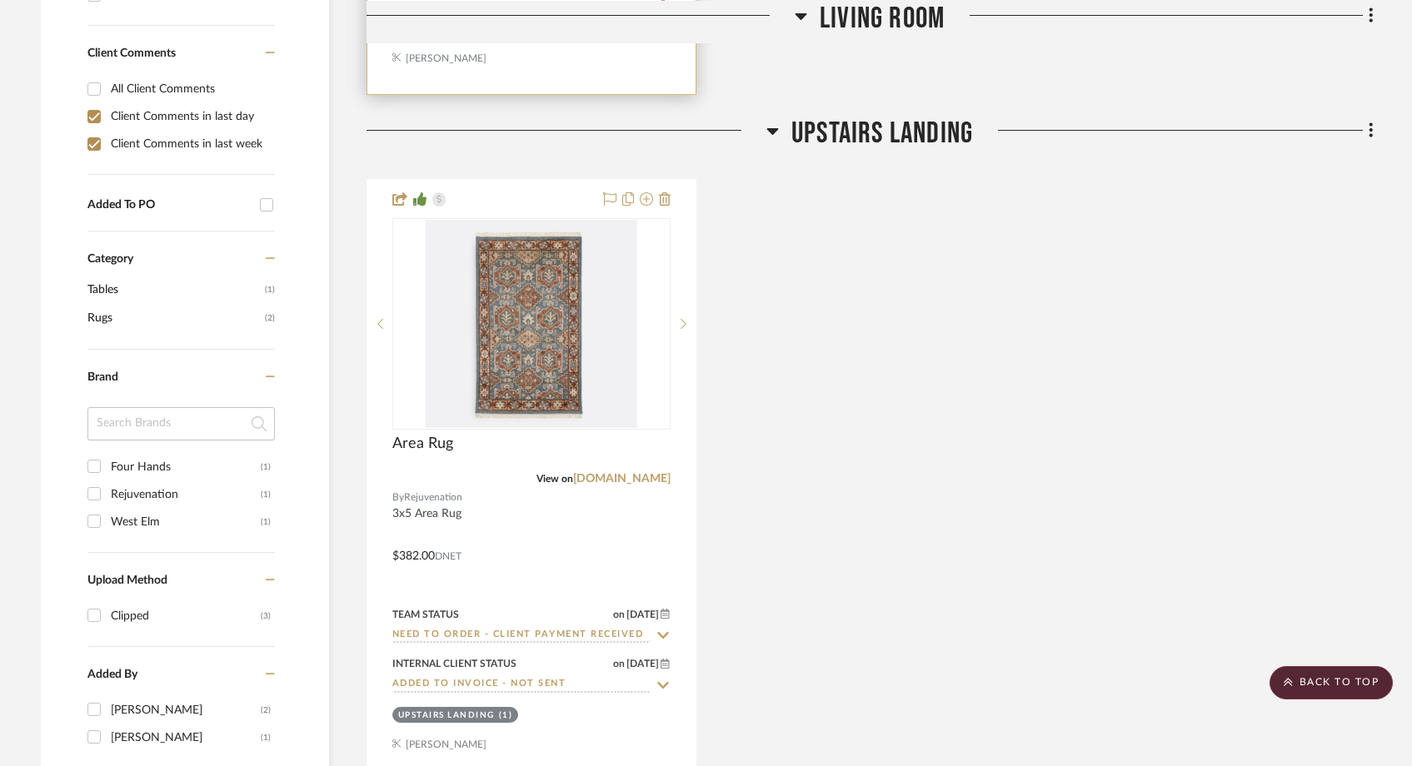
scroll to position [1038, 0]
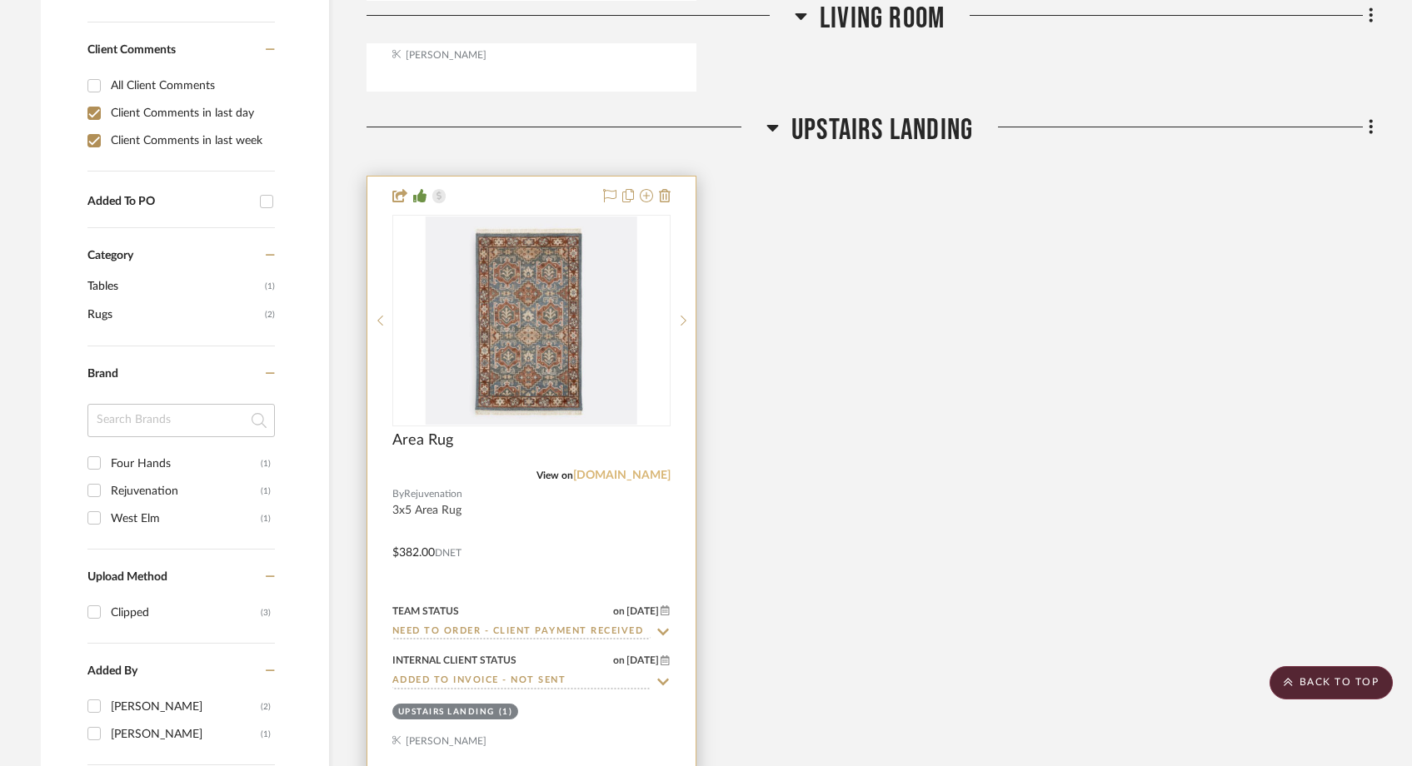
click at [620, 470] on link "rejuvenation.com" at bounding box center [621, 476] width 97 height 12
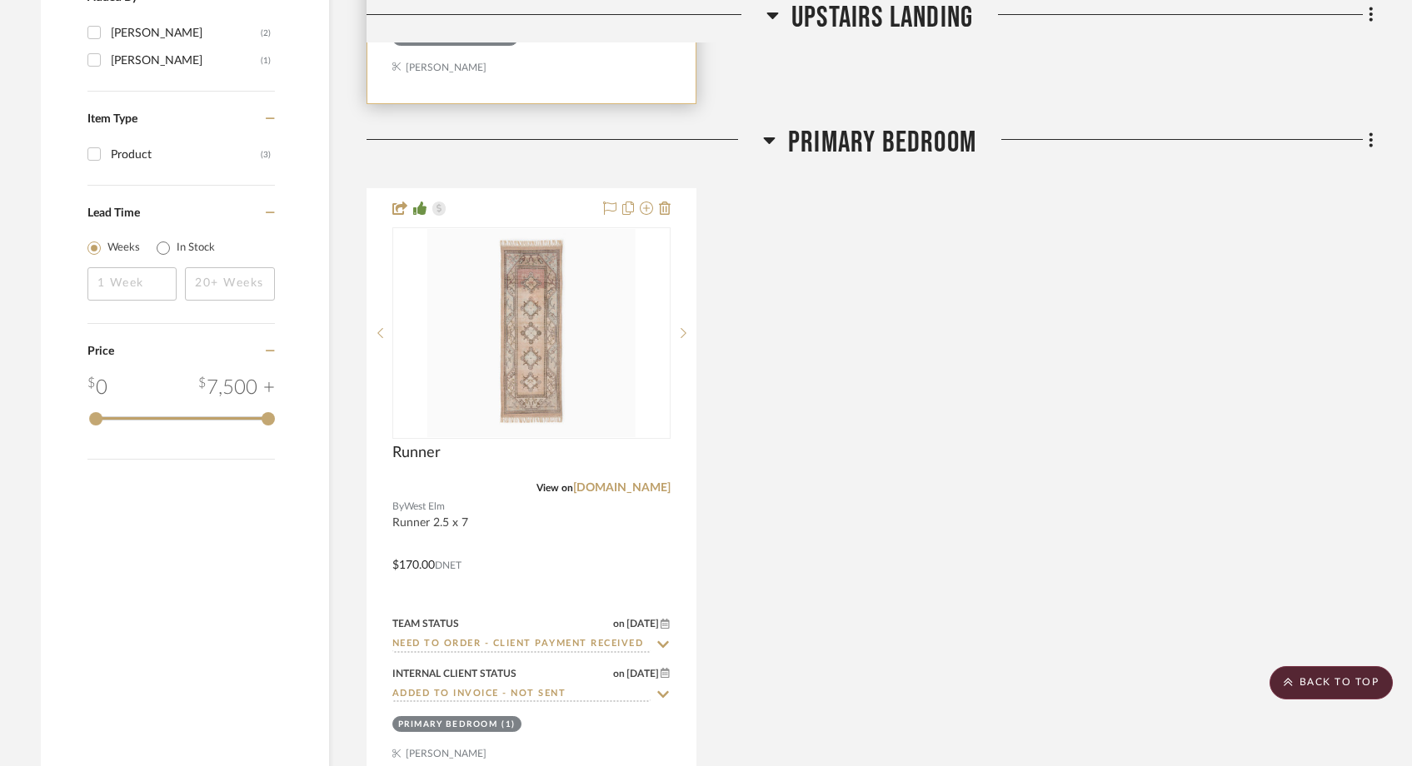
scroll to position [1736, 0]
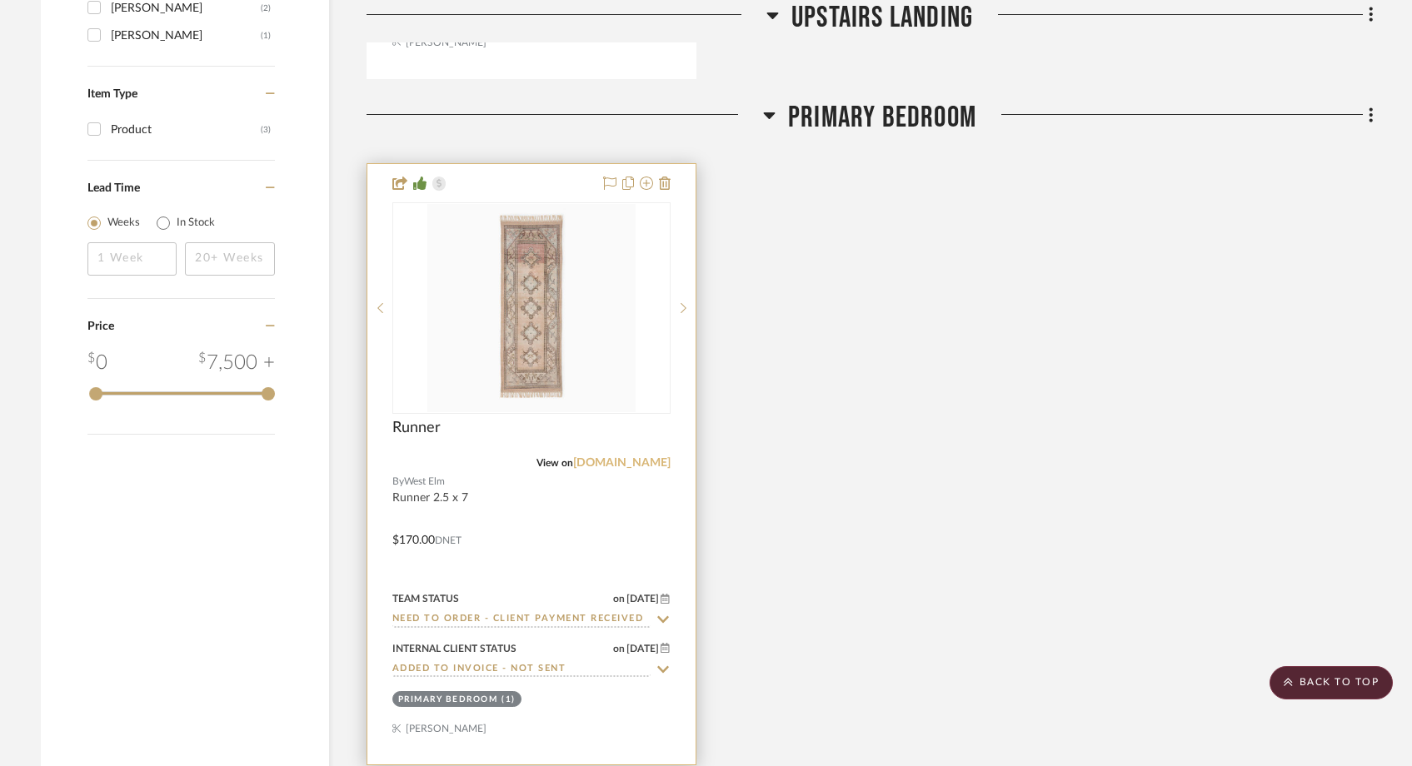
click at [639, 457] on link "westelm.com" at bounding box center [621, 463] width 97 height 12
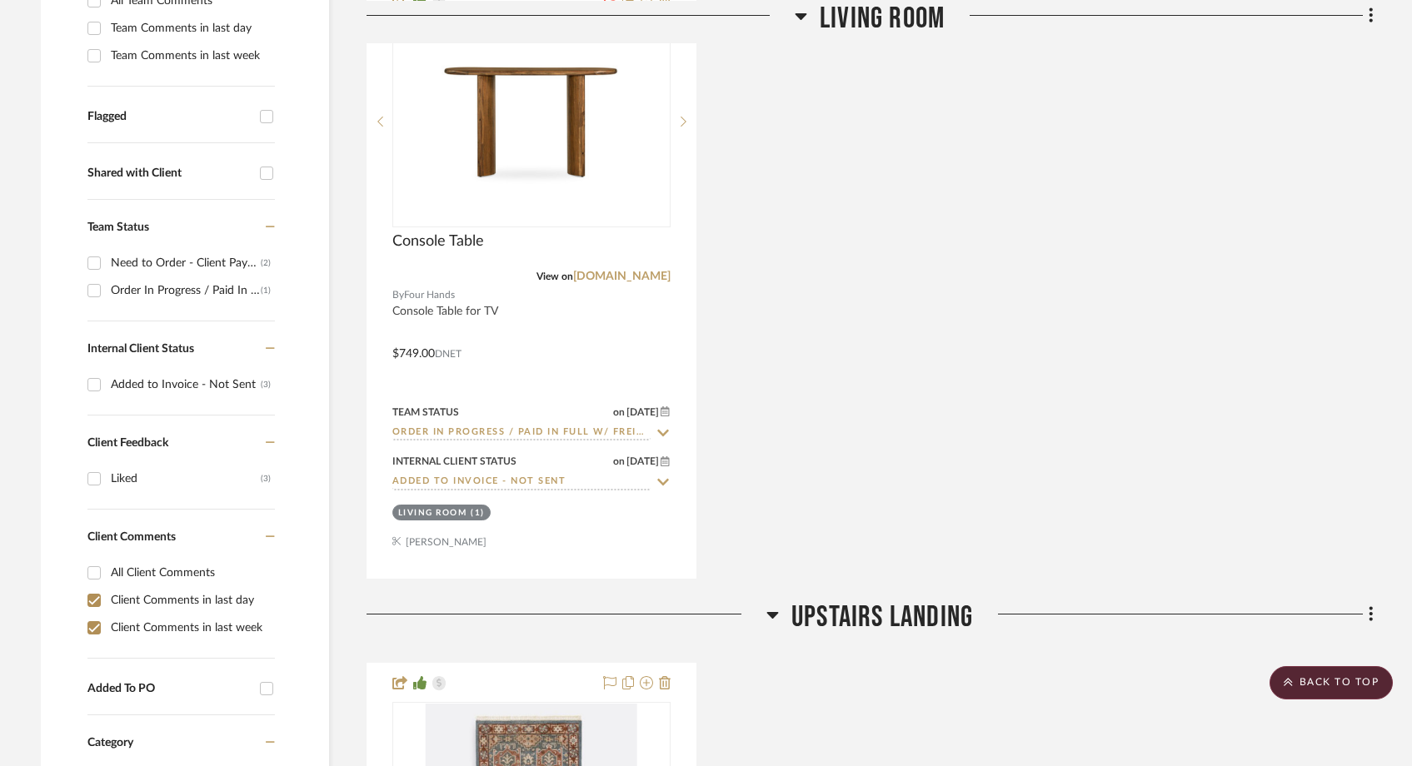
scroll to position [0, 0]
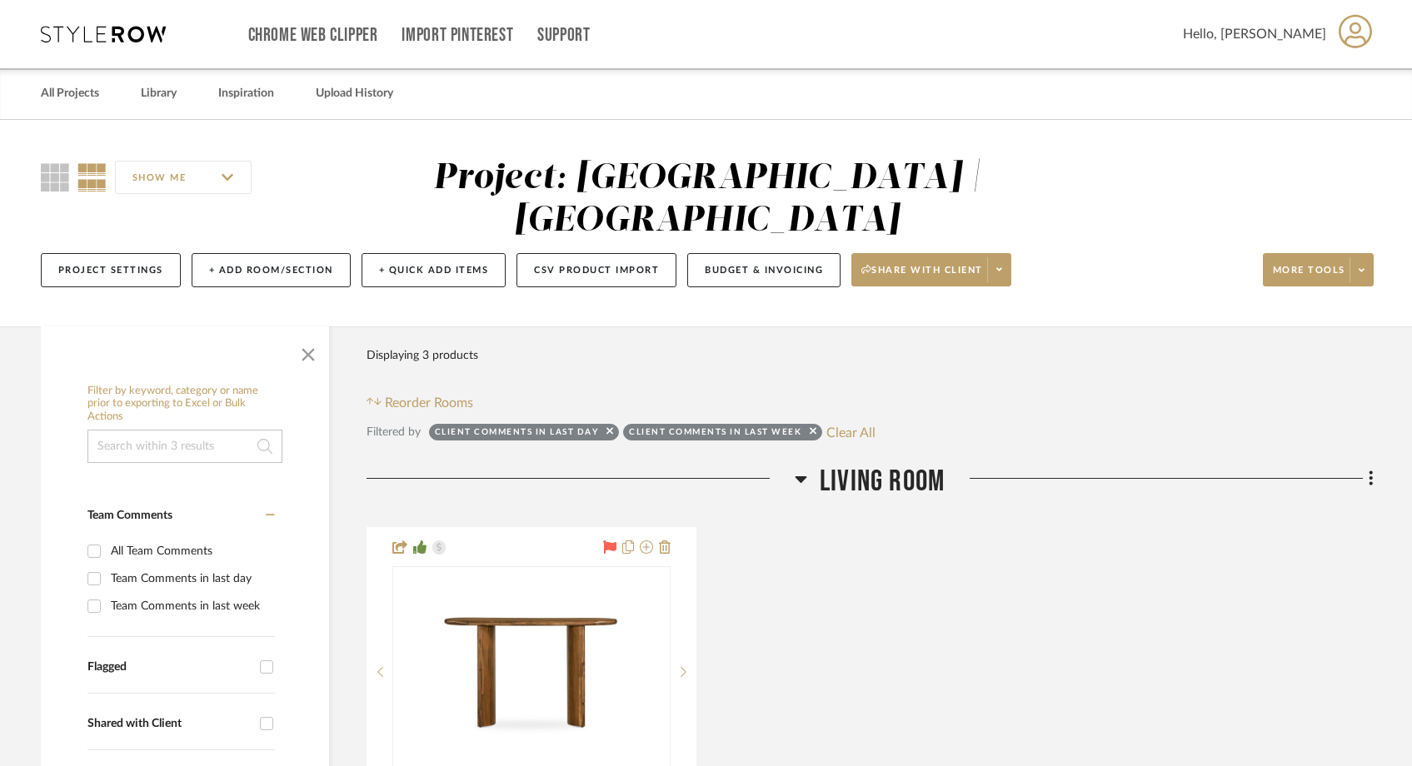
click at [202, 430] on input at bounding box center [184, 446] width 195 height 33
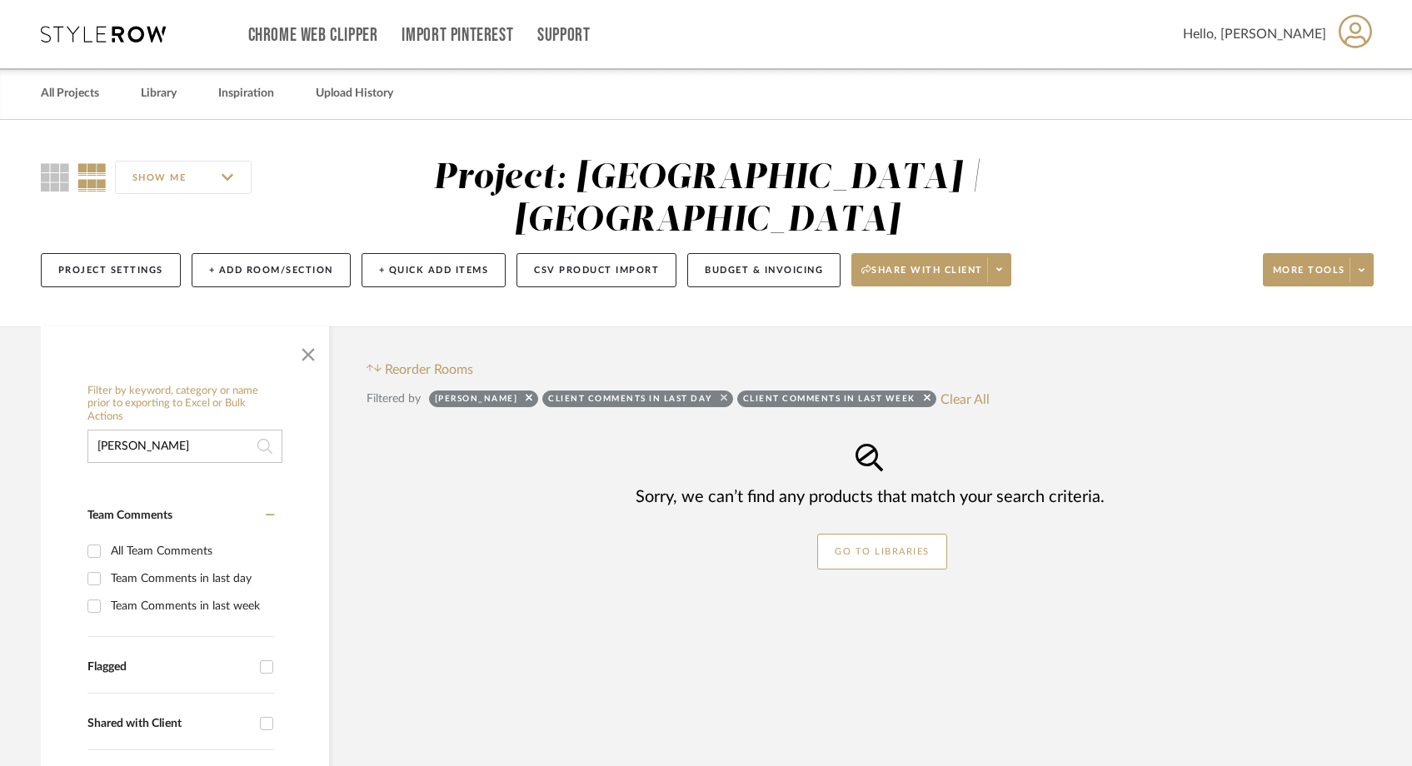
type input "pollack"
click at [720, 395] on icon at bounding box center [723, 398] width 7 height 7
checkbox input "false"
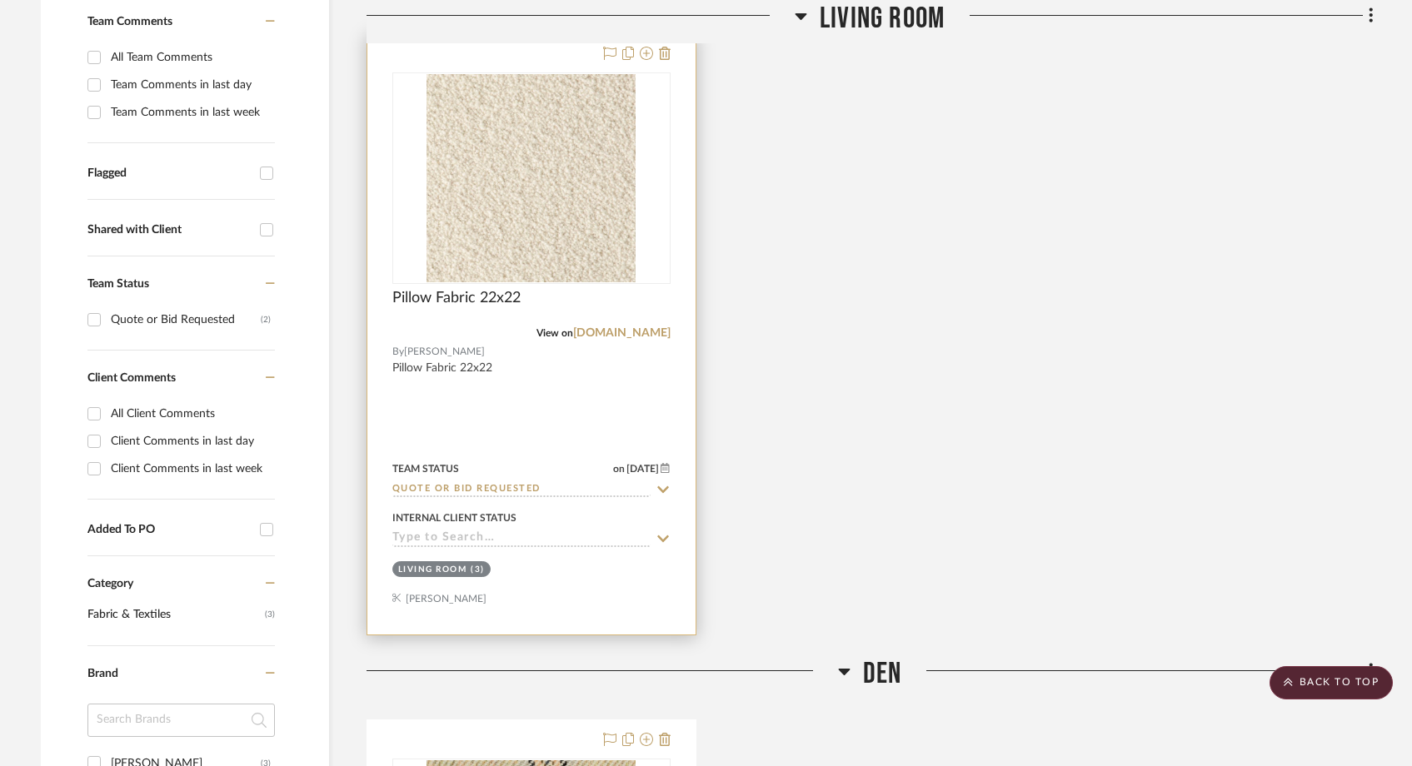
scroll to position [485, 0]
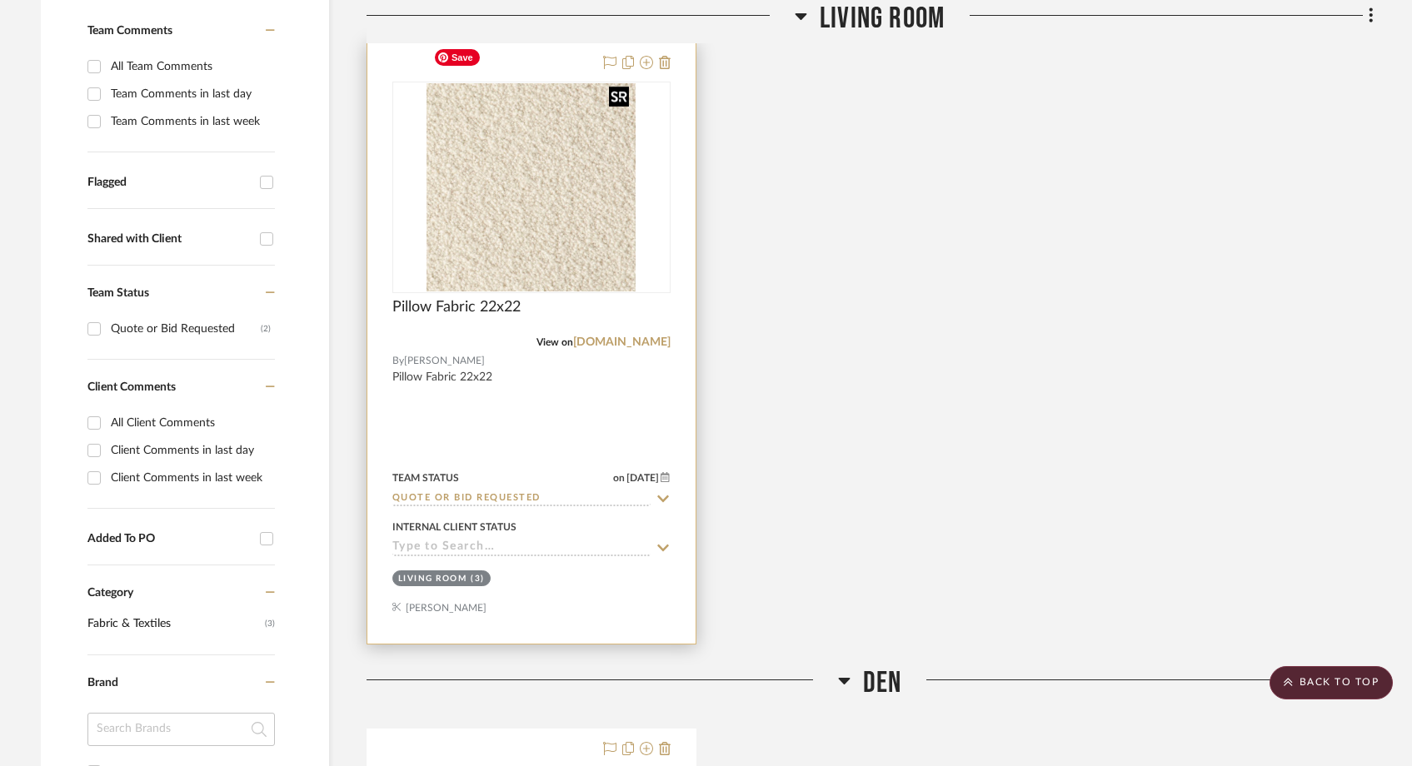
click at [0, 0] on img at bounding box center [0, 0] width 0 height 0
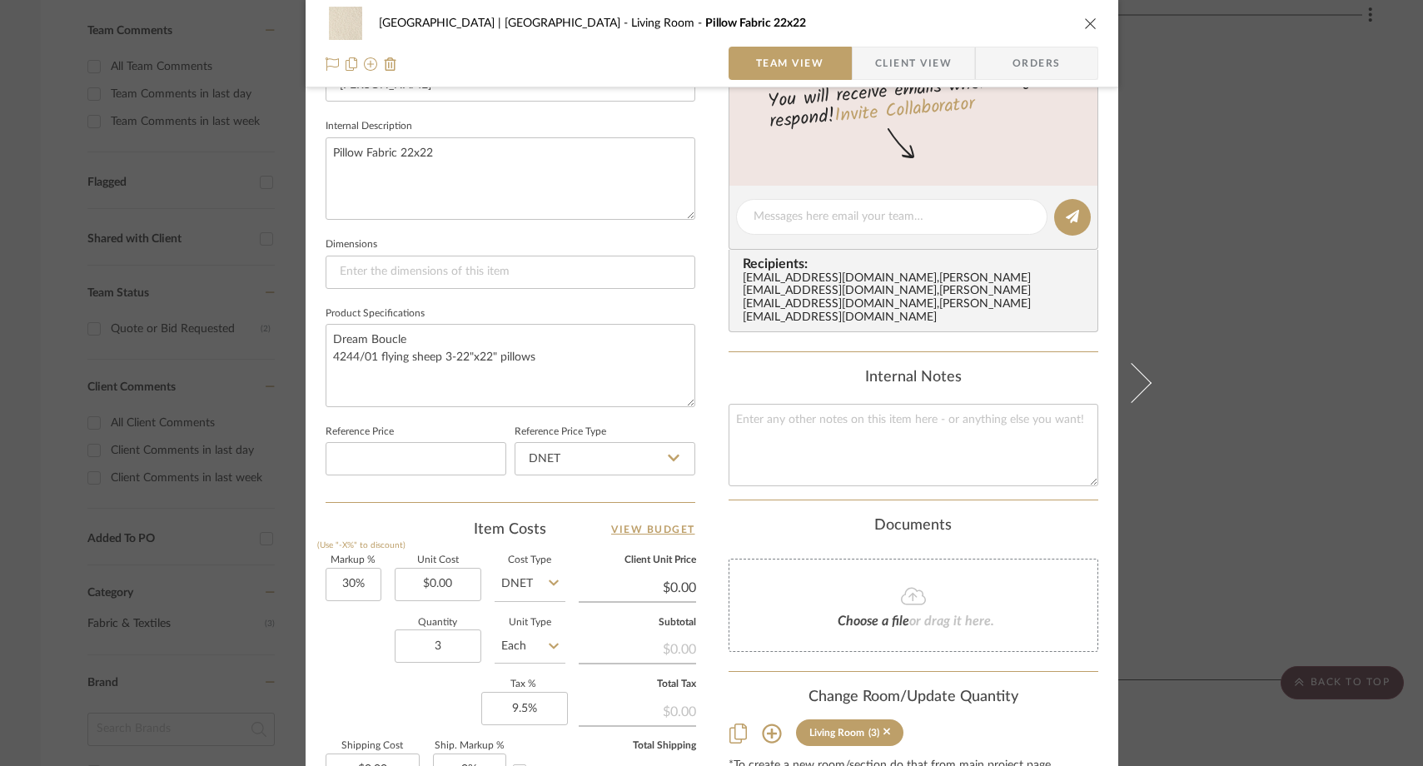
scroll to position [594, 0]
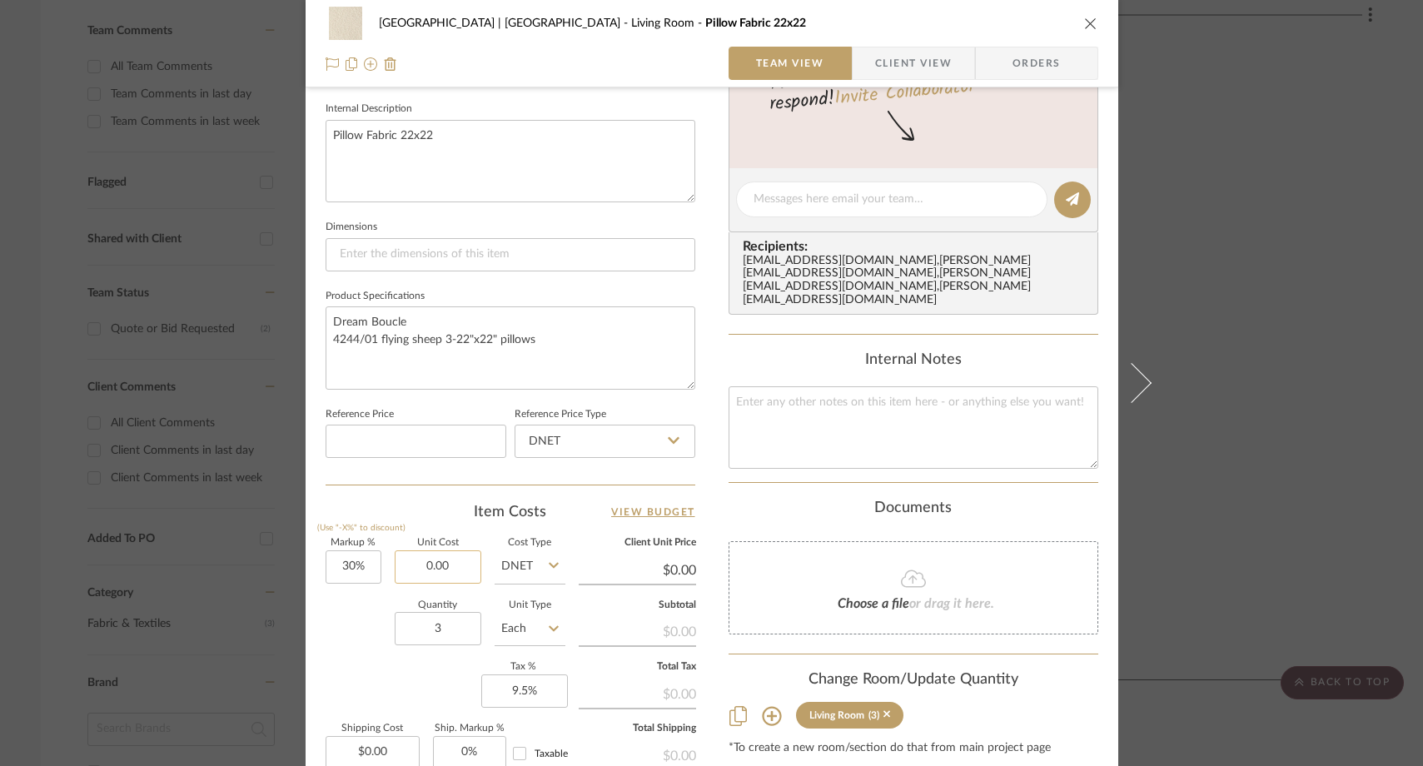
click at [471, 573] on input "0.00" at bounding box center [438, 567] width 87 height 33
paste input "144"
type input "$144.00"
click at [363, 611] on div "Quantity 3 Unit Type Each" at bounding box center [446, 630] width 240 height 59
type input "$187.20"
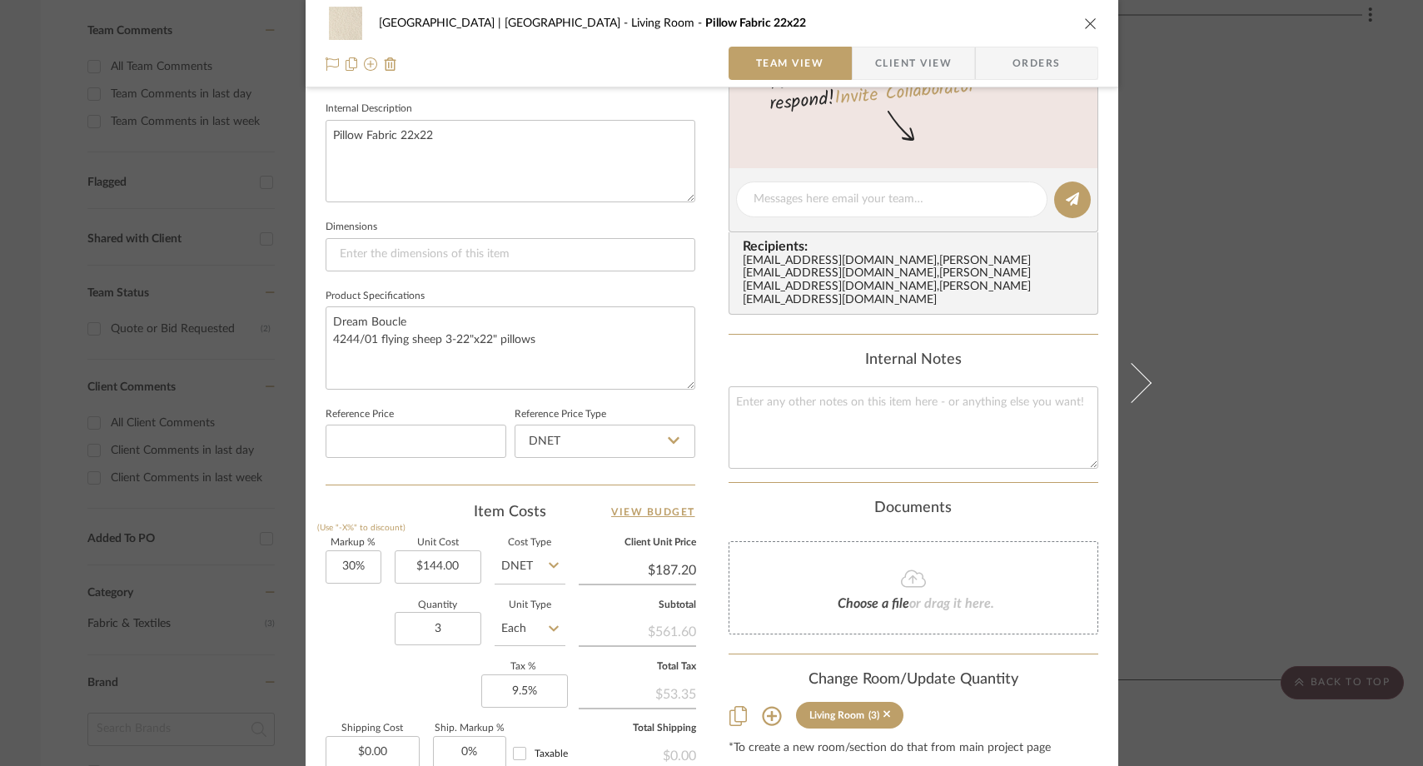
click at [1132, 374] on icon at bounding box center [1131, 383] width 40 height 40
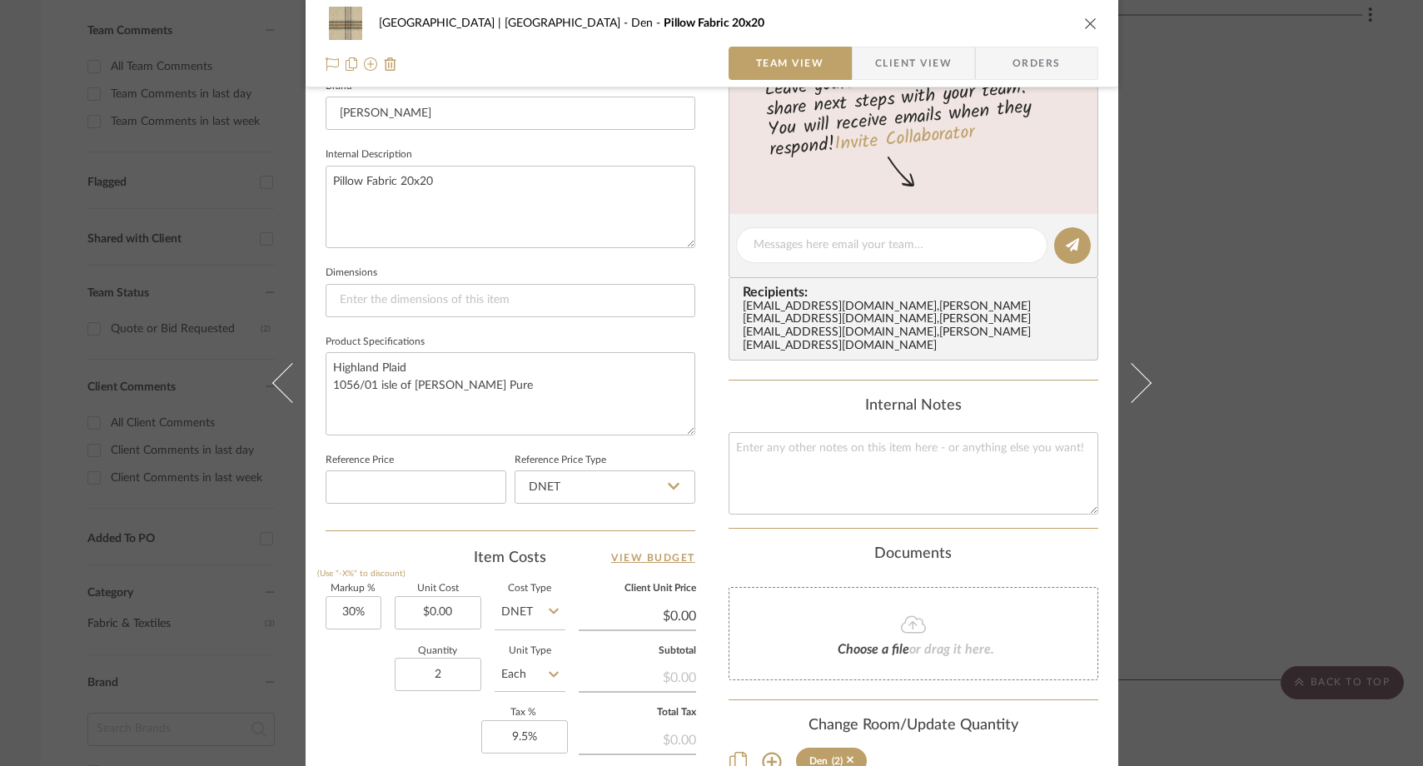
scroll to position [553, 0]
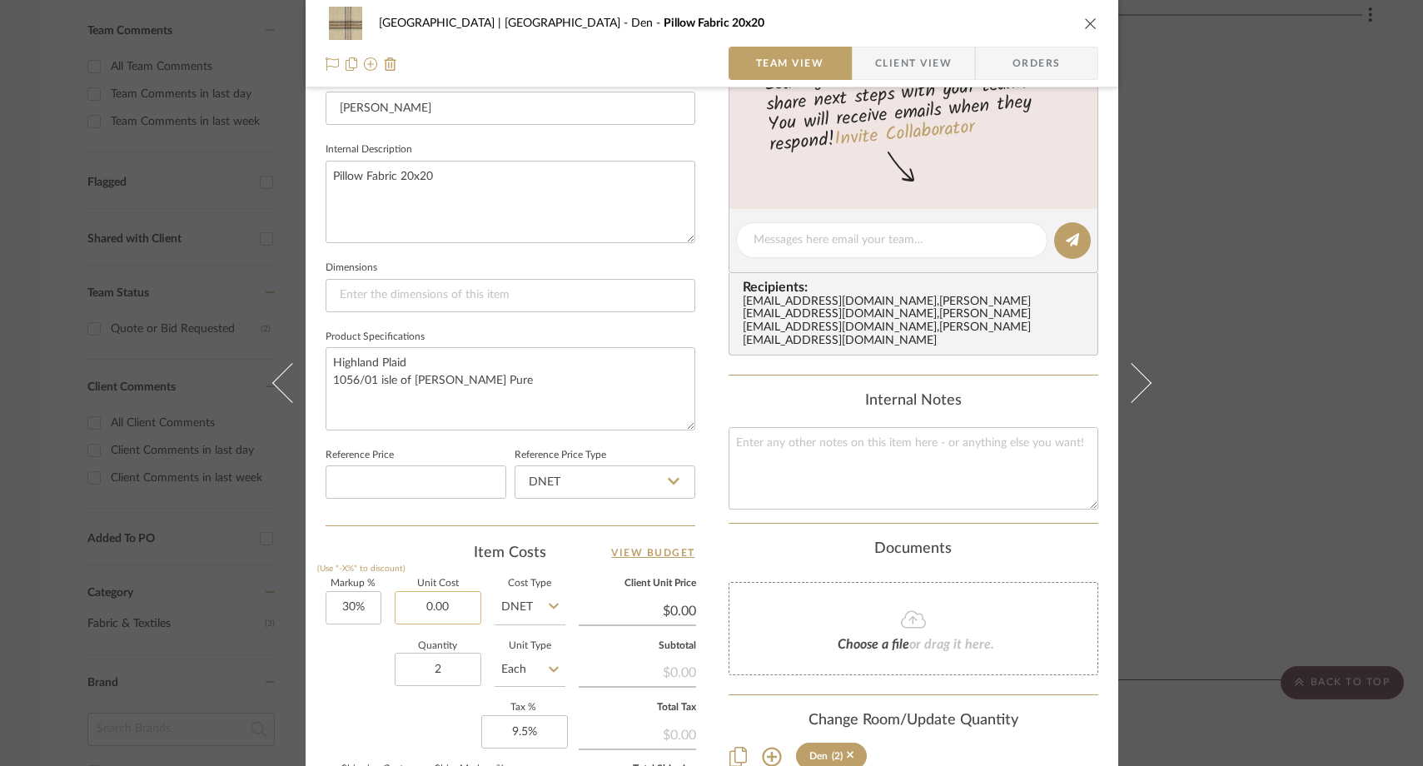
click at [456, 611] on input "0.00" at bounding box center [438, 607] width 87 height 33
paste input "134"
type input "$134.00"
click at [356, 653] on div "Quantity 2 Unit Type Each" at bounding box center [446, 671] width 240 height 59
type input "$174.20"
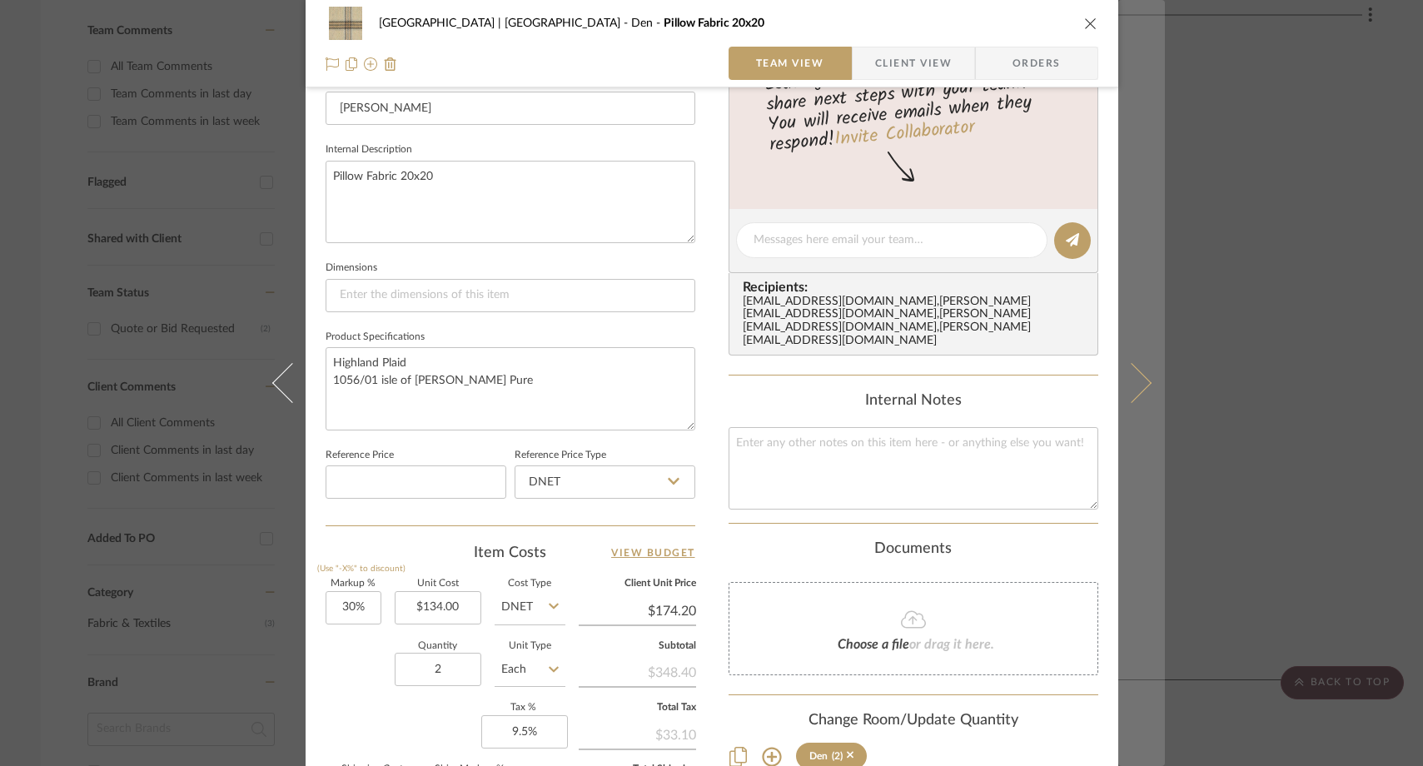
click at [1140, 396] on button at bounding box center [1141, 383] width 47 height 766
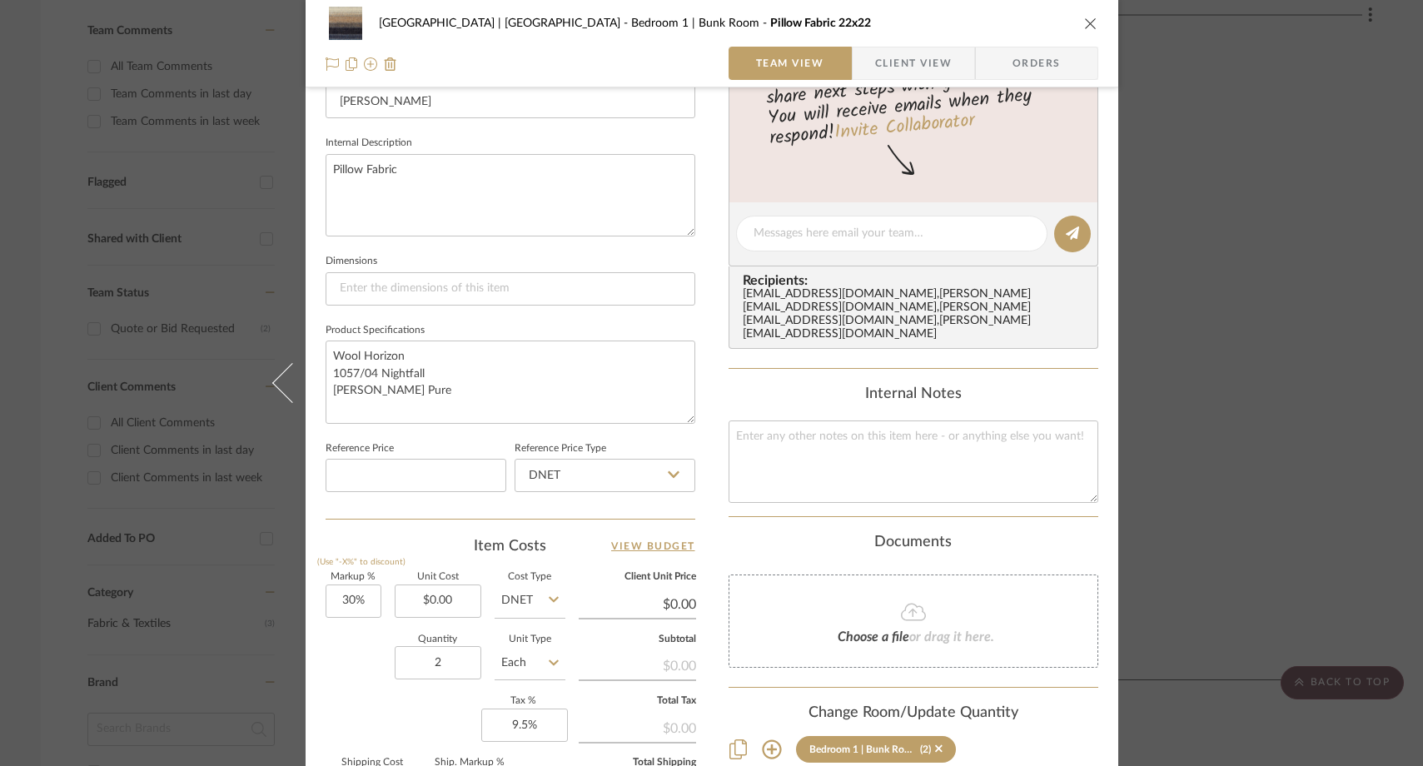
scroll to position [652, 0]
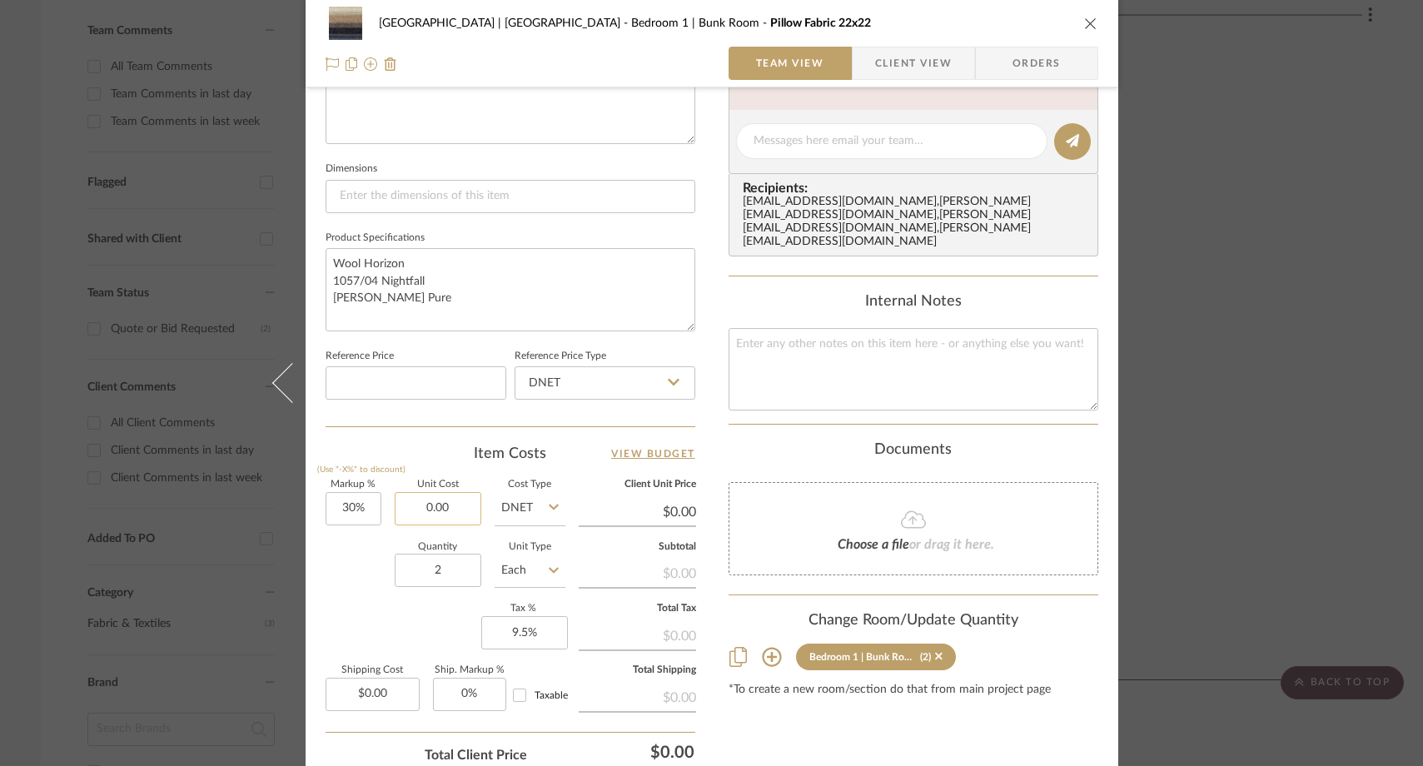
click at [450, 503] on input "0.00" at bounding box center [438, 508] width 87 height 33
paste input "129"
type input "$129.00"
click at [336, 550] on div "Quantity 2 Unit Type Each" at bounding box center [446, 572] width 240 height 59
type input "$167.70"
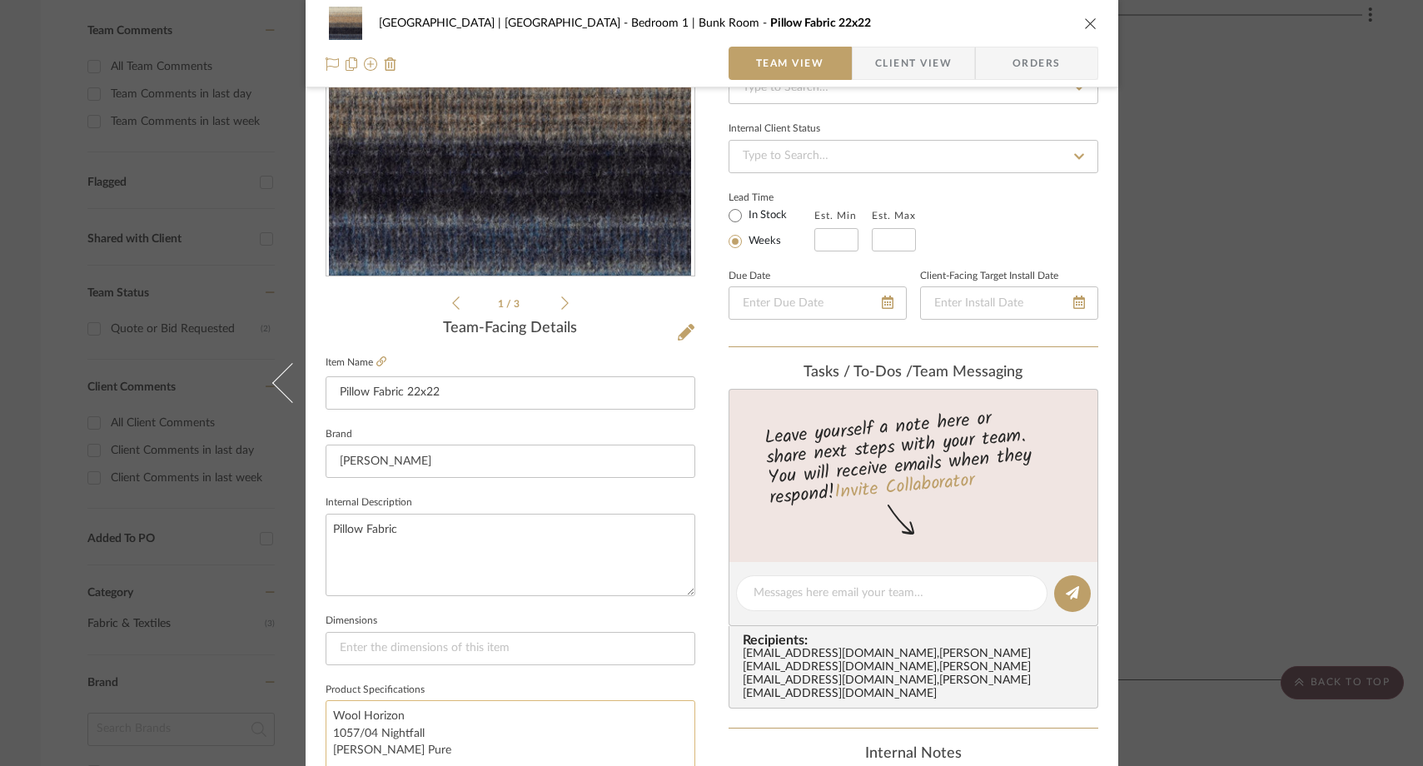
scroll to position [193, 0]
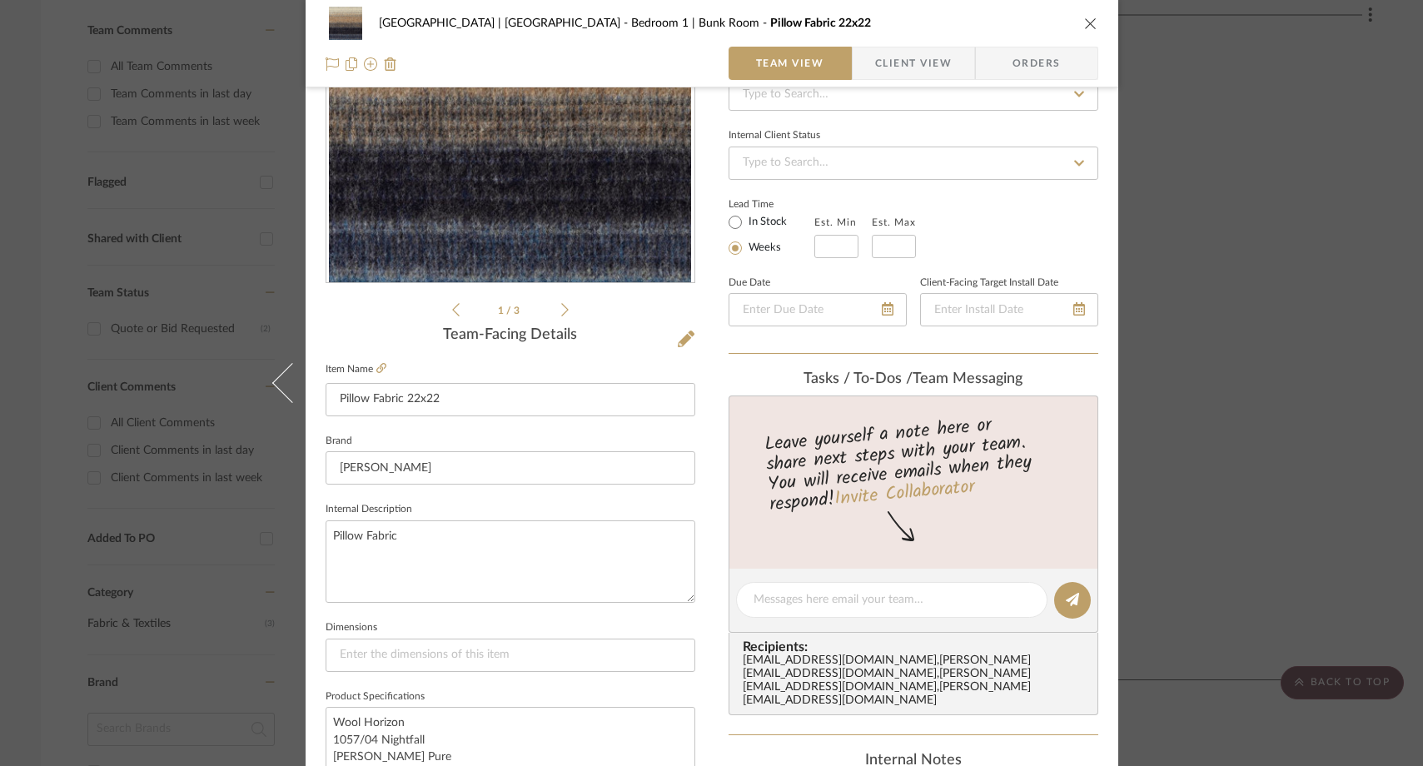
click at [1274, 196] on div "Meadow Mountain | Vail Valley Bedroom 1 | Bunk Room Pillow Fabric 22x22 Team Vi…" at bounding box center [711, 383] width 1423 height 766
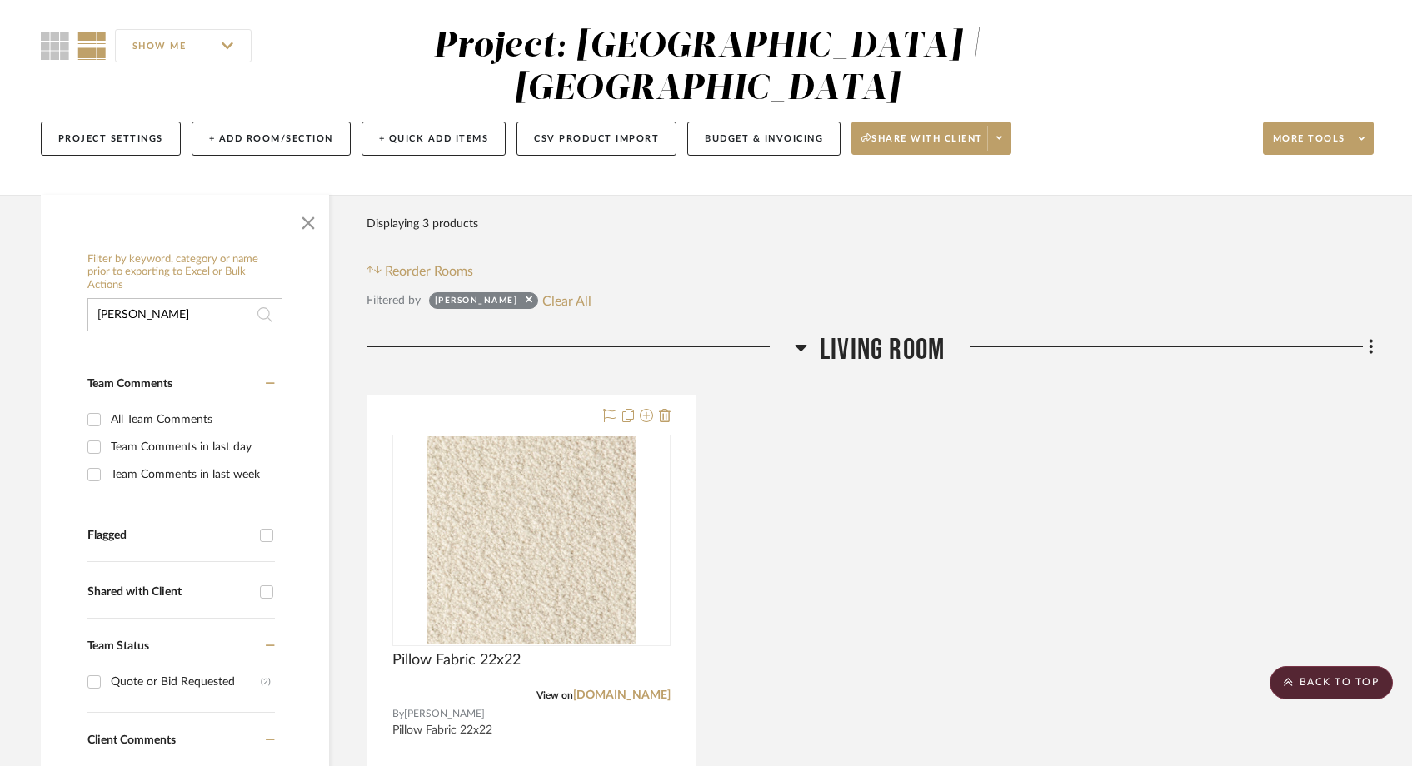
scroll to position [113, 0]
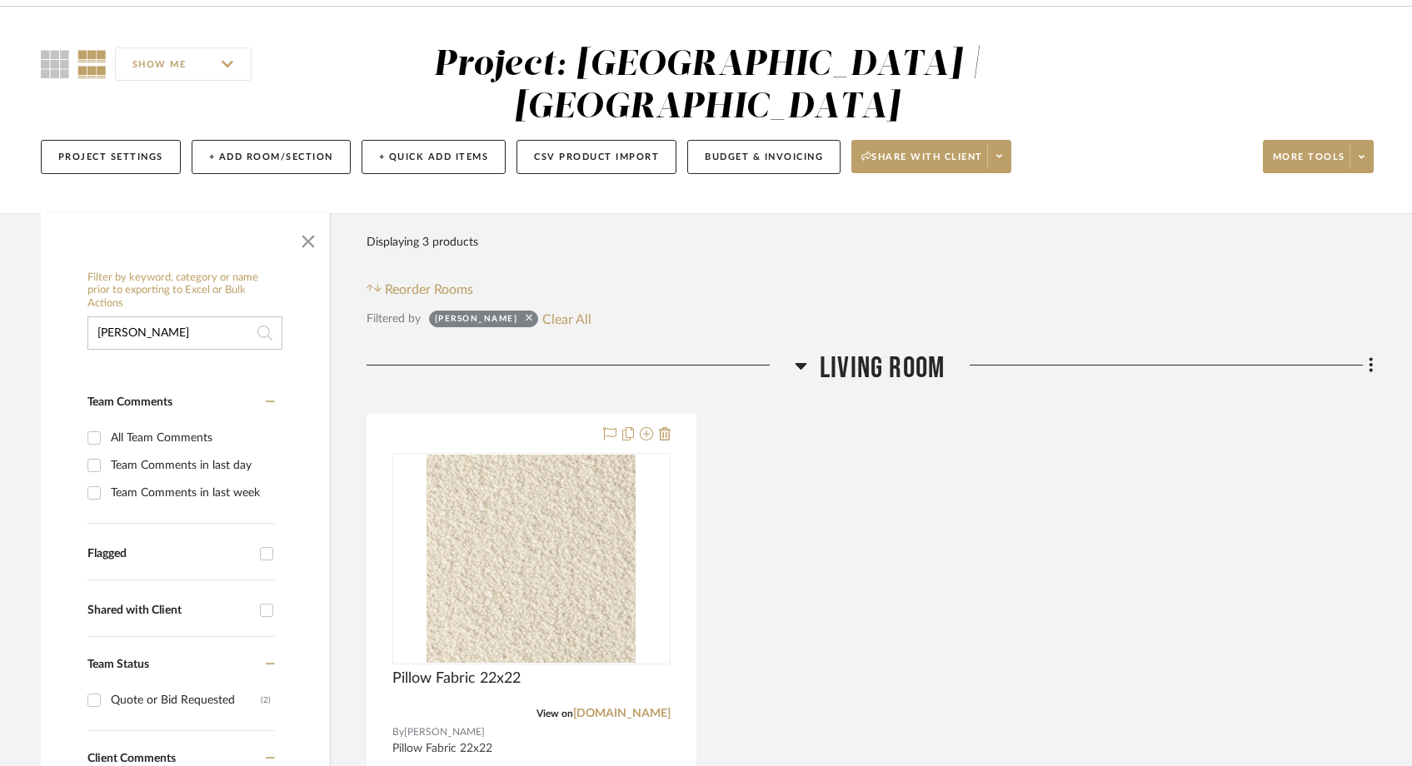
click at [526, 312] on icon at bounding box center [529, 317] width 7 height 11
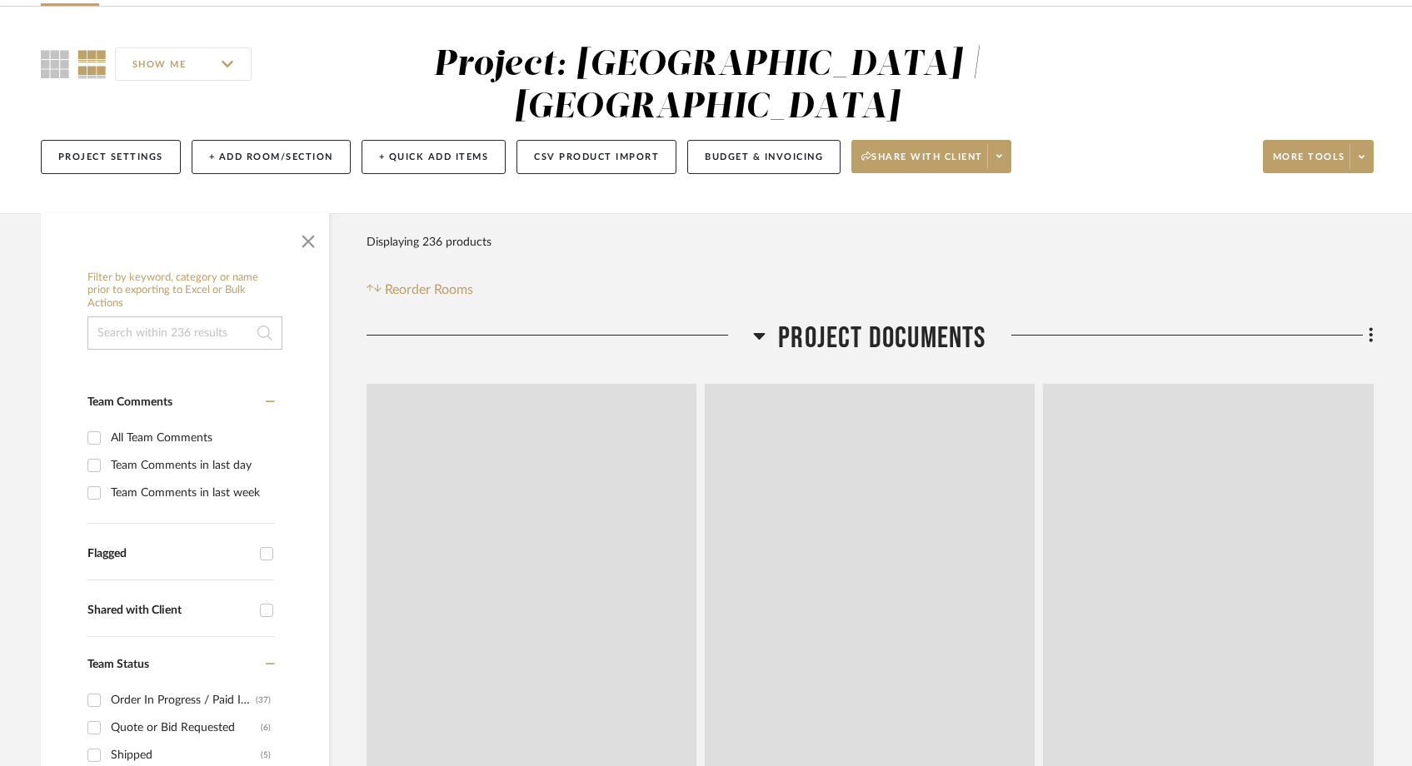
click at [196, 316] on input at bounding box center [184, 332] width 195 height 33
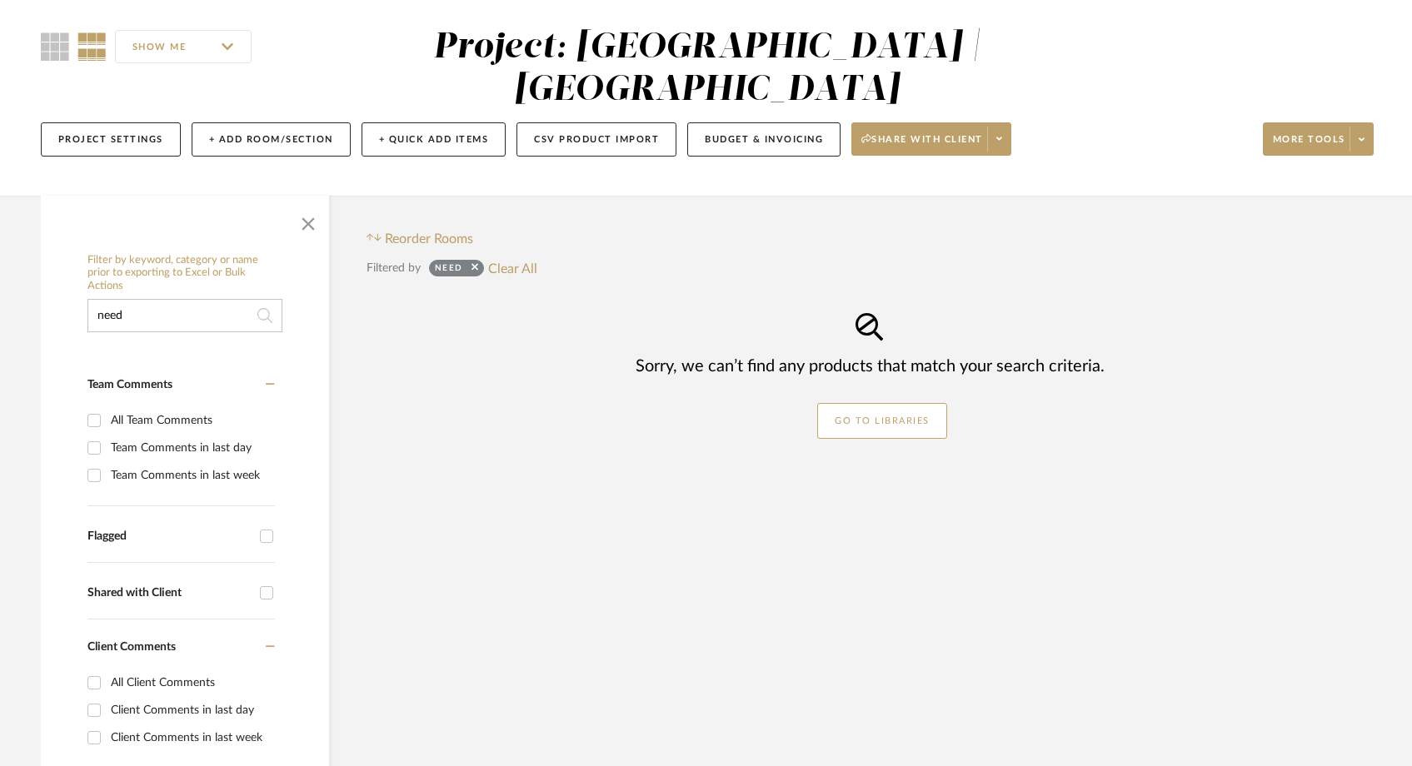
scroll to position [146, 0]
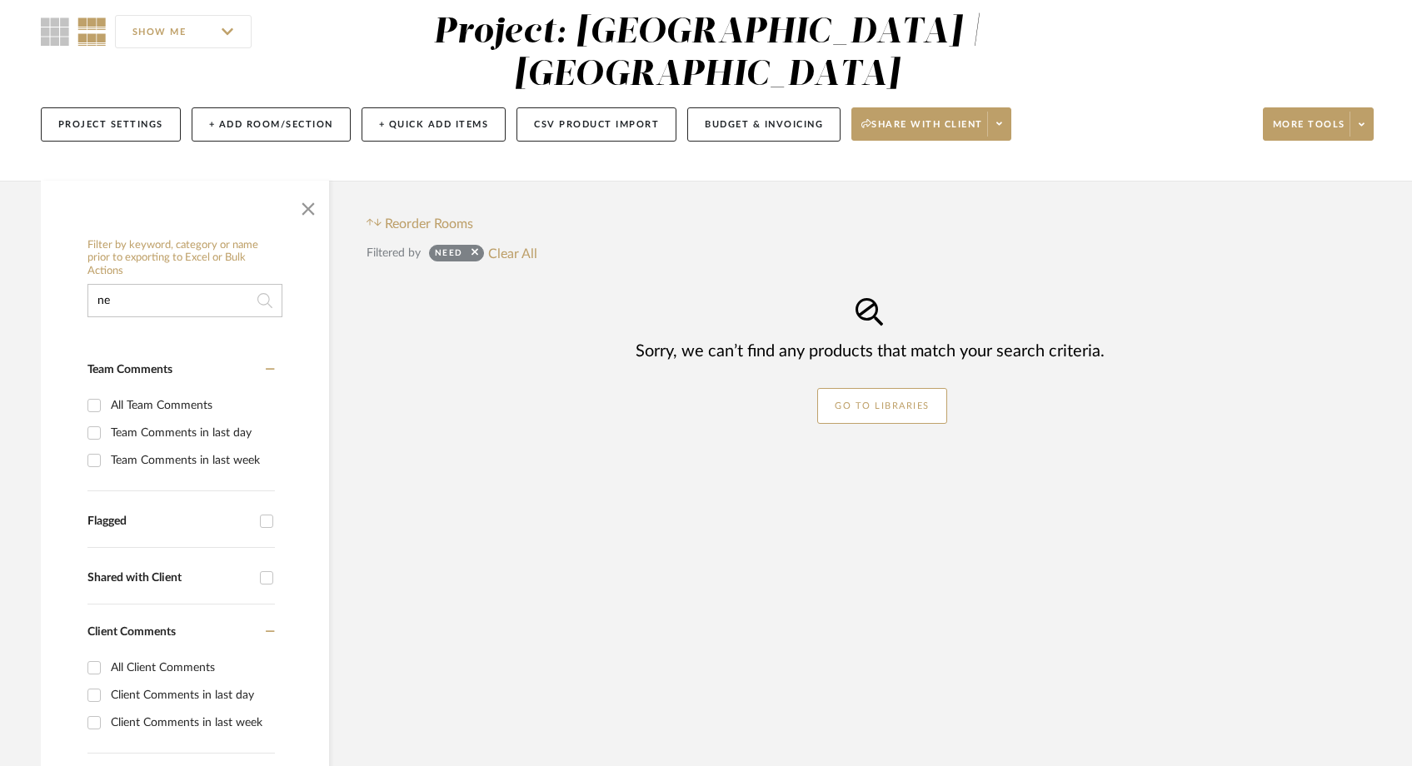
type input "n"
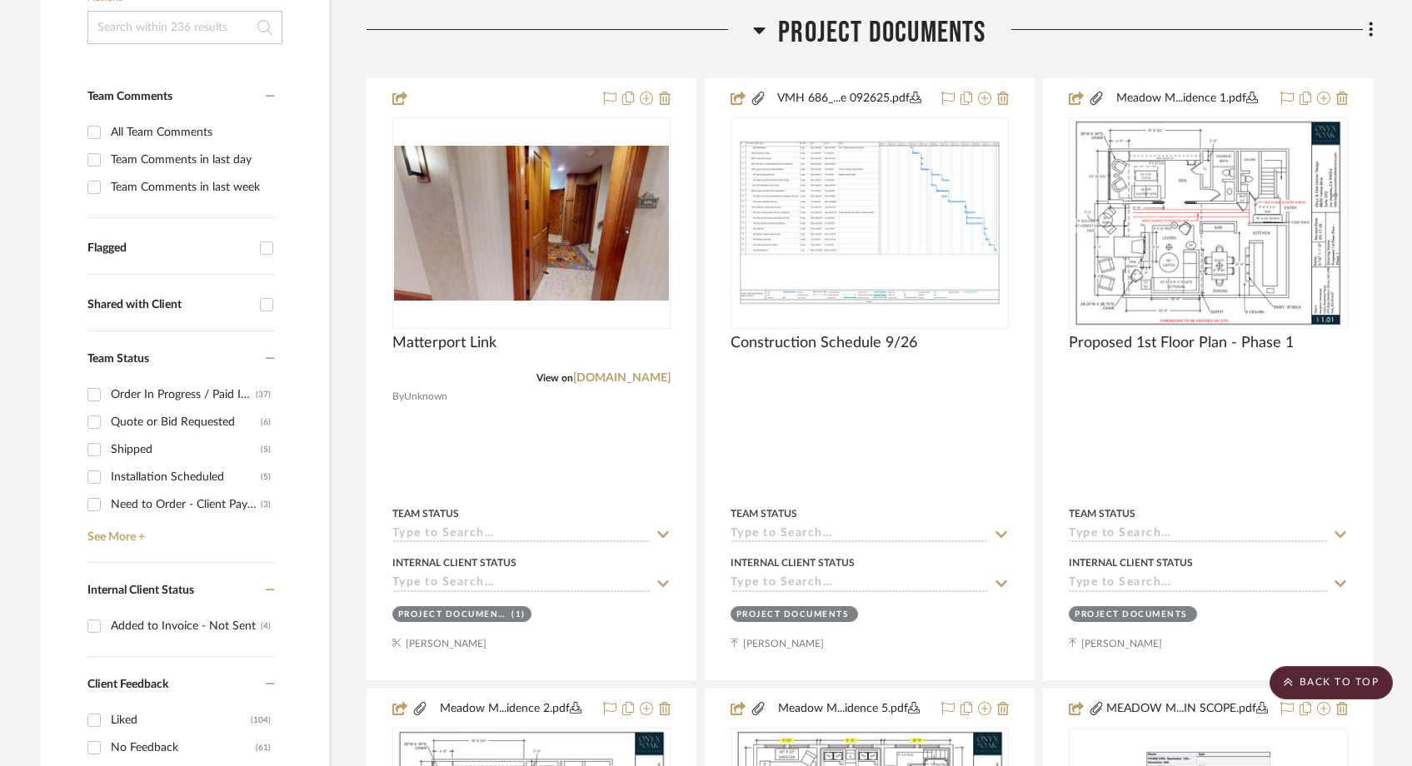
scroll to position [411, 0]
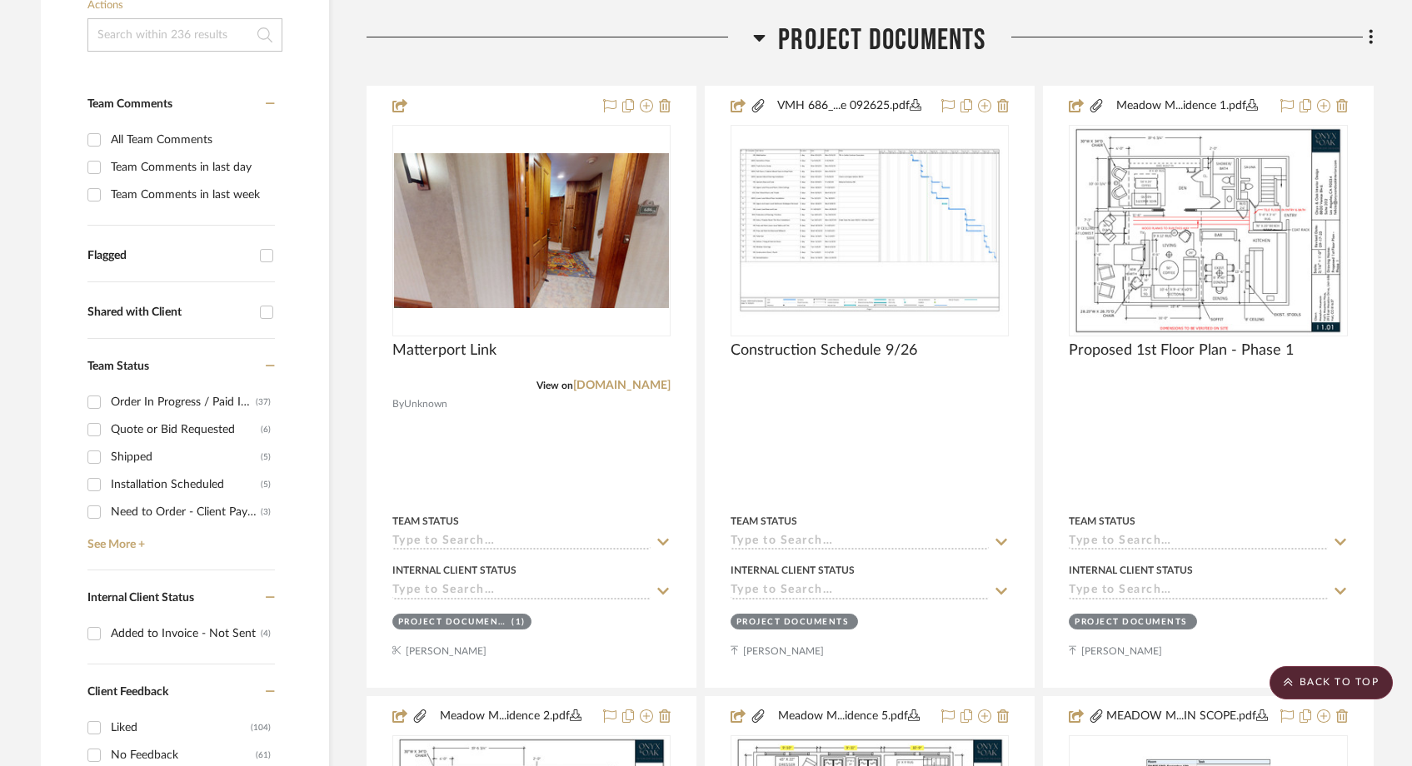
click at [117, 499] on div "Need to Order - Client Payment Received" at bounding box center [186, 512] width 150 height 27
click at [107, 499] on input "Need to Order - Client Payment Received (3)" at bounding box center [94, 512] width 27 height 27
checkbox input "true"
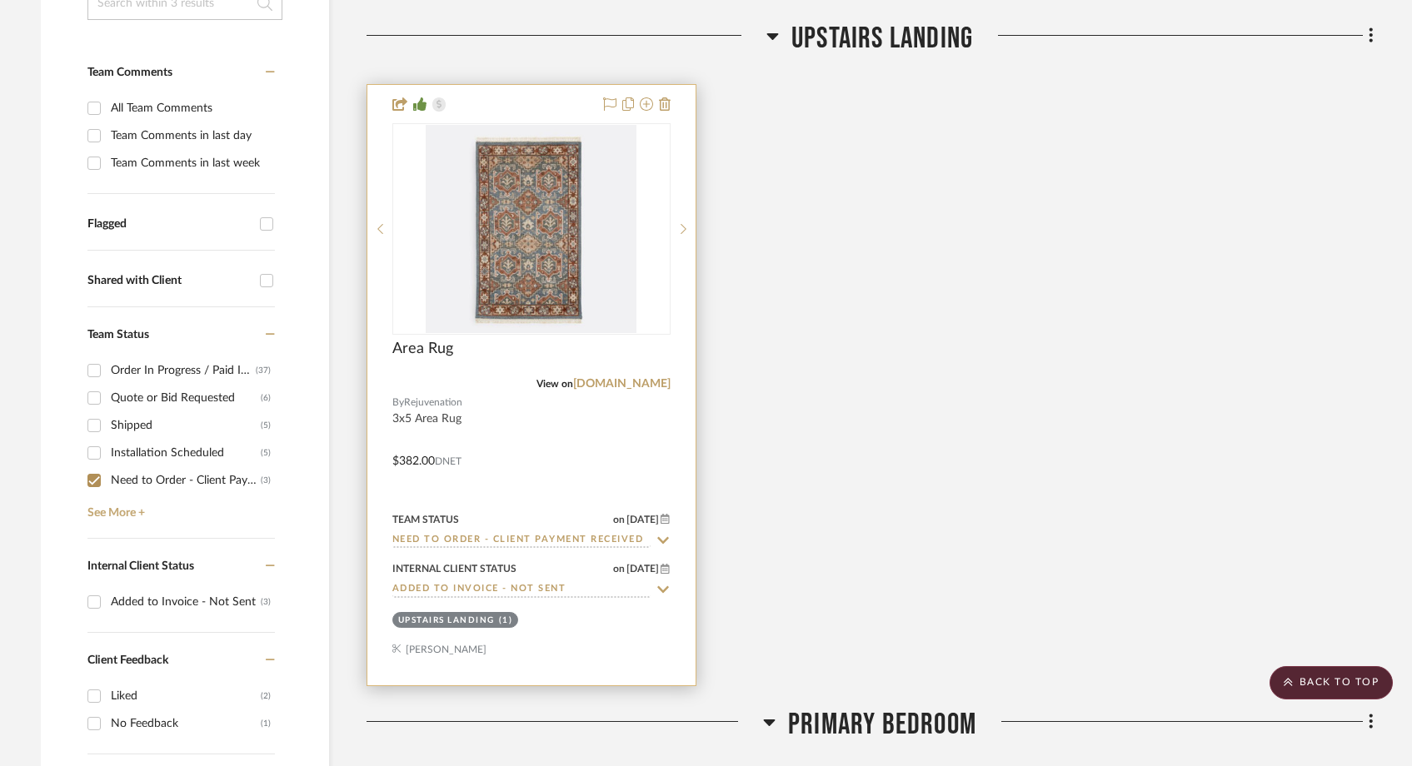
scroll to position [446, 0]
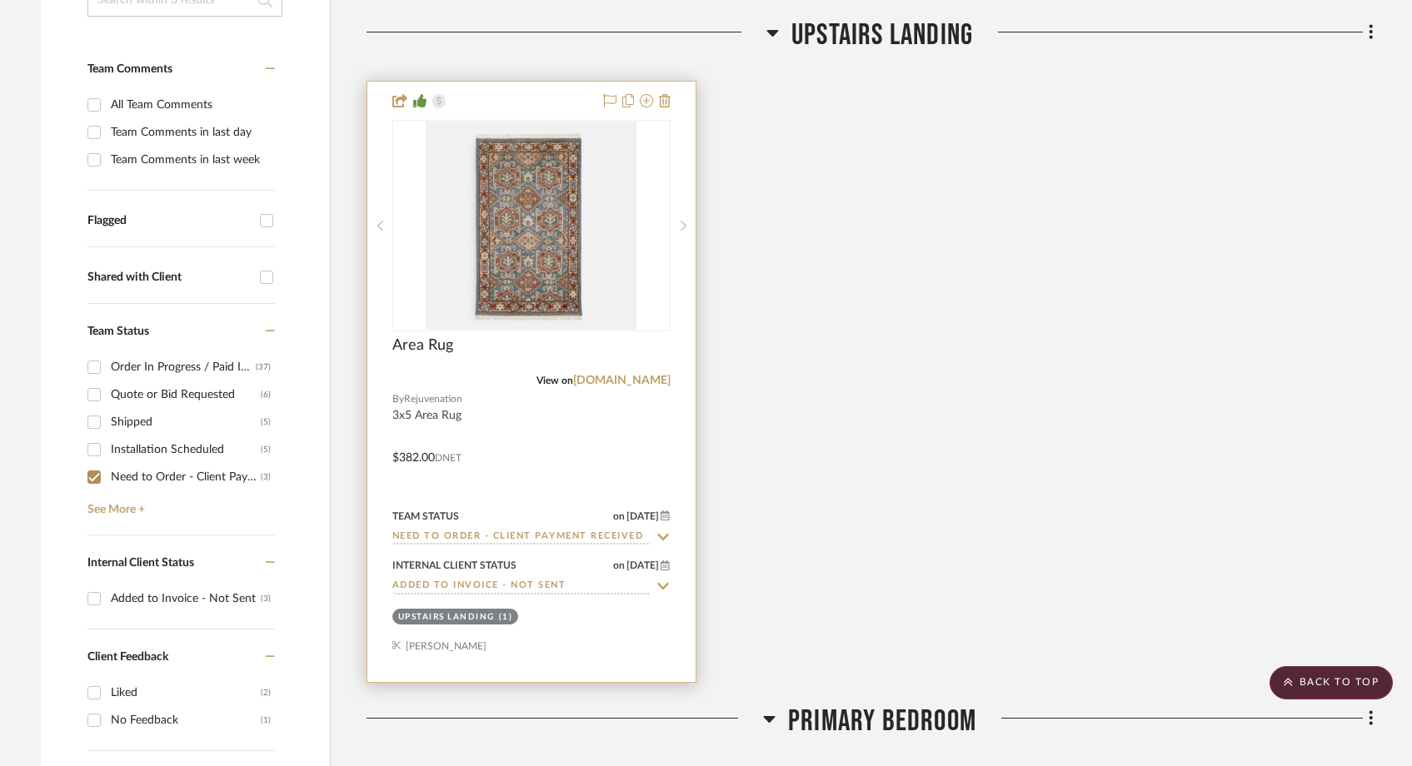
click at [464, 530] on input "Need to Order - Client Payment Received" at bounding box center [521, 538] width 258 height 16
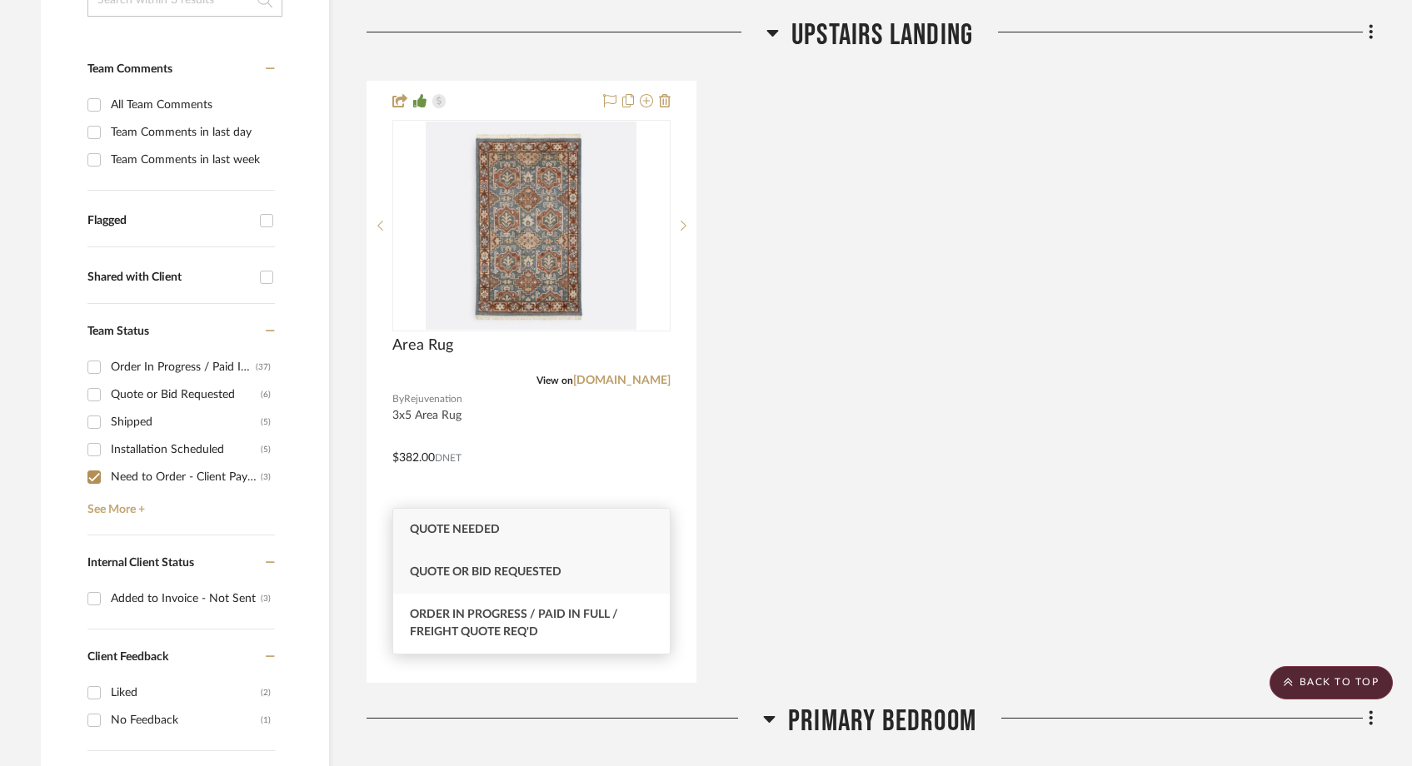
click at [502, 575] on span "Quote or Bid Requested" at bounding box center [486, 572] width 152 height 12
type input "Quote or Bid Requested"
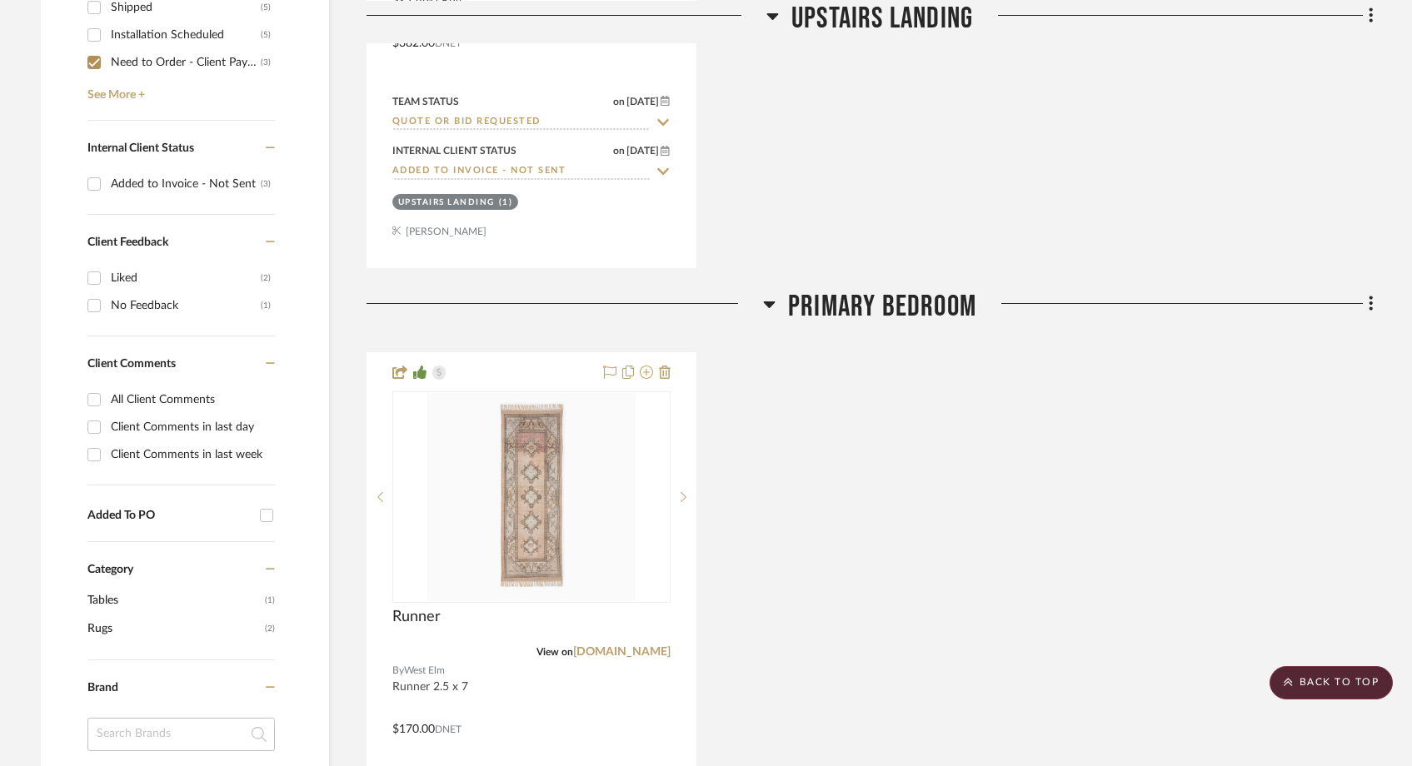
scroll to position [1077, 0]
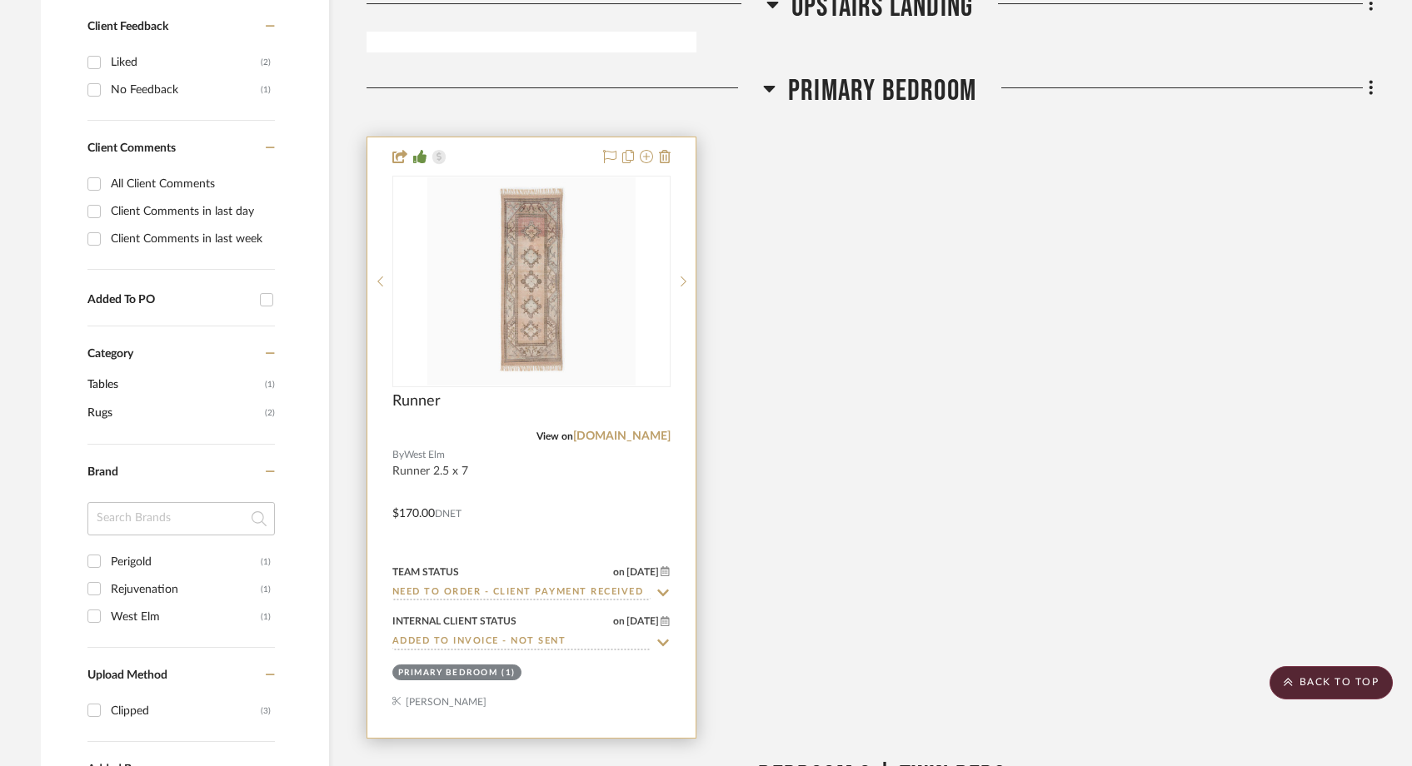
click at [495, 585] on input "Need to Order - Client Payment Received" at bounding box center [521, 593] width 258 height 16
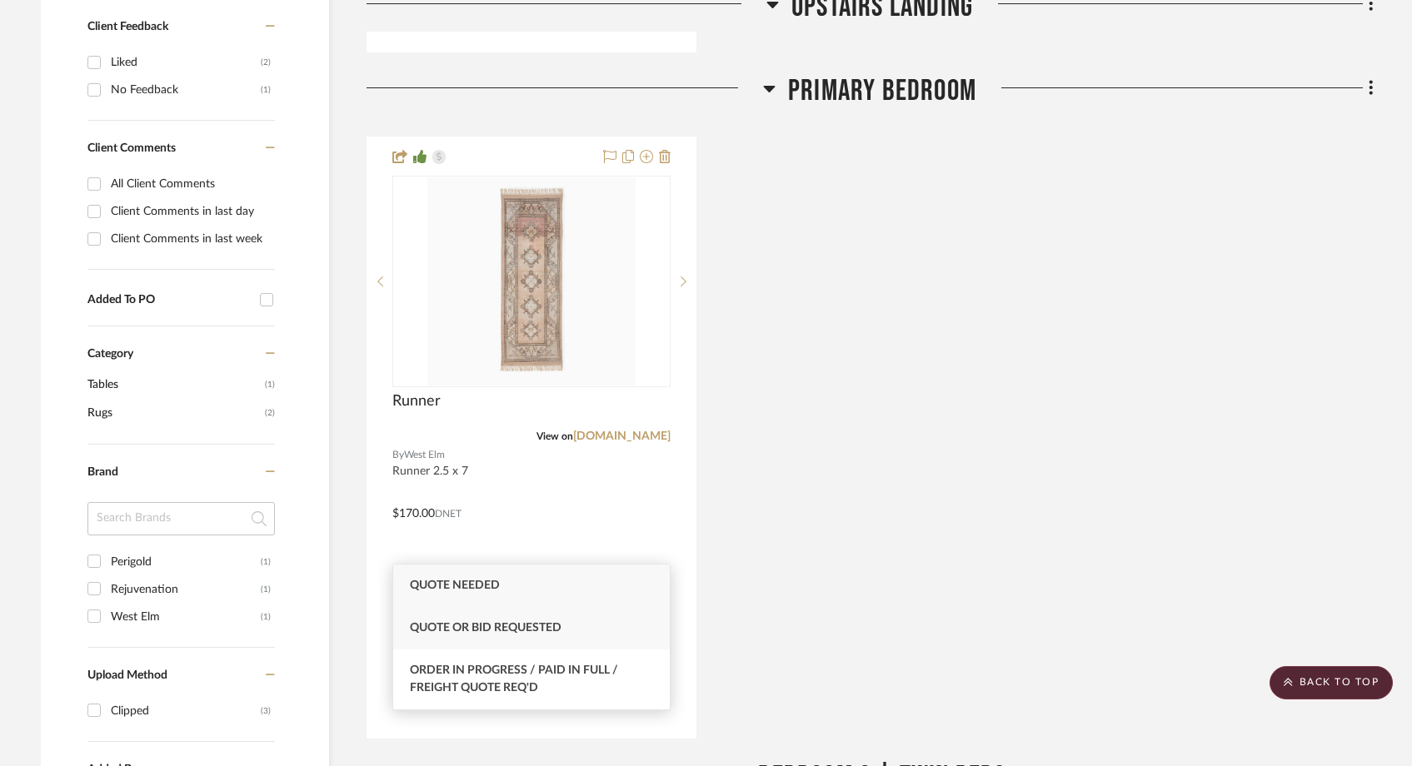
click at [493, 629] on span "Quote or Bid Requested" at bounding box center [486, 628] width 152 height 12
type input "Quote or Bid Requested"
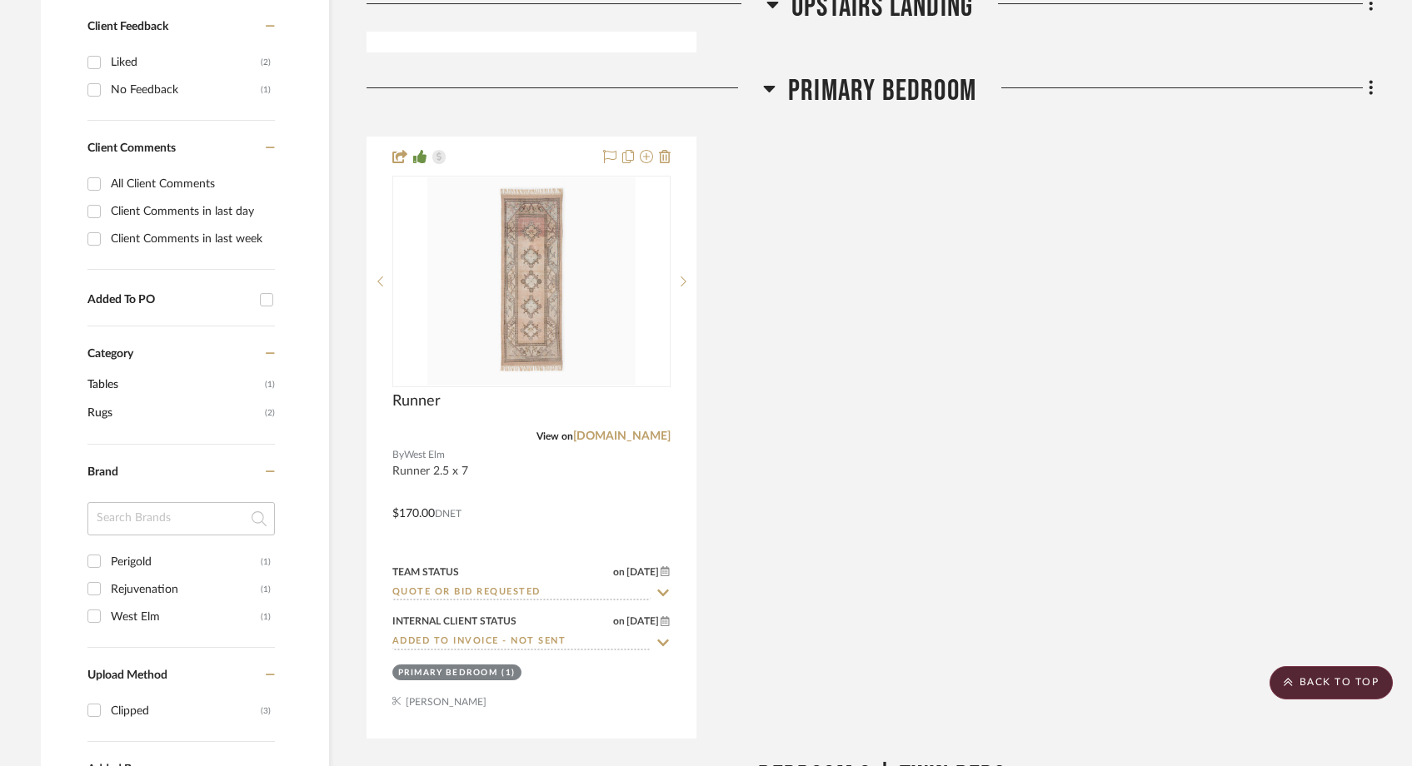
click at [1029, 393] on div "Runner View on westelm.com By West Elm Runner 2.5 x 7 $170.00 DNET Team Status …" at bounding box center [869, 438] width 1007 height 602
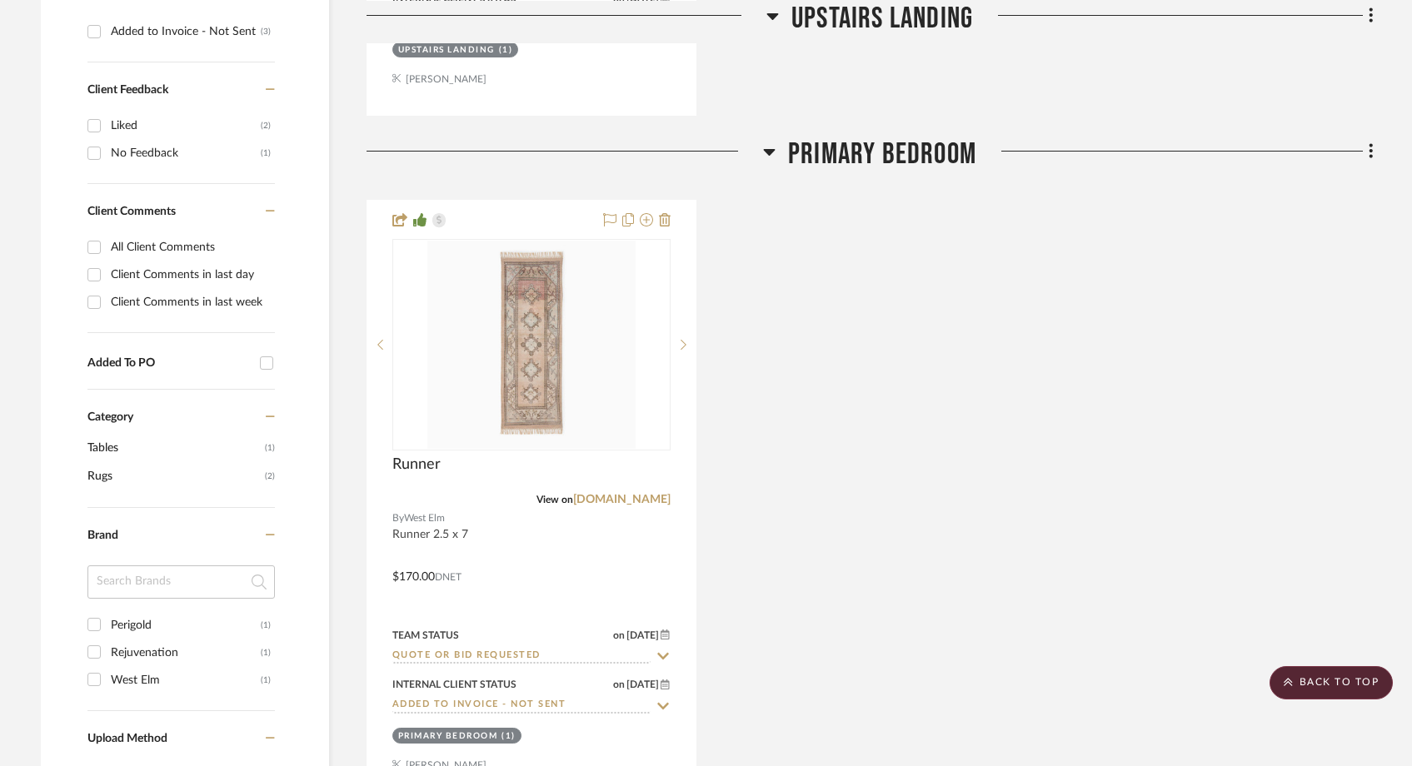
scroll to position [404, 0]
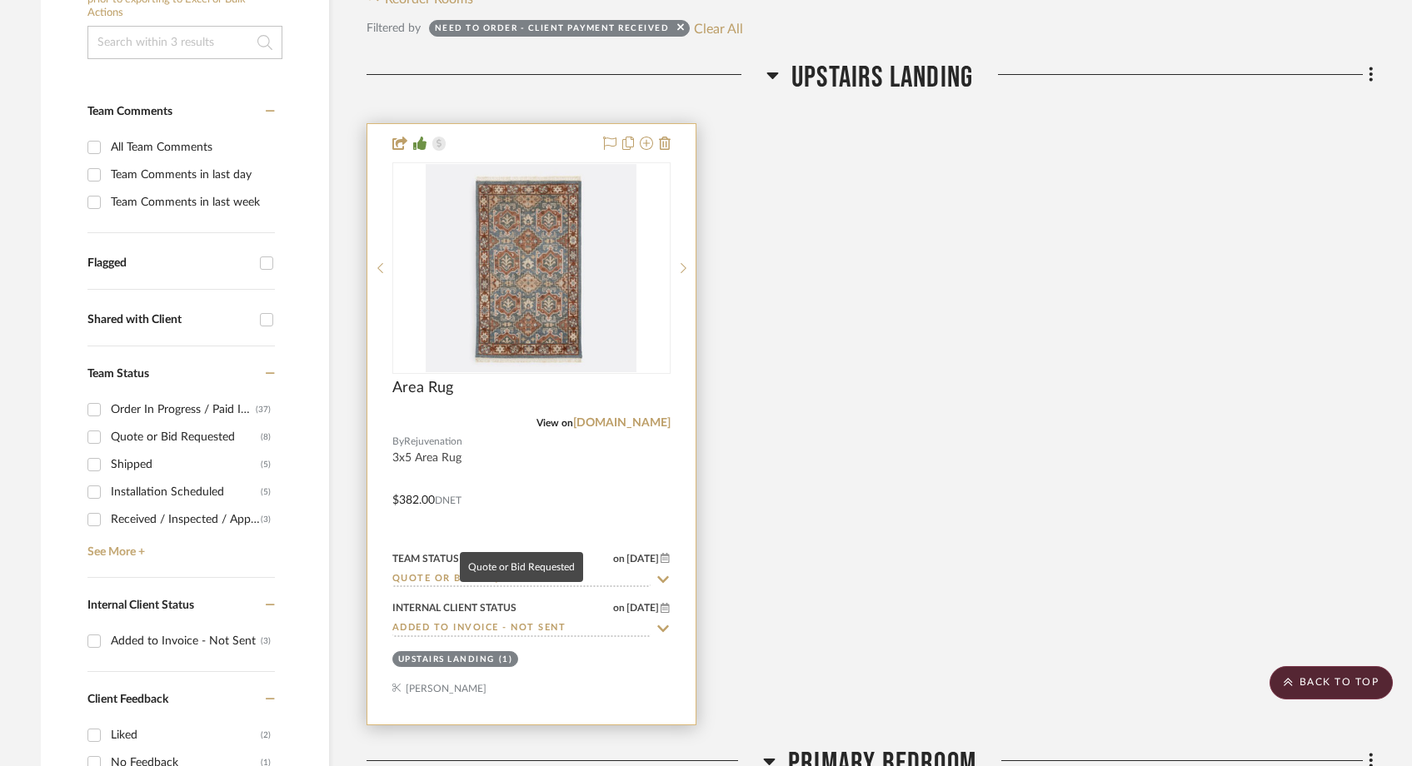
click at [504, 572] on input "Quote or Bid Requested" at bounding box center [521, 580] width 258 height 16
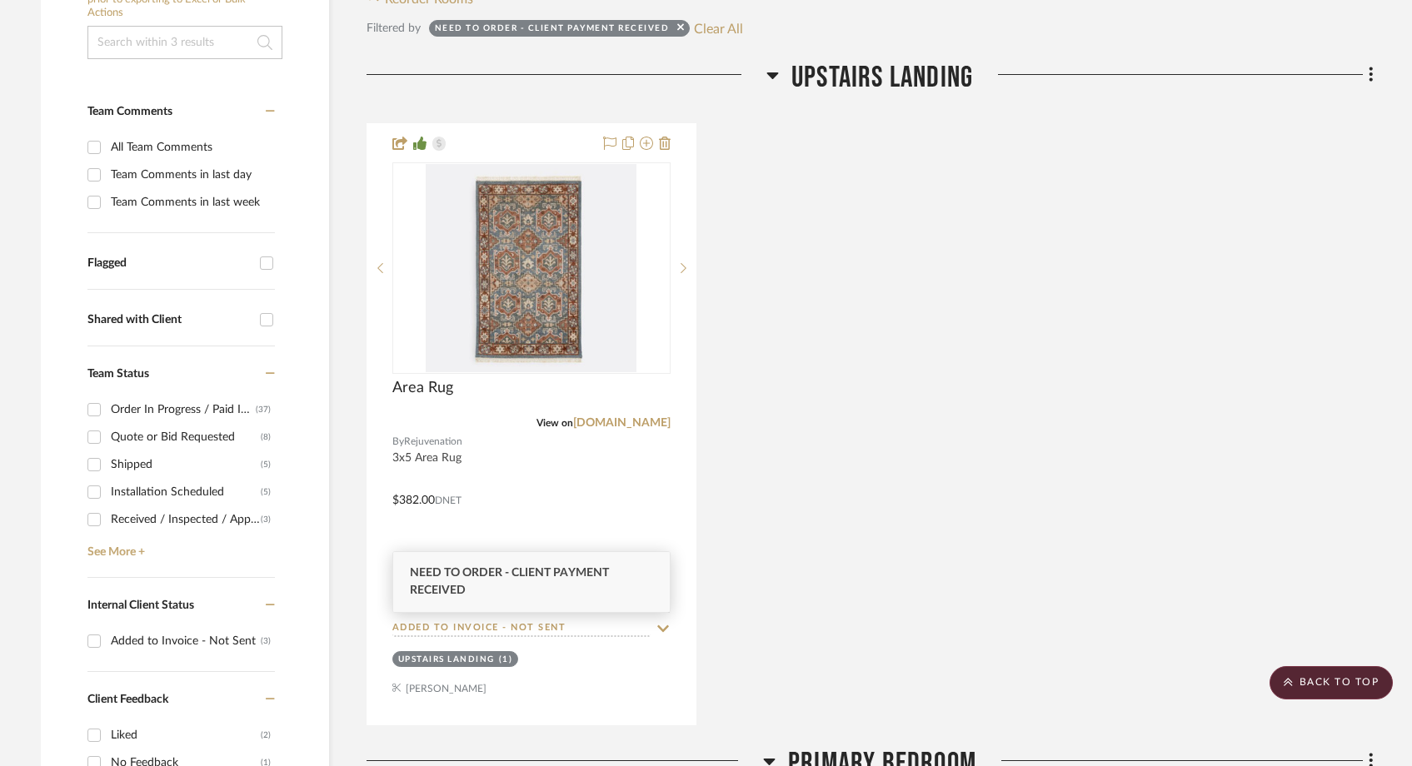
click at [501, 583] on div "Need to Order - Client Payment Received" at bounding box center [531, 582] width 277 height 60
type input "Need to Order - Client Payment Received"
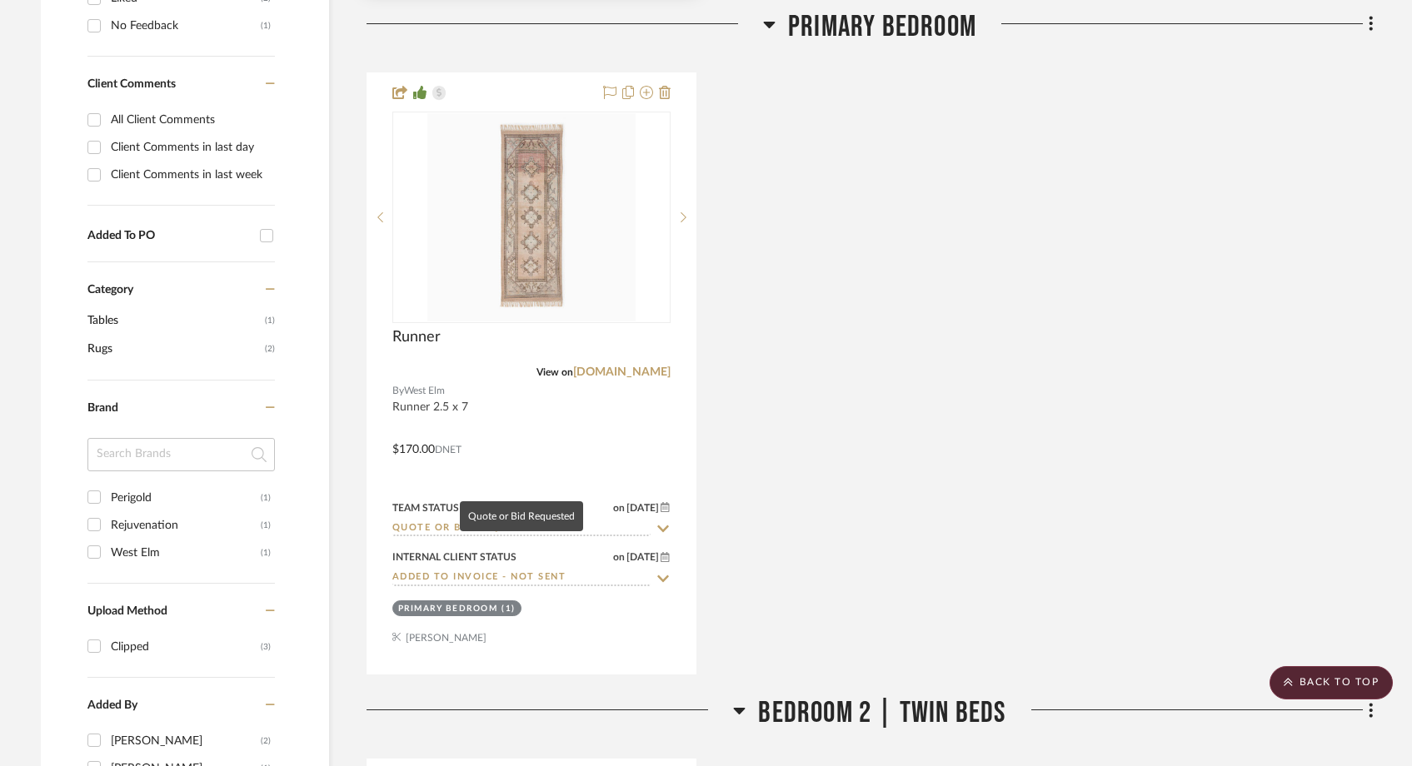
scroll to position [1198, 0]
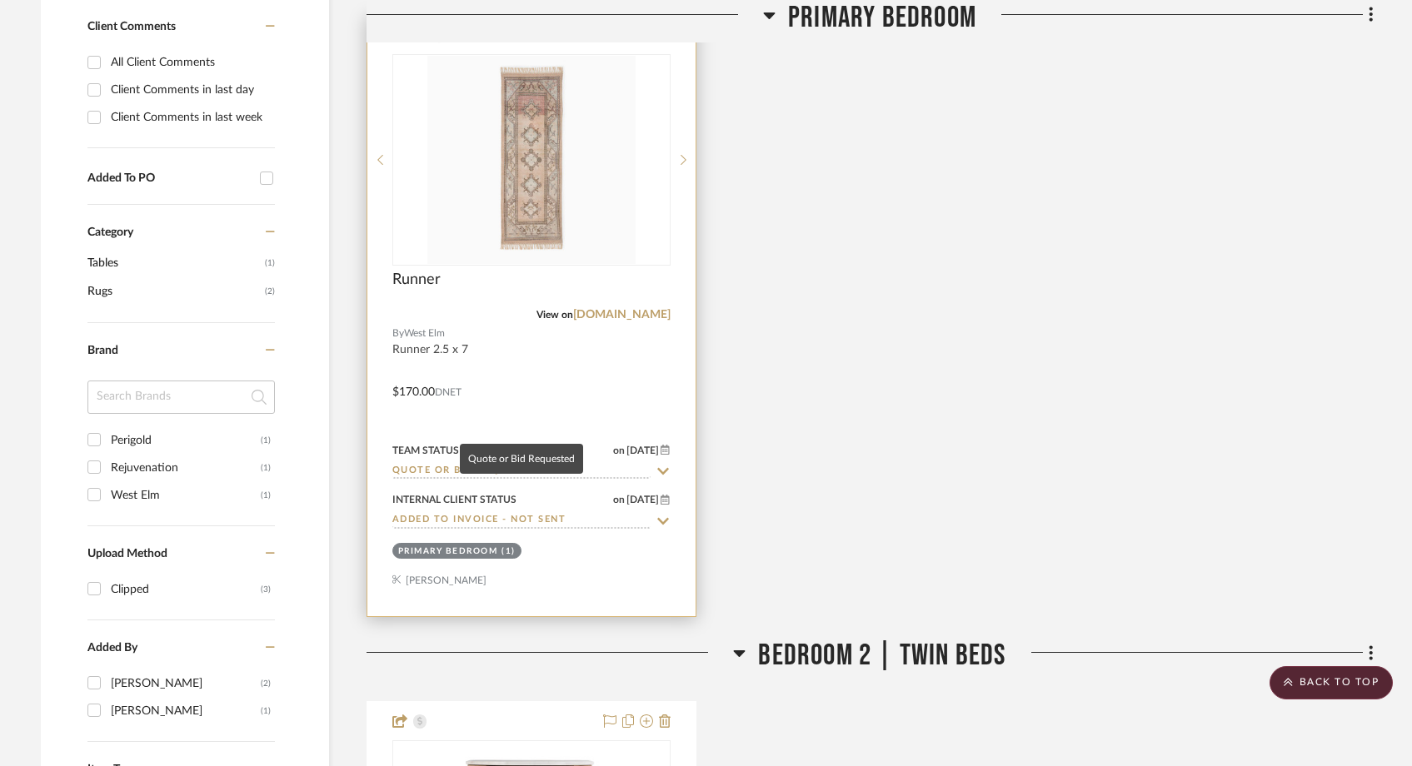
click at [516, 464] on input "Quote or Bid Requested" at bounding box center [521, 472] width 258 height 16
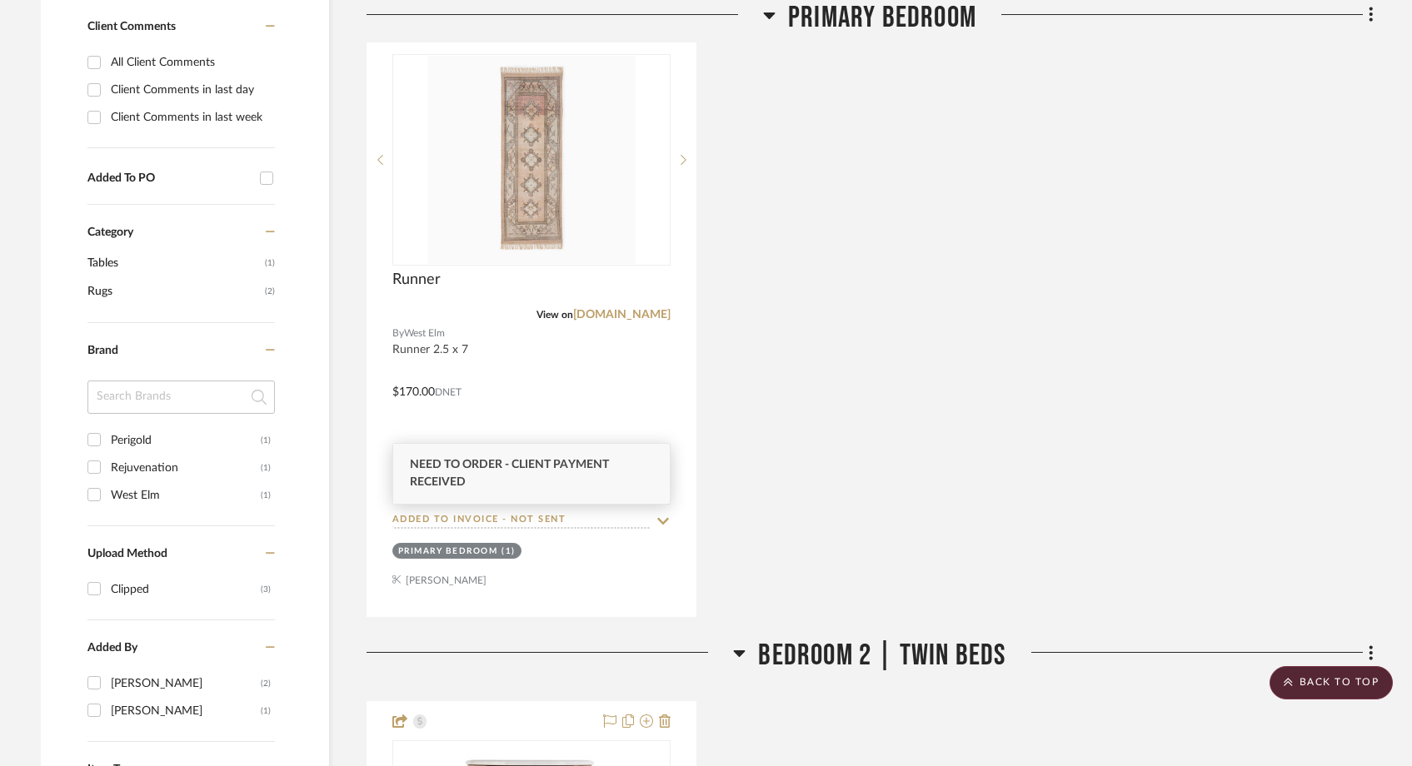
click at [520, 466] on span "Need to Order - Client Payment Received" at bounding box center [509, 473] width 199 height 29
type input "Need to Order - Client Payment Received"
click at [792, 515] on div "Runner View on westelm.com By West Elm Runner 2.5 x 7 $170.00 DNET Team Status …" at bounding box center [869, 316] width 1007 height 602
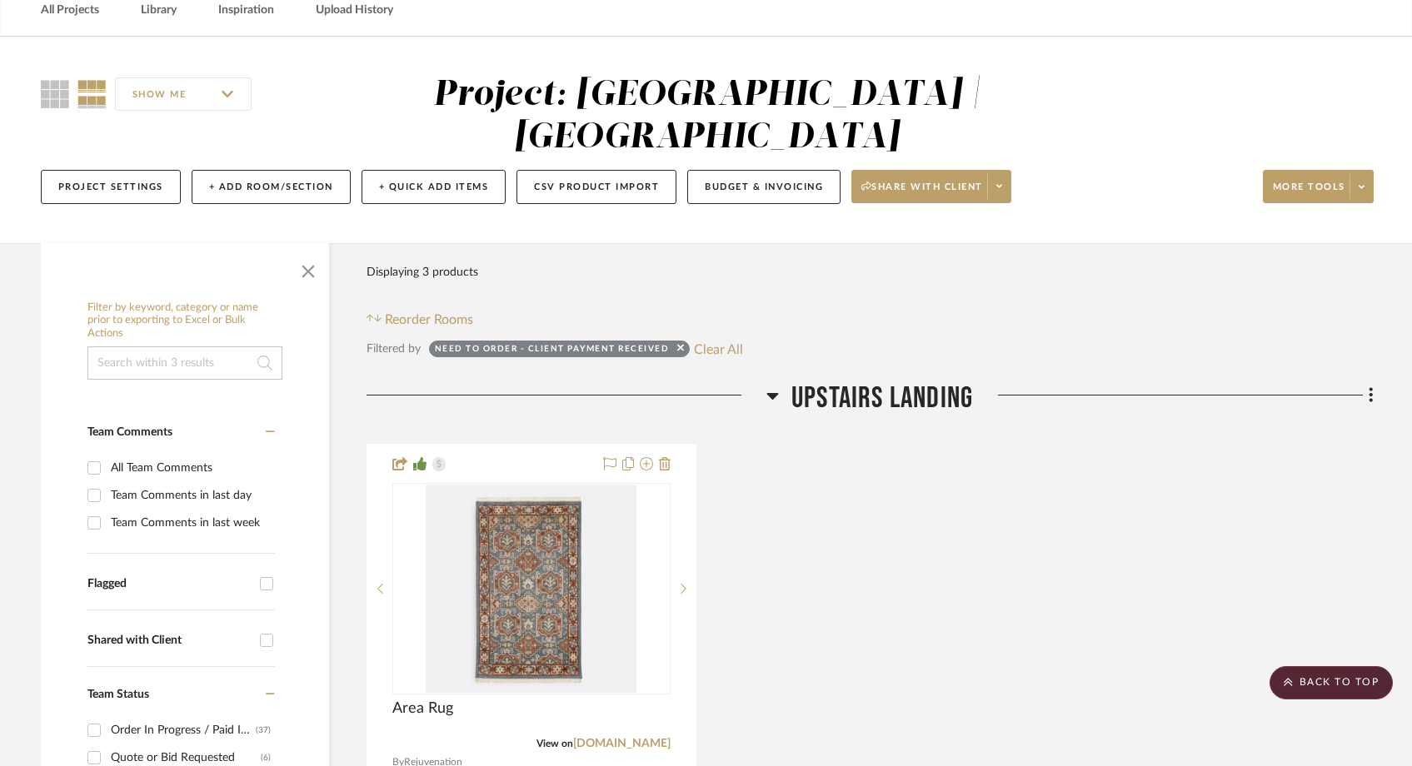
scroll to position [0, 0]
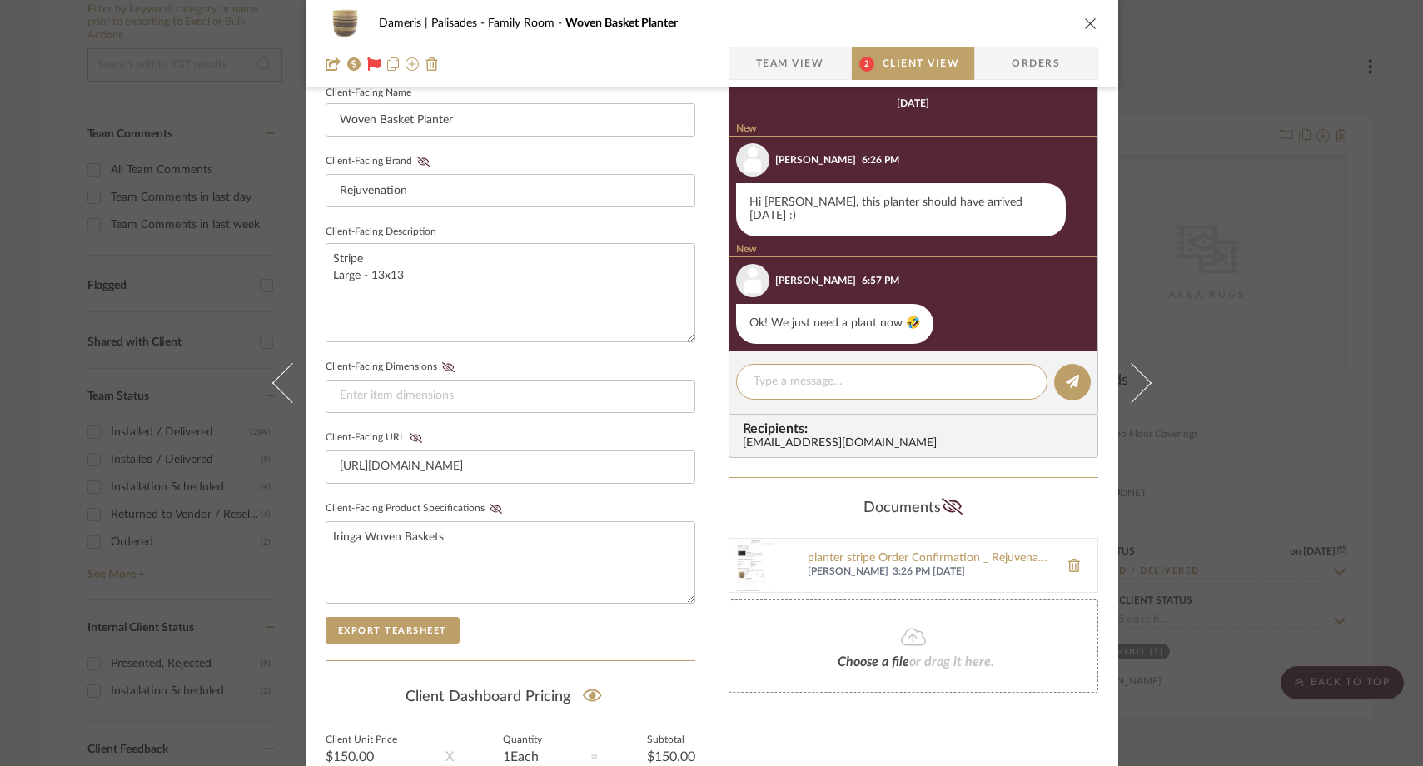
scroll to position [442, 0]
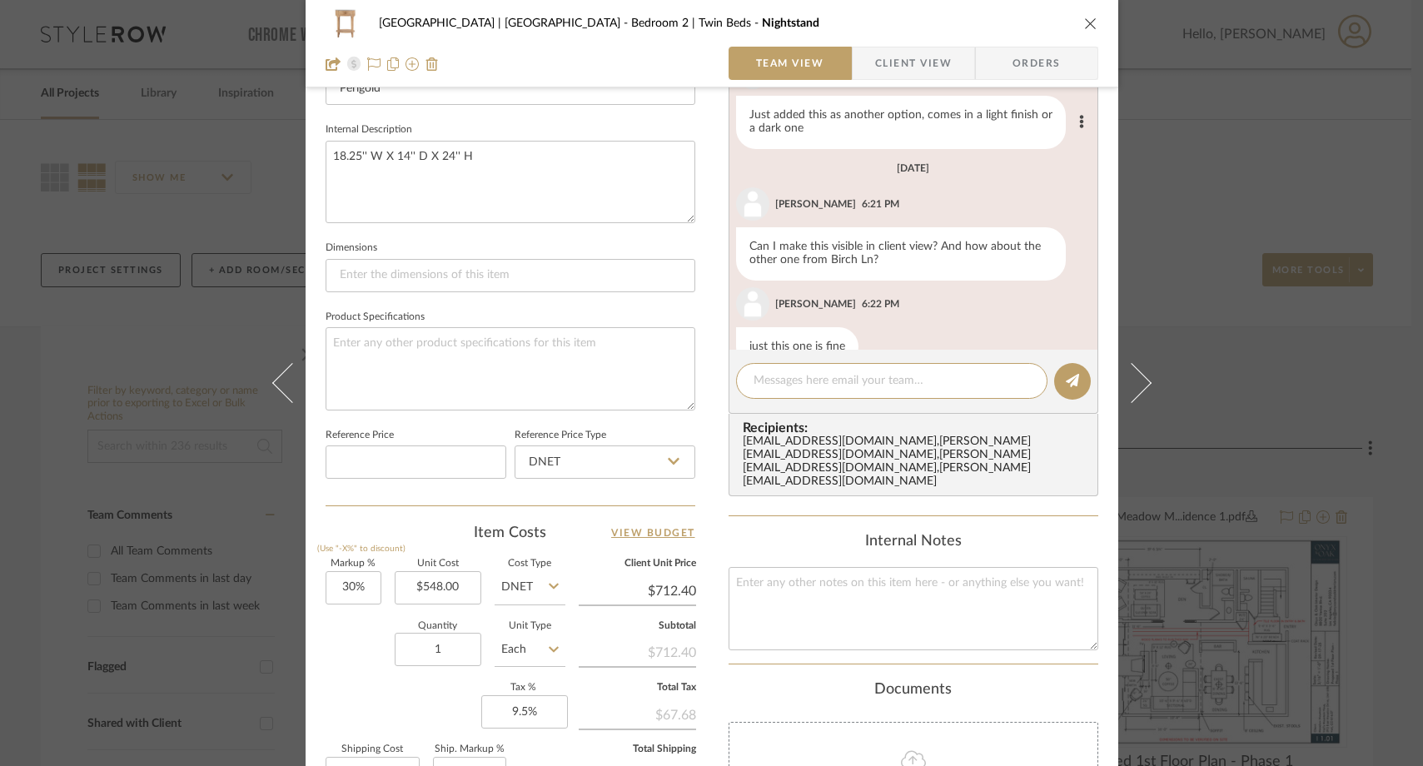
click at [898, 88] on div "[PERSON_NAME] 9:03 PM" at bounding box center [916, 72] width 361 height 33
click at [898, 72] on span "Client View" at bounding box center [913, 63] width 77 height 33
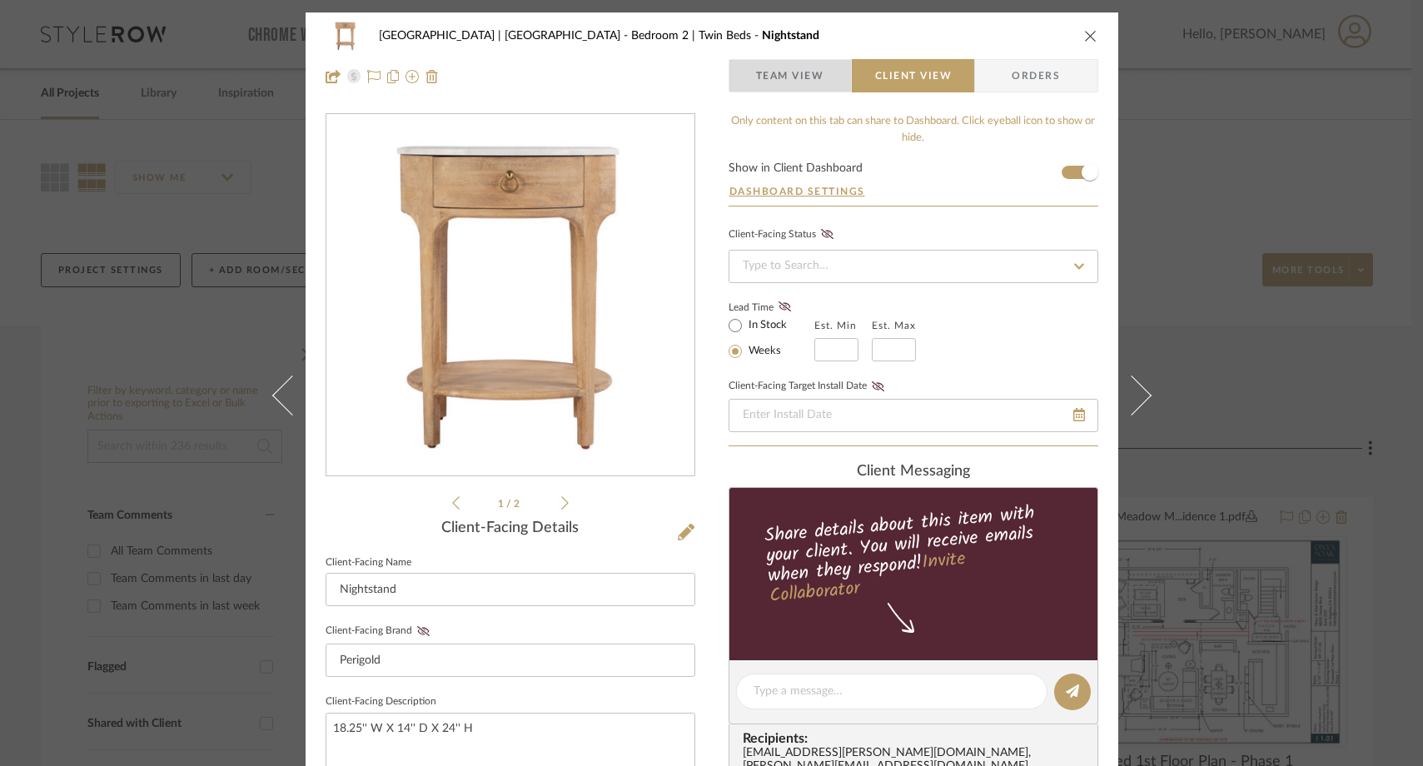
click at [785, 77] on span "Team View" at bounding box center [790, 75] width 68 height 33
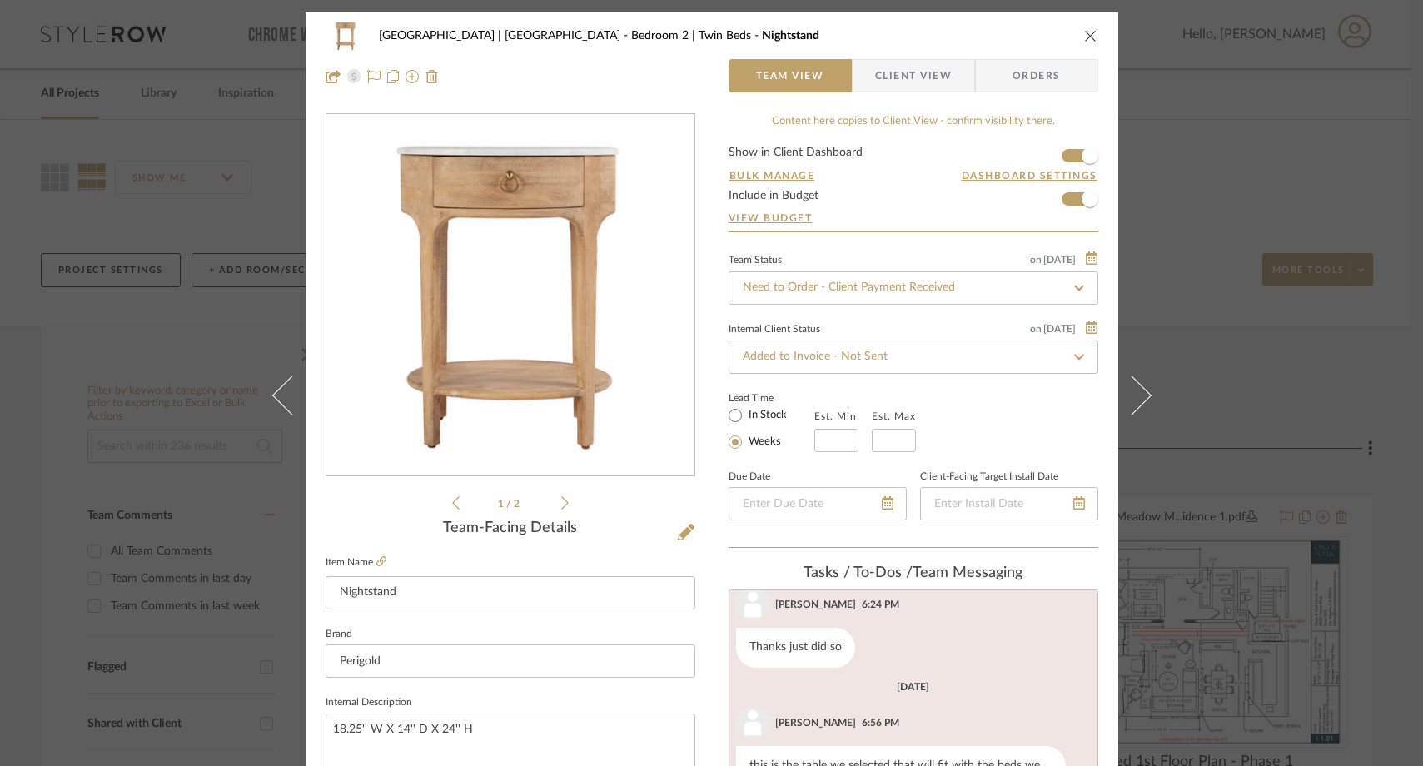
click at [561, 506] on icon at bounding box center [564, 502] width 7 height 13
